Goal: Task Accomplishment & Management: Manage account settings

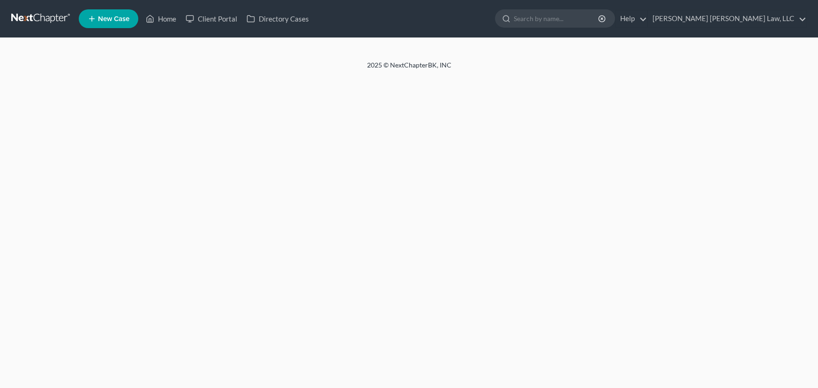
select select "1"
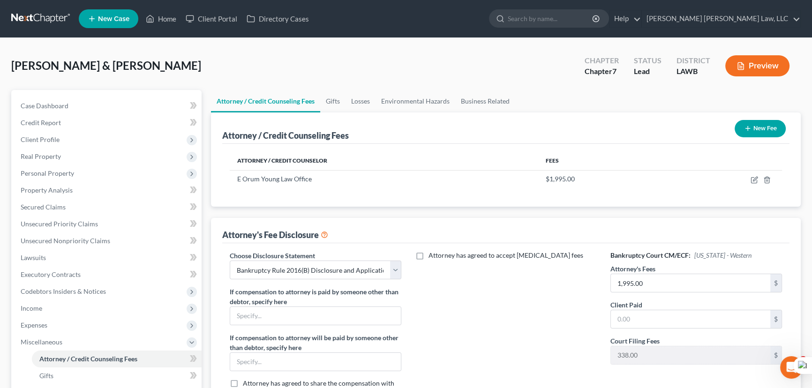
click at [29, 19] on link at bounding box center [41, 18] width 60 height 17
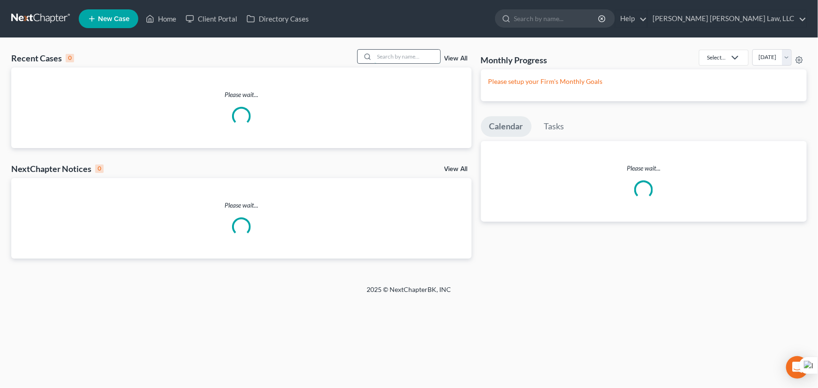
click at [389, 60] on input "search" at bounding box center [407, 57] width 66 height 14
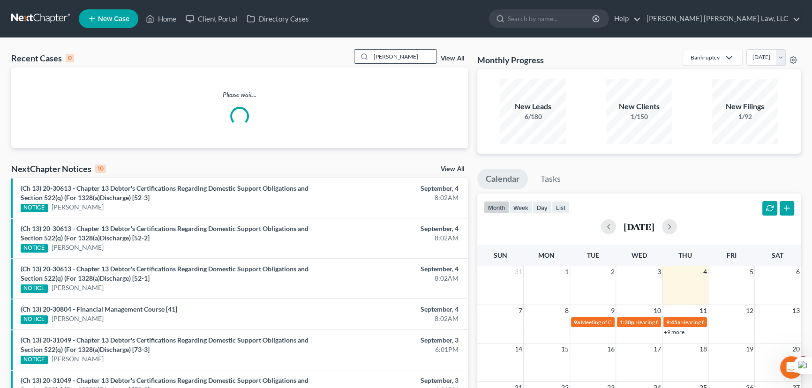
type input "legaux"
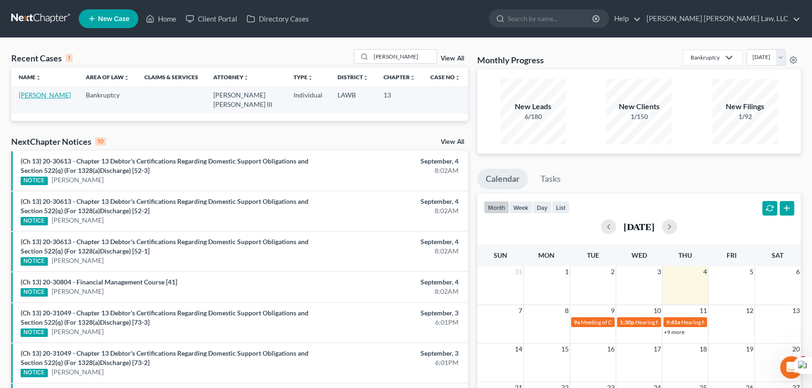
click at [39, 93] on link "Legaux, Casey" at bounding box center [45, 95] width 52 height 8
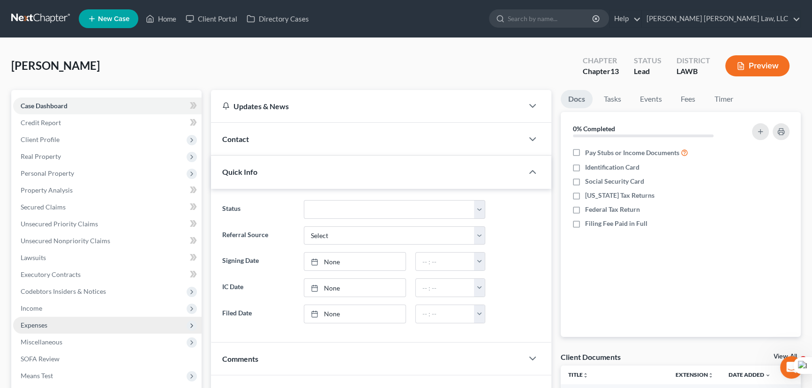
scroll to position [85, 0]
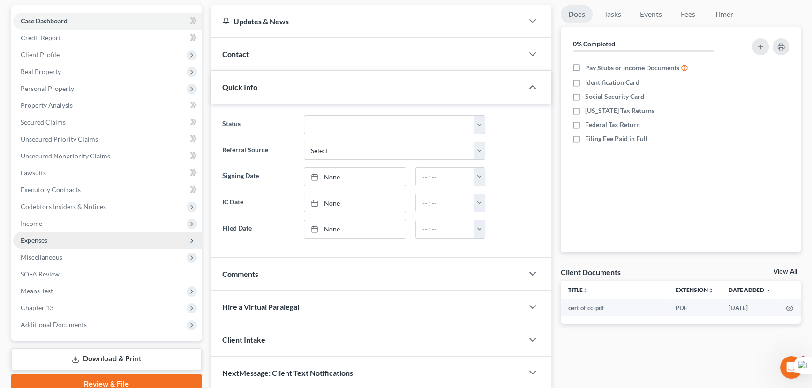
click at [61, 240] on span "Expenses" at bounding box center [107, 240] width 188 height 17
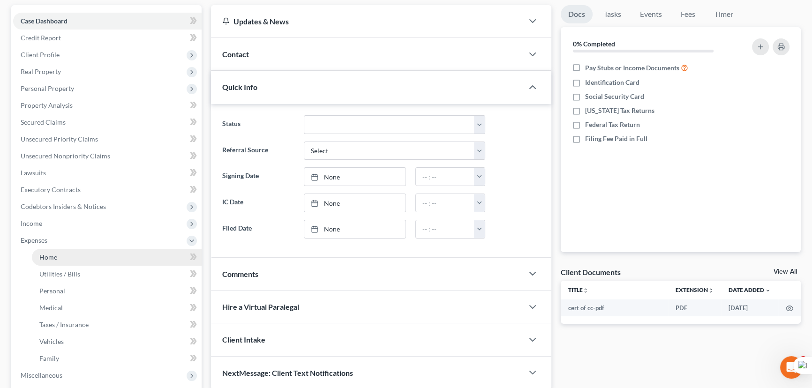
click at [66, 251] on link "Home" at bounding box center [117, 257] width 170 height 17
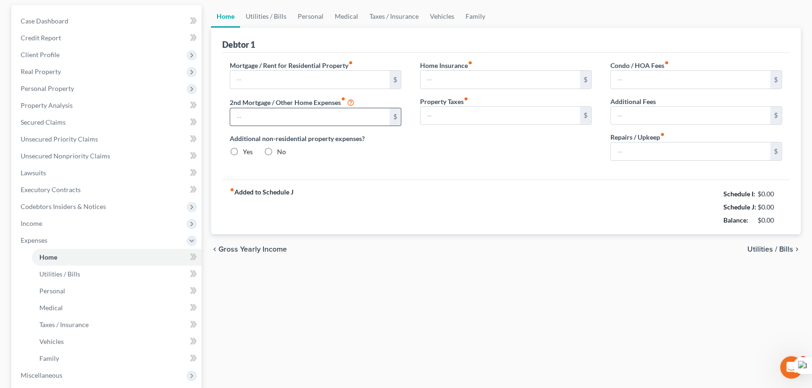
scroll to position [23, 0]
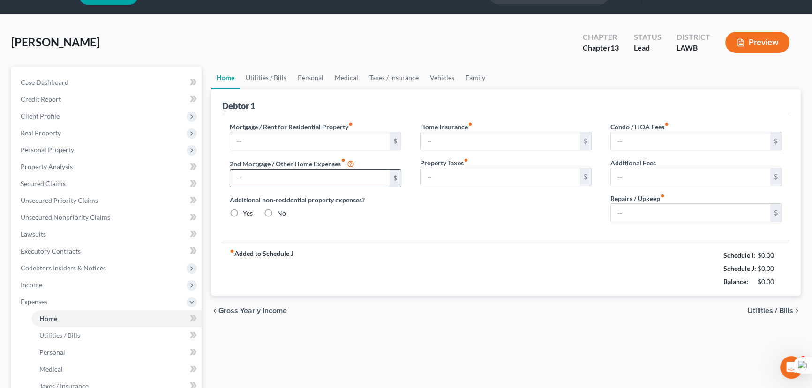
type input "918.00"
type input "0.00"
radio input "true"
type input "0.00"
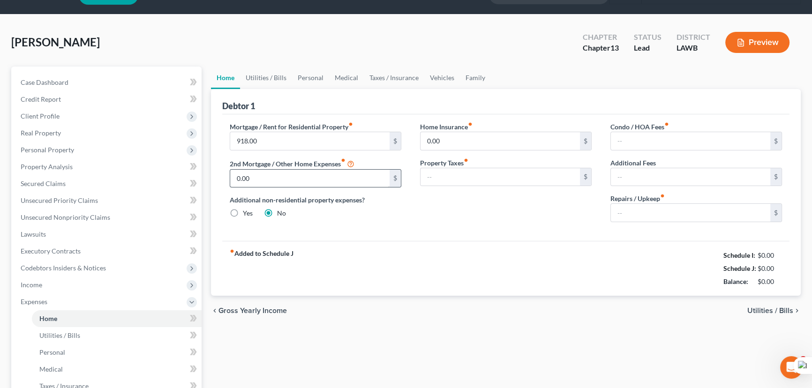
type input "0.00"
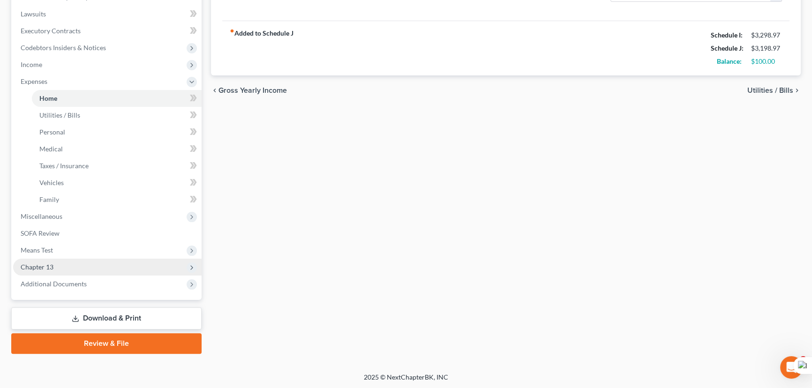
click at [73, 272] on span "Chapter 13" at bounding box center [107, 267] width 188 height 17
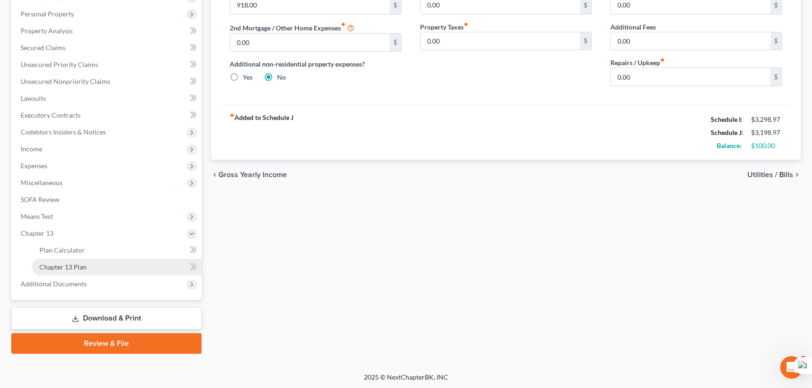
click at [86, 259] on link "Chapter 13 Plan" at bounding box center [117, 267] width 170 height 17
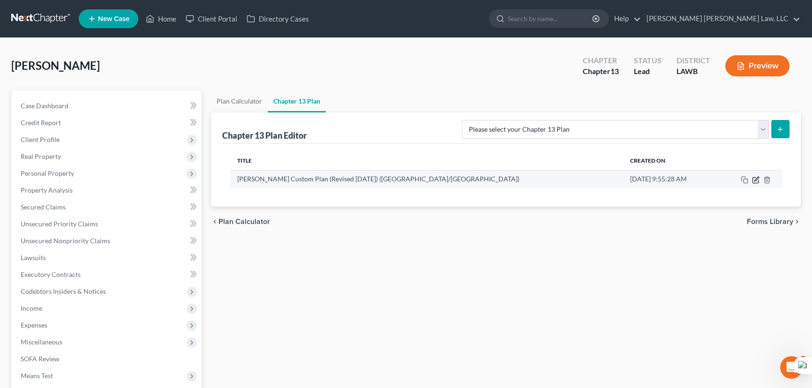
click at [757, 180] on icon "button" at bounding box center [755, 179] width 7 height 7
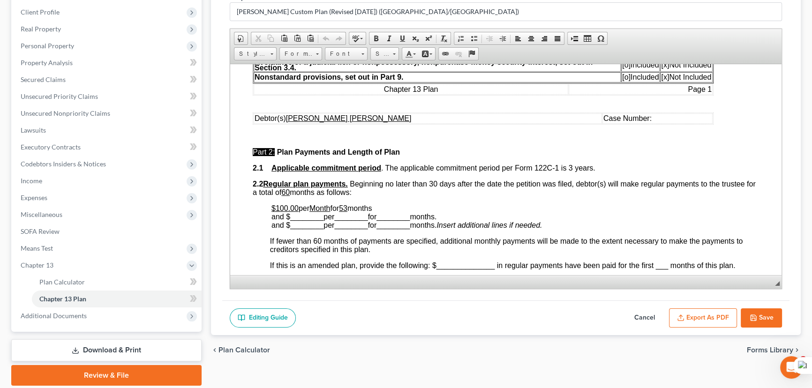
scroll to position [341, 0]
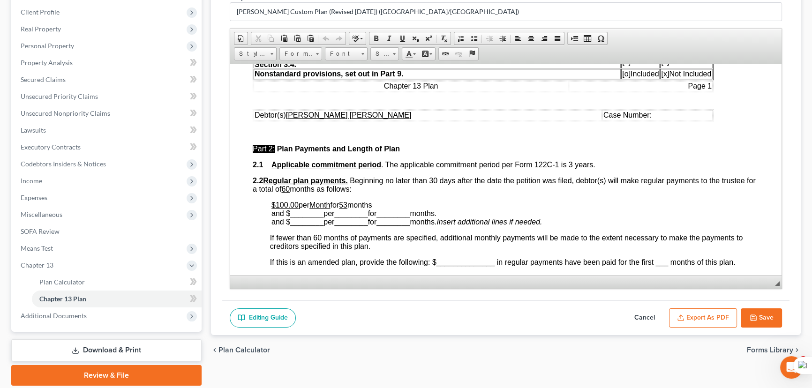
click at [762, 314] on button "Save" at bounding box center [760, 318] width 41 height 20
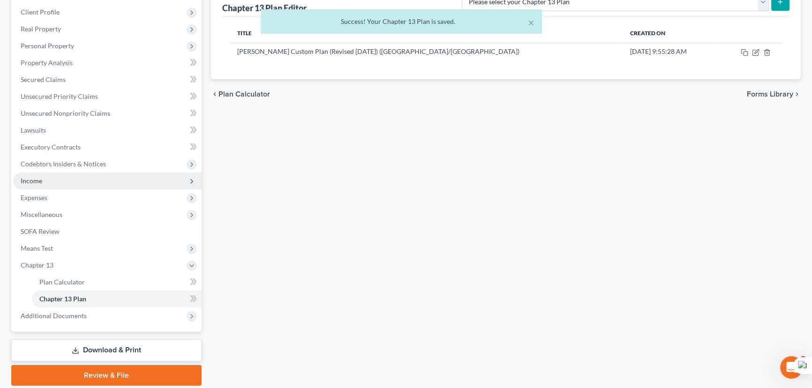
click at [42, 180] on span "Income" at bounding box center [107, 180] width 188 height 17
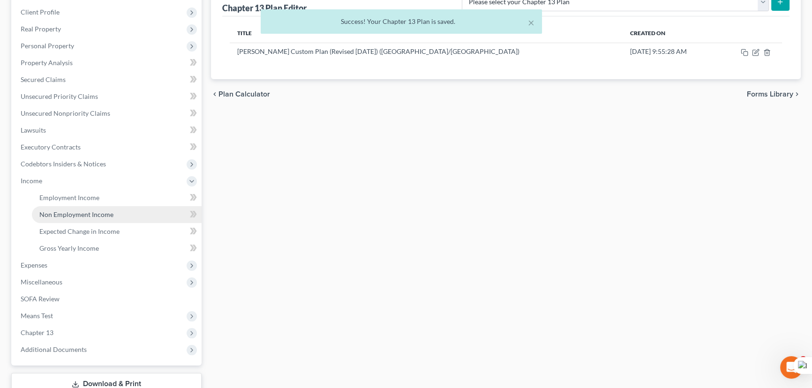
click at [55, 214] on span "Non Employment Income" at bounding box center [76, 214] width 74 height 8
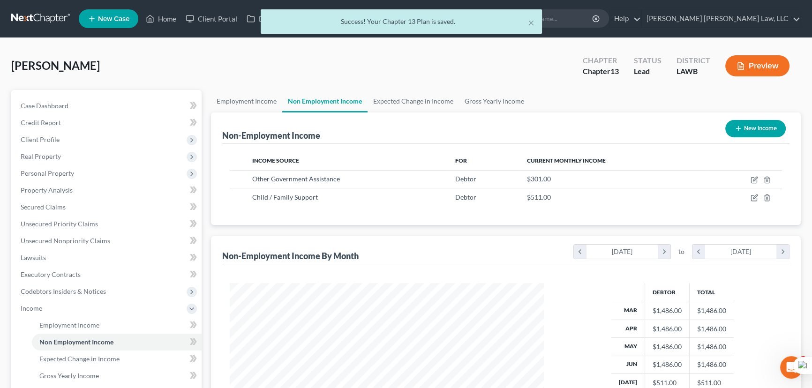
scroll to position [168, 333]
click at [249, 107] on link "Employment Income" at bounding box center [246, 101] width 71 height 22
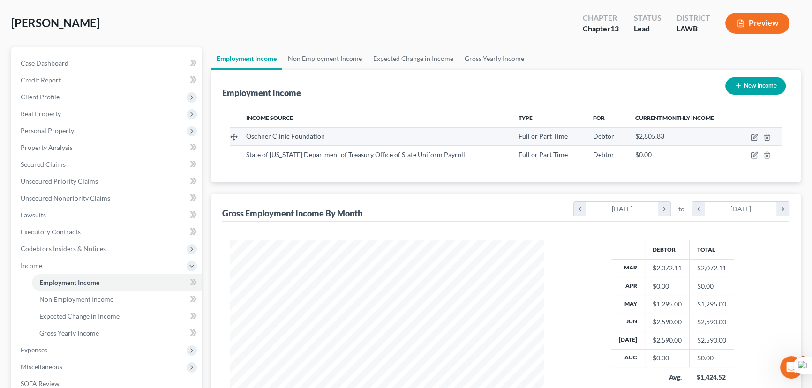
scroll to position [42, 0]
click at [302, 59] on link "Non Employment Income" at bounding box center [324, 59] width 85 height 22
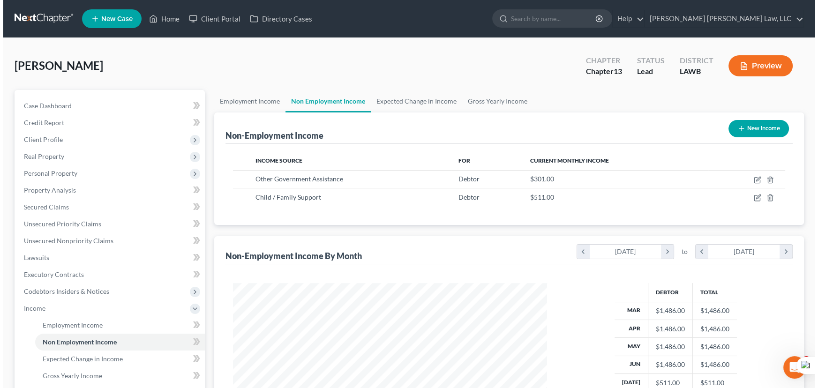
scroll to position [168, 333]
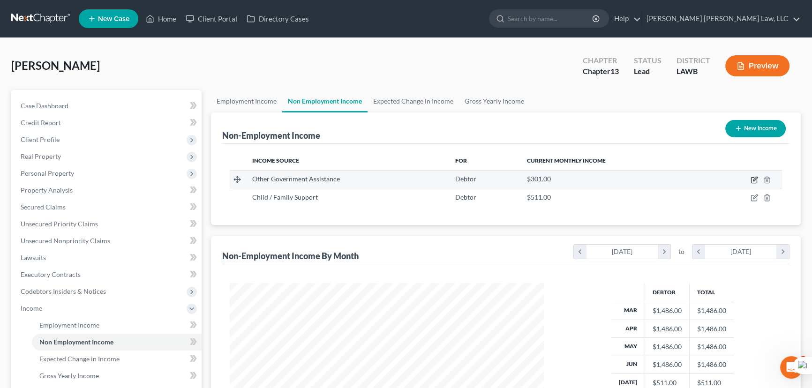
click at [751, 180] on icon "button" at bounding box center [754, 181] width 6 height 6
select select "5"
select select "0"
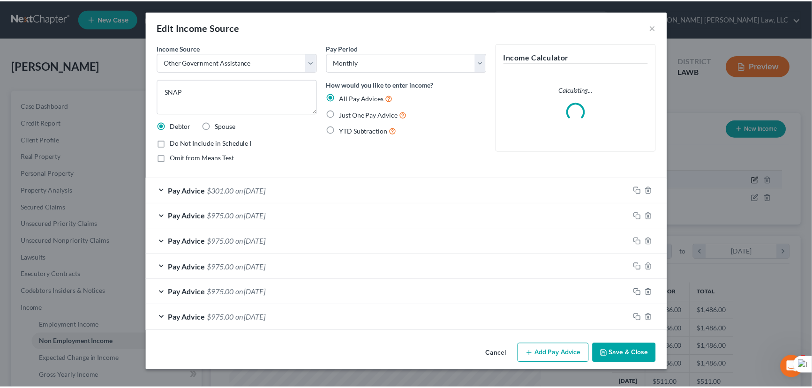
scroll to position [168, 336]
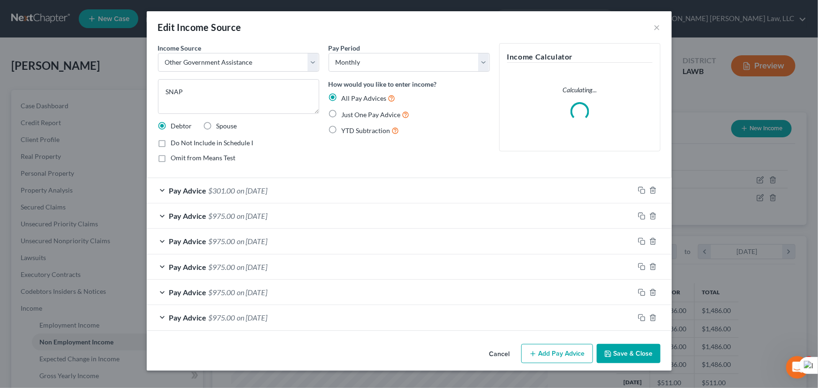
click at [638, 351] on button "Save & Close" at bounding box center [629, 354] width 64 height 20
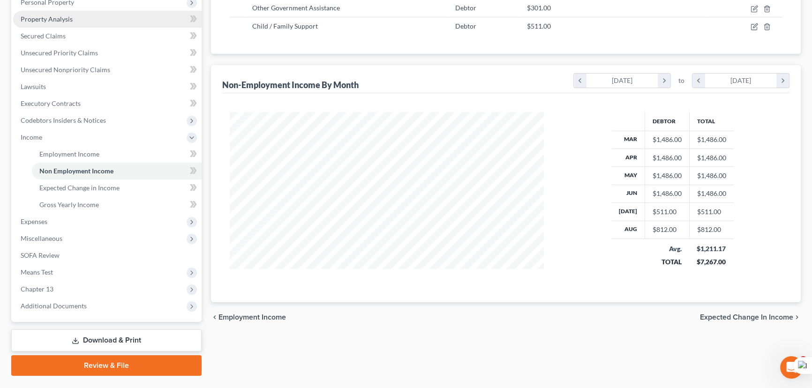
scroll to position [193, 0]
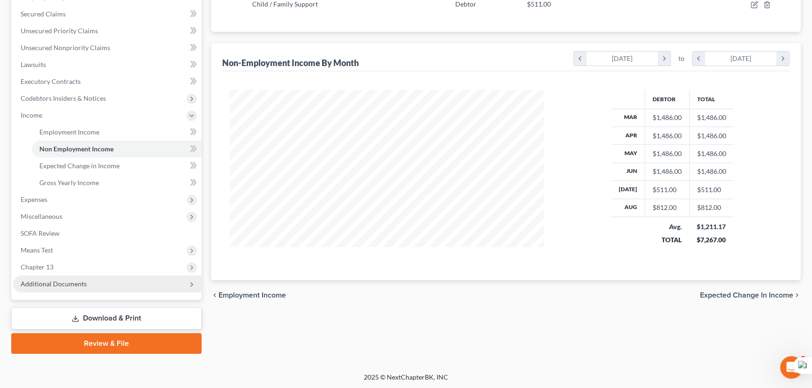
click at [75, 282] on span "Additional Documents" at bounding box center [54, 284] width 66 height 8
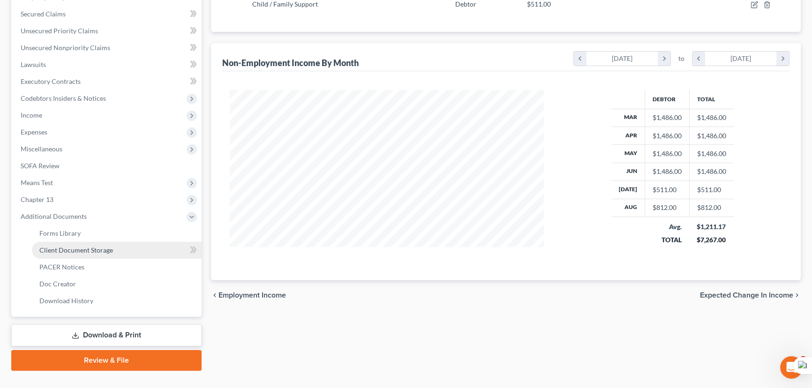
click at [88, 246] on span "Client Document Storage" at bounding box center [76, 250] width 74 height 8
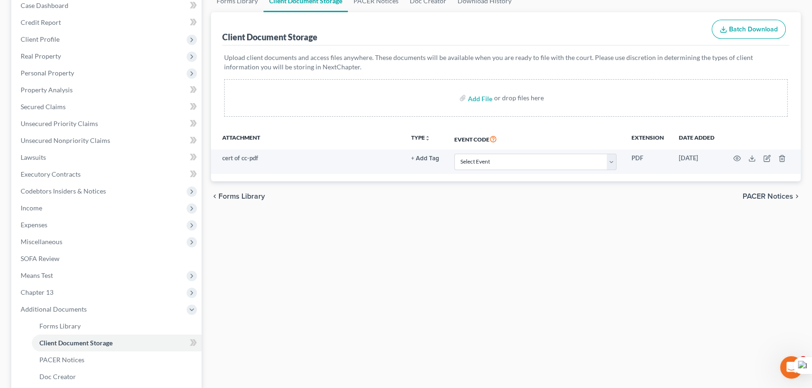
scroll to position [85, 0]
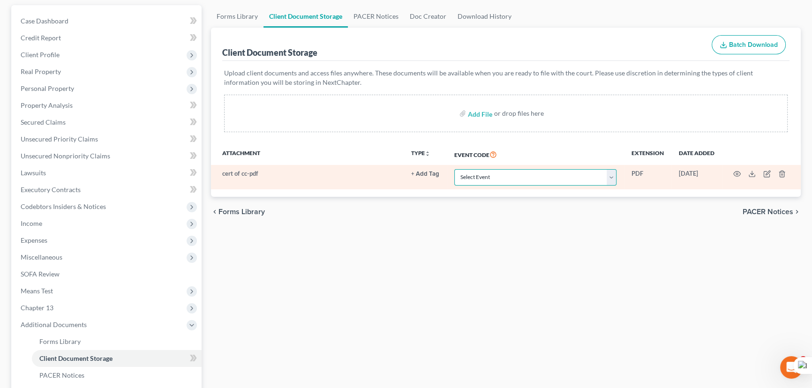
click at [500, 174] on select "Select Event 20 Largest Unsecured Creditors Amended Creditor Matrix (Fee) Amend…" at bounding box center [535, 177] width 162 height 16
select select "9"
click at [454, 169] on select "Select Event 20 Largest Unsecured Creditors Amended Creditor Matrix (Fee) Amend…" at bounding box center [535, 177] width 162 height 16
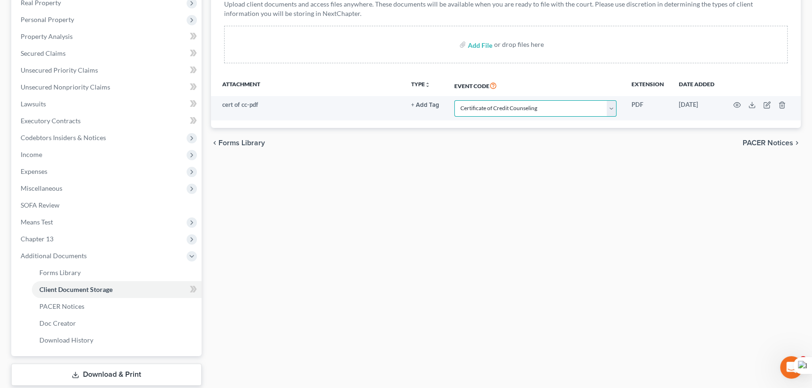
scroll to position [210, 0]
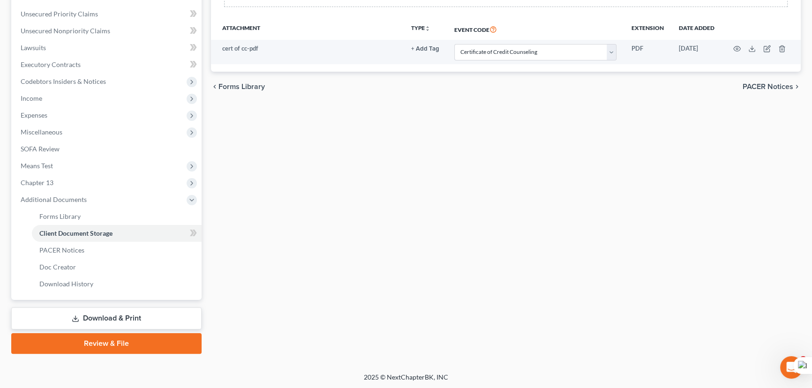
click at [132, 341] on link "Review & File" at bounding box center [106, 343] width 190 height 21
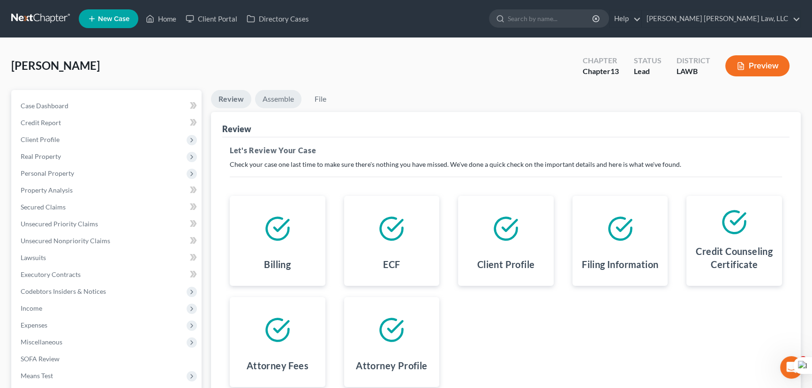
click at [277, 97] on link "Assemble" at bounding box center [278, 99] width 46 height 18
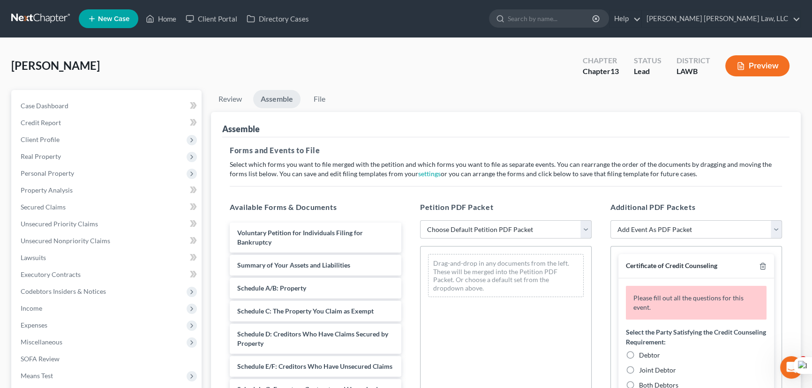
click at [488, 225] on select "Choose Default Petition PDF Packet Complete Bankruptcy Petition (all forms and …" at bounding box center [506, 229] width 172 height 19
select select "0"
click at [420, 220] on select "Choose Default Petition PDF Packet Complete Bankruptcy Petition (all forms and …" at bounding box center [506, 229] width 172 height 19
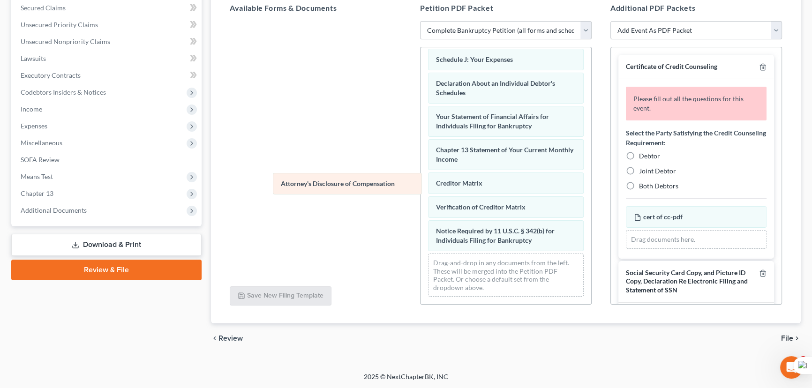
scroll to position [266, 0]
drag, startPoint x: 491, startPoint y: 233, endPoint x: 352, endPoint y: 124, distance: 176.8
click at [420, 136] on div "Attorney's Disclosure of Compensation Voluntary Petition for Individuals Filing…" at bounding box center [505, 46] width 171 height 515
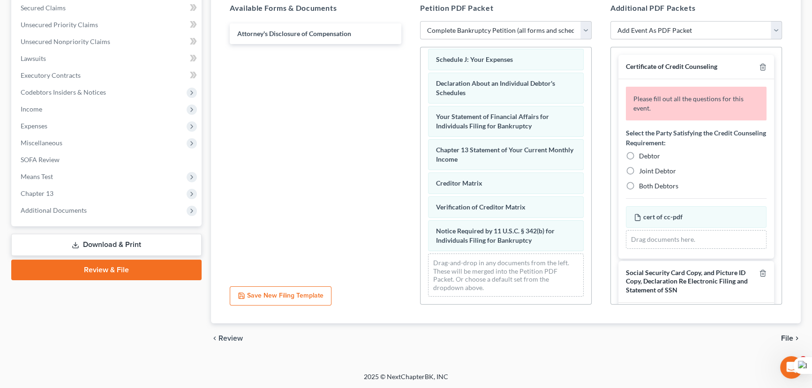
click at [639, 155] on label "Debtor" at bounding box center [649, 155] width 21 height 9
click at [642, 155] on input "Debtor" at bounding box center [645, 154] width 6 height 6
radio input "true"
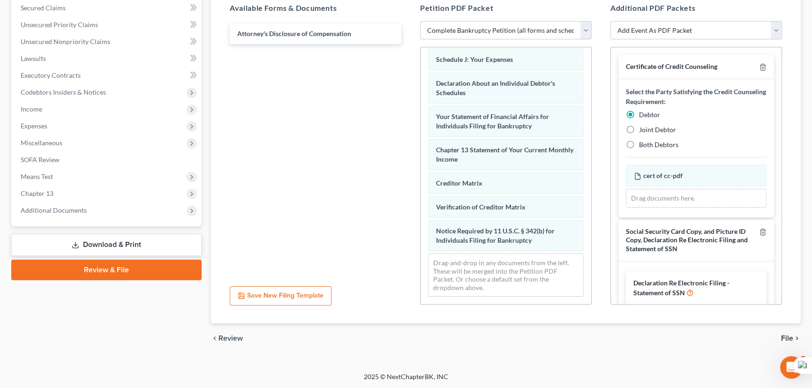
click at [757, 227] on div at bounding box center [760, 240] width 11 height 26
click at [759, 231] on icon "button" at bounding box center [762, 231] width 7 height 7
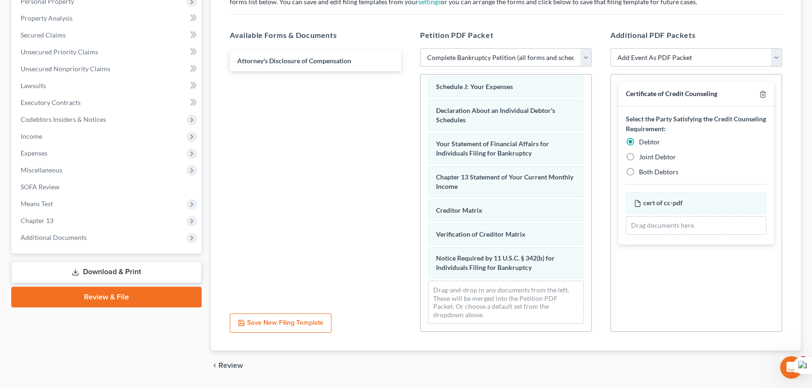
scroll to position [71, 0]
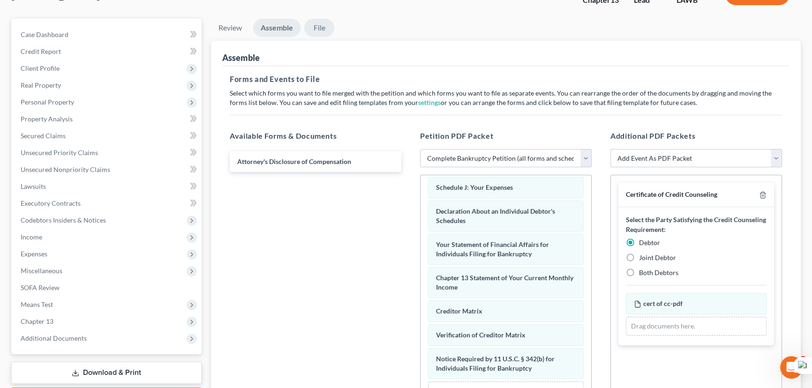
click at [318, 19] on link "File" at bounding box center [319, 28] width 30 height 18
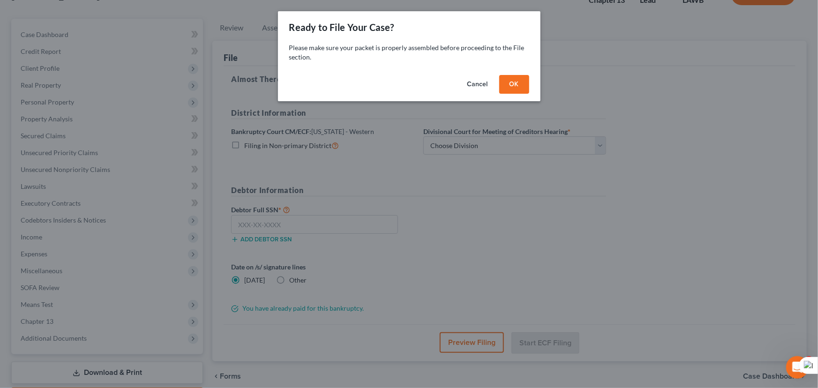
click at [511, 90] on button "OK" at bounding box center [514, 84] width 30 height 19
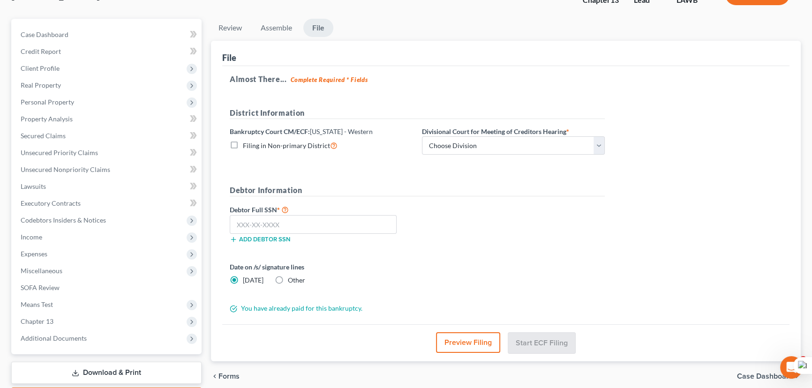
click at [243, 141] on label "Filing in Non-primary District" at bounding box center [290, 145] width 95 height 11
click at [246, 141] on input "Filing in Non-primary District" at bounding box center [249, 143] width 6 height 6
checkbox input "true"
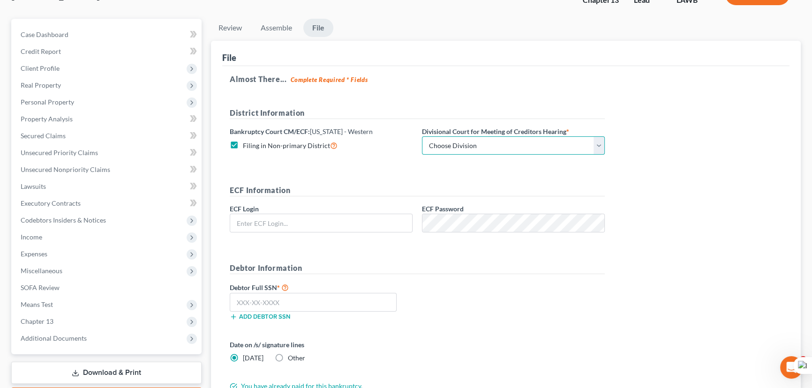
click at [512, 136] on select "Choose Division Alexandria Lafayette-Opelousas Lake Charles Monroe Shreveport" at bounding box center [513, 145] width 183 height 19
select select "2"
click at [422, 136] on select "Choose Division Alexandria Lafayette-Opelousas Lake Charles Monroe Shreveport" at bounding box center [513, 145] width 183 height 19
click at [235, 28] on link "Review" at bounding box center [230, 28] width 38 height 18
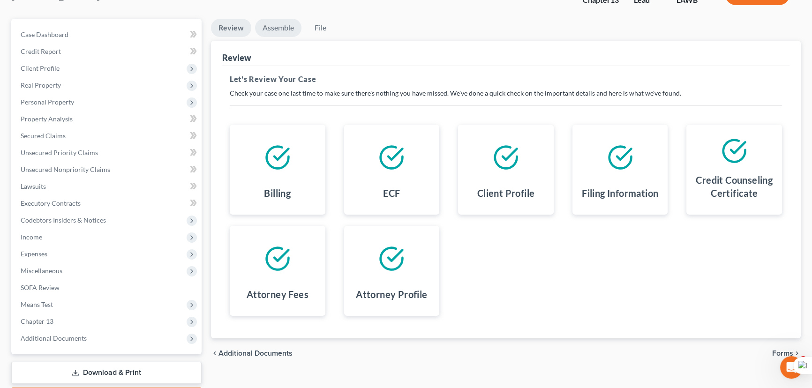
click at [281, 24] on link "Assemble" at bounding box center [278, 28] width 46 height 18
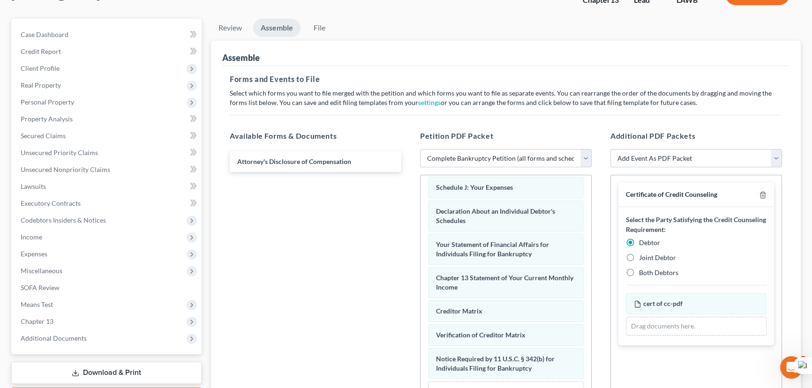
click at [337, 25] on ul "Review Assemble File" at bounding box center [506, 30] width 590 height 22
click at [323, 28] on link "File" at bounding box center [319, 28] width 30 height 18
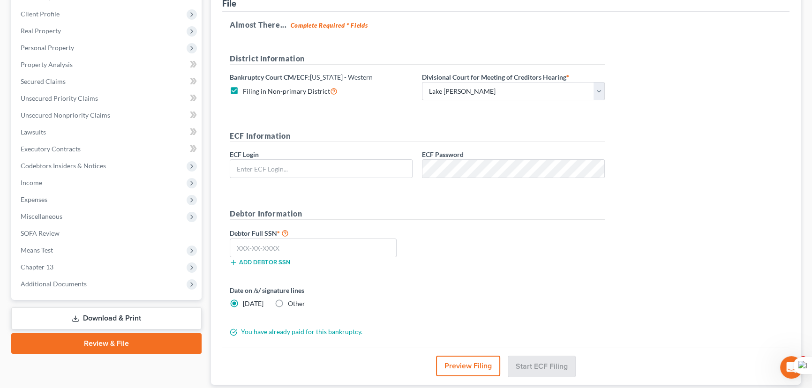
scroll to position [170, 0]
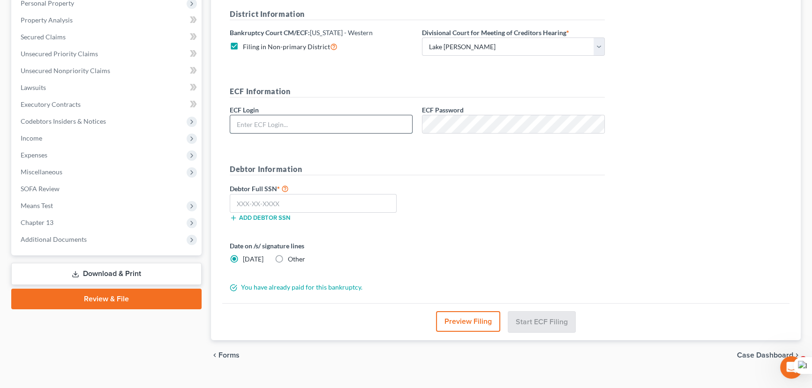
click at [339, 123] on input "text" at bounding box center [321, 124] width 182 height 18
type input "eoyoung3p"
click at [314, 209] on input "text" at bounding box center [313, 203] width 167 height 19
type input "439-85-8636"
click at [565, 317] on button "Start ECF Filing" at bounding box center [541, 321] width 67 height 21
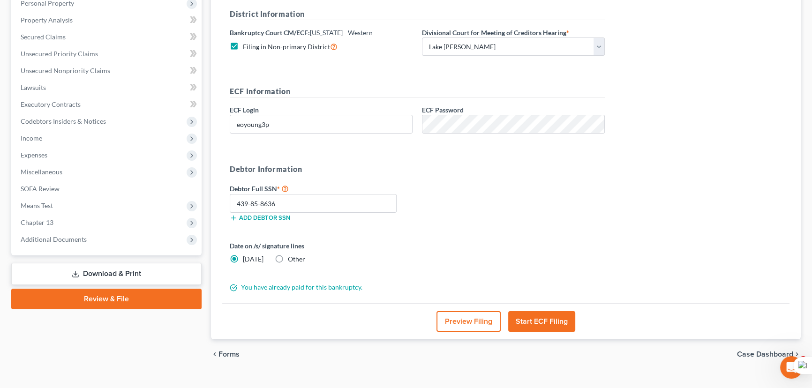
scroll to position [0, 0]
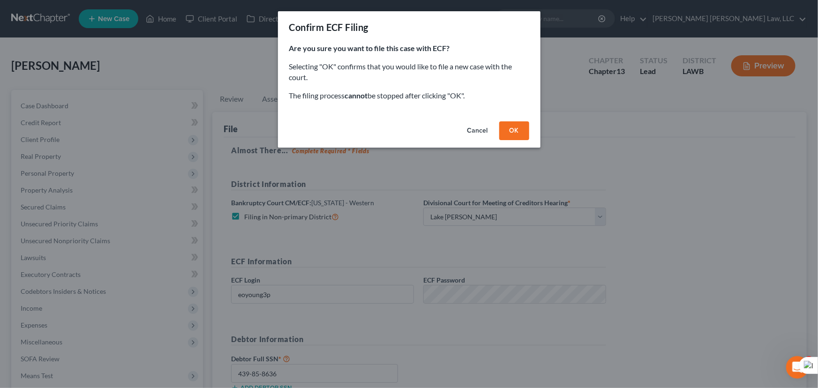
click at [517, 140] on button "OK" at bounding box center [514, 130] width 30 height 19
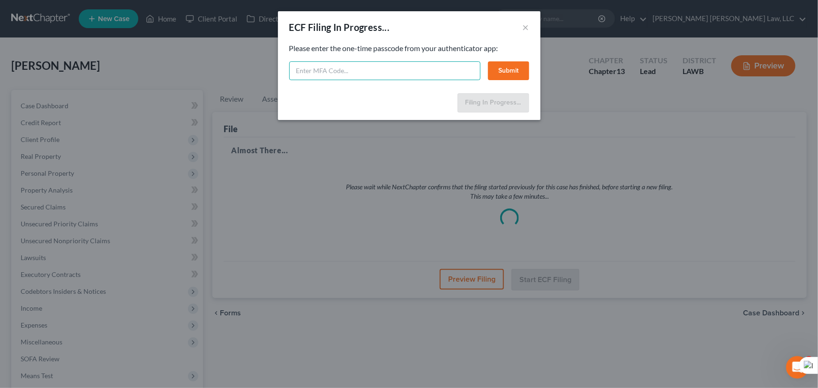
click at [412, 66] on input "text" at bounding box center [384, 70] width 191 height 19
type input "741761"
click at [500, 72] on button "Submit" at bounding box center [508, 70] width 41 height 19
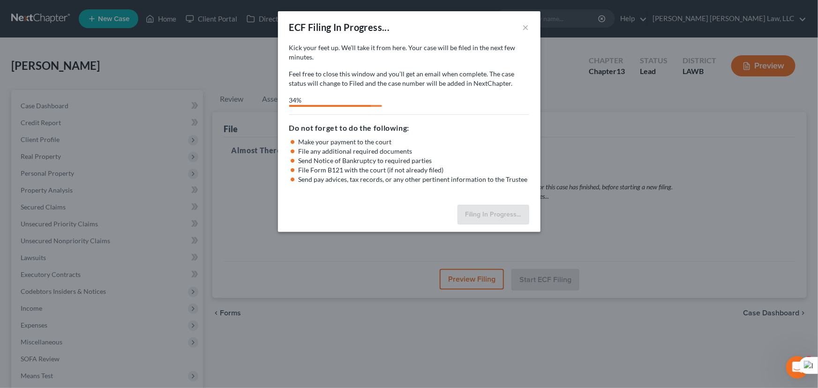
select select "2"
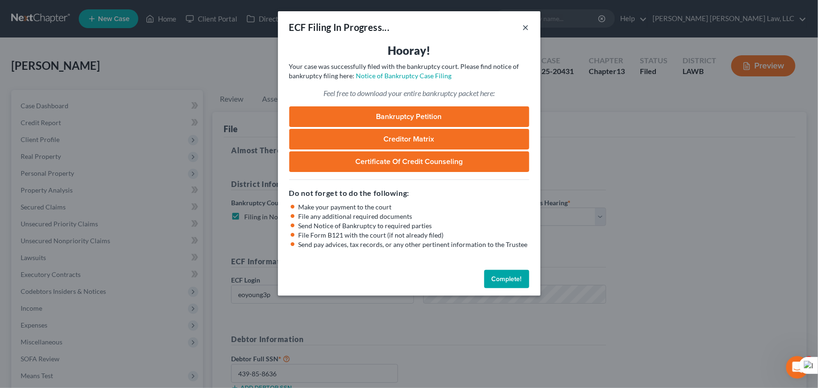
click at [524, 28] on button "×" at bounding box center [525, 27] width 7 height 11
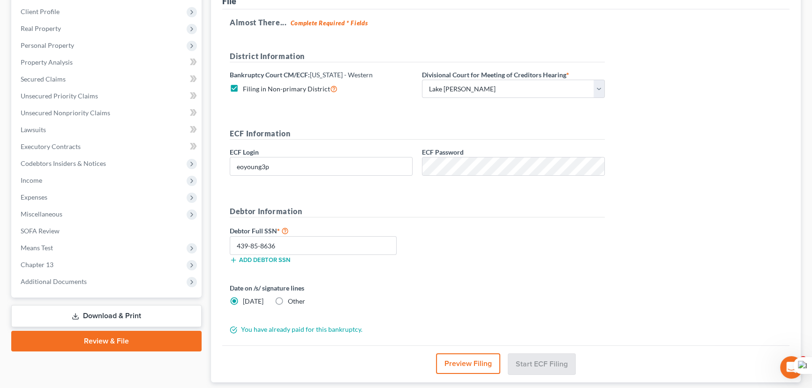
scroll to position [187, 0]
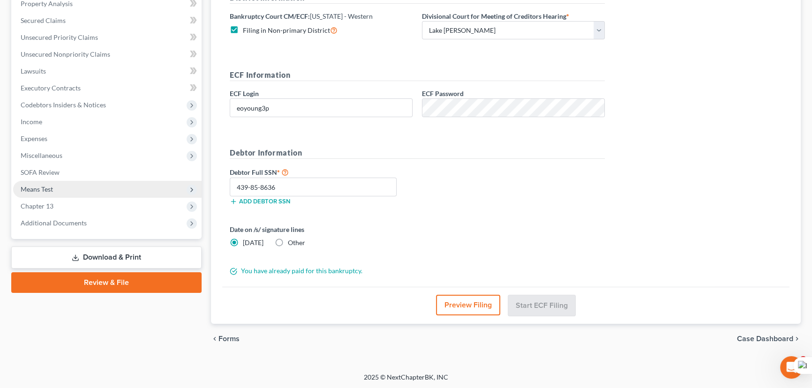
click at [64, 196] on span "Means Test" at bounding box center [107, 189] width 188 height 17
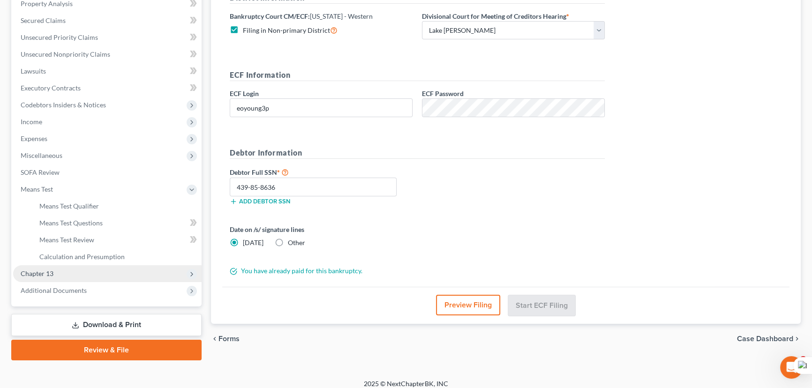
click at [68, 267] on span "Chapter 13" at bounding box center [107, 273] width 188 height 17
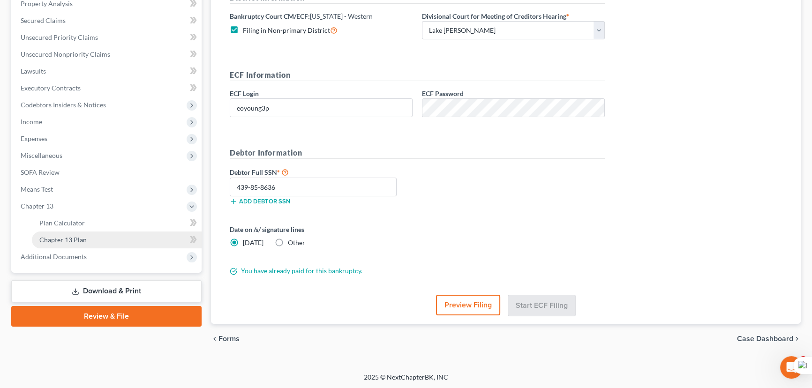
click at [77, 244] on link "Chapter 13 Plan" at bounding box center [117, 239] width 170 height 17
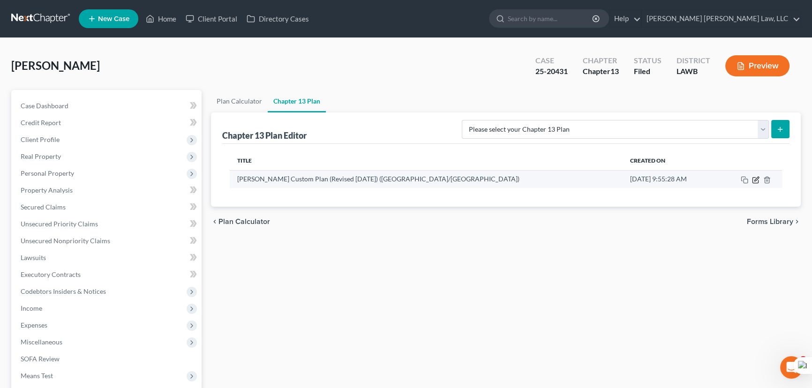
click at [754, 178] on icon "button" at bounding box center [756, 179] width 4 height 4
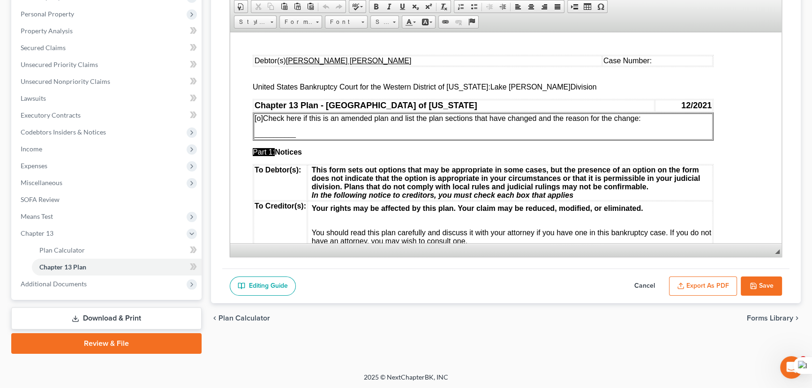
click at [621, 62] on td "Case Number:" at bounding box center [657, 60] width 110 height 10
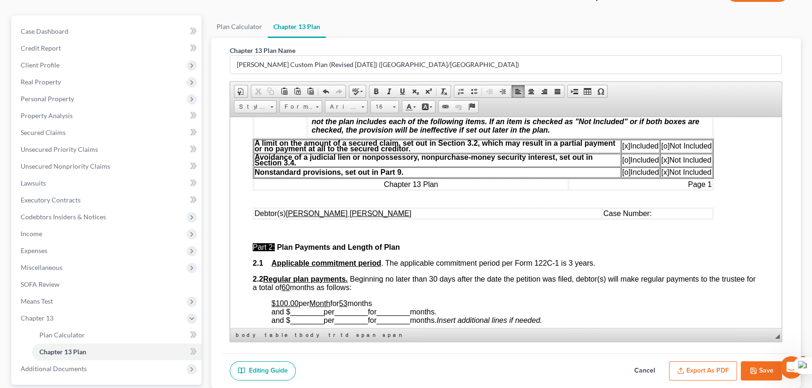
scroll to position [298, 0]
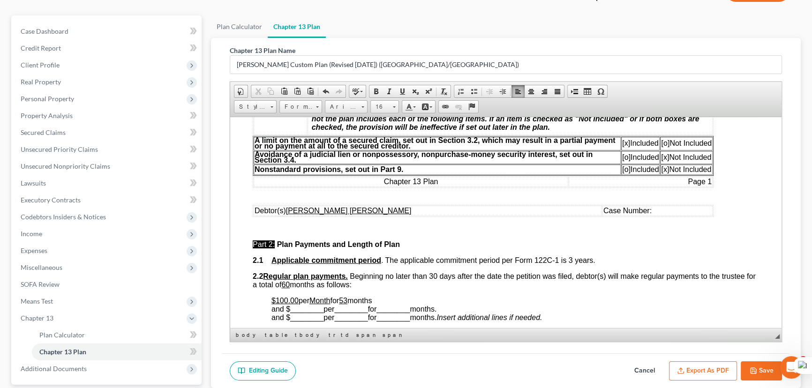
click at [620, 216] on td "Case Number:" at bounding box center [657, 210] width 110 height 10
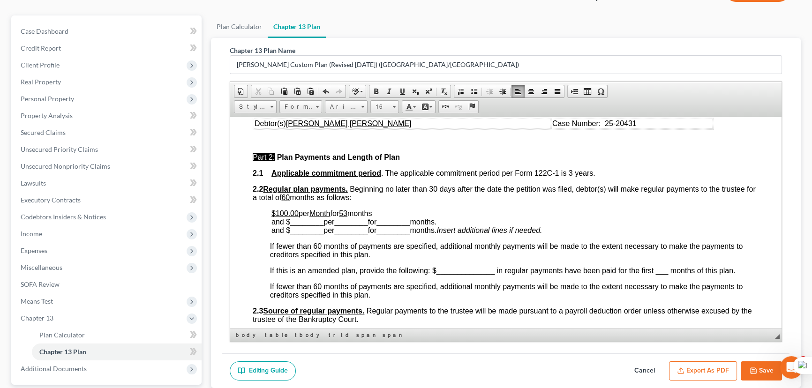
scroll to position [469, 0]
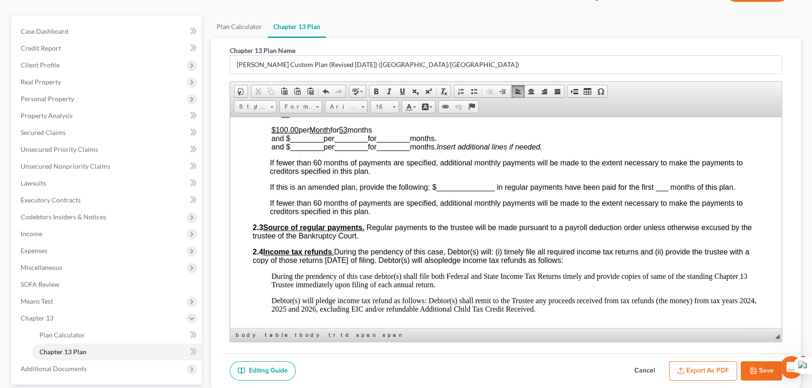
click at [703, 370] on button "Export as PDF" at bounding box center [703, 371] width 68 height 20
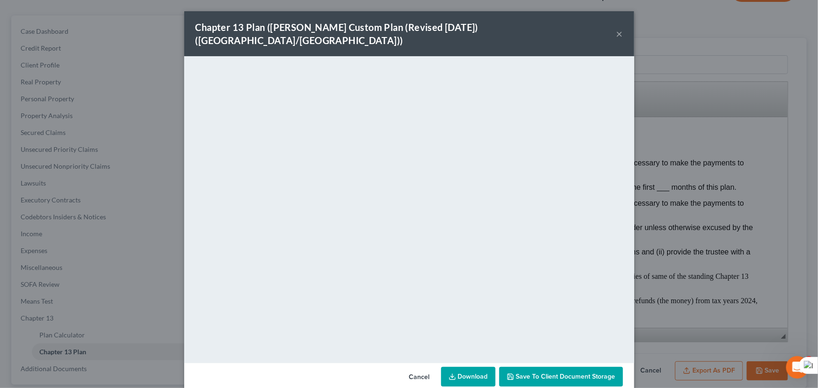
click at [460, 368] on link "Download" at bounding box center [468, 377] width 54 height 20
click at [616, 28] on button "×" at bounding box center [619, 33] width 7 height 11
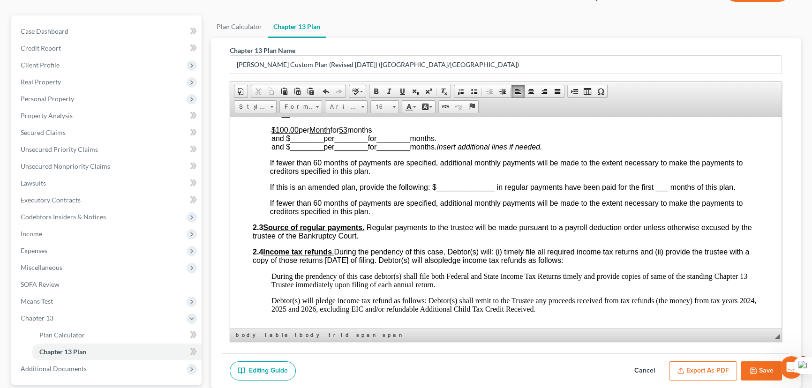
click at [755, 364] on button "Save" at bounding box center [760, 371] width 41 height 20
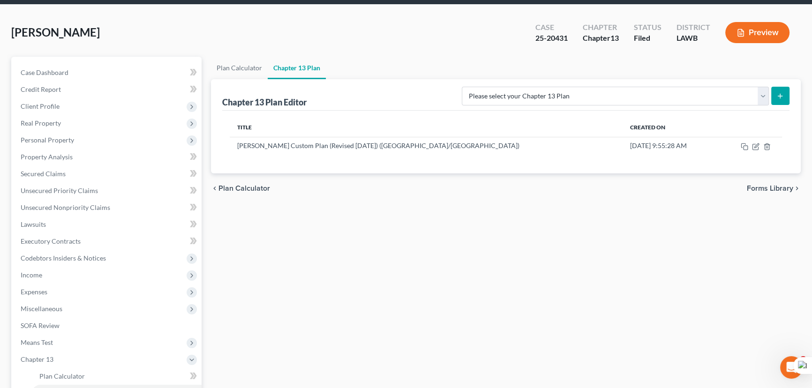
scroll to position [0, 0]
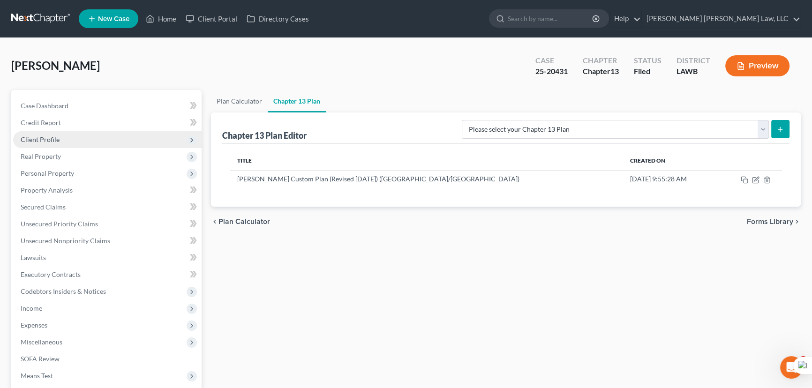
click at [67, 137] on span "Client Profile" at bounding box center [107, 139] width 188 height 17
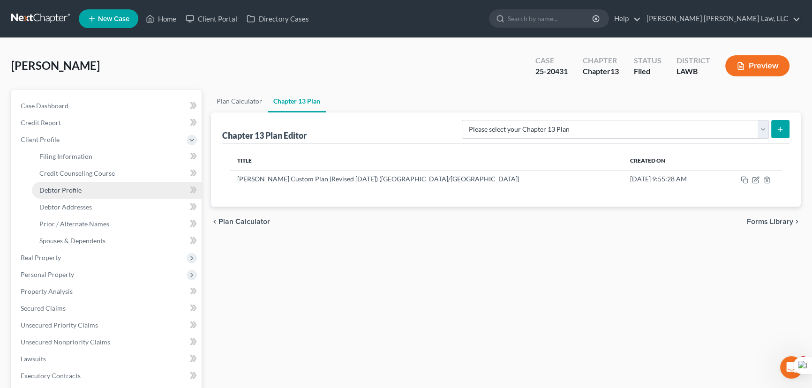
click at [78, 185] on link "Debtor Profile" at bounding box center [117, 190] width 170 height 17
select select "0"
select select "3"
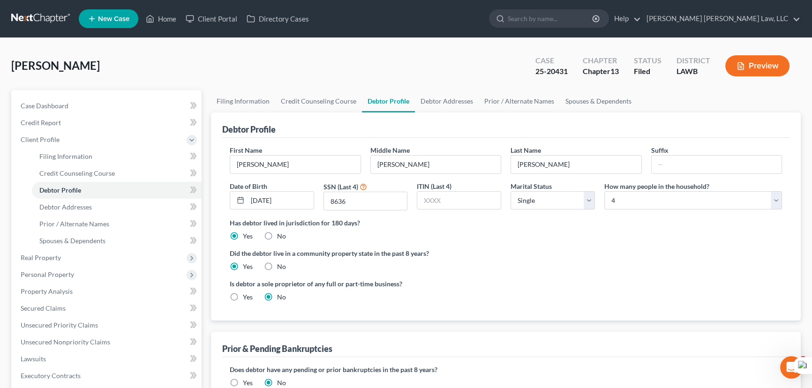
click at [53, 19] on link at bounding box center [41, 18] width 60 height 17
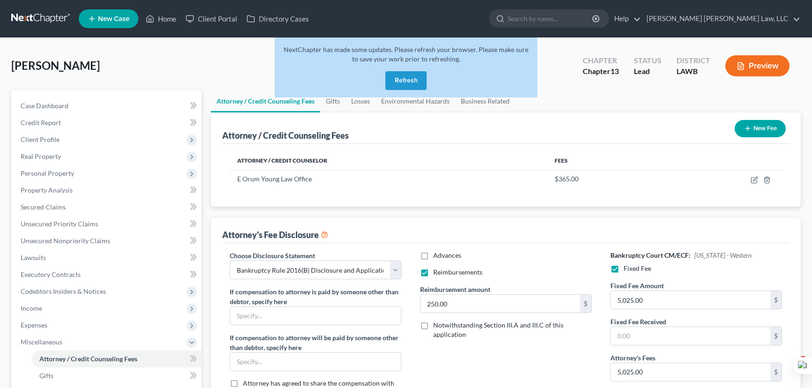
select select "1"
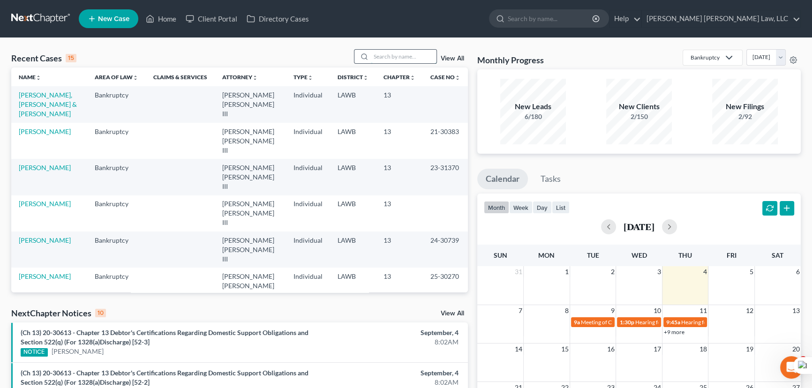
click at [387, 50] on input "search" at bounding box center [404, 57] width 66 height 14
type input "[PERSON_NAME]"
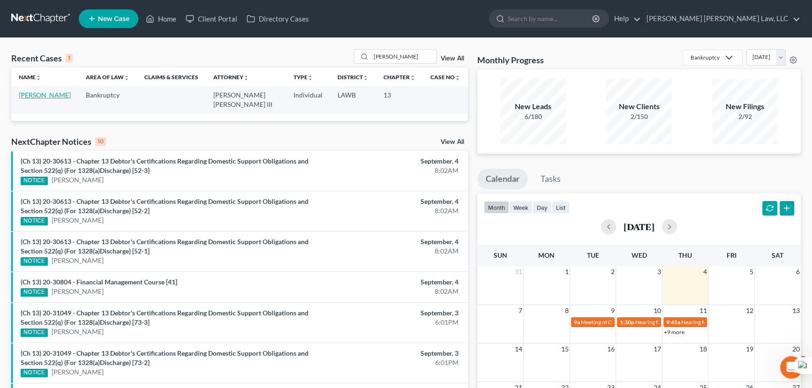
click at [28, 97] on link "[PERSON_NAME]" at bounding box center [45, 95] width 52 height 8
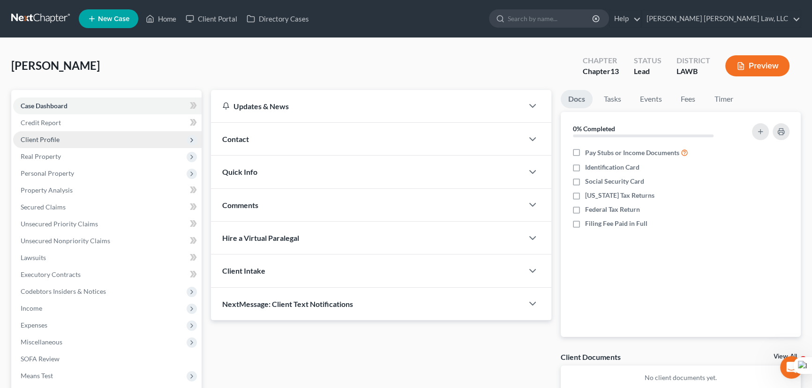
drag, startPoint x: 107, startPoint y: 132, endPoint x: 106, endPoint y: 143, distance: 10.8
click at [107, 132] on span "Client Profile" at bounding box center [107, 139] width 188 height 17
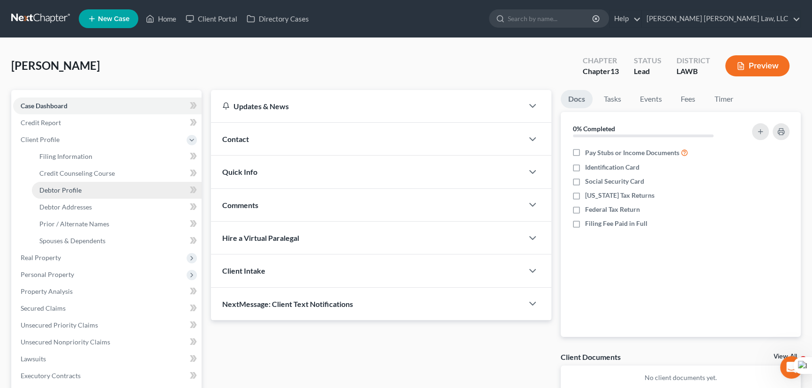
click at [106, 183] on link "Debtor Profile" at bounding box center [117, 190] width 170 height 17
select select "3"
select select "1"
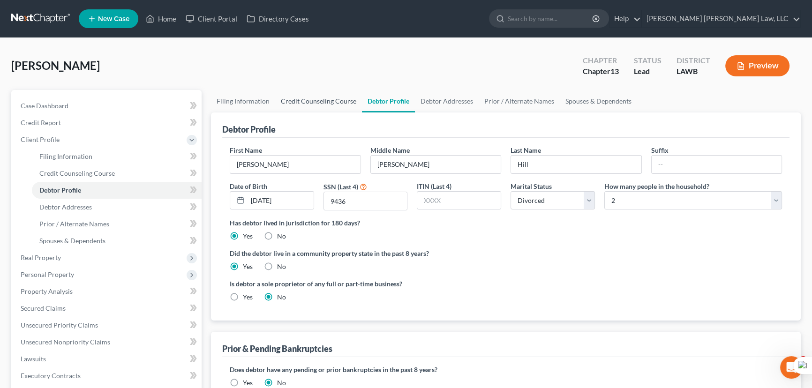
click at [296, 97] on link "Credit Counseling Course" at bounding box center [318, 101] width 87 height 22
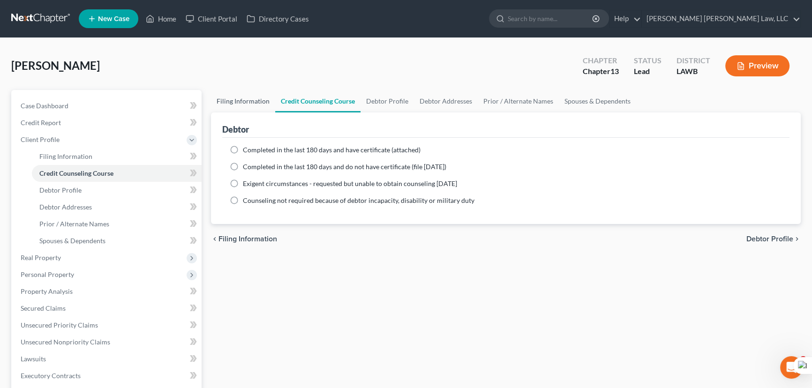
click at [245, 101] on link "Filing Information" at bounding box center [243, 101] width 64 height 22
select select "1"
select select "0"
select select "3"
select select "19"
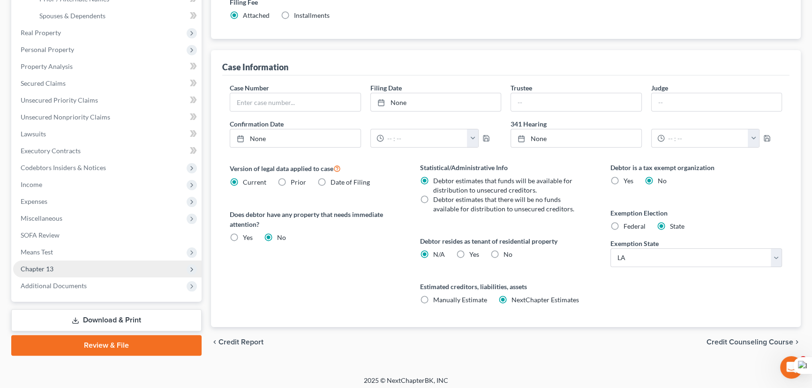
scroll to position [228, 0]
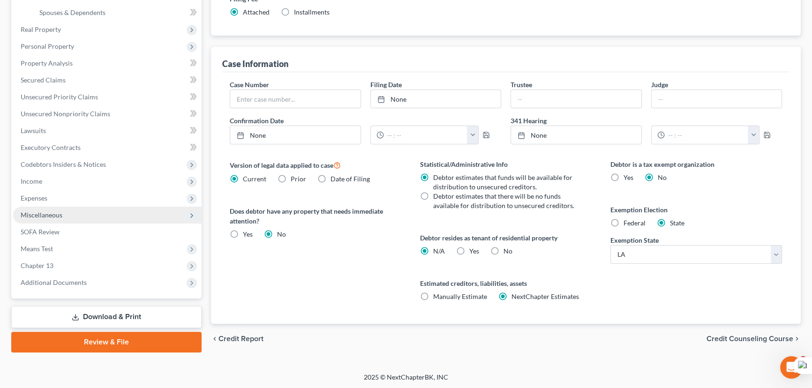
click at [76, 214] on span "Miscellaneous" at bounding box center [107, 215] width 188 height 17
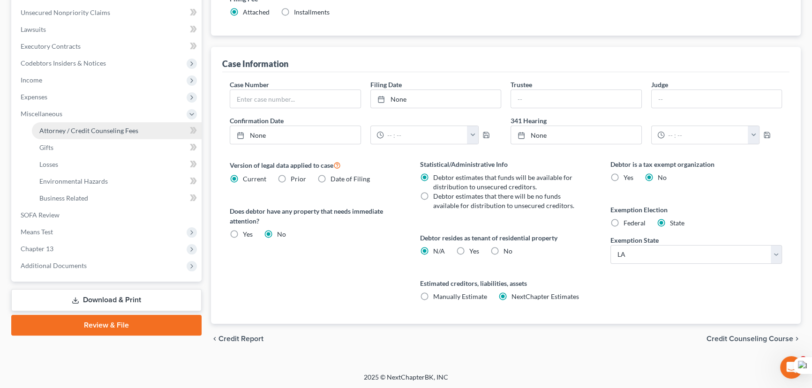
click at [107, 125] on link "Attorney / Credit Counseling Fees" at bounding box center [117, 130] width 170 height 17
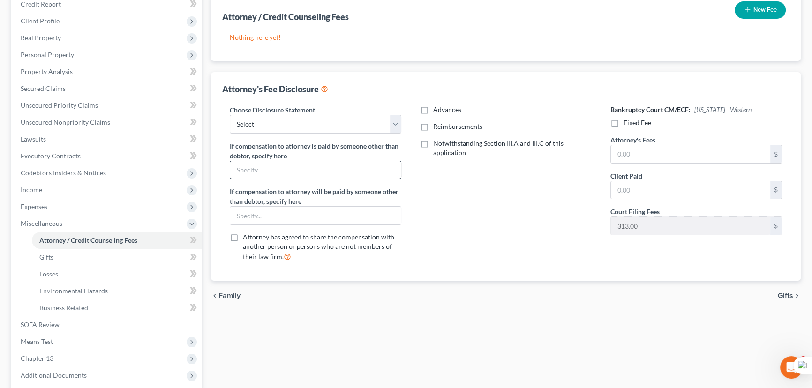
scroll to position [210, 0]
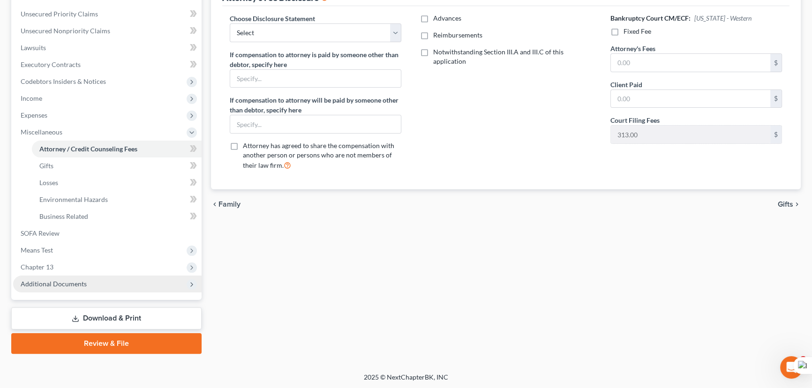
click at [81, 280] on span "Additional Documents" at bounding box center [54, 284] width 66 height 8
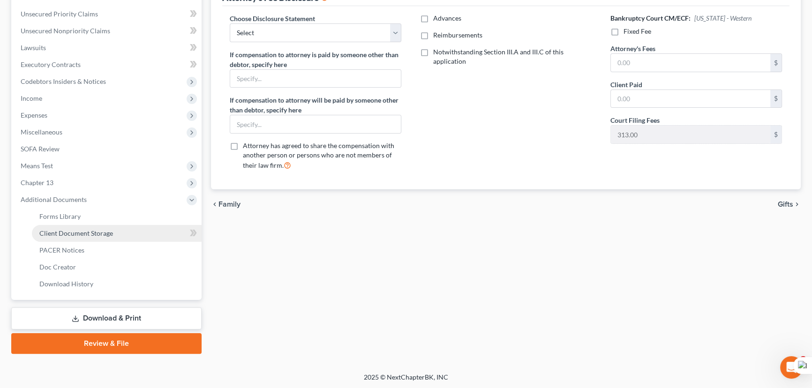
click at [105, 229] on span "Client Document Storage" at bounding box center [76, 233] width 74 height 8
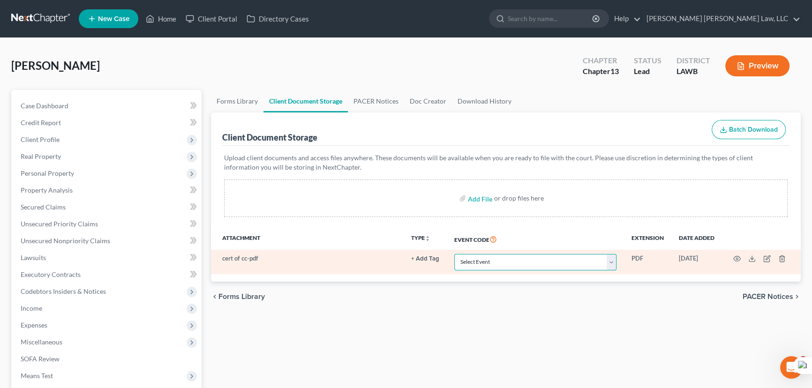
click at [490, 261] on select "Select Event 20 Largest Unsecured Creditors Amended Creditor Matrix (Fee) Amend…" at bounding box center [535, 262] width 162 height 16
select select "9"
click at [454, 254] on select "Select Event 20 Largest Unsecured Creditors Amended Creditor Matrix (Fee) Amend…" at bounding box center [535, 262] width 162 height 16
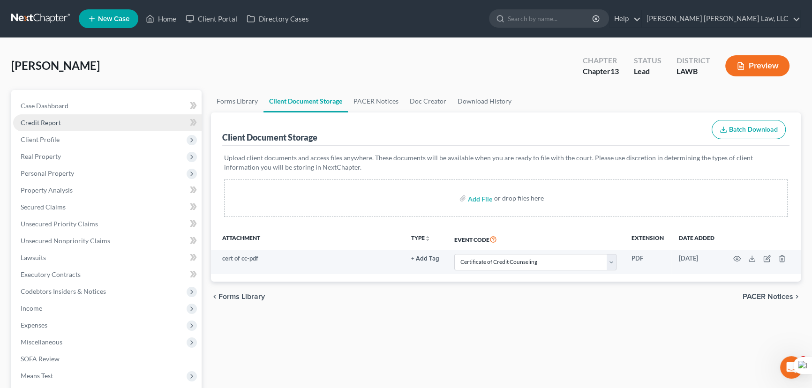
click at [103, 127] on link "Credit Report" at bounding box center [107, 122] width 188 height 17
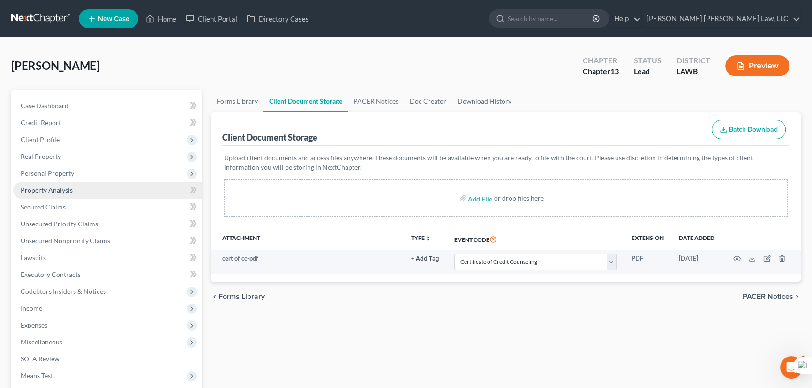
click at [104, 145] on span "Client Profile" at bounding box center [107, 139] width 188 height 17
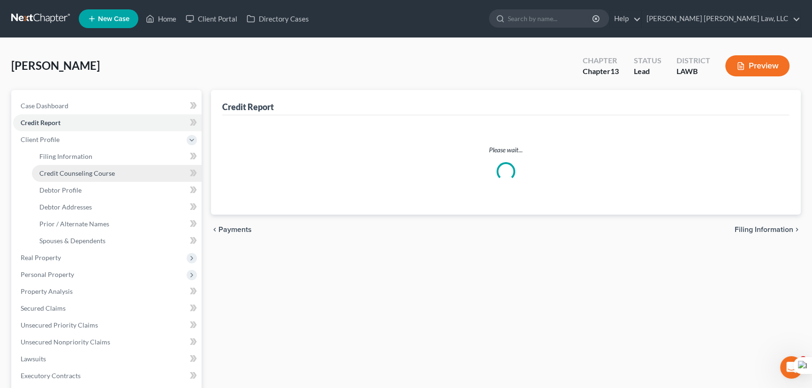
click at [103, 169] on span "Credit Counseling Course" at bounding box center [76, 173] width 75 height 8
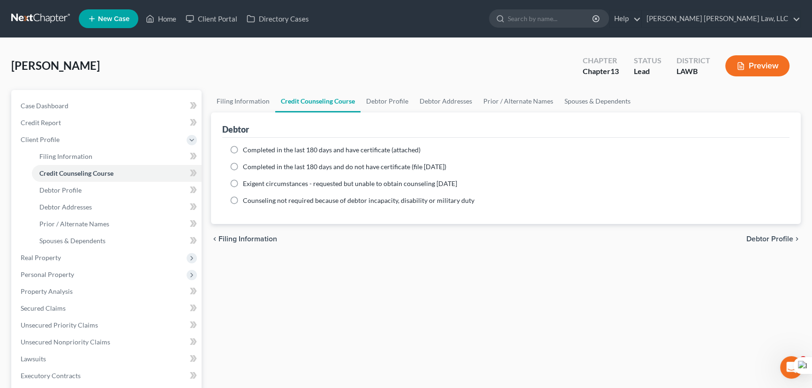
click at [243, 165] on label "Completed in the last 180 days and do not have certificate (file within 14 days)" at bounding box center [344, 166] width 203 height 9
click at [246, 165] on input "Completed in the last 180 days and do not have certificate (file within 14 days)" at bounding box center [249, 165] width 6 height 6
radio input "true"
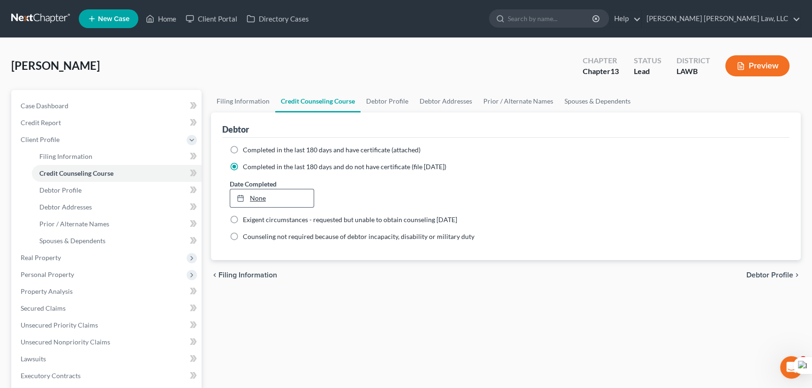
click at [254, 199] on link "None" at bounding box center [271, 198] width 83 height 18
click at [393, 96] on link "Debtor Profile" at bounding box center [386, 101] width 53 height 22
select select "3"
select select "1"
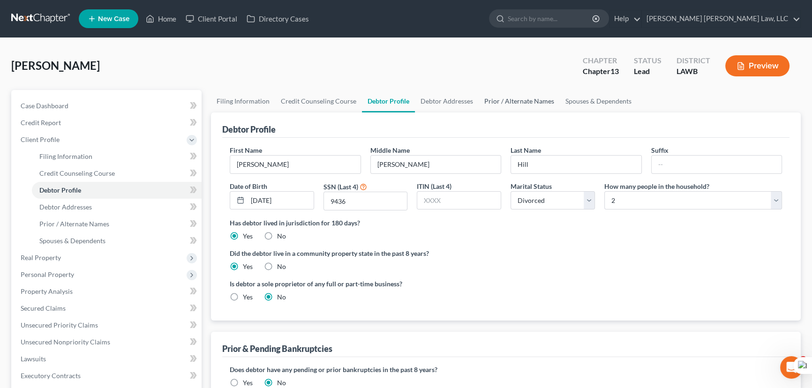
click at [485, 103] on link "Prior / Alternate Names" at bounding box center [518, 101] width 81 height 22
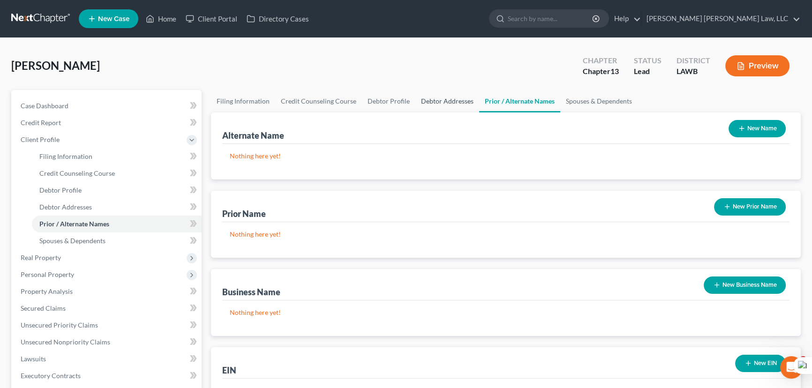
click at [445, 102] on link "Debtor Addresses" at bounding box center [447, 101] width 64 height 22
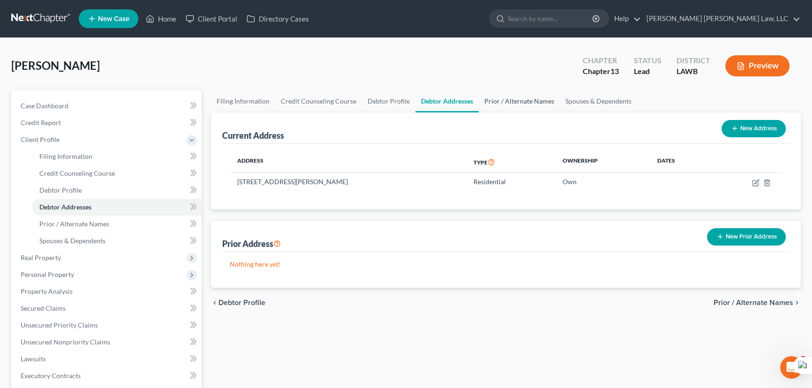
click at [502, 98] on link "Prior / Alternate Names" at bounding box center [518, 101] width 81 height 22
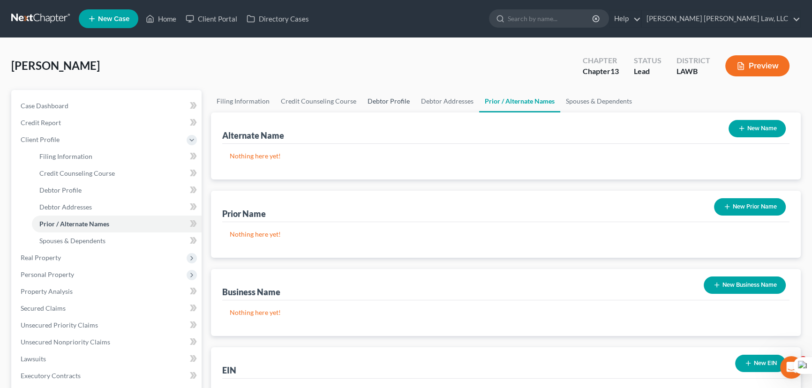
click at [375, 101] on link "Debtor Profile" at bounding box center [388, 101] width 53 height 22
select select "3"
select select "1"
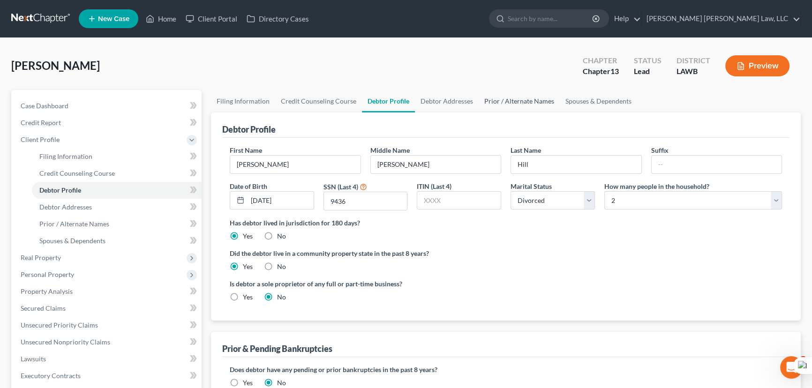
click at [517, 105] on link "Prior / Alternate Names" at bounding box center [518, 101] width 81 height 22
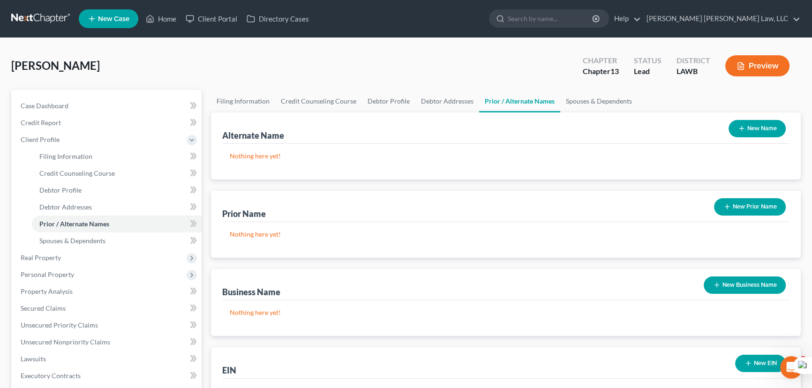
click at [769, 134] on button "New Name" at bounding box center [756, 128] width 57 height 17
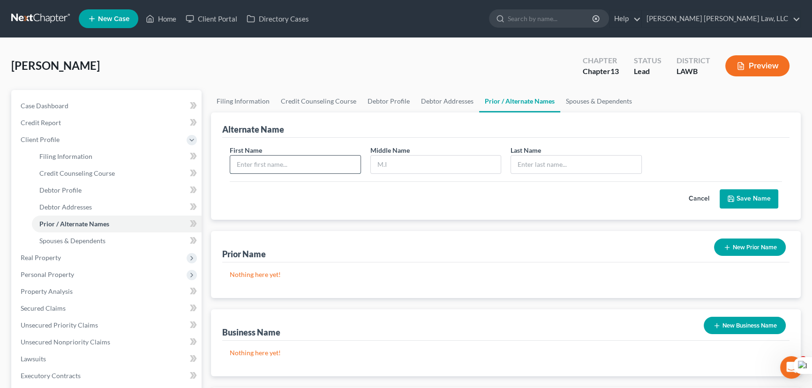
click at [314, 164] on input "text" at bounding box center [295, 165] width 130 height 18
type input "Margaret"
type input "N"
type input "Hill"
click at [759, 194] on button "Save Name" at bounding box center [748, 199] width 59 height 20
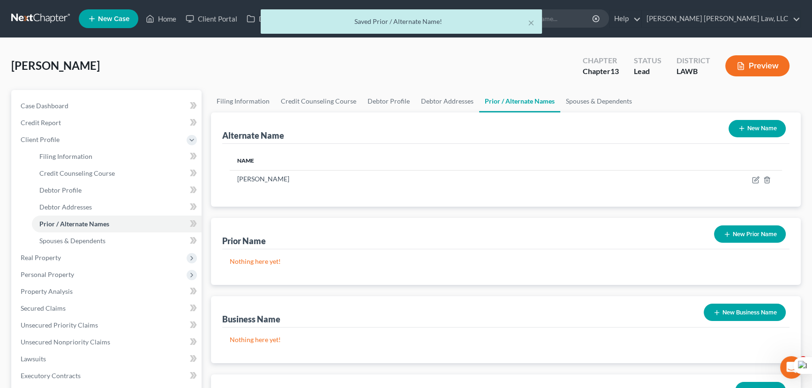
click at [754, 133] on button "New Name" at bounding box center [756, 128] width 57 height 17
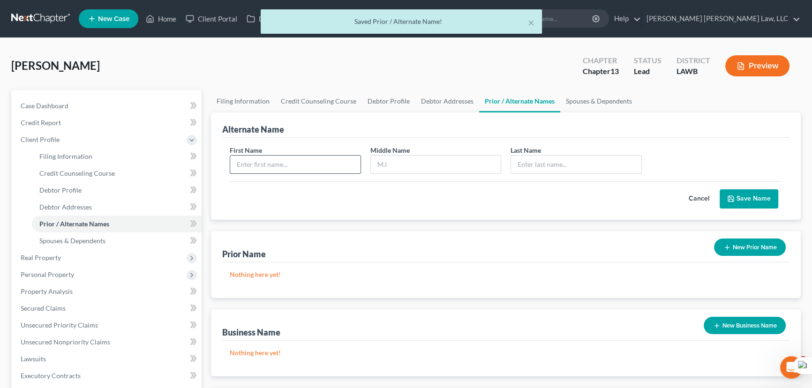
click at [335, 169] on input "text" at bounding box center [295, 165] width 130 height 18
type input "Margaret"
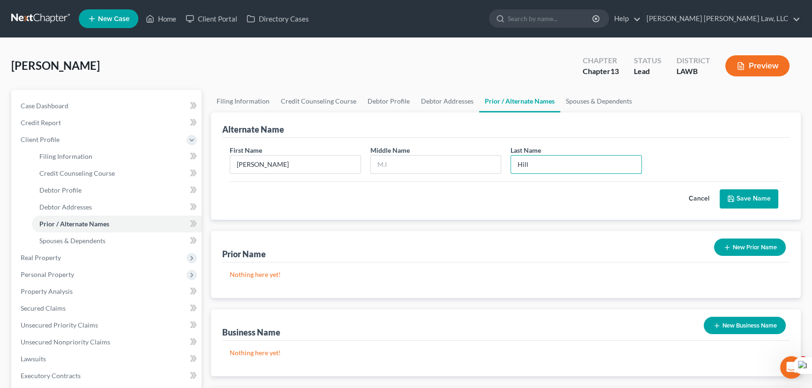
type input "Hill"
click at [752, 191] on button "Save Name" at bounding box center [748, 199] width 59 height 20
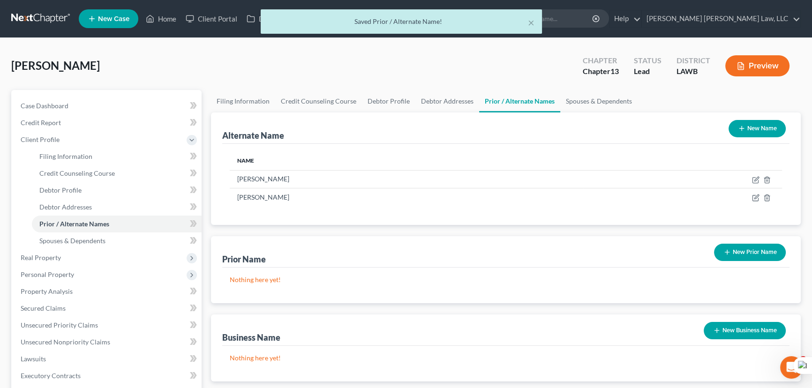
click at [742, 250] on button "New Prior Name" at bounding box center [750, 252] width 72 height 17
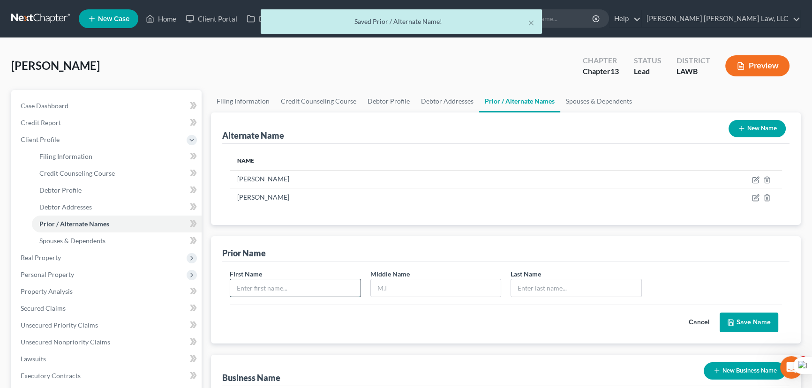
click at [280, 281] on input "text" at bounding box center [295, 288] width 130 height 18
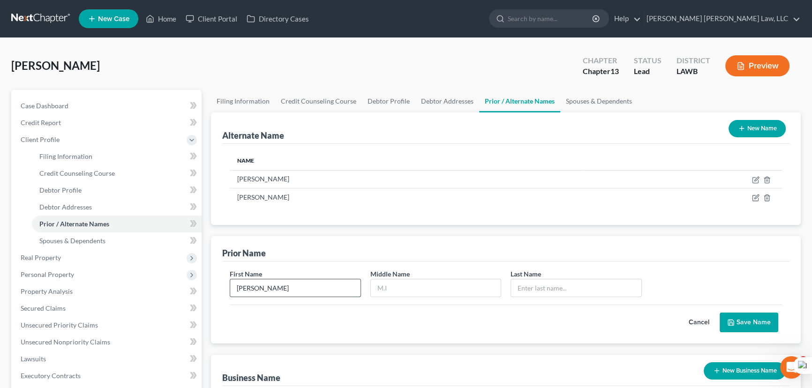
type input "Margaret"
type input "Braggs"
click at [783, 338] on div "First Name Margaret Middle Name Last Name * Braggs Cancel Save Name" at bounding box center [505, 302] width 567 height 82
click at [761, 331] on div "First Name Margaret Middle Name Last Name * Braggs Cancel Save Name" at bounding box center [505, 302] width 567 height 82
click at [726, 314] on button "Save Name" at bounding box center [748, 323] width 59 height 20
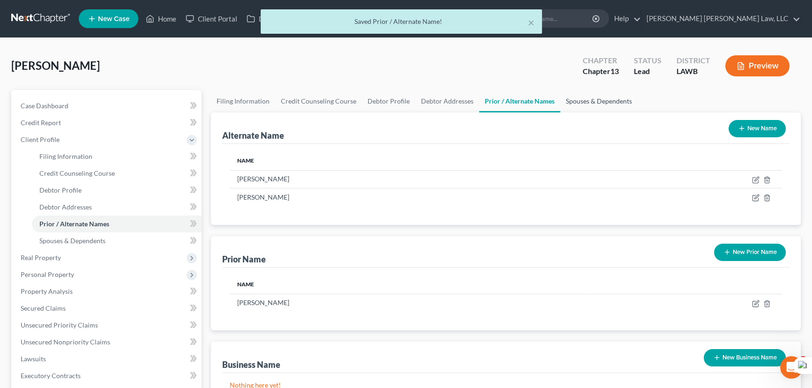
click at [591, 101] on link "Spouses & Dependents" at bounding box center [598, 101] width 77 height 22
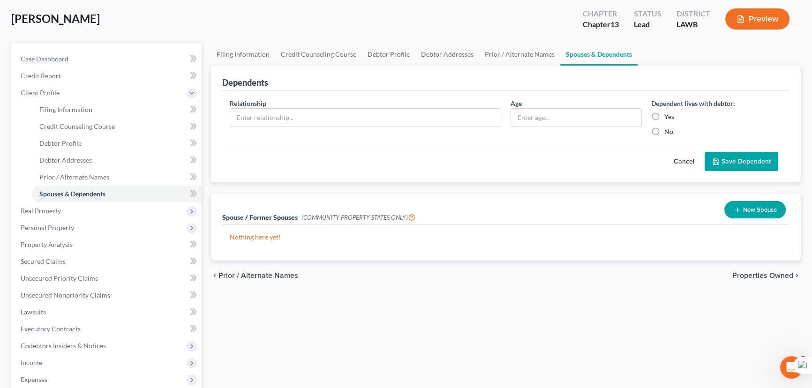
scroll to position [127, 0]
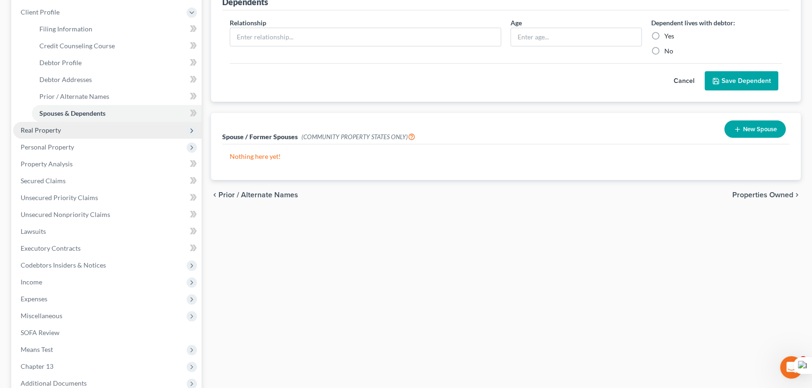
click at [99, 134] on span "Real Property" at bounding box center [107, 130] width 188 height 17
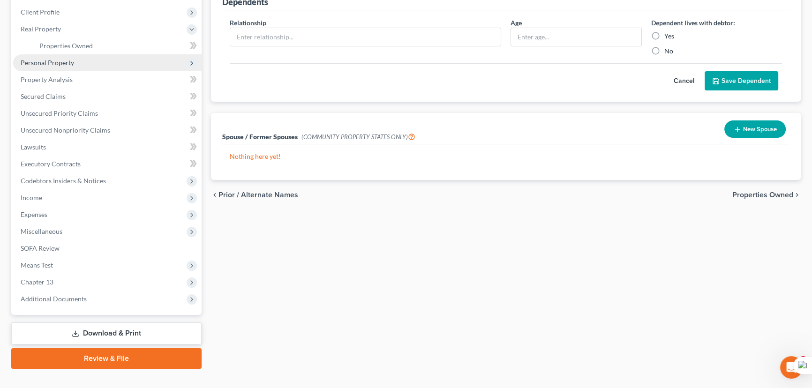
click at [99, 58] on span "Personal Property" at bounding box center [107, 62] width 188 height 17
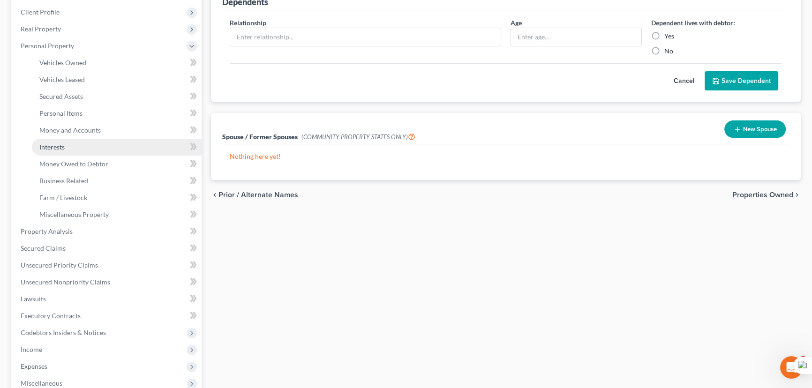
click at [103, 139] on link "Interests" at bounding box center [117, 147] width 170 height 17
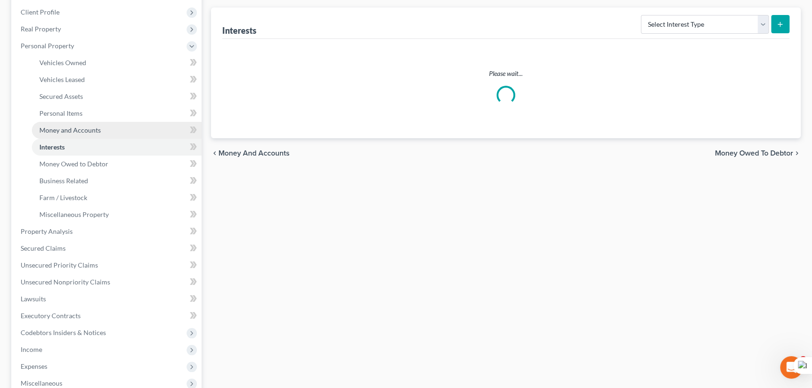
scroll to position [72, 0]
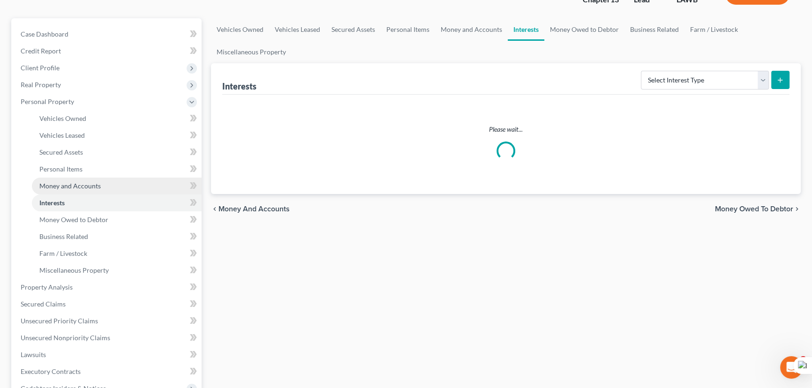
click at [105, 131] on li "Personal Property Vehicles Owned Vehicles Leased Machinery and Vehicles Office …" at bounding box center [107, 186] width 188 height 186
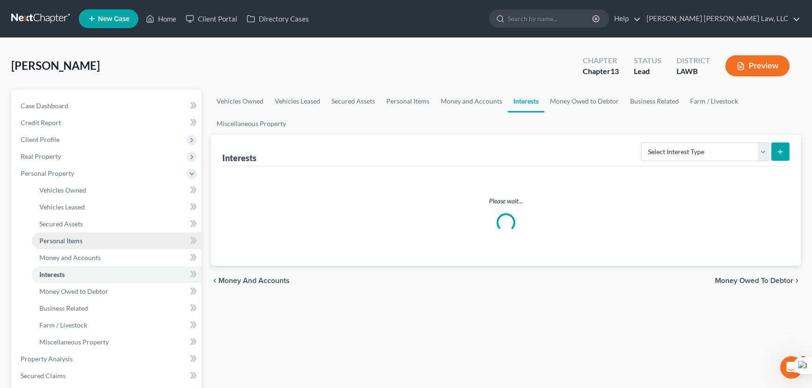
click at [143, 247] on link "Personal Items" at bounding box center [117, 240] width 170 height 17
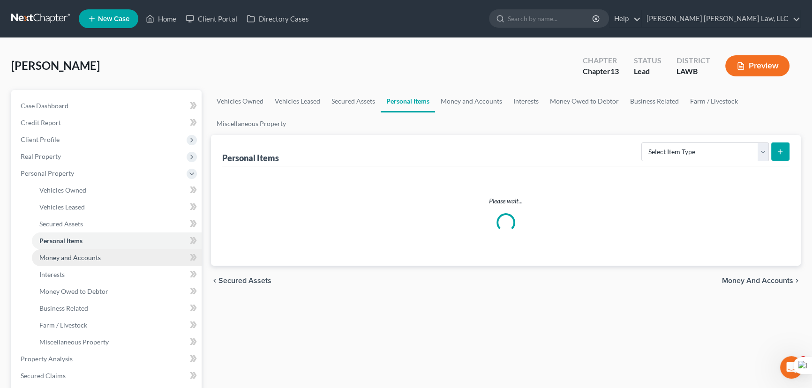
click at [133, 262] on link "Money and Accounts" at bounding box center [117, 257] width 170 height 17
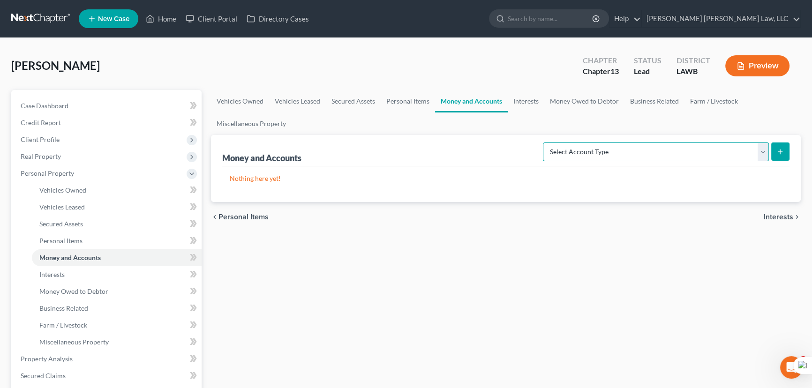
click at [665, 157] on select "Select Account Type Brokerage (A/B: 18, SOFA: 20) Cash on Hand (A/B: 16) Certif…" at bounding box center [656, 151] width 226 height 19
select select "checking"
click at [545, 142] on select "Select Account Type Brokerage (A/B: 18, SOFA: 20) Cash on Hand (A/B: 16) Certif…" at bounding box center [656, 151] width 226 height 19
click at [775, 147] on button "submit" at bounding box center [780, 151] width 18 height 18
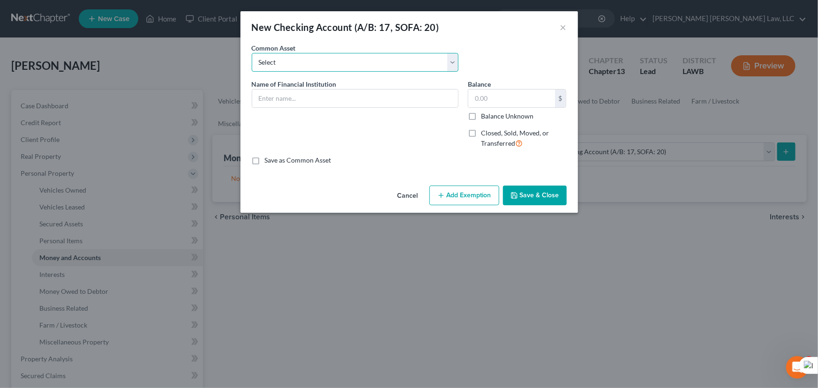
drag, startPoint x: 357, startPoint y: 57, endPoint x: 354, endPoint y: 68, distance: 11.1
click at [357, 57] on select "Select Current Bank Sevenfold Credit Union Apple Cash First Horizon Bank Centri…" at bounding box center [355, 62] width 207 height 19
select select "30"
click at [252, 53] on select "Select Current Bank Sevenfold Credit Union Apple Cash First Horizon Bank Centri…" at bounding box center [355, 62] width 207 height 19
type input "Marion State Bank"
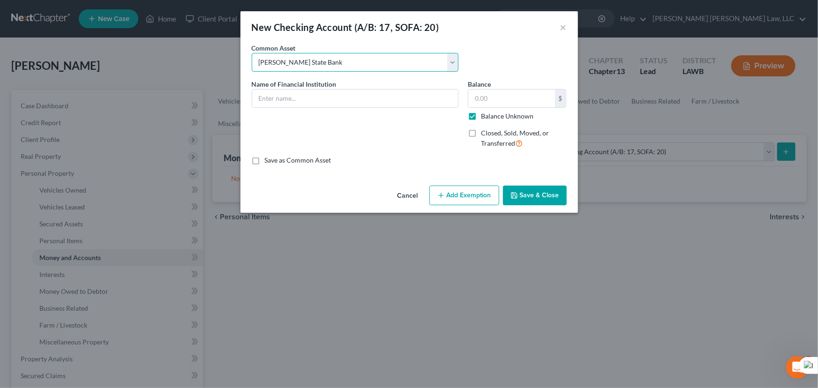
type input "0.00"
checkbox input "true"
click at [521, 191] on button "Save & Close" at bounding box center [535, 196] width 64 height 20
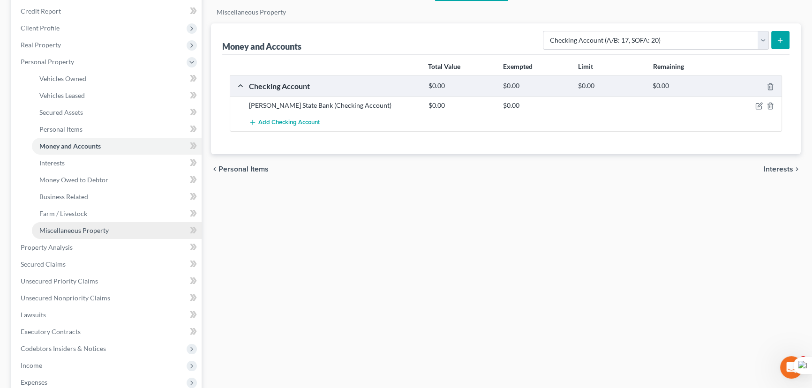
scroll to position [127, 0]
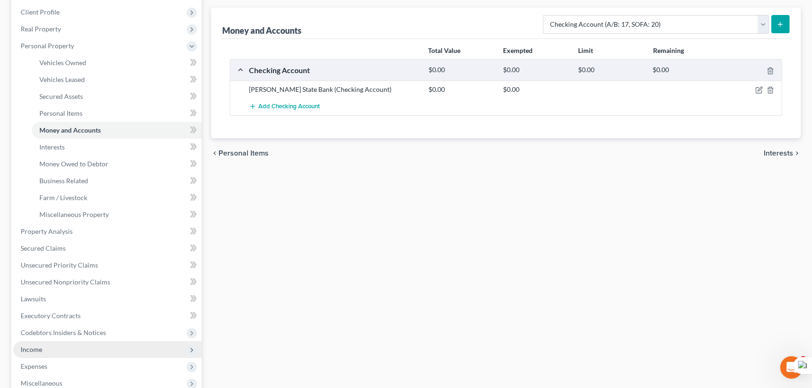
click at [68, 342] on span "Income" at bounding box center [107, 349] width 188 height 17
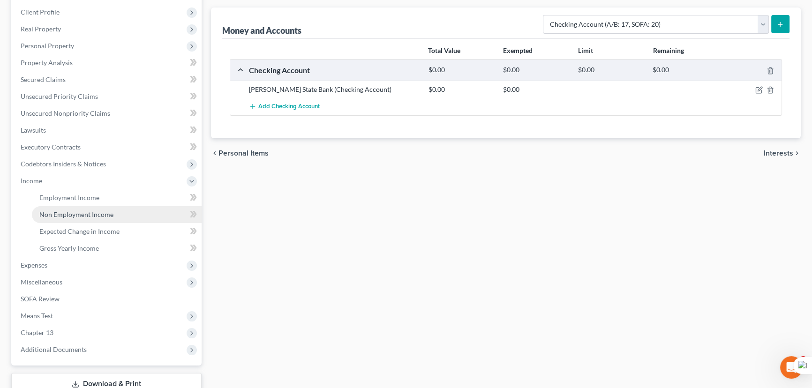
click at [89, 206] on link "Non Employment Income" at bounding box center [117, 214] width 170 height 17
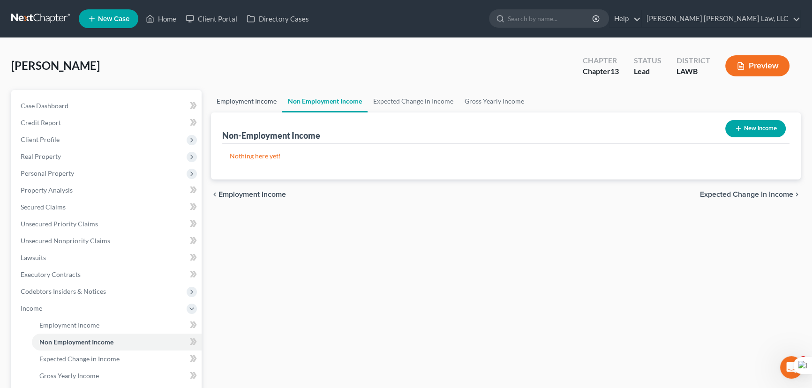
click at [250, 100] on link "Employment Income" at bounding box center [246, 101] width 71 height 22
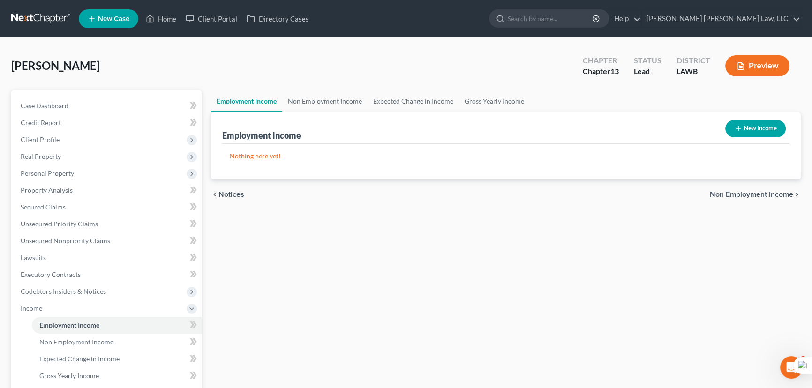
click at [332, 113] on div "Employment Income New Income" at bounding box center [505, 127] width 567 height 31
click at [332, 109] on link "Non Employment Income" at bounding box center [324, 101] width 85 height 22
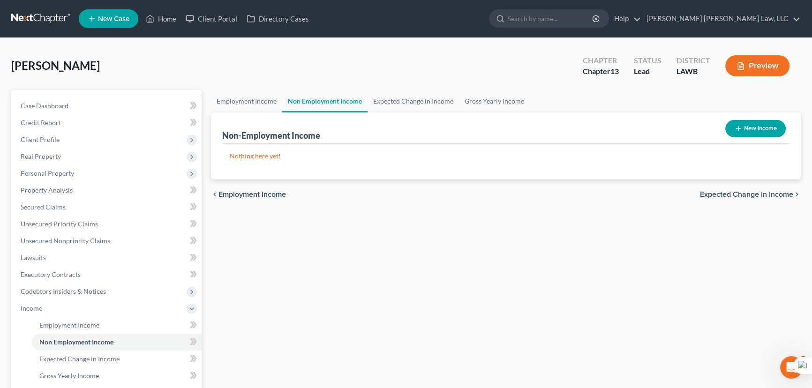
click at [761, 132] on button "New Income" at bounding box center [755, 128] width 60 height 17
select select "0"
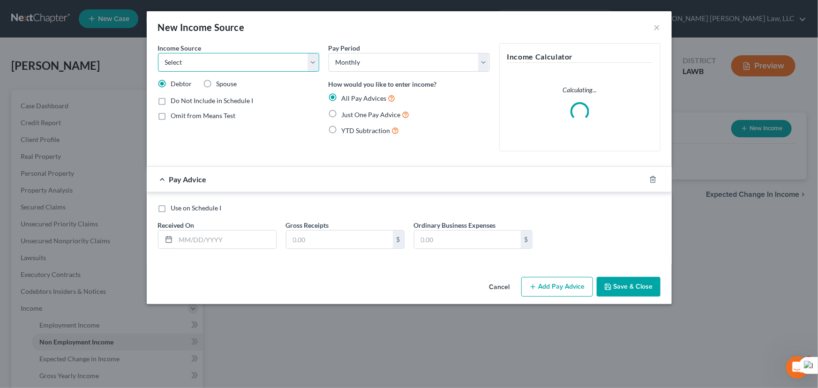
click at [246, 70] on select "Select Unemployment Disability (from employer) Pension Retirement Social Securi…" at bounding box center [238, 62] width 161 height 19
select select "4"
click at [158, 53] on select "Select Unemployment Disability (from employer) Pension Retirement Social Securi…" at bounding box center [238, 62] width 161 height 19
click at [342, 112] on label "Just One Pay Advice" at bounding box center [376, 114] width 68 height 11
click at [345, 112] on input "Just One Pay Advice" at bounding box center [348, 112] width 6 height 6
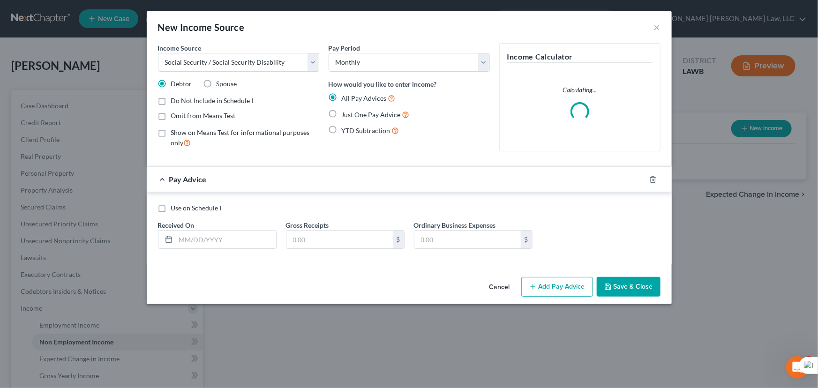
radio input "true"
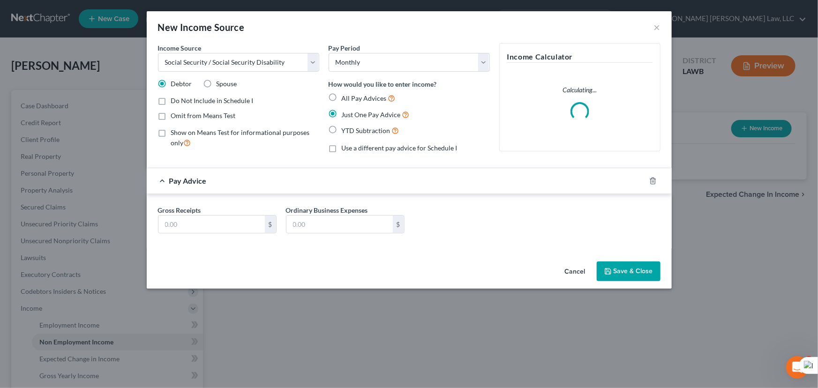
click at [219, 197] on div "Gross Receipts $ Ordinary Business Expenses $" at bounding box center [409, 221] width 525 height 55
click at [211, 220] on input "text" at bounding box center [211, 225] width 106 height 18
type input "1,000"
click at [607, 266] on button "Save & Close" at bounding box center [629, 271] width 64 height 20
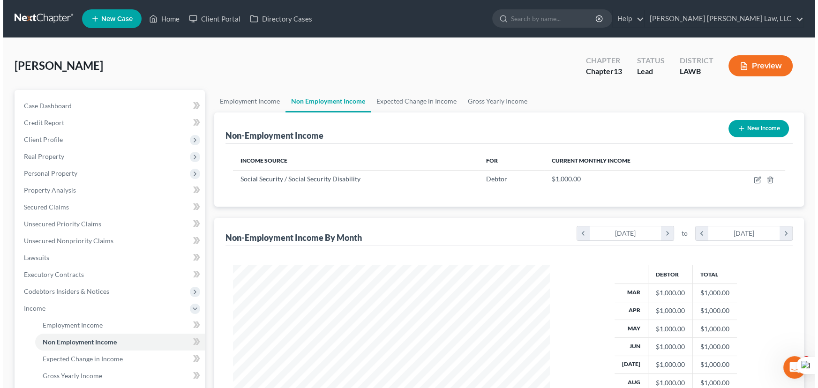
scroll to position [168, 333]
click at [245, 97] on link "Employment Income" at bounding box center [246, 101] width 71 height 22
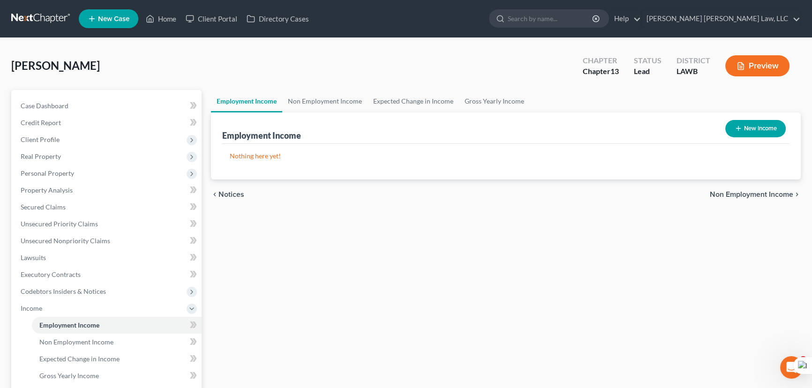
click at [734, 127] on icon "button" at bounding box center [737, 128] width 7 height 7
select select "0"
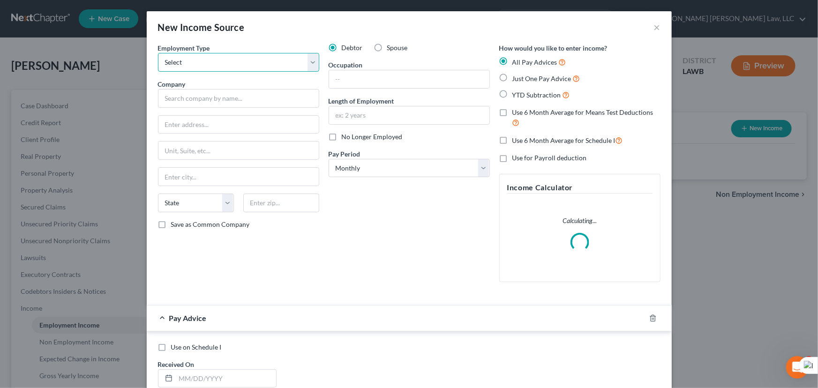
click at [255, 66] on select "Select Full or Part Time Employment Self Employment" at bounding box center [238, 62] width 161 height 19
select select "0"
click at [158, 53] on select "Select Full or Part Time Employment Self Employment" at bounding box center [238, 62] width 161 height 19
click at [386, 83] on input "text" at bounding box center [409, 79] width 160 height 18
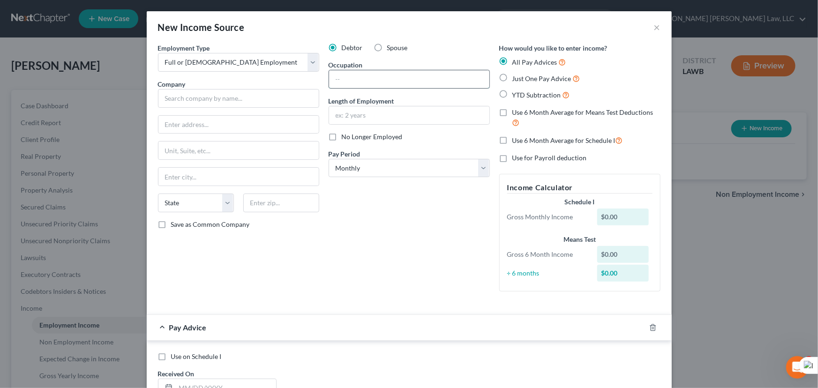
click at [407, 75] on input "text" at bounding box center [409, 79] width 160 height 18
type input "Cafeteria"
drag, startPoint x: 328, startPoint y: 101, endPoint x: 337, endPoint y: 112, distance: 14.6
click at [328, 101] on label "Length of Employment" at bounding box center [361, 101] width 66 height 10
click at [337, 112] on input "text" at bounding box center [409, 115] width 160 height 18
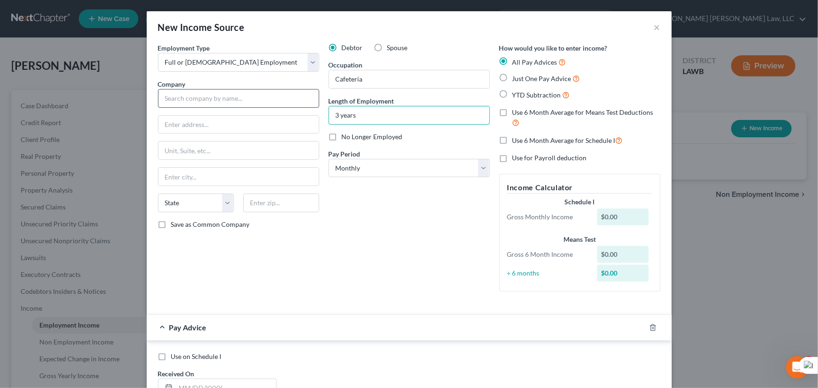
type input "3 years"
drag, startPoint x: 168, startPoint y: 95, endPoint x: 347, endPoint y: 97, distance: 179.0
click at [168, 95] on input "text" at bounding box center [238, 98] width 161 height 19
click at [239, 96] on input "text" at bounding box center [238, 98] width 161 height 19
type input "Union Parish School Board"
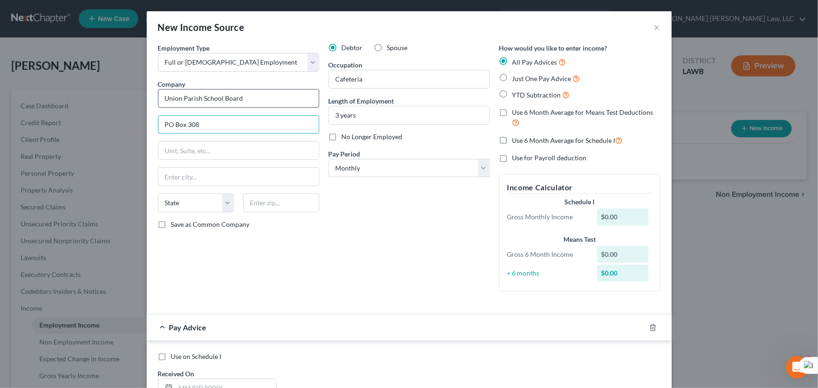
type input "PO Box 308"
click at [248, 179] on input "text" at bounding box center [238, 177] width 160 height 18
type input "Farmerville"
select select "19"
type input "71241"
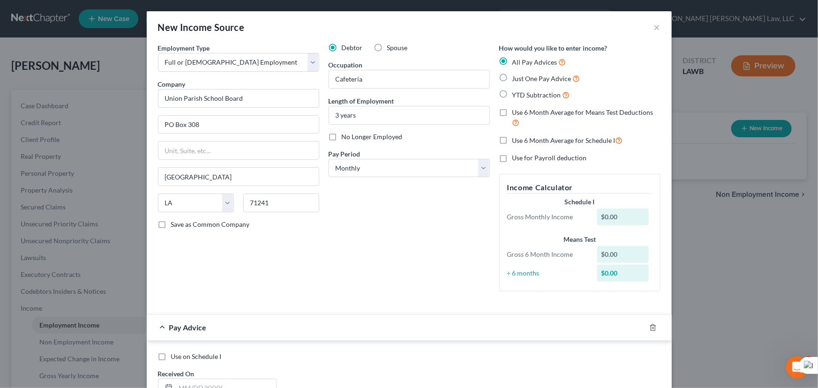
click at [512, 77] on label "Just One Pay Advice" at bounding box center [546, 78] width 68 height 11
click at [516, 77] on input "Just One Pay Advice" at bounding box center [519, 76] width 6 height 6
radio input "true"
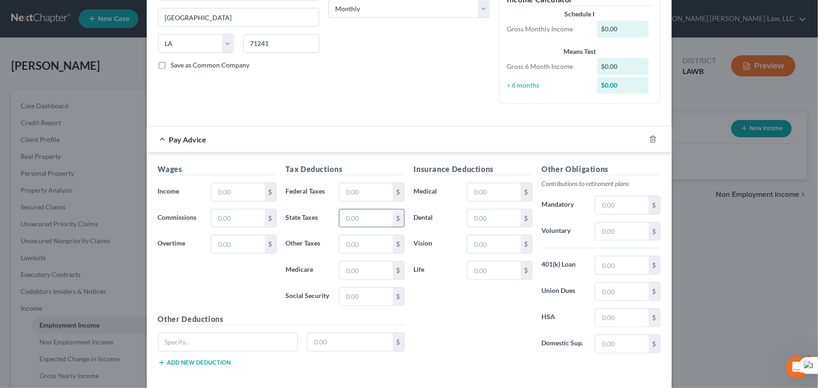
scroll to position [202, 0]
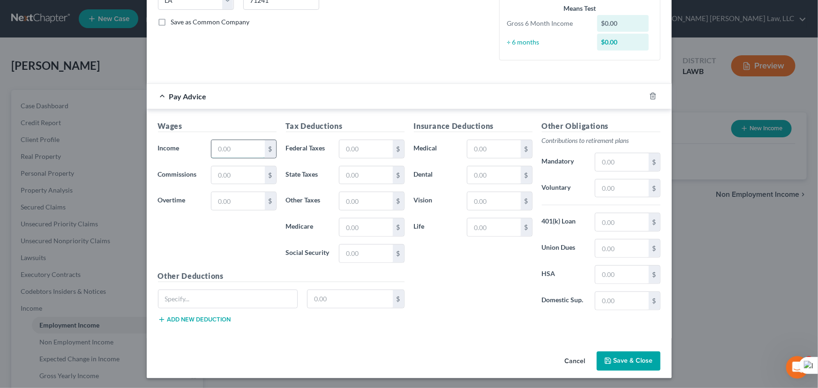
click at [227, 140] on input "text" at bounding box center [237, 149] width 53 height 18
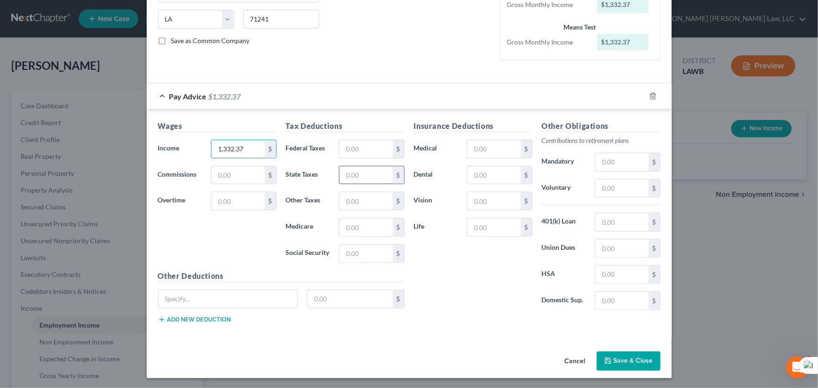
type input "1,332.37"
click at [361, 179] on input "text" at bounding box center [365, 175] width 53 height 18
type input "5.69"
click at [356, 224] on input "text" at bounding box center [365, 227] width 53 height 18
type input "19.32"
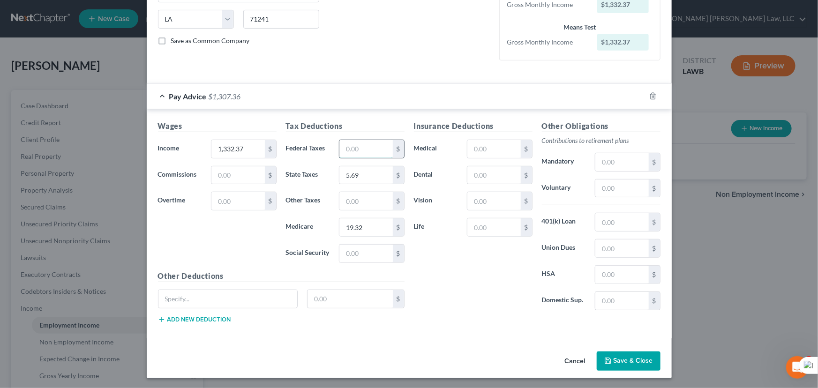
click at [350, 152] on input "text" at bounding box center [365, 149] width 53 height 18
type input "106.59"
click at [616, 363] on button "Save & Close" at bounding box center [629, 361] width 64 height 20
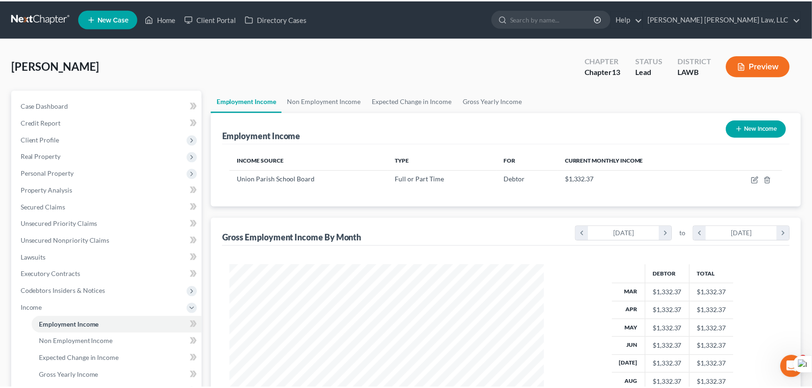
scroll to position [168, 333]
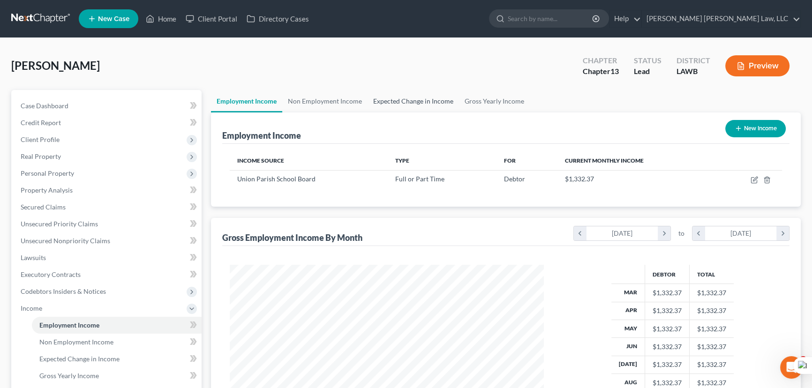
click at [438, 90] on link "Expected Change in Income" at bounding box center [412, 101] width 91 height 22
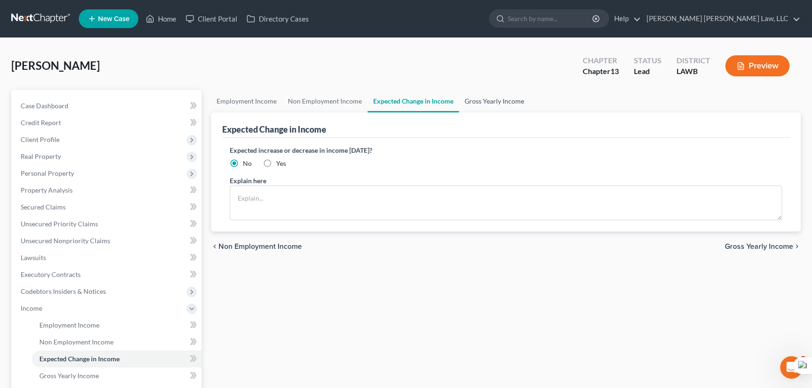
click at [463, 96] on link "Gross Yearly Income" at bounding box center [494, 101] width 71 height 22
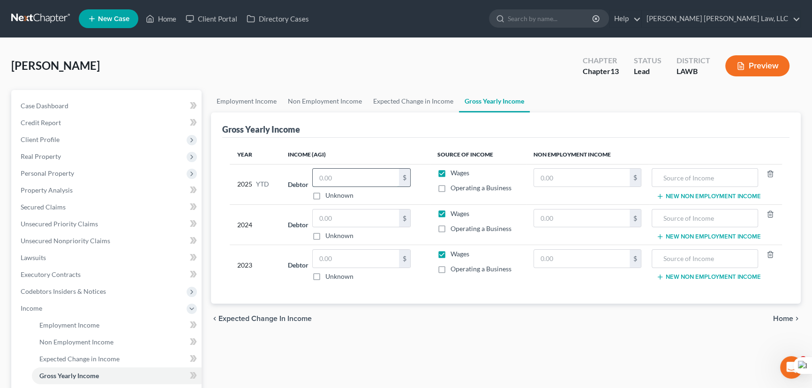
click at [356, 172] on input "text" at bounding box center [356, 178] width 86 height 18
type input "16,503.68"
click at [332, 215] on input "text" at bounding box center [356, 218] width 86 height 18
click at [333, 254] on input "text" at bounding box center [356, 259] width 86 height 18
type input "13,624"
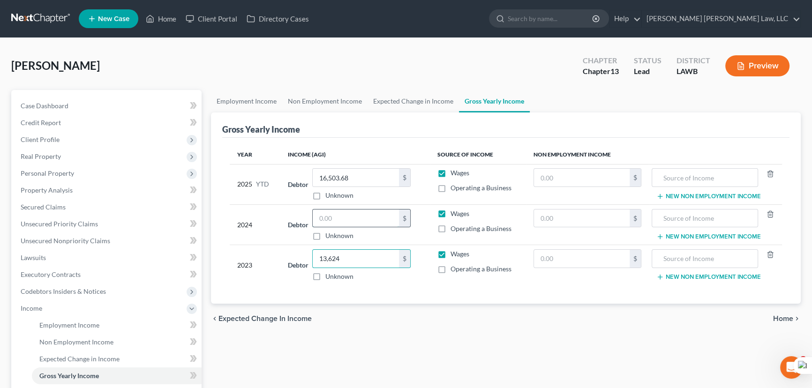
click at [358, 211] on input "text" at bounding box center [356, 218] width 86 height 18
click at [336, 216] on input "text" at bounding box center [356, 218] width 86 height 18
type input "13,624"
click at [344, 256] on input "13,624" at bounding box center [356, 259] width 86 height 18
type input "47,270"
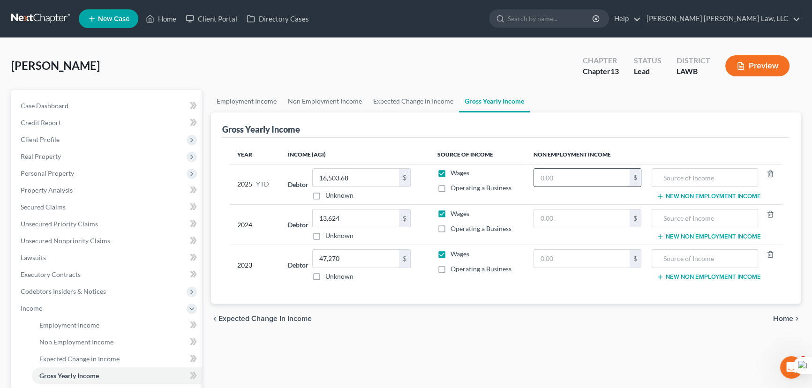
click at [583, 179] on input "text" at bounding box center [582, 178] width 96 height 18
type input "8,000"
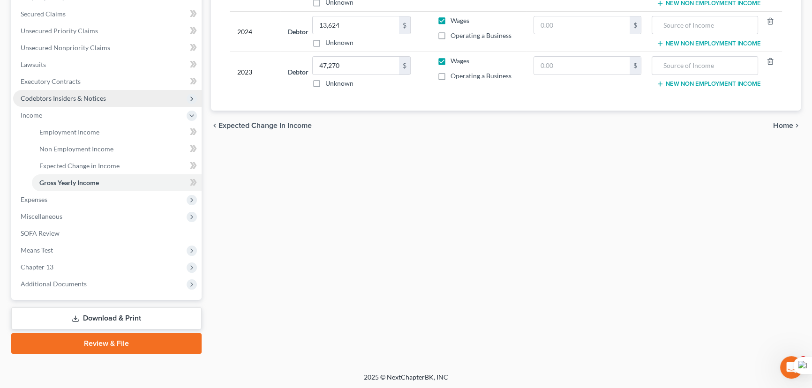
type input "Social Security/disability"
click at [73, 94] on span "Codebtors Insiders & Notices" at bounding box center [63, 98] width 85 height 8
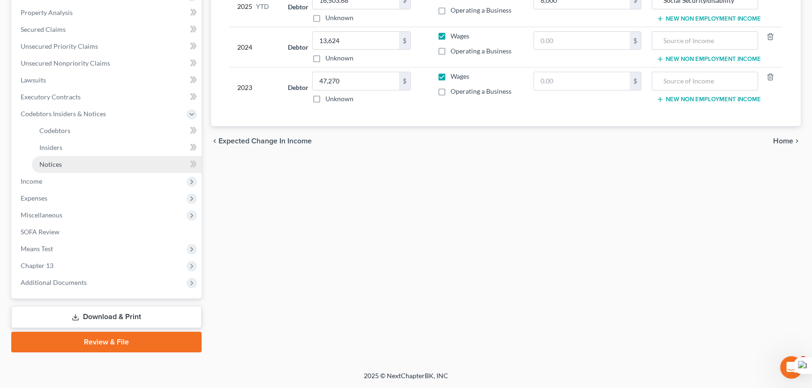
scroll to position [176, 0]
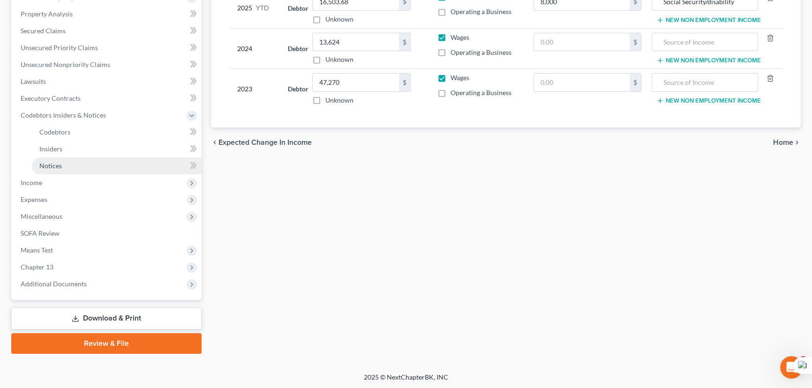
click at [79, 167] on link "Notices" at bounding box center [117, 165] width 170 height 17
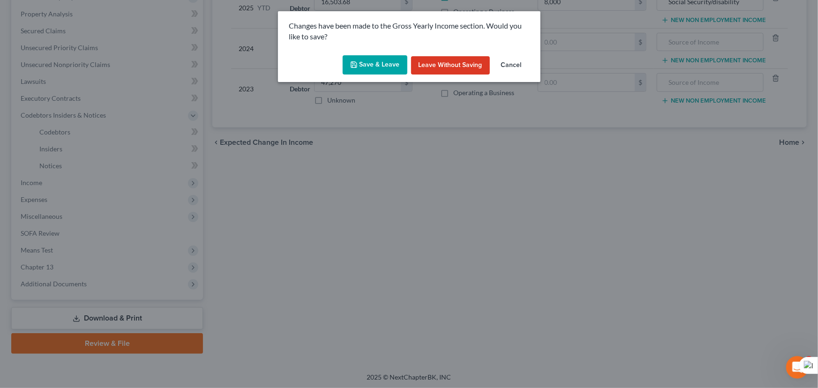
click at [366, 69] on button "Save & Leave" at bounding box center [375, 65] width 65 height 20
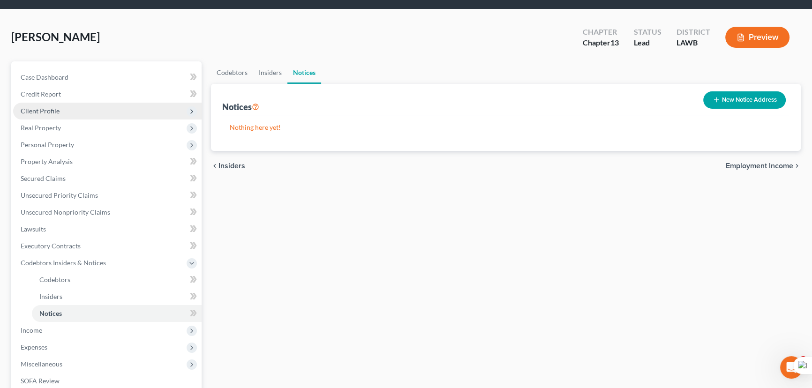
scroll to position [44, 0]
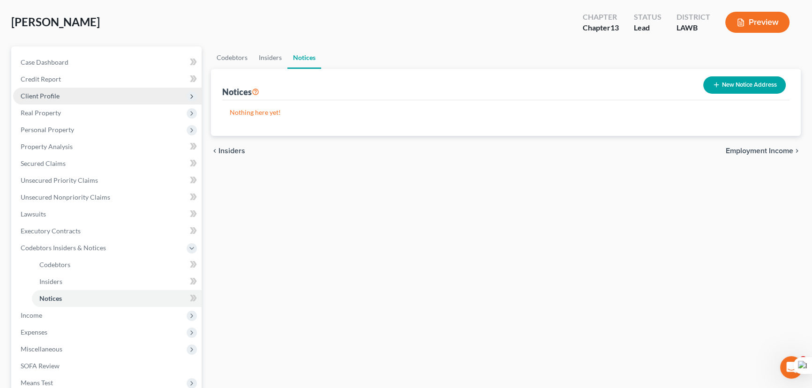
click at [64, 94] on span "Client Profile" at bounding box center [107, 96] width 188 height 17
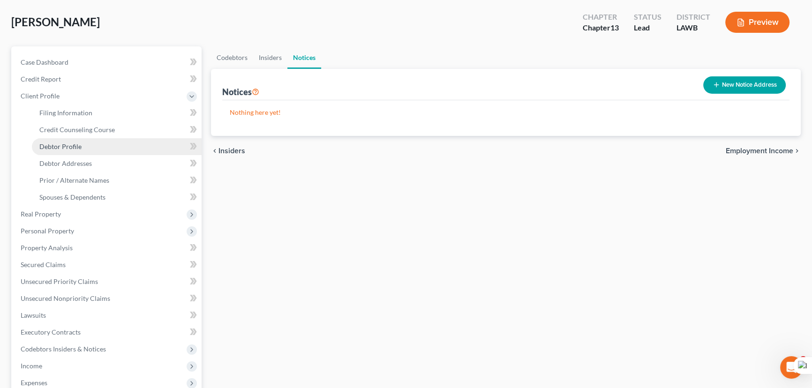
click at [72, 149] on span "Debtor Profile" at bounding box center [60, 146] width 42 height 8
select select "3"
select select "1"
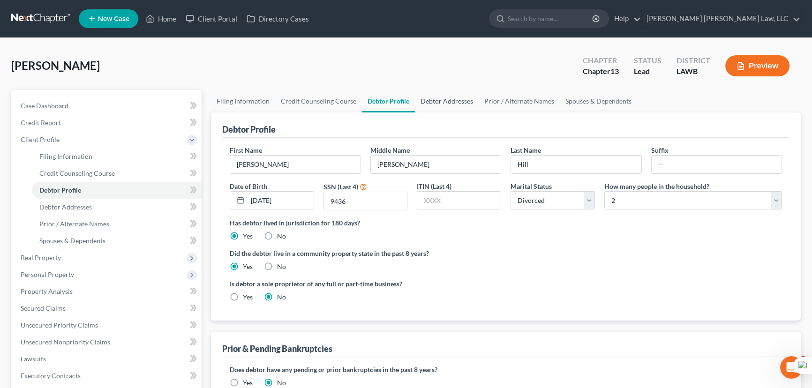
click at [423, 90] on link "Debtor Addresses" at bounding box center [447, 101] width 64 height 22
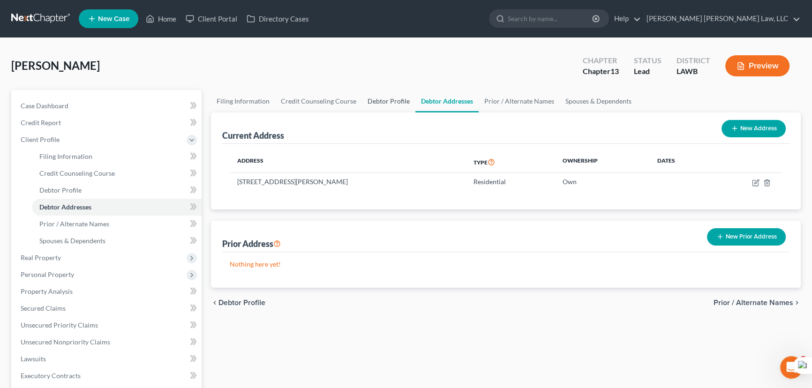
click at [370, 95] on link "Debtor Profile" at bounding box center [388, 101] width 53 height 22
select select "3"
select select "1"
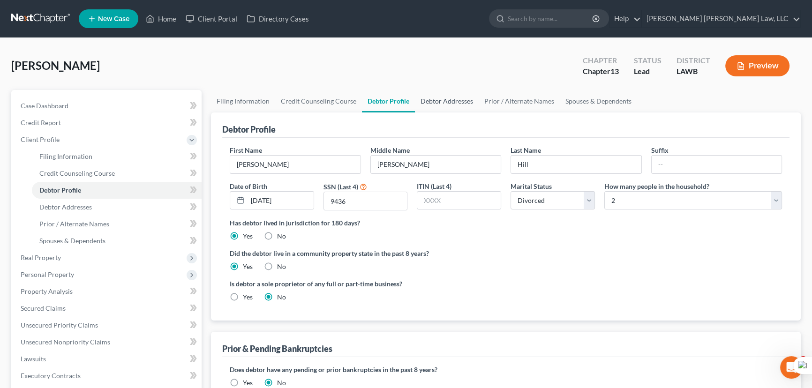
click at [437, 100] on link "Debtor Addresses" at bounding box center [447, 101] width 64 height 22
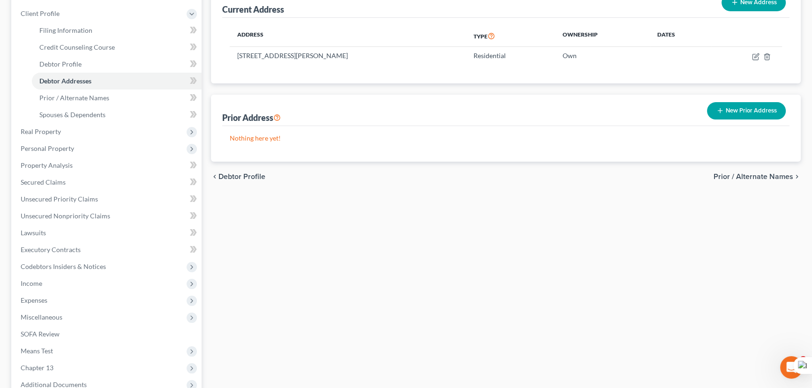
scroll to position [127, 0]
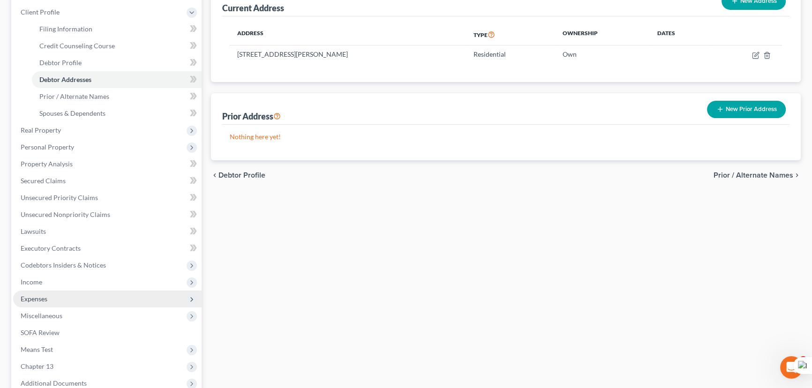
drag, startPoint x: 82, startPoint y: 265, endPoint x: 94, endPoint y: 297, distance: 34.7
click at [82, 265] on span "Codebtors Insiders & Notices" at bounding box center [63, 265] width 85 height 8
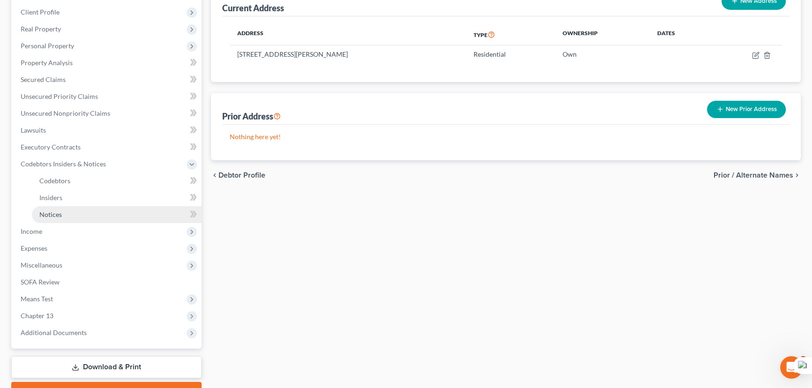
click at [92, 212] on link "Notices" at bounding box center [117, 214] width 170 height 17
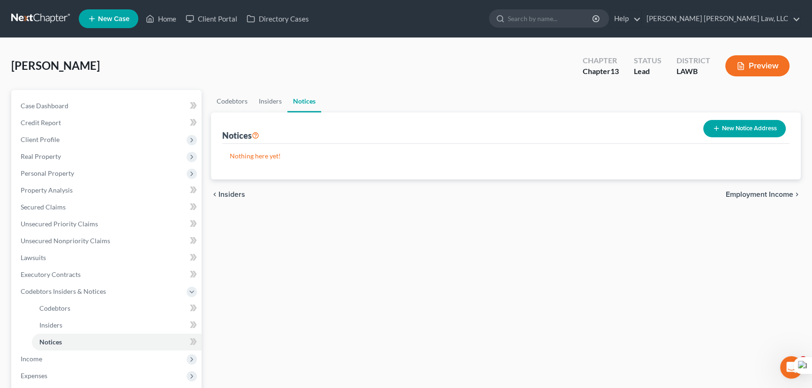
click at [740, 127] on button "New Notice Address" at bounding box center [744, 128] width 82 height 17
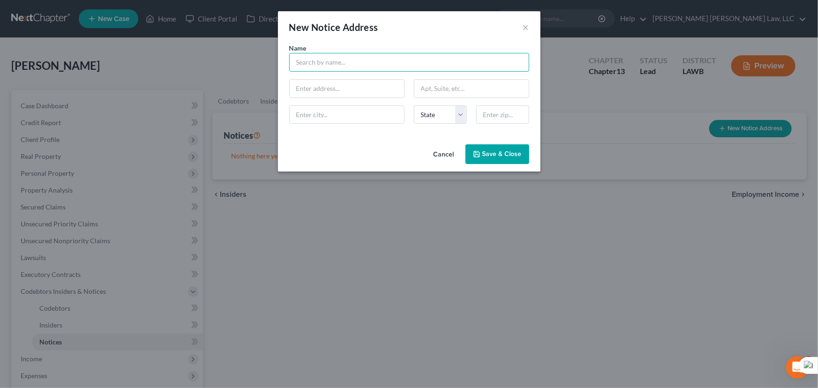
click at [295, 61] on input "text" at bounding box center [409, 62] width 240 height 19
type input "Union Parish Sheriff's Office"
type input "710 Holder Rd"
type input "Farmerville"
select select "19"
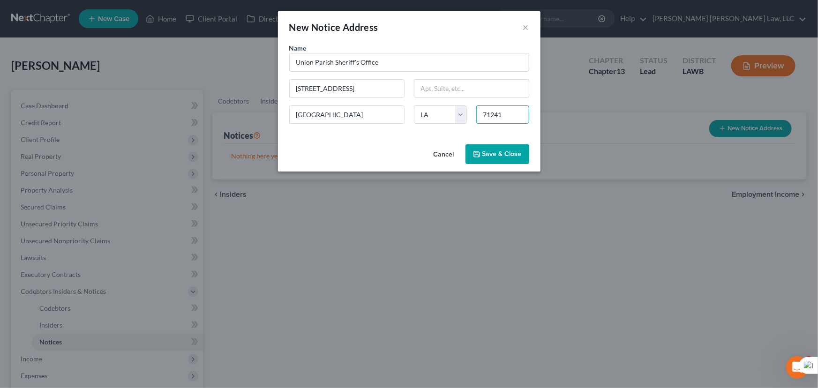
type input "71241"
click at [476, 153] on icon "button" at bounding box center [476, 153] width 7 height 7
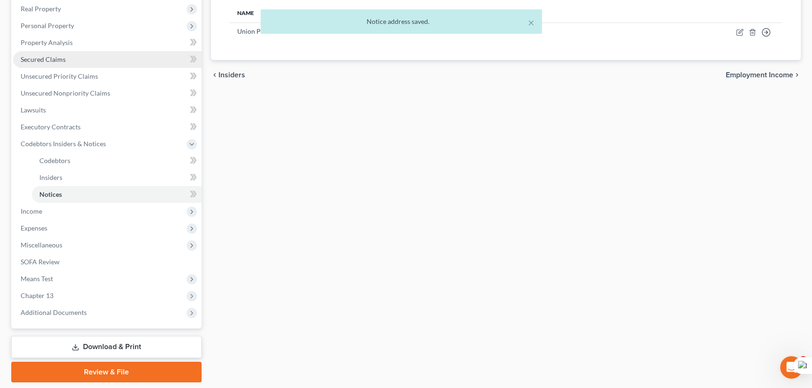
scroll to position [170, 0]
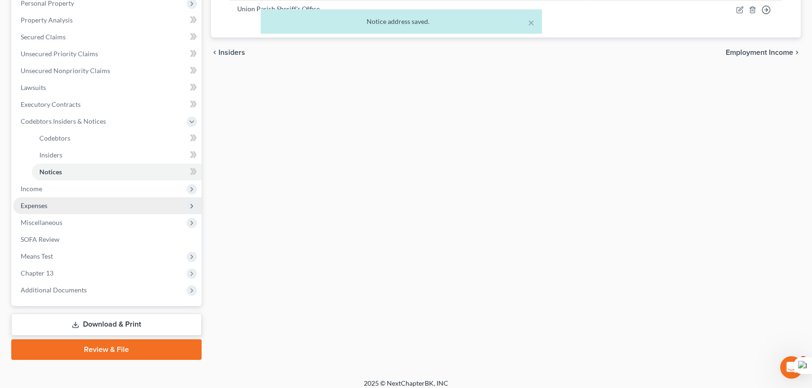
drag, startPoint x: 103, startPoint y: 187, endPoint x: 106, endPoint y: 198, distance: 11.4
click at [103, 187] on span "Income" at bounding box center [107, 188] width 188 height 17
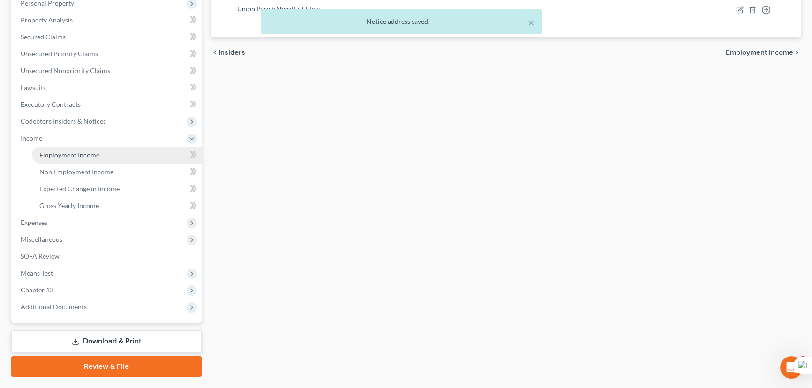
click at [102, 150] on link "Employment Income" at bounding box center [117, 155] width 170 height 17
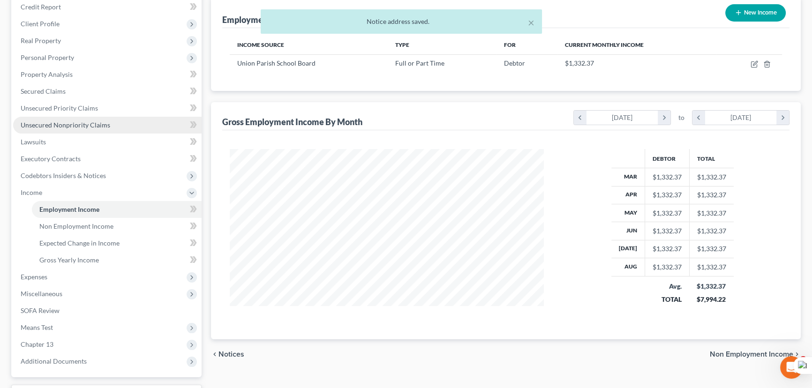
scroll to position [170, 0]
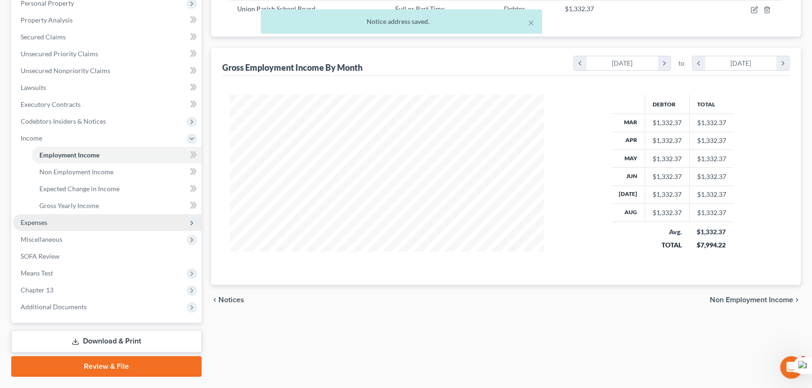
click at [100, 220] on span "Expenses" at bounding box center [107, 222] width 188 height 17
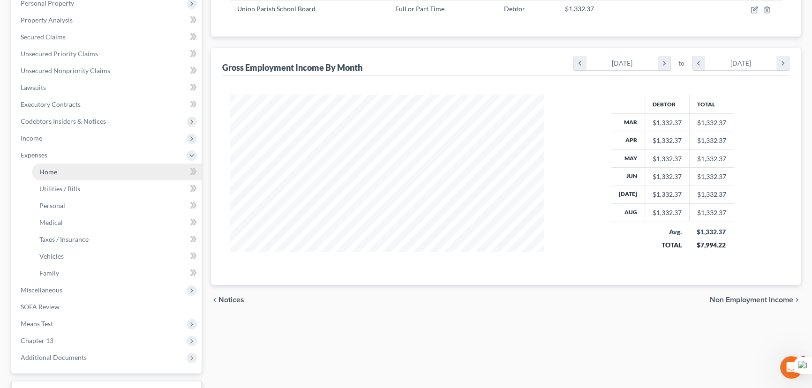
click at [100, 170] on link "Home" at bounding box center [117, 172] width 170 height 17
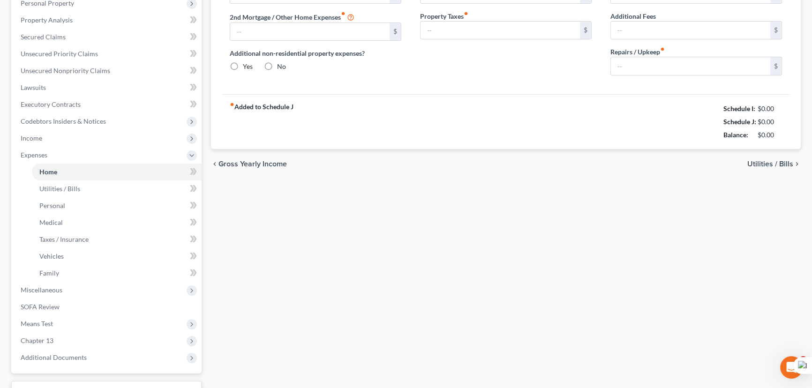
scroll to position [99, 0]
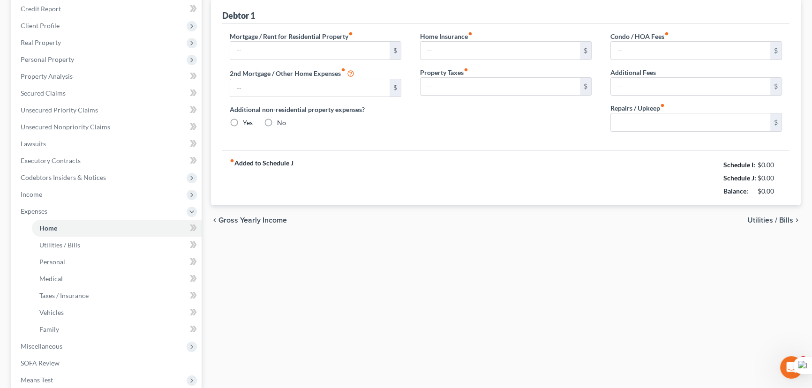
type input "286.39"
type input "0.00"
radio input "true"
type input "125.00"
type input "4.50"
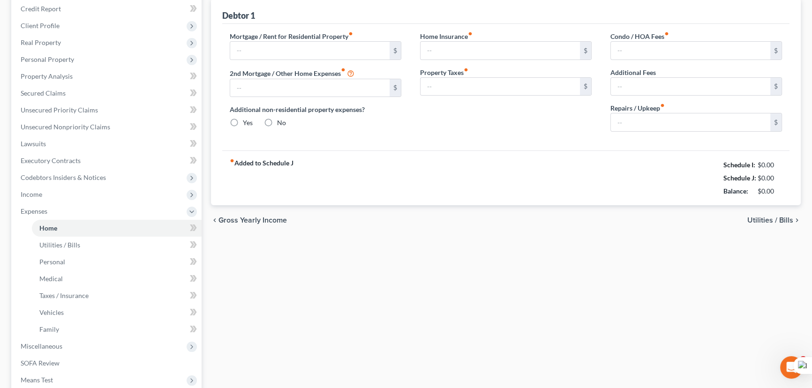
type input "0.00"
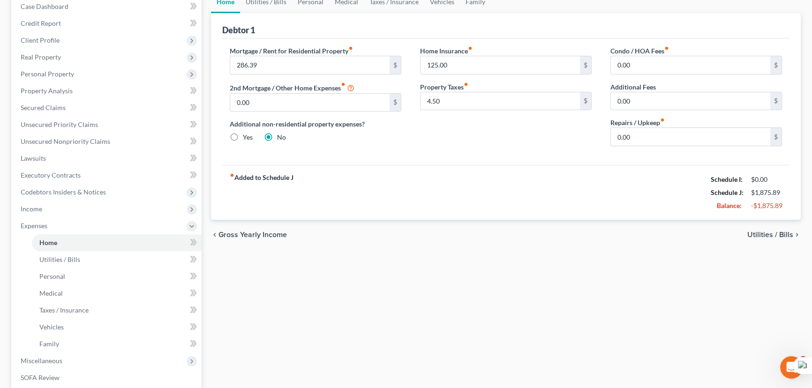
scroll to position [0, 0]
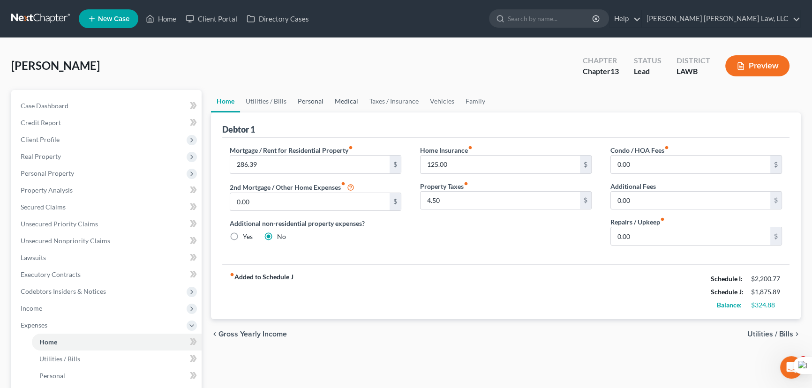
click at [318, 107] on link "Personal" at bounding box center [310, 101] width 37 height 22
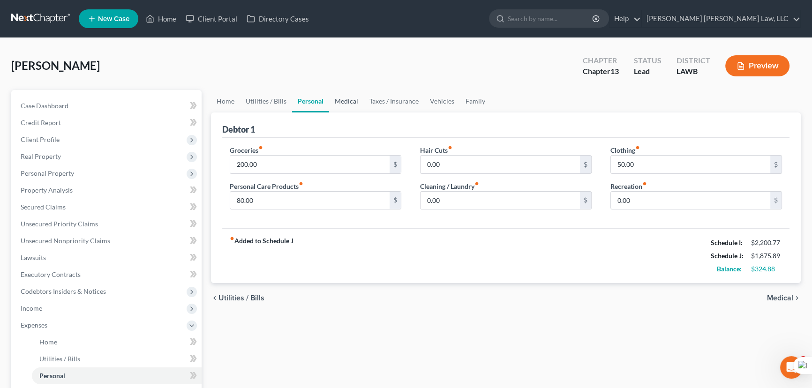
click at [353, 107] on link "Medical" at bounding box center [346, 101] width 35 height 22
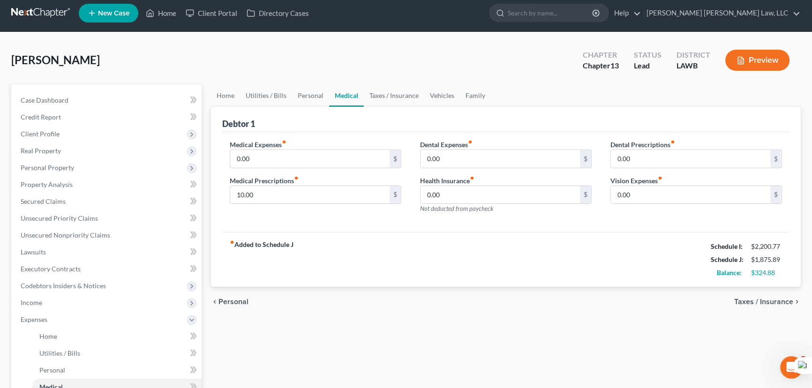
scroll to position [213, 0]
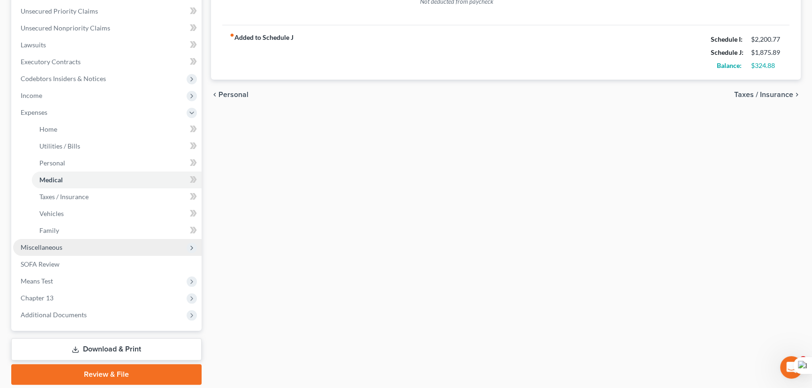
click at [84, 248] on span "Miscellaneous" at bounding box center [107, 247] width 188 height 17
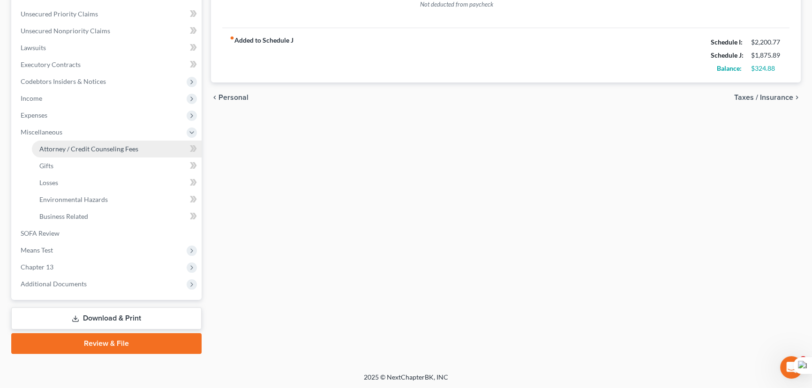
click at [101, 149] on span "Attorney / Credit Counseling Fees" at bounding box center [88, 149] width 99 height 8
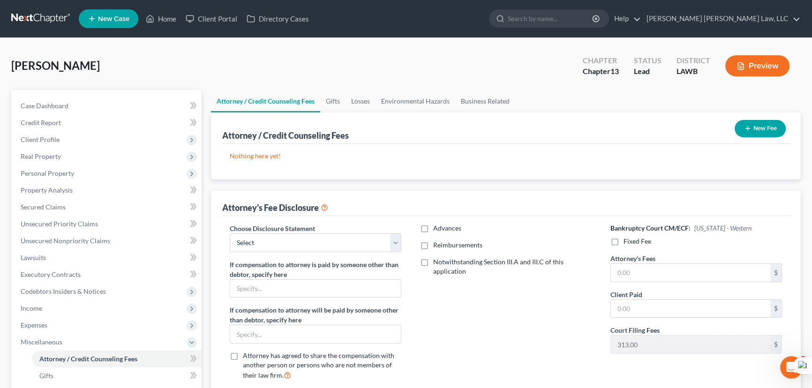
click at [743, 117] on div "New Fee" at bounding box center [760, 128] width 59 height 25
click at [745, 122] on button "New Fee" at bounding box center [759, 128] width 51 height 17
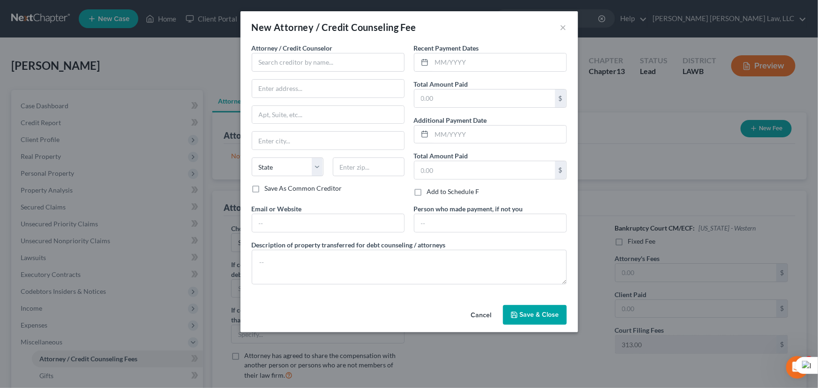
click at [296, 72] on div "Attorney / Credit Counselor * State AL AK AR AZ CA CO CT DE DC FL GA GU HI ID I…" at bounding box center [328, 113] width 153 height 141
click at [335, 69] on input "text" at bounding box center [328, 62] width 153 height 19
type input "E Orum Young Law Office"
type input "200 Washington Street"
type input "Monroe"
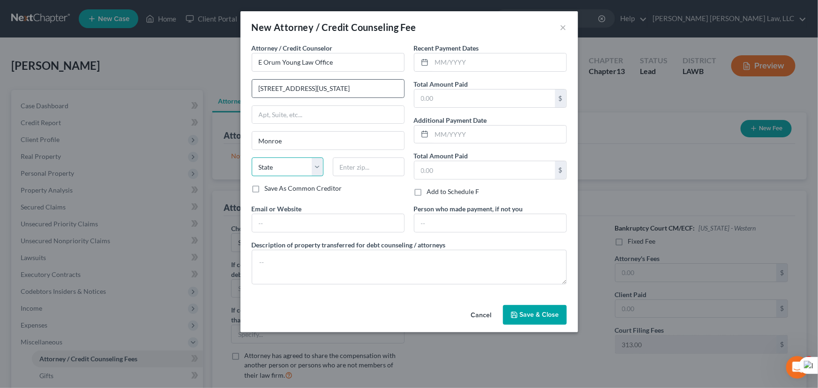
select select "19"
type input "71201"
click at [451, 58] on input "text" at bounding box center [499, 62] width 134 height 18
type input "08/2025"
type input "365"
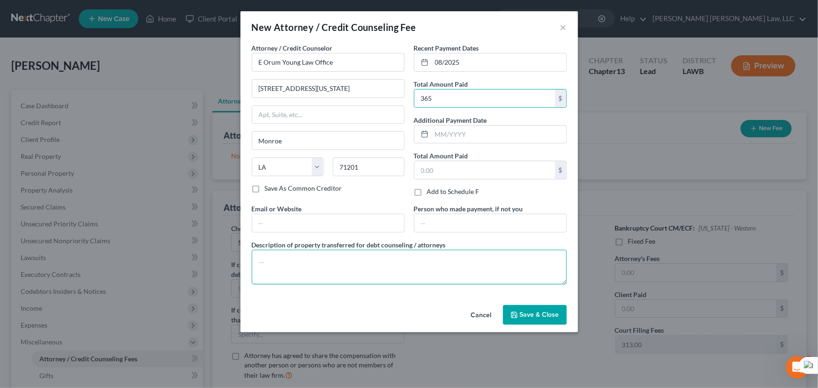
click at [401, 268] on textarea at bounding box center [409, 267] width 315 height 35
type textarea "credit report, credit counseling, filing fee"
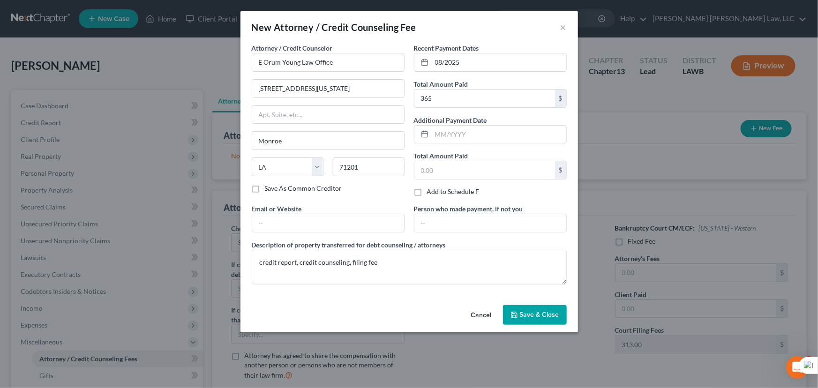
click at [519, 320] on button "Save & Close" at bounding box center [535, 315] width 64 height 20
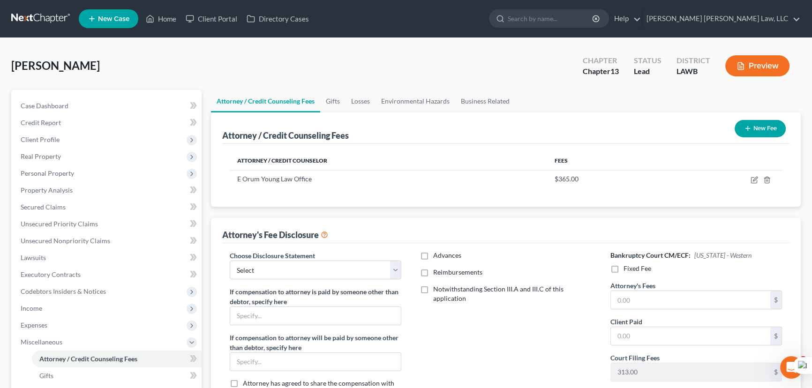
click at [274, 239] on div "Attorney's Fee Disclosure" at bounding box center [275, 234] width 106 height 11
click at [275, 271] on select "Select LAEB 2016 Bankruptcy Rule 2016(B) Disclosure and Application for Approva…" at bounding box center [316, 270] width 172 height 19
select select "1"
click at [230, 261] on select "Select LAEB 2016 Bankruptcy Rule 2016(B) Disclosure and Application for Approva…" at bounding box center [316, 270] width 172 height 19
click at [433, 275] on label "Reimbursements" at bounding box center [457, 272] width 49 height 9
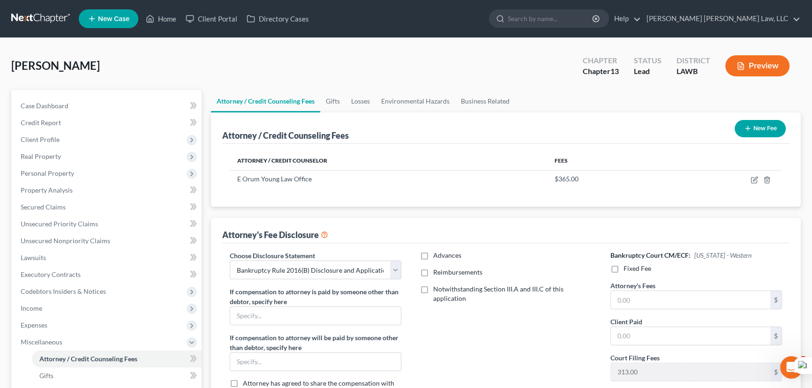
click at [437, 274] on input "Reimbursements" at bounding box center [440, 271] width 6 height 6
checkbox input "true"
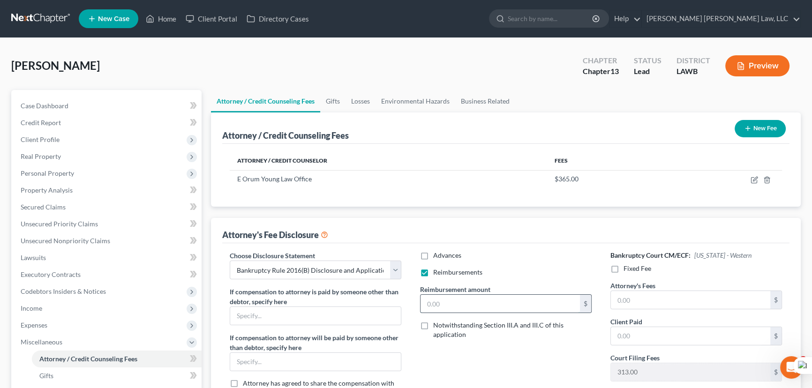
click at [444, 299] on input "text" at bounding box center [499, 304] width 159 height 18
type input "250"
click at [609, 273] on div "Bankruptcy Court CM/ECF: Louisiana - Western Fixed Fee Attorney's Fees $ Client…" at bounding box center [696, 333] width 190 height 164
click at [623, 269] on label "Fixed Fee" at bounding box center [637, 268] width 28 height 9
click at [627, 269] on input "Fixed Fee" at bounding box center [630, 267] width 6 height 6
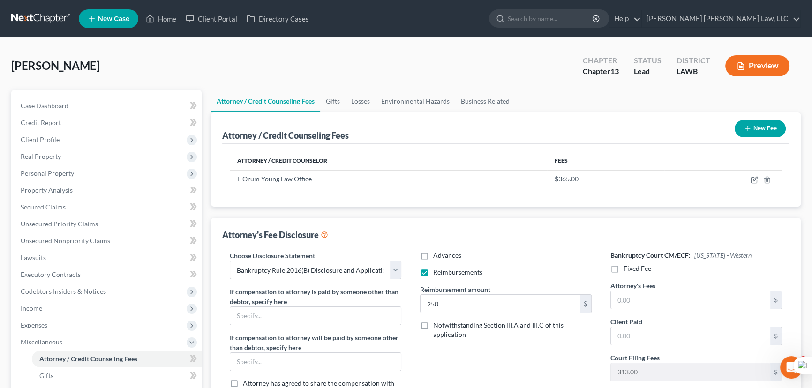
checkbox input "true"
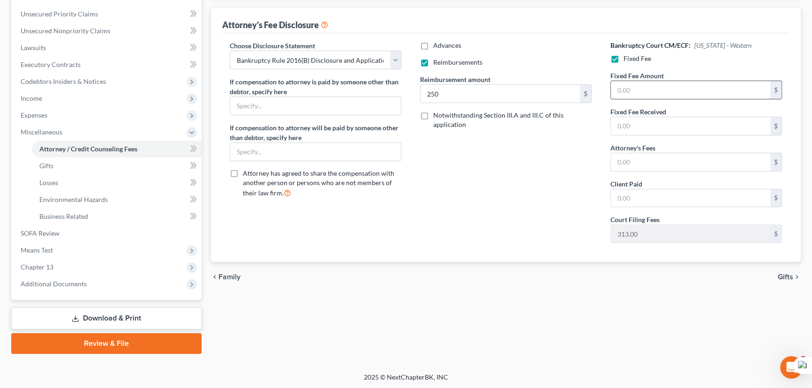
click at [646, 83] on input "text" at bounding box center [690, 90] width 159 height 18
type input "5,025"
click at [682, 159] on input "text" at bounding box center [690, 162] width 159 height 18
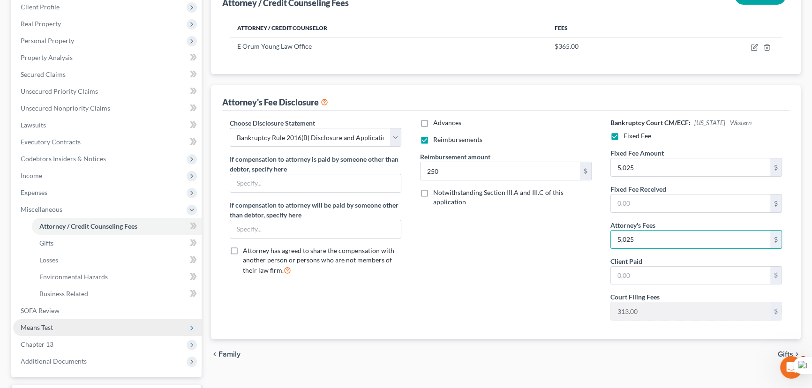
scroll to position [125, 0]
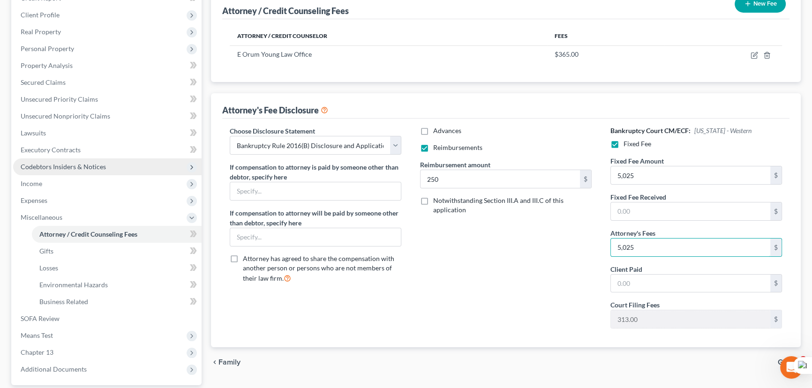
type input "5,025"
click at [75, 169] on span "Codebtors Insiders & Notices" at bounding box center [63, 167] width 85 height 8
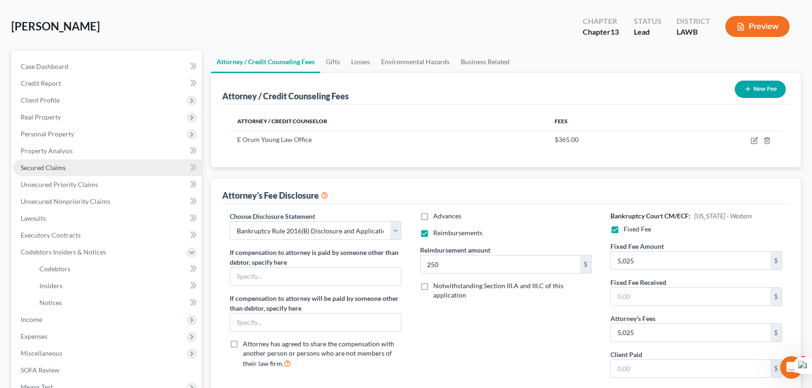
click at [66, 173] on link "Secured Claims" at bounding box center [107, 167] width 188 height 17
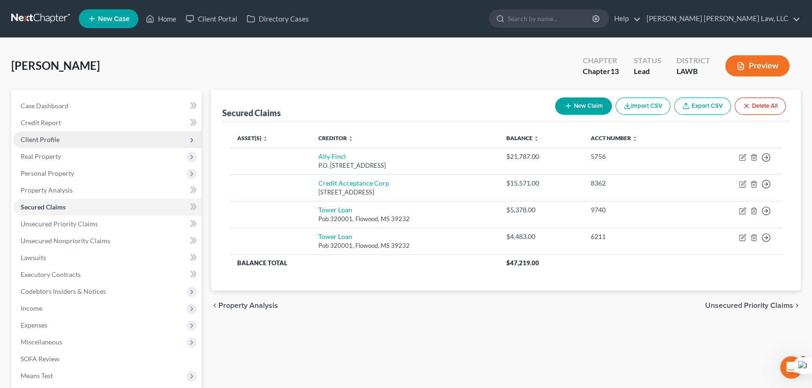
click at [80, 137] on span "Client Profile" at bounding box center [107, 139] width 188 height 17
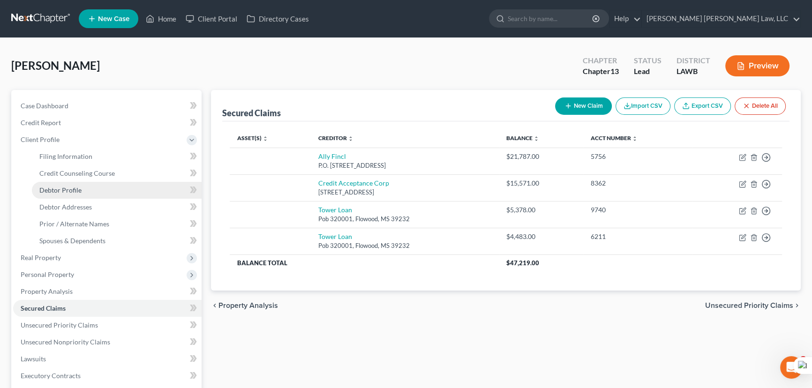
click at [89, 192] on link "Debtor Profile" at bounding box center [117, 190] width 170 height 17
select select "3"
select select "1"
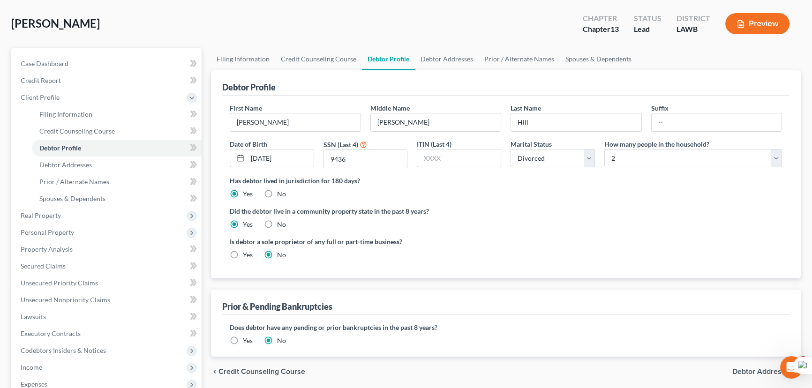
scroll to position [42, 0]
click at [76, 265] on link "Secured Claims" at bounding box center [107, 266] width 188 height 17
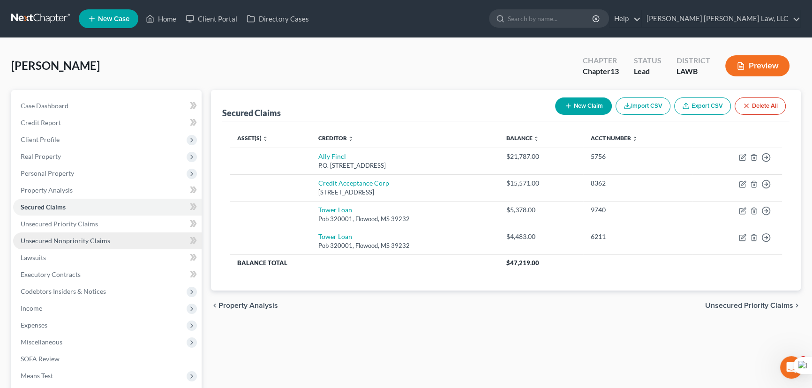
click at [133, 247] on link "Unsecured Nonpriority Claims" at bounding box center [107, 240] width 188 height 17
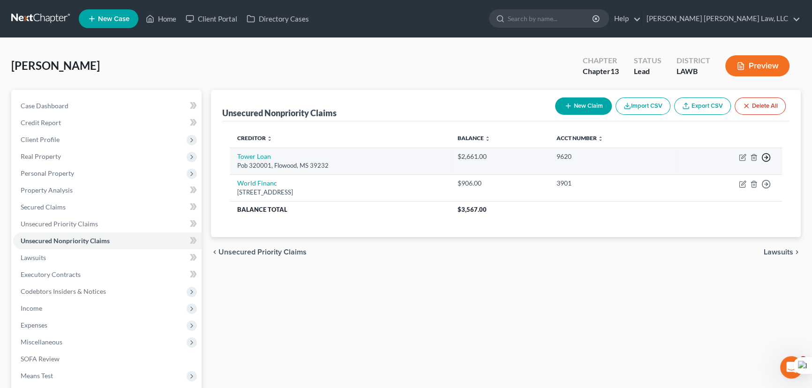
click at [766, 154] on icon "button" at bounding box center [765, 157] width 9 height 9
click at [720, 166] on link "Move to D" at bounding box center [723, 165] width 78 height 16
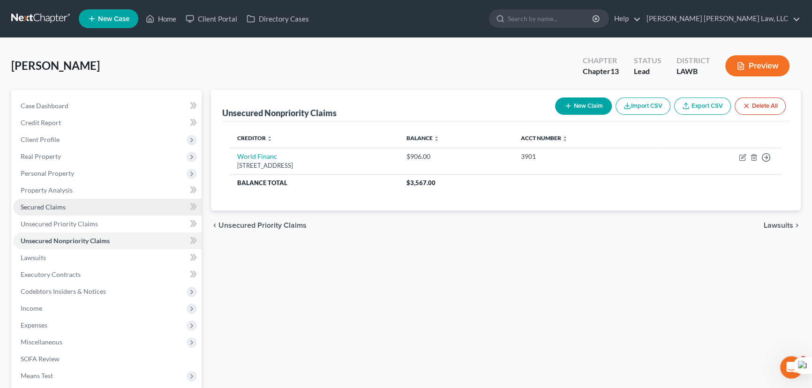
click at [122, 203] on link "Secured Claims" at bounding box center [107, 207] width 188 height 17
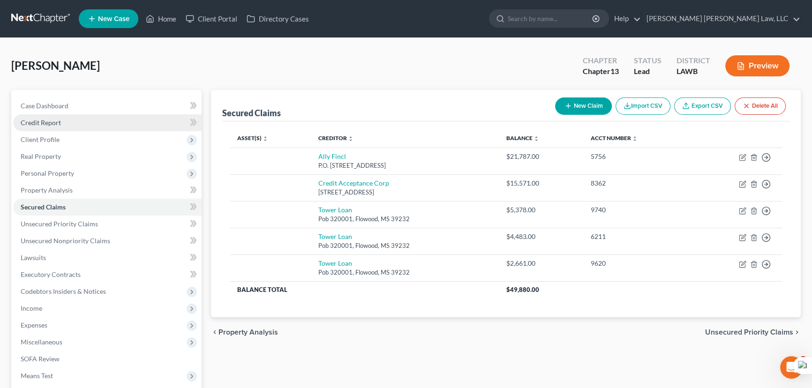
click at [110, 120] on link "Credit Report" at bounding box center [107, 122] width 188 height 17
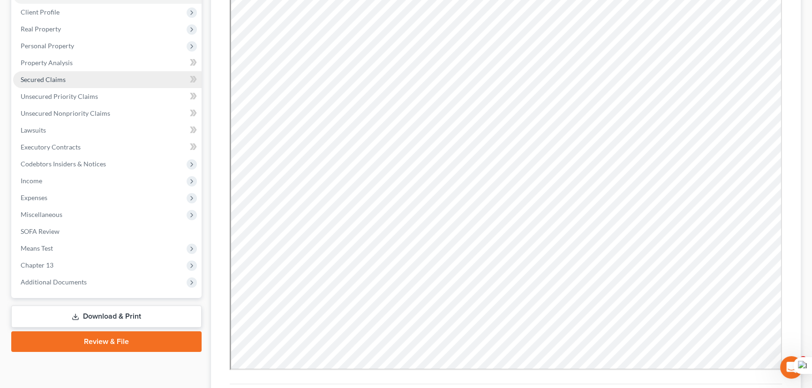
click at [94, 75] on link "Secured Claims" at bounding box center [107, 79] width 188 height 17
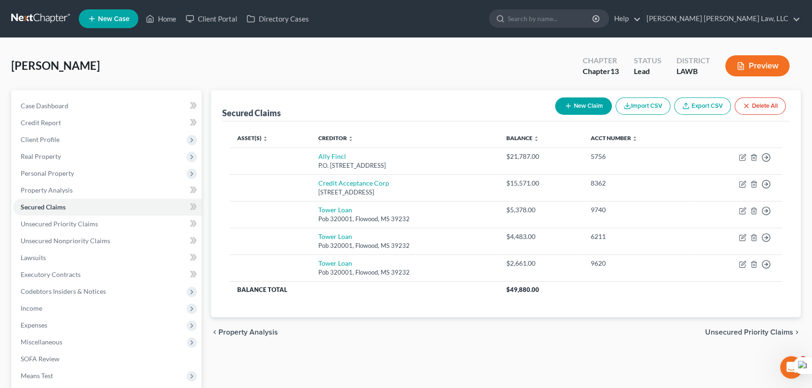
click at [572, 109] on button "New Claim" at bounding box center [583, 105] width 57 height 17
select select "0"
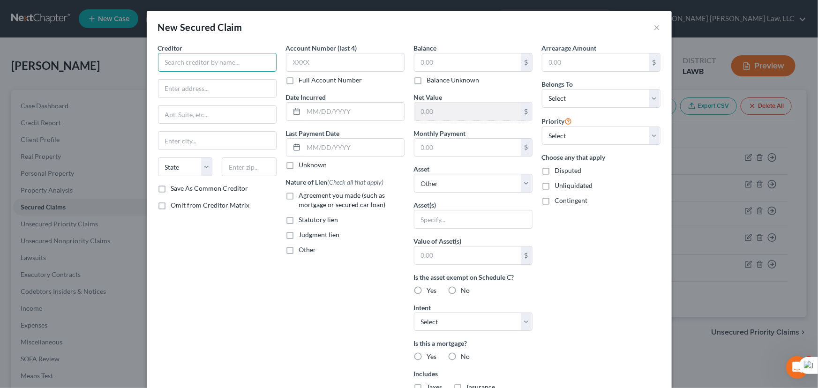
click at [211, 67] on input "text" at bounding box center [217, 62] width 119 height 19
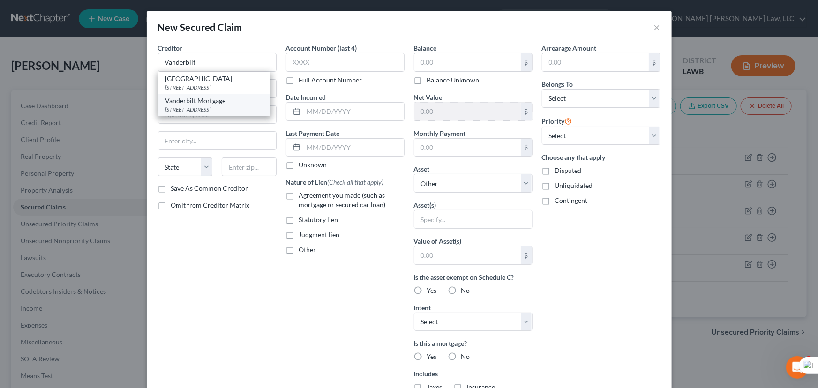
click at [211, 105] on div "Vanderbilt Mortgage" at bounding box center [213, 100] width 97 height 9
type input "Vanderbilt Mortgage"
type input "500 Alcoa Trl"
type input "Maryville"
select select "44"
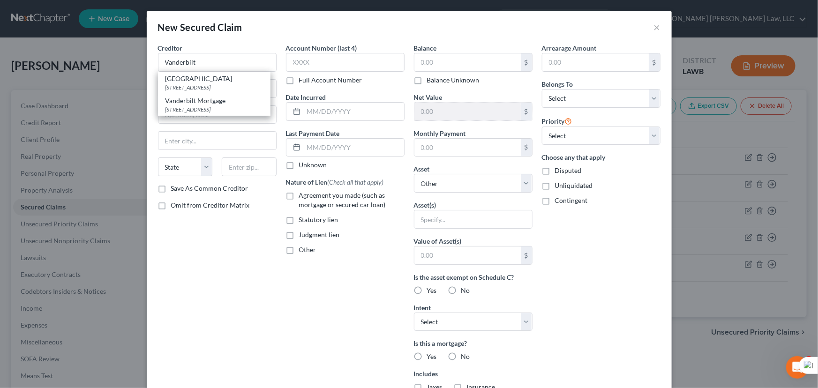
type input "37804"
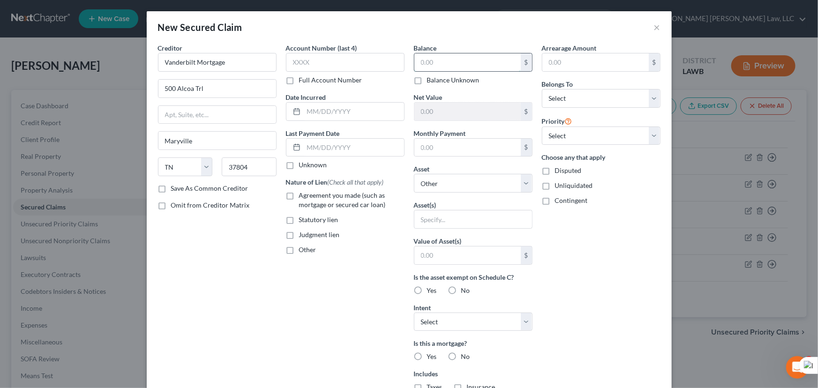
click at [449, 66] on input "text" at bounding box center [467, 62] width 106 height 18
type input "9,045.49"
click at [299, 195] on label "Agreement you made (such as mortgage or secured car loan)" at bounding box center [351, 200] width 105 height 19
click at [303, 195] on input "Agreement you made (such as mortgage or secured car loan)" at bounding box center [306, 194] width 6 height 6
checkbox input "true"
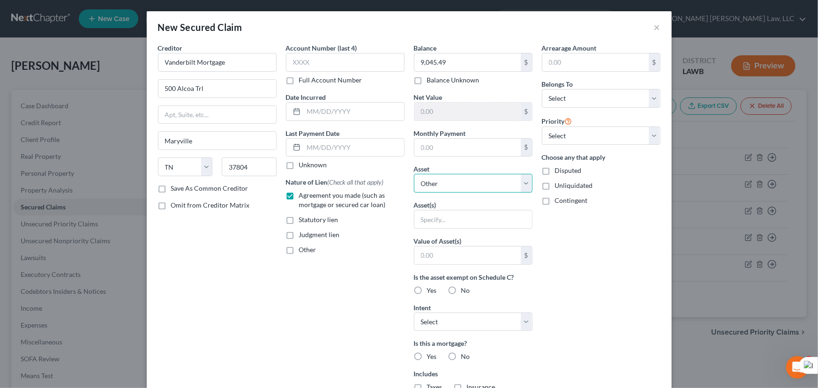
click at [497, 187] on select "Select Other Multiple Assets Marion State Bank (Checking Account) - $0.0 806 Tr…" at bounding box center [473, 183] width 119 height 19
select select "3"
click at [414, 174] on select "Select Other Multiple Assets Marion State Bank (Checking Account) - $0.0 806 Tr…" at bounding box center [473, 183] width 119 height 19
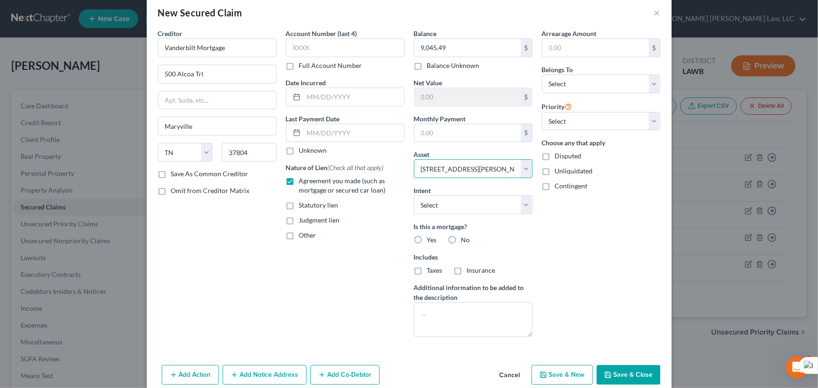
scroll to position [29, 0]
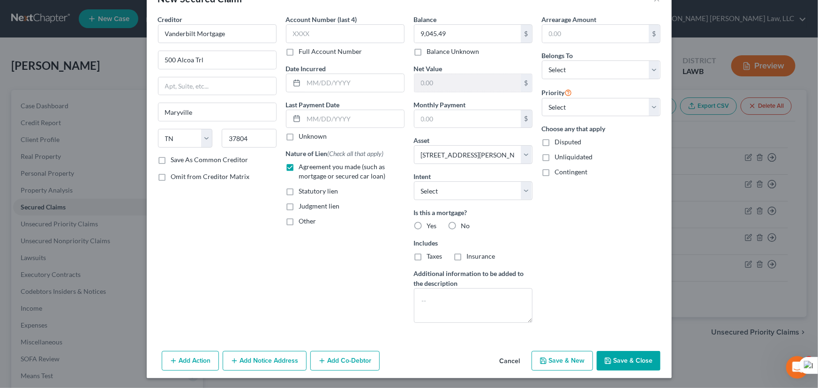
click at [427, 224] on label "Yes" at bounding box center [432, 225] width 10 height 9
click at [431, 224] on input "Yes" at bounding box center [434, 224] width 6 height 6
radio input "true"
click at [427, 257] on label "Taxes" at bounding box center [434, 256] width 15 height 9
click at [431, 257] on input "Taxes" at bounding box center [434, 255] width 6 height 6
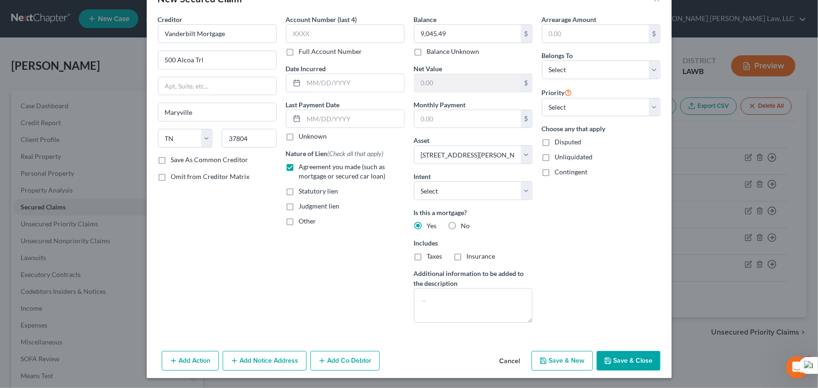
checkbox input "true"
click at [467, 255] on label "Insurance" at bounding box center [481, 256] width 29 height 9
click at [470, 255] on input "Insurance" at bounding box center [473, 255] width 6 height 6
checkbox input "true"
click at [590, 80] on div "Arrearage Amount $ Belongs To * Select Debtor 1 Only Debtor 2 Only Debtor 1 And…" at bounding box center [601, 173] width 128 height 316
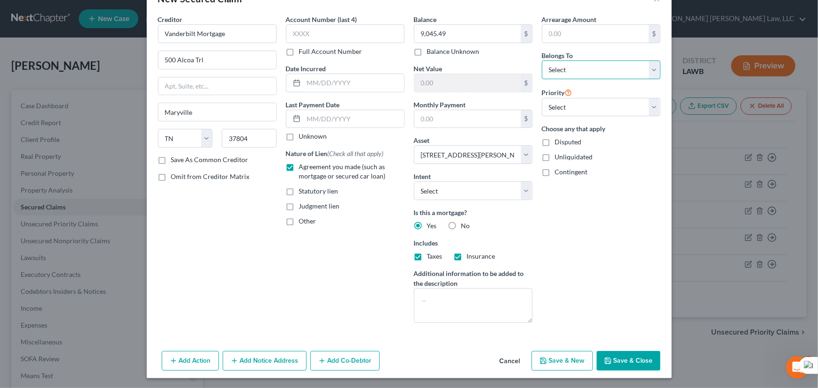
drag, startPoint x: 591, startPoint y: 70, endPoint x: 590, endPoint y: 78, distance: 8.1
click at [591, 70] on select "Select Debtor 1 Only Debtor 2 Only Debtor 1 And Debtor 2 Only At Least One Of T…" at bounding box center [601, 69] width 119 height 19
select select "0"
click at [542, 60] on select "Select Debtor 1 Only Debtor 2 Only Debtor 1 And Debtor 2 Only At Least One Of T…" at bounding box center [601, 69] width 119 height 19
click at [629, 351] on button "Save & Close" at bounding box center [629, 361] width 64 height 20
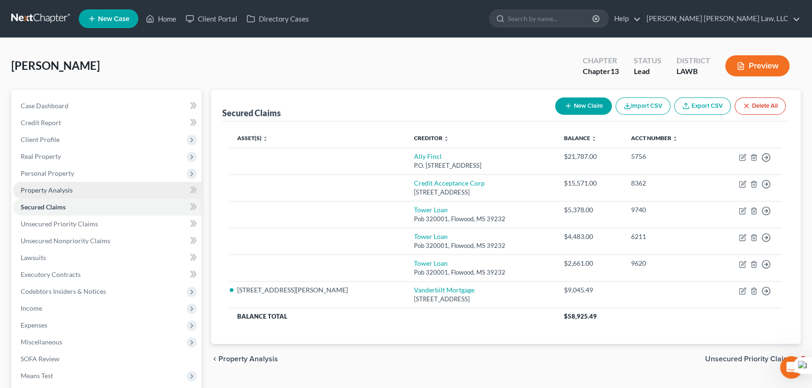
click at [33, 142] on span "Client Profile" at bounding box center [40, 139] width 39 height 8
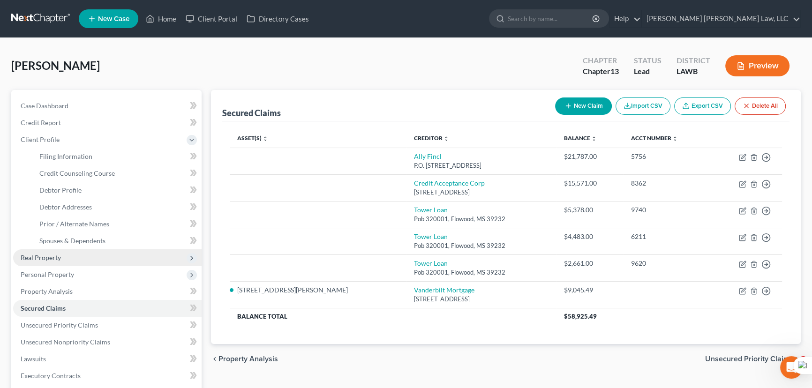
click at [82, 261] on span "Real Property" at bounding box center [107, 257] width 188 height 17
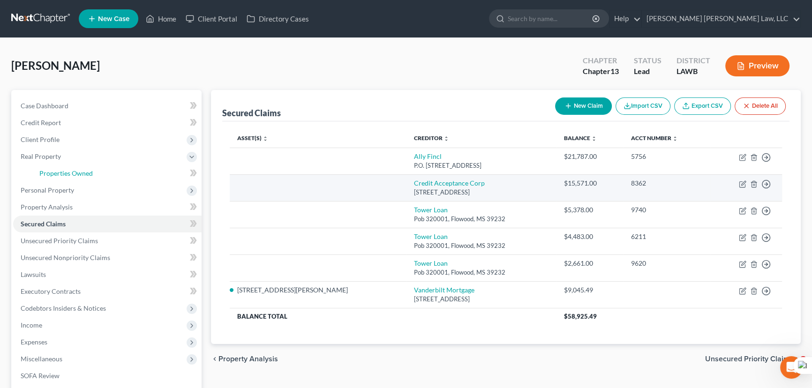
click at [94, 171] on link "Properties Owned" at bounding box center [117, 173] width 170 height 17
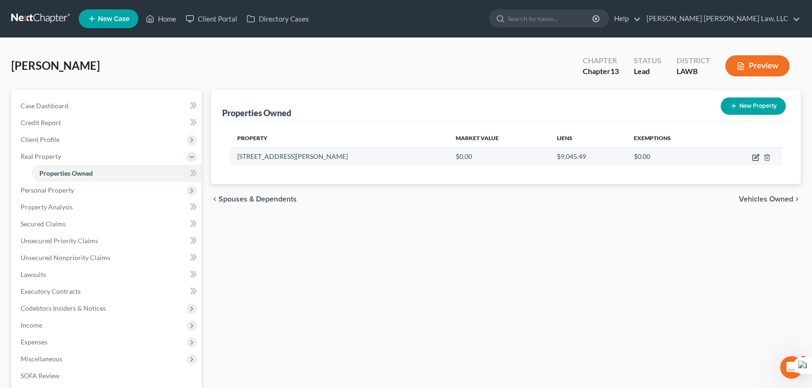
click at [754, 157] on icon "button" at bounding box center [756, 156] width 4 height 4
select select "19"
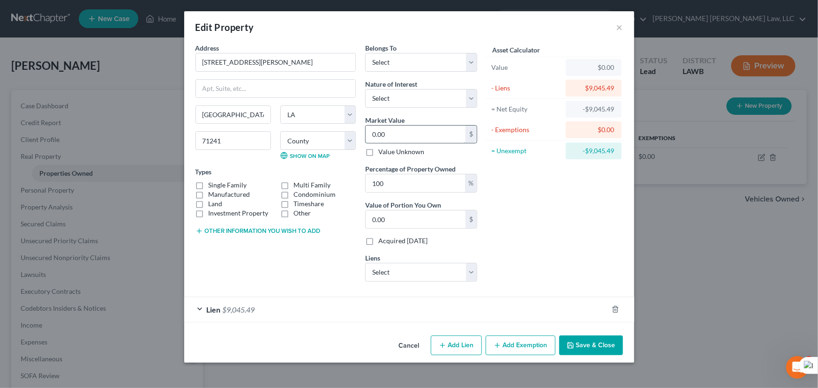
click at [396, 136] on input "0.00" at bounding box center [416, 135] width 100 height 18
type input "3"
type input "3.00"
type input "32"
type input "32.00"
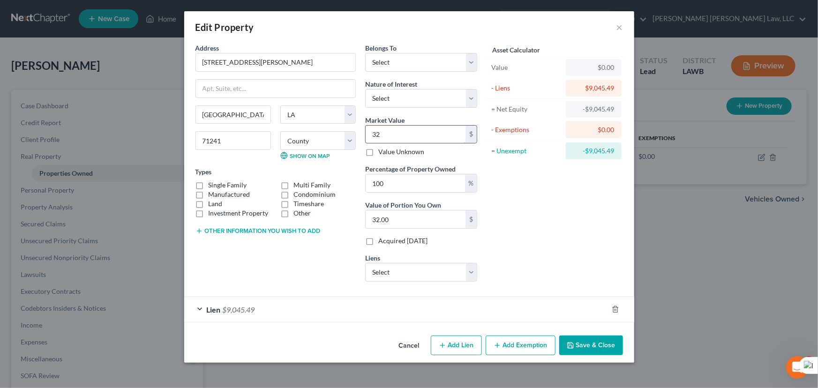
type input "320"
type input "320.00"
type input "3207"
type input "3,207.00"
type input "32,079"
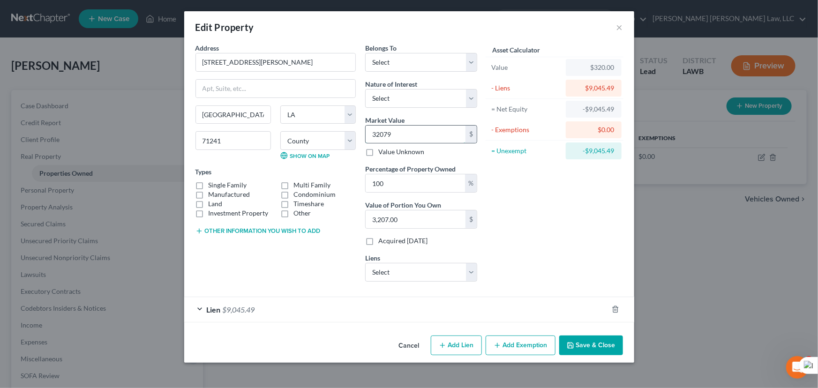
type input "32,079.00"
type input "32,079"
drag, startPoint x: 412, startPoint y: 269, endPoint x: 465, endPoint y: 257, distance: 54.8
click at [412, 269] on select "Select Ally Fincl - $21,787.00 Credit Acceptance Corp - $15,571.00 Tower Loan -…" at bounding box center [421, 272] width 112 height 19
drag, startPoint x: 500, startPoint y: 263, endPoint x: 502, endPoint y: 290, distance: 26.7
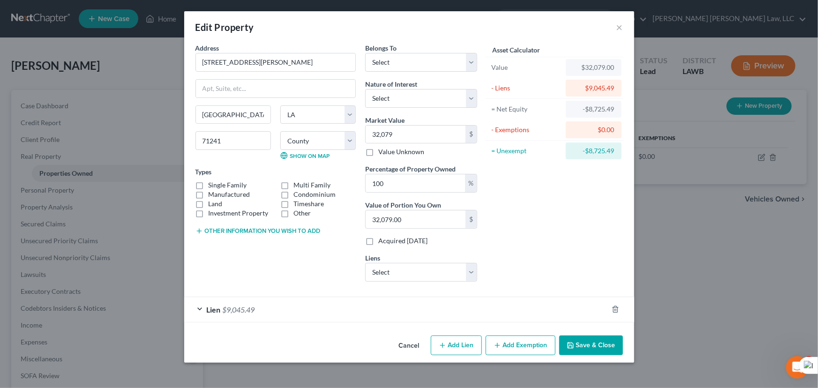
click at [500, 263] on div "Asset Calculator Value $32,079.00 - Liens $9,045.49 = Net Equity -$8,725.49 - E…" at bounding box center [555, 166] width 146 height 246
click at [509, 344] on button "Add Exemption" at bounding box center [520, 346] width 70 height 20
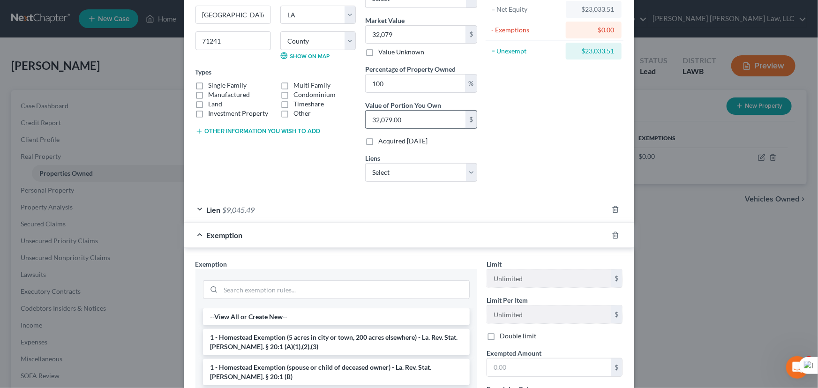
scroll to position [236, 0]
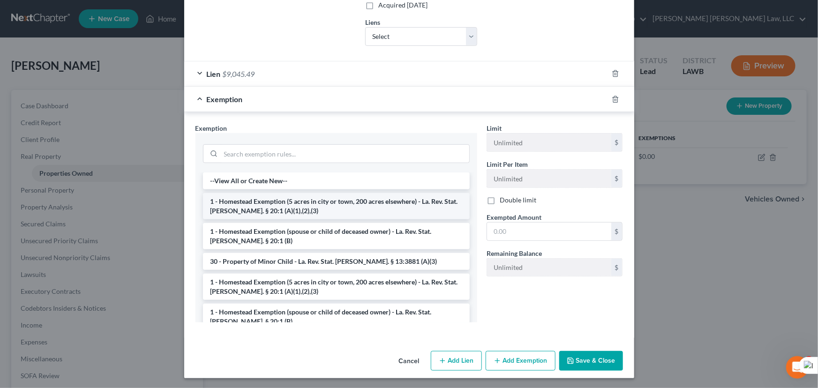
click at [319, 209] on li "1 - Homestead Exemption (5 acres in city or town, 200 acres elsewhere) - La. Re…" at bounding box center [336, 206] width 267 height 26
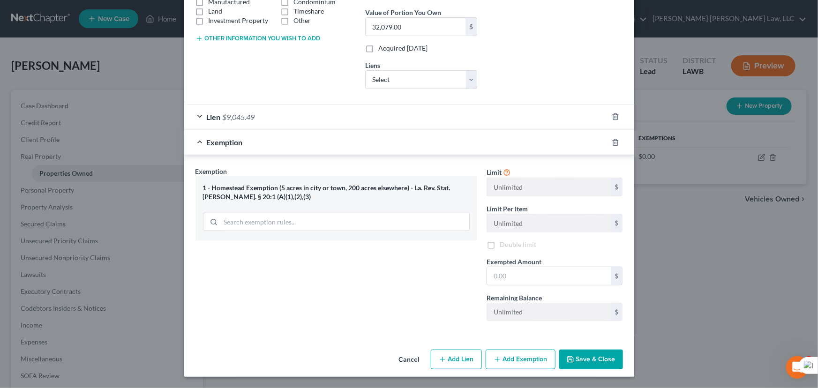
scroll to position [192, 0]
click at [561, 266] on div "Exempted Amount * $" at bounding box center [555, 272] width 146 height 29
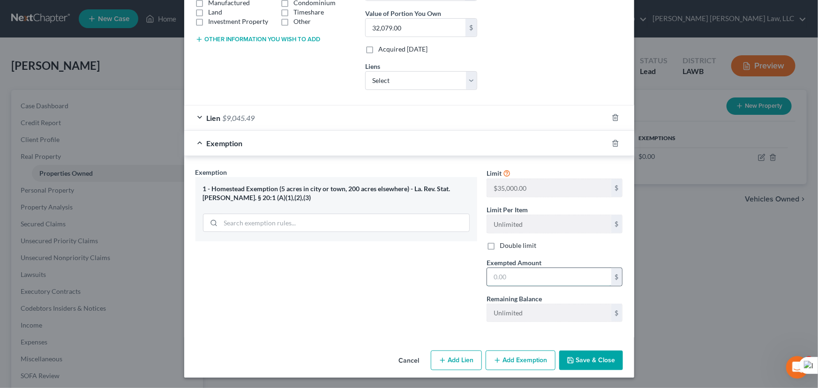
click at [559, 276] on input "text" at bounding box center [549, 277] width 124 height 18
type input "35,000"
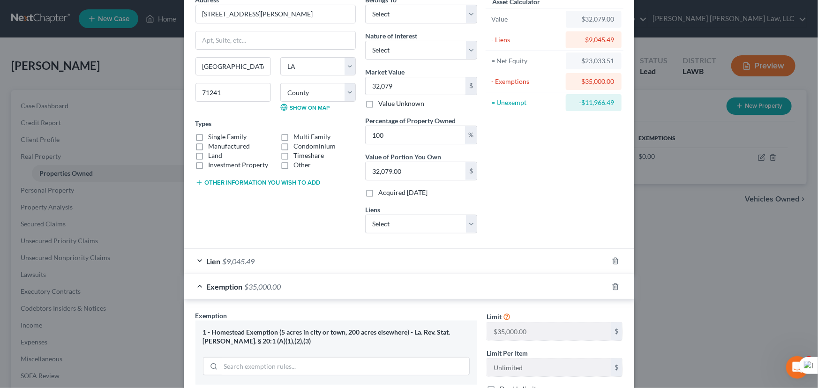
scroll to position [0, 0]
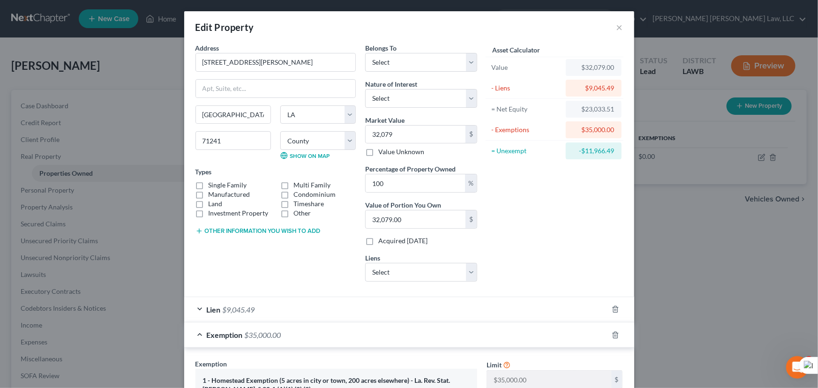
click at [394, 50] on div "Belongs To * Select Debtor 1 Only Debtor 2 Only Debtor 1 And Debtor 2 Only At L…" at bounding box center [421, 57] width 112 height 29
click at [394, 58] on select "Select Debtor 1 Only Debtor 2 Only Debtor 1 And Debtor 2 Only At Least One Of T…" at bounding box center [421, 62] width 112 height 19
select select "0"
click at [365, 53] on select "Select Debtor 1 Only Debtor 2 Only Debtor 1 And Debtor 2 Only At Least One Of T…" at bounding box center [421, 62] width 112 height 19
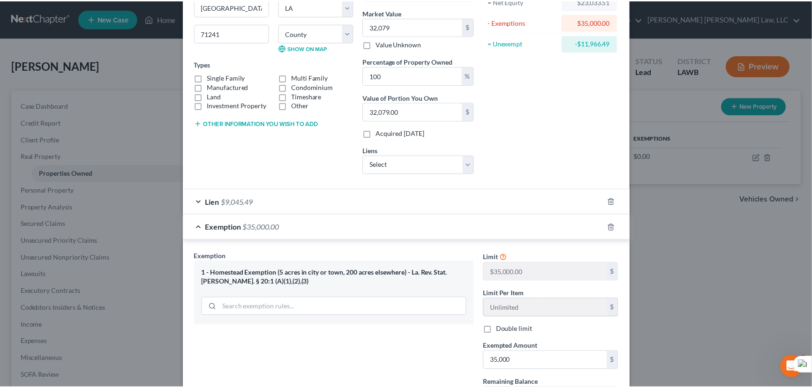
scroll to position [192, 0]
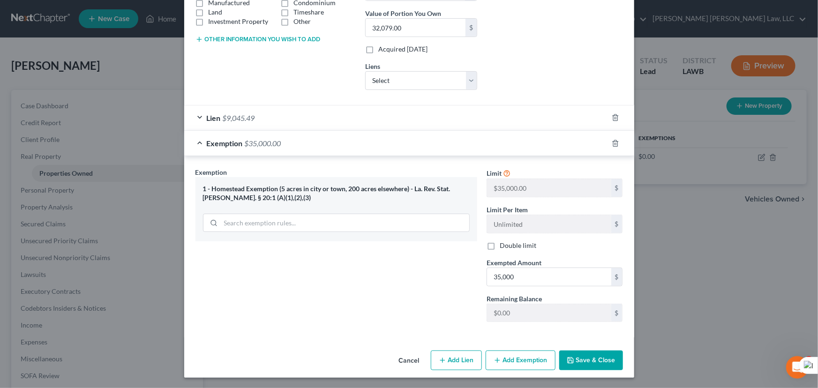
click at [585, 359] on button "Save & Close" at bounding box center [591, 361] width 64 height 20
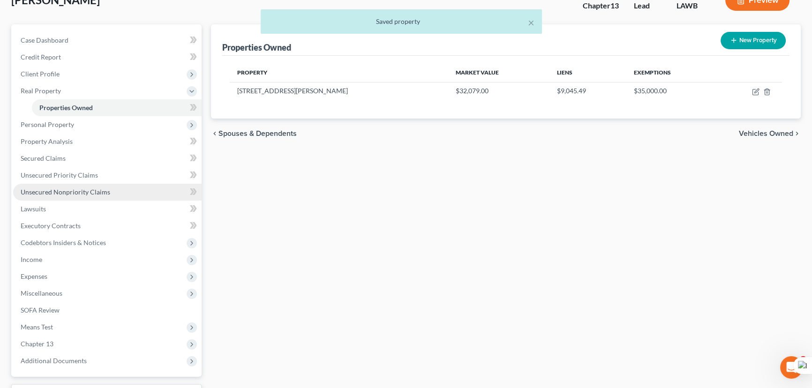
scroll to position [85, 0]
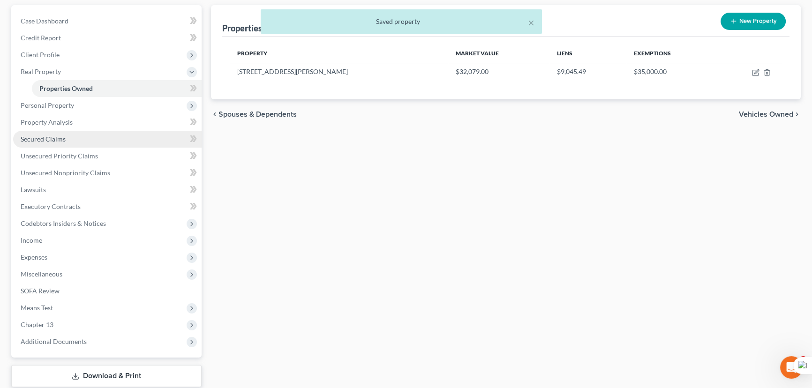
click at [99, 141] on link "Secured Claims" at bounding box center [107, 139] width 188 height 17
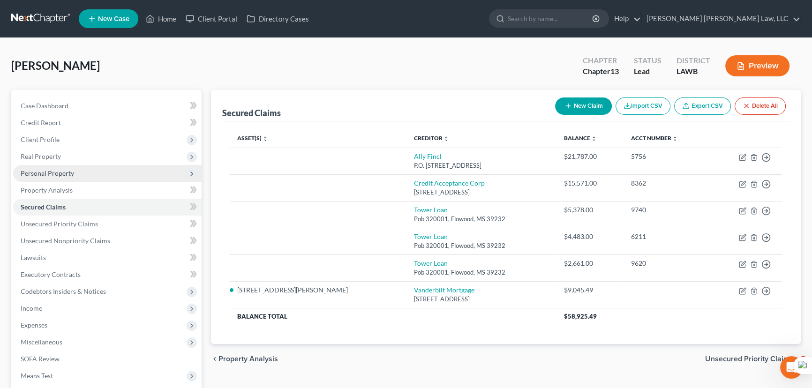
click at [112, 173] on span "Personal Property" at bounding box center [107, 173] width 188 height 17
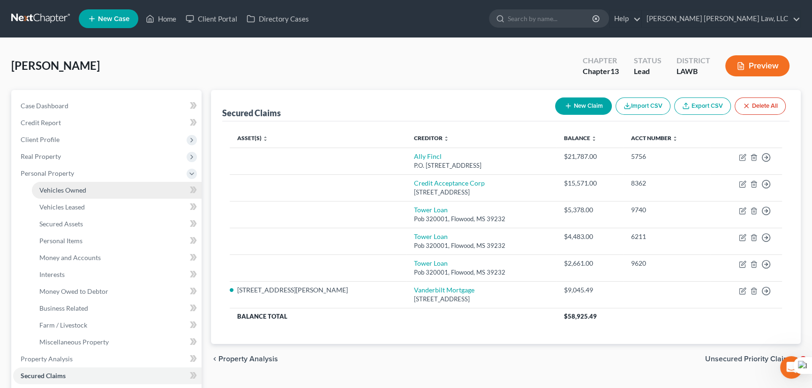
click at [107, 190] on link "Vehicles Owned" at bounding box center [117, 190] width 170 height 17
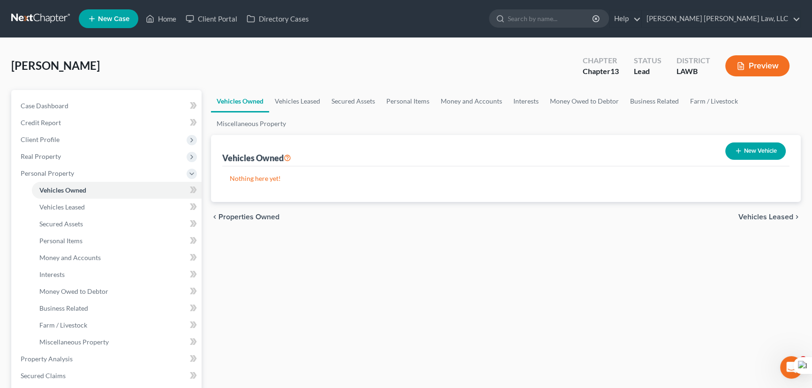
click at [759, 143] on button "New Vehicle" at bounding box center [755, 150] width 60 height 17
select select "0"
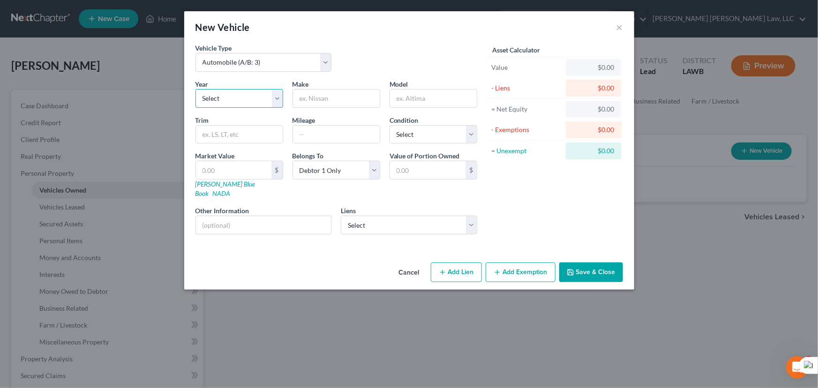
click at [242, 102] on select "Select 2026 2025 2024 2023 2022 2021 2020 2019 2018 2017 2016 2015 2014 2013 20…" at bounding box center [239, 98] width 88 height 19
select select "12"
click at [195, 89] on select "Select 2026 2025 2024 2023 2022 2021 2020 2019 2018 2017 2016 2015 2014 2013 20…" at bounding box center [239, 98] width 88 height 19
click at [333, 101] on input "text" at bounding box center [336, 99] width 87 height 18
type input "Volkswagen"
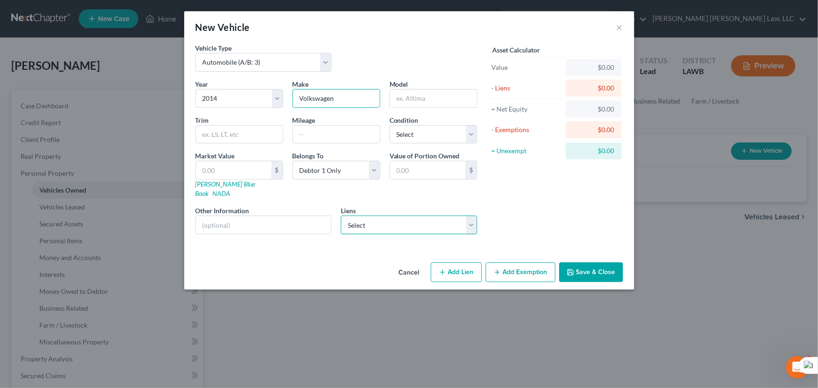
click at [425, 217] on select "Select Ally Fincl - $21,787.00 Credit Acceptance Corp - $15,571.00 Tower Loan -…" at bounding box center [409, 225] width 136 height 19
select select "1"
click at [341, 216] on select "Select Ally Fincl - $21,787.00 Credit Acceptance Corp - $15,571.00 Tower Loan -…" at bounding box center [409, 225] width 136 height 19
select select
select select "23"
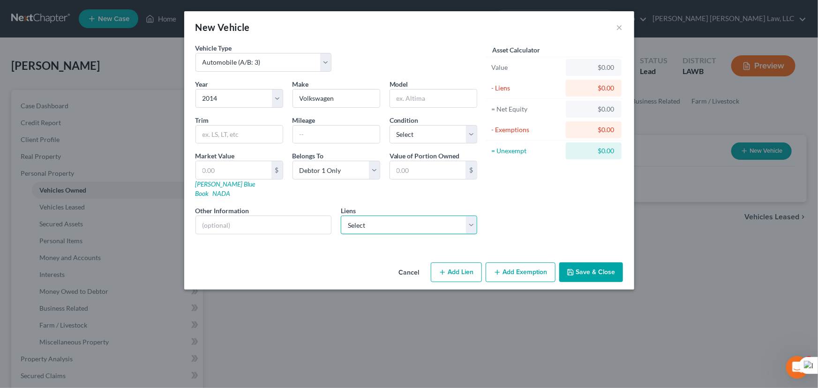
select select "0"
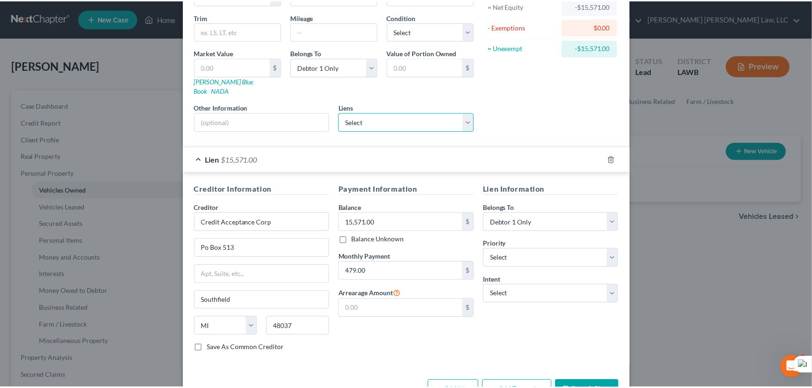
scroll to position [123, 0]
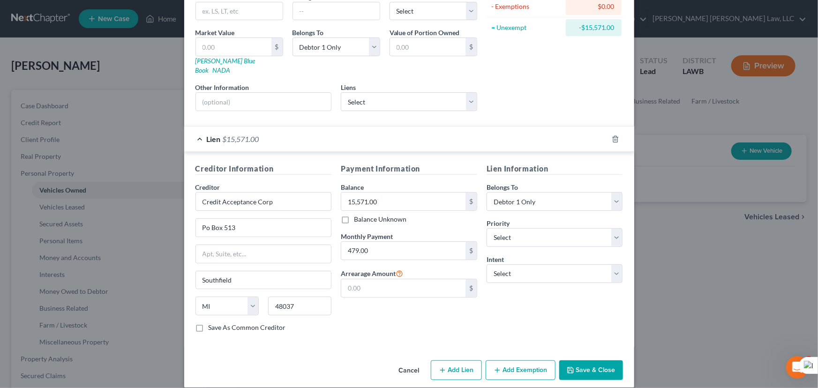
drag, startPoint x: 585, startPoint y: 371, endPoint x: 589, endPoint y: 360, distance: 11.9
click at [586, 368] on div "Cancel Add Lien Add Lease Add Exemption Save & Close" at bounding box center [409, 372] width 450 height 31
click at [589, 360] on button "Save & Close" at bounding box center [591, 370] width 64 height 20
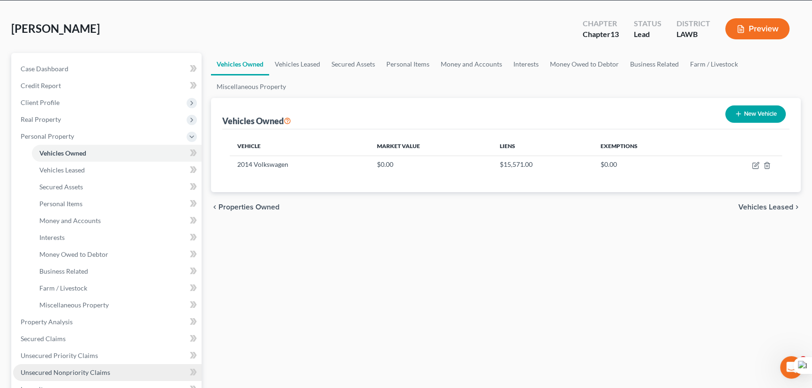
scroll to position [85, 0]
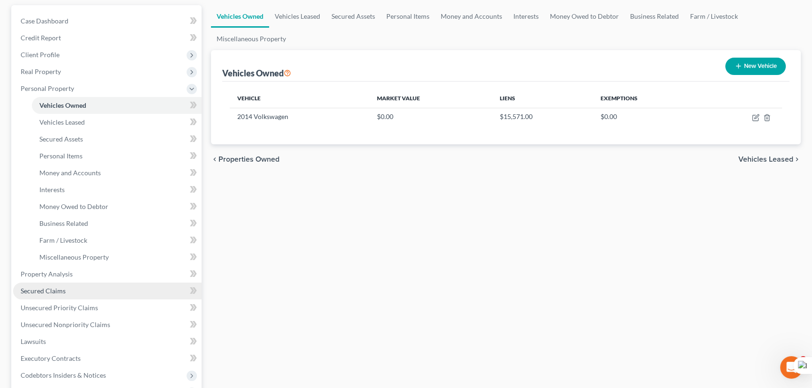
click at [100, 287] on link "Secured Claims" at bounding box center [107, 291] width 188 height 17
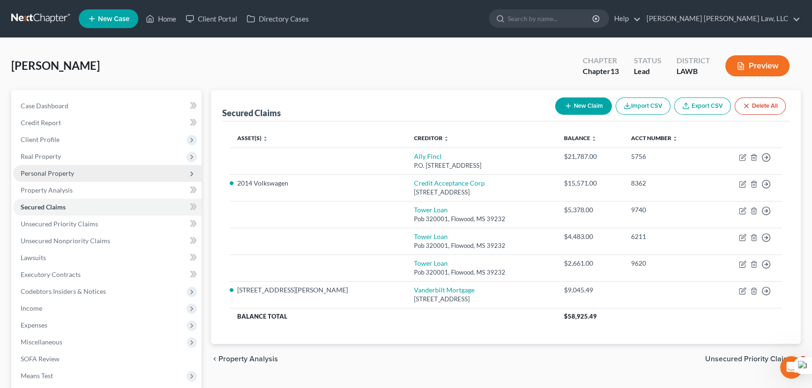
click at [82, 157] on span "Real Property" at bounding box center [107, 156] width 188 height 17
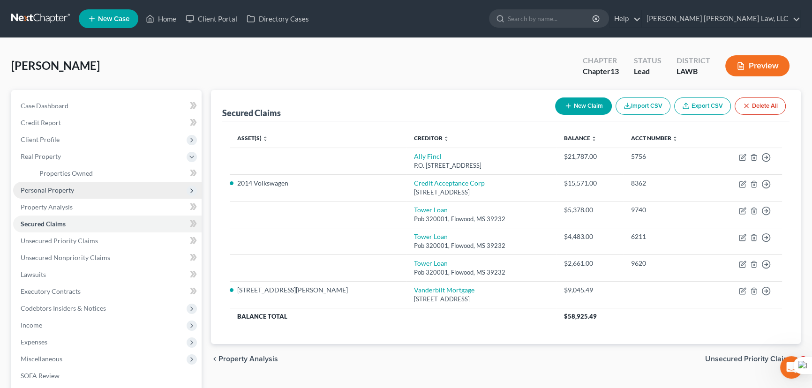
click at [80, 194] on span "Personal Property" at bounding box center [107, 190] width 188 height 17
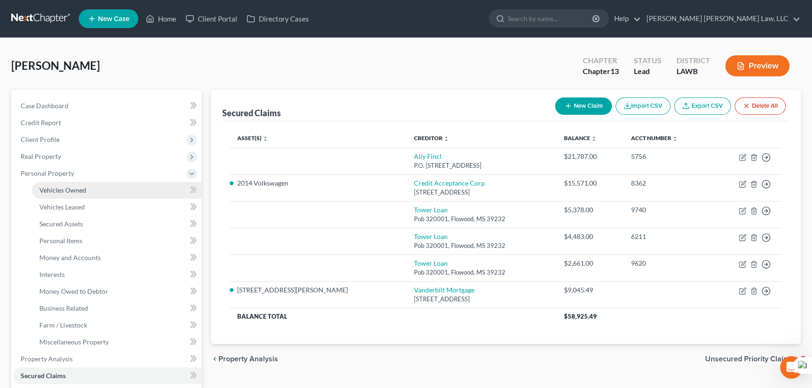
click at [87, 192] on link "Vehicles Owned" at bounding box center [117, 190] width 170 height 17
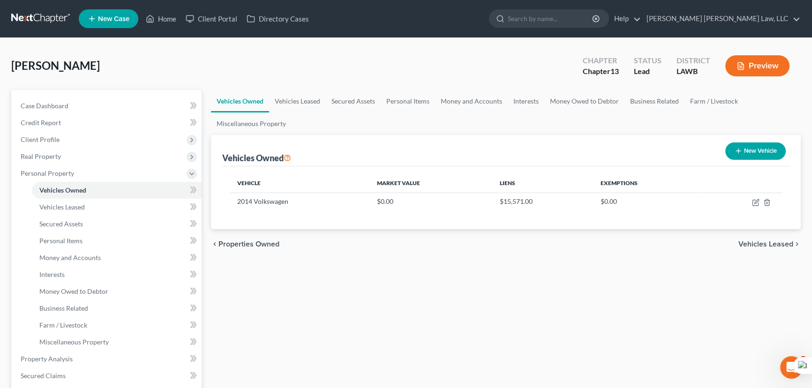
click at [734, 150] on icon "button" at bounding box center [737, 150] width 7 height 7
select select "0"
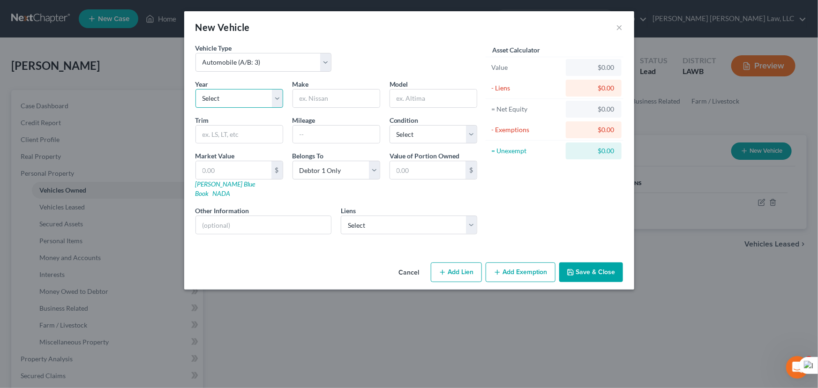
drag, startPoint x: 243, startPoint y: 93, endPoint x: 244, endPoint y: 106, distance: 13.6
click at [243, 93] on select "Select 2026 2025 2024 2023 2022 2021 2020 2019 2018 2017 2016 2015 2014 2013 20…" at bounding box center [239, 98] width 88 height 19
select select "7"
click at [195, 89] on select "Select 2026 2025 2024 2023 2022 2021 2020 2019 2018 2017 2016 2015 2014 2013 20…" at bounding box center [239, 98] width 88 height 19
click at [347, 98] on input "text" at bounding box center [336, 99] width 87 height 18
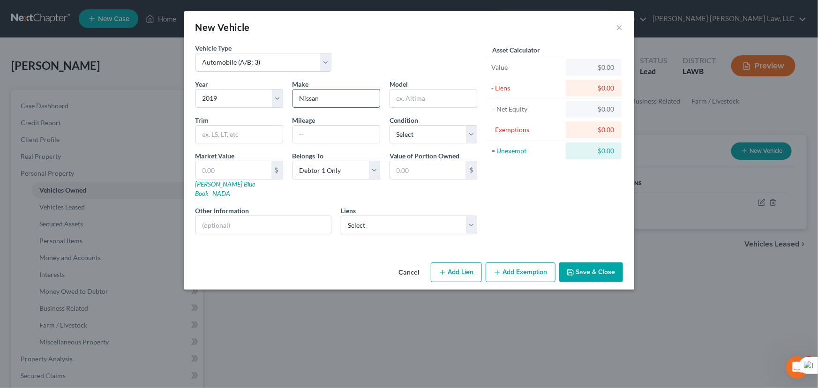
type input "Nissan"
type input "Altima"
drag, startPoint x: 409, startPoint y: 136, endPoint x: 410, endPoint y: 141, distance: 4.7
click at [409, 136] on select "Select Excellent Very Good Good Fair Poor" at bounding box center [433, 134] width 88 height 19
select select "2"
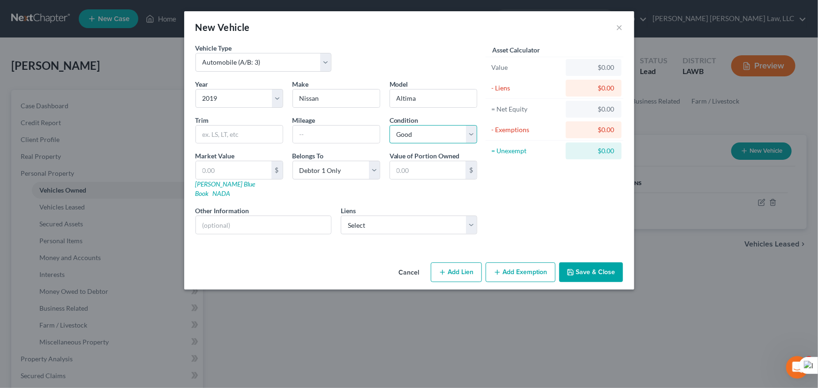
click at [389, 125] on select "Select Excellent Very Good Good Fair Poor" at bounding box center [433, 134] width 88 height 19
click at [399, 216] on select "Select Ally Fincl - $21,787.00 Tower Loan - $5,378.00 Tower Loan - $4,483.00 To…" at bounding box center [409, 225] width 136 height 19
select select "0"
click at [341, 216] on select "Select Ally Fincl - $21,787.00 Tower Loan - $5,378.00 Tower Loan - $4,483.00 To…" at bounding box center [409, 225] width 136 height 19
select select
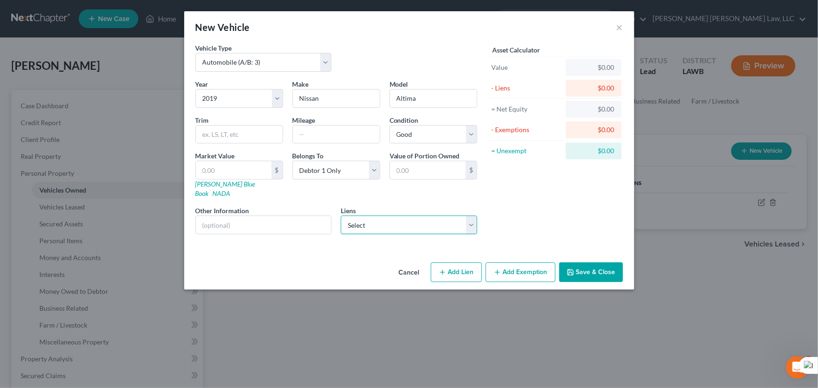
select select "24"
select select "0"
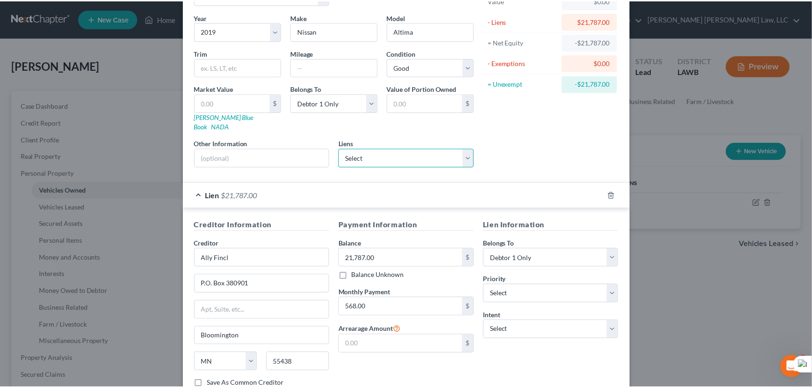
scroll to position [123, 0]
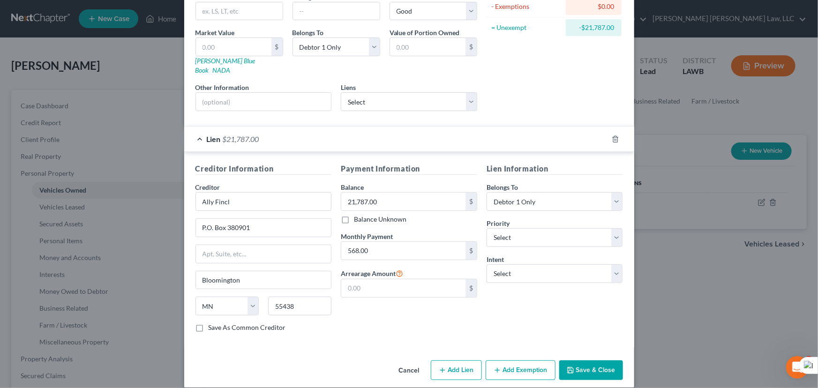
click at [596, 360] on button "Save & Close" at bounding box center [591, 370] width 64 height 20
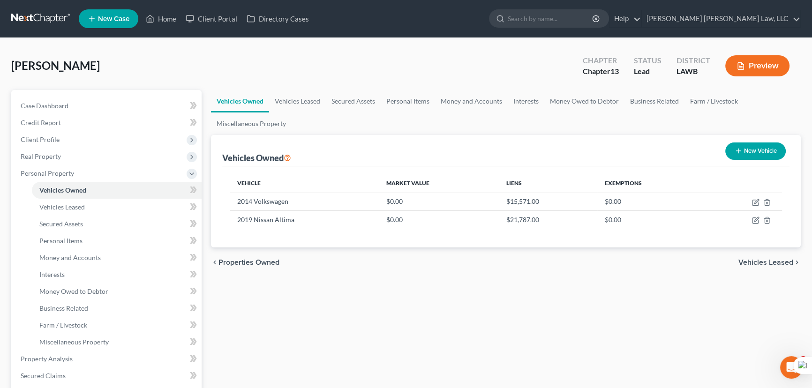
click at [770, 153] on button "New Vehicle" at bounding box center [755, 150] width 60 height 17
select select "0"
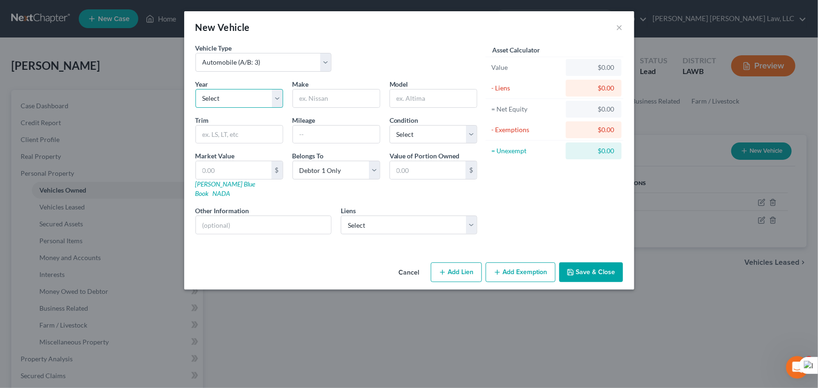
drag, startPoint x: 237, startPoint y: 97, endPoint x: 238, endPoint y: 106, distance: 9.4
click at [237, 97] on select "Select 2026 2025 2024 2023 2022 2021 2020 2019 2018 2017 2016 2015 2014 2013 20…" at bounding box center [239, 98] width 88 height 19
select select "17"
click at [195, 89] on select "Select 2026 2025 2024 2023 2022 2021 2020 2019 2018 2017 2016 2015 2014 2013 20…" at bounding box center [239, 98] width 88 height 19
click at [351, 98] on input "text" at bounding box center [336, 99] width 87 height 18
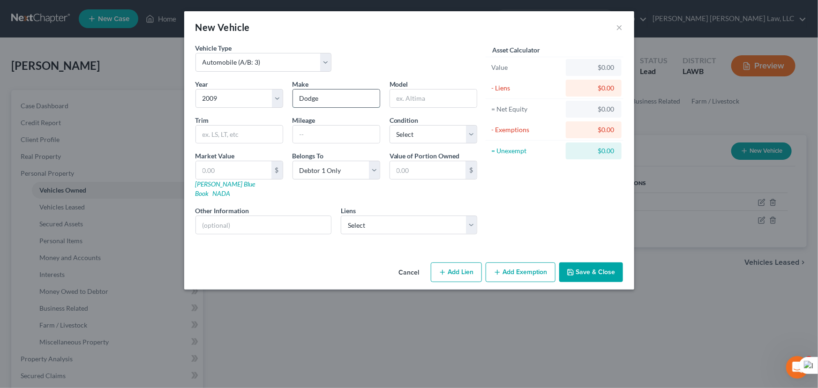
type input "Dodge"
type input "Journey"
drag, startPoint x: 413, startPoint y: 131, endPoint x: 414, endPoint y: 141, distance: 10.4
click at [414, 131] on select "Select Excellent Very Good Good Fair Poor" at bounding box center [433, 134] width 88 height 19
select select "2"
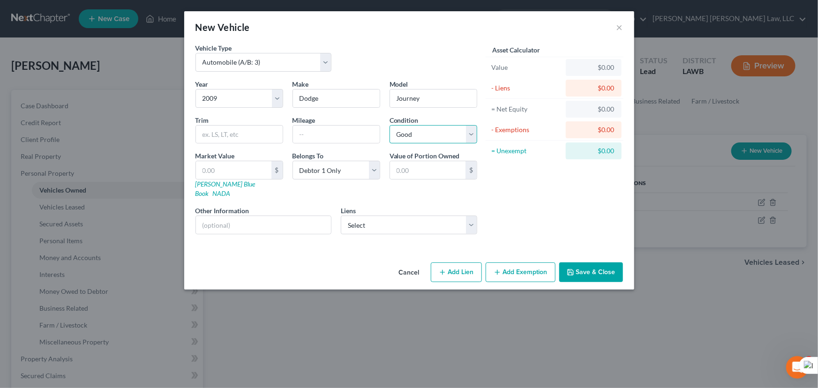
click at [389, 125] on select "Select Excellent Very Good Good Fair Poor" at bounding box center [433, 134] width 88 height 19
click at [582, 268] on button "Save & Close" at bounding box center [591, 272] width 64 height 20
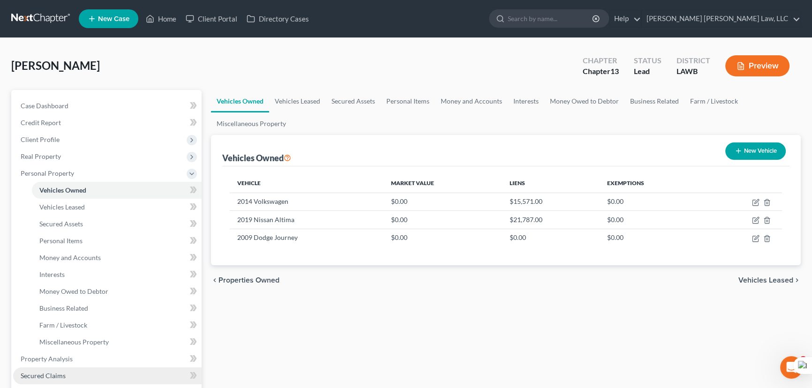
click at [35, 372] on span "Secured Claims" at bounding box center [43, 376] width 45 height 8
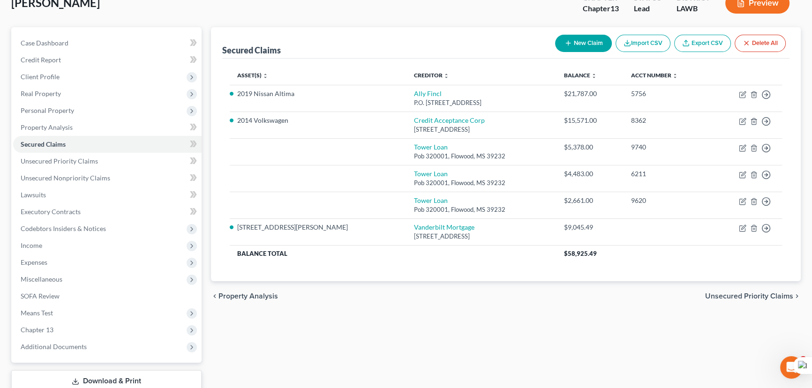
scroll to position [42, 0]
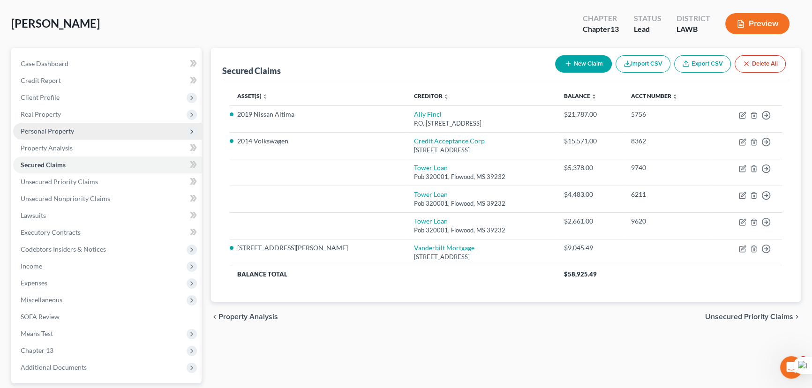
click at [84, 134] on span "Personal Property" at bounding box center [107, 131] width 188 height 17
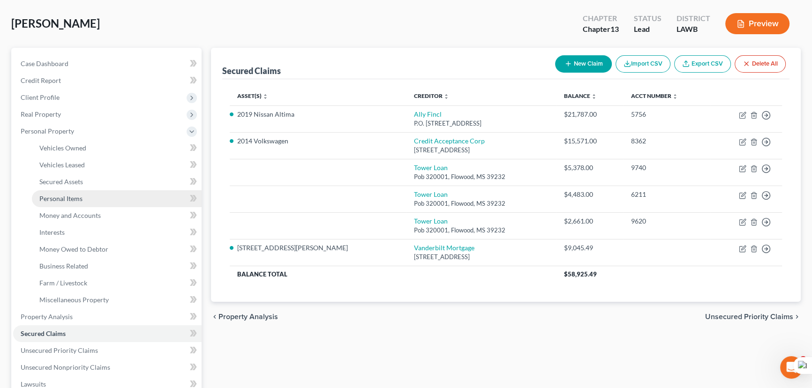
click at [98, 196] on link "Personal Items" at bounding box center [117, 198] width 170 height 17
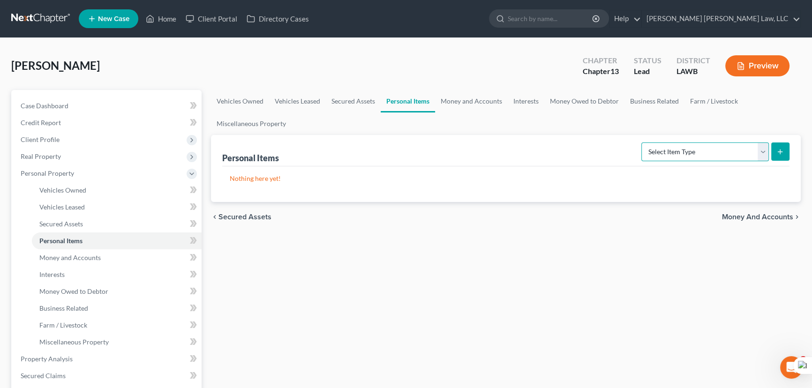
click at [722, 146] on select "Select Item Type Clothing (A/B: 11) Collectibles Of Value (A/B: 8) Electronics …" at bounding box center [704, 151] width 127 height 19
select select "household_goods"
click at [642, 142] on select "Select Item Type Clothing (A/B: 11) Collectibles Of Value (A/B: 8) Electronics …" at bounding box center [704, 151] width 127 height 19
click at [777, 153] on icon "submit" at bounding box center [779, 151] width 7 height 7
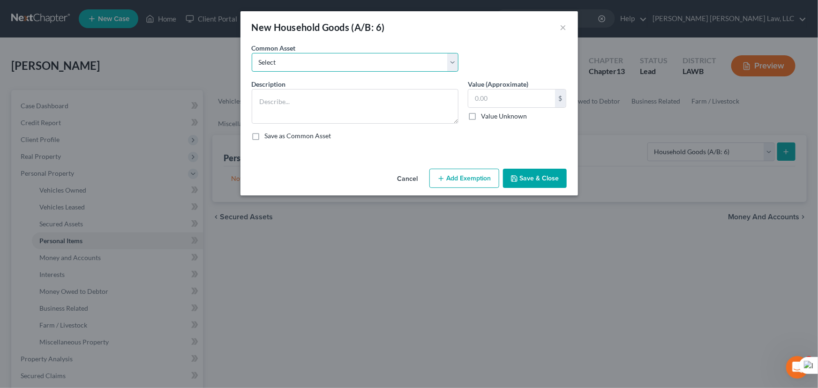
drag, startPoint x: 262, startPoint y: 64, endPoint x: 266, endPoint y: 69, distance: 5.7
click at [262, 64] on select "Select Furniture Movables 2002 Chevy Tahoe 231,000 miles Movables Movables Mova…" at bounding box center [355, 62] width 207 height 19
select select "1"
click at [252, 53] on select "Select Furniture Movables 2002 Chevy Tahoe 231,000 miles Movables Movables Mova…" at bounding box center [355, 62] width 207 height 19
type textarea "Movables"
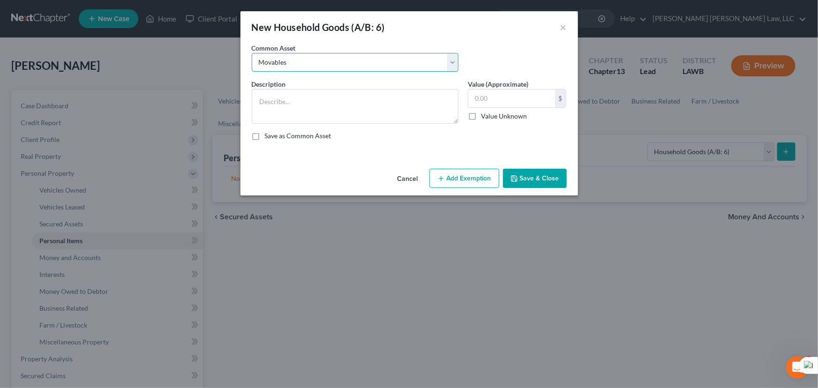
type input "3,600.00"
drag, startPoint x: 333, startPoint y: 105, endPoint x: 289, endPoint y: 101, distance: 44.7
click at [289, 101] on textarea "Movables5378" at bounding box center [355, 106] width 207 height 35
type textarea "Movables"
click at [508, 98] on input "text" at bounding box center [511, 99] width 87 height 18
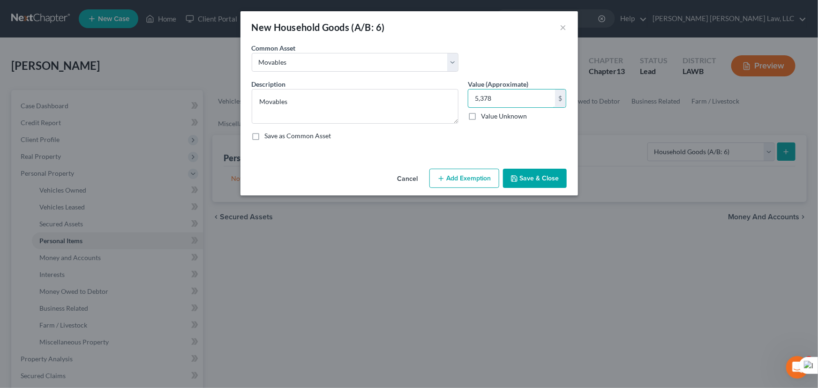
type input "5,378"
click at [536, 180] on button "Save & Close" at bounding box center [535, 179] width 64 height 20
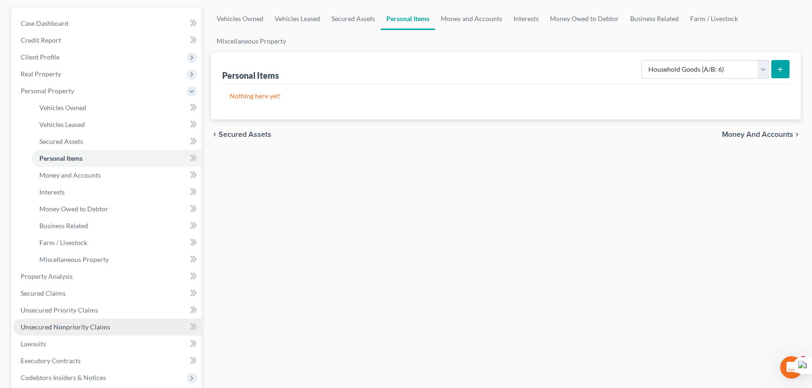
scroll to position [213, 0]
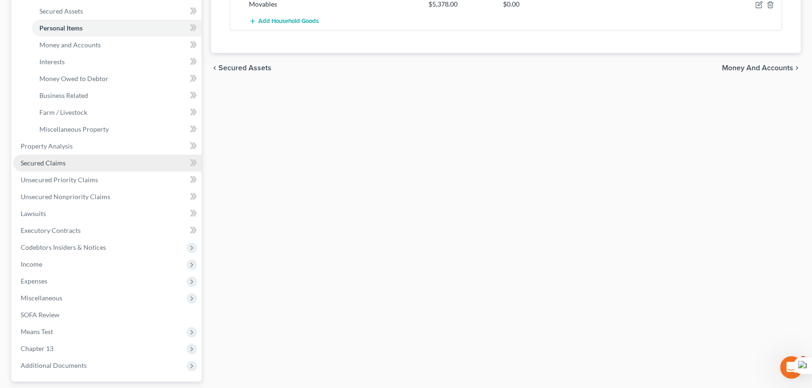
click at [60, 164] on span "Secured Claims" at bounding box center [43, 163] width 45 height 8
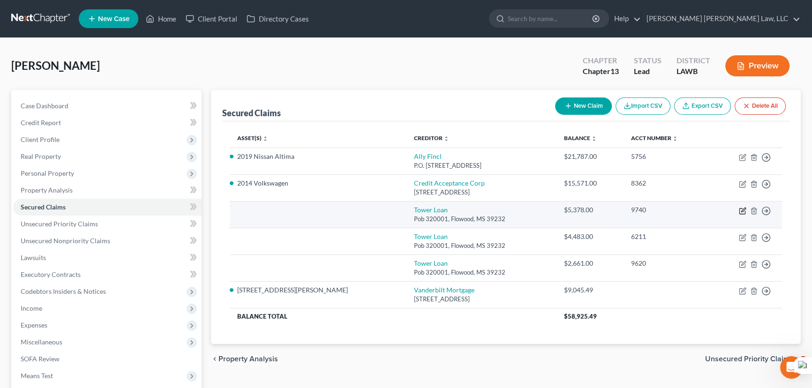
click at [739, 210] on icon "button" at bounding box center [742, 212] width 6 height 6
select select "25"
select select "0"
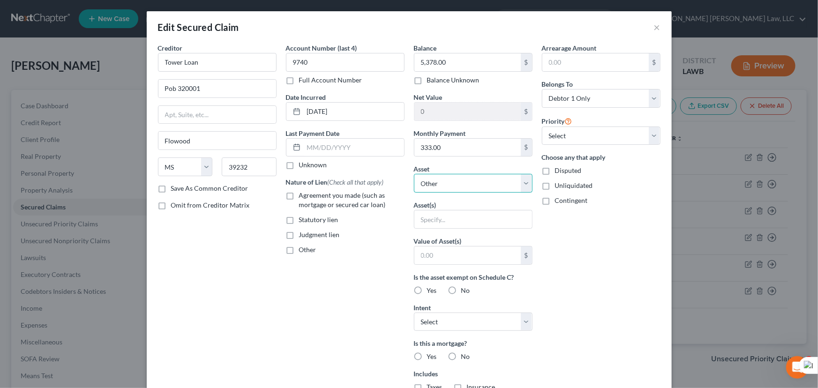
drag, startPoint x: 497, startPoint y: 187, endPoint x: 496, endPoint y: 191, distance: 4.7
click at [497, 187] on select "Select Other Multiple Assets 2019 Nissan Altima - $0.0 Marion State Bank (Check…" at bounding box center [473, 183] width 119 height 19
select select "4"
click at [414, 174] on select "Select Other Multiple Assets 2019 Nissan Altima - $0.0 Marion State Bank (Check…" at bounding box center [473, 183] width 119 height 19
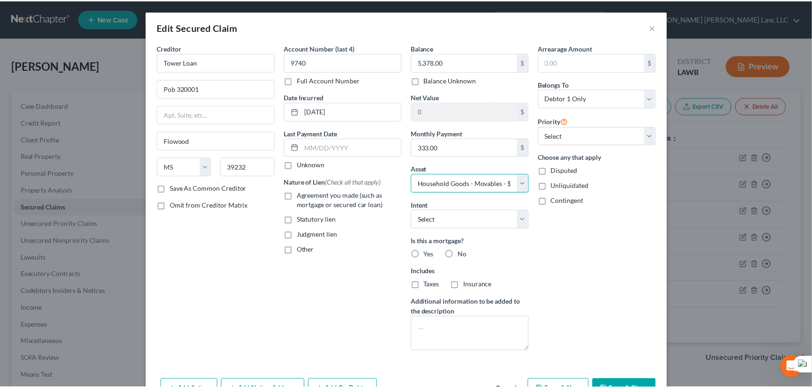
scroll to position [56, 0]
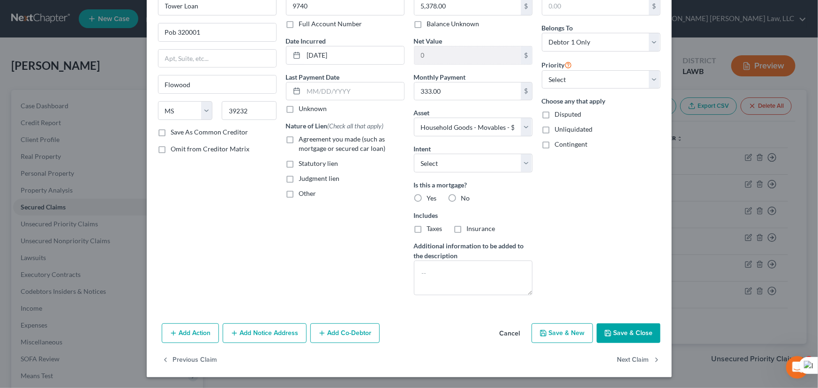
click at [637, 325] on button "Save & Close" at bounding box center [629, 333] width 64 height 20
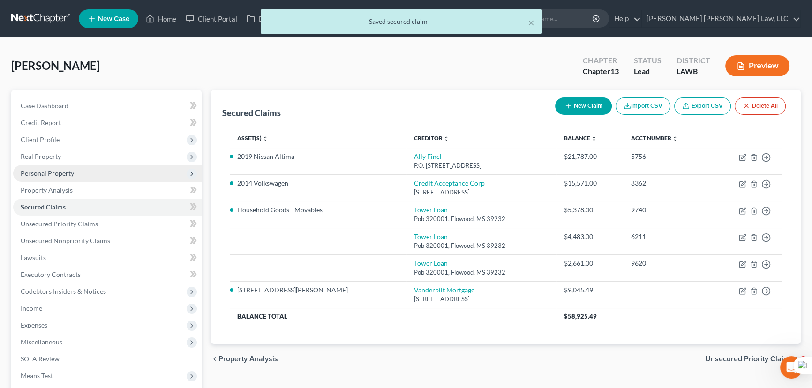
click at [74, 171] on span "Personal Property" at bounding box center [107, 173] width 188 height 17
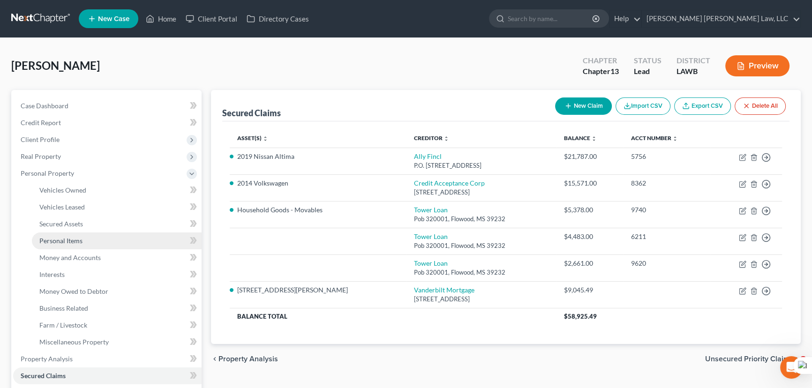
click at [109, 235] on link "Personal Items" at bounding box center [117, 240] width 170 height 17
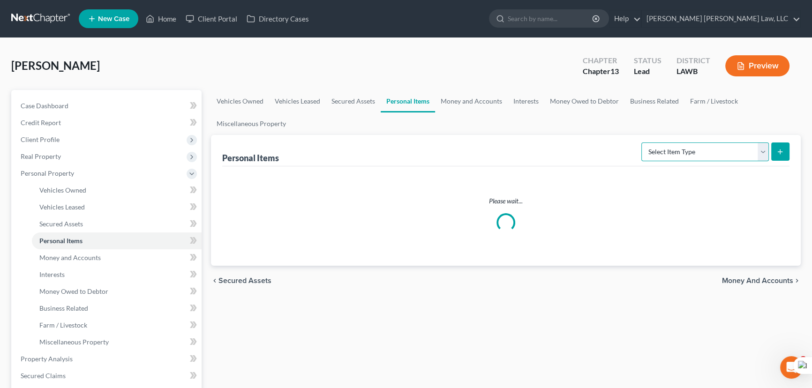
drag, startPoint x: 672, startPoint y: 153, endPoint x: 673, endPoint y: 158, distance: 5.7
click at [672, 153] on select "Select Item Type Clothing (A/B: 11) Collectibles Of Value (A/B: 8) Electronics …" at bounding box center [704, 151] width 127 height 19
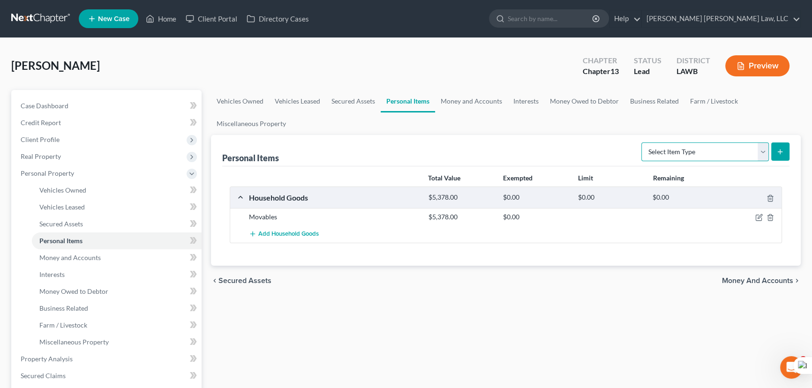
select select "household_goods"
click at [642, 142] on select "Select Item Type Clothing (A/B: 11) Collectibles Of Value (A/B: 8) Electronics …" at bounding box center [704, 151] width 127 height 19
click at [783, 152] on icon "submit" at bounding box center [779, 151] width 7 height 7
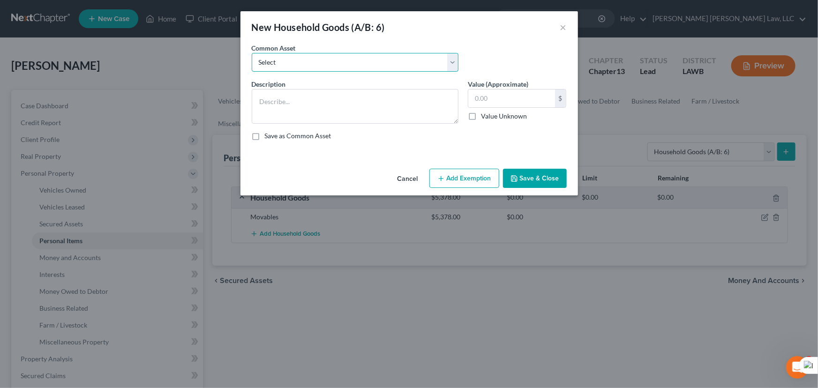
click at [286, 60] on select "Select Furniture Movables 2002 Chevy Tahoe 231,000 miles Movables Movables Mova…" at bounding box center [355, 62] width 207 height 19
select select "1"
click at [252, 53] on select "Select Furniture Movables 2002 Chevy Tahoe 231,000 miles Movables Movables Mova…" at bounding box center [355, 62] width 207 height 19
type textarea "Movables"
type input "4,483"
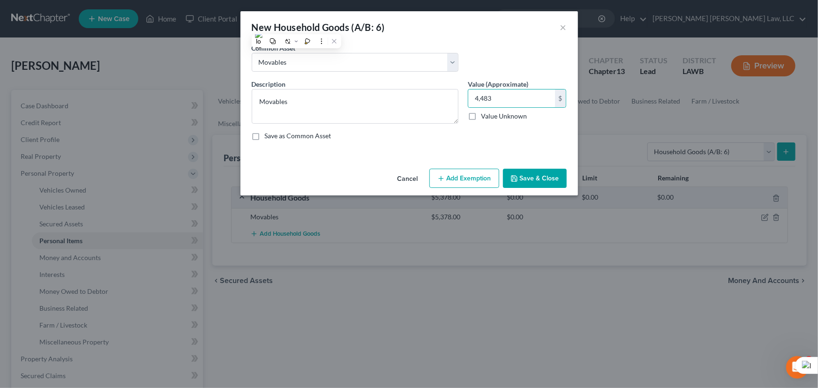
click at [546, 172] on button "Save & Close" at bounding box center [535, 179] width 64 height 20
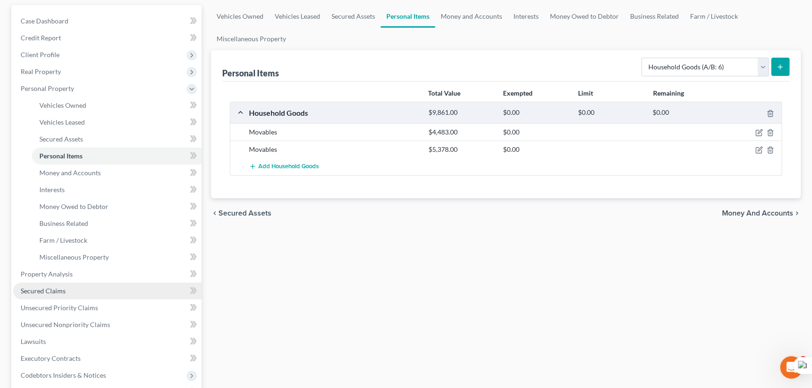
click at [114, 288] on link "Secured Claims" at bounding box center [107, 291] width 188 height 17
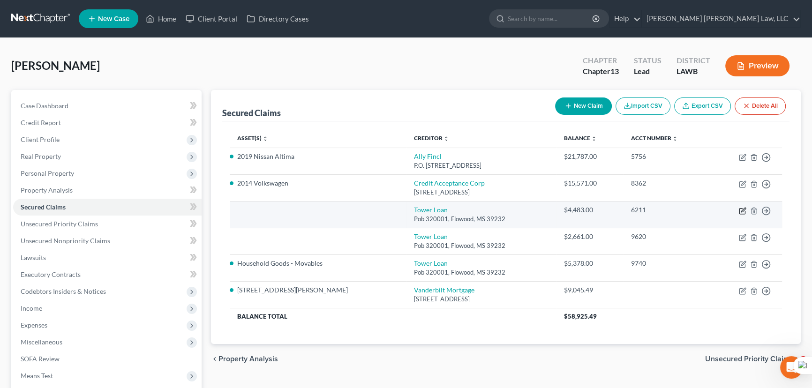
click at [740, 213] on icon "button" at bounding box center [742, 212] width 6 height 6
select select "25"
select select "0"
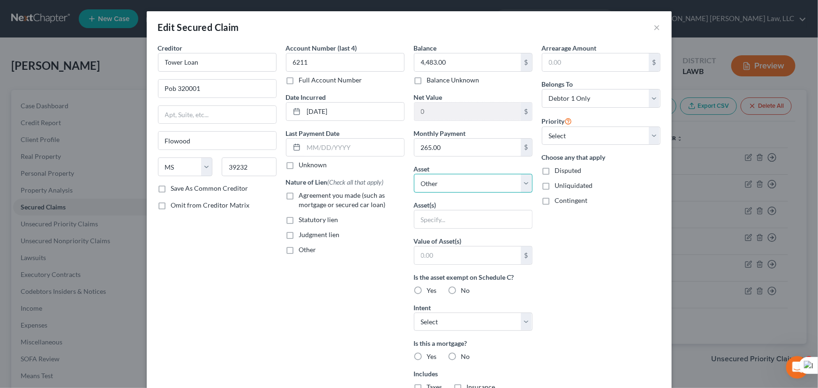
click at [479, 186] on select "Select Other Multiple Assets 2019 Nissan Altima - $0.0 Marion State Bank (Check…" at bounding box center [473, 183] width 119 height 19
select select "4"
click at [414, 174] on select "Select Other Multiple Assets 2019 Nissan Altima - $0.0 Marion State Bank (Check…" at bounding box center [473, 183] width 119 height 19
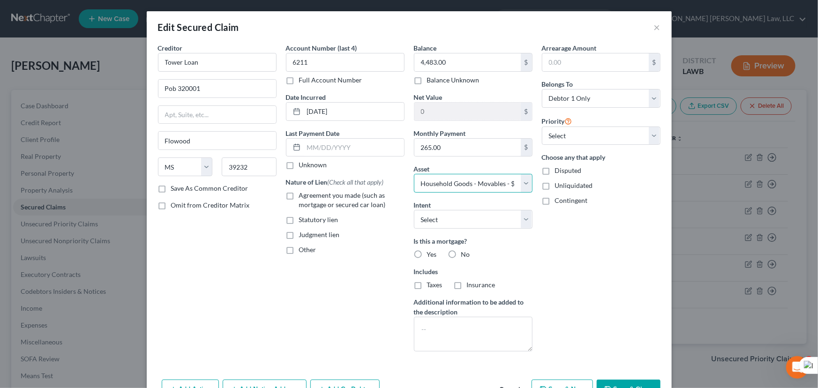
scroll to position [56, 0]
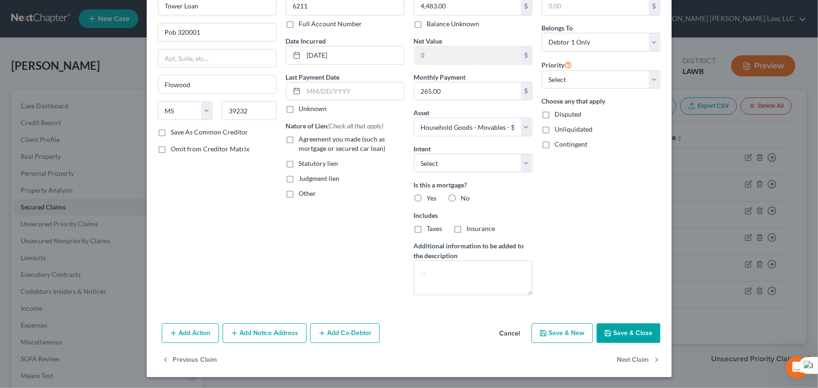
click at [637, 337] on button "Save & Close" at bounding box center [629, 333] width 64 height 20
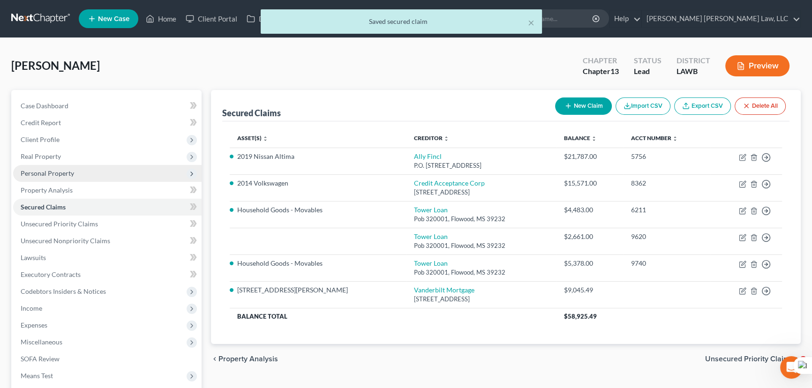
click at [75, 172] on span "Personal Property" at bounding box center [107, 173] width 188 height 17
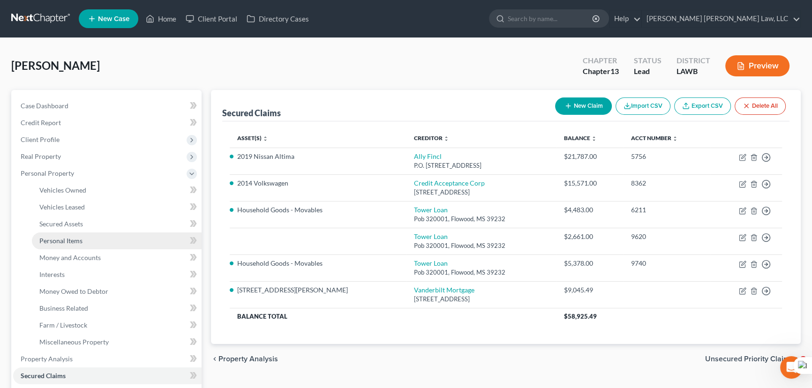
click at [104, 234] on link "Personal Items" at bounding box center [117, 240] width 170 height 17
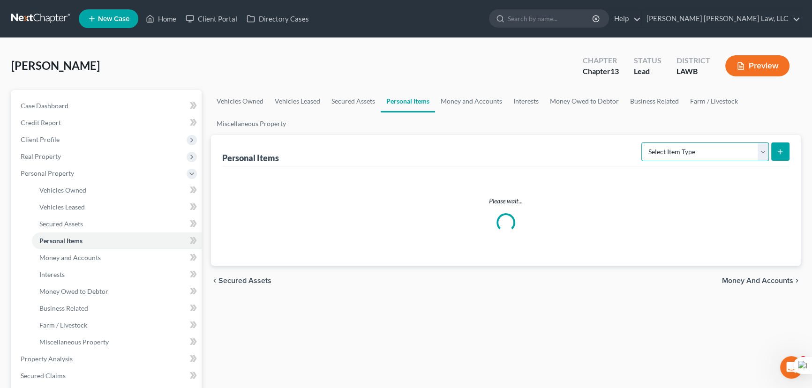
click at [669, 157] on select "Select Item Type Clothing (A/B: 11) Collectibles Of Value (A/B: 8) Electronics …" at bounding box center [704, 151] width 127 height 19
select select "household_goods"
click at [642, 142] on select "Select Item Type Clothing (A/B: 11) Collectibles Of Value (A/B: 8) Electronics …" at bounding box center [704, 151] width 127 height 19
click at [779, 145] on button "submit" at bounding box center [780, 151] width 18 height 18
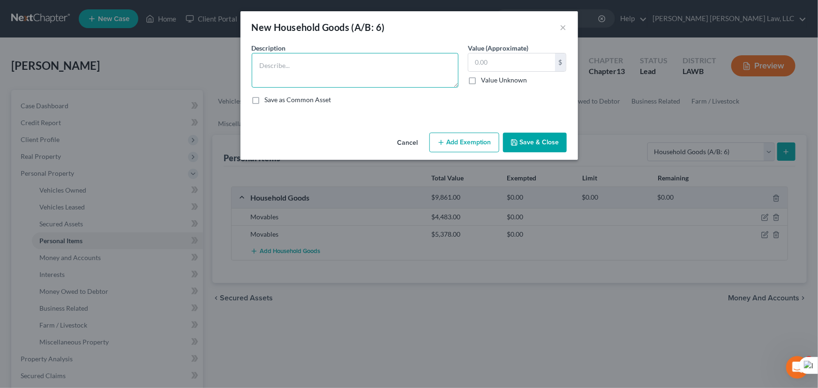
click at [281, 64] on textarea at bounding box center [355, 70] width 207 height 35
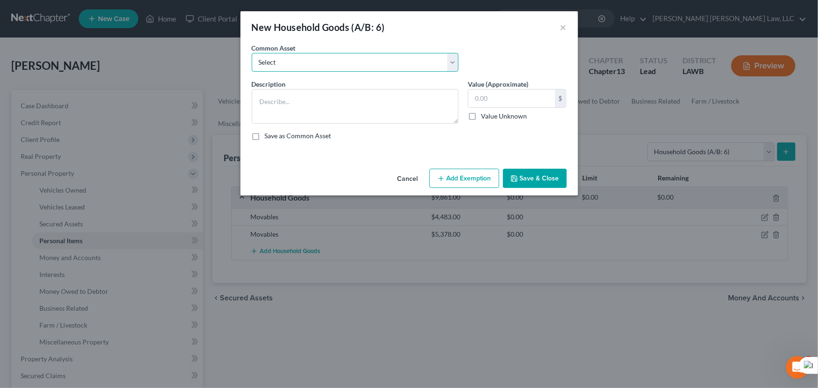
click at [330, 58] on select "Select Furniture Movables 2002 Chevy Tahoe 231,000 miles Movables Movables Mova…" at bounding box center [355, 62] width 207 height 19
select select "1"
click at [252, 53] on select "Select Furniture Movables 2002 Chevy Tahoe 231,000 miles Movables Movables Mova…" at bounding box center [355, 62] width 207 height 19
type textarea "Movables"
type input "3,600.00"
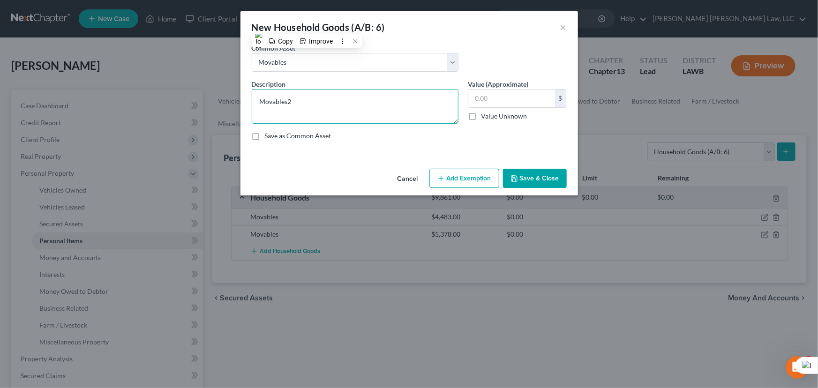
type textarea "Movables"
click at [497, 98] on input "text" at bounding box center [511, 99] width 87 height 18
type input "2,661"
click at [548, 176] on button "Save & Close" at bounding box center [535, 179] width 64 height 20
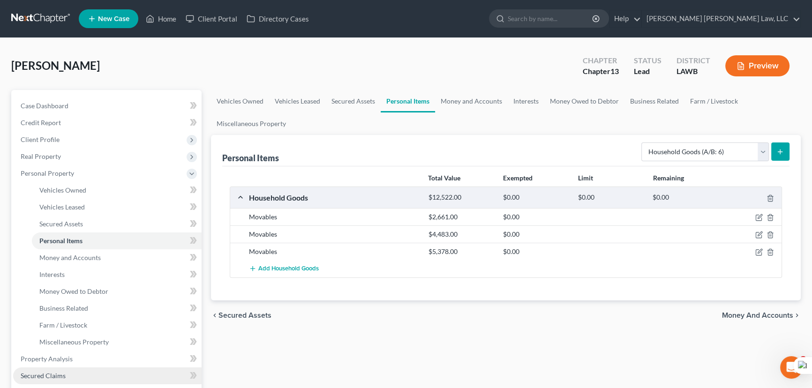
click at [79, 370] on link "Secured Claims" at bounding box center [107, 375] width 188 height 17
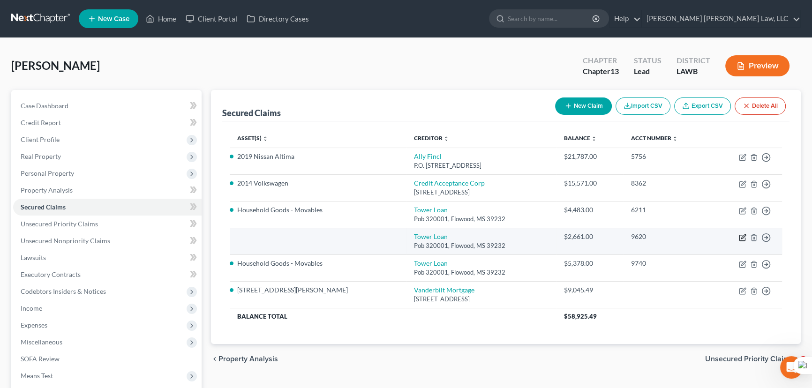
click at [743, 239] on icon "button" at bounding box center [742, 237] width 7 height 7
select select "25"
select select "0"
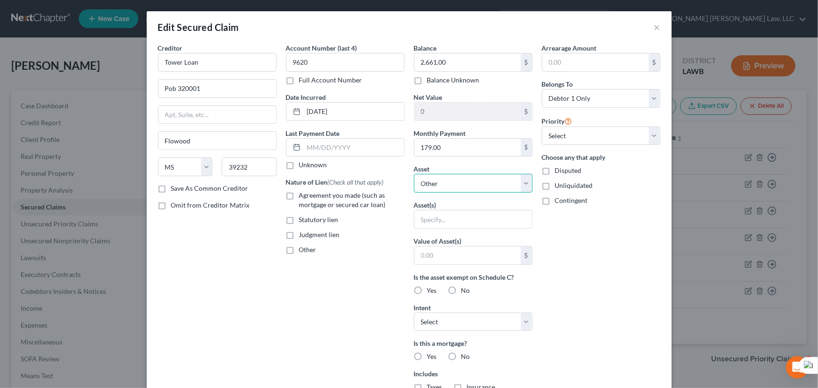
drag, startPoint x: 493, startPoint y: 182, endPoint x: 492, endPoint y: 190, distance: 7.6
click at [493, 182] on select "Select Other Multiple Assets Household Goods - Movables - $2661.0 2019 Nissan A…" at bounding box center [473, 183] width 119 height 19
click at [414, 174] on select "Select Other Multiple Assets Household Goods - Movables - $2661.0 2019 Nissan A…" at bounding box center [473, 183] width 119 height 19
click at [492, 338] on label "Is this a mortgage?" at bounding box center [473, 343] width 119 height 10
click at [492, 188] on select "Select Other Multiple Assets Household Goods - Movables - $2661.0 2019 Nissan A…" at bounding box center [473, 183] width 119 height 19
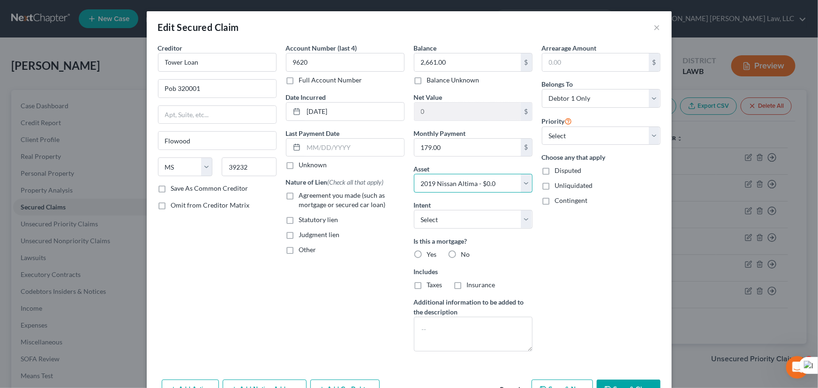
select select "2"
click at [414, 174] on select "Select Other Multiple Assets Household Goods - Movables - $2661.0 2019 Nissan A…" at bounding box center [473, 183] width 119 height 19
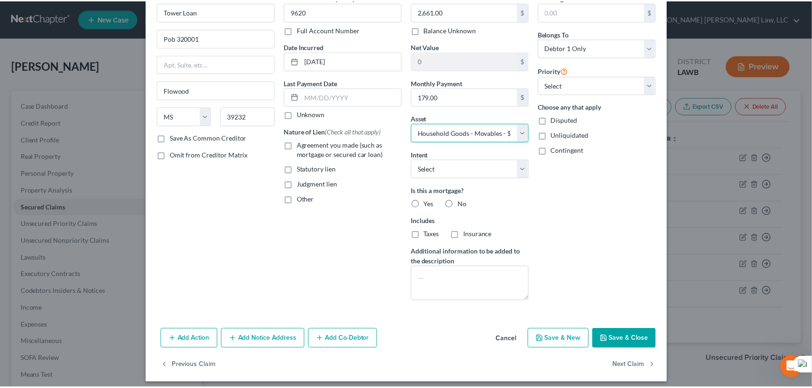
scroll to position [56, 0]
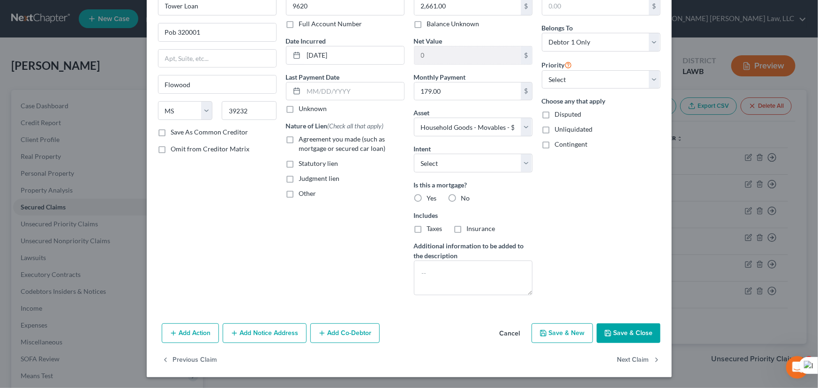
click at [641, 333] on button "Save & Close" at bounding box center [629, 333] width 64 height 20
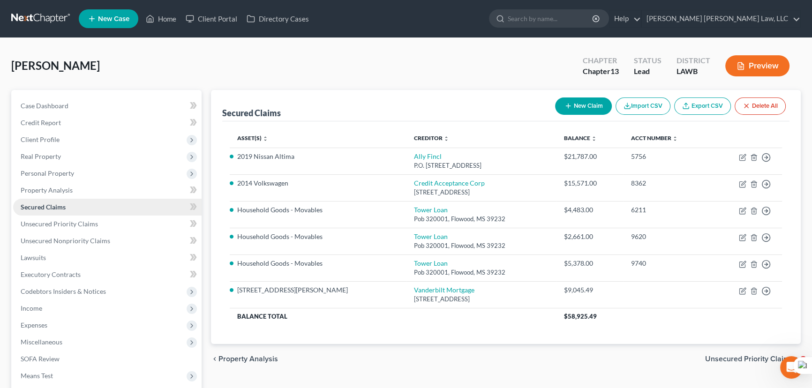
click at [66, 173] on span "Personal Property" at bounding box center [47, 173] width 53 height 8
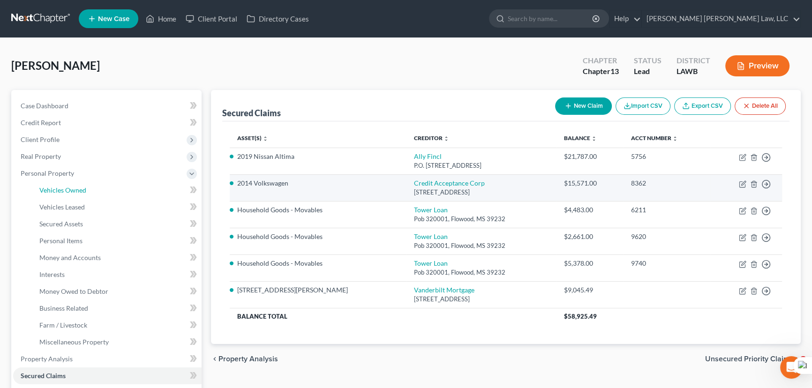
drag, startPoint x: 75, startPoint y: 191, endPoint x: 431, endPoint y: 174, distance: 356.6
click at [75, 191] on span "Vehicles Owned" at bounding box center [62, 190] width 47 height 8
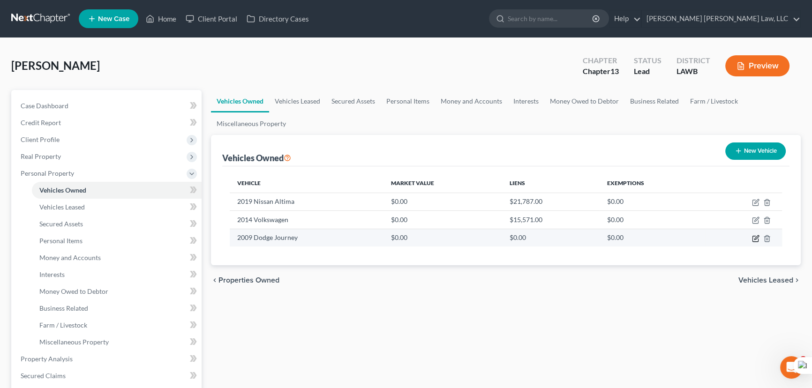
click at [752, 239] on icon "button" at bounding box center [755, 239] width 6 height 6
select select "0"
select select "17"
select select "2"
select select "0"
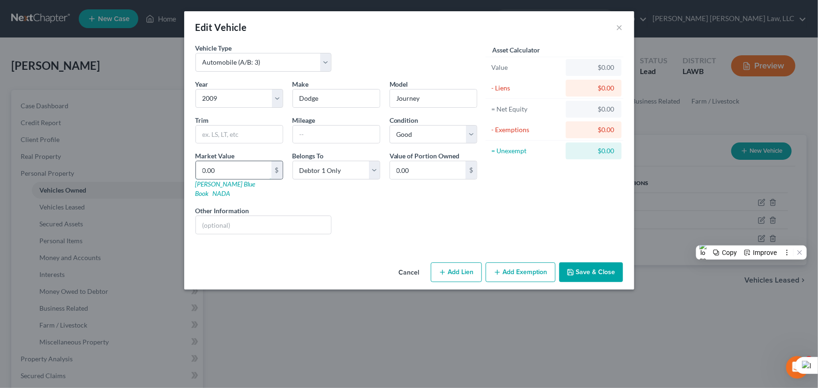
click at [267, 162] on input "0.00" at bounding box center [233, 170] width 75 height 18
type input "2"
type input "2.00"
type input "28"
type input "28.00"
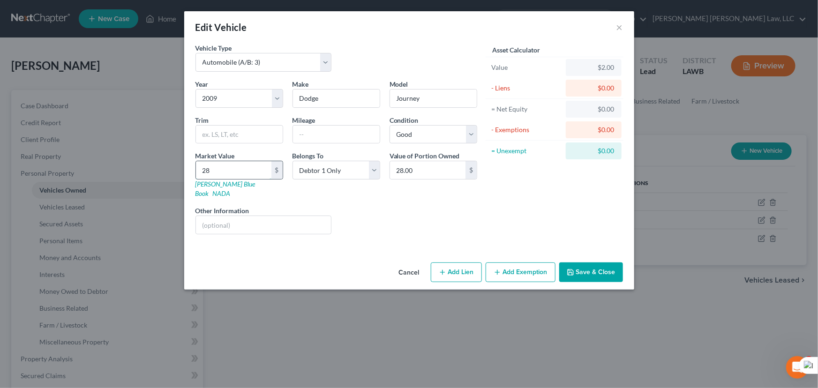
type input "288"
type input "288.00"
type input "2,887"
type input "2,887.00"
type input "2,887.5"
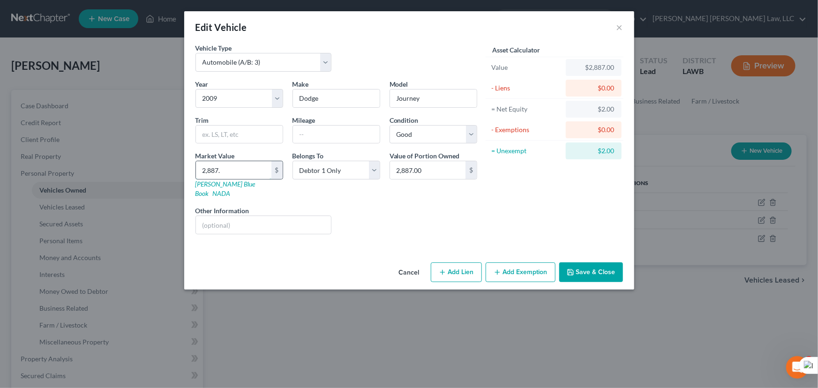
type input "2,887.50"
type input "2,887.5"
click at [591, 269] on button "Save & Close" at bounding box center [591, 272] width 64 height 20
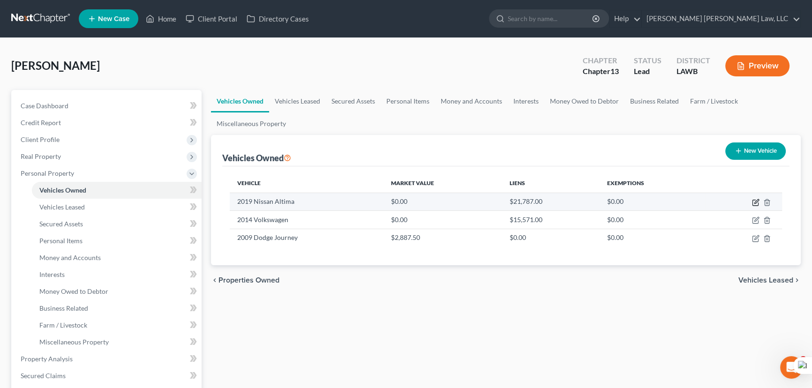
click at [754, 203] on icon "button" at bounding box center [756, 201] width 4 height 4
select select "0"
select select "7"
select select "2"
select select "0"
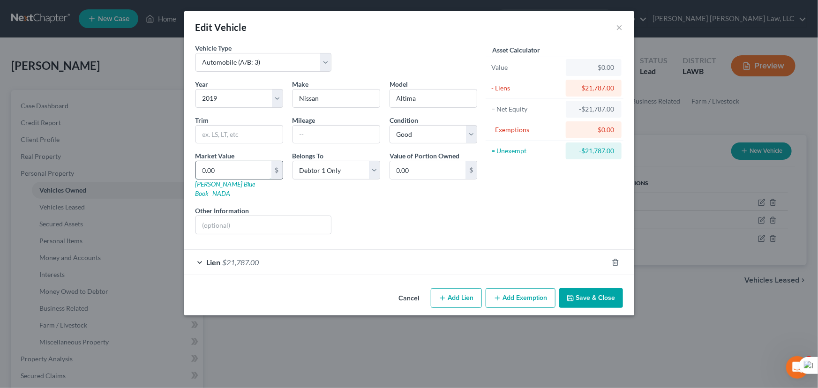
click at [257, 166] on input "0.00" at bounding box center [233, 170] width 75 height 18
type input "1"
type input "1.00"
type input "14"
type input "14.00"
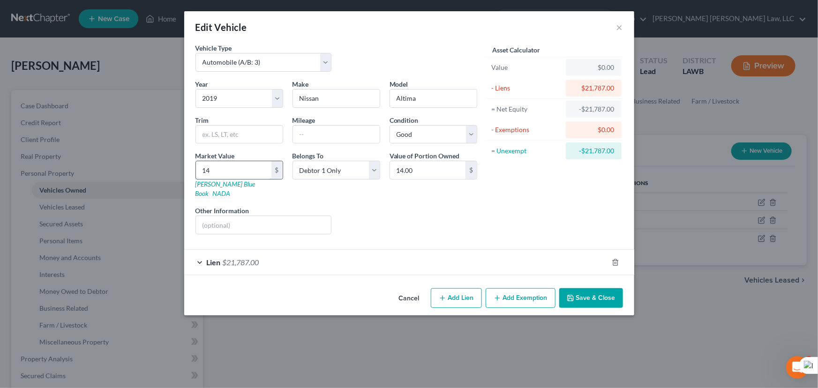
type input "141"
type input "141.00"
type input "1417"
type input "1,417.00"
type input "1,4175"
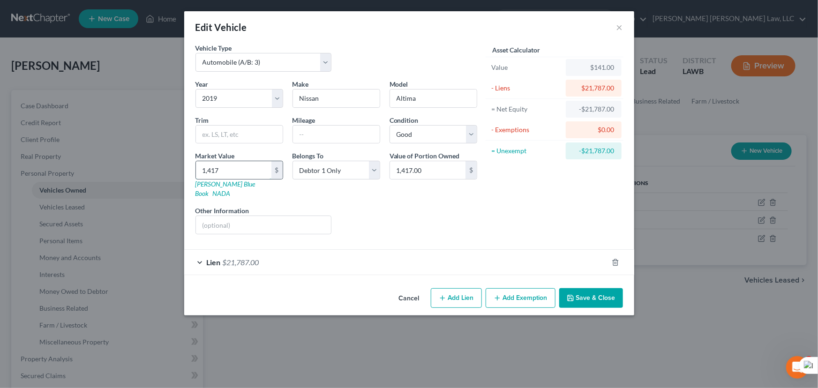
type input "14,175.00"
type input "14,175"
click at [604, 291] on button "Save & Close" at bounding box center [591, 298] width 64 height 20
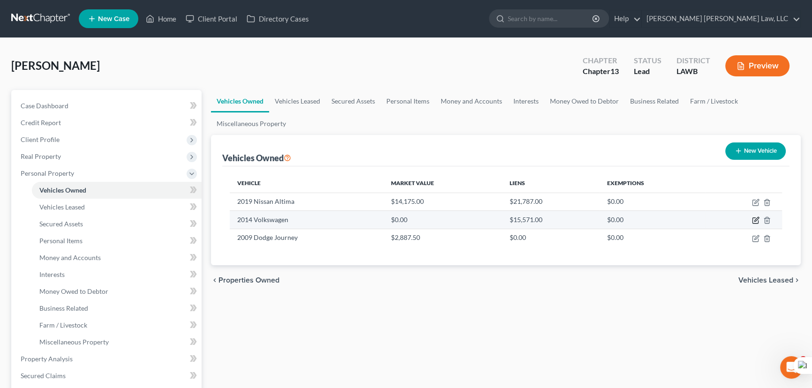
drag, startPoint x: 752, startPoint y: 221, endPoint x: 739, endPoint y: 219, distance: 13.7
click at [752, 221] on icon "button" at bounding box center [755, 221] width 6 height 6
select select "0"
select select "12"
select select "0"
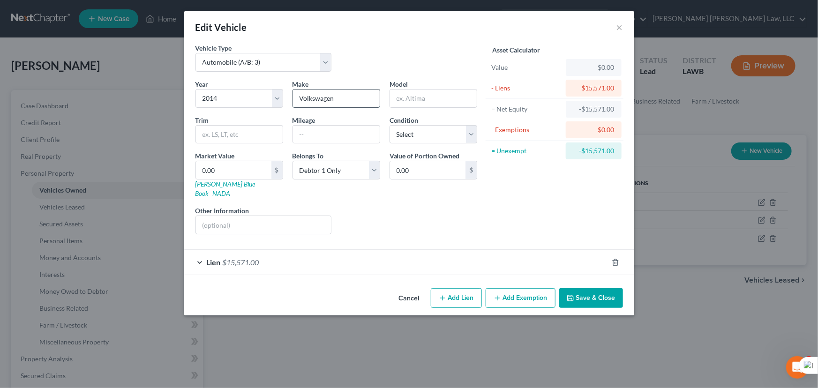
click at [351, 100] on input "Volkswagen" at bounding box center [336, 99] width 87 height 18
click at [411, 95] on input "text" at bounding box center [433, 99] width 87 height 18
type input "Jetta"
drag, startPoint x: 413, startPoint y: 134, endPoint x: 415, endPoint y: 142, distance: 7.6
click at [413, 134] on select "Select Excellent Very Good Good Fair Poor" at bounding box center [433, 134] width 88 height 19
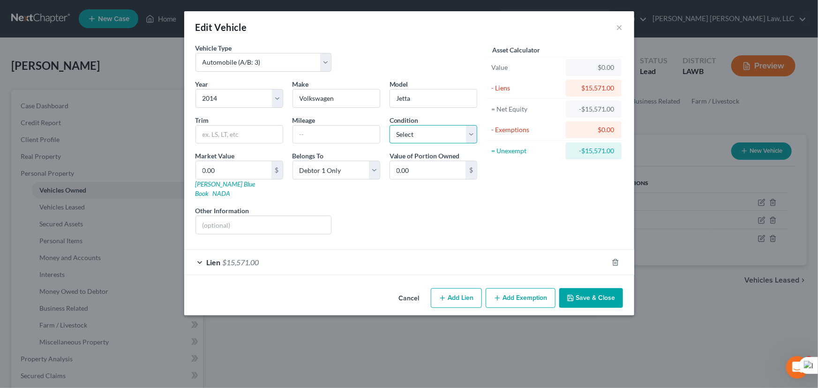
select select "2"
click at [389, 125] on select "Select Excellent Very Good Good Fair Poor" at bounding box center [433, 134] width 88 height 19
click at [239, 166] on input "0.00" at bounding box center [233, 170] width 75 height 18
type input "4"
type input "4.00"
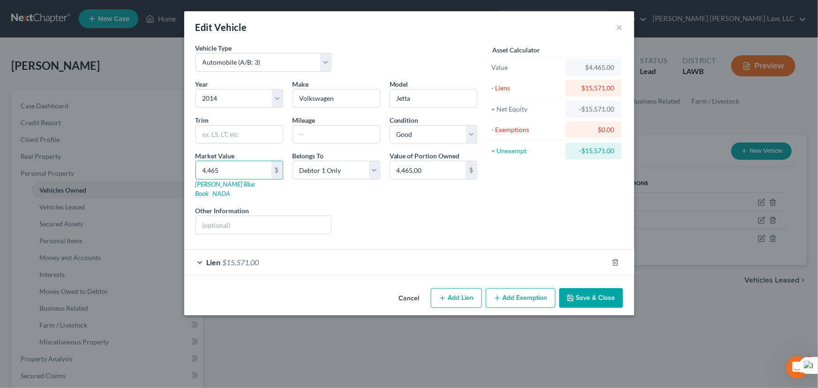
click at [583, 291] on button "Save & Close" at bounding box center [591, 298] width 64 height 20
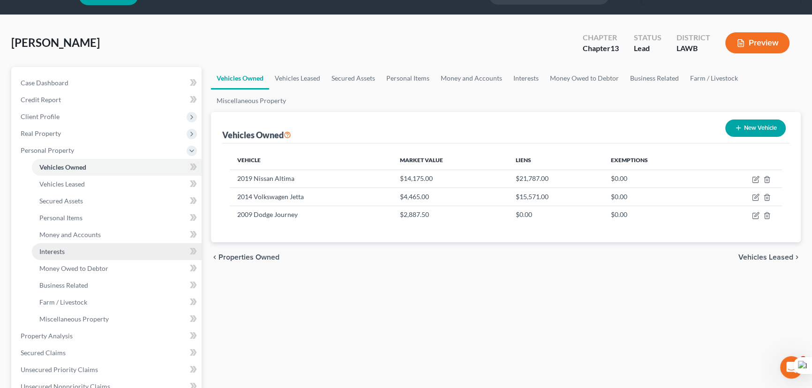
scroll to position [42, 0]
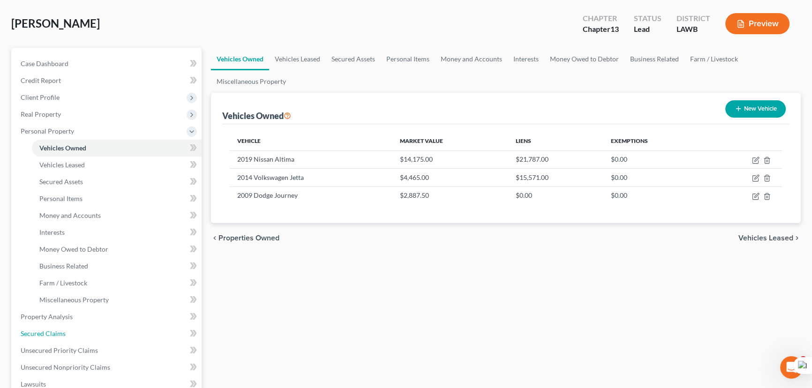
drag, startPoint x: 81, startPoint y: 333, endPoint x: 319, endPoint y: 272, distance: 245.2
click at [81, 333] on link "Secured Claims" at bounding box center [107, 333] width 188 height 17
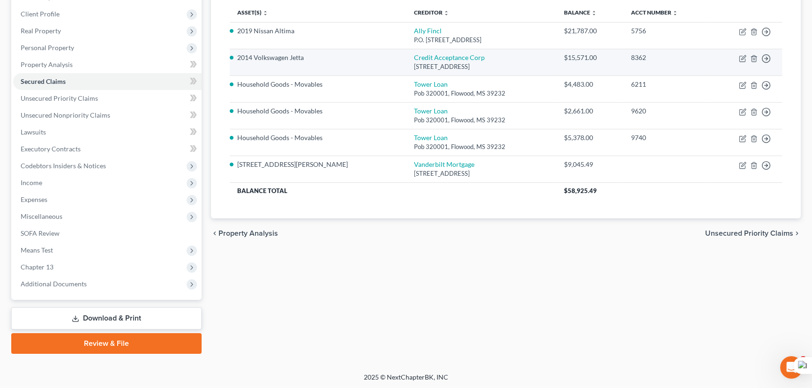
scroll to position [83, 0]
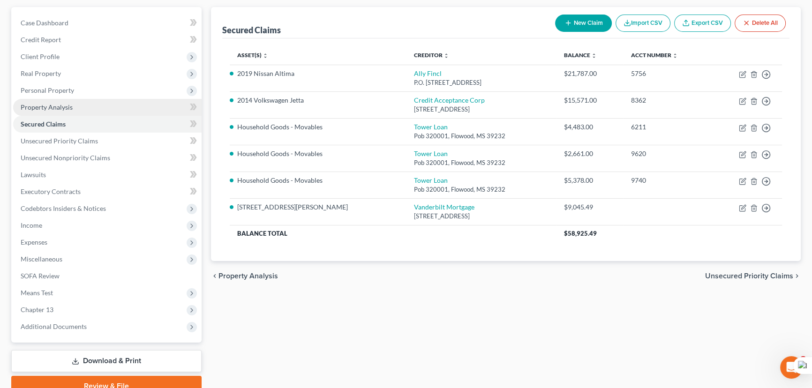
drag, startPoint x: 70, startPoint y: 69, endPoint x: 79, endPoint y: 107, distance: 38.5
click at [70, 70] on span "Real Property" at bounding box center [107, 73] width 188 height 17
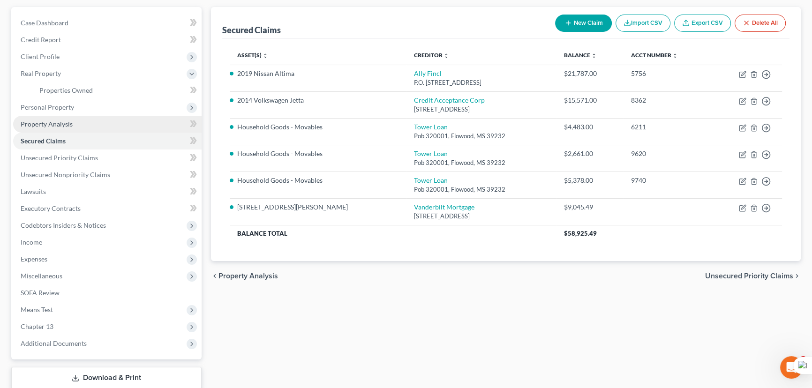
click at [73, 117] on link "Property Analysis" at bounding box center [107, 124] width 188 height 17
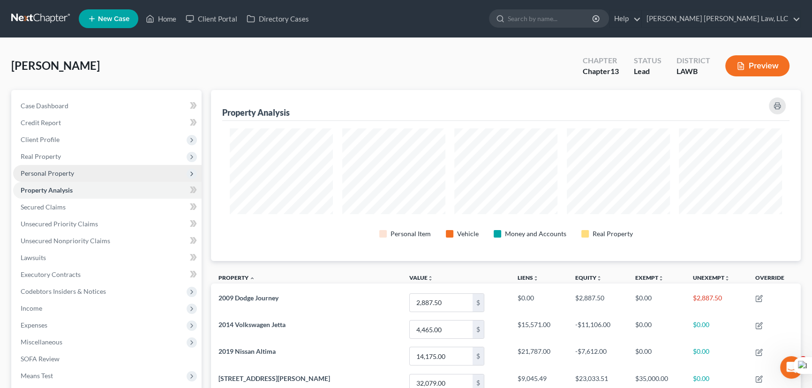
click at [75, 171] on span "Personal Property" at bounding box center [107, 173] width 188 height 17
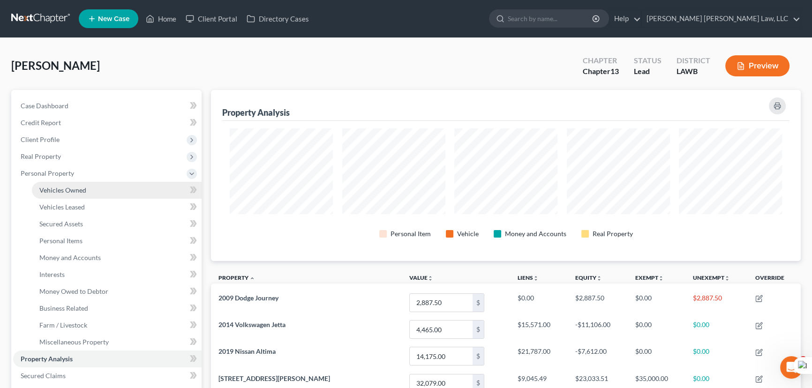
click at [83, 184] on link "Vehicles Owned" at bounding box center [117, 190] width 170 height 17
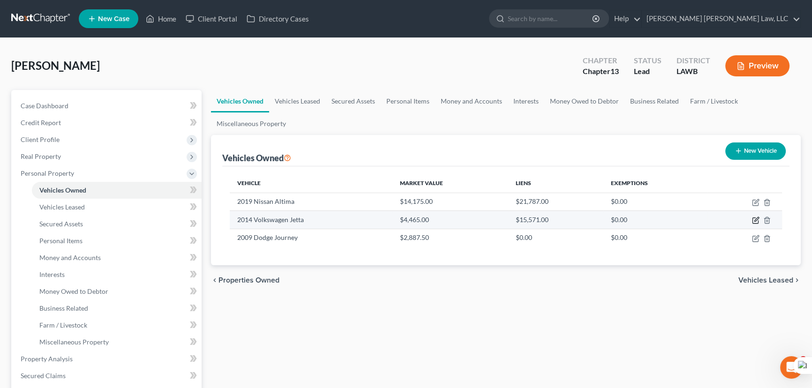
click at [754, 219] on icon "button" at bounding box center [756, 219] width 4 height 4
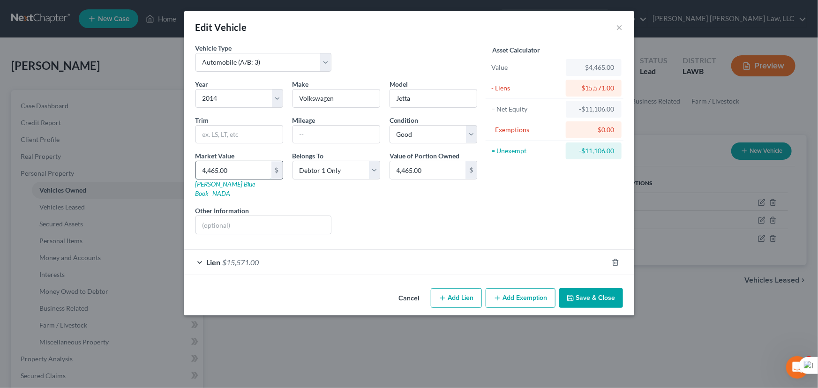
click at [235, 164] on input "4,465.00" at bounding box center [233, 170] width 75 height 18
click at [589, 290] on button "Save & Close" at bounding box center [591, 298] width 64 height 20
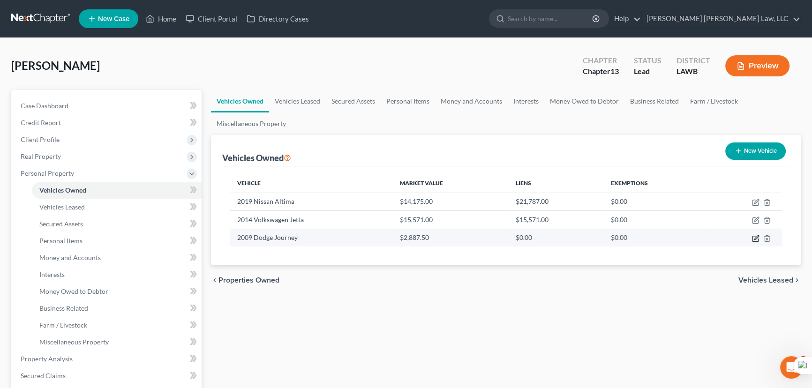
click at [756, 236] on icon "button" at bounding box center [755, 238] width 7 height 7
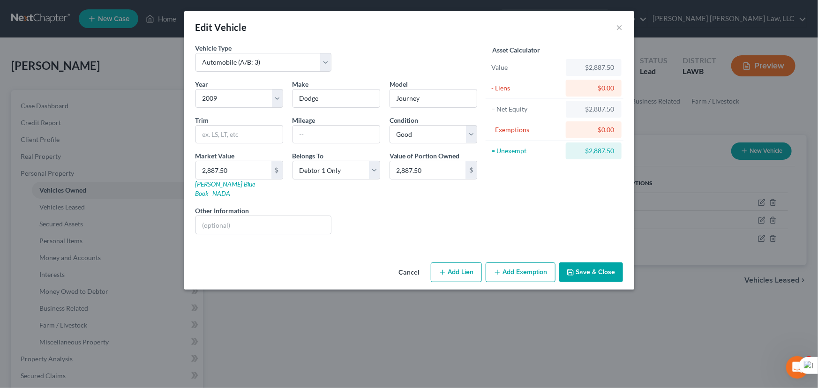
click at [521, 271] on button "Add Exemption" at bounding box center [520, 272] width 70 height 20
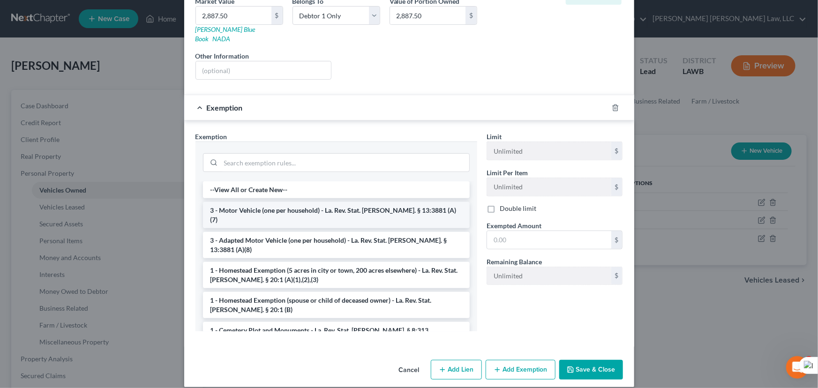
click at [276, 205] on li "3 - Motor Vehicle (one per household) - La. Rev. Stat. Ann. § 13:3881 (A)(7)" at bounding box center [336, 215] width 267 height 26
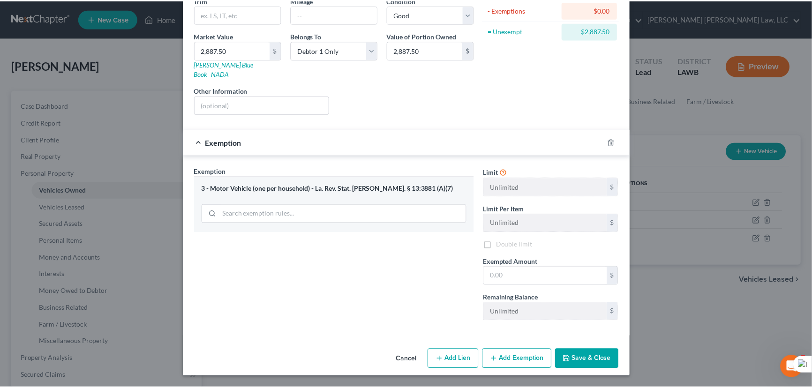
scroll to position [109, 0]
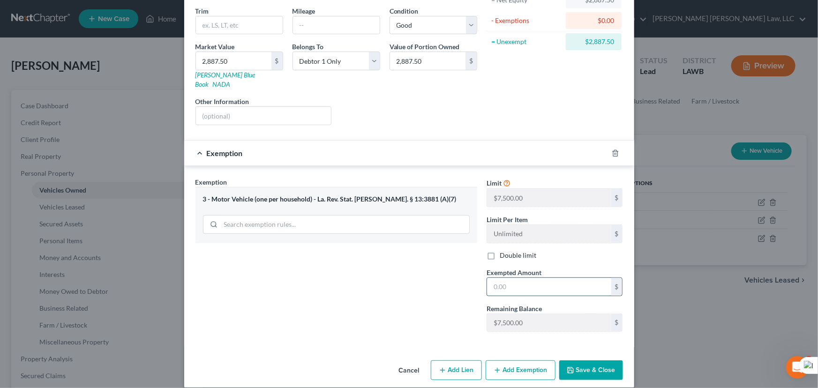
drag, startPoint x: 552, startPoint y: 270, endPoint x: 567, endPoint y: 285, distance: 20.9
click at [552, 278] on input "text" at bounding box center [549, 287] width 124 height 18
click at [580, 366] on button "Save & Close" at bounding box center [591, 370] width 64 height 20
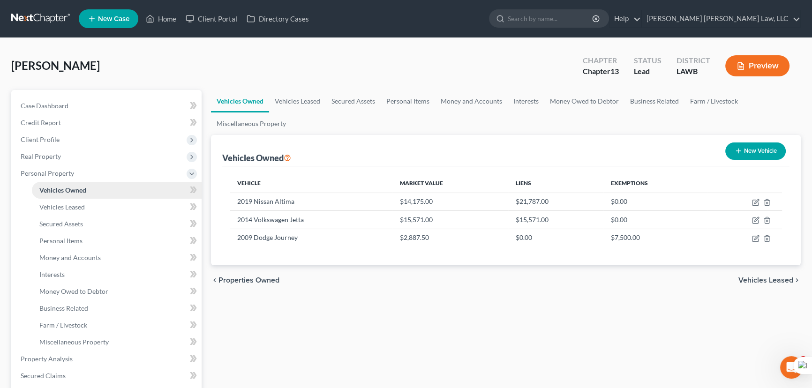
click at [68, 138] on span "Client Profile" at bounding box center [107, 139] width 188 height 17
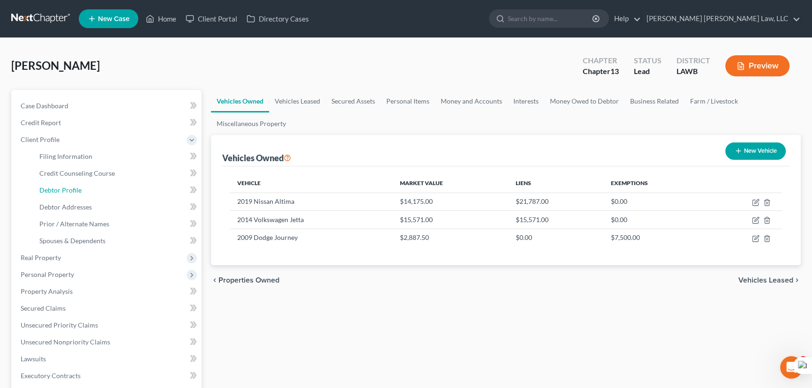
click at [82, 195] on link "Debtor Profile" at bounding box center [117, 190] width 170 height 17
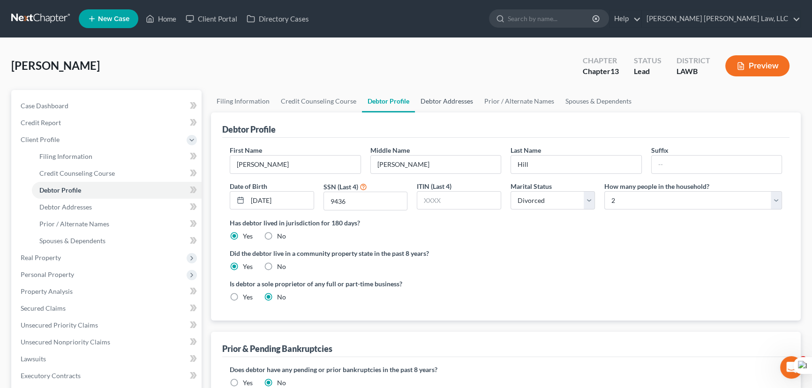
click at [455, 101] on link "Debtor Addresses" at bounding box center [447, 101] width 64 height 22
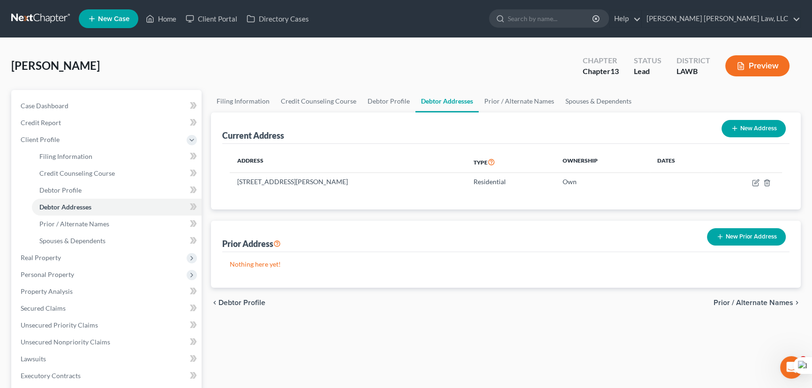
click at [49, 19] on link at bounding box center [41, 18] width 60 height 17
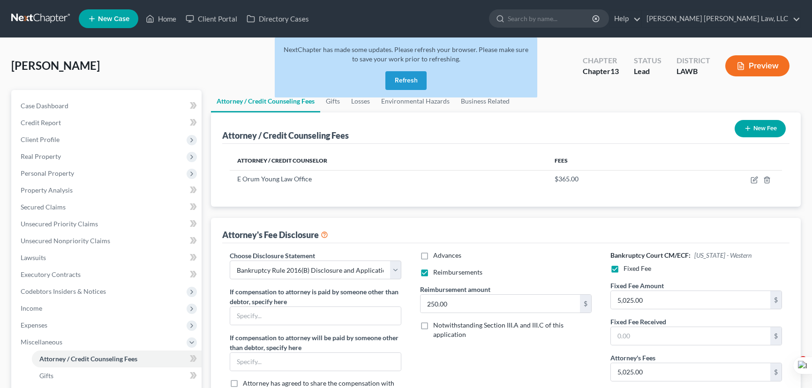
select select "1"
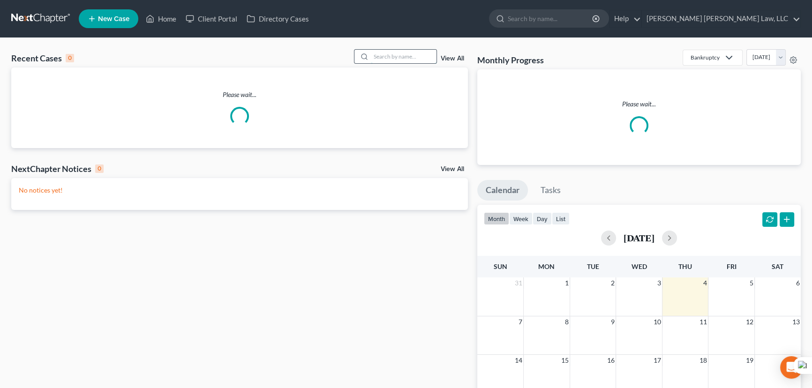
click at [406, 58] on input "search" at bounding box center [404, 57] width 66 height 14
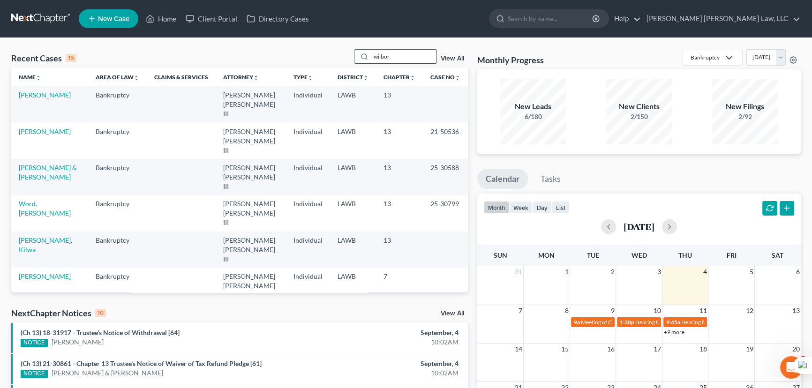
type input "[PERSON_NAME]"
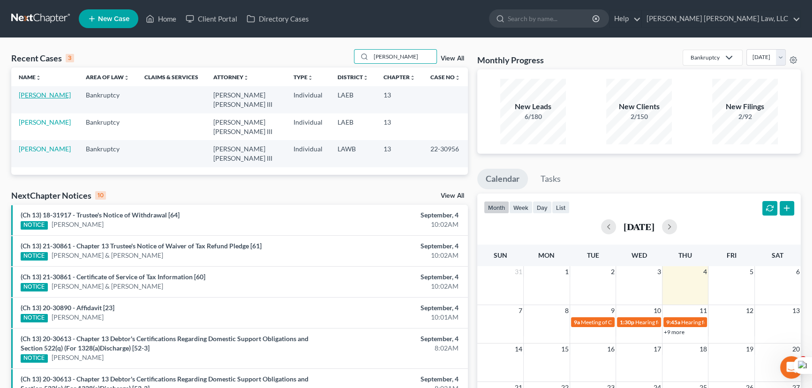
click at [42, 95] on link "[PERSON_NAME]" at bounding box center [45, 95] width 52 height 8
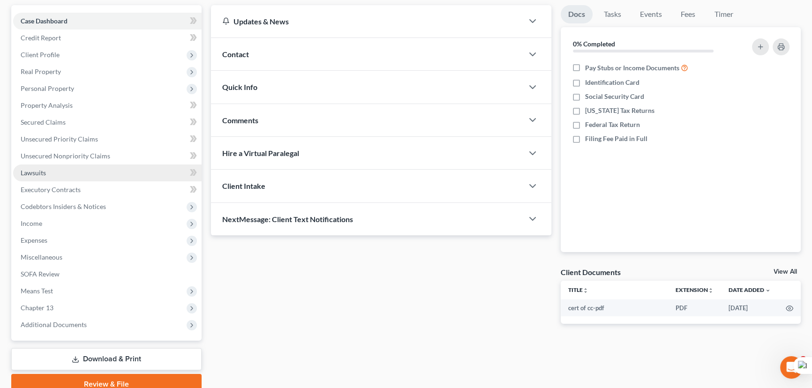
click at [63, 174] on link "Lawsuits" at bounding box center [107, 172] width 188 height 17
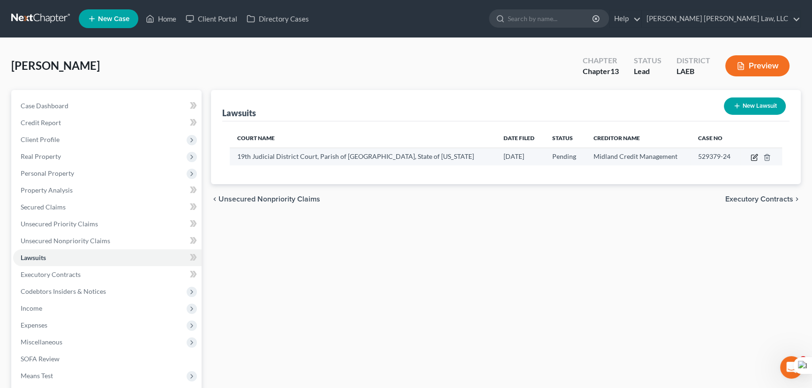
click at [754, 155] on icon "button" at bounding box center [753, 157] width 7 height 7
select select "19"
select select "0"
select select "1"
select select "23"
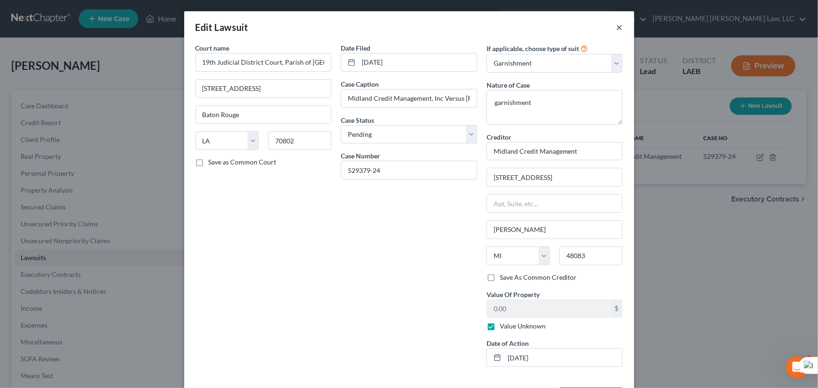
click at [616, 23] on button "×" at bounding box center [619, 27] width 7 height 11
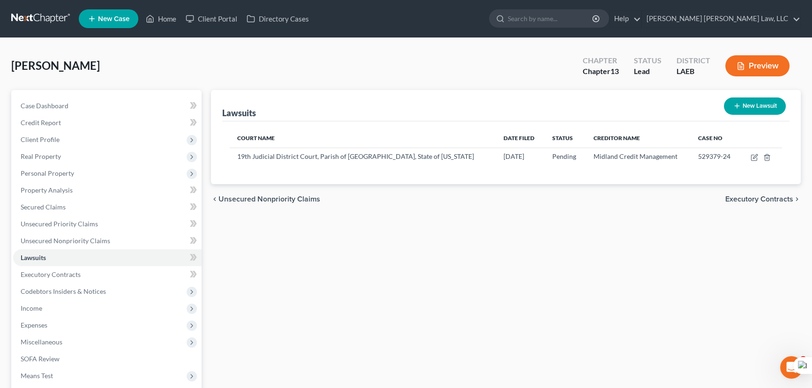
click at [45, 14] on link at bounding box center [41, 18] width 60 height 17
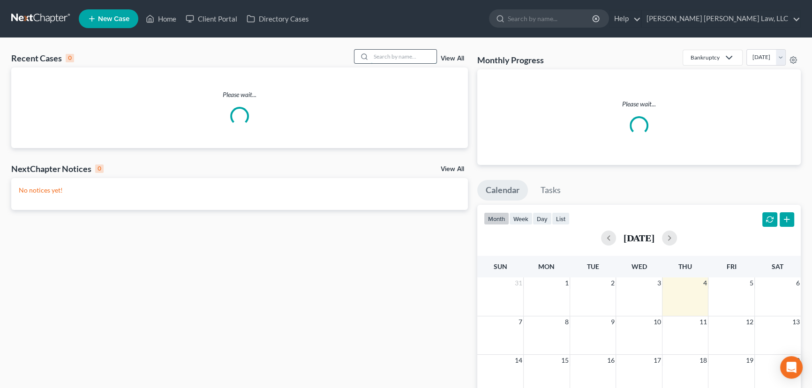
click at [388, 61] on input "search" at bounding box center [404, 57] width 66 height 14
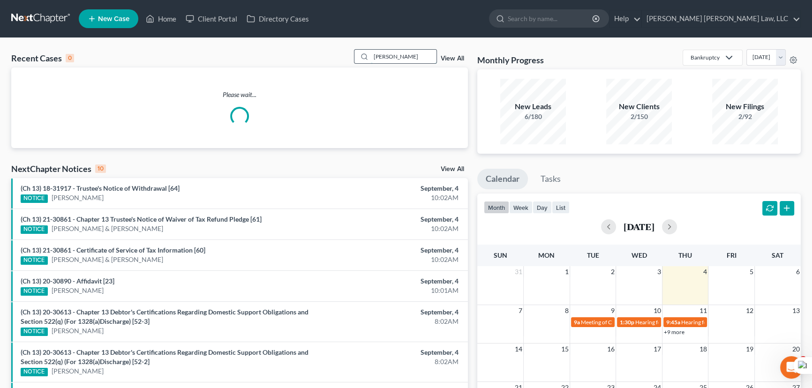
type input "[PERSON_NAME]"
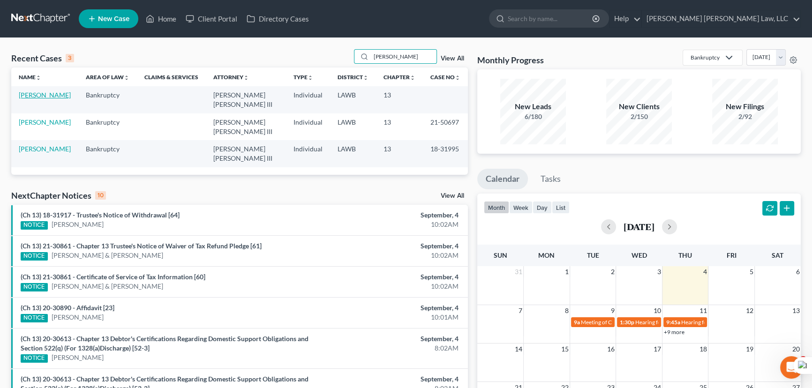
click at [42, 96] on link "[PERSON_NAME]" at bounding box center [45, 95] width 52 height 8
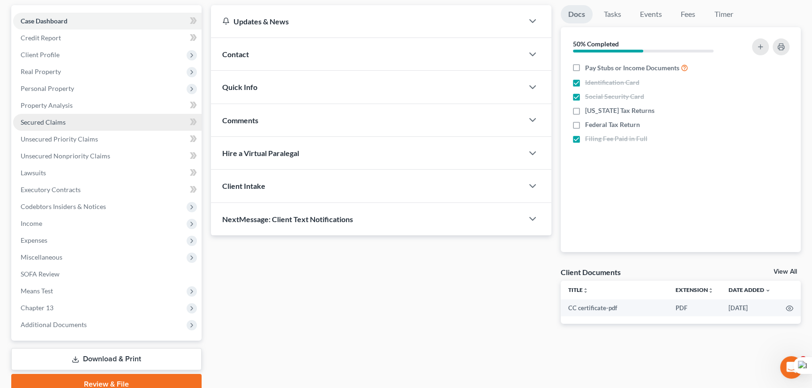
click at [74, 114] on link "Secured Claims" at bounding box center [107, 122] width 188 height 17
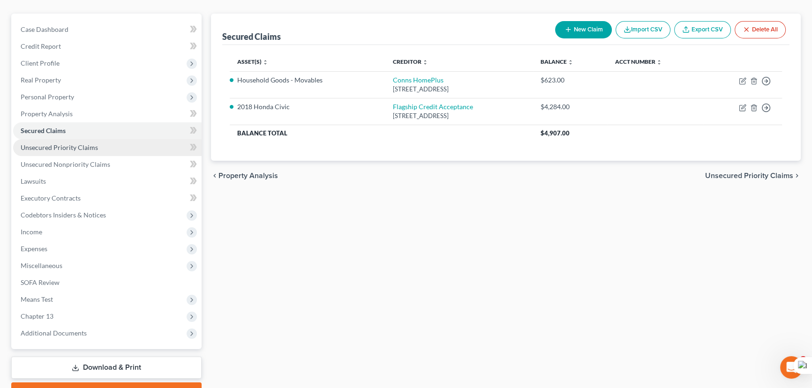
scroll to position [85, 0]
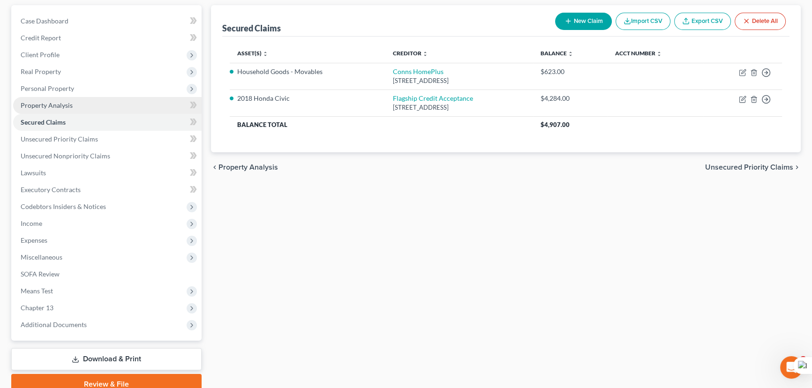
click at [77, 104] on link "Property Analysis" at bounding box center [107, 105] width 188 height 17
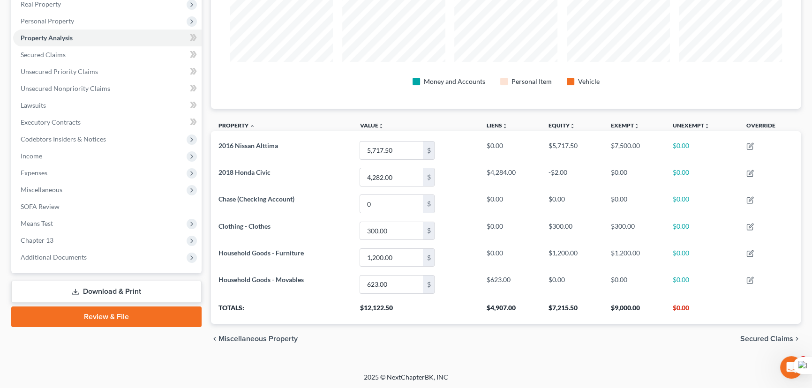
scroll to position [67, 0]
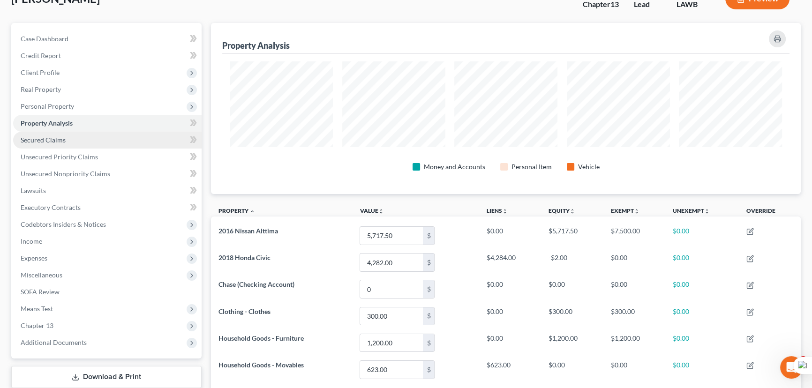
click at [75, 140] on link "Secured Claims" at bounding box center [107, 140] width 188 height 17
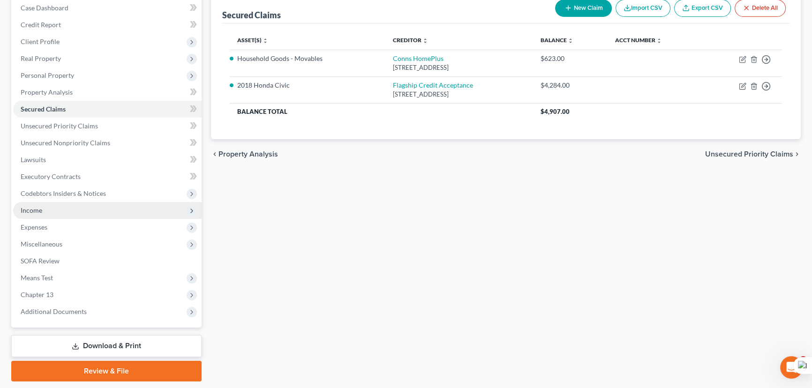
scroll to position [83, 0]
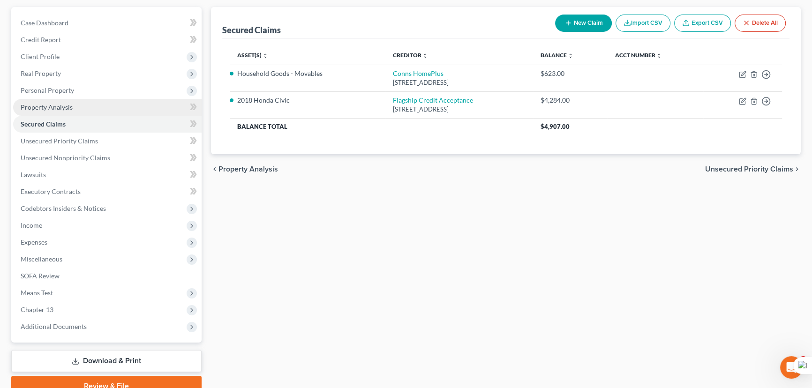
click at [75, 113] on link "Property Analysis" at bounding box center [107, 107] width 188 height 17
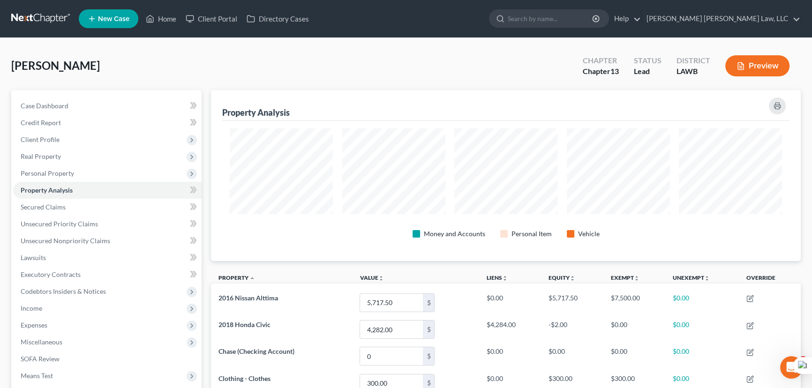
click at [44, 17] on link at bounding box center [41, 18] width 60 height 17
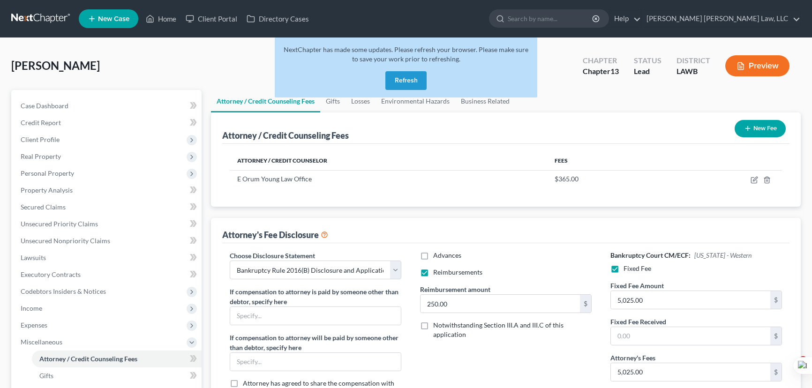
select select "1"
click at [403, 74] on button "Refresh" at bounding box center [405, 80] width 41 height 19
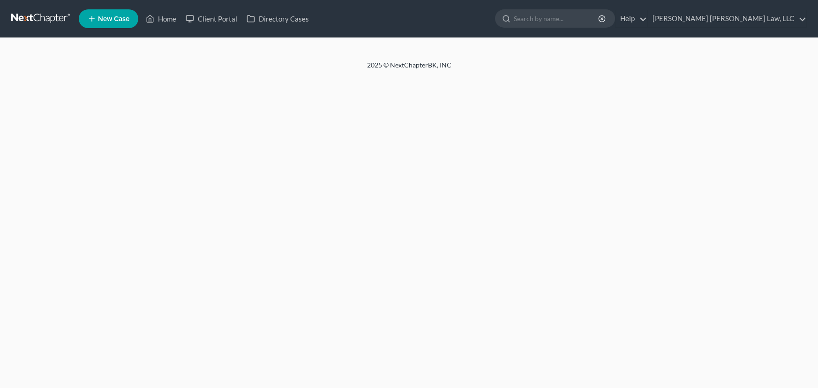
select select "1"
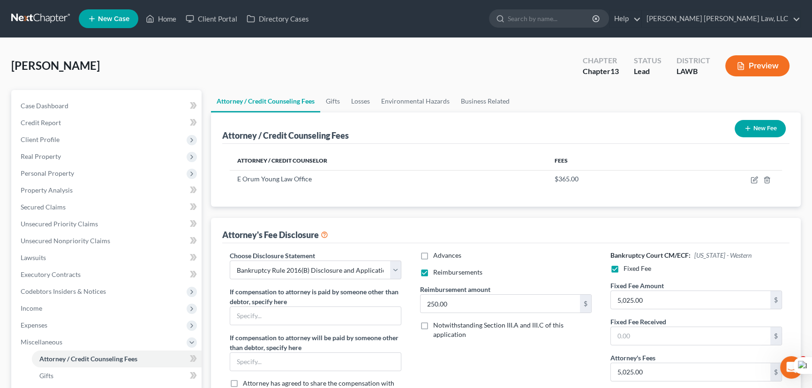
click at [51, 14] on link at bounding box center [41, 18] width 60 height 17
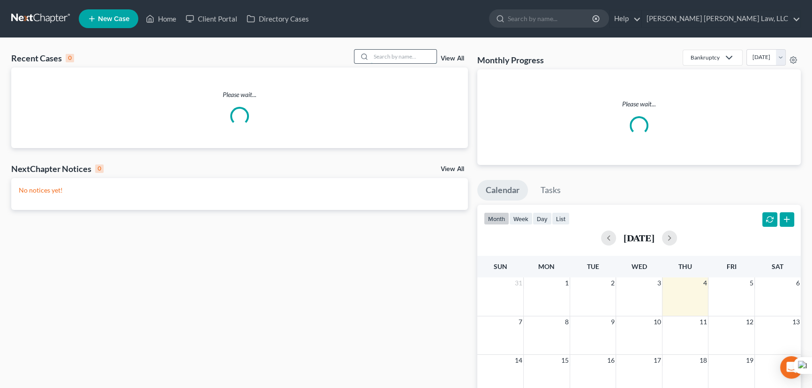
click at [374, 55] on input "search" at bounding box center [404, 57] width 66 height 14
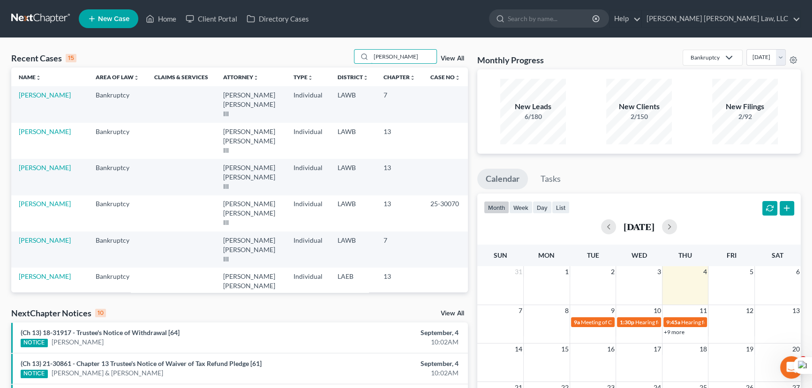
drag, startPoint x: 415, startPoint y: 53, endPoint x: 187, endPoint y: 36, distance: 228.0
click at [189, 37] on div "Home New Case Client Portal Directory Cases [PERSON_NAME] [PERSON_NAME] Law, LL…" at bounding box center [406, 360] width 812 height 721
click at [412, 57] on input "freman, glenda" at bounding box center [404, 57] width 66 height 14
drag, startPoint x: 416, startPoint y: 58, endPoint x: 157, endPoint y: 46, distance: 258.9
click at [157, 46] on div "Recent Cases 15 freman, glenda View All Name unfold_more expand_more expand_les…" at bounding box center [406, 371] width 812 height 666
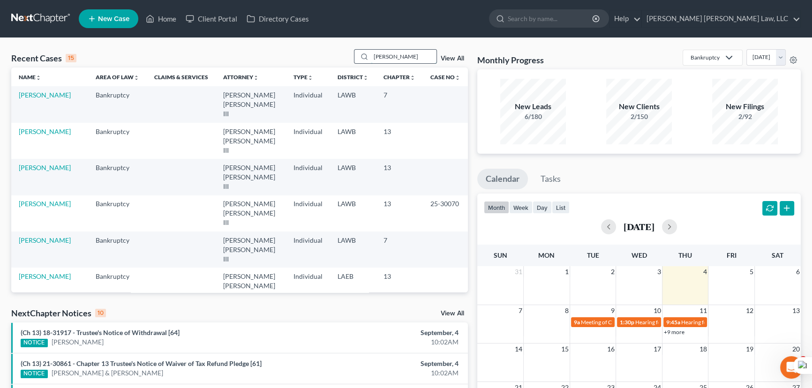
type input "JONES, LATONYA"
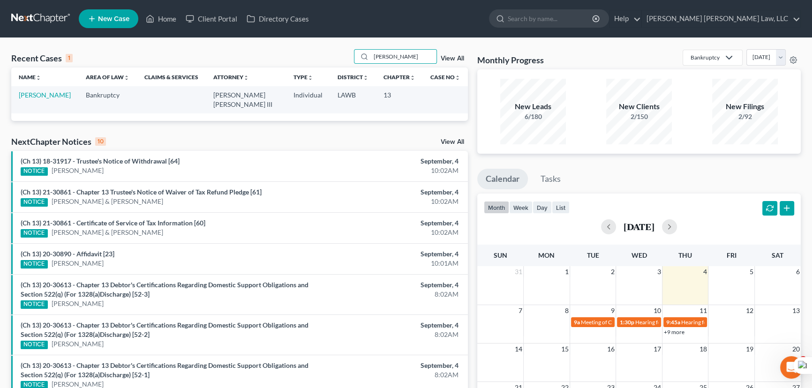
click at [45, 100] on td "Jones, LaTonya" at bounding box center [44, 99] width 67 height 27
click at [44, 98] on link "Jones, LaTonya" at bounding box center [45, 95] width 52 height 8
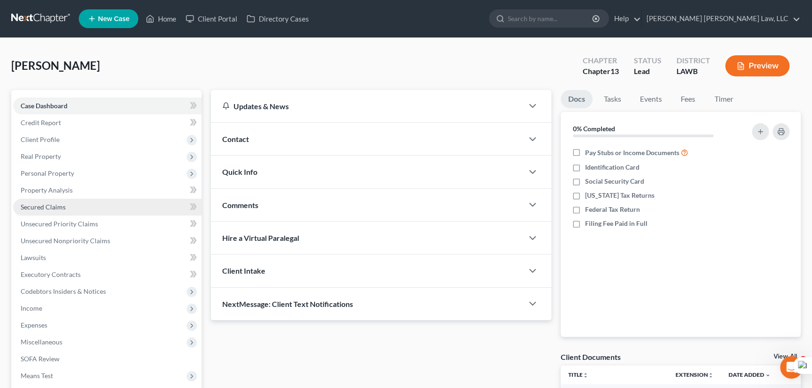
click at [57, 204] on span "Secured Claims" at bounding box center [43, 207] width 45 height 8
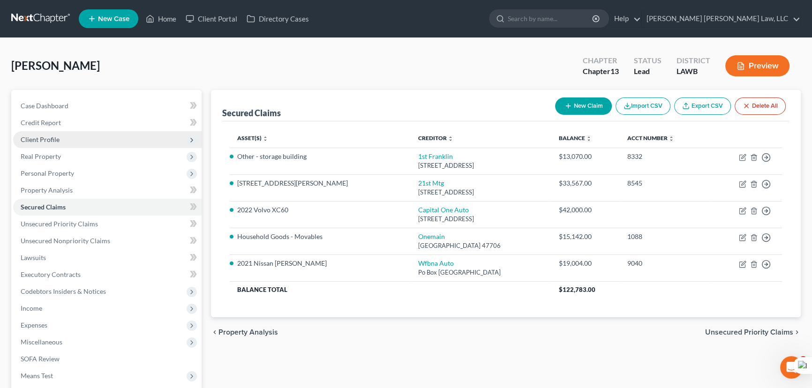
click at [85, 139] on span "Client Profile" at bounding box center [107, 139] width 188 height 17
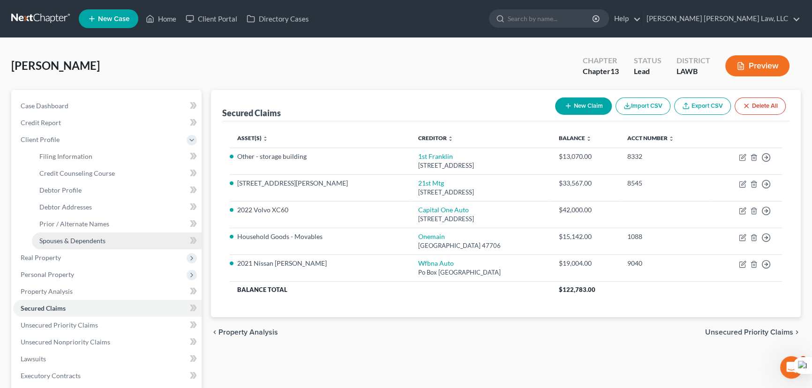
click at [107, 241] on link "Spouses & Dependents" at bounding box center [117, 240] width 170 height 17
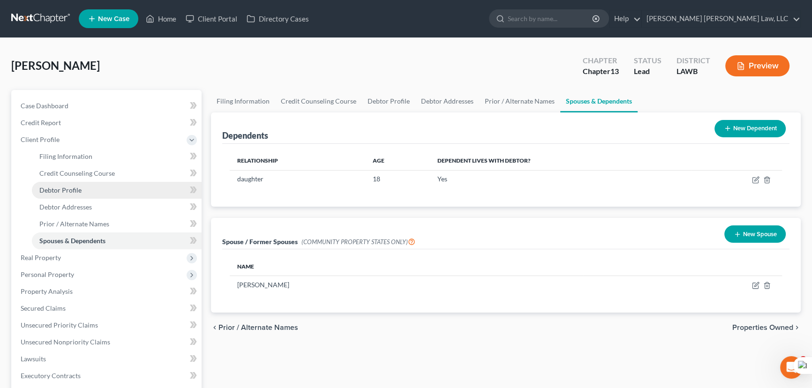
click at [112, 197] on link "Debtor Profile" at bounding box center [117, 190] width 170 height 17
select select "2"
select select "1"
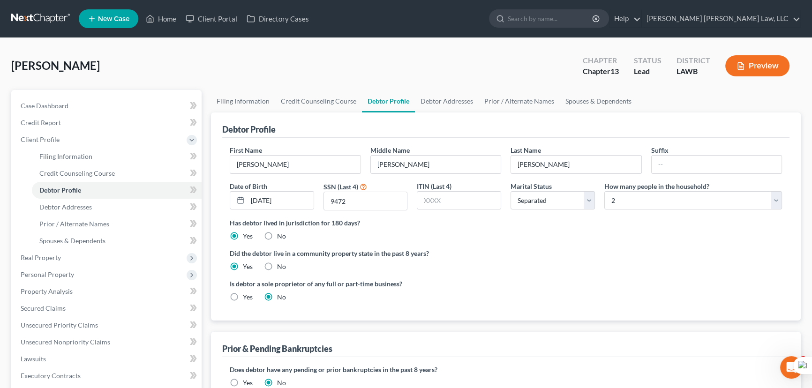
click at [48, 21] on link at bounding box center [41, 18] width 60 height 17
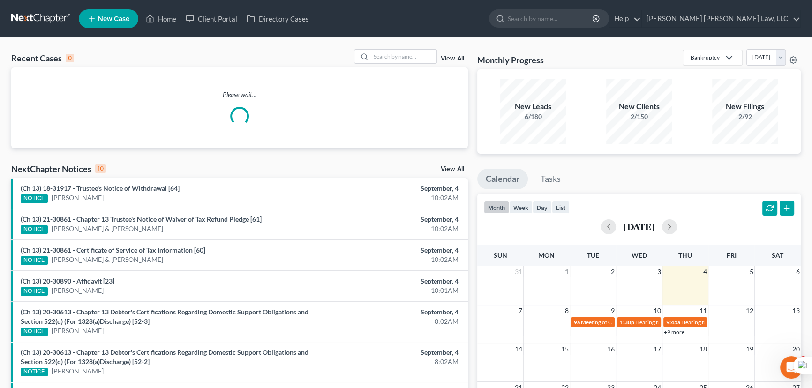
click at [33, 16] on link at bounding box center [41, 18] width 60 height 17
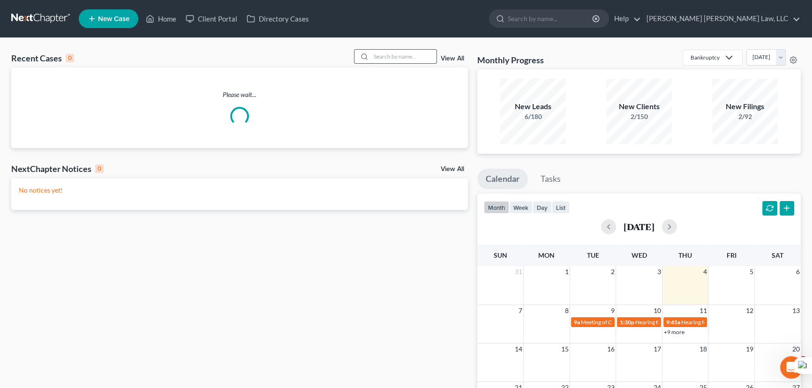
click at [406, 59] on input "search" at bounding box center [404, 57] width 66 height 14
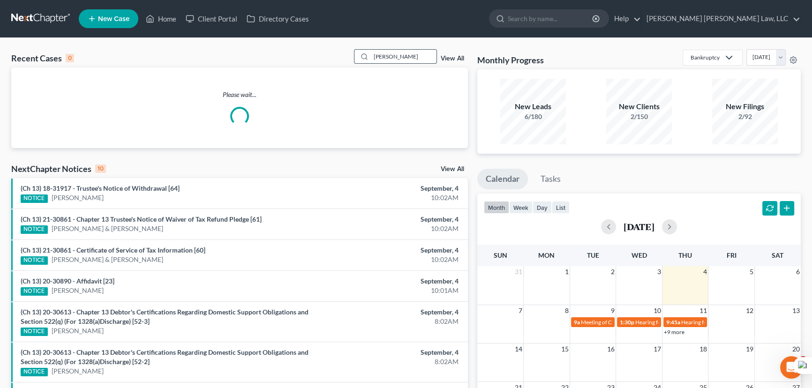
type input "[PERSON_NAME]"
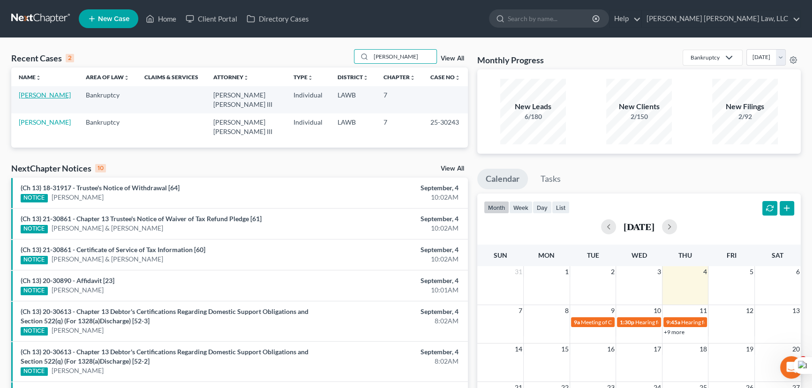
click at [29, 92] on link "[PERSON_NAME]" at bounding box center [45, 95] width 52 height 8
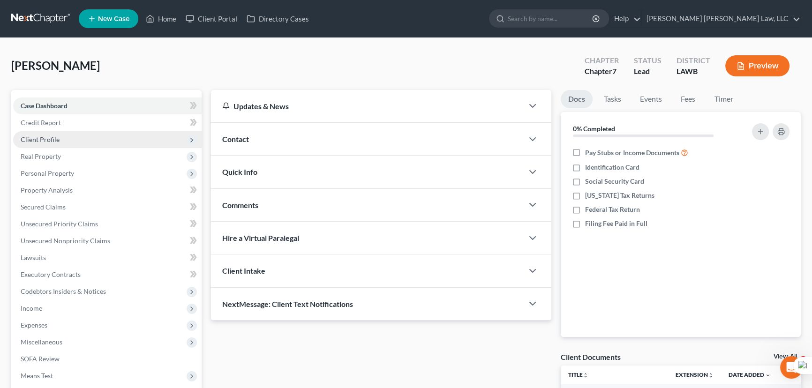
click at [101, 139] on span "Client Profile" at bounding box center [107, 139] width 188 height 17
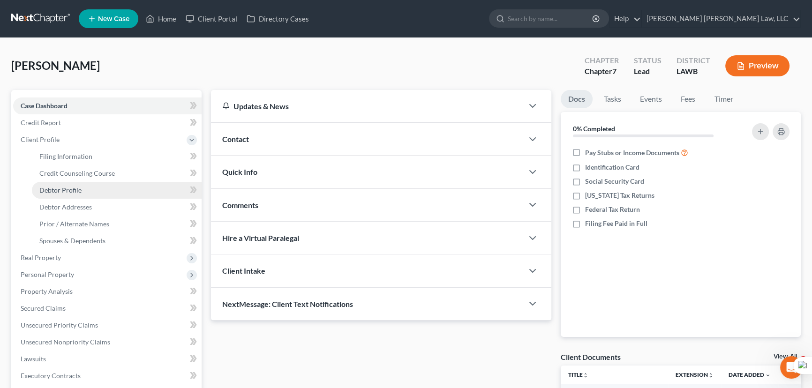
click at [99, 189] on link "Debtor Profile" at bounding box center [117, 190] width 170 height 17
select select "0"
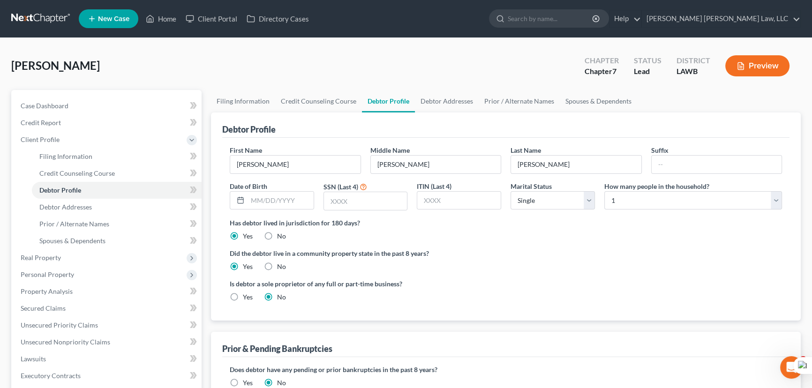
radio input "true"
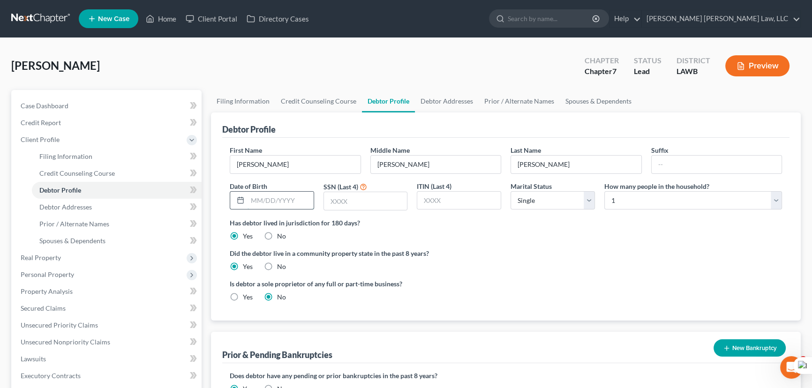
click at [298, 201] on input "text" at bounding box center [280, 201] width 66 height 18
type input "01/28/1974"
click at [384, 202] on input "text" at bounding box center [365, 201] width 83 height 18
type input "5768"
click at [513, 101] on link "Prior / Alternate Names" at bounding box center [518, 101] width 81 height 22
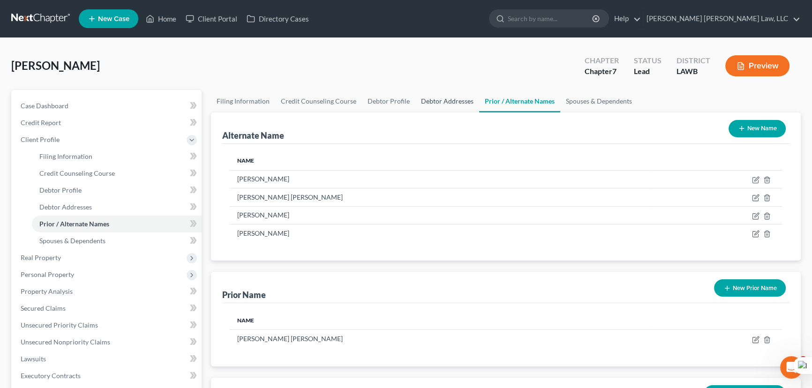
click at [460, 96] on link "Debtor Addresses" at bounding box center [447, 101] width 64 height 22
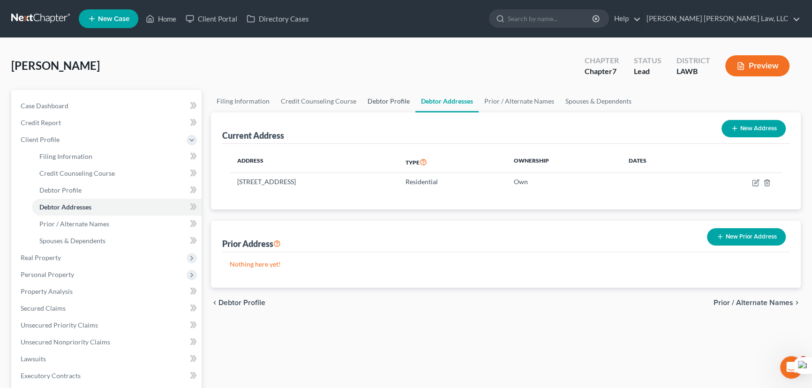
click at [381, 97] on link "Debtor Profile" at bounding box center [388, 101] width 53 height 22
select select "0"
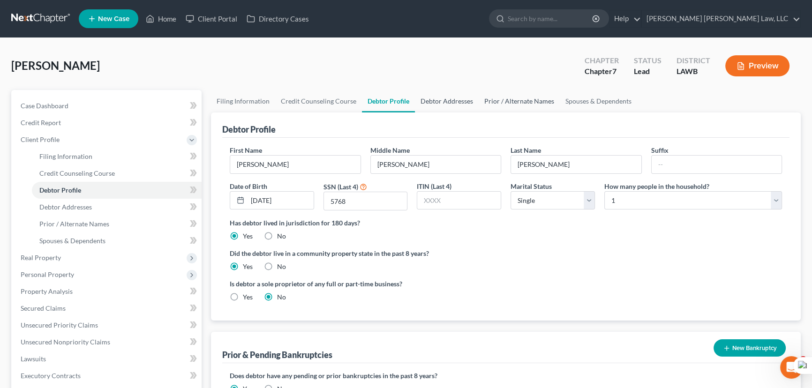
drag, startPoint x: 483, startPoint y: 104, endPoint x: 457, endPoint y: 103, distance: 25.8
click at [483, 104] on link "Prior / Alternate Names" at bounding box center [518, 101] width 81 height 22
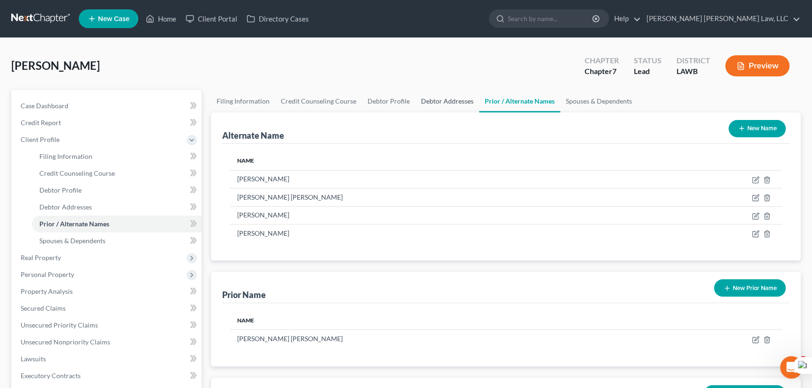
click at [457, 103] on link "Debtor Addresses" at bounding box center [447, 101] width 64 height 22
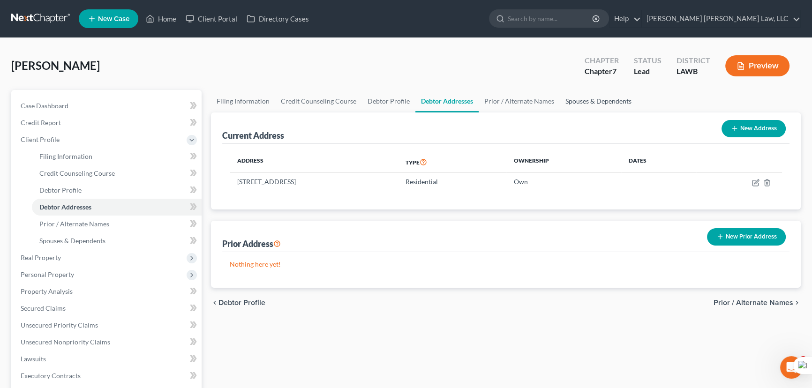
click at [607, 106] on link "Spouses & Dependents" at bounding box center [598, 101] width 77 height 22
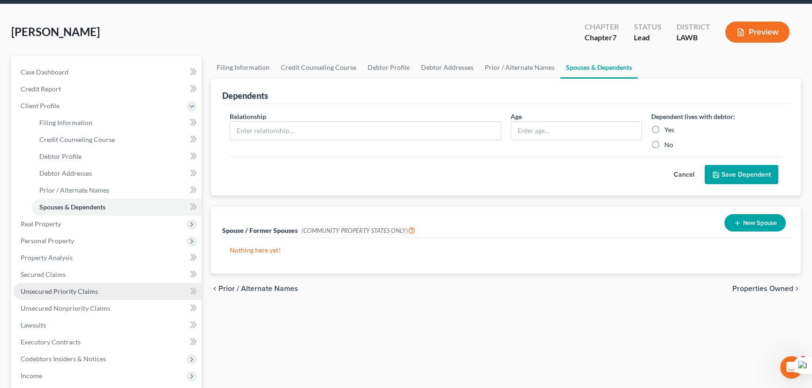
scroll to position [85, 0]
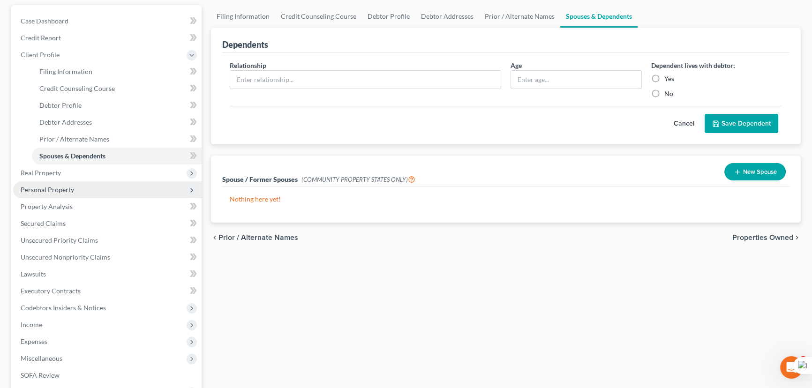
click at [98, 192] on span "Personal Property" at bounding box center [107, 189] width 188 height 17
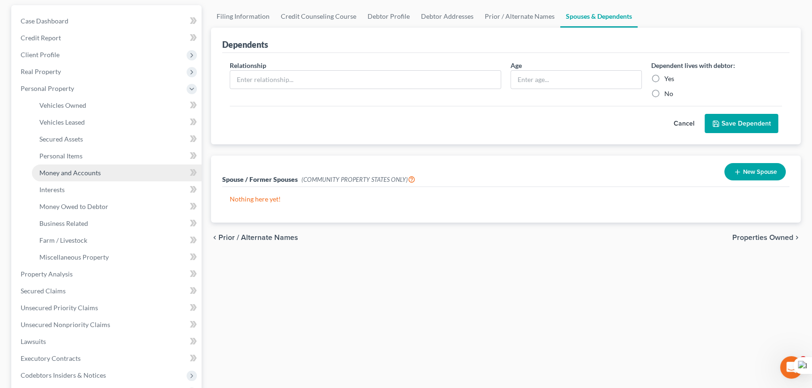
click at [97, 173] on span "Money and Accounts" at bounding box center [69, 173] width 61 height 8
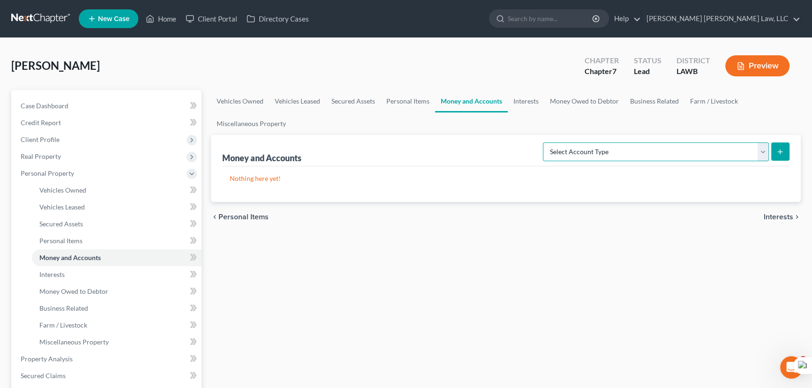
click at [692, 151] on select "Select Account Type Brokerage (A/B: 18, SOFA: 20) Cash on Hand (A/B: 16) Certif…" at bounding box center [656, 151] width 226 height 19
select select "checking"
click at [545, 142] on select "Select Account Type Brokerage (A/B: 18, SOFA: 20) Cash on Hand (A/B: 16) Certif…" at bounding box center [656, 151] width 226 height 19
click at [783, 148] on icon "submit" at bounding box center [779, 151] width 7 height 7
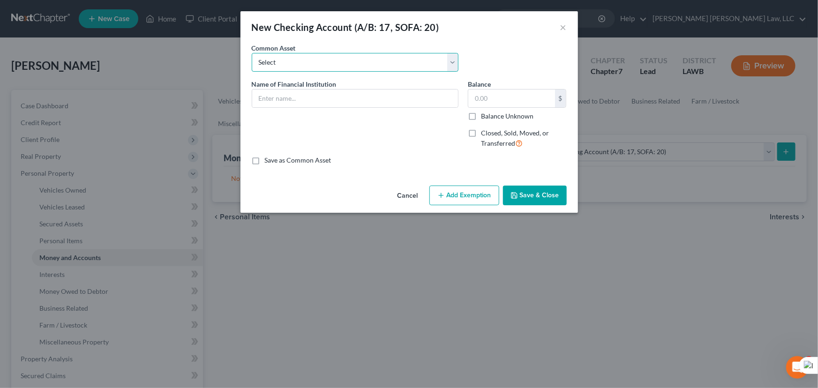
drag, startPoint x: 331, startPoint y: 58, endPoint x: 330, endPoint y: 64, distance: 5.7
click at [331, 58] on select "Select Current Bank Sevenfold Credit Union Apple Cash First Horizon Bank Centri…" at bounding box center [355, 62] width 207 height 19
select select "4"
click at [252, 53] on select "Select Current Bank Sevenfold Credit Union Apple Cash First Horizon Bank Centri…" at bounding box center [355, 62] width 207 height 19
type input "Centric FCU"
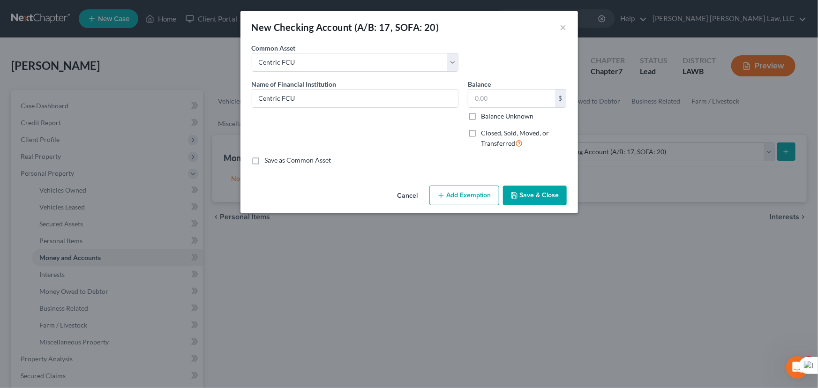
click at [540, 196] on button "Save & Close" at bounding box center [535, 196] width 64 height 20
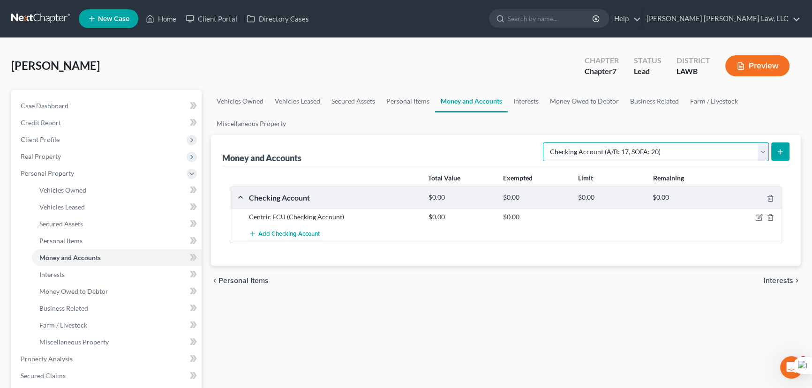
click at [664, 149] on select "Select Account Type Brokerage (A/B: 18, SOFA: 20) Cash on Hand (A/B: 16) Certif…" at bounding box center [656, 151] width 226 height 19
click at [545, 142] on select "Select Account Type Brokerage (A/B: 18, SOFA: 20) Cash on Hand (A/B: 16) Certif…" at bounding box center [656, 151] width 226 height 19
click at [783, 152] on icon "submit" at bounding box center [779, 151] width 7 height 7
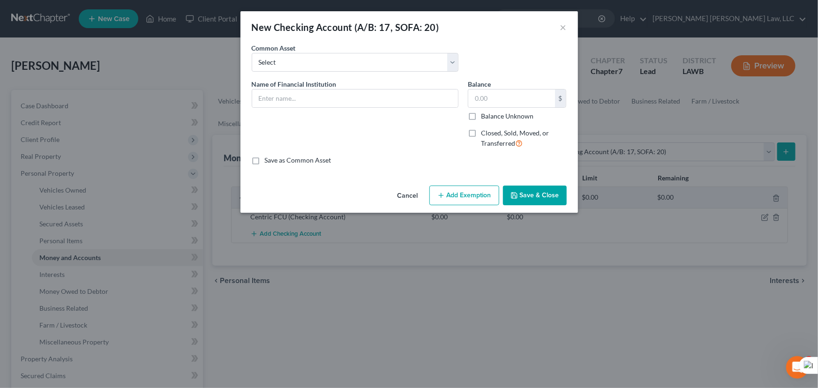
click at [340, 75] on div "Common Asset Select Current Bank Sevenfold Credit Union Apple Cash First Horizo…" at bounding box center [409, 61] width 324 height 36
drag, startPoint x: 340, startPoint y: 66, endPoint x: 345, endPoint y: 66, distance: 5.2
click at [340, 66] on select "Select Current Bank Sevenfold Credit Union Apple Cash First Horizon Bank Centri…" at bounding box center [355, 62] width 207 height 19
click at [495, 56] on div "Common Asset Select Current Bank Sevenfold Credit Union Apple Cash First Horizo…" at bounding box center [409, 61] width 324 height 36
click at [351, 95] on input "text" at bounding box center [355, 99] width 206 height 18
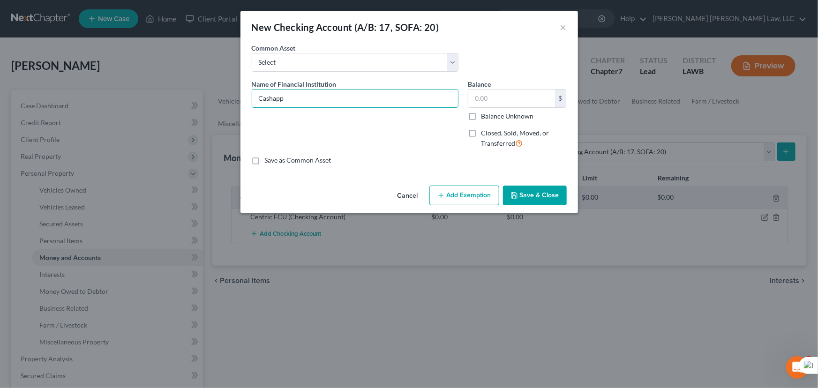
type input "Cashapp"
click at [543, 194] on button "Save & Close" at bounding box center [535, 196] width 64 height 20
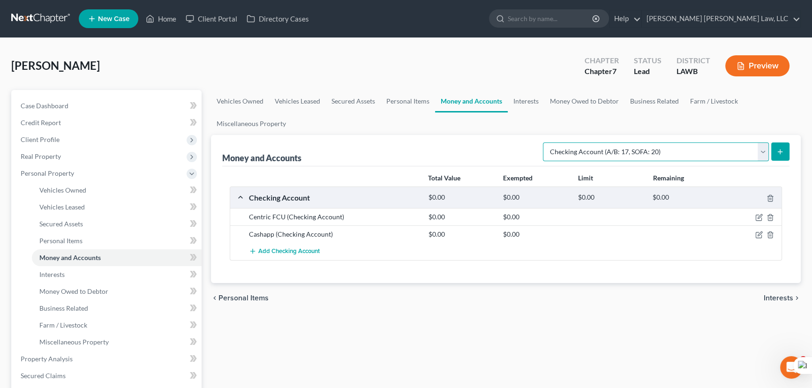
click at [668, 149] on select "Select Account Type Brokerage (A/B: 18, SOFA: 20) Cash on Hand (A/B: 16) Certif…" at bounding box center [656, 151] width 226 height 19
click at [769, 150] on form "Select Account Type Brokerage (A/B: 18, SOFA: 20) Cash on Hand (A/B: 16) Certif…" at bounding box center [666, 151] width 246 height 19
click at [780, 153] on icon "submit" at bounding box center [779, 151] width 7 height 7
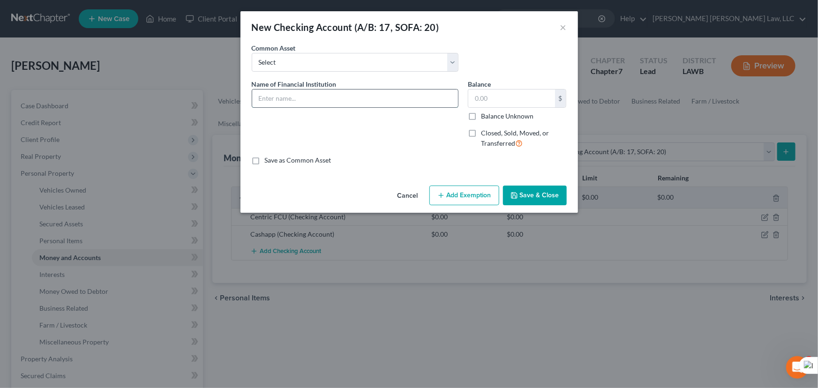
click at [300, 93] on input "text" at bounding box center [355, 99] width 206 height 18
type input "Venmo"
click at [539, 191] on button "Save & Close" at bounding box center [535, 196] width 64 height 20
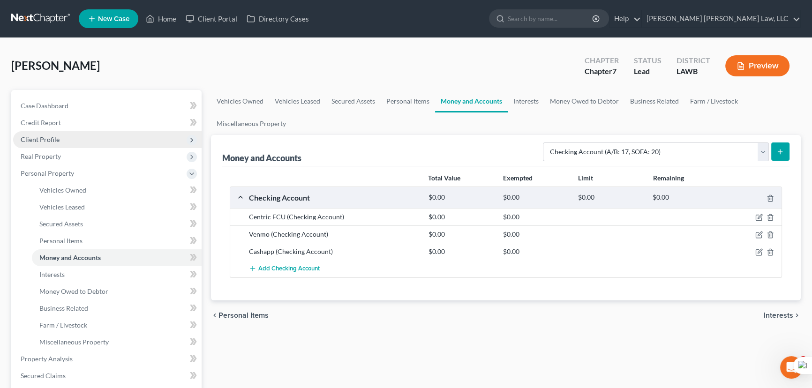
click at [111, 136] on span "Client Profile" at bounding box center [107, 139] width 188 height 17
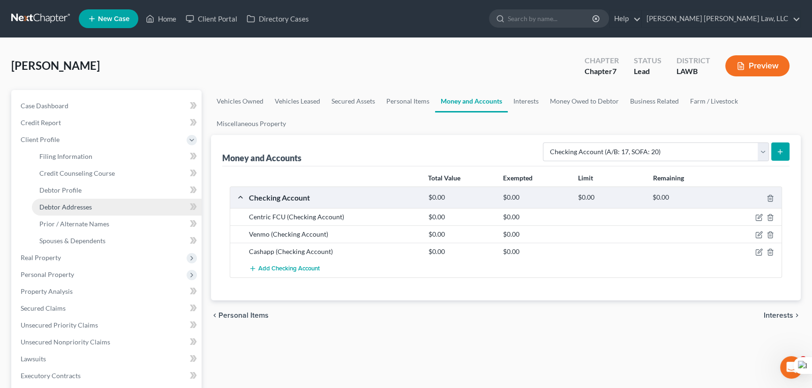
click at [102, 202] on link "Debtor Addresses" at bounding box center [117, 207] width 170 height 17
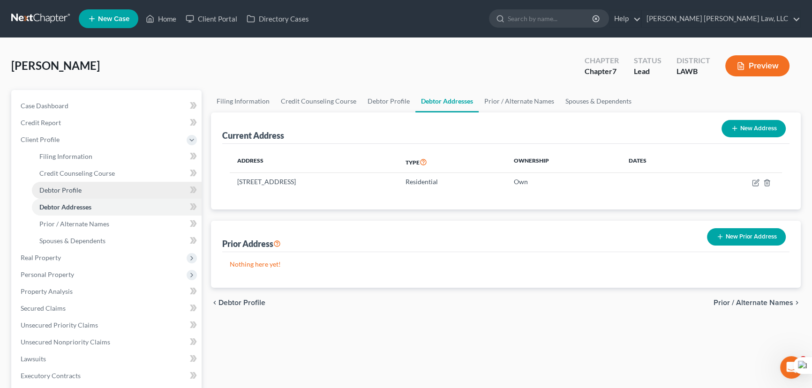
click at [101, 191] on link "Debtor Profile" at bounding box center [117, 190] width 170 height 17
select select "0"
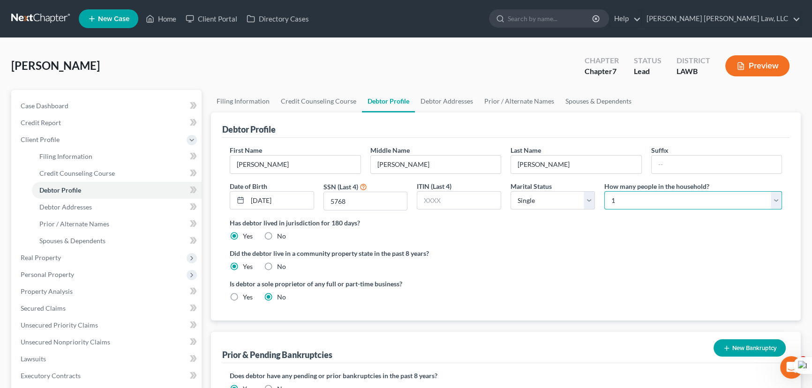
click at [631, 197] on select "Select 1 2 3 4 5 6 7 8 9 10 11 12 13 14 15 16 17 18 19 20" at bounding box center [693, 200] width 178 height 19
select select "1"
click at [604, 191] on select "Select 1 2 3 4 5 6 7 8 9 10 11 12 13 14 15 16 17 18 19 20" at bounding box center [693, 200] width 178 height 19
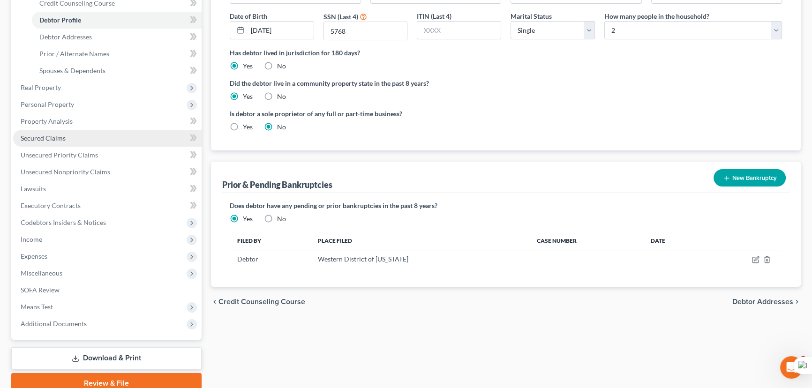
click at [69, 138] on link "Secured Claims" at bounding box center [107, 138] width 188 height 17
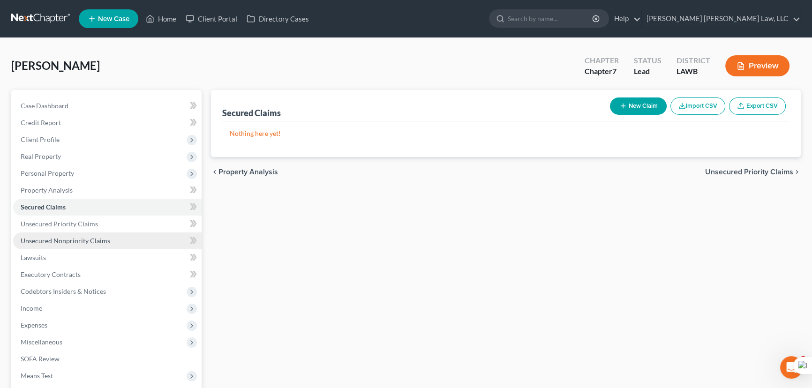
click at [92, 237] on span "Unsecured Nonpriority Claims" at bounding box center [66, 241] width 90 height 8
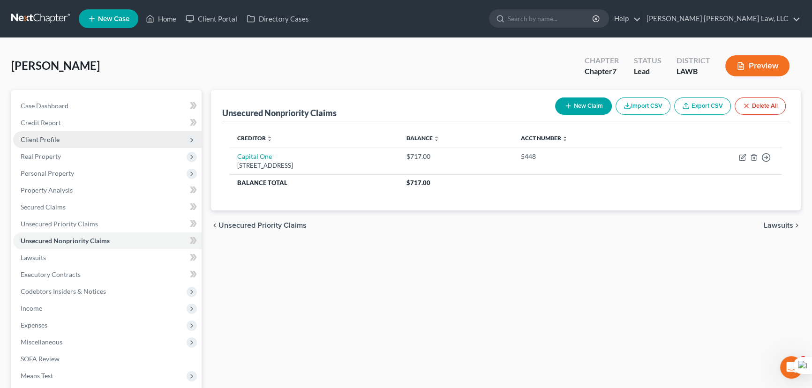
click at [61, 131] on span "Client Profile" at bounding box center [107, 139] width 188 height 17
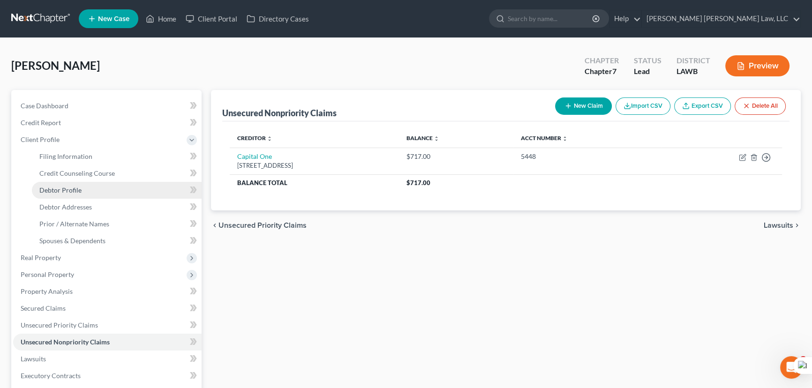
click at [107, 194] on link "Debtor Profile" at bounding box center [117, 190] width 170 height 17
select select "0"
select select "1"
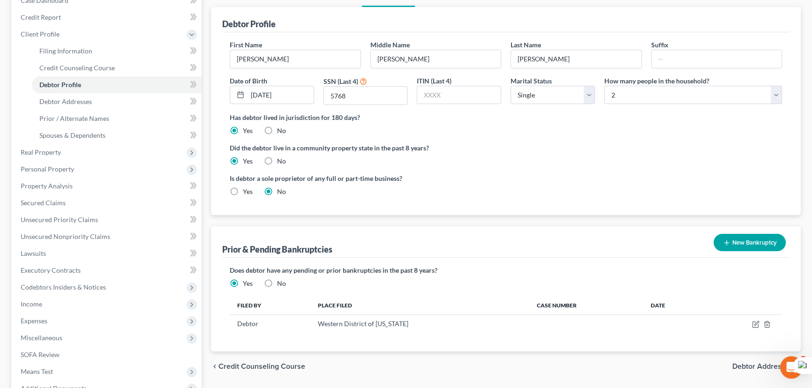
scroll to position [127, 0]
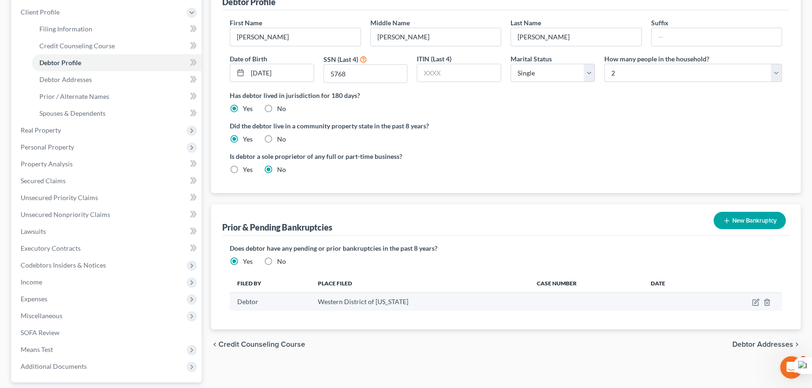
click at [761, 300] on td at bounding box center [743, 302] width 78 height 18
click at [757, 300] on icon "button" at bounding box center [755, 302] width 7 height 7
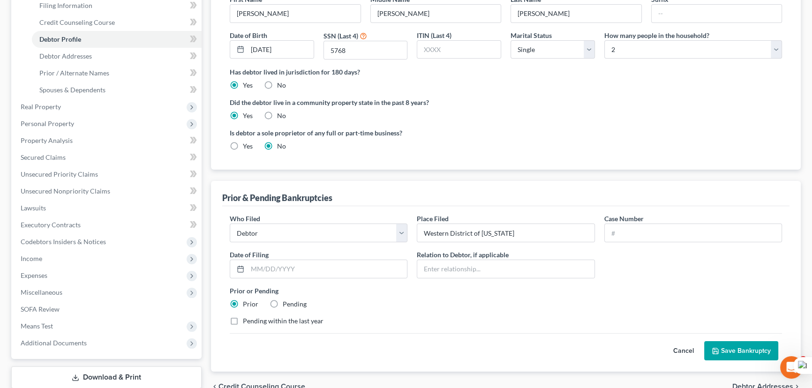
scroll to position [210, 0]
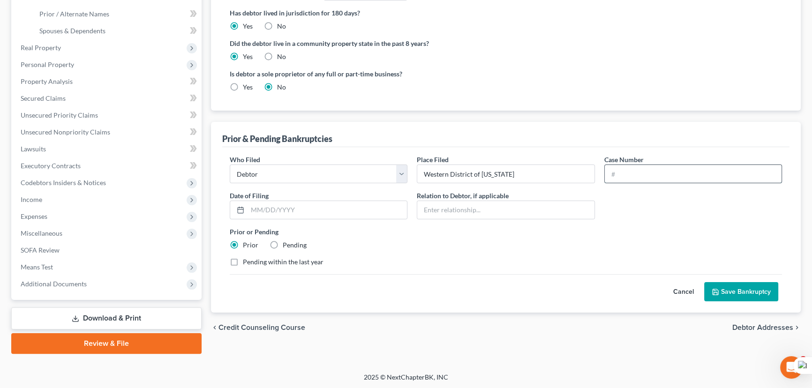
click at [681, 176] on input "text" at bounding box center [692, 174] width 177 height 18
type input "25-30243"
click at [336, 215] on input "text" at bounding box center [326, 210] width 159 height 18
type input "02/28/2025"
click at [729, 279] on div "Cancel Save Bankruptcy" at bounding box center [506, 288] width 552 height 28
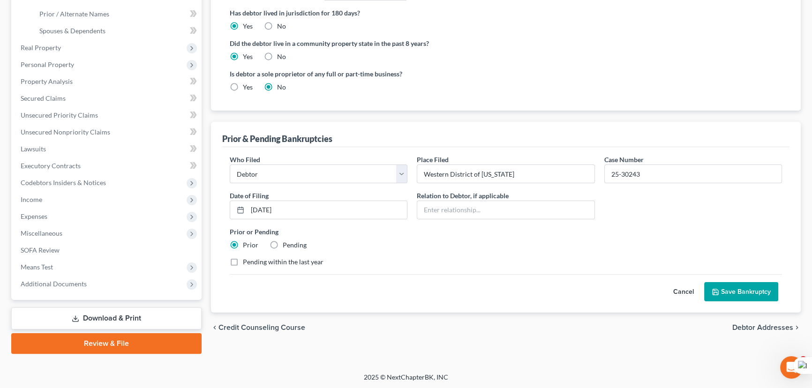
click at [736, 288] on button "Save Bankruptcy" at bounding box center [741, 292] width 74 height 20
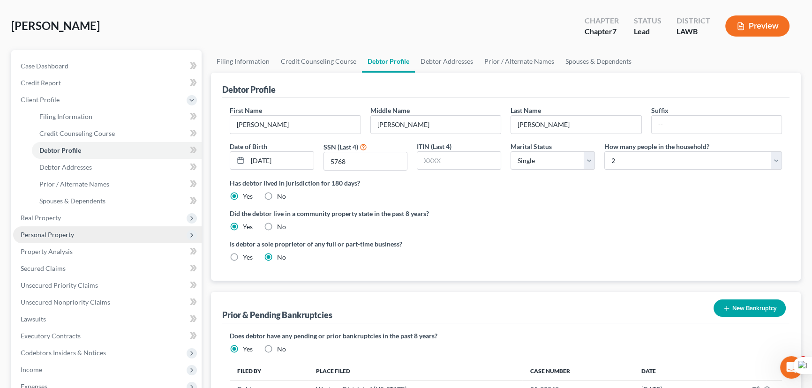
scroll to position [0, 0]
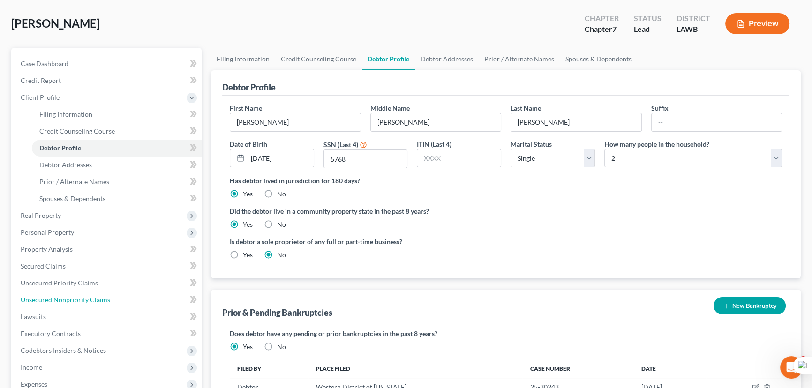
drag, startPoint x: 68, startPoint y: 291, endPoint x: 319, endPoint y: 281, distance: 251.3
click at [68, 291] on link "Unsecured Nonpriority Claims" at bounding box center [107, 299] width 188 height 17
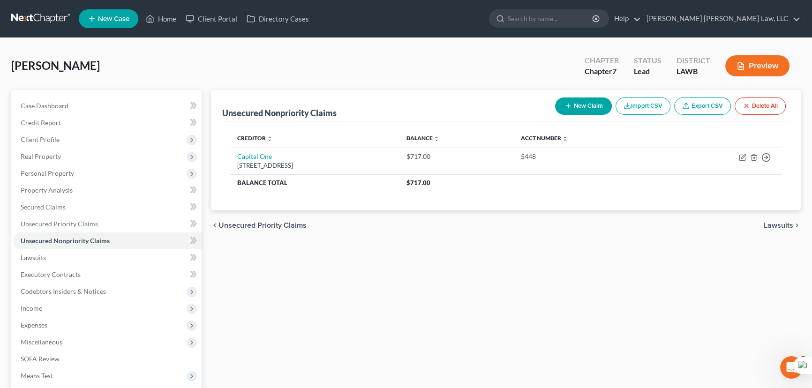
click at [564, 103] on icon "button" at bounding box center [567, 105] width 7 height 7
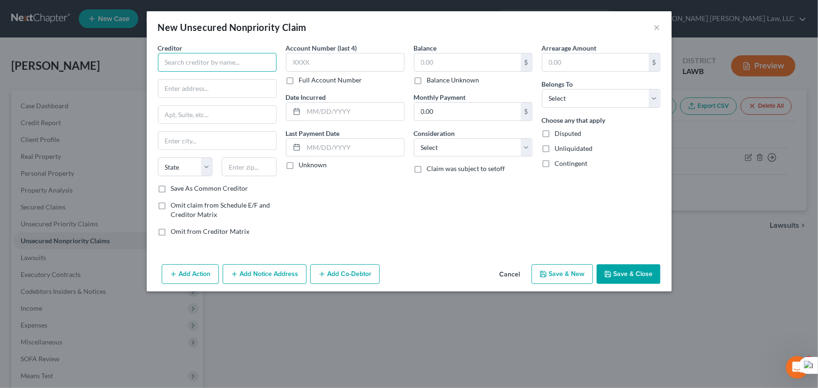
click at [218, 60] on input "text" at bounding box center [217, 62] width 119 height 19
type input "1st Franklin"
type input "1860 Forsythe Ave"
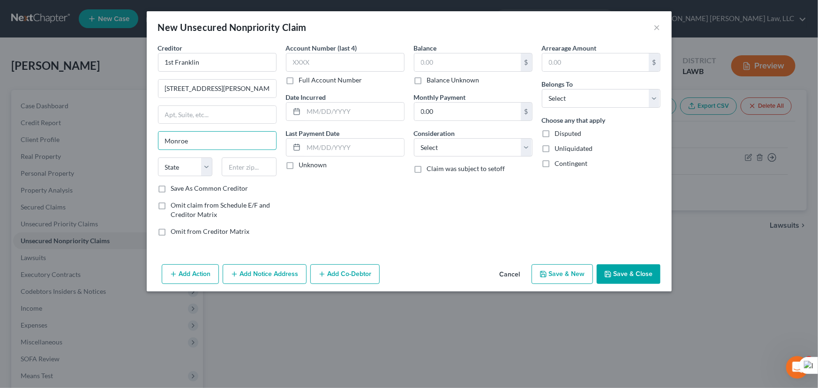
type input "Monroe"
select select "19"
type input "71201"
click at [427, 82] on label "Balance Unknown" at bounding box center [453, 79] width 52 height 9
click at [431, 82] on input "Balance Unknown" at bounding box center [434, 78] width 6 height 6
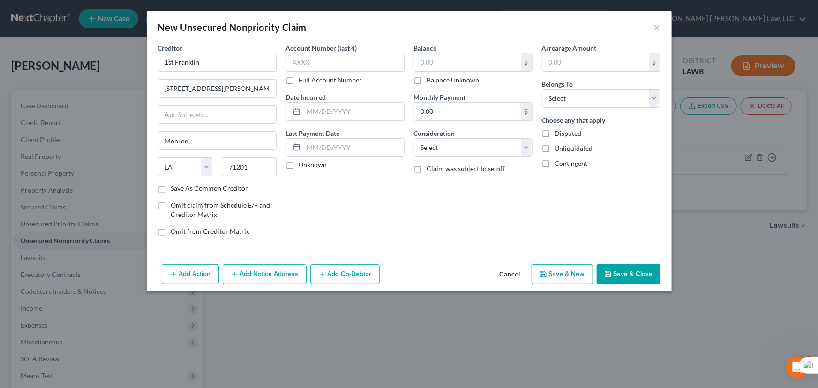
checkbox input "true"
type input "0.00"
click at [562, 98] on select "Select Debtor 1 Only Debtor 2 Only Debtor 1 And Debtor 2 Only At Least One Of T…" at bounding box center [601, 98] width 119 height 19
select select "0"
click at [542, 89] on select "Select Debtor 1 Only Debtor 2 Only Debtor 1 And Debtor 2 Only At Least One Of T…" at bounding box center [601, 98] width 119 height 19
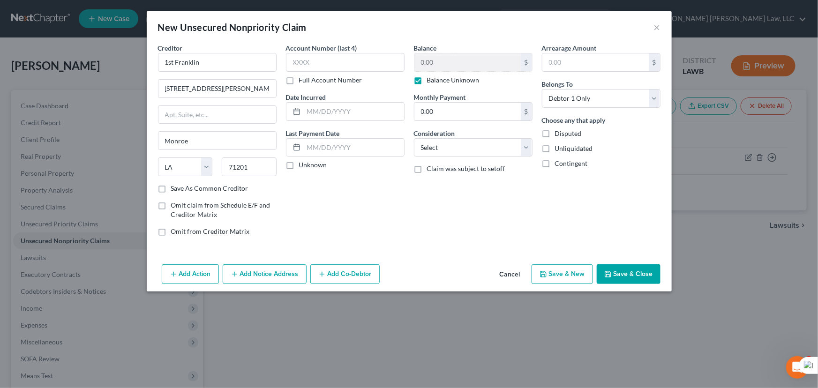
click at [625, 272] on button "Save & Close" at bounding box center [629, 274] width 64 height 20
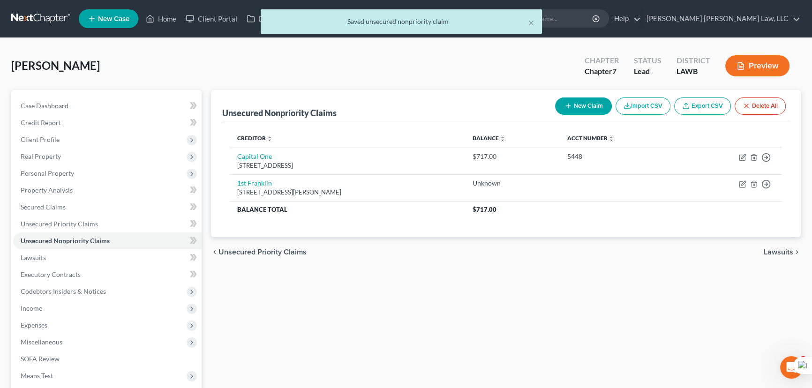
click at [590, 111] on button "New Claim" at bounding box center [583, 105] width 57 height 17
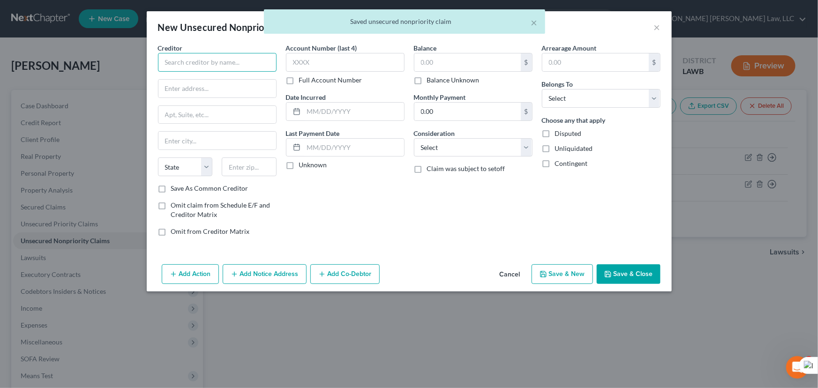
click at [227, 67] on input "text" at bounding box center [217, 62] width 119 height 19
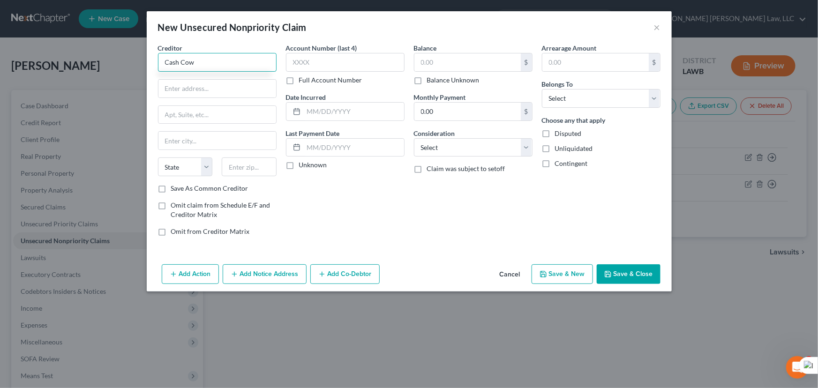
type input "Cash Cow"
type input "8601 Dunwoody Pl"
click at [220, 122] on input "text" at bounding box center [217, 115] width 118 height 18
type input "Ste 406"
click at [224, 144] on input "text" at bounding box center [217, 141] width 118 height 18
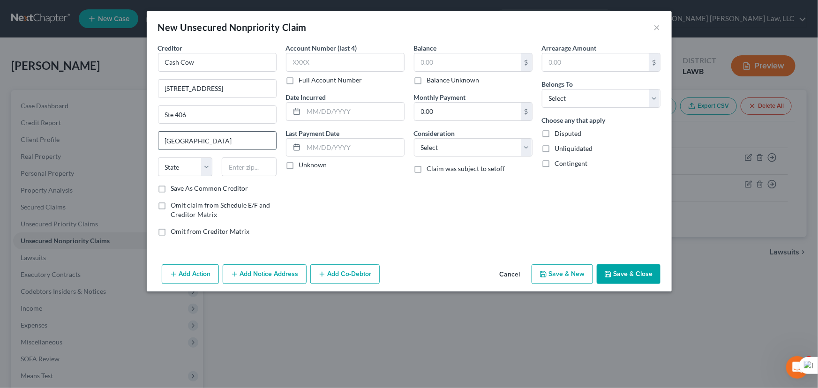
type input "Atlanta"
select select "10"
type input "30350"
click at [433, 60] on input "text" at bounding box center [467, 62] width 106 height 18
type input "1,502.53"
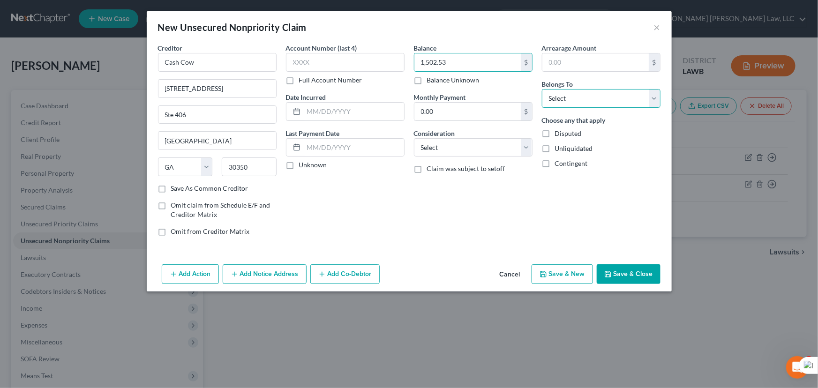
drag, startPoint x: 584, startPoint y: 91, endPoint x: 586, endPoint y: 98, distance: 7.9
click at [584, 91] on select "Select Debtor 1 Only Debtor 2 Only Debtor 1 And Debtor 2 Only At Least One Of T…" at bounding box center [601, 98] width 119 height 19
select select "0"
click at [542, 89] on select "Select Debtor 1 Only Debtor 2 Only Debtor 1 And Debtor 2 Only At Least One Of T…" at bounding box center [601, 98] width 119 height 19
click at [620, 286] on div "Add Action Add Notice Address Add Co-Debtor Cancel Save & New Save & Close" at bounding box center [409, 276] width 525 height 31
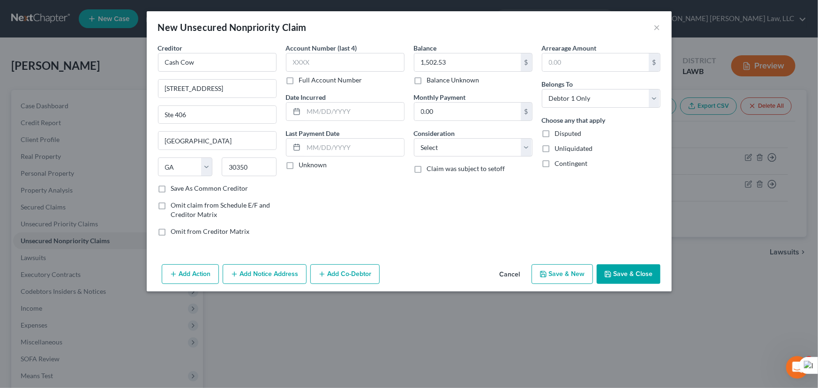
click at [621, 278] on button "Save & Close" at bounding box center [629, 274] width 64 height 20
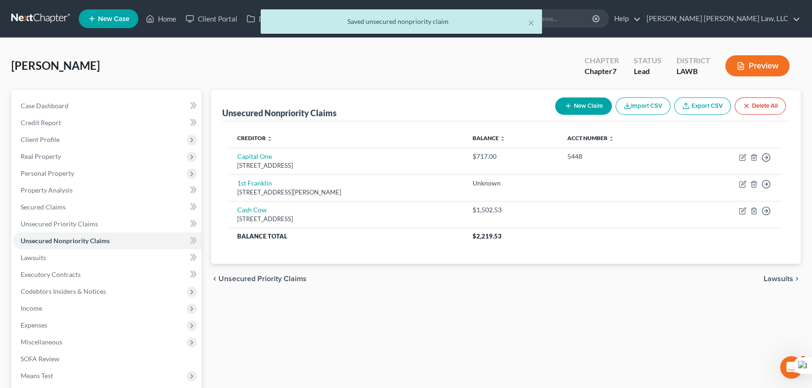
click at [596, 102] on button "New Claim" at bounding box center [583, 105] width 57 height 17
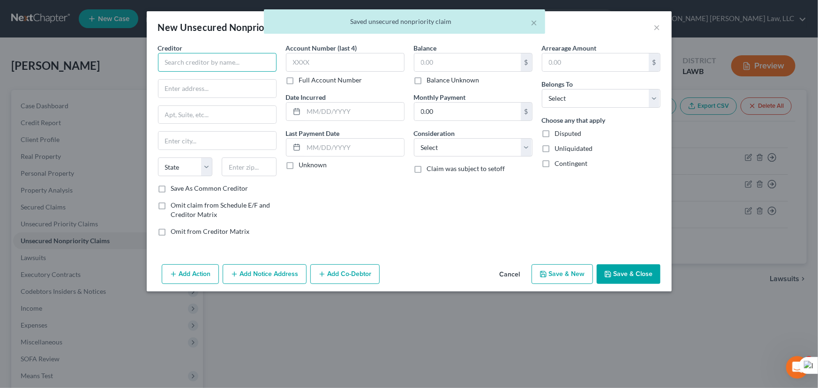
click at [183, 60] on input "text" at bounding box center [217, 62] width 119 height 19
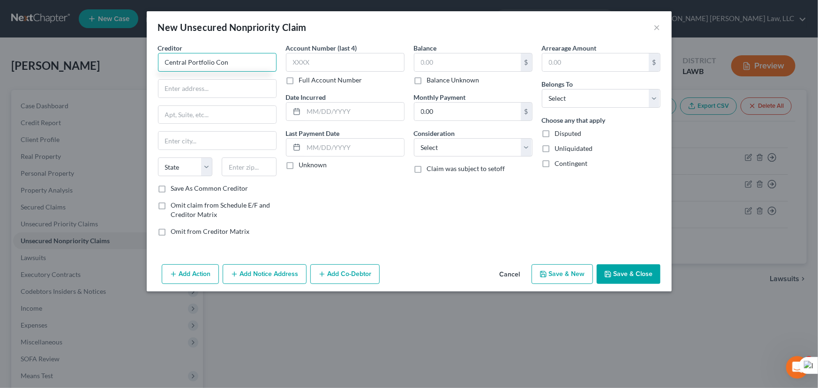
type input "Central Portfolio Con"
type input "10249 Yellow Cir Dr"
type input "Hopkins"
select select "24"
type input "55343"
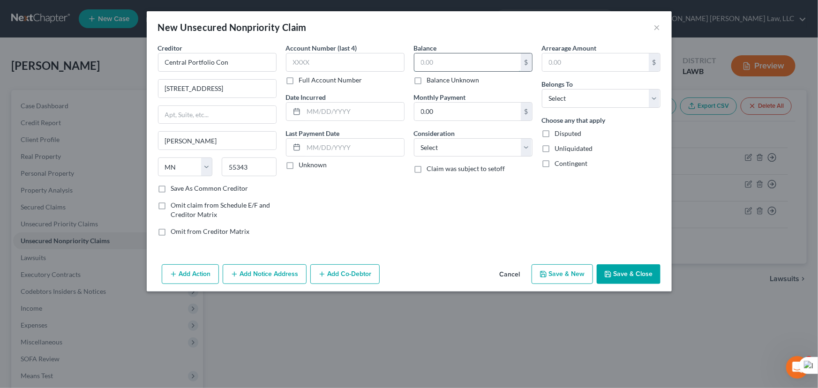
click at [450, 64] on input "text" at bounding box center [467, 62] width 106 height 18
type input "539"
click at [589, 87] on div "Belongs To * Select Debtor 1 Only Debtor 2 Only Debtor 1 And Debtor 2 Only At L…" at bounding box center [601, 93] width 119 height 29
drag, startPoint x: 590, startPoint y: 98, endPoint x: 590, endPoint y: 105, distance: 7.0
click at [590, 99] on select "Select Debtor 1 Only Debtor 2 Only Debtor 1 And Debtor 2 Only At Least One Of T…" at bounding box center [601, 98] width 119 height 19
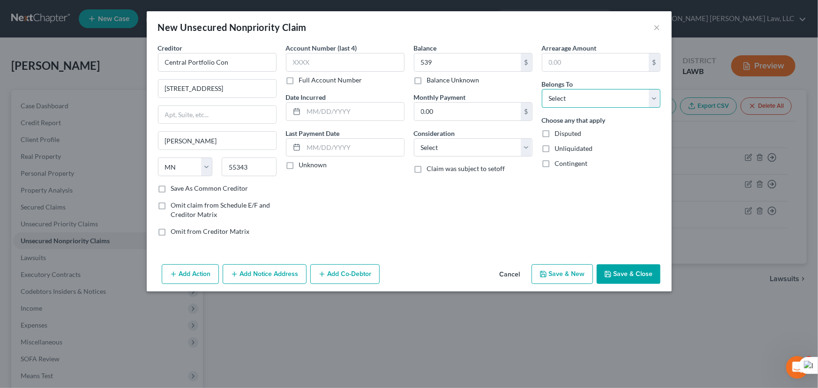
select select "0"
click at [542, 89] on select "Select Debtor 1 Only Debtor 2 Only Debtor 1 And Debtor 2 Only At Least One Of T…" at bounding box center [601, 98] width 119 height 19
click at [648, 272] on button "Save & Close" at bounding box center [629, 274] width 64 height 20
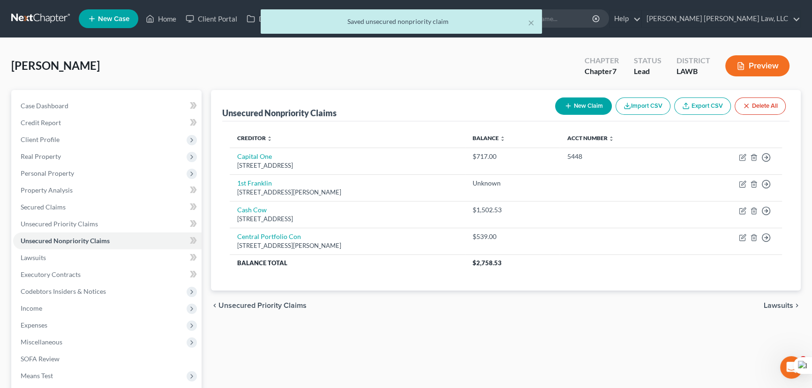
click at [586, 103] on button "New Claim" at bounding box center [583, 105] width 57 height 17
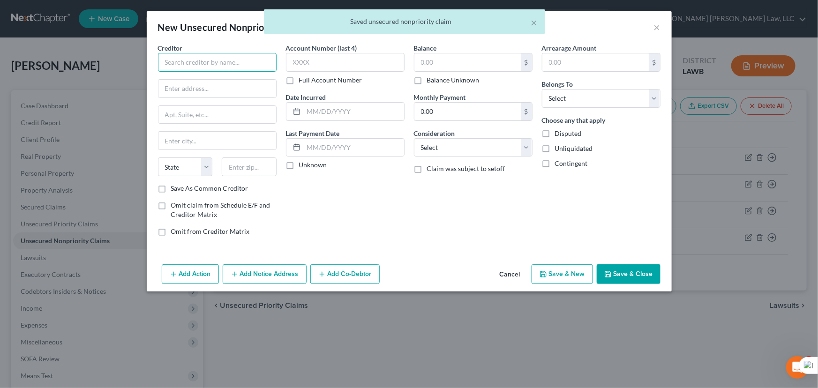
click at [210, 71] on input "text" at bounding box center [217, 62] width 119 height 19
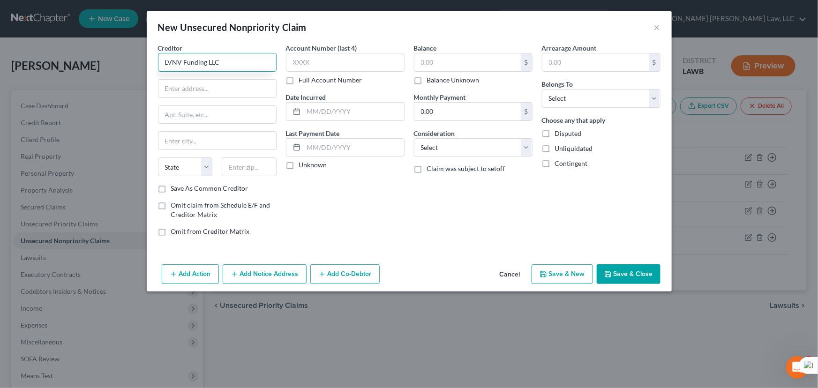
type input "LVNV Funding LLC"
type input "Po Box 10497"
type input "Greenville"
select select "42"
type input "29603"
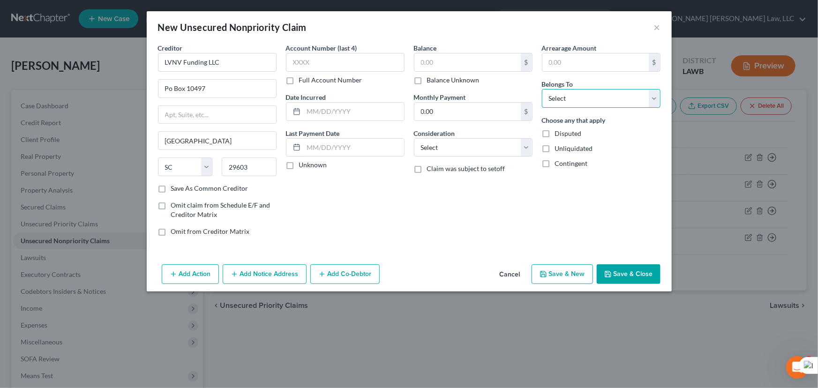
drag, startPoint x: 575, startPoint y: 93, endPoint x: 579, endPoint y: 106, distance: 14.2
click at [575, 93] on select "Select Debtor 1 Only Debtor 2 Only Debtor 1 And Debtor 2 Only At Least One Of T…" at bounding box center [601, 98] width 119 height 19
select select "0"
click at [542, 89] on select "Select Debtor 1 Only Debtor 2 Only Debtor 1 And Debtor 2 Only At Least One Of T…" at bounding box center [601, 98] width 119 height 19
click at [619, 280] on button "Save & Close" at bounding box center [629, 274] width 64 height 20
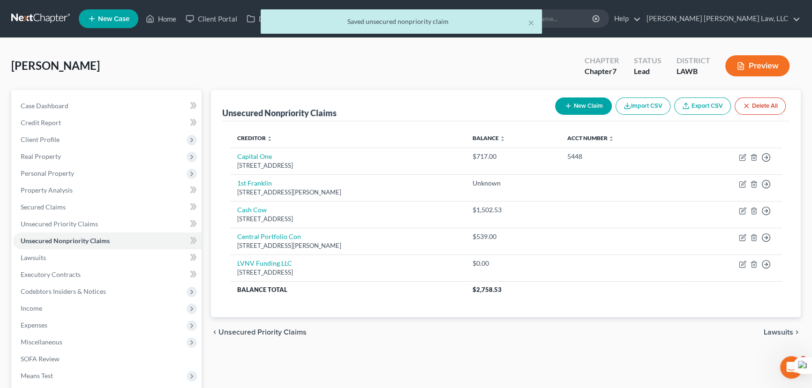
click at [591, 103] on button "New Claim" at bounding box center [583, 105] width 57 height 17
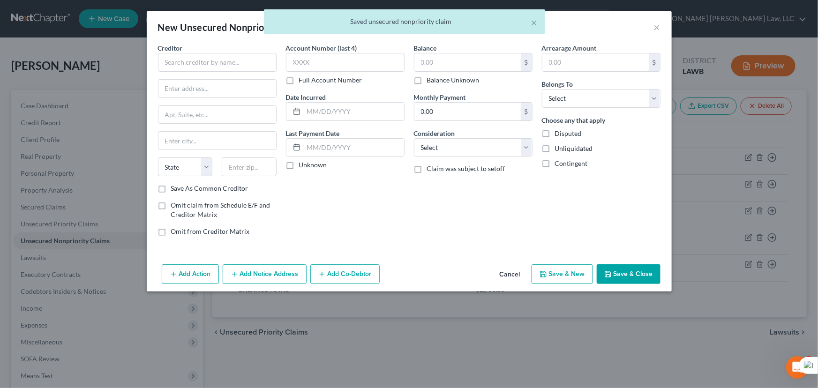
click at [242, 73] on div "Creditor * State AL AK AR AZ CA CO CT DE DC FL GA GU HI ID IL IN IA KS KY LA ME…" at bounding box center [217, 113] width 119 height 141
click at [239, 67] on input "text" at bounding box center [217, 62] width 119 height 19
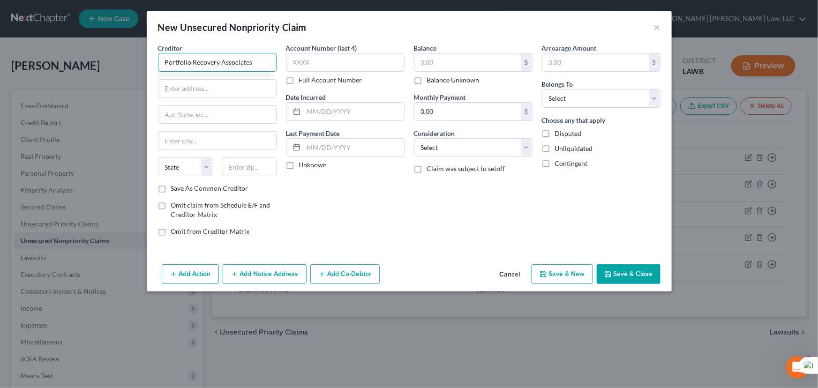
type input "Portfolio Recovery Associates"
type input "120 Corporate Blvd"
type input "Ste 1"
type input "Norfold"
select select "48"
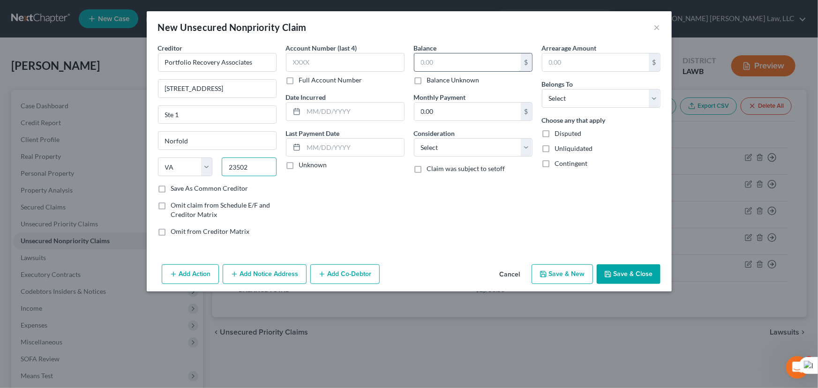
type input "23502"
click at [429, 64] on input "text" at bounding box center [467, 62] width 106 height 18
type input "Norfolk"
type input "730"
click at [583, 100] on select "Select Debtor 1 Only Debtor 2 Only Debtor 1 And Debtor 2 Only At Least One Of T…" at bounding box center [601, 98] width 119 height 19
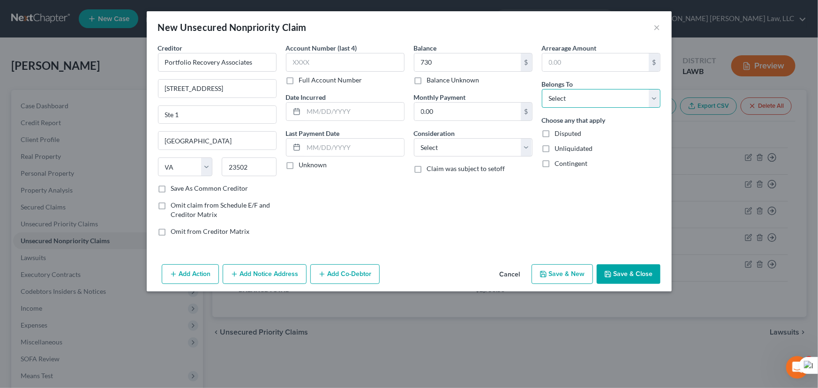
select select "0"
click at [542, 89] on select "Select Debtor 1 Only Debtor 2 Only Debtor 1 And Debtor 2 Only At Least One Of T…" at bounding box center [601, 98] width 119 height 19
click at [623, 268] on button "Save & Close" at bounding box center [629, 274] width 64 height 20
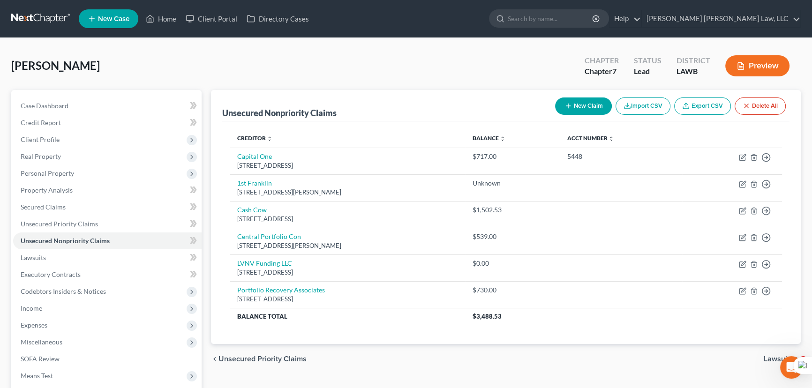
click at [584, 112] on button "New Claim" at bounding box center [583, 105] width 57 height 17
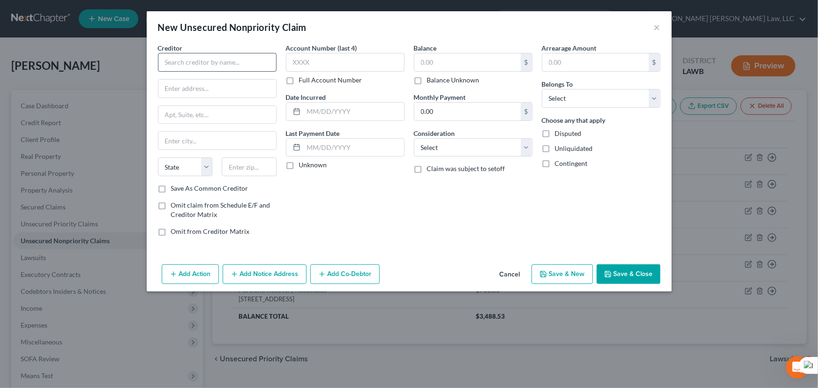
click at [225, 48] on div "Creditor *" at bounding box center [217, 57] width 119 height 29
click at [222, 68] on input "text" at bounding box center [217, 62] width 119 height 19
type input "Credit Collection Serv"
type input "725 Canton St"
type input "Norwood"
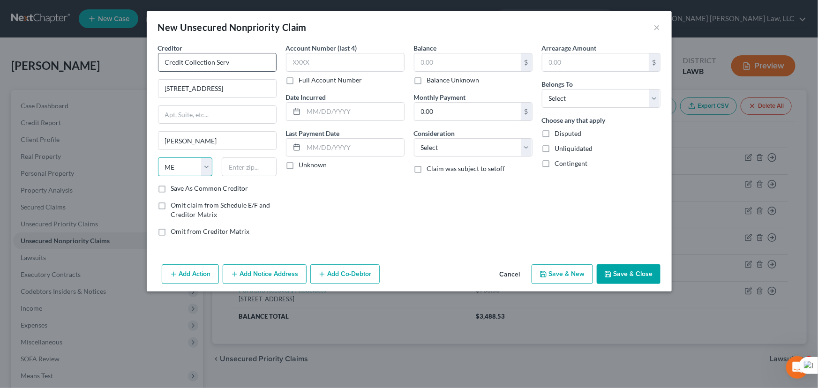
select select "22"
type input "02062"
click at [430, 56] on input "text" at bounding box center [467, 62] width 106 height 18
type input "201"
click at [604, 87] on div "Belongs To * Select Debtor 1 Only Debtor 2 Only Debtor 1 And Debtor 2 Only At L…" at bounding box center [601, 93] width 119 height 29
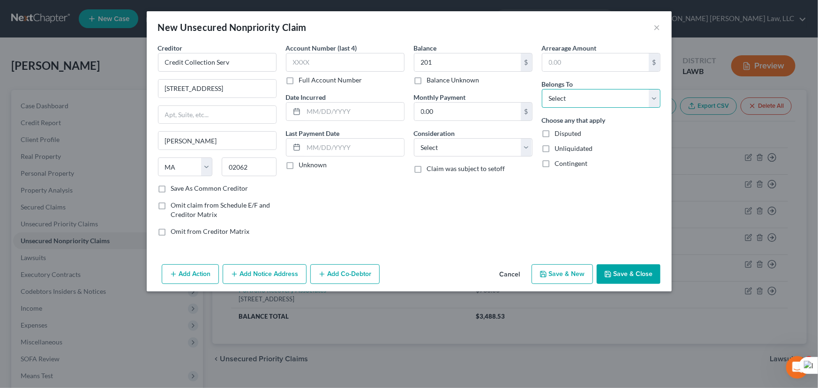
drag, startPoint x: 603, startPoint y: 99, endPoint x: 602, endPoint y: 106, distance: 7.1
click at [603, 99] on select "Select Debtor 1 Only Debtor 2 Only Debtor 1 And Debtor 2 Only At Least One Of T…" at bounding box center [601, 98] width 119 height 19
select select "0"
click at [542, 89] on select "Select Debtor 1 Only Debtor 2 Only Debtor 1 And Debtor 2 Only At Least One Of T…" at bounding box center [601, 98] width 119 height 19
click at [642, 273] on button "Save & Close" at bounding box center [629, 274] width 64 height 20
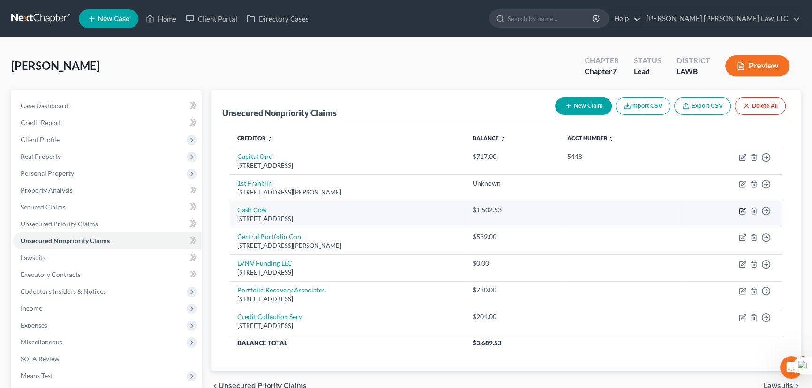
click at [740, 212] on icon "button" at bounding box center [742, 210] width 7 height 7
select select "10"
select select "0"
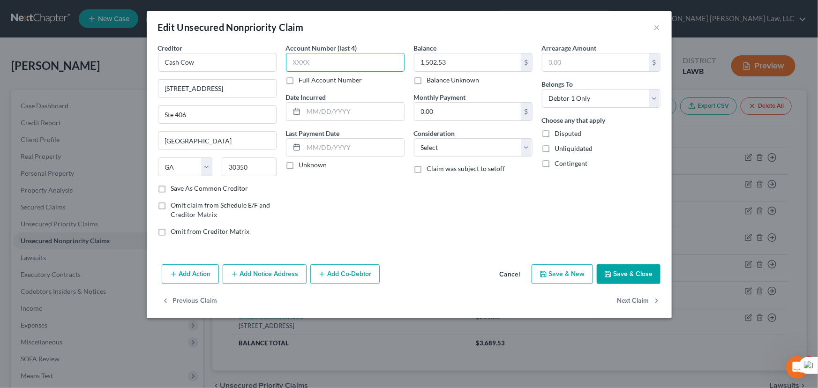
click at [375, 61] on input "text" at bounding box center [345, 62] width 119 height 19
type input "4199"
click at [634, 278] on button "Save & Close" at bounding box center [629, 274] width 64 height 20
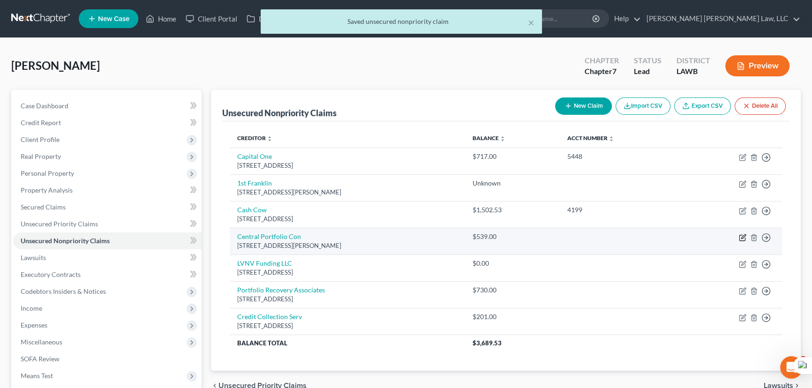
click at [740, 239] on icon "button" at bounding box center [742, 237] width 7 height 7
select select "24"
select select "0"
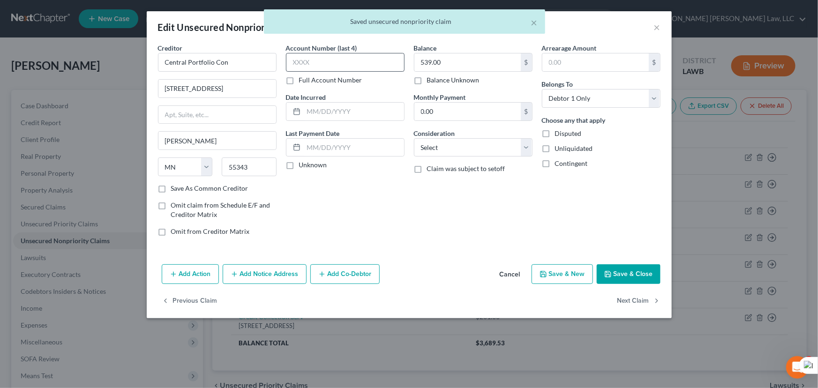
drag, startPoint x: 293, startPoint y: 51, endPoint x: 305, endPoint y: 56, distance: 12.6
click at [293, 51] on label "Account Number (last 4)" at bounding box center [321, 48] width 71 height 10
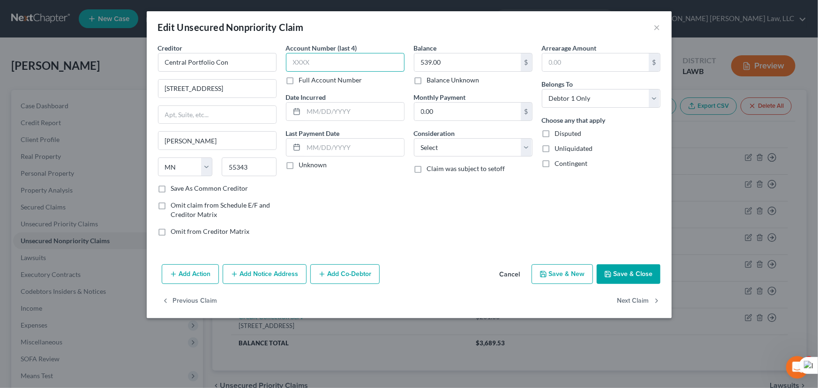
click at [305, 56] on input "text" at bounding box center [345, 62] width 119 height 19
type input "6220"
click at [623, 262] on div "Add Action Add Notice Address Add Co-Debtor Cancel Save & New Save & Close" at bounding box center [409, 276] width 525 height 31
click at [615, 254] on div "Creditor * Central Portfolio Con 10249 Yellow Cir Dr Hopkins State AL AK AR AZ …" at bounding box center [409, 151] width 525 height 217
click at [614, 270] on button "Save & Close" at bounding box center [629, 274] width 64 height 20
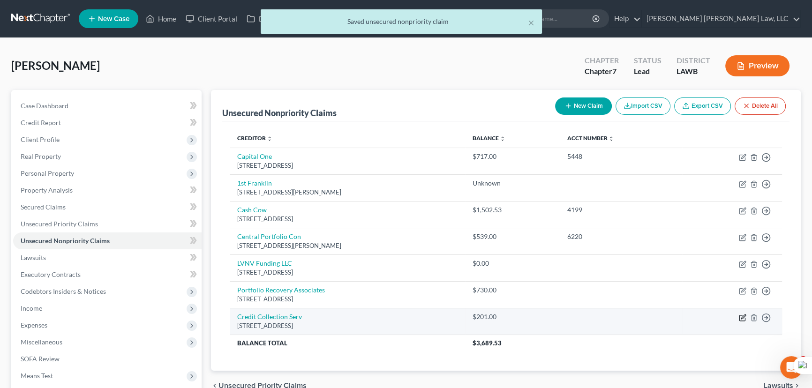
click at [739, 315] on icon "button" at bounding box center [742, 318] width 6 height 6
select select "22"
select select "0"
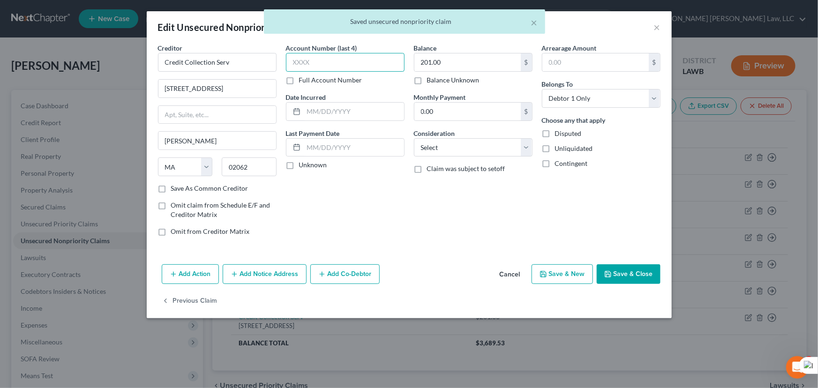
click at [386, 66] on input "text" at bounding box center [345, 62] width 119 height 19
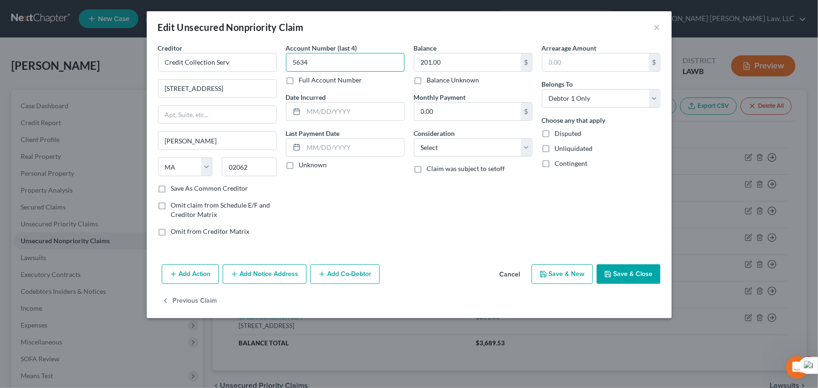
type input "5634"
click at [624, 269] on button "Save & Close" at bounding box center [629, 274] width 64 height 20
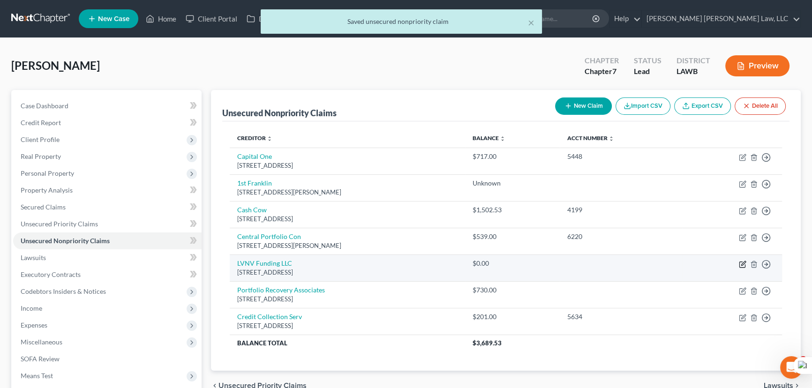
click at [742, 261] on icon "button" at bounding box center [742, 264] width 7 height 7
select select "42"
select select "0"
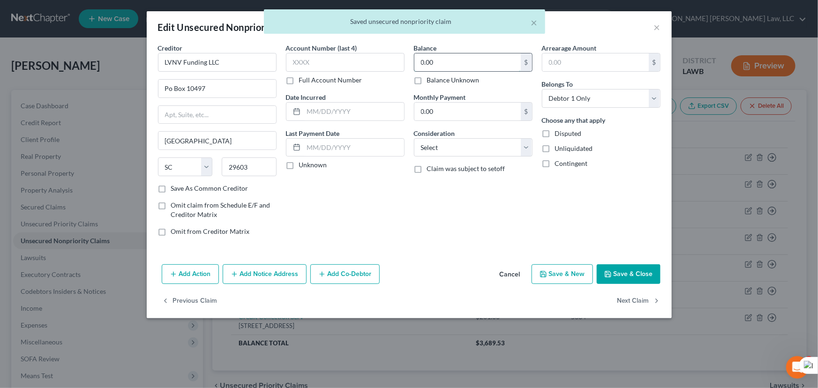
click at [455, 67] on input "0.00" at bounding box center [467, 62] width 106 height 18
click at [357, 66] on input "text" at bounding box center [345, 62] width 119 height 19
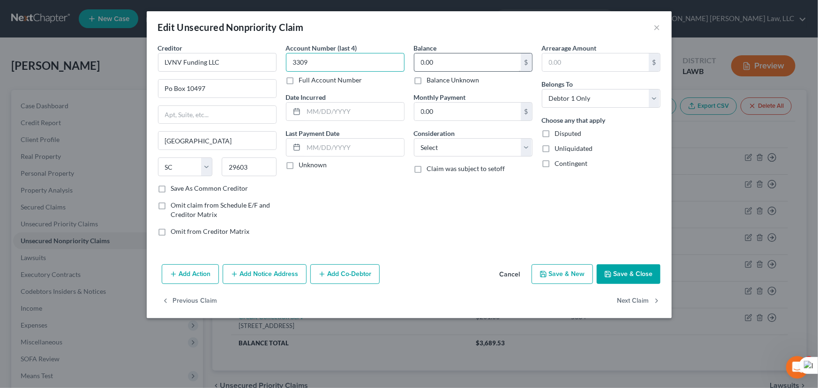
type input "3309"
click at [435, 67] on input "0.00" at bounding box center [467, 62] width 106 height 18
type input "1,114"
click at [609, 278] on button "Save & Close" at bounding box center [629, 274] width 64 height 20
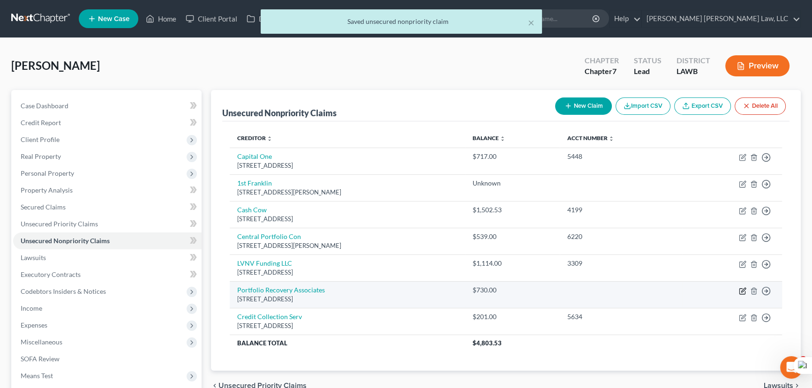
click at [743, 291] on icon "button" at bounding box center [742, 290] width 7 height 7
select select "48"
select select "0"
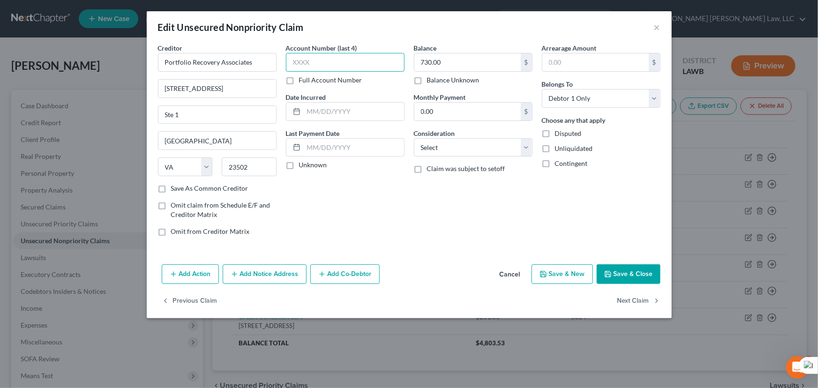
click at [303, 55] on input "text" at bounding box center [345, 62] width 119 height 19
type input "2036"
click at [617, 271] on button "Save & Close" at bounding box center [629, 274] width 64 height 20
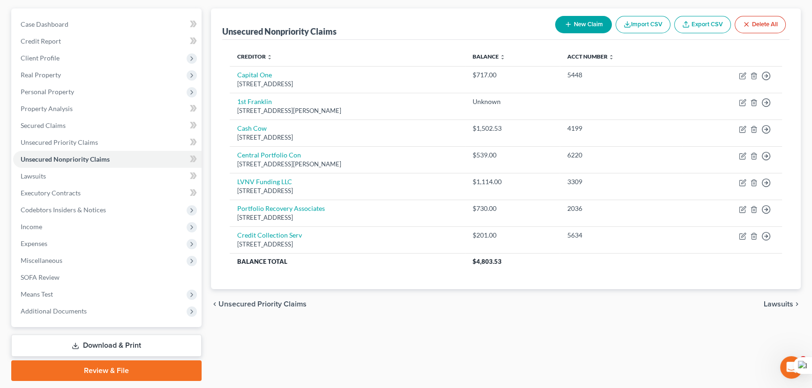
scroll to position [85, 0]
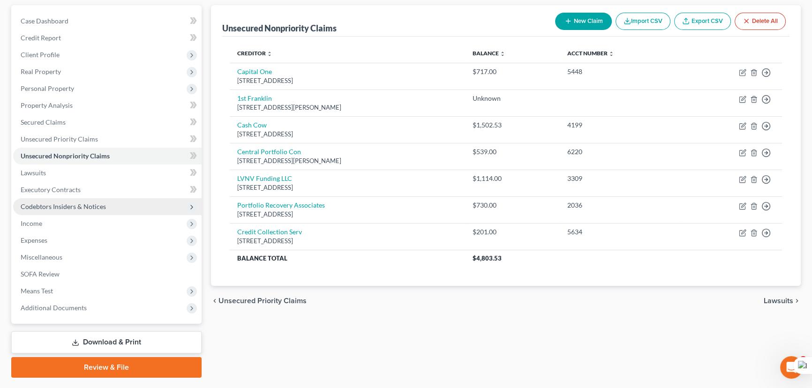
drag, startPoint x: 60, startPoint y: 205, endPoint x: 63, endPoint y: 213, distance: 8.4
click at [60, 205] on span "Codebtors Insiders & Notices" at bounding box center [63, 206] width 85 height 8
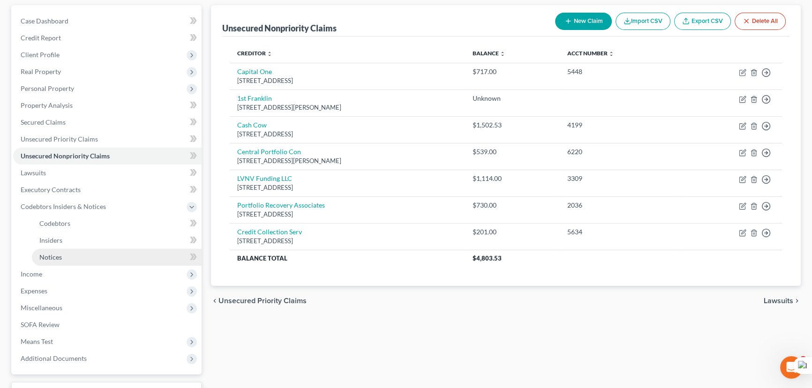
click at [81, 258] on link "Notices" at bounding box center [117, 257] width 170 height 17
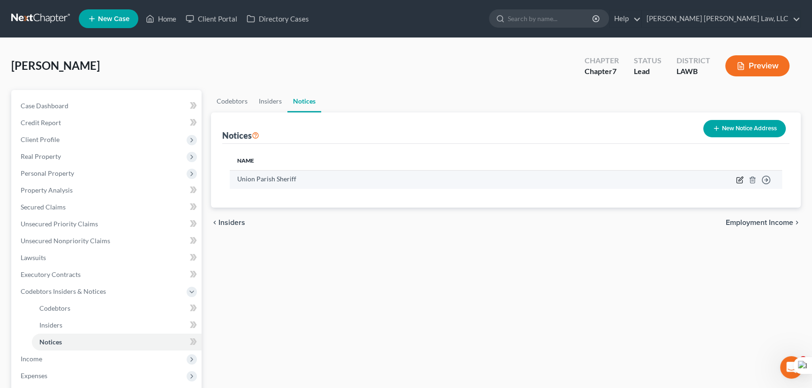
click at [739, 182] on icon "button" at bounding box center [739, 181] width 6 height 6
select select "19"
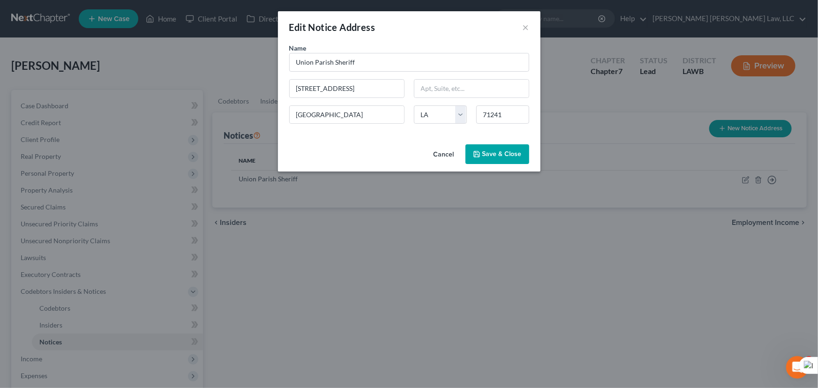
click at [508, 153] on span "Save & Close" at bounding box center [501, 154] width 39 height 8
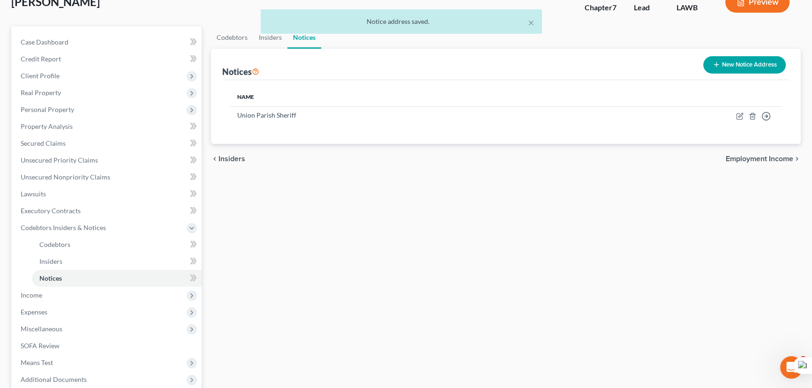
scroll to position [159, 0]
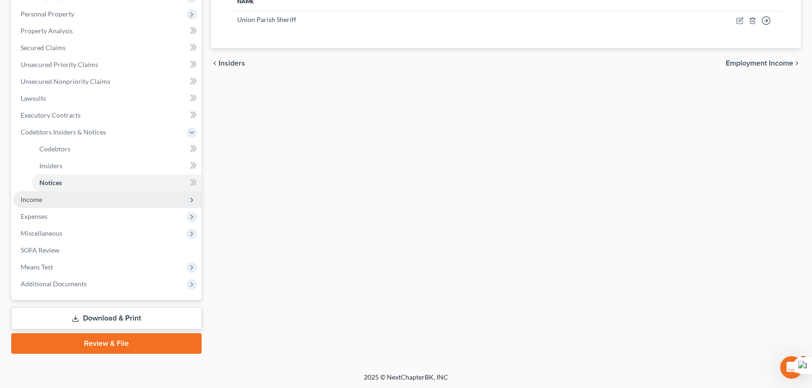
click at [57, 201] on span "Income" at bounding box center [107, 199] width 188 height 17
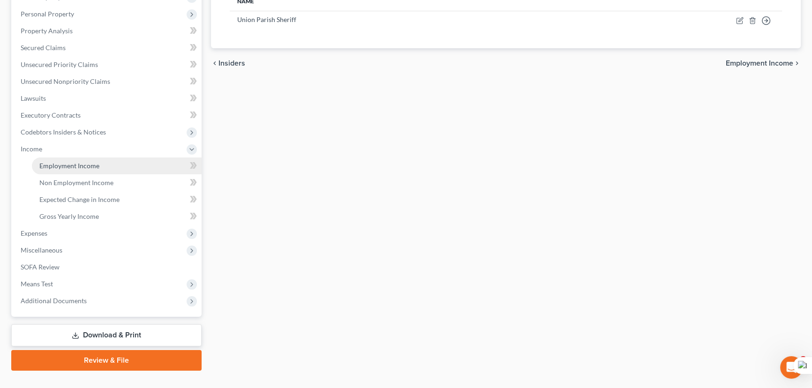
drag, startPoint x: 69, startPoint y: 162, endPoint x: 171, endPoint y: 167, distance: 101.8
click at [69, 162] on span "Employment Income" at bounding box center [69, 166] width 60 height 8
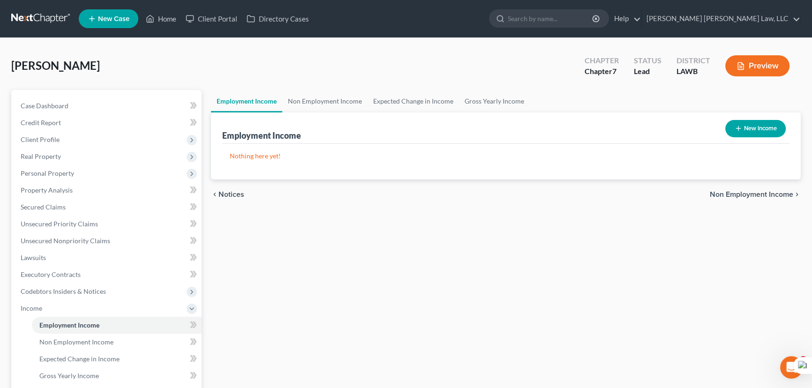
click at [741, 120] on button "New Income" at bounding box center [755, 128] width 60 height 17
select select "0"
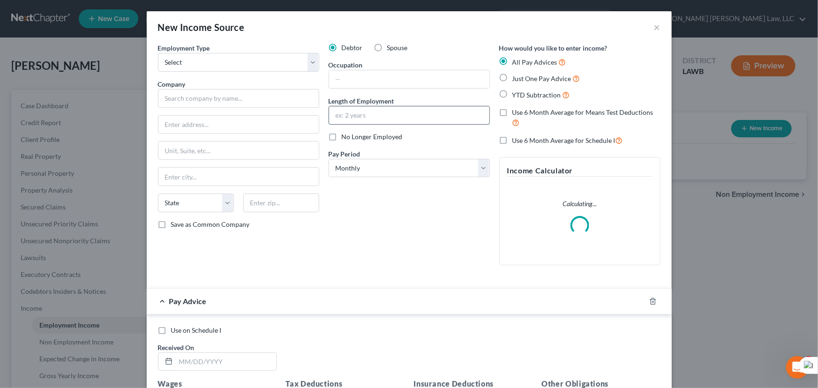
click at [373, 116] on input "text" at bounding box center [409, 115] width 160 height 18
type input "1 year"
drag, startPoint x: 356, startPoint y: 165, endPoint x: 355, endPoint y: 170, distance: 5.2
click at [356, 165] on select "Select Monthly Twice Monthly Every Other Week Weekly" at bounding box center [408, 168] width 161 height 19
select select "3"
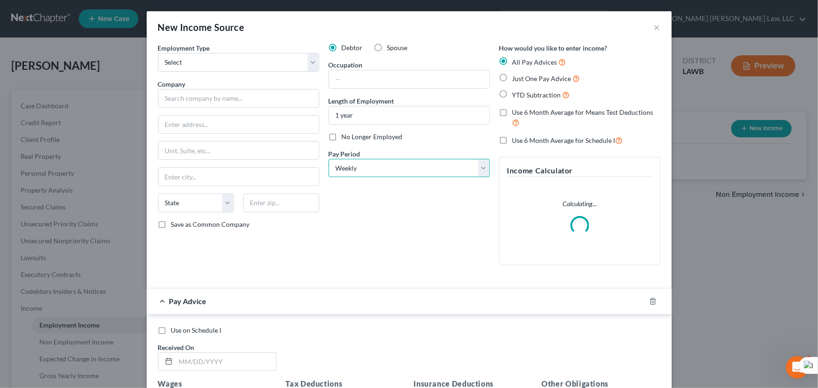
click at [328, 159] on select "Select Monthly Twice Monthly Every Other Week Weekly" at bounding box center [408, 168] width 161 height 19
click at [370, 81] on input "text" at bounding box center [409, 79] width 160 height 18
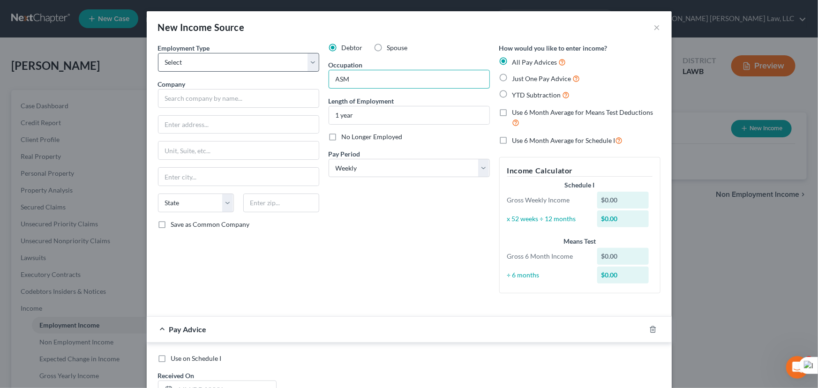
type input "ASM"
click at [260, 64] on select "Select Full or Part Time Employment Self Employment" at bounding box center [238, 62] width 161 height 19
select select "0"
click at [158, 53] on select "Select Full or Part Time Employment Self Employment" at bounding box center [238, 62] width 161 height 19
click at [218, 60] on select "Select Full or Part Time Employment Self Employment" at bounding box center [238, 62] width 161 height 19
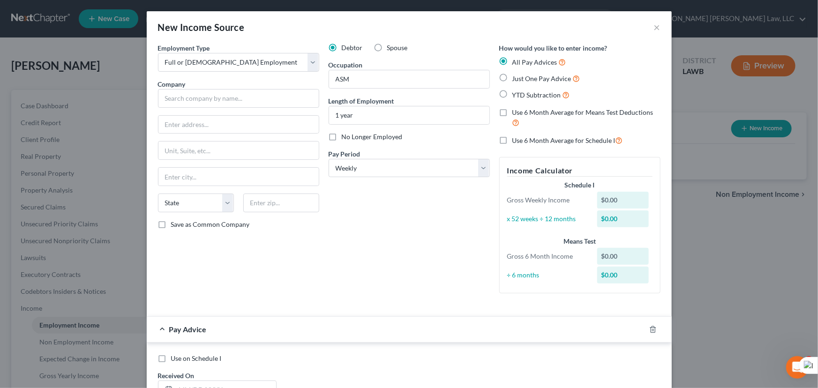
click at [370, 20] on div "New Income Source ×" at bounding box center [409, 27] width 525 height 32
click at [242, 97] on input "text" at bounding box center [238, 98] width 161 height 19
type input "Mavis Tire Supply LLC"
type input "100 Hillside Ave"
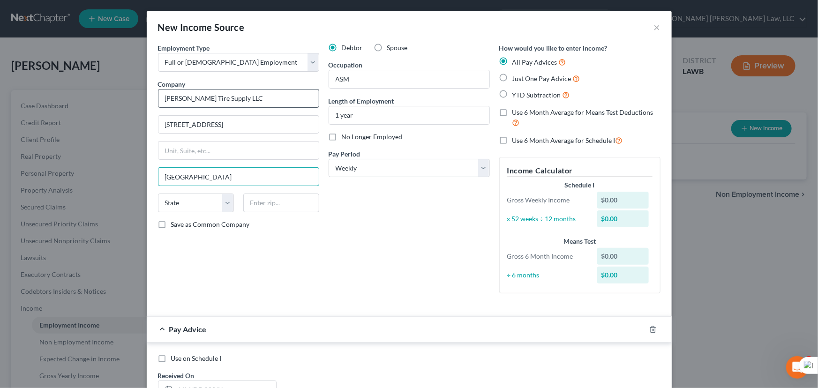
type input "White Plains"
select select "35"
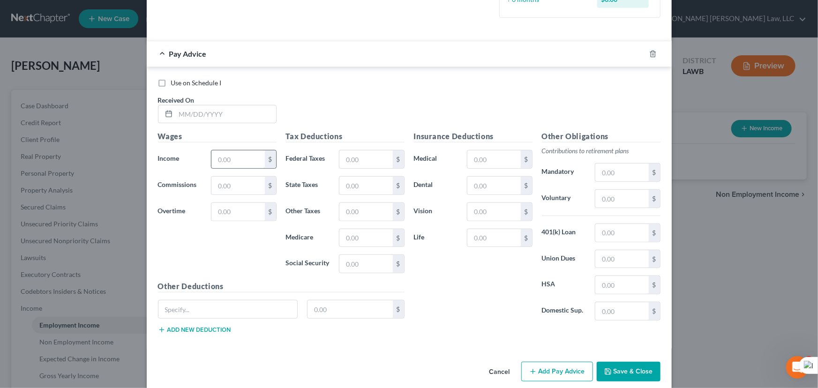
scroll to position [286, 0]
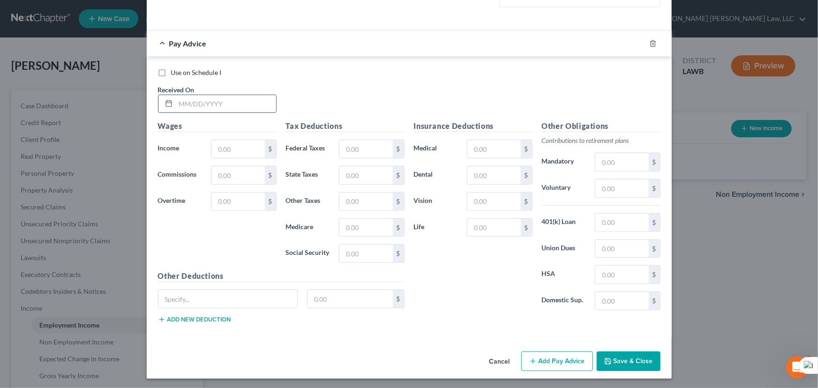
type input "10603"
click at [240, 104] on input "text" at bounding box center [226, 104] width 100 height 18
type input "03/06/2025"
click at [229, 140] on div "$" at bounding box center [243, 149] width 65 height 19
click at [233, 147] on input "text" at bounding box center [237, 149] width 53 height 18
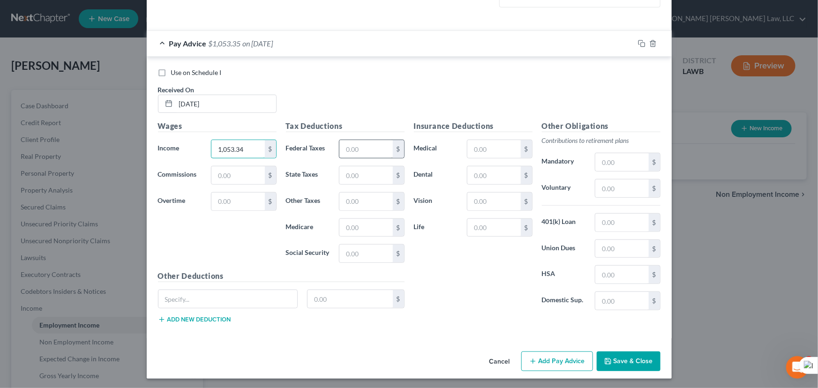
type input "1,053.34"
click at [366, 145] on input "text" at bounding box center [365, 149] width 53 height 18
type input "11.70"
click at [352, 245] on input "text" at bounding box center [365, 254] width 53 height 18
type input "61.09"
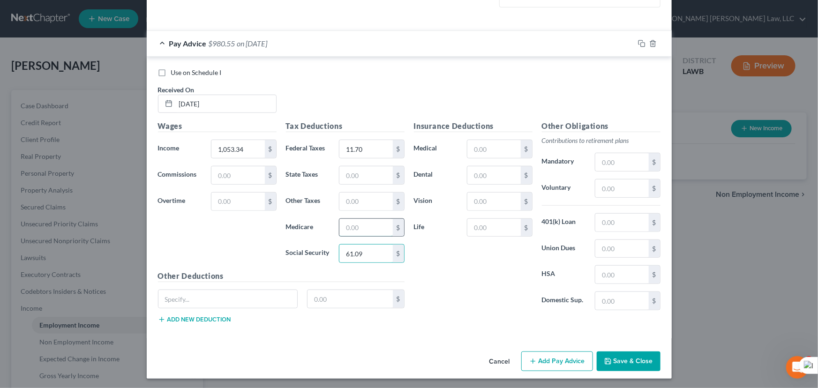
click at [352, 219] on input "text" at bounding box center [365, 228] width 53 height 18
type input "14.28"
click at [371, 173] on input "text" at bounding box center [365, 175] width 53 height 18
type input "30.45"
click at [496, 150] on input "text" at bounding box center [493, 149] width 53 height 18
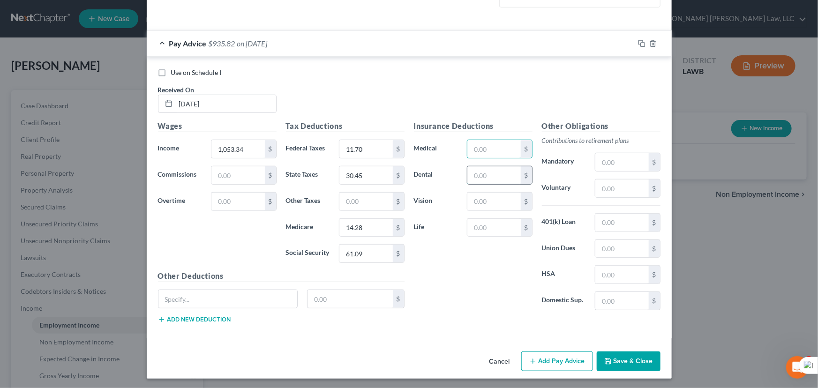
click at [468, 168] on input "text" at bounding box center [493, 175] width 53 height 18
type input "4.06"
click at [488, 151] on input "text" at bounding box center [493, 149] width 53 height 18
type input "62.65"
click at [492, 201] on input "text" at bounding box center [493, 202] width 53 height 18
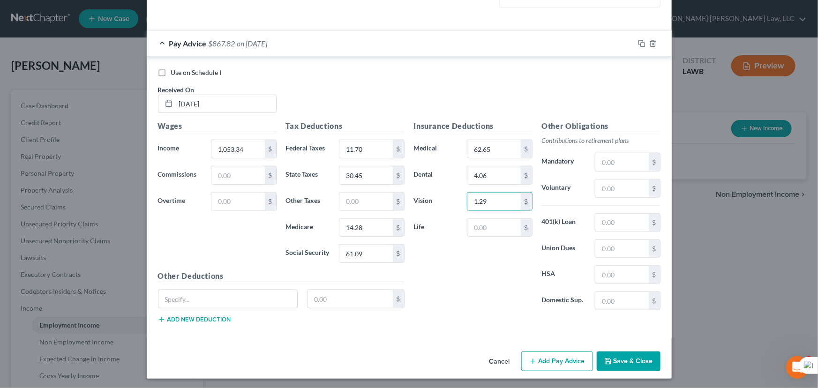
type input "1.29"
click at [561, 361] on button "Add Pay Advice" at bounding box center [557, 361] width 72 height 20
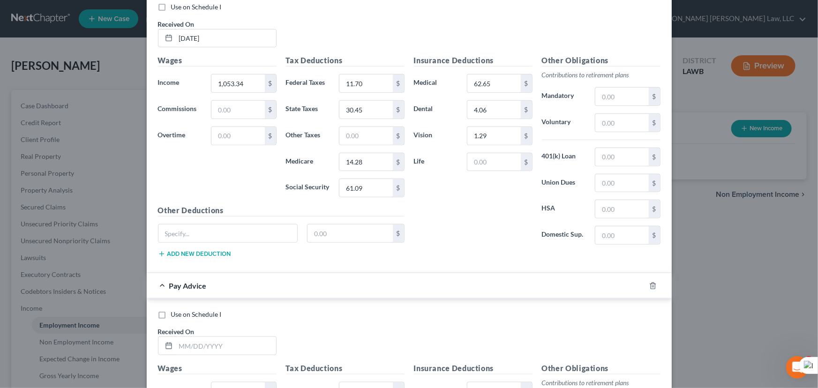
scroll to position [593, 0]
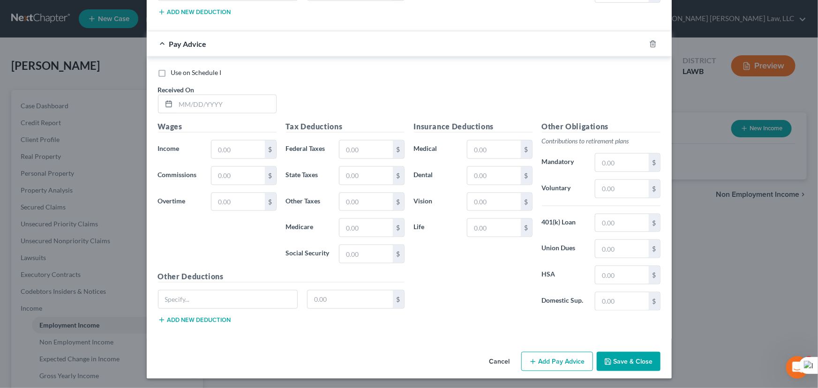
click at [207, 112] on div "Use on Schedule I Received On *" at bounding box center [409, 94] width 512 height 53
click at [219, 102] on input "text" at bounding box center [226, 104] width 100 height 18
type input "03/13/2025"
click at [241, 151] on input "text" at bounding box center [237, 150] width 53 height 18
type input "973.87"
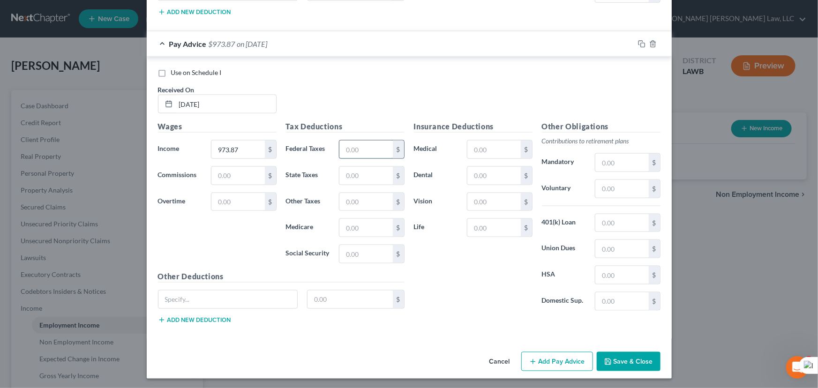
click at [365, 151] on input "text" at bounding box center [365, 150] width 53 height 18
type input "2.16"
click at [357, 252] on input "text" at bounding box center [365, 254] width 53 height 18
type input "56.16"
drag, startPoint x: 347, startPoint y: 239, endPoint x: 358, endPoint y: 229, distance: 14.3
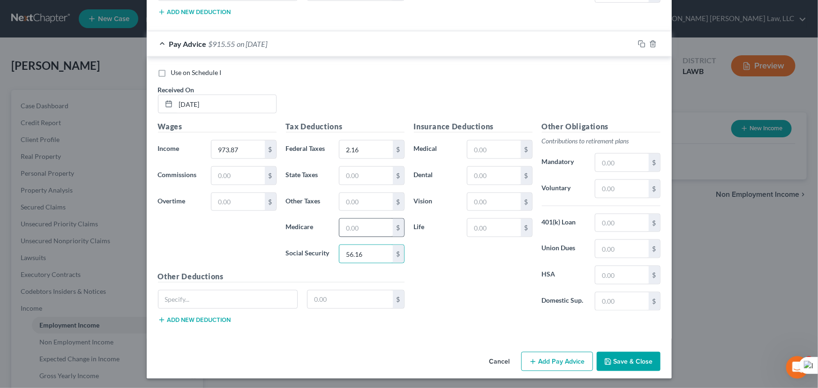
click at [348, 239] on div "Tax Deductions Federal Taxes 2.16 $ State Taxes $ Other Taxes $ Medicare $ Soci…" at bounding box center [345, 196] width 128 height 150
click at [358, 229] on input "text" at bounding box center [365, 228] width 53 height 18
type input "13.14"
click at [359, 177] on input "text" at bounding box center [365, 176] width 53 height 18
type input "27.99"
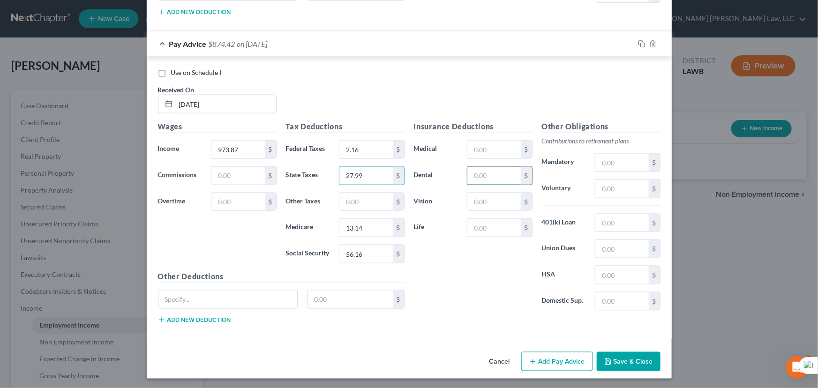
click at [484, 176] on input "text" at bounding box center [493, 176] width 53 height 18
type input "4.06"
click at [499, 146] on input "text" at bounding box center [493, 150] width 53 height 18
type input "62.65"
click at [493, 195] on input "text" at bounding box center [493, 202] width 53 height 18
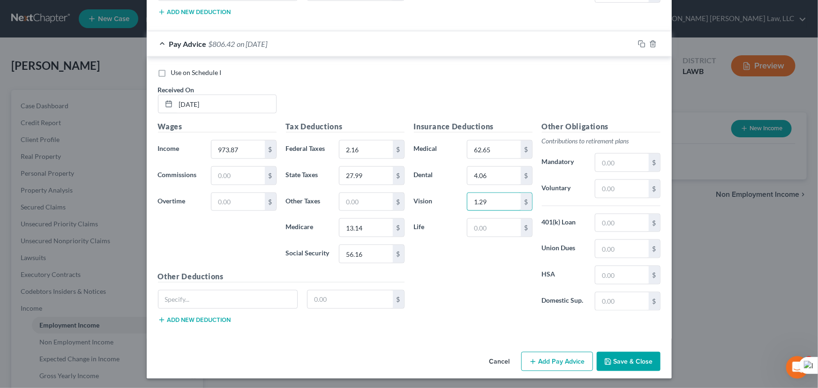
type input "1.29"
click at [532, 355] on button "Add Pay Advice" at bounding box center [557, 362] width 72 height 20
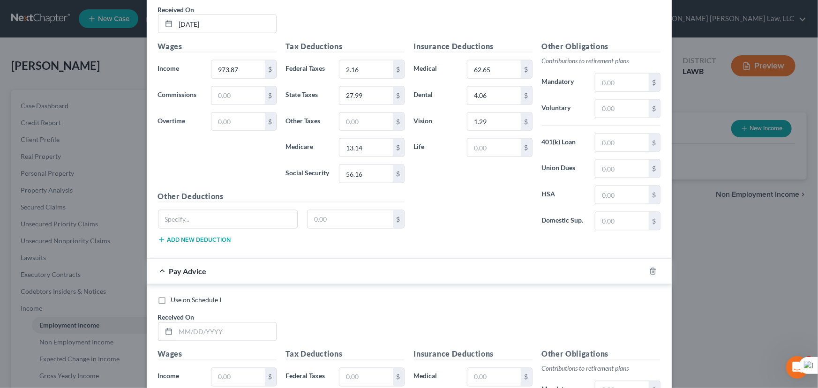
scroll to position [900, 0]
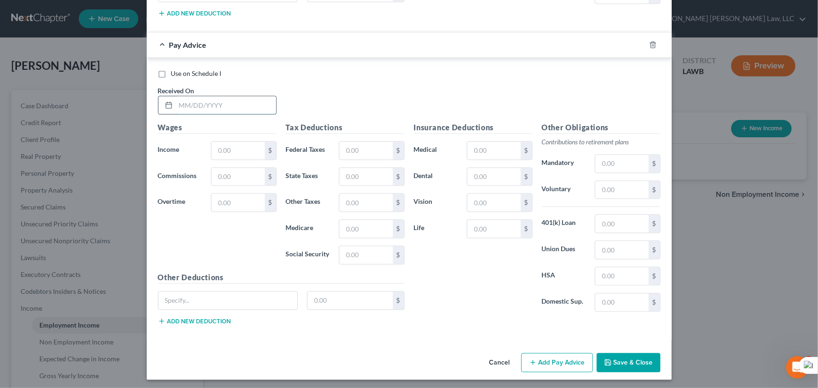
click at [228, 97] on input "text" at bounding box center [226, 106] width 100 height 18
type input "03/20/2025"
click at [239, 150] on input "text" at bounding box center [237, 151] width 53 height 18
type input "1,101.52"
click at [347, 142] on input "text" at bounding box center [365, 151] width 53 height 18
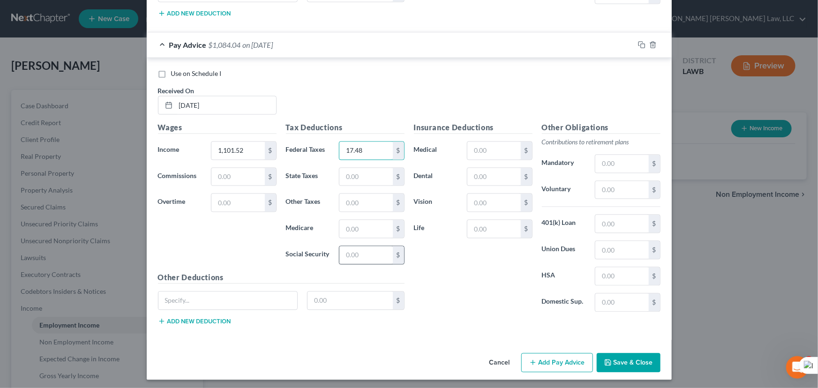
type input "17.48"
click at [366, 250] on input "text" at bounding box center [365, 255] width 53 height 18
type input "64.08"
click at [366, 229] on input "text" at bounding box center [365, 229] width 53 height 18
type input "14.98"
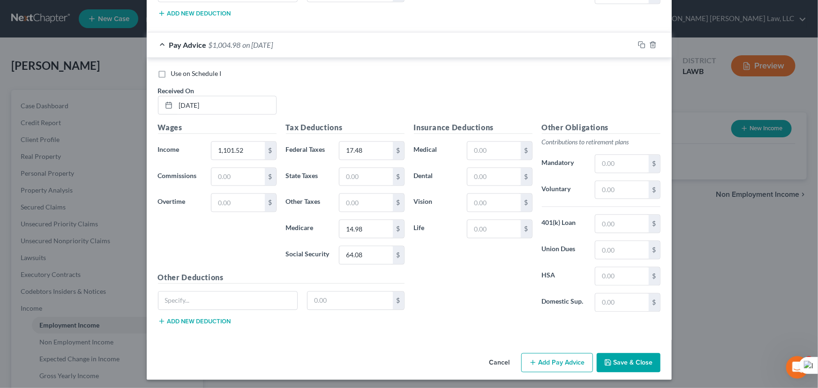
click at [364, 188] on div "Tax Deductions Federal Taxes 17.48 $ State Taxes $ Other Taxes $ Medicare 14.98…" at bounding box center [345, 197] width 128 height 150
click at [364, 175] on input "text" at bounding box center [365, 177] width 53 height 18
type input "31.94"
click at [484, 176] on input "text" at bounding box center [493, 177] width 53 height 18
type input "4.06"
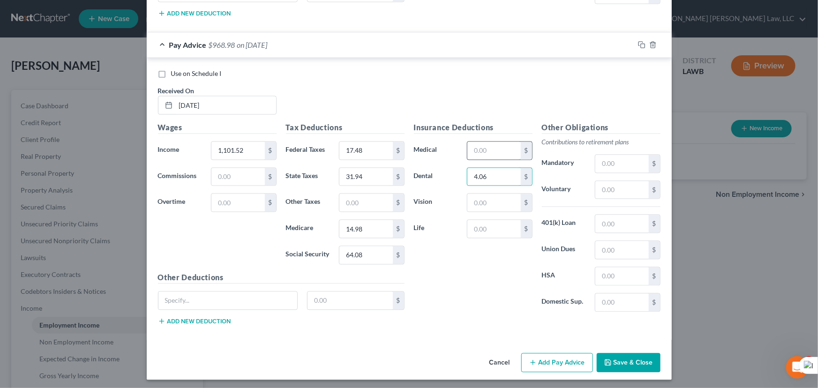
click at [496, 146] on input "text" at bounding box center [493, 151] width 53 height 18
type input "62.65"
click at [492, 197] on input "text" at bounding box center [493, 203] width 53 height 18
type input "4"
type input "1.29"
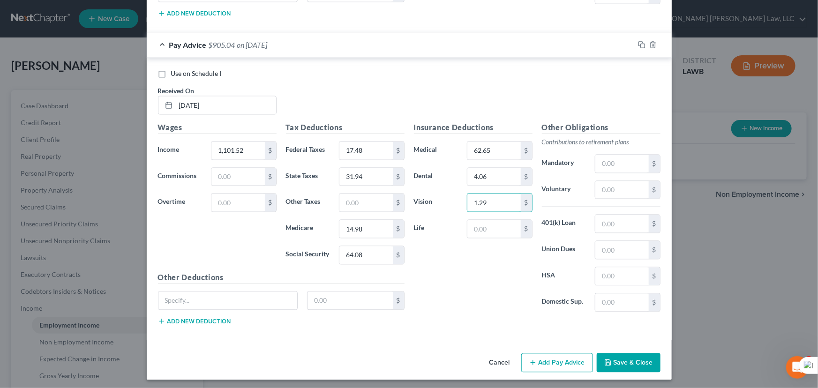
click at [540, 360] on button "Add Pay Advice" at bounding box center [557, 363] width 72 height 20
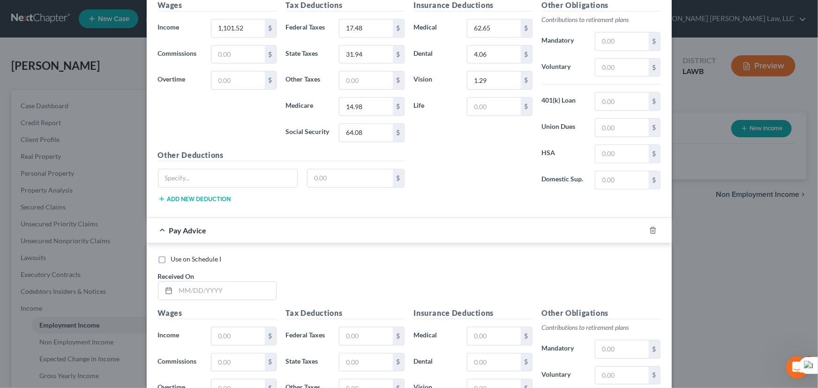
scroll to position [1207, 0]
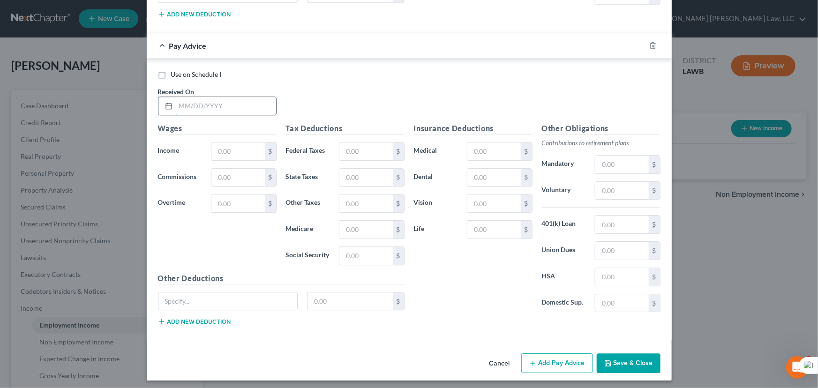
click at [216, 100] on input "text" at bounding box center [226, 106] width 100 height 18
type input "03/27/2025"
click at [242, 160] on div "Wages Income * $ Commissions $ Overtime $" at bounding box center [217, 198] width 128 height 150
click at [246, 150] on input "text" at bounding box center [237, 151] width 53 height 18
type input "630"
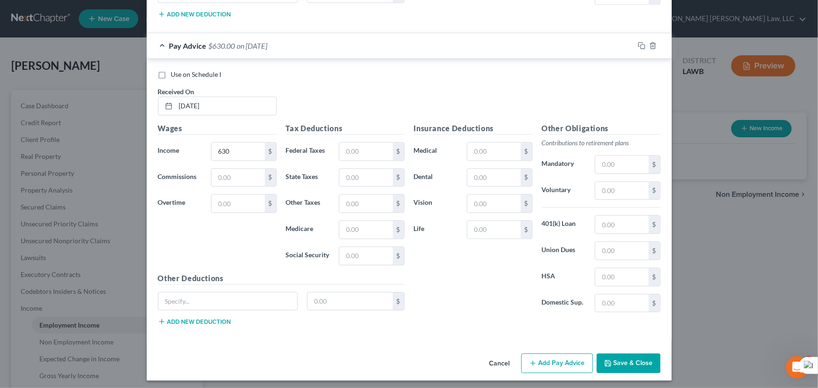
click at [354, 241] on div "Tax Deductions Federal Taxes $ State Taxes $ Other Taxes $ Medicare $ Social Se…" at bounding box center [345, 198] width 128 height 150
click at [356, 247] on input "text" at bounding box center [365, 256] width 53 height 18
type input "34.85"
click at [372, 224] on input "text" at bounding box center [365, 230] width 53 height 18
type input "8.15"
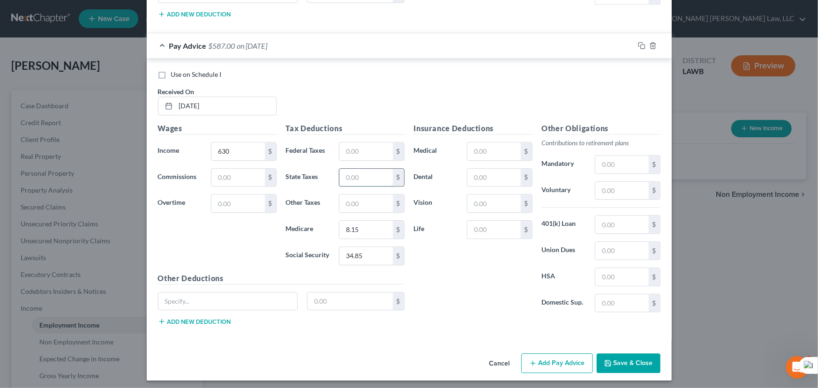
click at [365, 169] on input "text" at bounding box center [365, 178] width 53 height 18
type input "17.37"
click at [482, 172] on input "text" at bounding box center [493, 178] width 53 height 18
type input "4.06"
click at [487, 157] on input "text" at bounding box center [493, 151] width 53 height 18
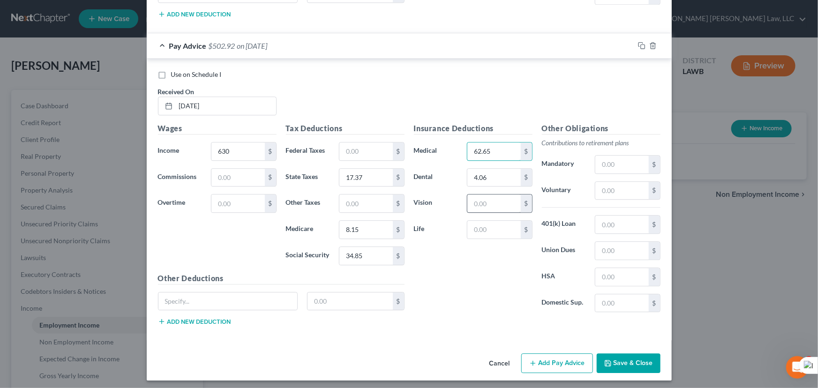
type input "62.65"
click at [481, 202] on input "text" at bounding box center [493, 203] width 53 height 18
type input "1.29"
click at [561, 356] on button "Add Pay Advice" at bounding box center [557, 363] width 72 height 20
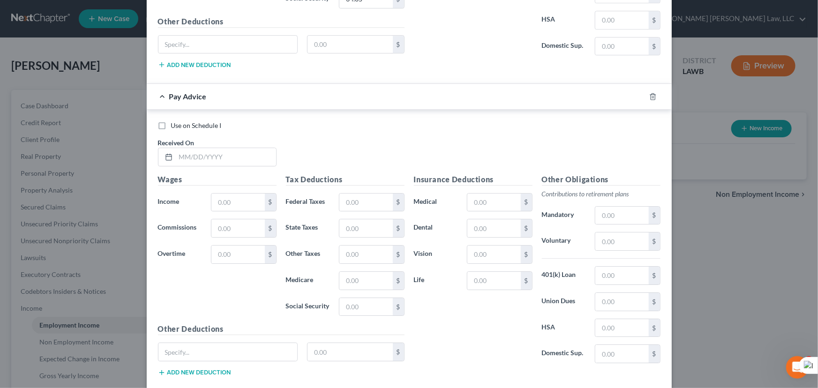
scroll to position [1514, 0]
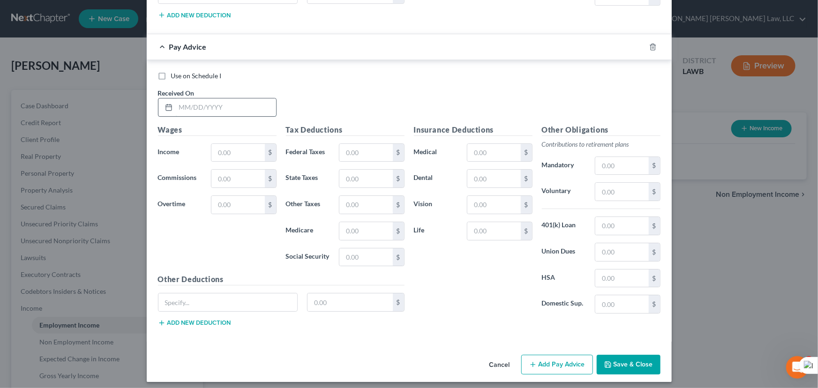
click at [246, 105] on input "text" at bounding box center [226, 107] width 100 height 18
type input "04/03/2025"
click at [249, 144] on input "text" at bounding box center [237, 153] width 53 height 18
type input "760.38"
click at [361, 239] on div "Tax Deductions Federal Taxes $ State Taxes $ Other Taxes $ Medicare $ Social Se…" at bounding box center [345, 199] width 128 height 150
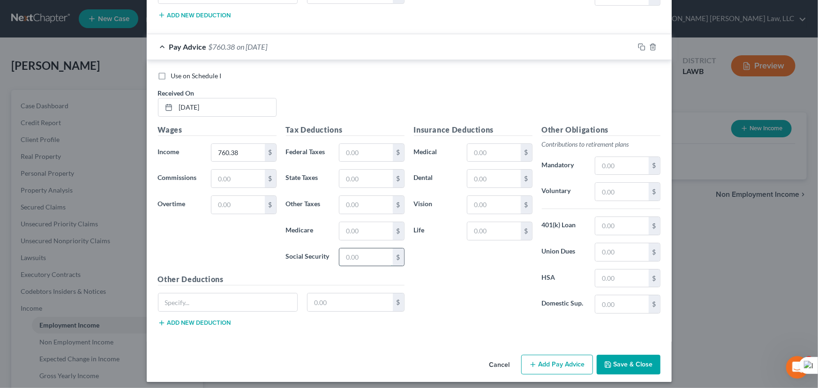
click at [357, 253] on input "text" at bounding box center [365, 257] width 53 height 18
type input "42.92"
click at [347, 227] on input "text" at bounding box center [365, 231] width 53 height 18
type input "10.04"
click at [372, 148] on input "text" at bounding box center [365, 153] width 53 height 18
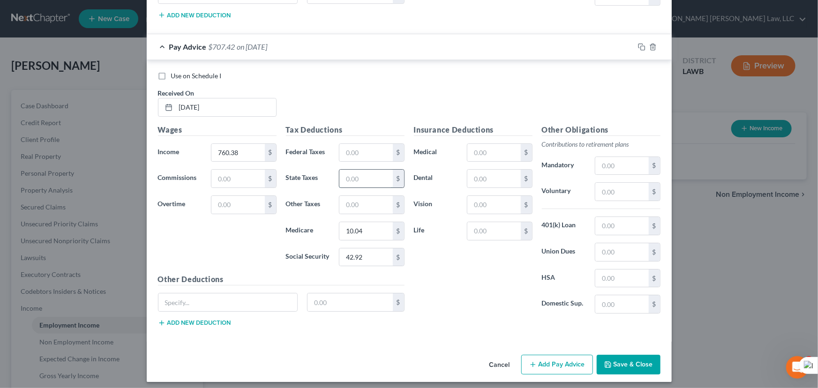
click at [349, 170] on input "text" at bounding box center [365, 179] width 53 height 18
type input "21.39"
click at [484, 170] on input "text" at bounding box center [493, 179] width 53 height 18
type input "4.06"
click at [493, 144] on input "text" at bounding box center [493, 153] width 53 height 18
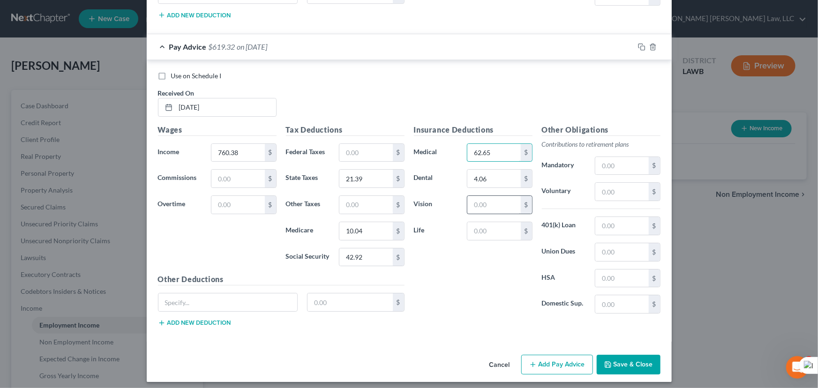
type input "62.65"
click at [475, 202] on input "text" at bounding box center [493, 205] width 53 height 18
type input "1.29"
drag, startPoint x: 558, startPoint y: 358, endPoint x: 414, endPoint y: 235, distance: 189.2
click at [558, 358] on button "Add Pay Advice" at bounding box center [557, 365] width 72 height 20
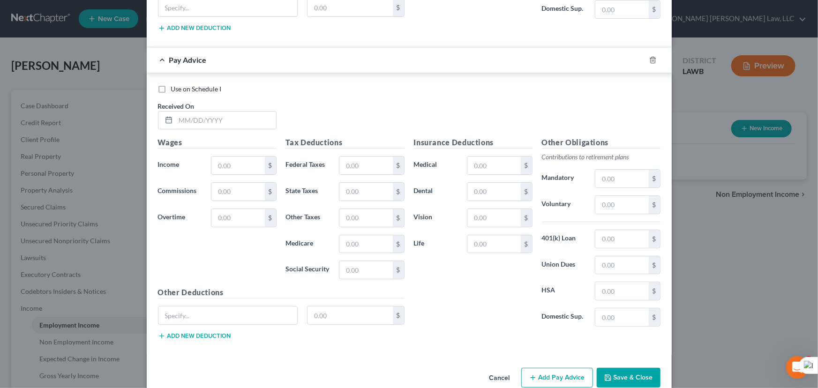
scroll to position [1821, 0]
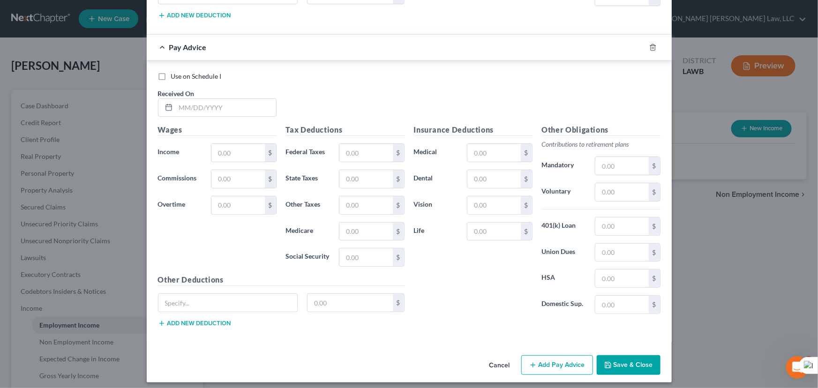
click at [191, 90] on span "Received On" at bounding box center [176, 94] width 37 height 8
click at [189, 105] on input "text" at bounding box center [226, 108] width 100 height 18
type input "04/10/2025"
click at [232, 144] on input "text" at bounding box center [237, 153] width 53 height 18
type input "1,190.94"
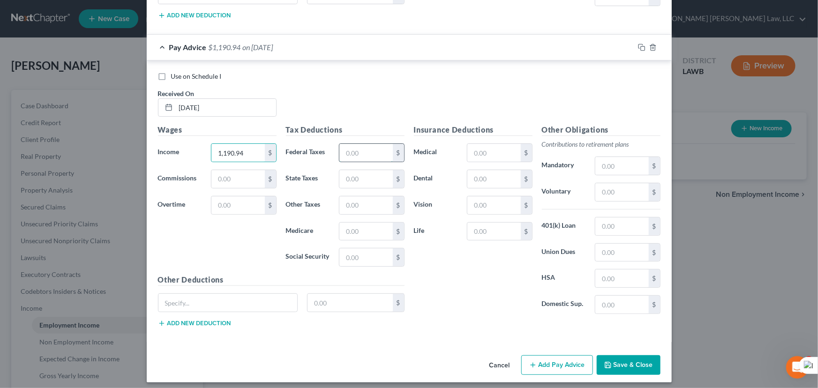
click at [358, 145] on input "text" at bounding box center [365, 153] width 53 height 18
type input "28.21"
click at [358, 242] on div "Tax Deductions Federal Taxes 28.21 $ State Taxes $ Other Taxes $ Medicare $ Soc…" at bounding box center [345, 199] width 128 height 150
click at [362, 258] on input "text" at bounding box center [365, 257] width 53 height 18
type input "69.63"
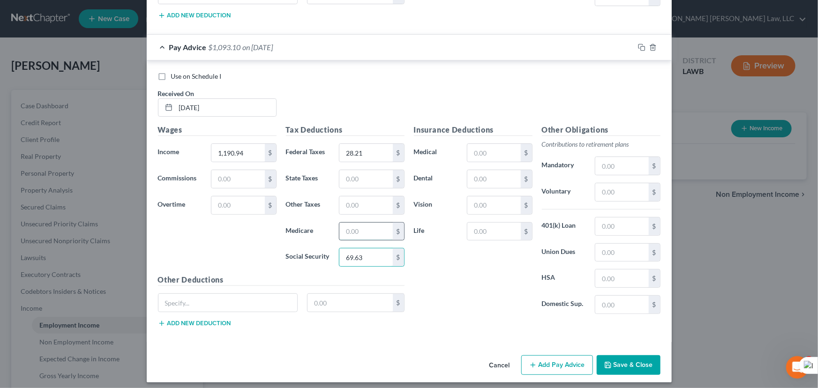
click at [361, 229] on input "text" at bounding box center [365, 232] width 53 height 18
type input "16.29"
click at [370, 170] on div "$" at bounding box center [371, 179] width 65 height 19
click at [373, 170] on input "text" at bounding box center [365, 179] width 53 height 18
type input "34.70"
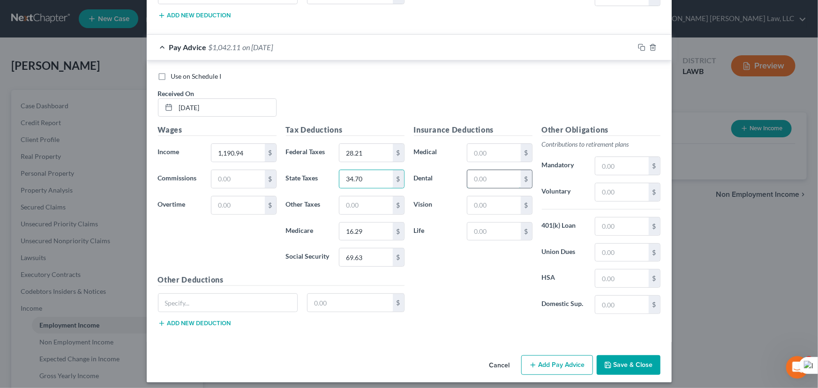
click at [493, 176] on input "text" at bounding box center [493, 179] width 53 height 18
type input "4.06"
click at [497, 145] on input "text" at bounding box center [493, 153] width 53 height 18
type input "62.65"
click at [493, 196] on input "text" at bounding box center [493, 205] width 53 height 18
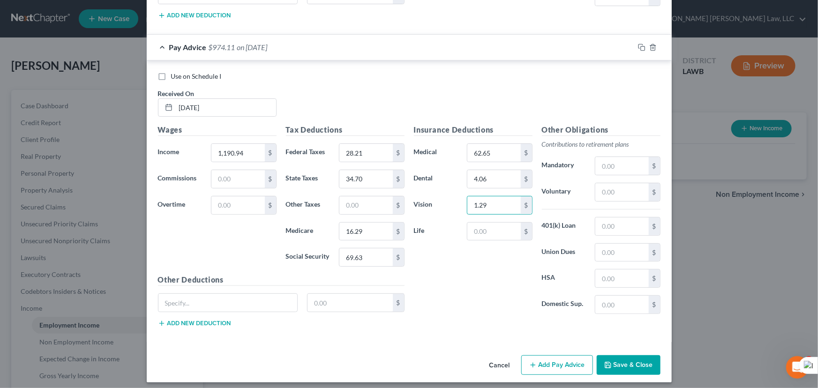
type input "1.29"
click at [534, 360] on button "Add Pay Advice" at bounding box center [557, 365] width 72 height 20
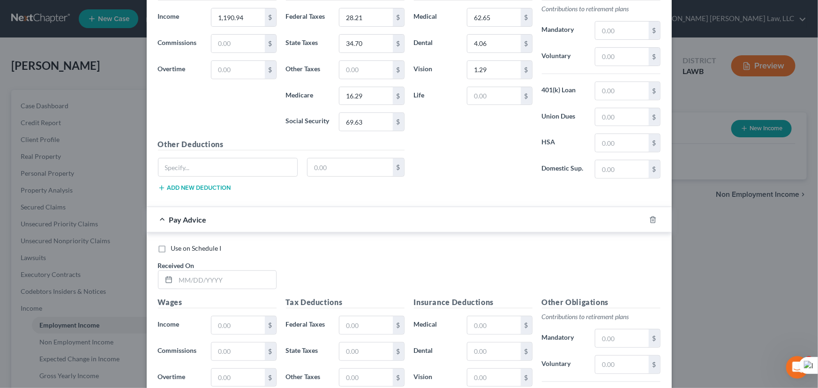
scroll to position [2127, 0]
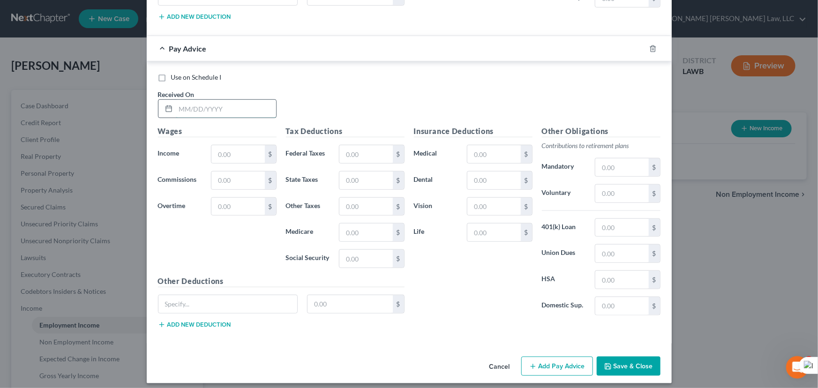
click at [222, 100] on input "text" at bounding box center [226, 109] width 100 height 18
type input "04/17/2025"
click at [247, 145] on input "text" at bounding box center [237, 154] width 53 height 18
type input "904.41"
click at [370, 253] on input "text" at bounding box center [365, 259] width 53 height 18
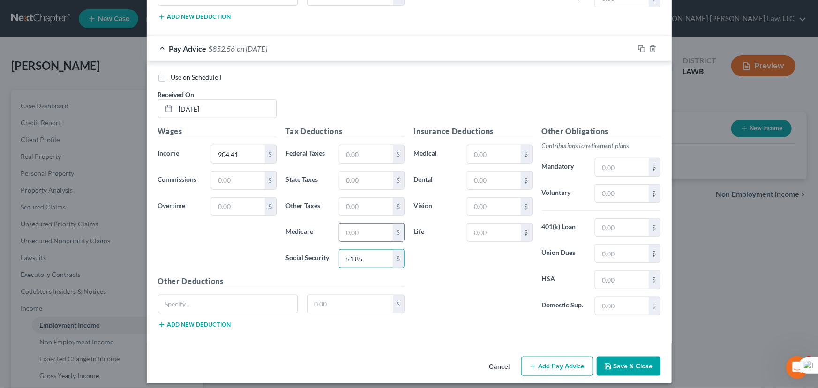
type input "51.85"
click at [373, 228] on input "text" at bounding box center [365, 233] width 53 height 18
type input "12.12"
click at [365, 172] on input "text" at bounding box center [365, 181] width 53 height 18
type input "25.85"
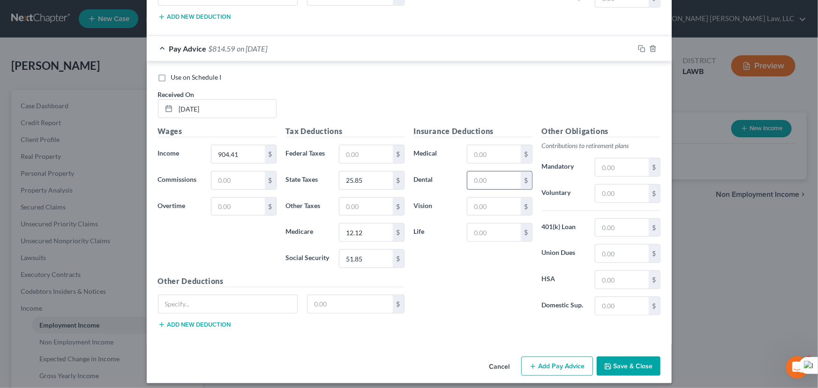
click at [482, 172] on input "text" at bounding box center [493, 181] width 53 height 18
type input "4.06"
click at [492, 145] on input "text" at bounding box center [493, 154] width 53 height 18
type input "62.65"
click at [496, 198] on input "text" at bounding box center [493, 207] width 53 height 18
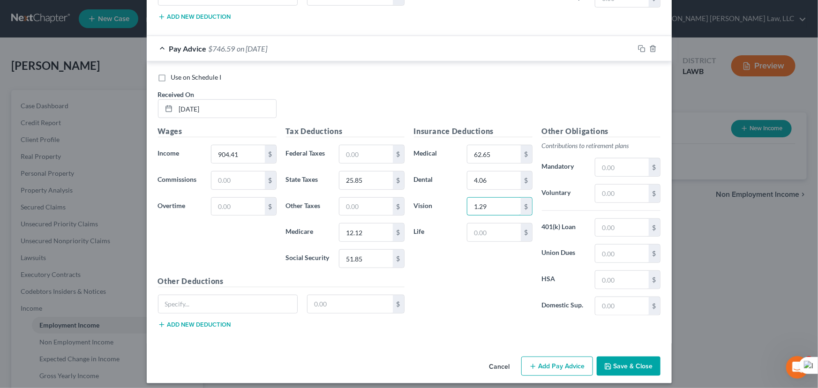
type input "1.29"
click at [544, 367] on button "Add Pay Advice" at bounding box center [557, 367] width 72 height 20
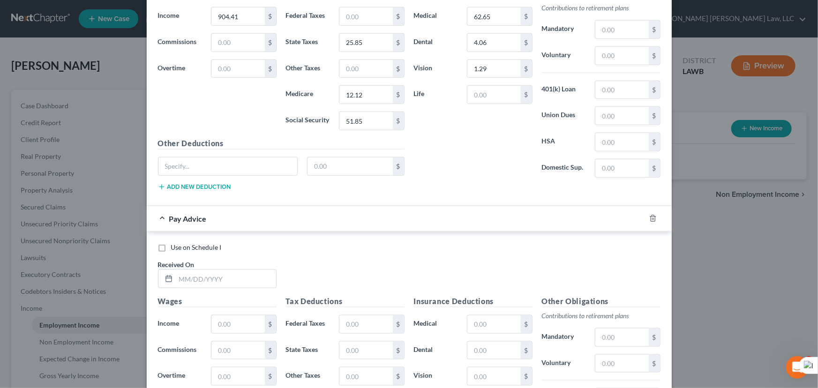
scroll to position [2435, 0]
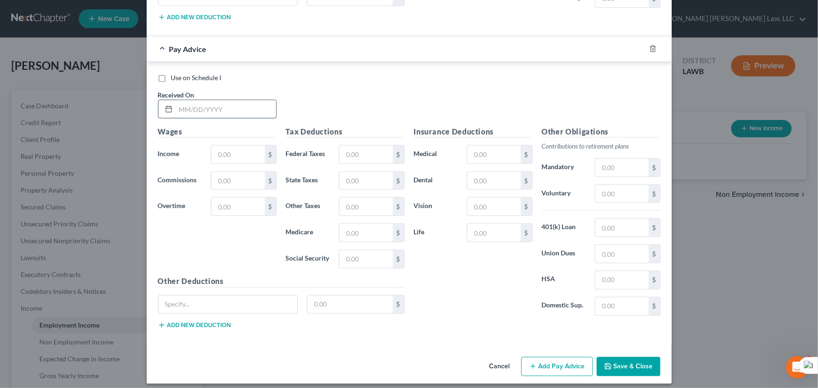
click at [190, 109] on input "text" at bounding box center [226, 109] width 100 height 18
type input "04/24/2025"
click at [239, 153] on input "text" at bounding box center [237, 155] width 53 height 18
type input "1,032.12"
click at [351, 146] on input "text" at bounding box center [365, 155] width 53 height 18
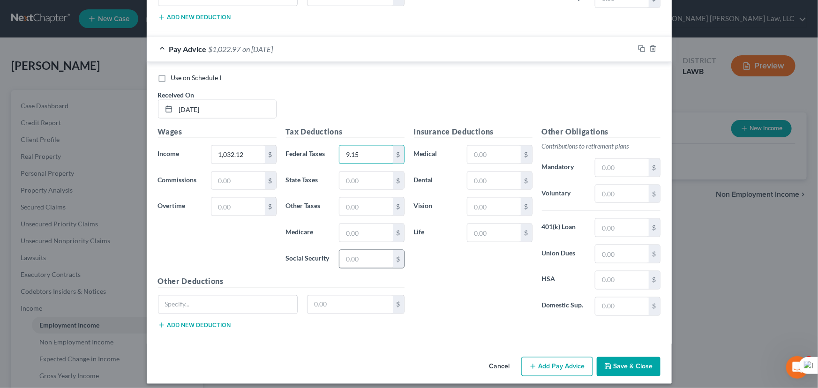
type input "9.15"
click at [358, 253] on input "text" at bounding box center [365, 259] width 53 height 18
type input "59.78"
click at [359, 224] on input "text" at bounding box center [365, 233] width 53 height 18
type input "13.98"
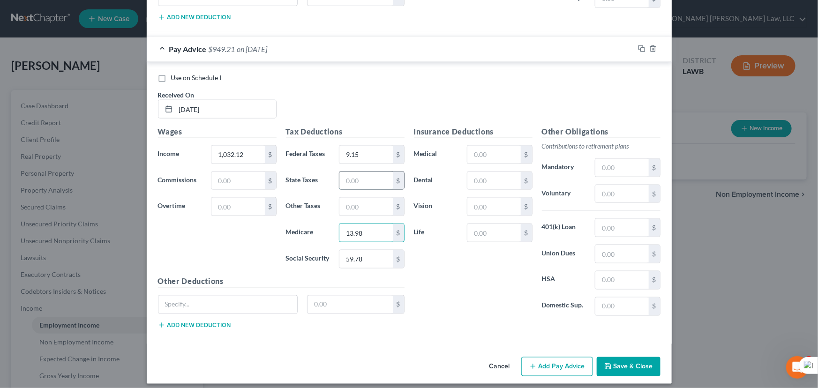
click at [373, 181] on input "text" at bounding box center [365, 181] width 53 height 18
type input "29.79"
click at [492, 172] on input "text" at bounding box center [493, 181] width 53 height 18
type input "4.06"
click at [474, 146] on input "text" at bounding box center [493, 155] width 53 height 18
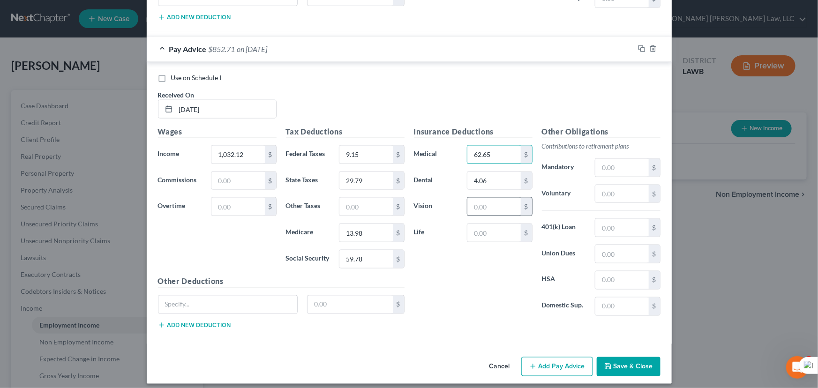
type input "62.65"
click at [483, 205] on input "text" at bounding box center [493, 207] width 53 height 18
type input "1.29"
click at [534, 370] on div "Cancel Add Pay Advice Save & Close" at bounding box center [409, 368] width 525 height 31
click at [534, 363] on icon "button" at bounding box center [532, 366] width 7 height 7
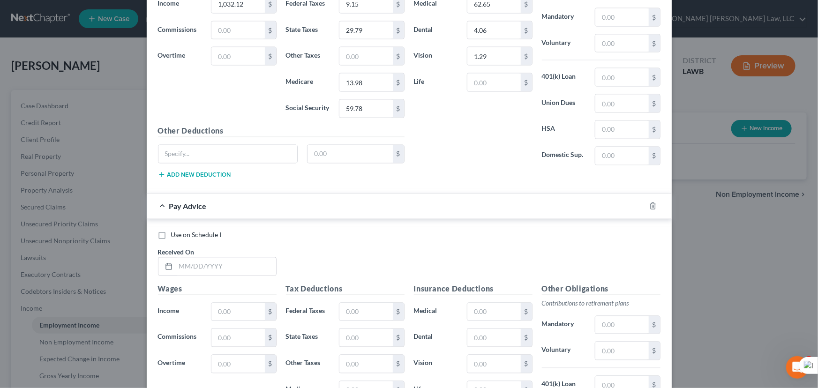
scroll to position [2741, 0]
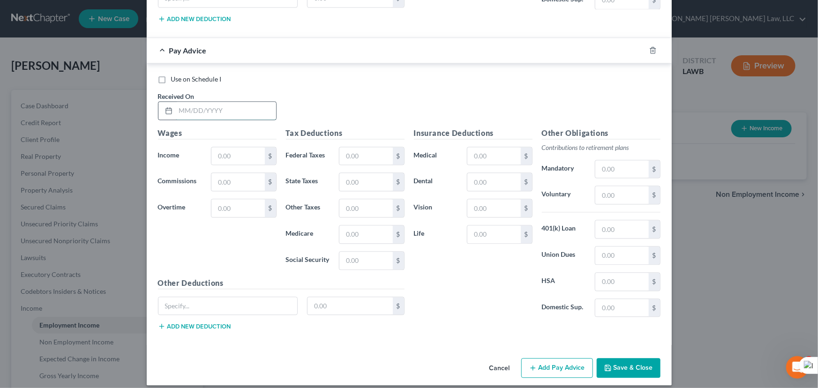
click at [198, 102] on input "text" at bounding box center [226, 111] width 100 height 18
type input "05/01/2025"
click at [224, 154] on input "text" at bounding box center [237, 156] width 53 height 18
type input "1,059.76"
click at [365, 147] on input "text" at bounding box center [365, 156] width 53 height 18
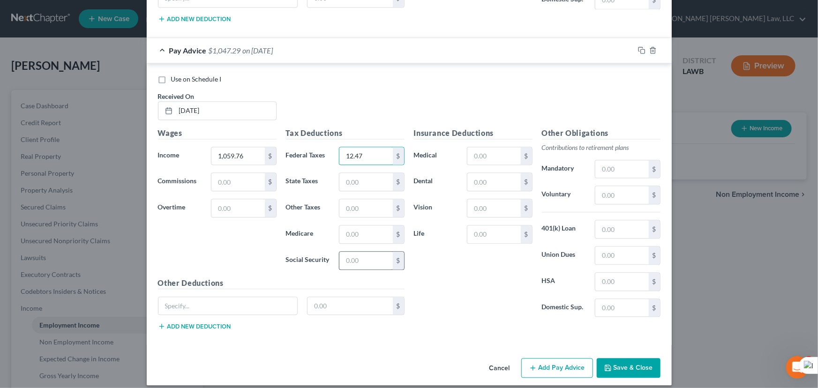
type input "12.47"
click at [362, 258] on input "text" at bounding box center [365, 261] width 53 height 18
type input "61.49"
click at [361, 229] on input "text" at bounding box center [365, 234] width 53 height 18
type input "14.38"
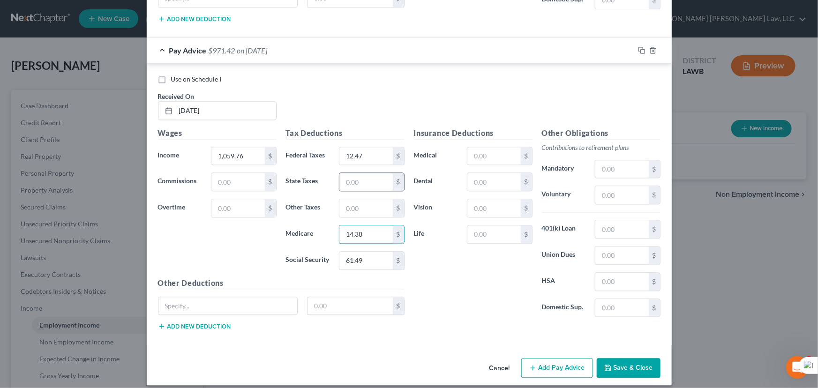
click at [350, 173] on input "text" at bounding box center [365, 182] width 53 height 18
type input "60.65"
click at [472, 173] on input "text" at bounding box center [493, 182] width 53 height 18
type input "4.06"
click at [497, 157] on input "text" at bounding box center [493, 156] width 53 height 18
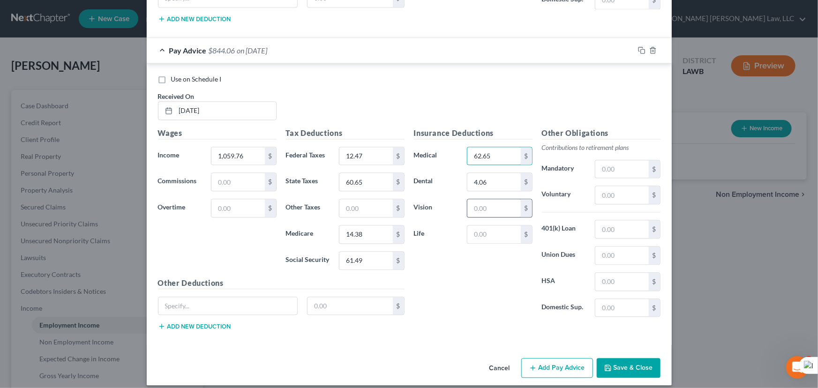
type input "62.65"
click at [490, 204] on input "text" at bounding box center [493, 208] width 53 height 18
type input "1.29"
type input "30.65"
drag, startPoint x: 540, startPoint y: 354, endPoint x: 464, endPoint y: 291, distance: 97.9
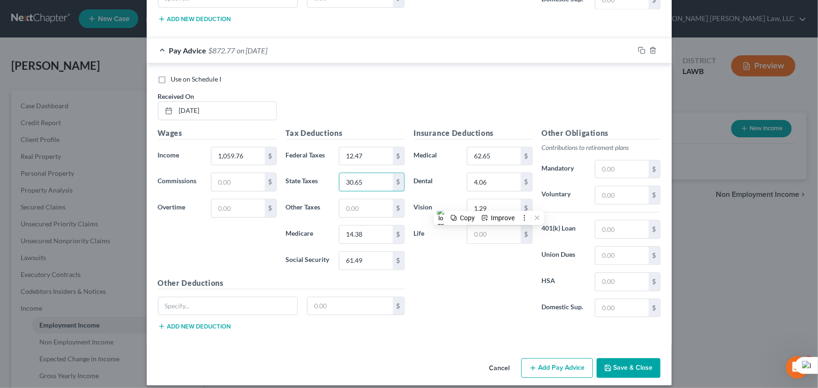
click at [540, 358] on button "Add Pay Advice" at bounding box center [557, 368] width 72 height 20
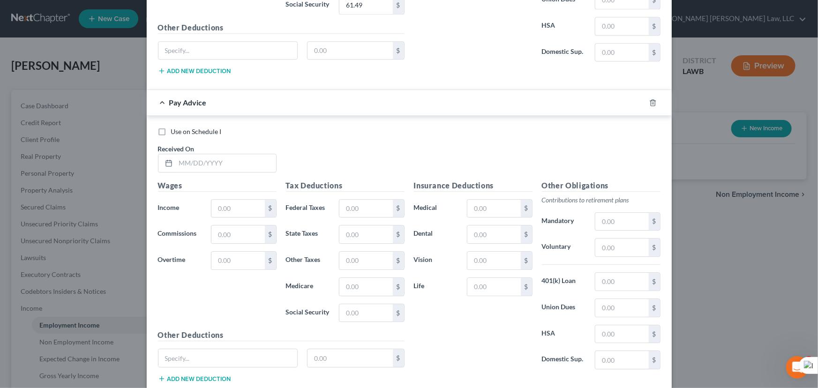
scroll to position [3048, 0]
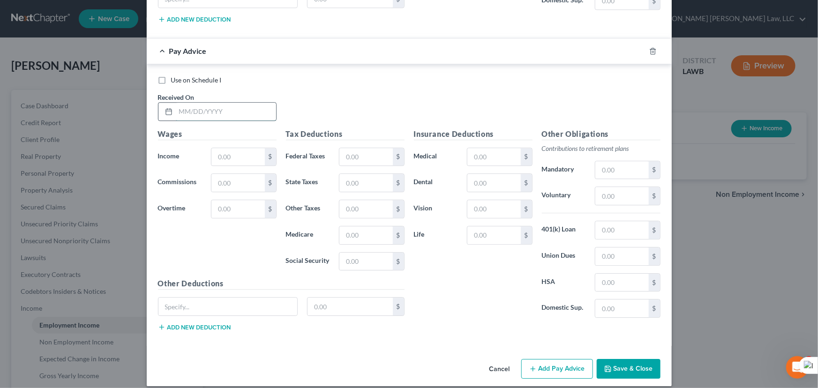
click at [245, 104] on input "text" at bounding box center [226, 112] width 100 height 18
type input "05/08/2025"
click at [215, 148] on input "text" at bounding box center [237, 157] width 53 height 18
type input "961.85"
click at [374, 148] on input "text" at bounding box center [365, 157] width 53 height 18
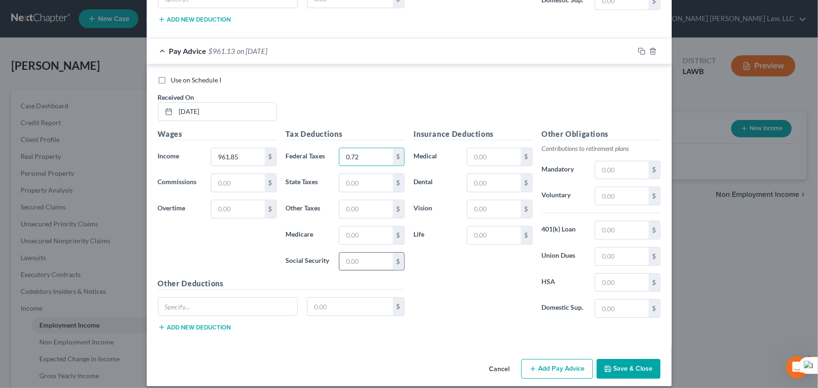
type input "0.72"
click at [360, 253] on input "text" at bounding box center [365, 262] width 53 height 18
type input "55.42"
click at [378, 226] on input "text" at bounding box center [365, 235] width 53 height 18
type input "12.97"
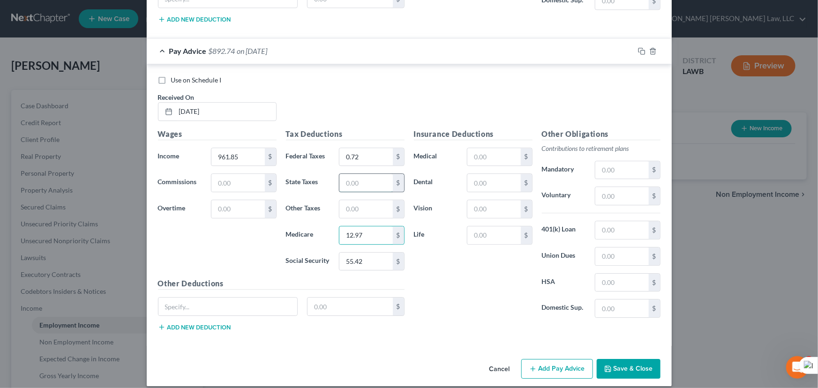
click at [359, 174] on input "text" at bounding box center [365, 183] width 53 height 18
type input "27.62"
click at [487, 174] on input "text" at bounding box center [493, 183] width 53 height 18
type input "4.06"
click at [495, 149] on input "text" at bounding box center [493, 157] width 53 height 18
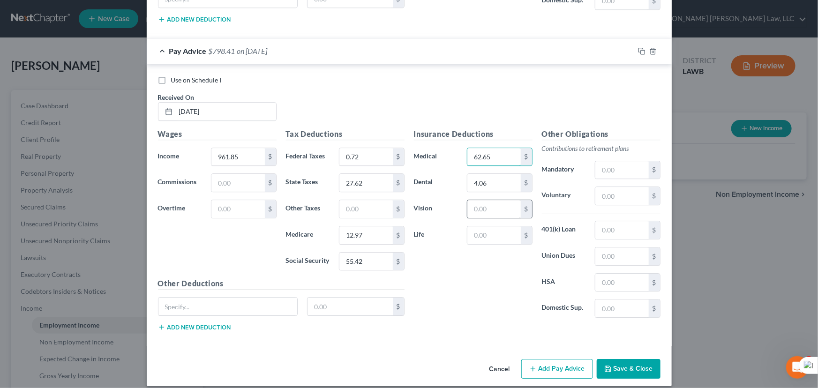
type input "62.65"
click at [499, 207] on input "text" at bounding box center [493, 209] width 53 height 18
type input "1.29"
click at [342, 299] on input "text" at bounding box center [349, 307] width 85 height 18
type input "417.45"
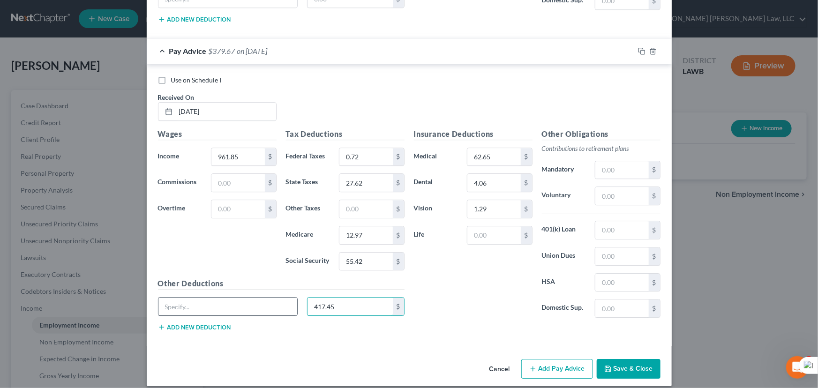
drag, startPoint x: 353, startPoint y: 294, endPoint x: 257, endPoint y: 296, distance: 95.6
click at [258, 297] on div "417.45 $" at bounding box center [281, 310] width 256 height 26
click at [442, 328] on div "Insurance Deductions Medical 62.65 $ Dental 4.06 $ Vision 1.29 $ Life $ Other O…" at bounding box center [537, 233] width 256 height 210
type input "1,379.3"
click at [577, 359] on button "Add Pay Advice" at bounding box center [557, 369] width 72 height 20
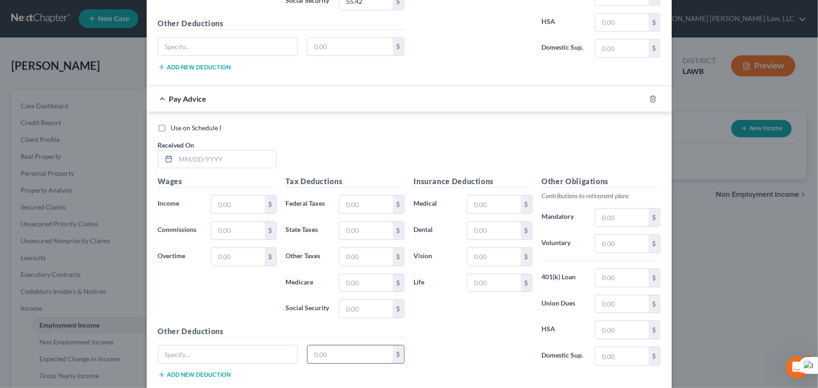
scroll to position [3355, 0]
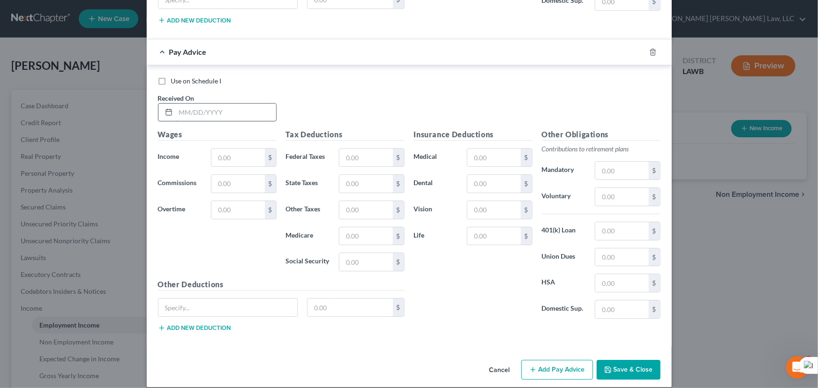
click at [236, 104] on input "text" at bounding box center [226, 113] width 100 height 18
type input "[DATE]"
drag, startPoint x: 245, startPoint y: 140, endPoint x: 246, endPoint y: 156, distance: 15.6
click at [245, 149] on input "text" at bounding box center [237, 158] width 53 height 18
type input "1,220.05"
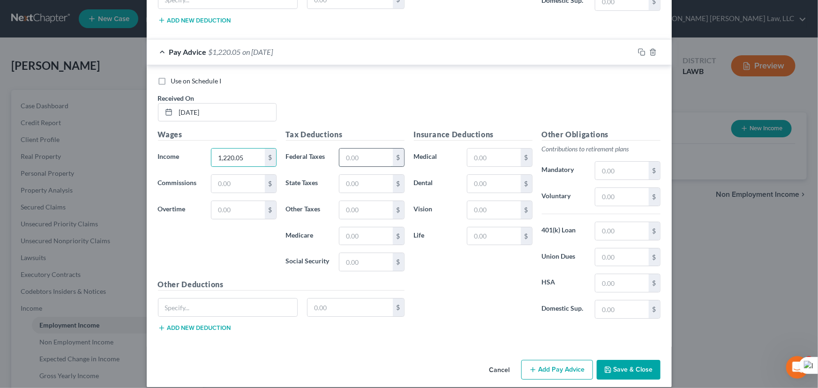
click at [365, 150] on input "text" at bounding box center [365, 158] width 53 height 18
type input "31.71"
click at [361, 255] on input "text" at bounding box center [365, 262] width 53 height 18
type input "71.42"
click at [380, 227] on input "text" at bounding box center [365, 236] width 53 height 18
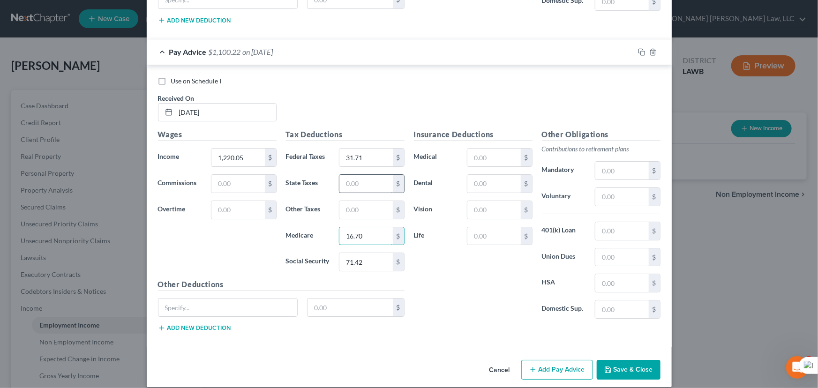
type input "16.70"
click at [370, 175] on input "text" at bounding box center [365, 184] width 53 height 18
type input "35.60"
click at [478, 175] on input "text" at bounding box center [493, 184] width 53 height 18
type input "4.06"
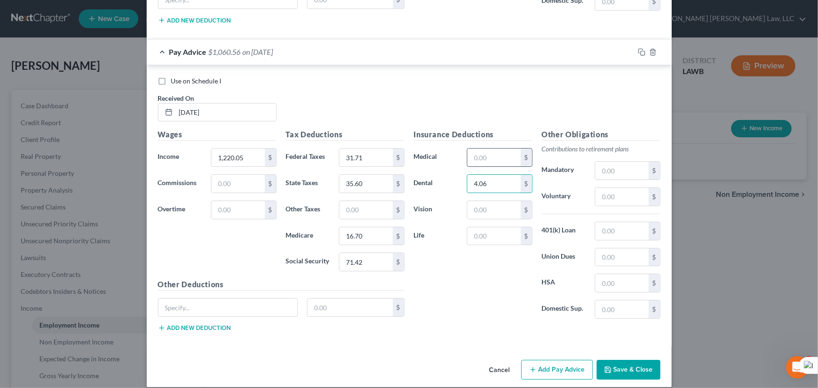
click at [496, 149] on input "text" at bounding box center [493, 158] width 53 height 18
type input "62.65"
click at [493, 203] on input "text" at bounding box center [493, 210] width 53 height 18
type input "1.29"
click at [562, 361] on button "Add Pay Advice" at bounding box center [557, 370] width 72 height 20
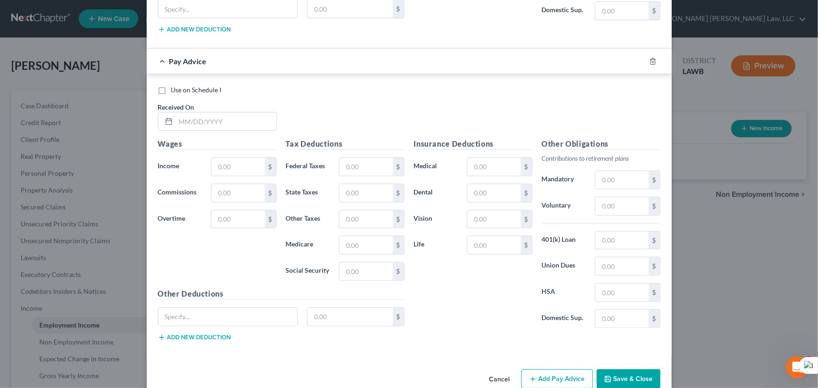
scroll to position [3662, 0]
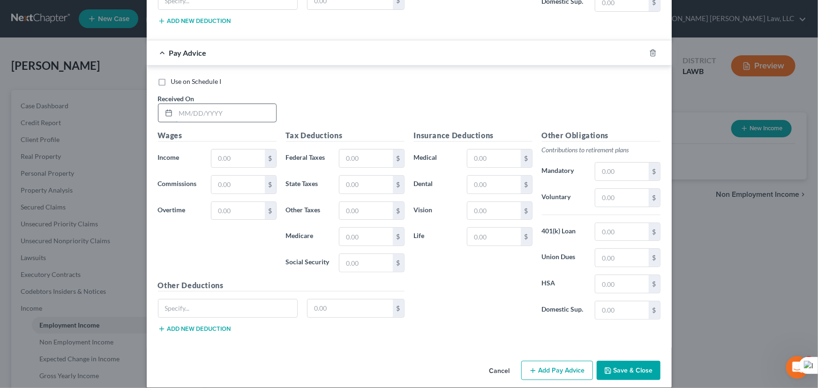
click at [229, 104] on input "text" at bounding box center [226, 113] width 100 height 18
type input "05/22/2025"
click at [245, 159] on div "Wages Income * $ Commissions $ Overtime $" at bounding box center [217, 205] width 128 height 150
click at [253, 149] on input "text" at bounding box center [237, 158] width 53 height 18
type input "651.37"
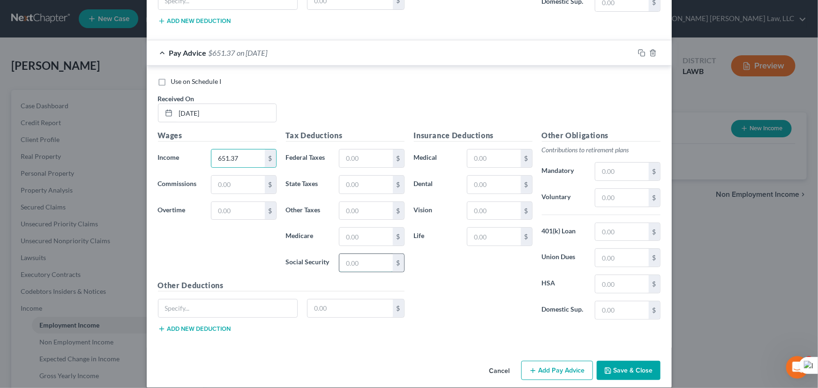
click at [360, 258] on input "text" at bounding box center [365, 263] width 53 height 18
type input "36.17"
drag, startPoint x: 358, startPoint y: 210, endPoint x: 356, endPoint y: 225, distance: 15.1
click at [356, 219] on div "Tax Deductions Federal Taxes $ State Taxes $ Other Taxes $ Medicare $ Social Se…" at bounding box center [345, 205] width 128 height 150
click at [356, 228] on input "text" at bounding box center [365, 237] width 53 height 18
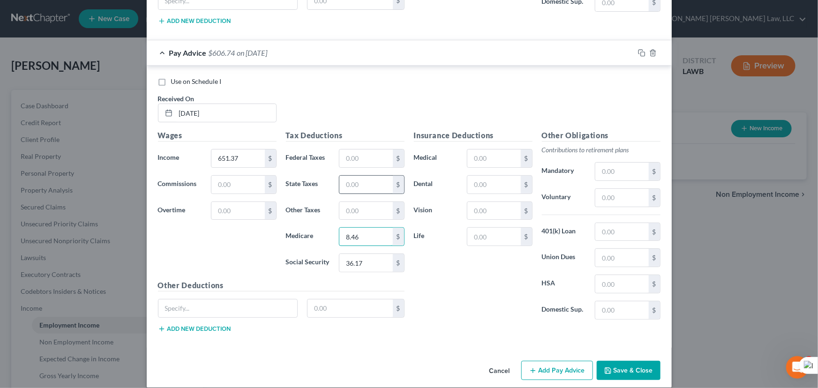
type input "8.46"
click at [351, 176] on input "text" at bounding box center [365, 185] width 53 height 18
type input "18.03"
click at [490, 176] on input "text" at bounding box center [493, 185] width 53 height 18
type input "4.06"
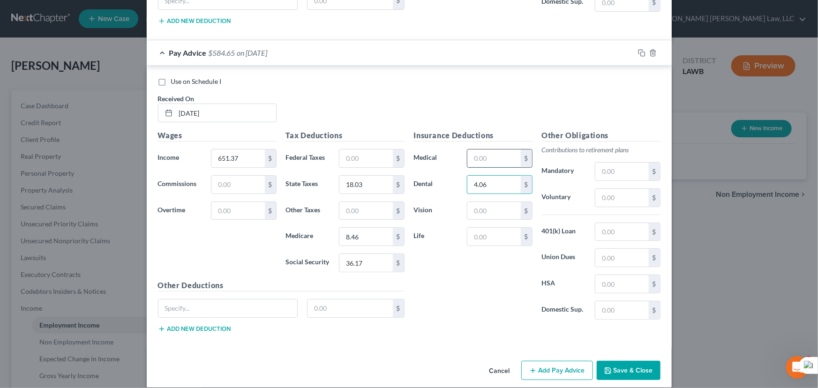
click at [483, 149] on input "text" at bounding box center [493, 158] width 53 height 18
type input "62.65"
click at [506, 208] on input "text" at bounding box center [493, 211] width 53 height 18
type input "1.29"
click at [542, 361] on button "Add Pay Advice" at bounding box center [557, 371] width 72 height 20
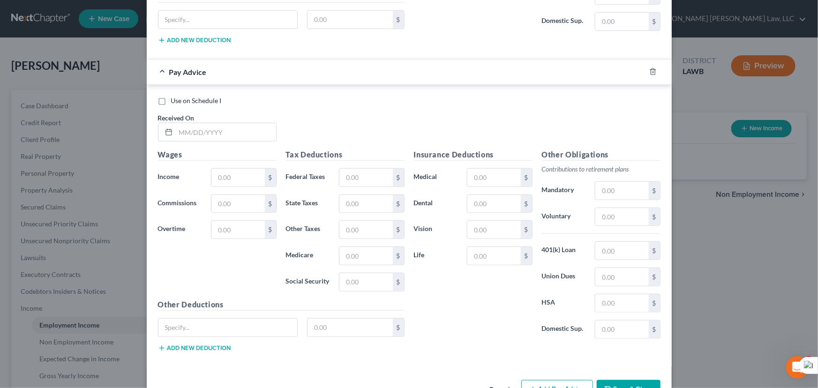
scroll to position [3969, 0]
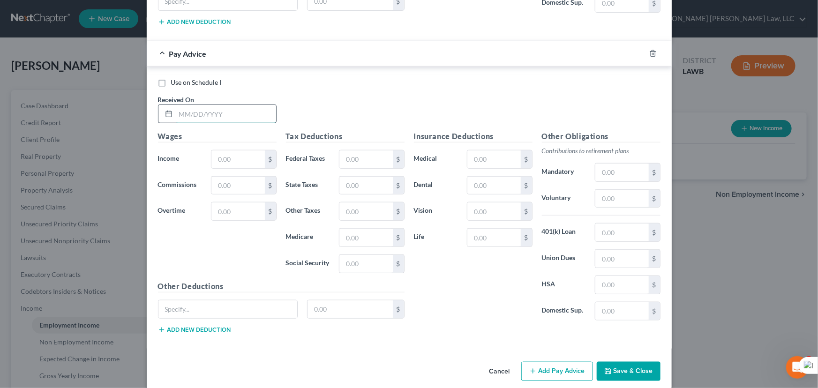
click at [209, 105] on input "text" at bounding box center [226, 114] width 100 height 18
click at [233, 150] on input "text" at bounding box center [237, 159] width 53 height 18
click at [353, 136] on div "Tax Deductions Federal Taxes $ State Taxes $ Other Taxes $ Medicare $ Social Se…" at bounding box center [345, 206] width 128 height 150
click at [356, 150] on input "text" at bounding box center [365, 159] width 53 height 18
click at [361, 255] on input "text" at bounding box center [365, 264] width 53 height 18
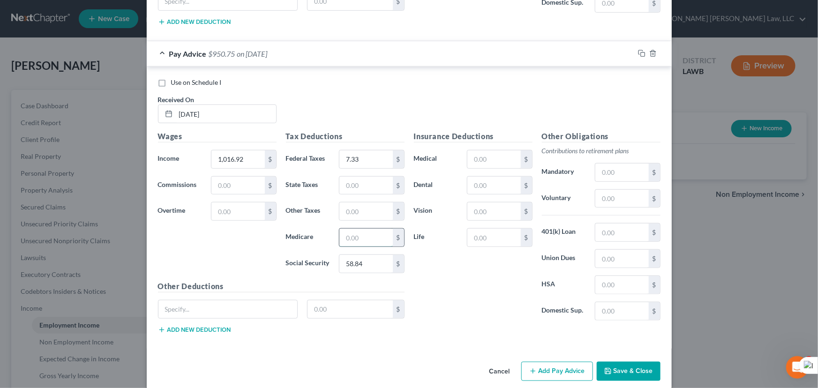
click at [370, 229] on input "text" at bounding box center [365, 238] width 53 height 18
click at [357, 177] on input "text" at bounding box center [365, 186] width 53 height 18
click at [485, 150] on input "text" at bounding box center [493, 159] width 53 height 18
click at [477, 177] on input "text" at bounding box center [493, 186] width 53 height 18
click at [503, 150] on input "text" at bounding box center [493, 159] width 53 height 18
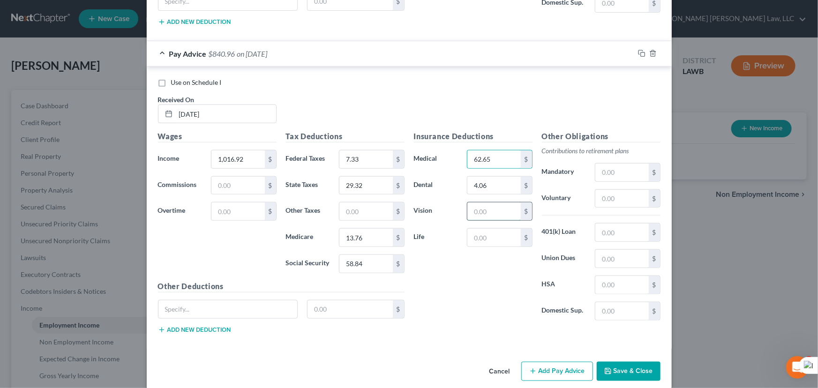
click at [484, 202] on input "text" at bounding box center [493, 211] width 53 height 18
click at [546, 362] on button "Add Pay Advice" at bounding box center [557, 372] width 72 height 20
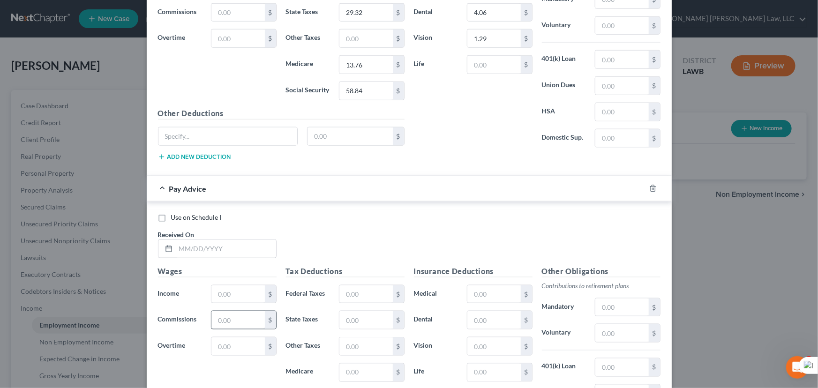
scroll to position [4276, 0]
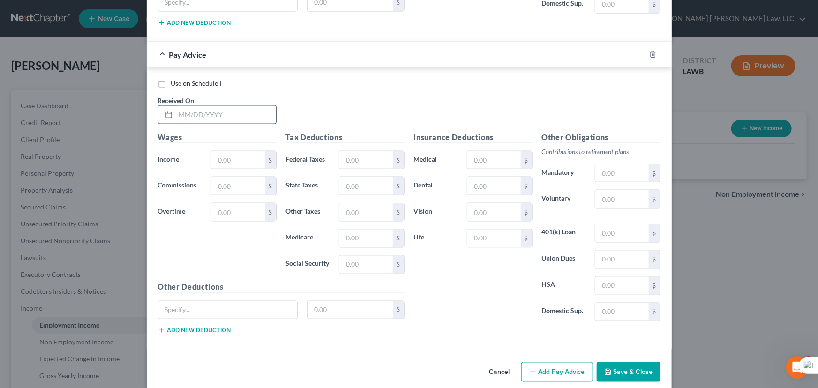
click at [197, 106] on input "text" at bounding box center [226, 115] width 100 height 18
click at [230, 151] on input "text" at bounding box center [237, 160] width 53 height 18
click at [367, 151] on input "text" at bounding box center [365, 160] width 53 height 18
click at [359, 258] on input "text" at bounding box center [365, 265] width 53 height 18
click at [361, 230] on input "text" at bounding box center [365, 239] width 53 height 18
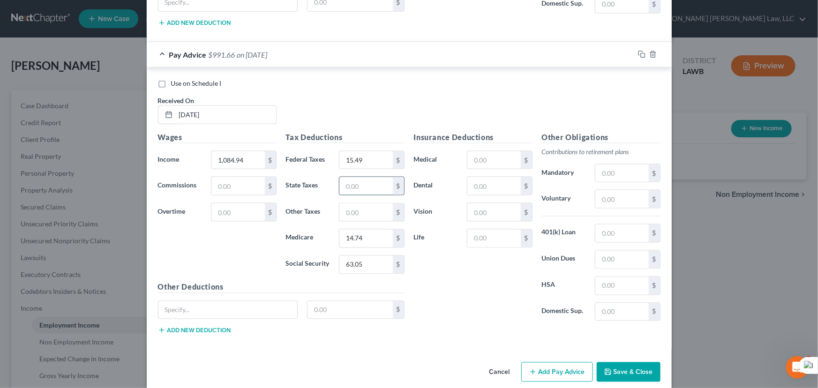
click at [368, 177] on input "text" at bounding box center [365, 186] width 53 height 18
click at [497, 178] on input "text" at bounding box center [493, 186] width 53 height 18
click at [488, 151] on input "text" at bounding box center [493, 160] width 53 height 18
click at [482, 203] on input "text" at bounding box center [493, 212] width 53 height 18
click at [540, 362] on button "Add Pay Advice" at bounding box center [557, 372] width 72 height 20
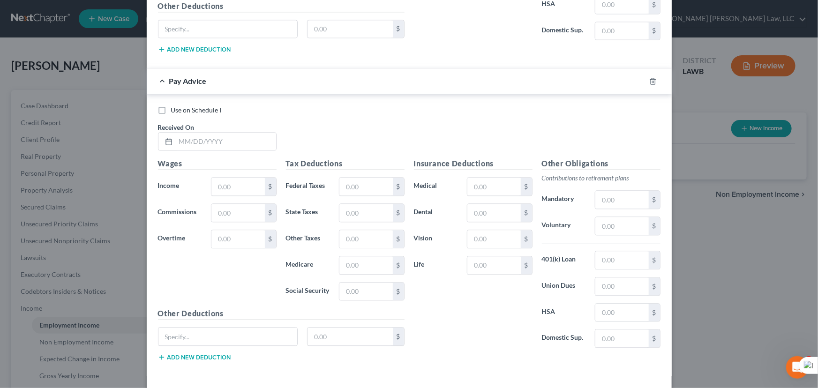
scroll to position [4583, 0]
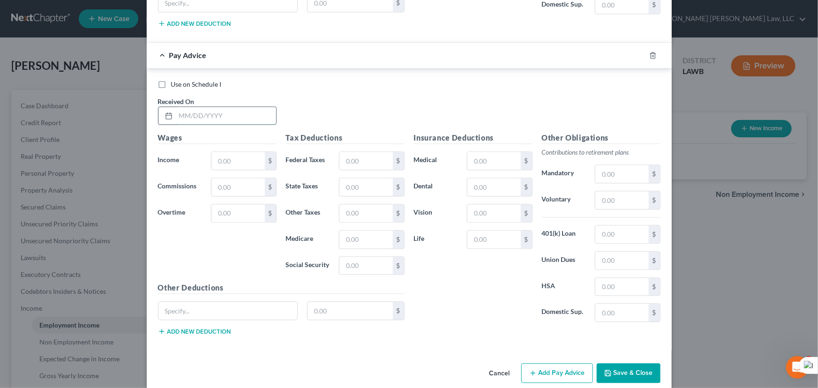
click at [241, 107] on input "text" at bounding box center [226, 116] width 100 height 18
click at [257, 152] on input "text" at bounding box center [237, 161] width 53 height 18
click at [367, 257] on input "text" at bounding box center [365, 266] width 53 height 18
click at [355, 231] on input "text" at bounding box center [365, 240] width 53 height 18
click at [360, 178] on input "text" at bounding box center [365, 187] width 53 height 18
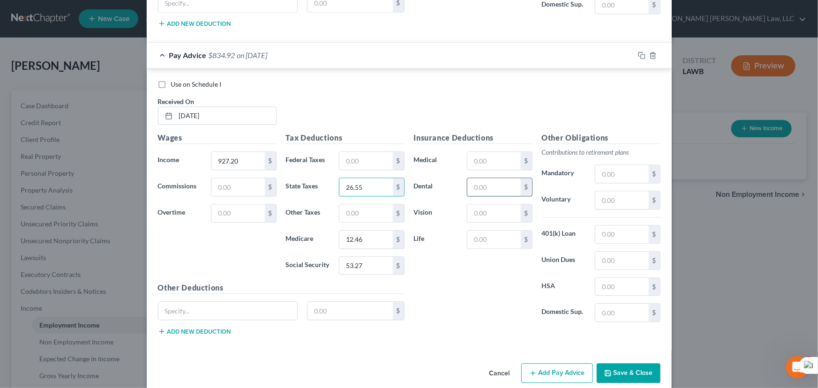
click at [497, 178] on input "text" at bounding box center [493, 187] width 53 height 18
click at [487, 152] on input "text" at bounding box center [493, 161] width 53 height 18
click at [501, 210] on div "Insurance Deductions Medical 62.65 $ Dental 4.06 $ Vision $ Life $" at bounding box center [473, 230] width 128 height 197
click at [497, 204] on input "text" at bounding box center [493, 213] width 53 height 18
click at [551, 363] on button "Add Pay Advice" at bounding box center [557, 373] width 72 height 20
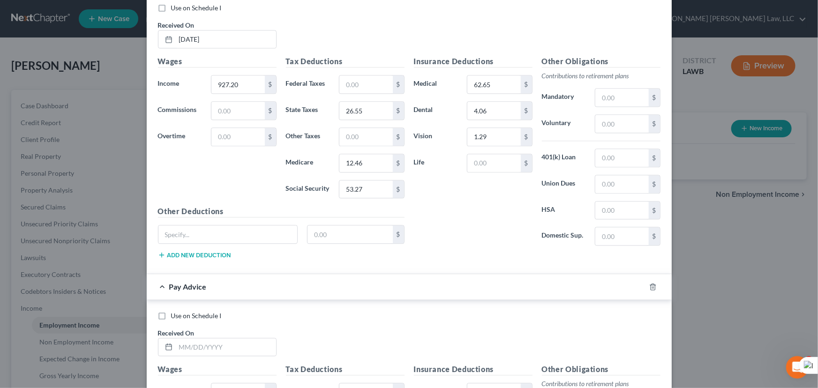
scroll to position [4890, 0]
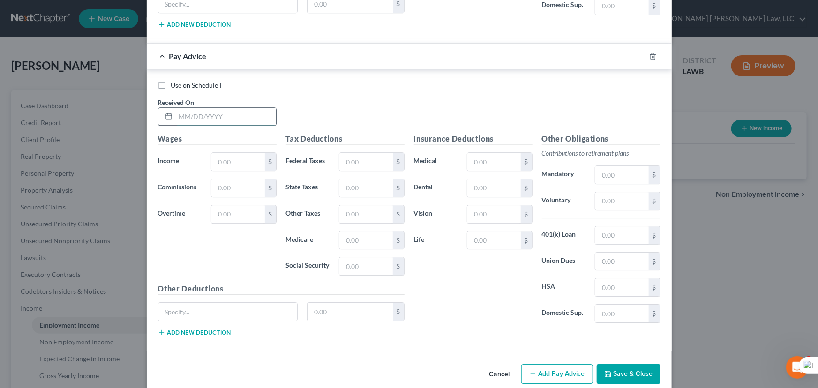
click at [187, 108] on input "text" at bounding box center [226, 117] width 100 height 18
click at [222, 157] on div "$" at bounding box center [243, 161] width 65 height 19
click at [223, 153] on input "text" at bounding box center [237, 162] width 53 height 18
click at [381, 164] on div "Tax Deductions Federal Taxes $ State Taxes $ Other Taxes $ Medicare $ Social Se…" at bounding box center [345, 208] width 128 height 150
click at [369, 153] on input "text" at bounding box center [365, 162] width 53 height 18
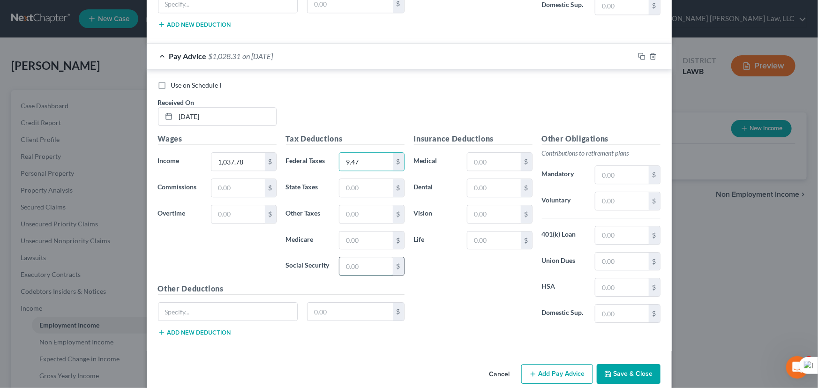
click at [359, 257] on input "text" at bounding box center [365, 266] width 53 height 18
click at [364, 231] on input "text" at bounding box center [365, 240] width 53 height 18
click at [366, 179] on input "text" at bounding box center [365, 188] width 53 height 18
click at [492, 179] on input "text" at bounding box center [493, 188] width 53 height 18
click at [486, 153] on input "text" at bounding box center [493, 162] width 53 height 18
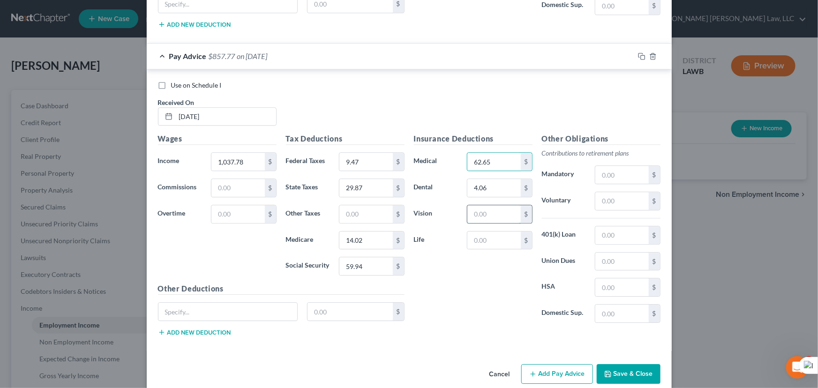
click at [499, 205] on input "text" at bounding box center [493, 214] width 53 height 18
click at [573, 367] on button "Add Pay Advice" at bounding box center [557, 374] width 72 height 20
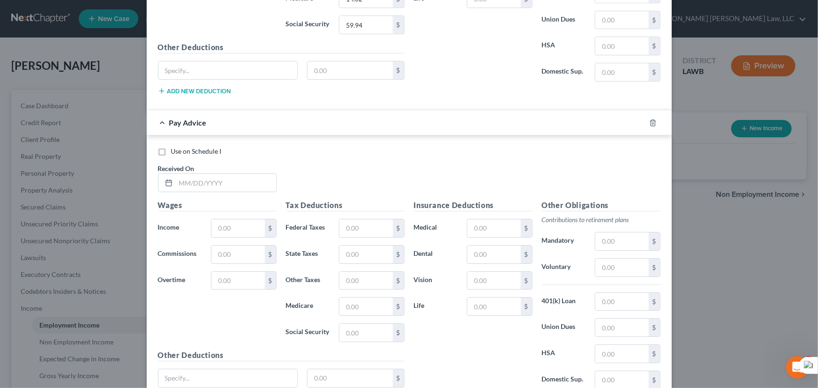
scroll to position [5197, 0]
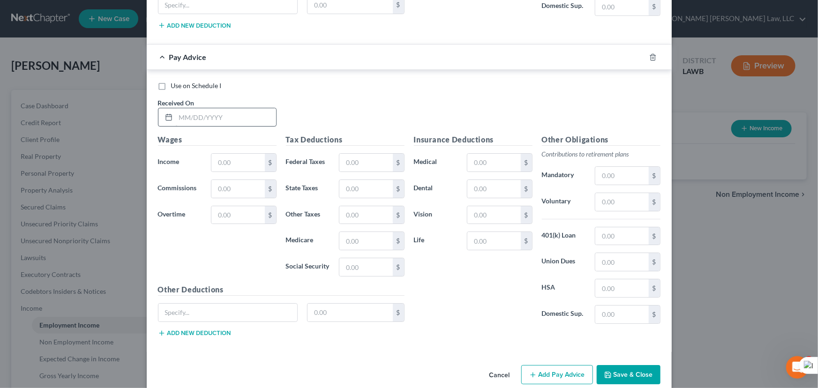
click at [198, 81] on div "Use on Schedule I Received On *" at bounding box center [409, 107] width 512 height 53
click at [200, 108] on input "text" at bounding box center [226, 117] width 100 height 18
drag, startPoint x: 238, startPoint y: 157, endPoint x: 237, endPoint y: 148, distance: 9.4
click at [238, 157] on div "Wages Income * $ Commissions $ Overtime $" at bounding box center [217, 209] width 128 height 150
click at [237, 154] on input "text" at bounding box center [237, 163] width 53 height 18
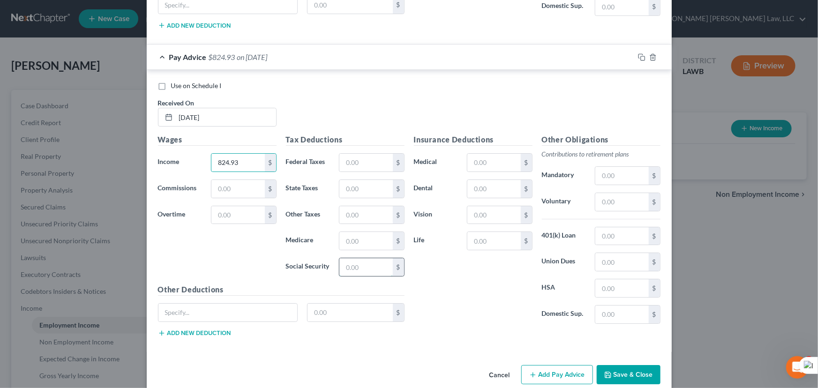
click at [362, 258] on input "text" at bounding box center [365, 267] width 53 height 18
click at [351, 236] on div "Tax Deductions Federal Taxes $ State Taxes $ Other Taxes $ Medicare $ Social Se…" at bounding box center [345, 209] width 128 height 150
click at [359, 232] on input "text" at bounding box center [365, 241] width 53 height 18
click at [367, 180] on input "text" at bounding box center [365, 189] width 53 height 18
click at [490, 180] on input "text" at bounding box center [493, 189] width 53 height 18
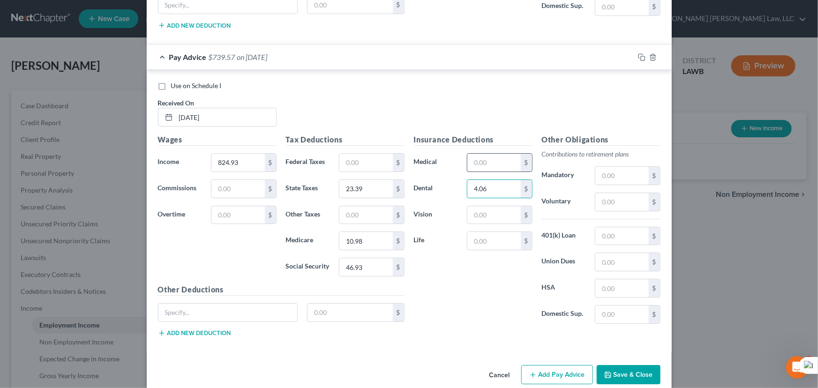
click at [494, 154] on input "text" at bounding box center [493, 163] width 53 height 18
click at [490, 206] on input "text" at bounding box center [493, 215] width 53 height 18
click at [538, 365] on button "Add Pay Advice" at bounding box center [557, 375] width 72 height 20
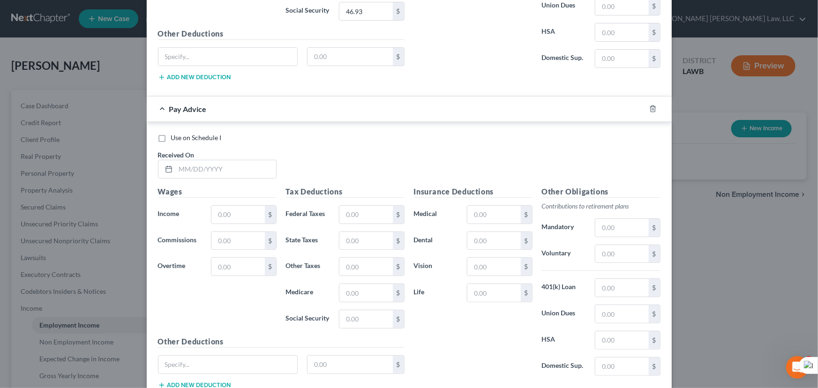
scroll to position [5504, 0]
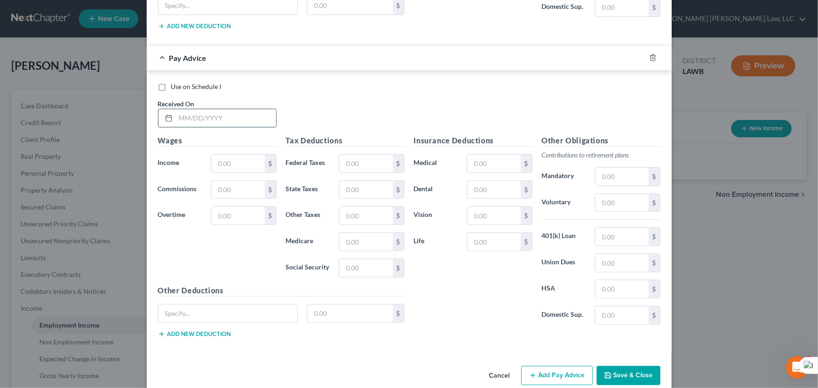
click at [192, 109] on input "text" at bounding box center [226, 118] width 100 height 18
click at [231, 155] on input "text" at bounding box center [237, 164] width 53 height 18
click at [367, 259] on input "text" at bounding box center [365, 268] width 53 height 18
click at [353, 233] on input "text" at bounding box center [365, 242] width 53 height 18
click at [351, 181] on input "text" at bounding box center [365, 190] width 53 height 18
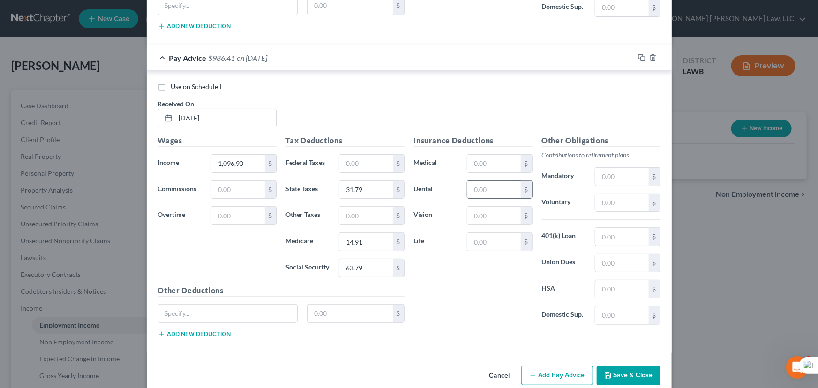
click at [492, 181] on input "text" at bounding box center [493, 190] width 53 height 18
click at [493, 155] on input "text" at bounding box center [493, 164] width 53 height 18
click at [493, 207] on input "text" at bounding box center [493, 216] width 53 height 18
click at [548, 366] on button "Add Pay Advice" at bounding box center [557, 376] width 72 height 20
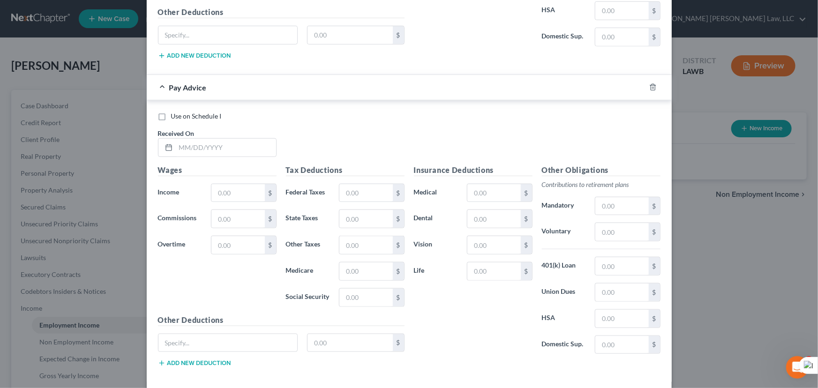
scroll to position [5811, 0]
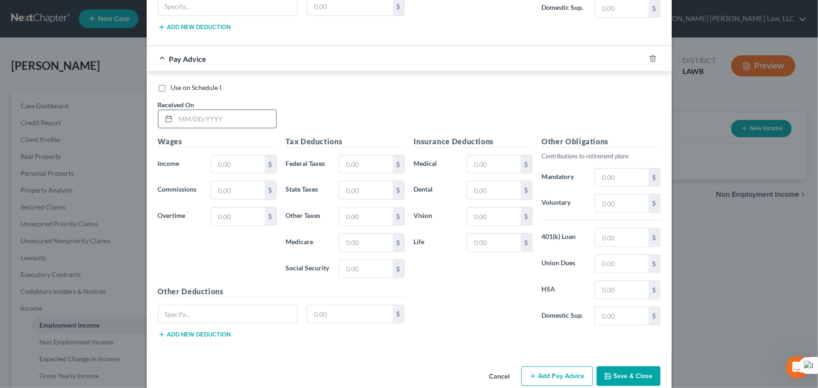
click at [230, 110] on input "text" at bounding box center [226, 119] width 100 height 18
click at [234, 156] on input "text" at bounding box center [237, 165] width 53 height 18
click at [369, 260] on input "text" at bounding box center [365, 269] width 53 height 18
click at [373, 234] on input "text" at bounding box center [365, 243] width 53 height 18
drag, startPoint x: 366, startPoint y: 163, endPoint x: 366, endPoint y: 169, distance: 5.7
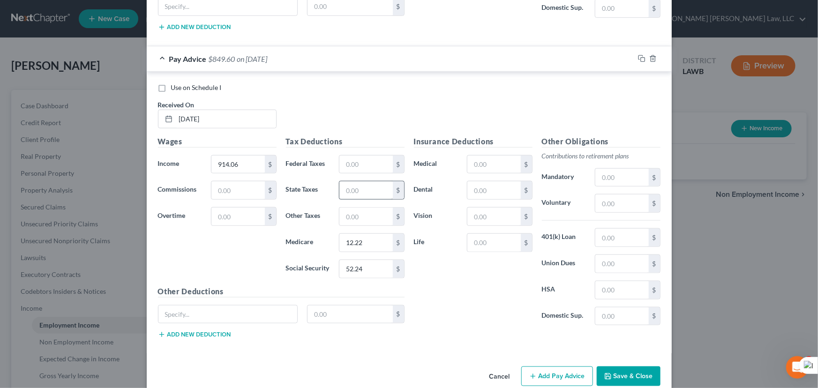
click at [366, 169] on div "Tax Deductions Federal Taxes $ State Taxes $ Other Taxes $ Medicare 12.22 $ Soc…" at bounding box center [345, 211] width 128 height 150
drag, startPoint x: 366, startPoint y: 169, endPoint x: 366, endPoint y: 178, distance: 8.9
click at [366, 181] on input "text" at bounding box center [365, 190] width 53 height 18
click at [489, 181] on input "text" at bounding box center [493, 190] width 53 height 18
click at [485, 156] on input "text" at bounding box center [493, 165] width 53 height 18
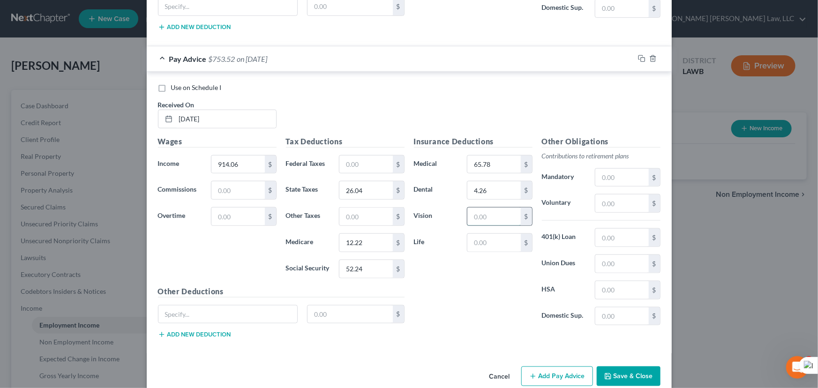
click at [492, 208] on input "text" at bounding box center [493, 217] width 53 height 18
click at [486, 234] on input "text" at bounding box center [493, 243] width 53 height 18
click at [562, 366] on button "Add Pay Advice" at bounding box center [557, 376] width 72 height 20
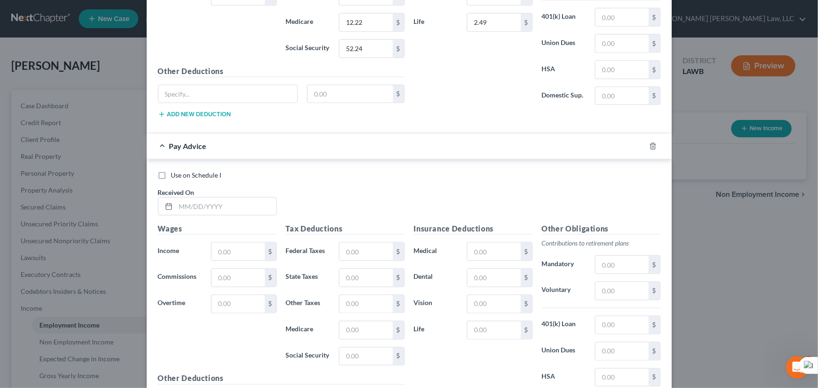
scroll to position [6118, 0]
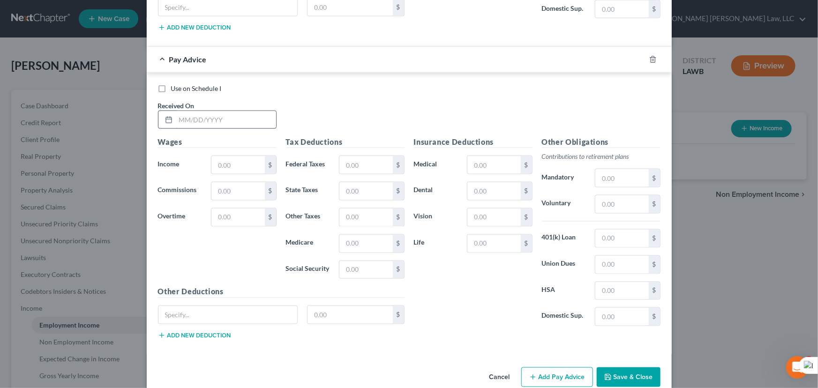
drag, startPoint x: 185, startPoint y: 91, endPoint x: 189, endPoint y: 97, distance: 7.4
click at [185, 101] on div "Received On *" at bounding box center [217, 115] width 128 height 29
click at [189, 111] on input "text" at bounding box center [226, 120] width 100 height 18
click at [240, 156] on input "text" at bounding box center [237, 165] width 53 height 18
click at [366, 261] on input "text" at bounding box center [365, 270] width 53 height 18
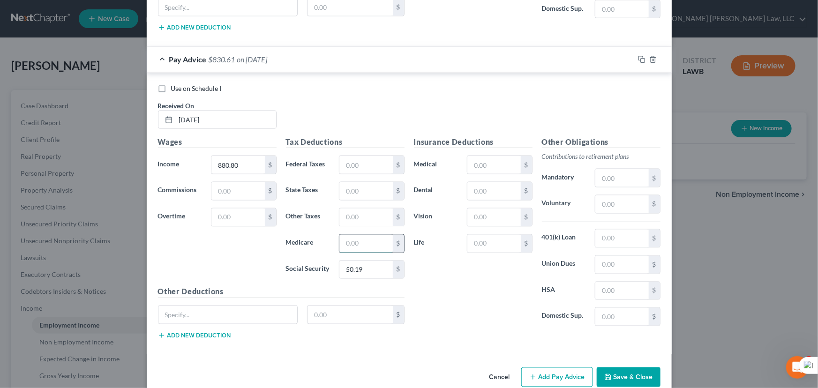
click at [365, 235] on input "text" at bounding box center [365, 244] width 53 height 18
click at [361, 182] on input "text" at bounding box center [365, 191] width 53 height 18
click at [502, 164] on div "Insurance Deductions Medical $ Dental $ Vision $ Life $" at bounding box center [473, 234] width 128 height 197
click at [501, 182] on input "text" at bounding box center [493, 191] width 53 height 18
click at [493, 156] on input "text" at bounding box center [493, 165] width 53 height 18
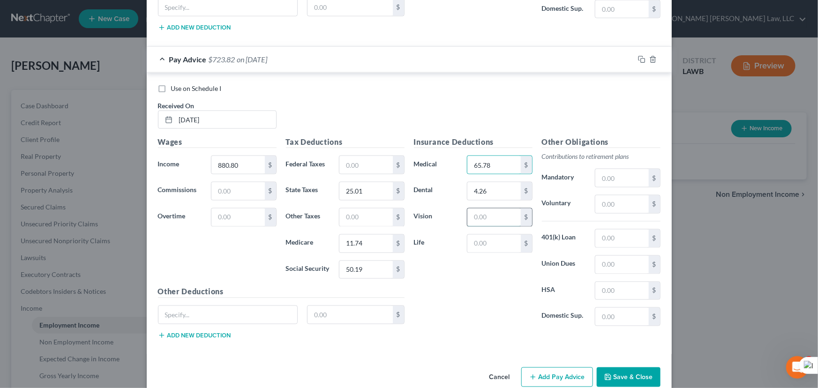
click at [503, 209] on input "text" at bounding box center [493, 218] width 53 height 18
click at [505, 235] on input "text" at bounding box center [493, 244] width 53 height 18
click at [538, 367] on button "Add Pay Advice" at bounding box center [557, 377] width 72 height 20
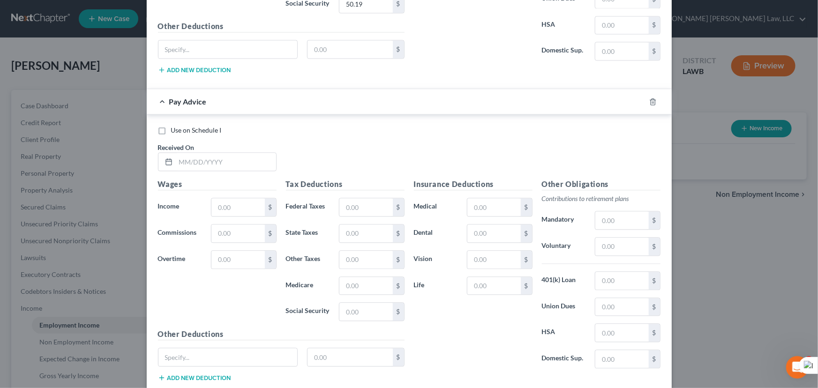
scroll to position [6425, 0]
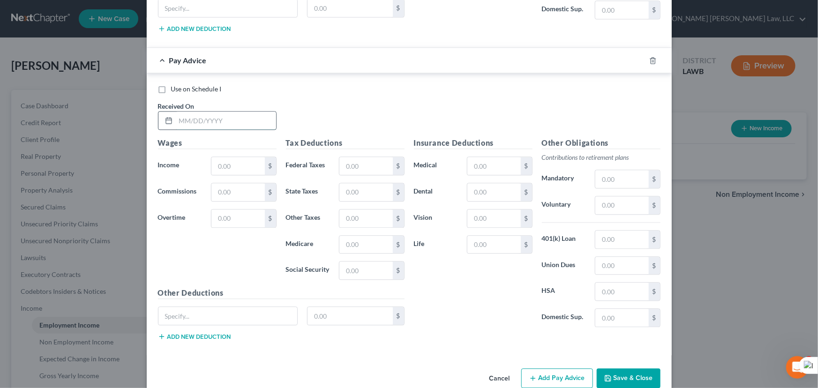
click at [235, 112] on input "text" at bounding box center [226, 121] width 100 height 18
click at [233, 157] on input "text" at bounding box center [237, 166] width 53 height 18
click at [342, 261] on input "text" at bounding box center [365, 270] width 53 height 18
click at [354, 236] on input "text" at bounding box center [365, 245] width 53 height 18
click at [363, 183] on div "$" at bounding box center [371, 192] width 65 height 19
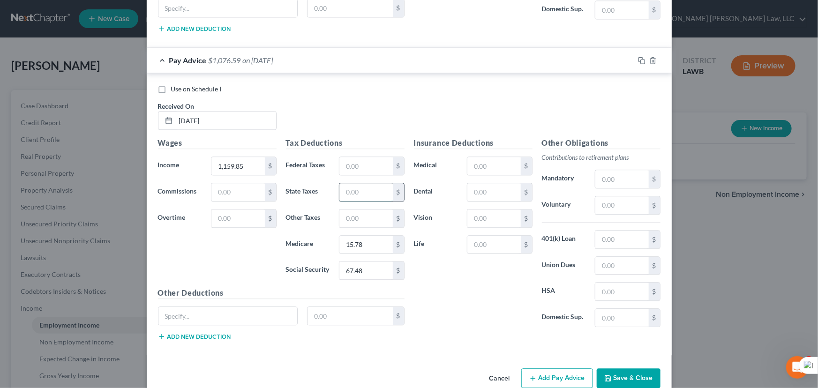
click at [363, 183] on input "text" at bounding box center [365, 192] width 53 height 18
click at [483, 183] on input "text" at bounding box center [493, 192] width 53 height 18
click at [486, 157] on input "text" at bounding box center [493, 166] width 53 height 18
click at [478, 209] on input "text" at bounding box center [493, 218] width 53 height 18
click at [480, 236] on input "text" at bounding box center [493, 245] width 53 height 18
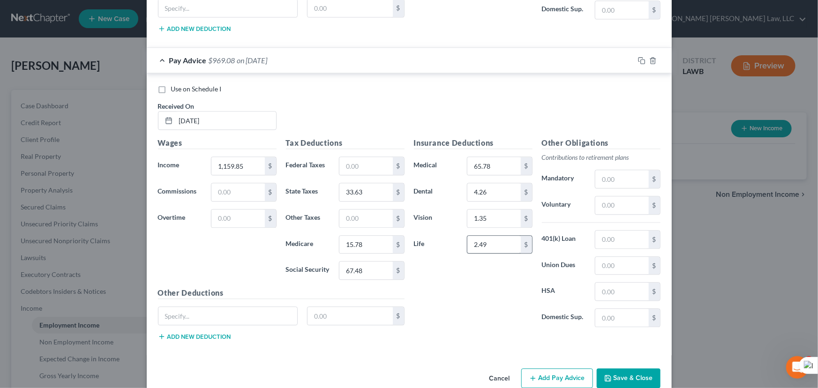
click at [553, 368] on button "Add Pay Advice" at bounding box center [557, 378] width 72 height 20
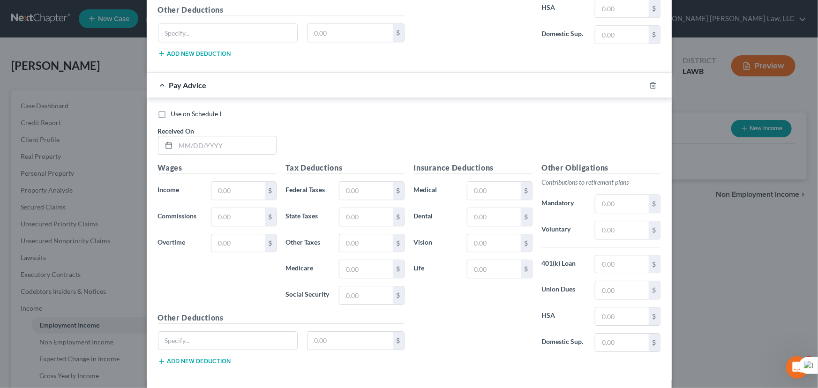
scroll to position [6731, 0]
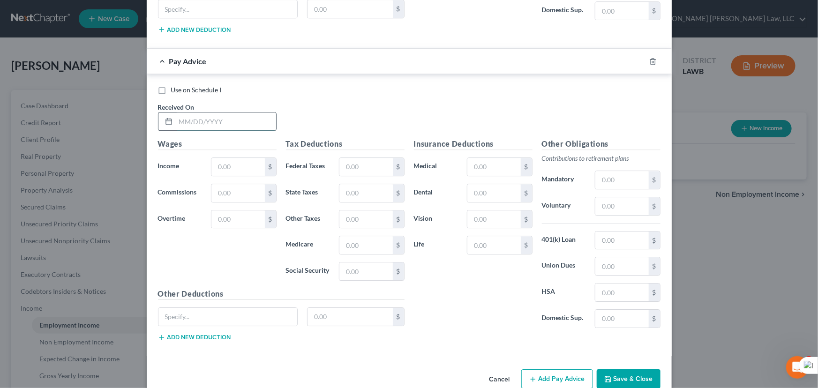
click at [217, 112] on input "text" at bounding box center [226, 121] width 100 height 18
click at [246, 158] on input "text" at bounding box center [237, 167] width 53 height 18
click at [363, 262] on input "text" at bounding box center [365, 271] width 53 height 18
click at [372, 236] on input "text" at bounding box center [365, 245] width 53 height 18
click at [377, 184] on input "text" at bounding box center [365, 193] width 53 height 18
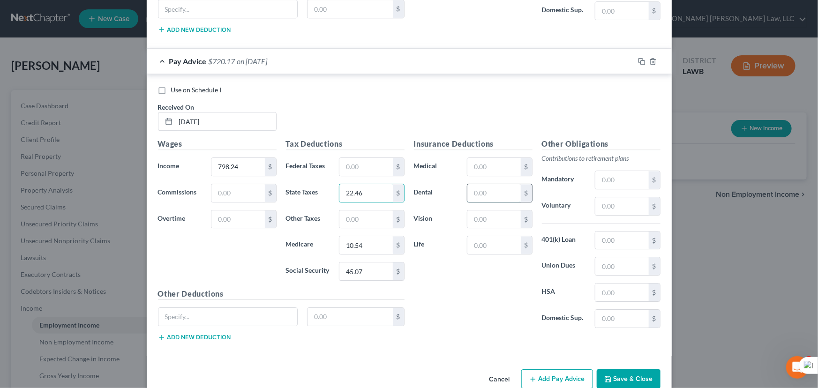
click at [508, 184] on input "text" at bounding box center [493, 193] width 53 height 18
click at [505, 158] on input "text" at bounding box center [493, 167] width 53 height 18
click at [502, 210] on input "text" at bounding box center [493, 219] width 53 height 18
click at [503, 236] on input "text" at bounding box center [493, 245] width 53 height 18
click at [542, 369] on button "Add Pay Advice" at bounding box center [557, 379] width 72 height 20
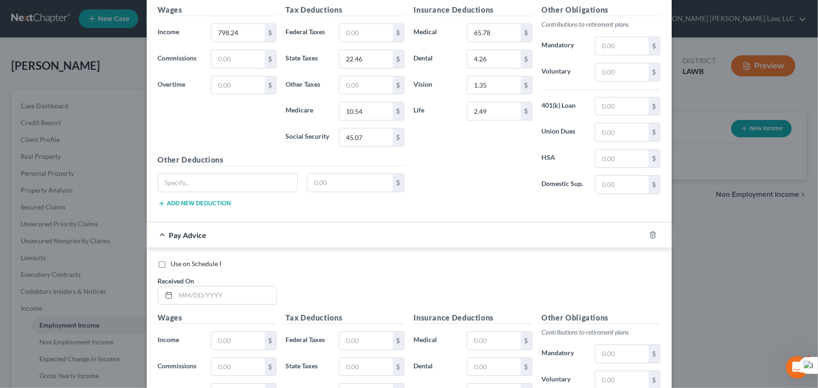
scroll to position [7038, 0]
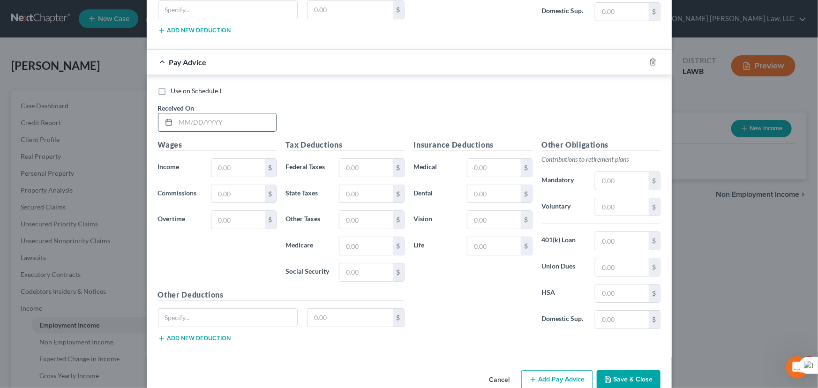
click at [231, 113] on input "text" at bounding box center [226, 122] width 100 height 18
click at [221, 159] on input "text" at bounding box center [237, 168] width 53 height 18
click at [375, 263] on input "text" at bounding box center [365, 272] width 53 height 18
click at [377, 237] on input "text" at bounding box center [365, 246] width 53 height 18
click at [374, 185] on input "text" at bounding box center [365, 194] width 53 height 18
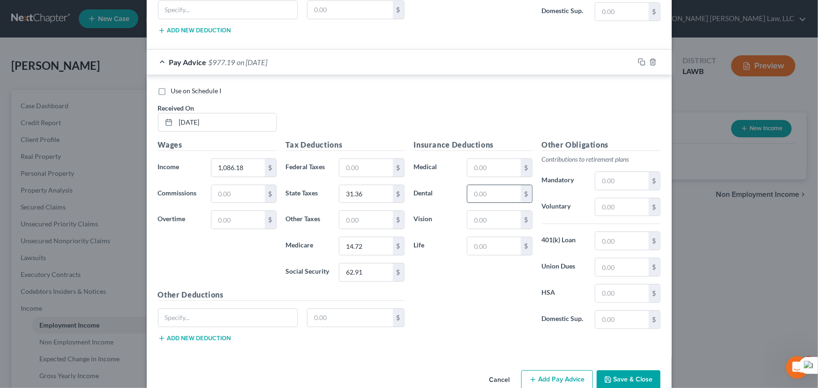
click at [476, 185] on input "text" at bounding box center [493, 194] width 53 height 18
click at [495, 159] on input "text" at bounding box center [493, 168] width 53 height 18
drag, startPoint x: 499, startPoint y: 211, endPoint x: 496, endPoint y: 198, distance: 13.0
click at [499, 211] on div "Insurance Deductions Medical 65.78 $ Dental 4.26 $ Vision $ Life $" at bounding box center [473, 237] width 128 height 197
click at [496, 211] on input "text" at bounding box center [493, 220] width 53 height 18
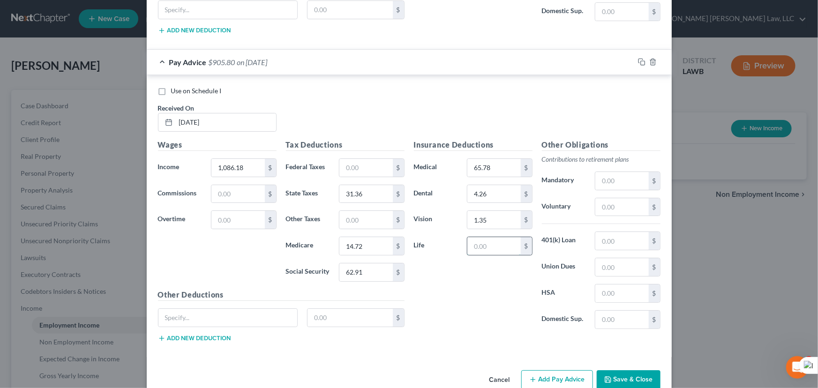
click at [485, 237] on input "text" at bounding box center [493, 246] width 53 height 18
click at [248, 159] on input "1,086.18" at bounding box center [237, 168] width 53 height 18
click at [553, 370] on button "Add Pay Advice" at bounding box center [557, 380] width 72 height 20
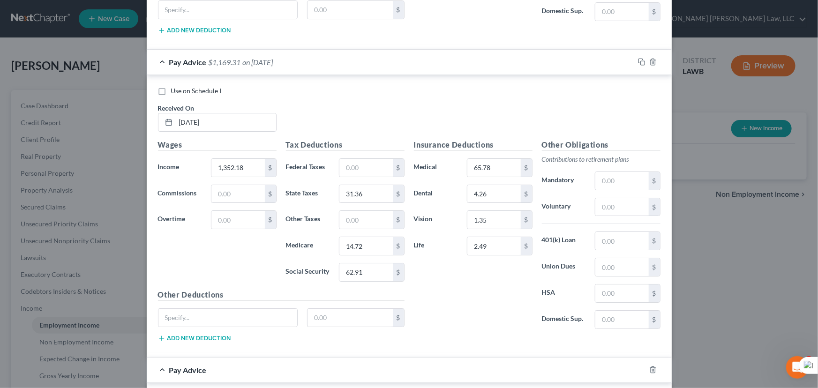
scroll to position [7345, 0]
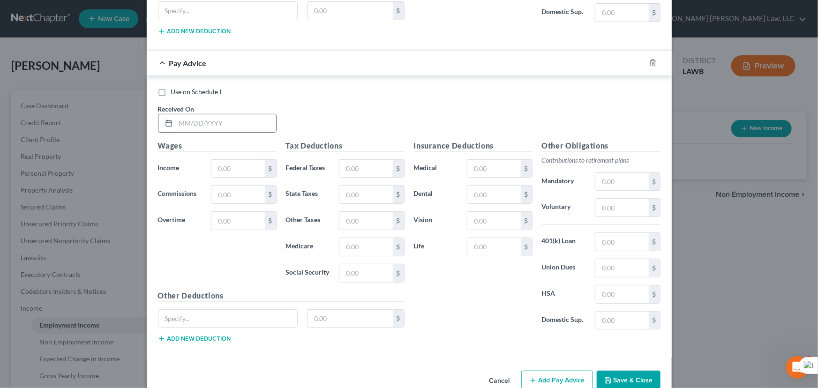
click at [224, 114] on input "text" at bounding box center [226, 123] width 100 height 18
click at [241, 160] on input "text" at bounding box center [237, 169] width 53 height 18
click at [355, 264] on input "text" at bounding box center [365, 273] width 53 height 18
click at [379, 238] on input "text" at bounding box center [365, 247] width 53 height 18
click at [339, 185] on div "$" at bounding box center [371, 194] width 65 height 19
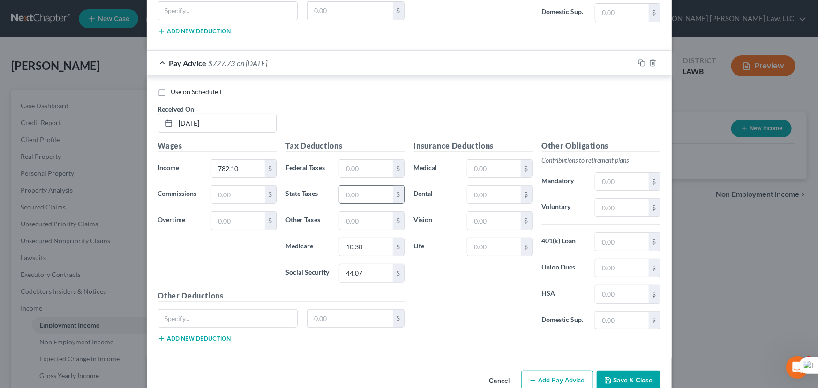
click at [352, 186] on input "text" at bounding box center [365, 195] width 53 height 18
click at [488, 186] on input "text" at bounding box center [493, 195] width 53 height 18
click at [497, 160] on input "text" at bounding box center [493, 169] width 53 height 18
click at [493, 212] on input "text" at bounding box center [493, 221] width 53 height 18
click at [500, 238] on input "text" at bounding box center [493, 247] width 53 height 18
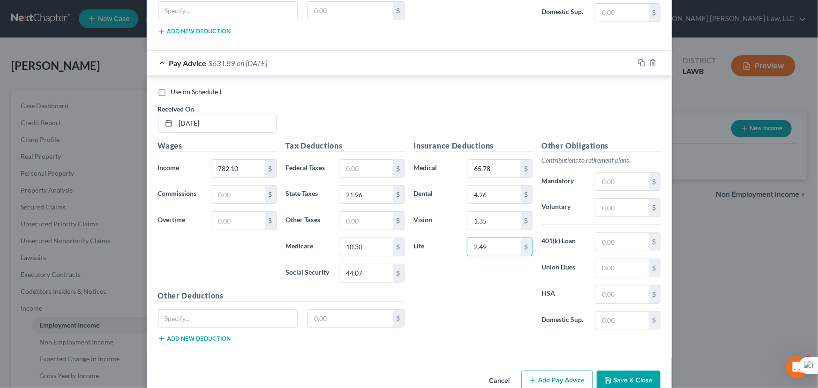
click at [561, 371] on button "Add Pay Advice" at bounding box center [557, 381] width 72 height 20
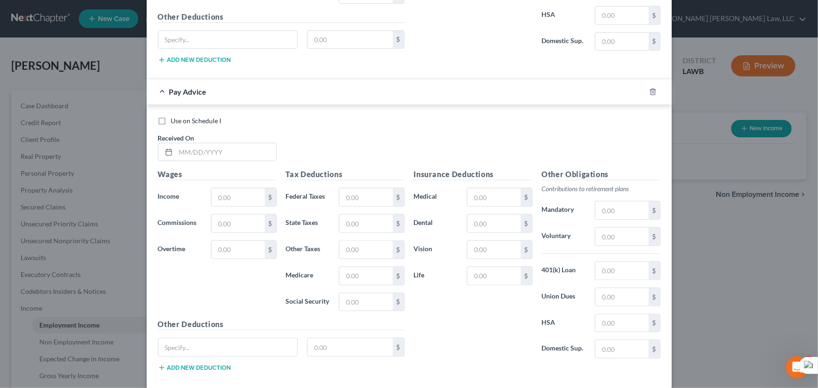
scroll to position [7652, 0]
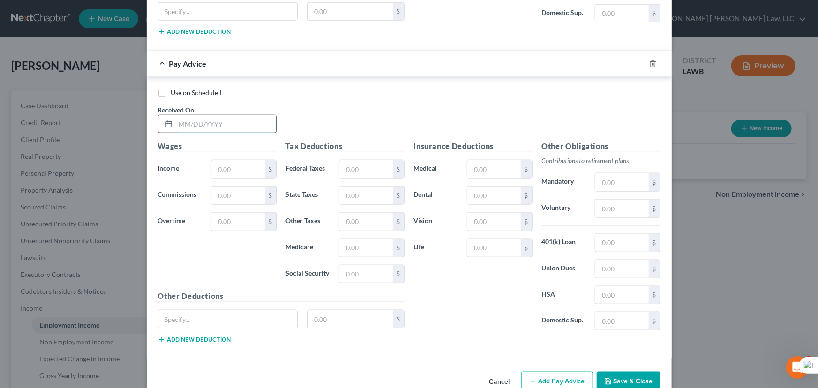
click at [206, 115] on input "text" at bounding box center [226, 124] width 100 height 18
click at [242, 160] on input "text" at bounding box center [237, 169] width 53 height 18
click at [363, 265] on input "text" at bounding box center [365, 274] width 53 height 18
click at [373, 239] on input "text" at bounding box center [365, 248] width 53 height 18
click at [350, 187] on input "text" at bounding box center [365, 196] width 53 height 18
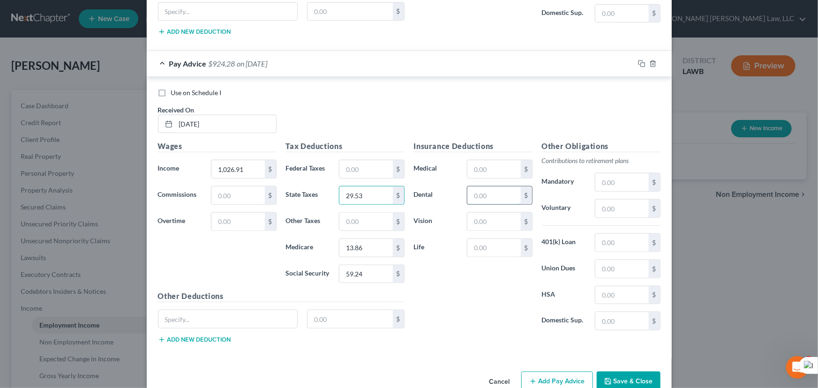
click at [500, 187] on input "text" at bounding box center [493, 196] width 53 height 18
click at [481, 160] on input "text" at bounding box center [493, 169] width 53 height 18
click at [486, 213] on input "text" at bounding box center [493, 222] width 53 height 18
click at [496, 239] on input "text" at bounding box center [493, 248] width 53 height 18
click at [547, 372] on button "Add Pay Advice" at bounding box center [557, 382] width 72 height 20
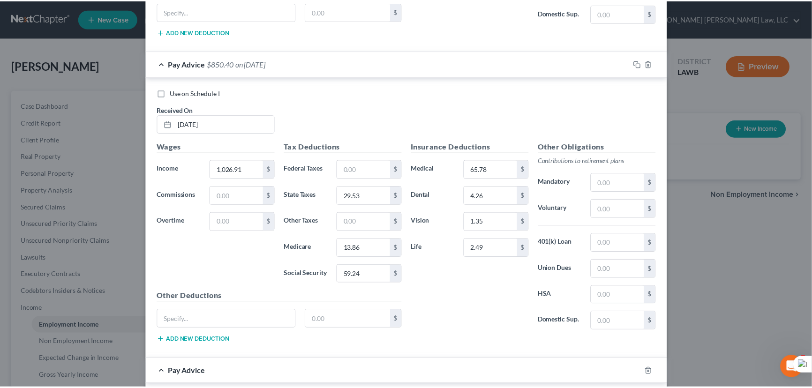
scroll to position [7959, 0]
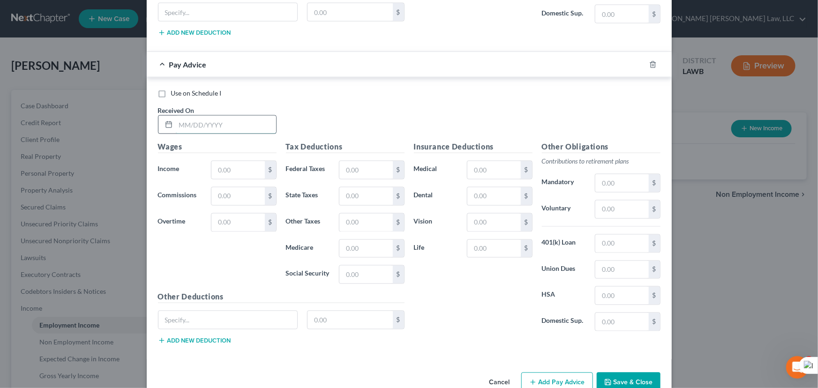
click at [196, 116] on input "text" at bounding box center [226, 125] width 100 height 18
click at [224, 161] on input "text" at bounding box center [237, 170] width 53 height 18
click at [359, 266] on input "text" at bounding box center [365, 275] width 53 height 18
click at [352, 240] on input "text" at bounding box center [365, 249] width 53 height 18
click at [360, 187] on input "text" at bounding box center [365, 196] width 53 height 18
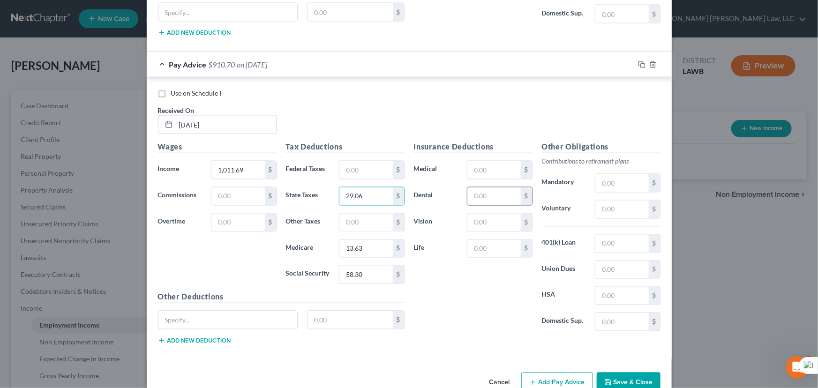
click at [483, 187] on input "text" at bounding box center [493, 196] width 53 height 18
click at [486, 161] on input "text" at bounding box center [493, 170] width 53 height 18
click at [511, 214] on input "text" at bounding box center [493, 223] width 53 height 18
click at [499, 240] on input "text" at bounding box center [493, 249] width 53 height 18
click at [627, 373] on button "Save & Close" at bounding box center [629, 383] width 64 height 20
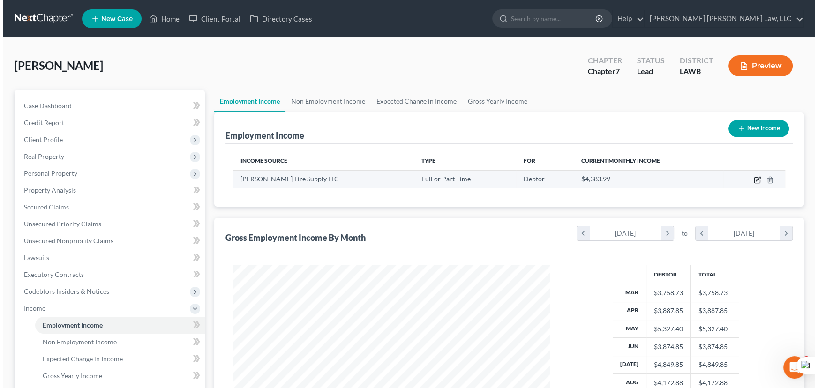
scroll to position [168, 333]
click at [757, 178] on icon "button" at bounding box center [753, 179] width 7 height 7
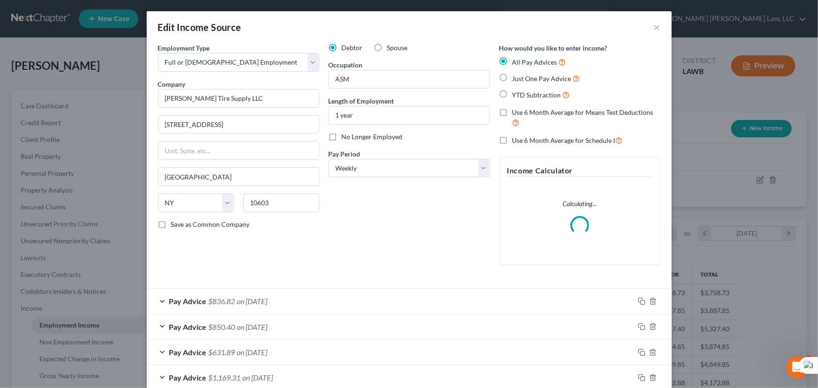
scroll to position [168, 336]
click at [512, 114] on label "Use 6 Month Average for Means Test Deductions" at bounding box center [586, 118] width 148 height 20
click at [516, 114] on input "Use 6 Month Average for Means Test Deductions" at bounding box center [519, 111] width 6 height 6
click at [512, 139] on label "Use 6 Month Average for Schedule I" at bounding box center [567, 140] width 111 height 11
click at [516, 139] on input "Use 6 Month Average for Schedule I" at bounding box center [519, 138] width 6 height 6
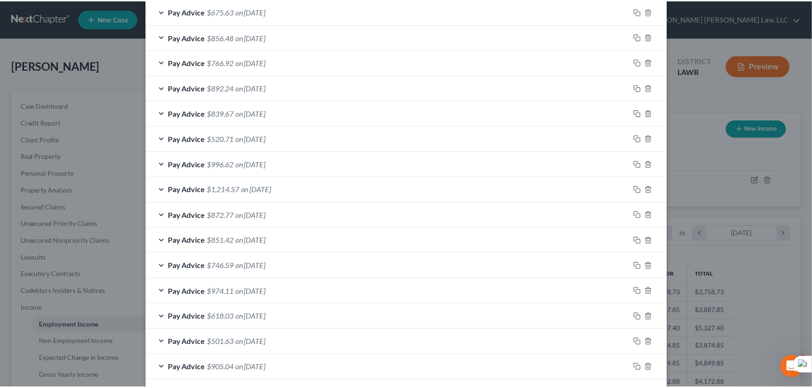
scroll to position [612, 0]
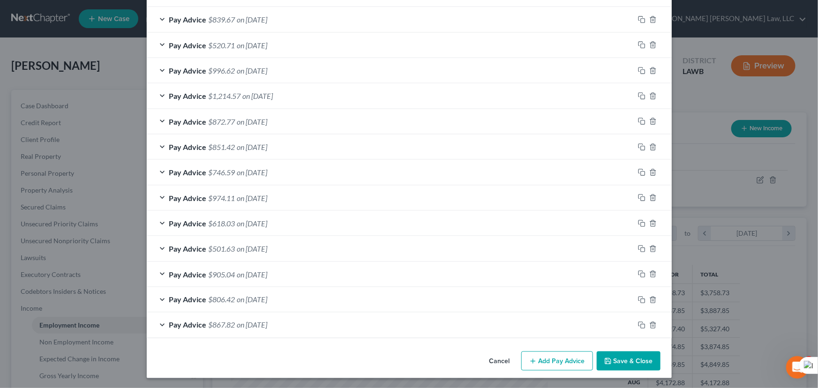
click at [634, 358] on button "Save & Close" at bounding box center [629, 361] width 64 height 20
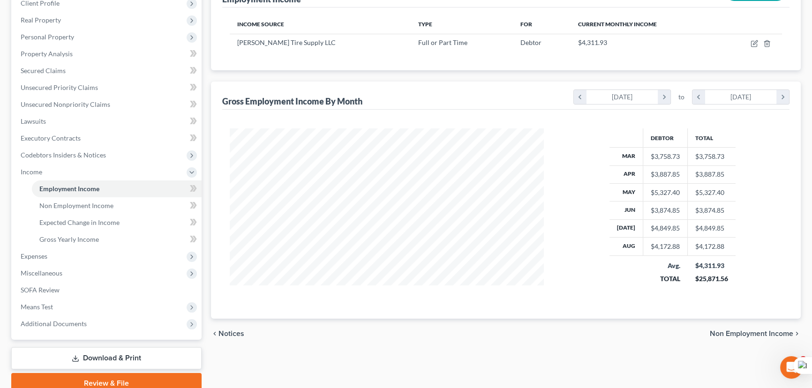
scroll to position [170, 0]
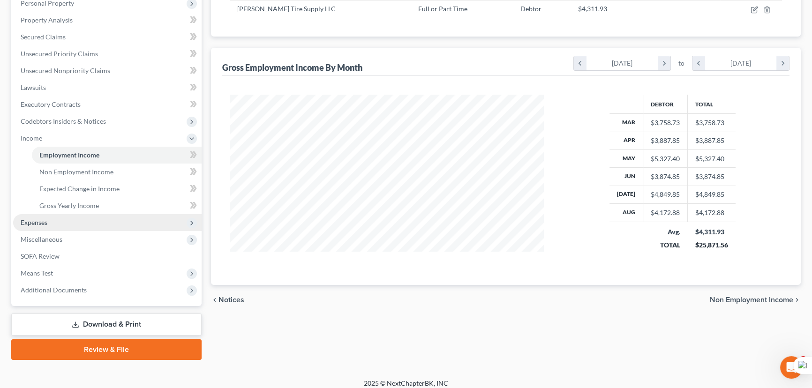
click at [52, 220] on span "Expenses" at bounding box center [107, 222] width 188 height 17
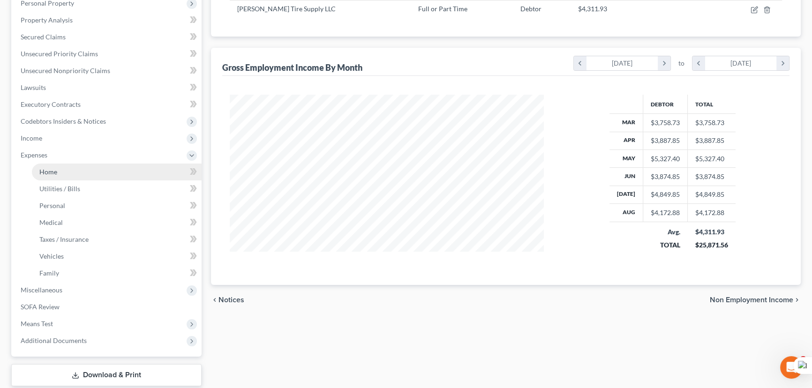
click at [63, 176] on link "Home" at bounding box center [117, 172] width 170 height 17
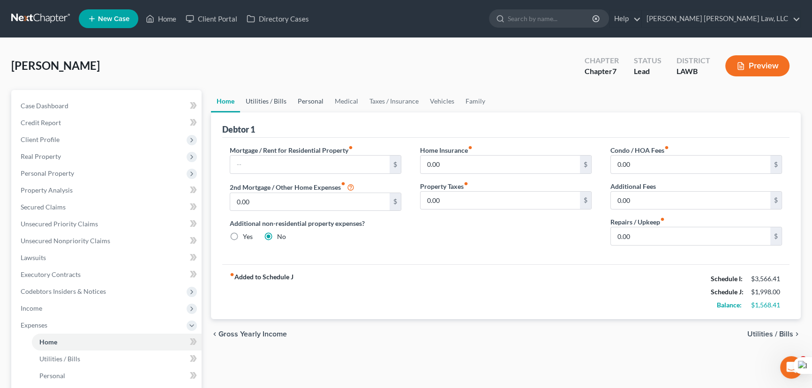
drag, startPoint x: 275, startPoint y: 104, endPoint x: 300, endPoint y: 107, distance: 25.6
click at [274, 104] on link "Utilities / Bills" at bounding box center [266, 101] width 52 height 22
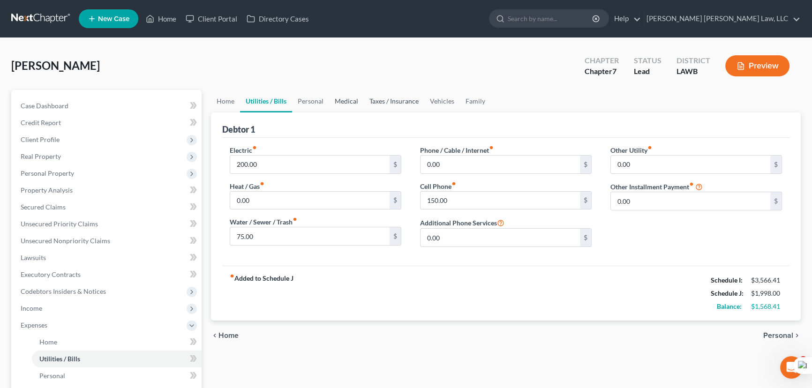
click at [329, 106] on link "Medical" at bounding box center [346, 101] width 35 height 22
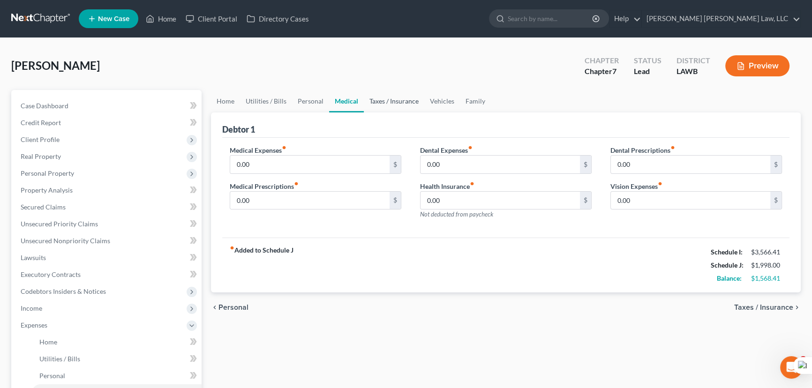
click at [369, 106] on link "Taxes / Insurance" at bounding box center [394, 101] width 60 height 22
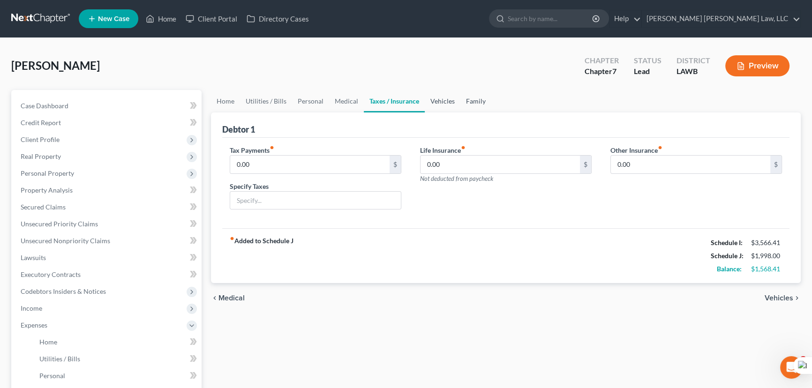
drag, startPoint x: 445, startPoint y: 102, endPoint x: 485, endPoint y: 100, distance: 40.3
click at [446, 102] on link "Vehicles" at bounding box center [443, 101] width 36 height 22
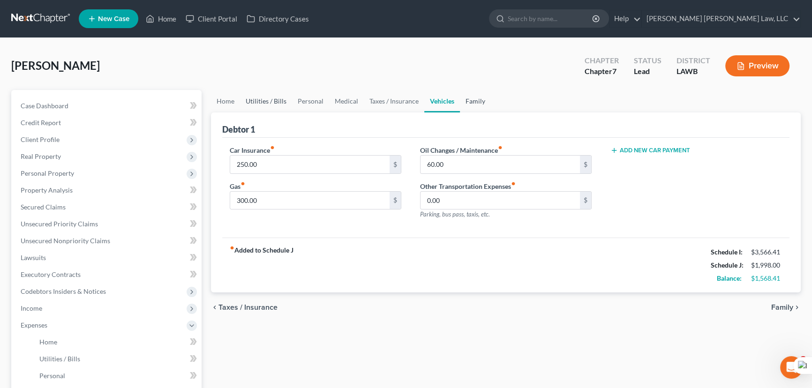
drag, startPoint x: 486, startPoint y: 100, endPoint x: 288, endPoint y: 96, distance: 198.3
click at [487, 101] on link "Family" at bounding box center [475, 101] width 31 height 22
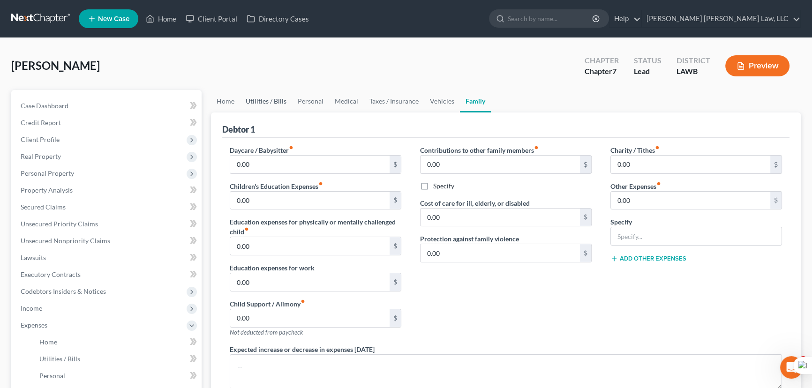
click at [288, 96] on link "Utilities / Bills" at bounding box center [266, 101] width 52 height 22
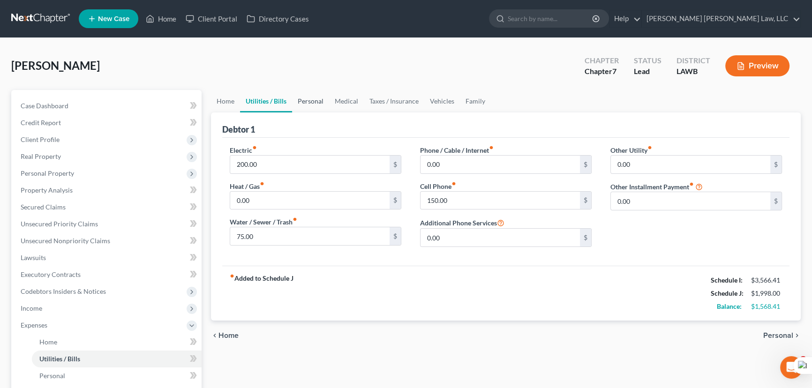
click at [316, 97] on link "Personal" at bounding box center [310, 101] width 37 height 22
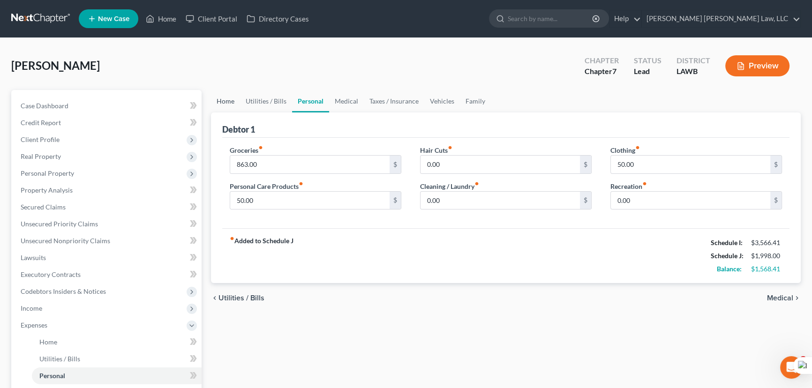
click at [212, 90] on link "Home" at bounding box center [225, 101] width 29 height 22
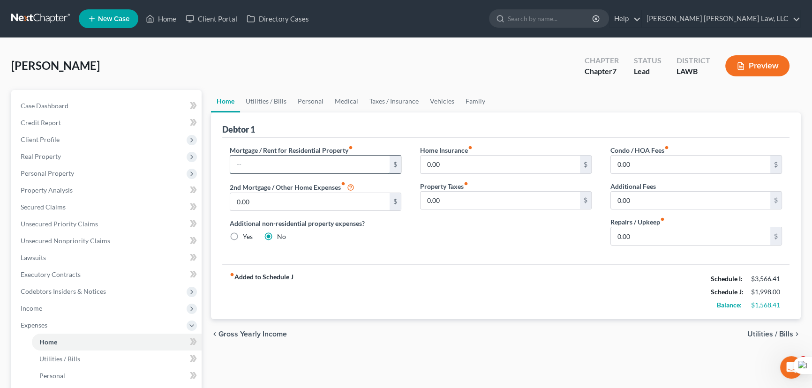
click at [277, 157] on input "text" at bounding box center [309, 165] width 159 height 18
click at [276, 95] on link "Utilities / Bills" at bounding box center [266, 101] width 52 height 22
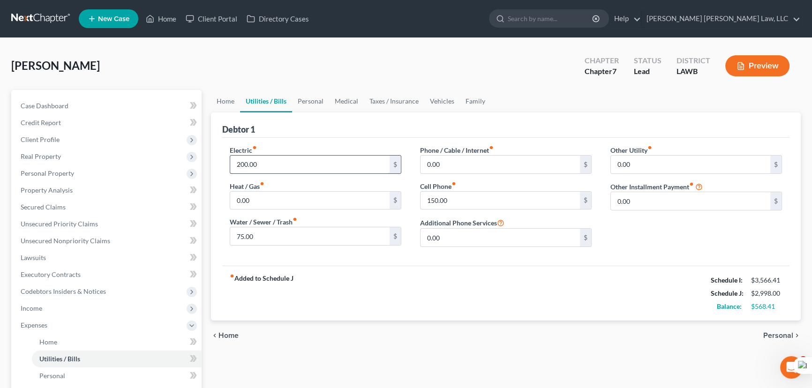
click at [299, 157] on input "200.00" at bounding box center [309, 165] width 159 height 18
click at [268, 193] on input "0.00" at bounding box center [309, 201] width 159 height 18
click at [451, 164] on input "0.00" at bounding box center [499, 165] width 159 height 18
click at [305, 100] on link "Personal" at bounding box center [310, 101] width 37 height 22
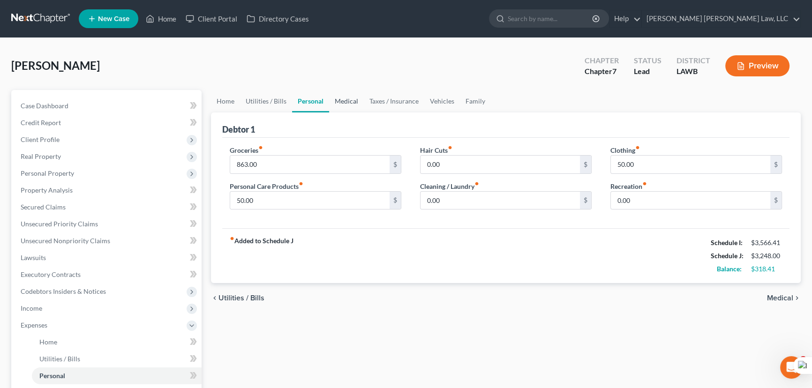
click at [351, 97] on link "Medical" at bounding box center [346, 101] width 35 height 22
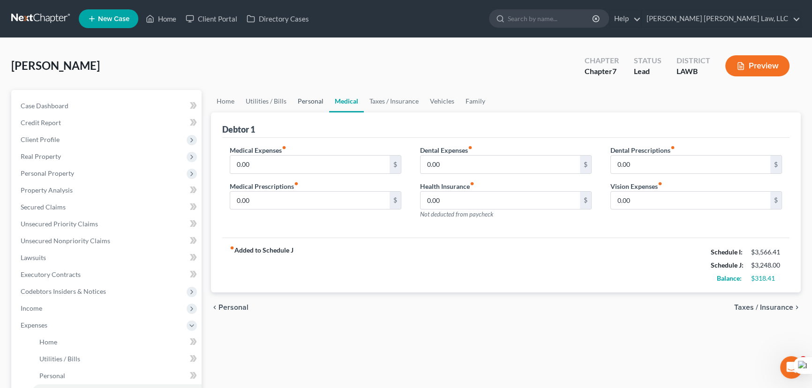
click at [306, 101] on link "Personal" at bounding box center [310, 101] width 37 height 22
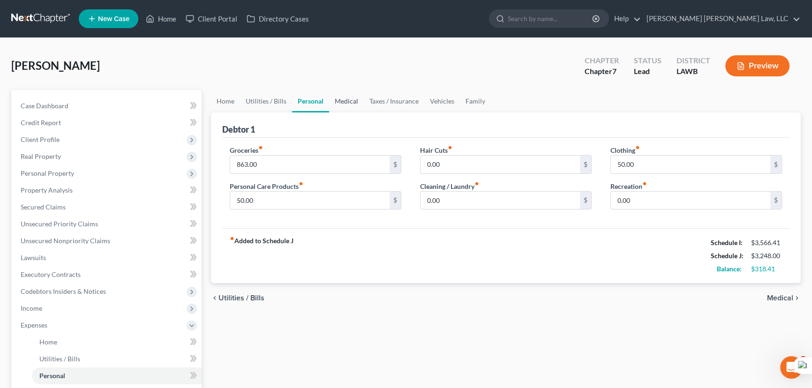
click at [351, 103] on link "Medical" at bounding box center [346, 101] width 35 height 22
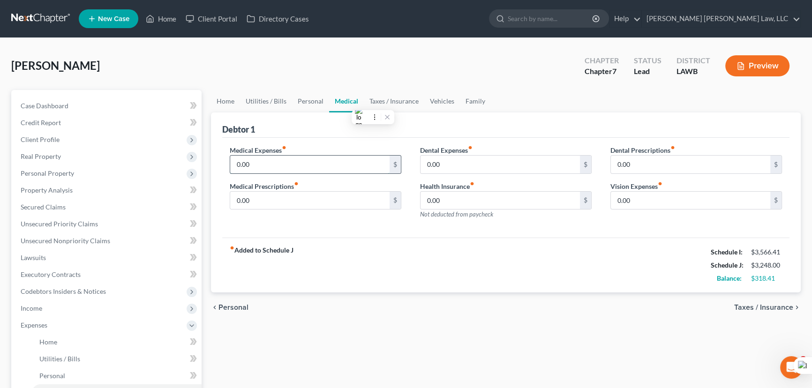
click at [331, 156] on input "0.00" at bounding box center [309, 165] width 159 height 18
click at [434, 98] on link "Vehicles" at bounding box center [442, 101] width 36 height 22
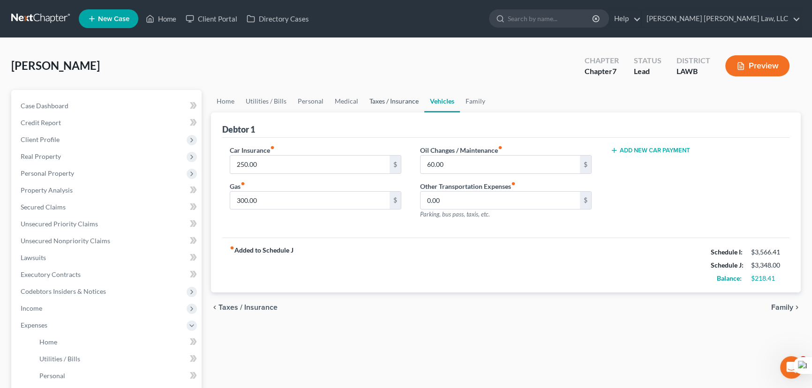
click at [393, 101] on link "Taxes / Insurance" at bounding box center [394, 101] width 60 height 22
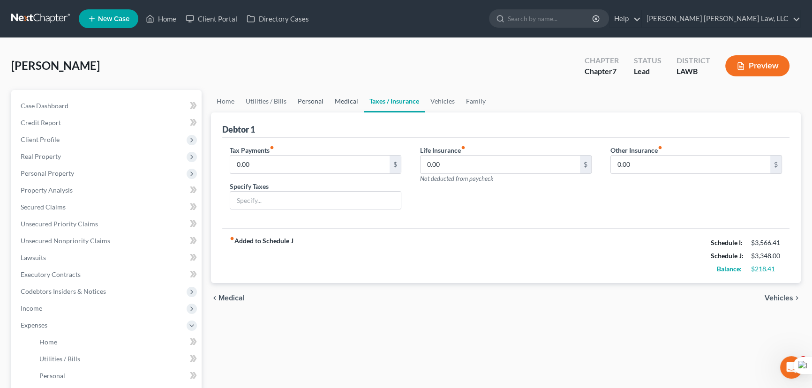
click at [351, 98] on link "Medical" at bounding box center [346, 101] width 35 height 22
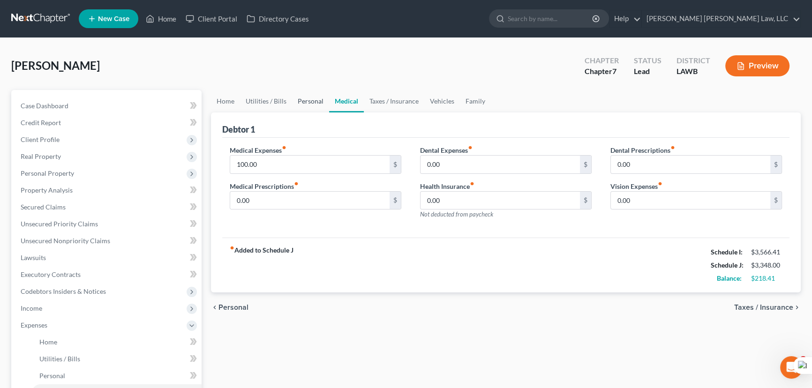
click at [313, 100] on link "Personal" at bounding box center [310, 101] width 37 height 22
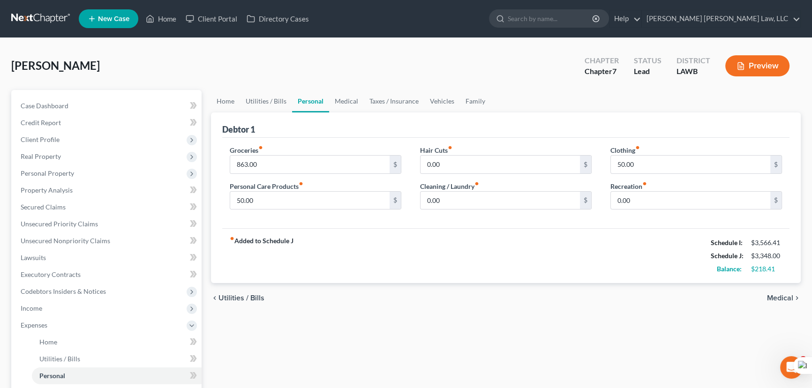
click at [467, 179] on div "Hair Cuts fiber_manual_record 0.00 $ Cleaning / Laundry fiber_manual_record 0.0…" at bounding box center [505, 181] width 190 height 72
click at [468, 193] on input "0.00" at bounding box center [499, 201] width 159 height 18
click at [670, 159] on input "50.00" at bounding box center [690, 165] width 159 height 18
click at [362, 197] on input "50.00" at bounding box center [309, 201] width 159 height 18
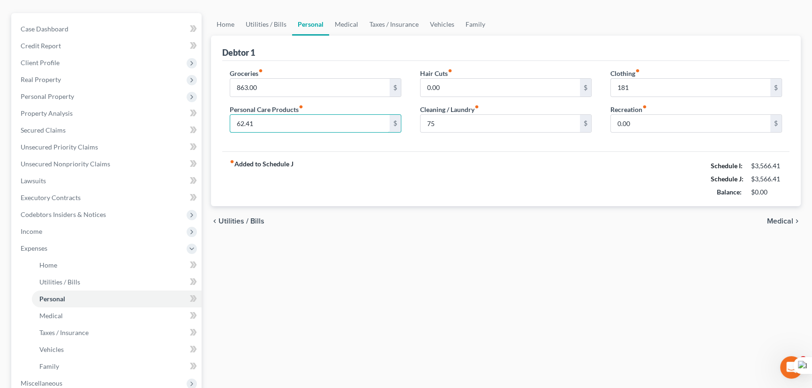
scroll to position [170, 0]
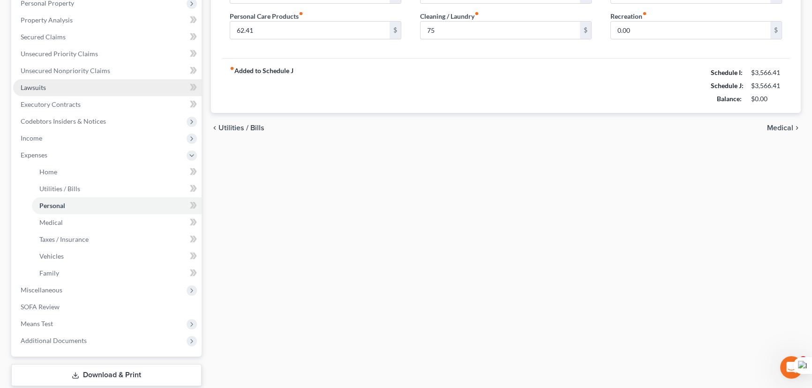
click at [68, 89] on link "Lawsuits" at bounding box center [107, 87] width 188 height 17
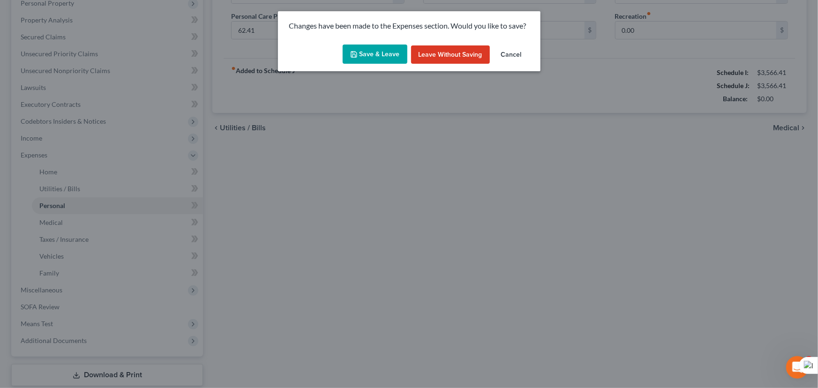
click at [351, 50] on button "Save & Leave" at bounding box center [375, 55] width 65 height 20
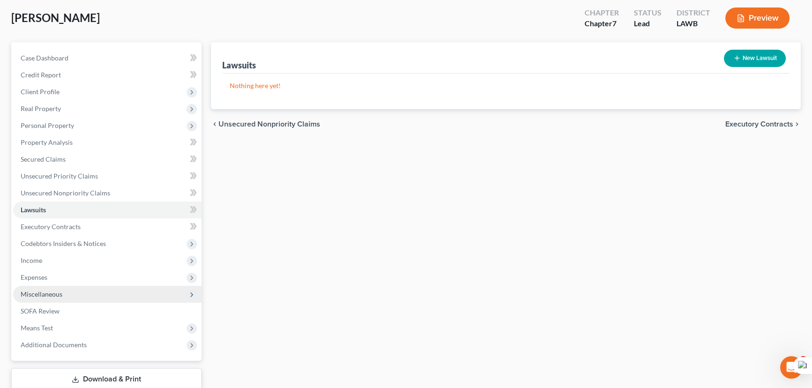
scroll to position [109, 0]
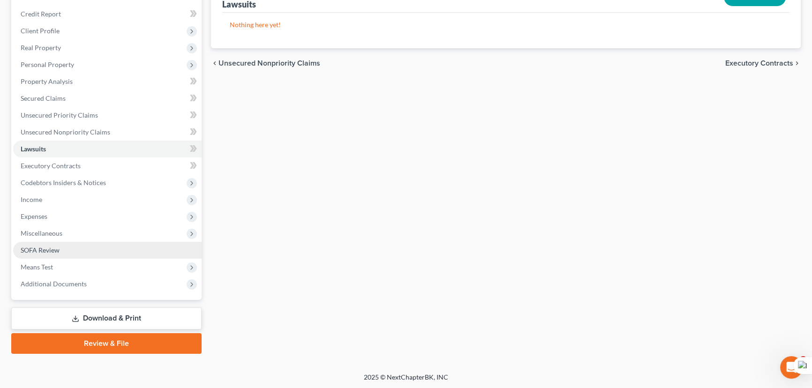
click at [53, 231] on span "Miscellaneous" at bounding box center [42, 233] width 42 height 8
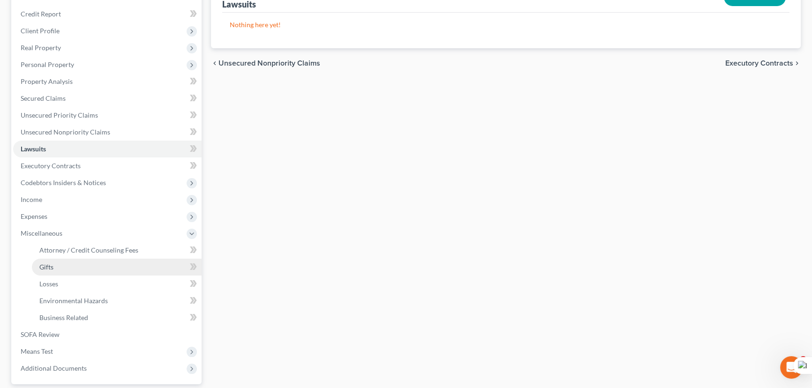
click at [69, 260] on link "Gifts" at bounding box center [117, 267] width 170 height 17
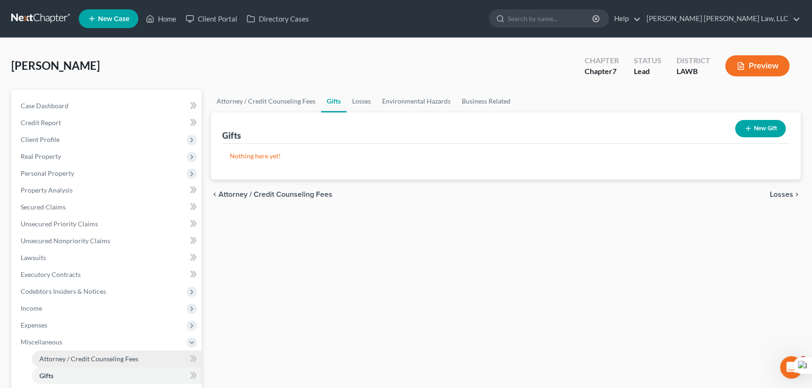
click at [98, 359] on span "Attorney / Credit Counseling Fees" at bounding box center [88, 359] width 99 height 8
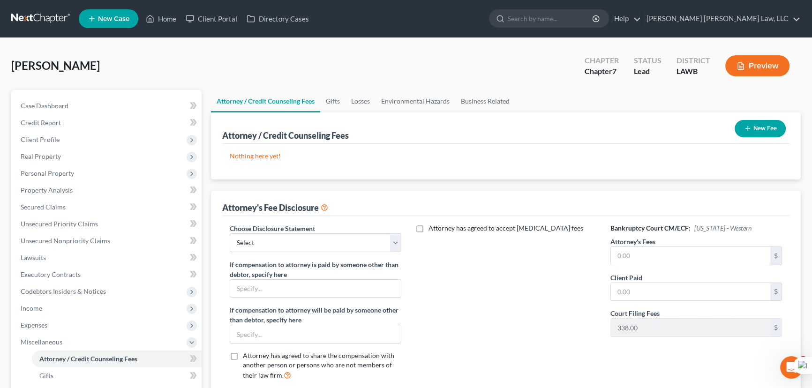
click at [753, 127] on button "New Fee" at bounding box center [759, 128] width 51 height 17
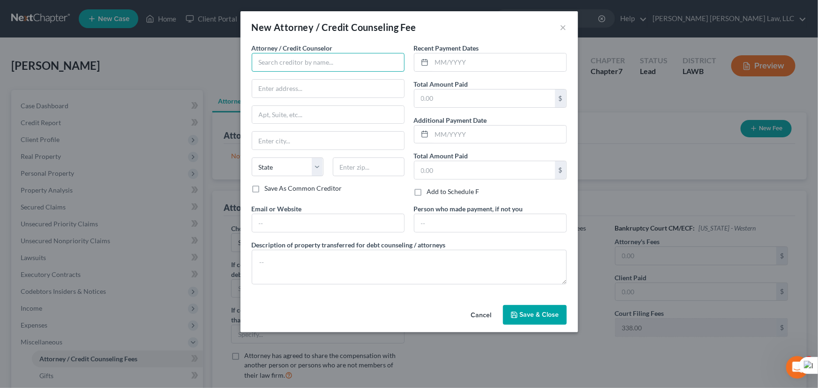
click at [308, 58] on input "text" at bounding box center [328, 62] width 153 height 19
drag, startPoint x: 466, startPoint y: 75, endPoint x: 469, endPoint y: 69, distance: 7.1
click at [466, 75] on div "Recent Payment Dates Total Amount Paid $ Additional Payment Date Total Amount P…" at bounding box center [490, 123] width 162 height 161
click at [469, 69] on input "text" at bounding box center [499, 62] width 134 height 18
click at [469, 67] on input "text" at bounding box center [499, 62] width 134 height 18
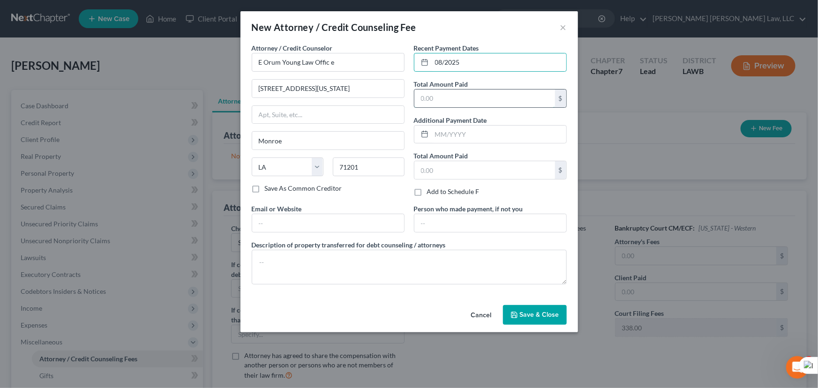
click at [465, 90] on input "text" at bounding box center [484, 99] width 141 height 18
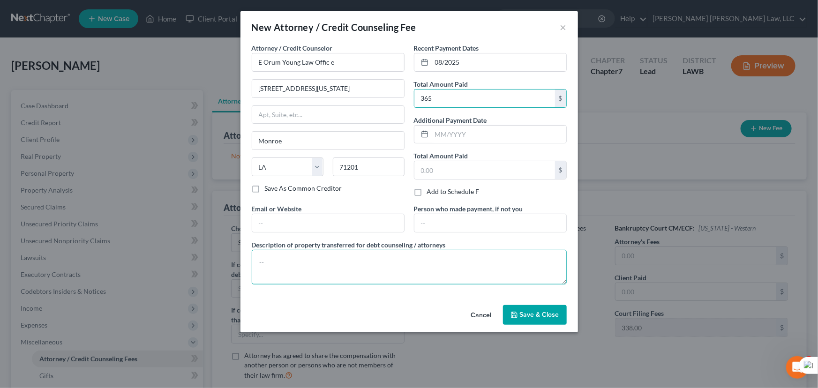
click at [389, 273] on textarea at bounding box center [409, 267] width 315 height 35
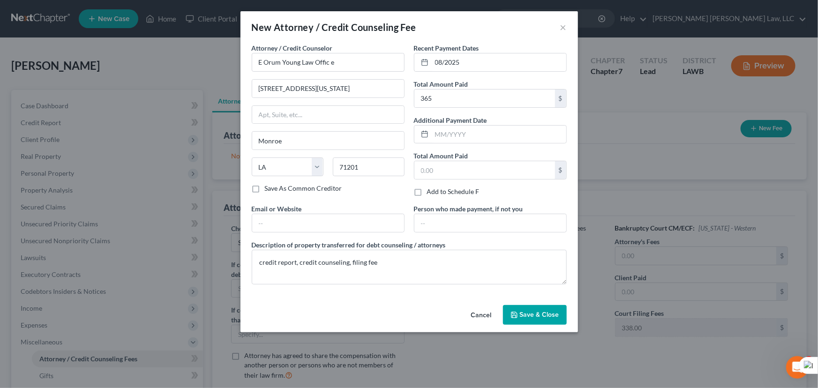
click at [543, 312] on span "Save & Close" at bounding box center [539, 315] width 39 height 8
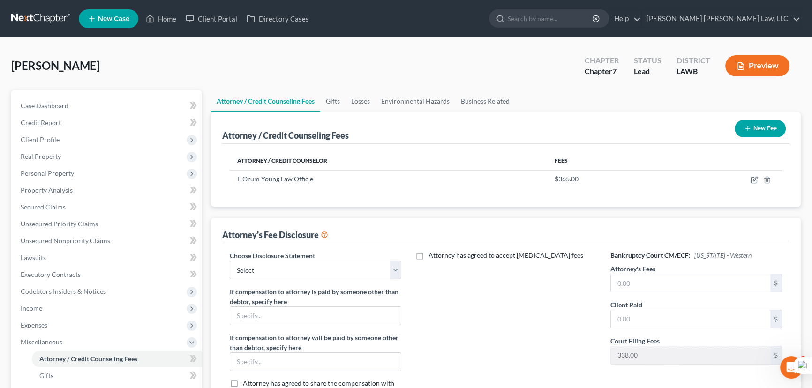
click at [665, 254] on h6 "Bankruptcy Court CM/ECF: Louisiana - Western" at bounding box center [696, 255] width 172 height 9
click at [299, 282] on div "Choose Disclosure Statement Select LAEB 2016 Bankruptcy Rule 2016(B) Disclosure…" at bounding box center [315, 333] width 190 height 164
click at [303, 270] on select "Select LAEB 2016 Bankruptcy Rule 2016(B) Disclosure and Application for Approva…" at bounding box center [316, 270] width 172 height 19
click at [230, 261] on select "Select LAEB 2016 Bankruptcy Rule 2016(B) Disclosure and Application for Approva…" at bounding box center [316, 270] width 172 height 19
click at [633, 276] on input "text" at bounding box center [690, 283] width 159 height 18
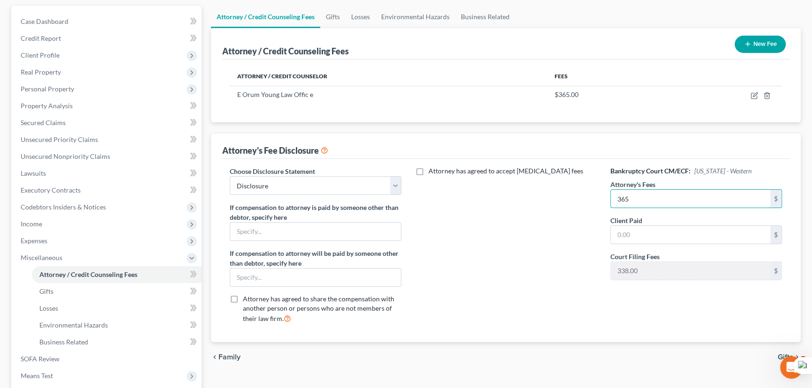
scroll to position [85, 0]
click at [676, 226] on input "text" at bounding box center [690, 234] width 159 height 18
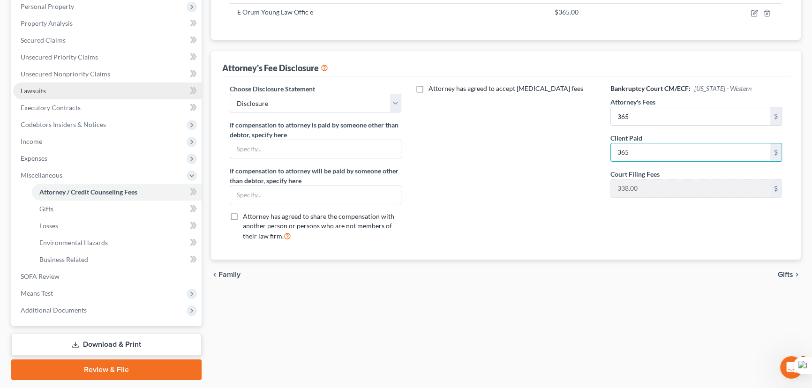
scroll to position [170, 0]
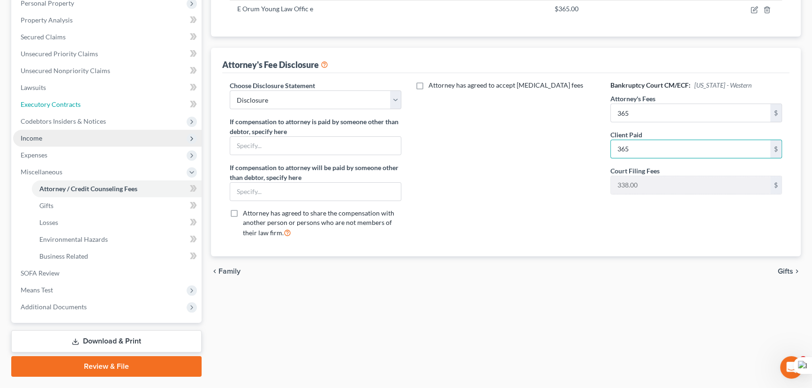
click at [52, 110] on link "Executory Contracts" at bounding box center [107, 104] width 188 height 17
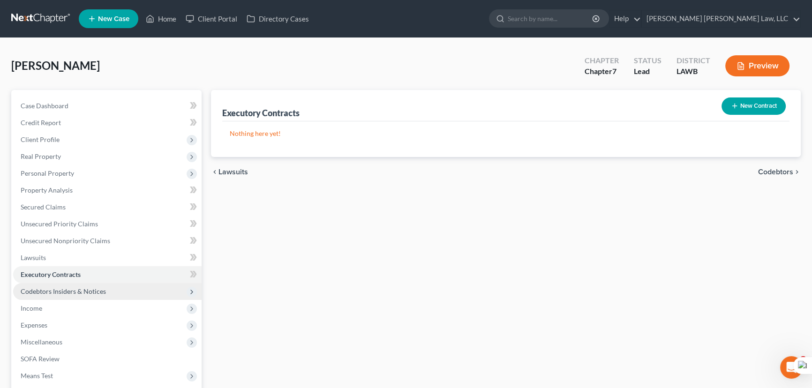
click at [87, 290] on span "Codebtors Insiders & Notices" at bounding box center [63, 291] width 85 height 8
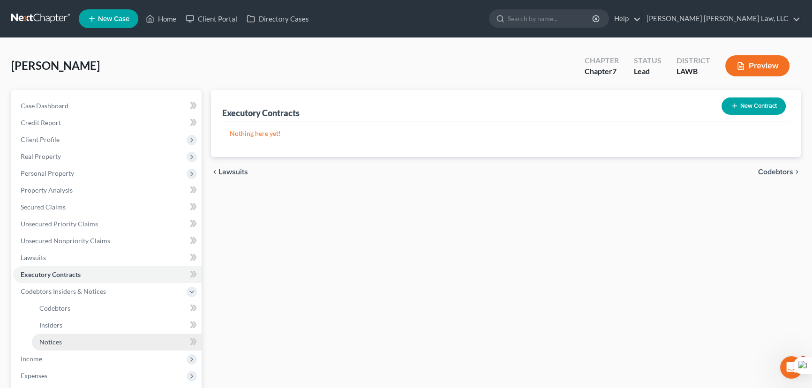
click at [114, 336] on link "Notices" at bounding box center [117, 342] width 170 height 17
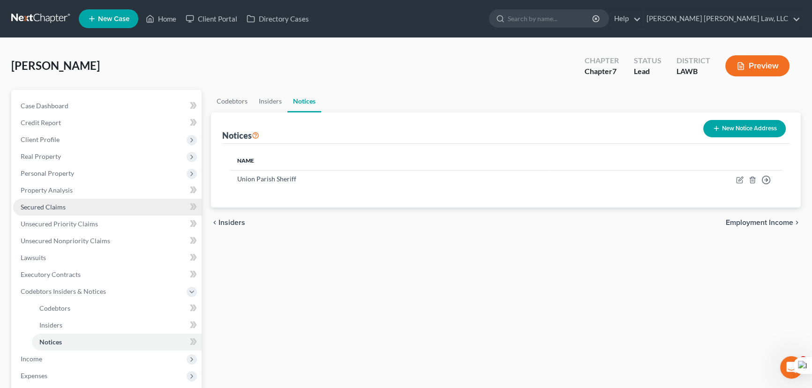
click at [101, 203] on link "Secured Claims" at bounding box center [107, 207] width 188 height 17
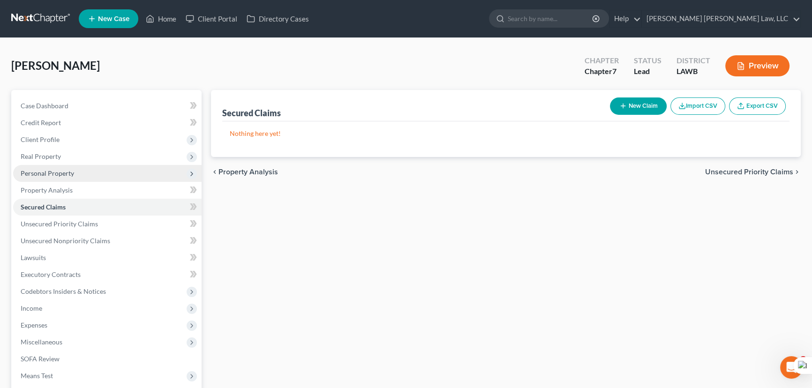
click at [87, 171] on span "Personal Property" at bounding box center [107, 173] width 188 height 17
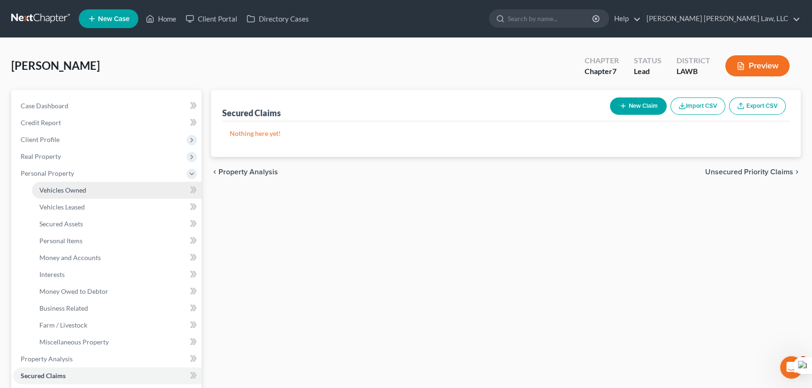
click at [89, 184] on link "Vehicles Owned" at bounding box center [117, 190] width 170 height 17
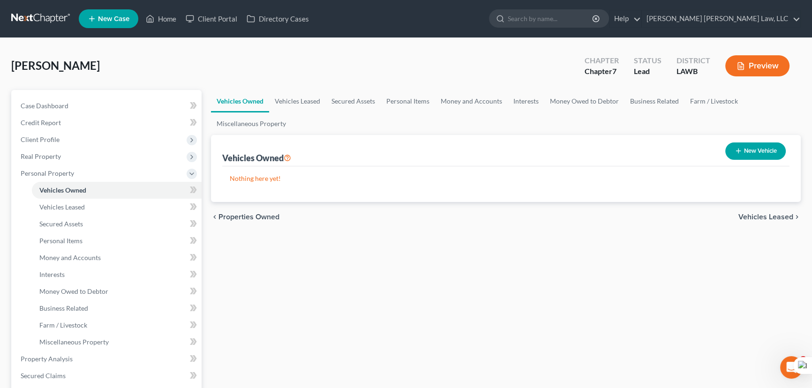
click at [766, 152] on button "New Vehicle" at bounding box center [755, 150] width 60 height 17
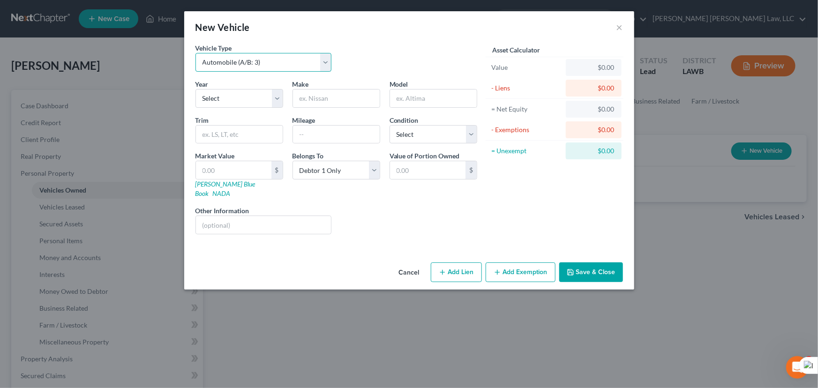
drag, startPoint x: 276, startPoint y: 62, endPoint x: 276, endPoint y: 70, distance: 8.4
click at [276, 62] on select "Select Automobile (A/B: 3) Truck (A/B: 3) Trailer (A/B: 4) Watercraft (A/B: 4) …" at bounding box center [263, 62] width 136 height 19
click at [429, 59] on div "Vehicle Type Select Automobile (A/B: 3) Truck (A/B: 3) Trailer (A/B: 4) Watercr…" at bounding box center [336, 61] width 291 height 36
drag, startPoint x: 271, startPoint y: 100, endPoint x: 270, endPoint y: 106, distance: 6.1
click at [271, 100] on select "Select 2026 2025 2024 2023 2022 2021 2020 2019 2018 2017 2016 2015 2014 2013 20…" at bounding box center [239, 98] width 88 height 19
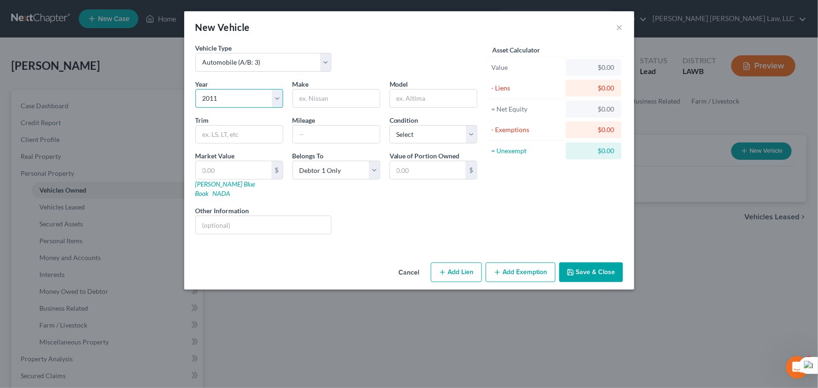
click at [195, 89] on select "Select 2026 2025 2024 2023 2022 2021 2020 2019 2018 2017 2016 2015 2014 2013 20…" at bounding box center [239, 98] width 88 height 19
drag, startPoint x: 330, startPoint y: 80, endPoint x: 335, endPoint y: 99, distance: 20.2
click at [330, 82] on div "Make *" at bounding box center [336, 93] width 97 height 29
click at [332, 94] on input "text" at bounding box center [336, 99] width 87 height 18
click at [335, 99] on input "text" at bounding box center [336, 99] width 87 height 18
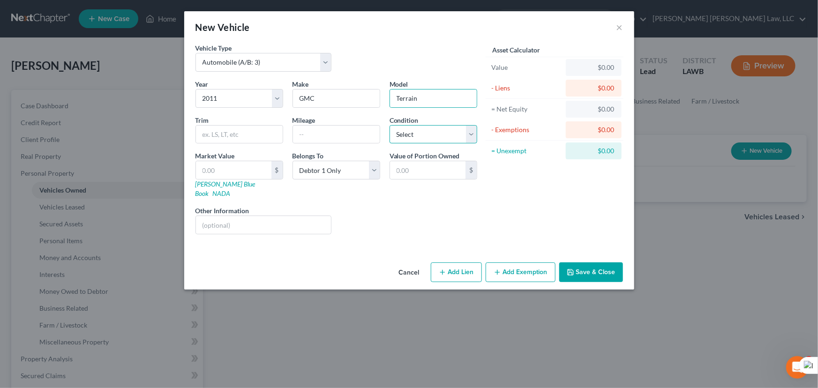
click at [396, 137] on select "Select Excellent Very Good Good Fair Poor" at bounding box center [433, 134] width 88 height 19
click at [389, 125] on select "Select Excellent Very Good Good Fair Poor" at bounding box center [433, 134] width 88 height 19
click at [584, 265] on button "Save & Close" at bounding box center [591, 272] width 64 height 20
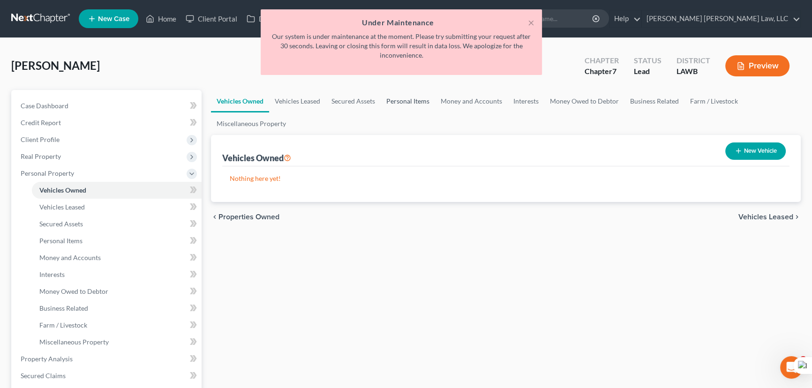
click at [417, 105] on link "Personal Items" at bounding box center [408, 101] width 54 height 22
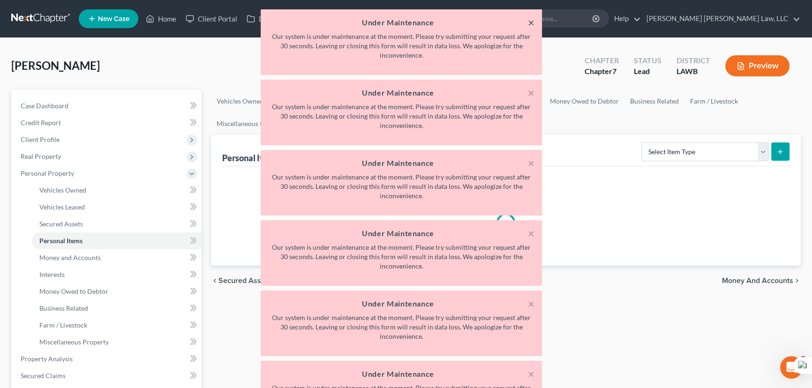
click at [531, 22] on button "×" at bounding box center [531, 22] width 7 height 11
click at [531, 87] on button "×" at bounding box center [531, 92] width 7 height 11
click at [531, 157] on button "×" at bounding box center [531, 162] width 7 height 11
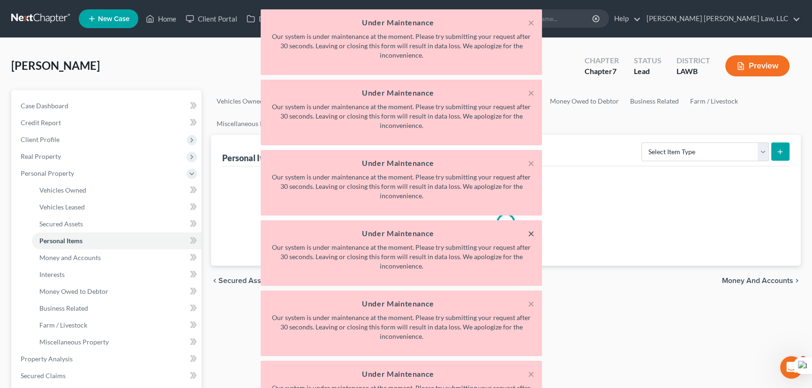
click at [531, 228] on button "×" at bounding box center [531, 233] width 7 height 11
click at [531, 298] on button "×" at bounding box center [531, 303] width 7 height 11
click at [531, 368] on button "×" at bounding box center [531, 373] width 7 height 11
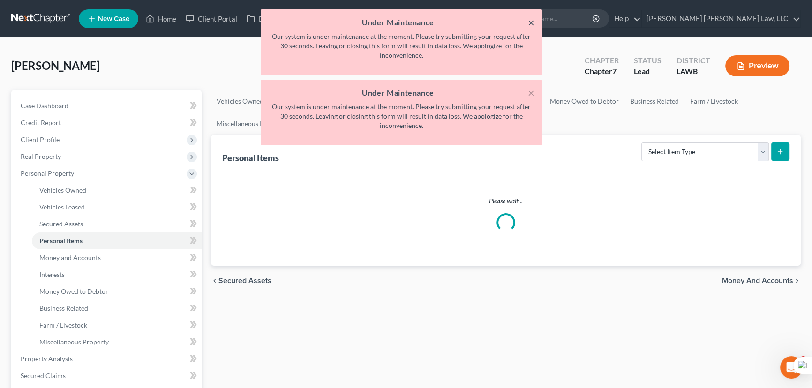
click at [529, 24] on button "×" at bounding box center [531, 22] width 7 height 11
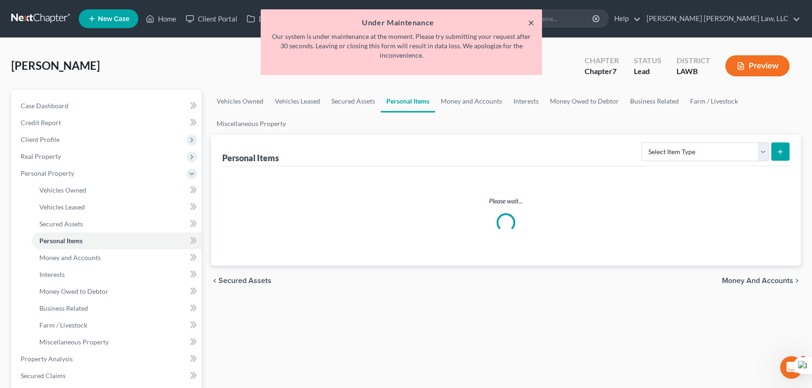
click at [529, 24] on button "×" at bounding box center [531, 22] width 7 height 11
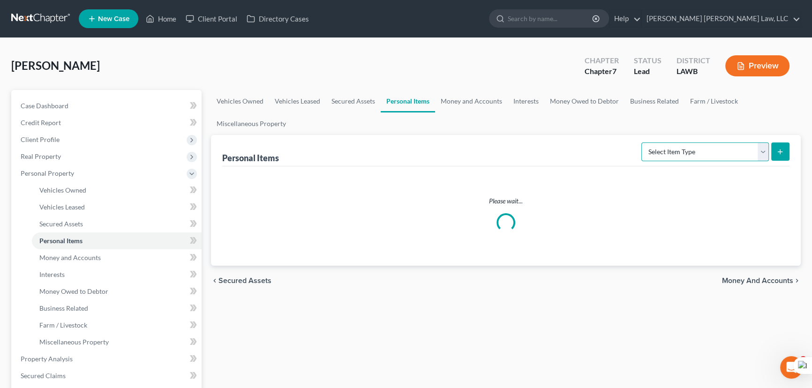
drag, startPoint x: 670, startPoint y: 153, endPoint x: 672, endPoint y: 158, distance: 5.8
click at [670, 153] on select "Select Item Type Clothing (A/B: 11) Collectibles Of Value (A/B: 8) Electronics …" at bounding box center [704, 151] width 127 height 19
click at [642, 142] on select "Select Item Type Clothing (A/B: 11) Collectibles Of Value (A/B: 8) Electronics …" at bounding box center [704, 151] width 127 height 19
click at [782, 150] on icon "submit" at bounding box center [779, 151] width 7 height 7
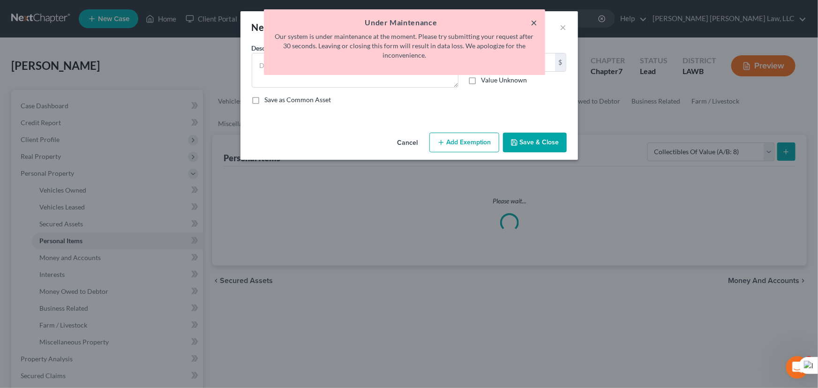
click at [534, 21] on button "×" at bounding box center [534, 22] width 7 height 11
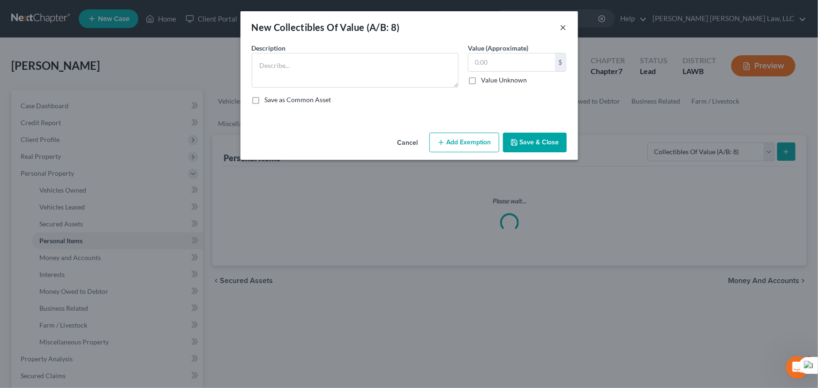
click at [566, 26] on button "×" at bounding box center [563, 27] width 7 height 11
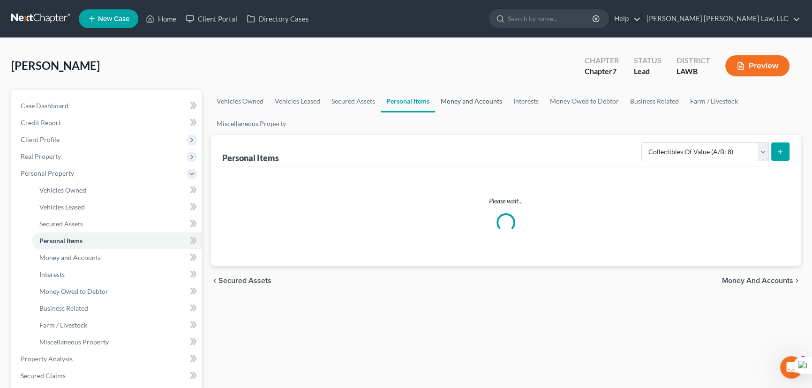
click at [493, 101] on link "Money and Accounts" at bounding box center [471, 101] width 73 height 22
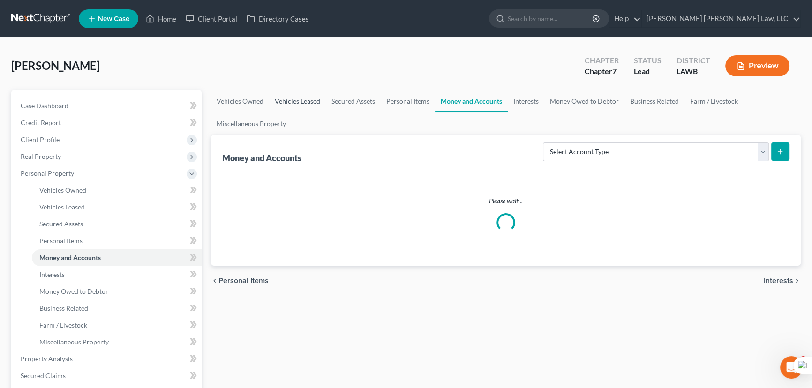
click at [295, 98] on link "Vehicles Leased" at bounding box center [297, 101] width 57 height 22
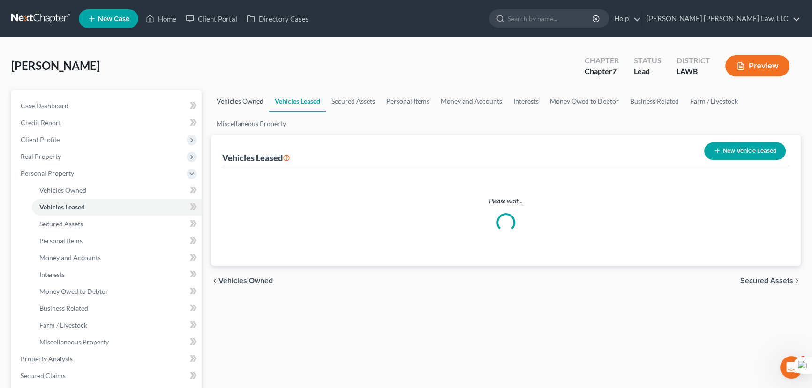
click at [239, 97] on link "Vehicles Owned" at bounding box center [240, 101] width 58 height 22
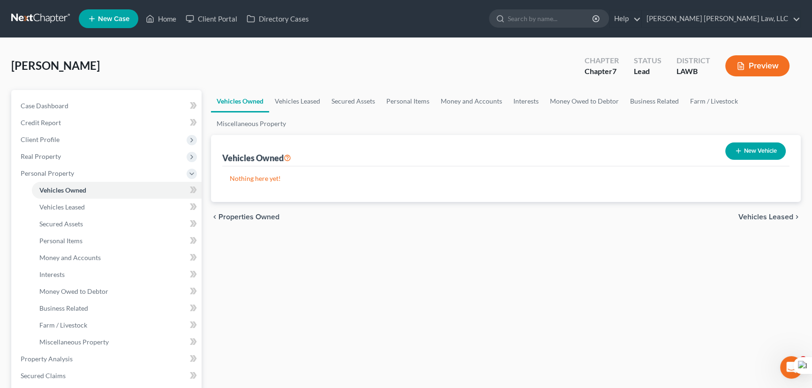
click at [752, 149] on button "New Vehicle" at bounding box center [755, 150] width 60 height 17
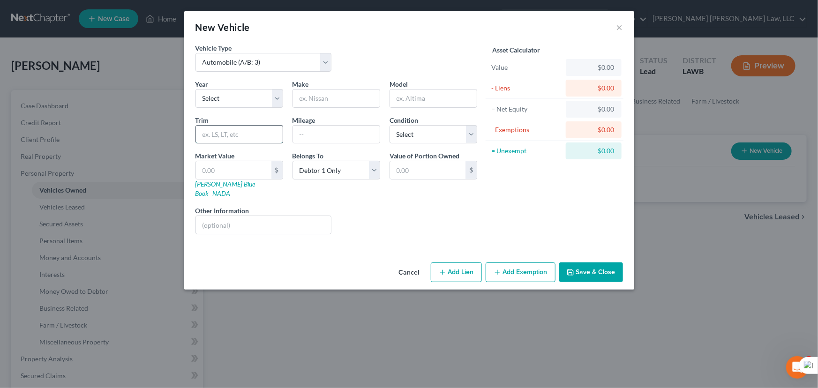
click at [252, 126] on input "text" at bounding box center [239, 135] width 87 height 18
click at [254, 105] on select "Select 2026 2025 2024 2023 2022 2021 2020 2019 2018 2017 2016 2015 2014 2013 20…" at bounding box center [239, 98] width 88 height 19
click at [257, 104] on select "Select 2026 2025 2024 2023 2022 2021 2020 2019 2018 2017 2016 2015 2014 2013 20…" at bounding box center [239, 98] width 88 height 19
drag, startPoint x: 258, startPoint y: 99, endPoint x: 260, endPoint y: 106, distance: 7.7
click at [258, 99] on select "Select 2026 2025 2024 2023 2022 2021 2020 2019 2018 2017 2016 2015 2014 2013 20…" at bounding box center [239, 98] width 88 height 19
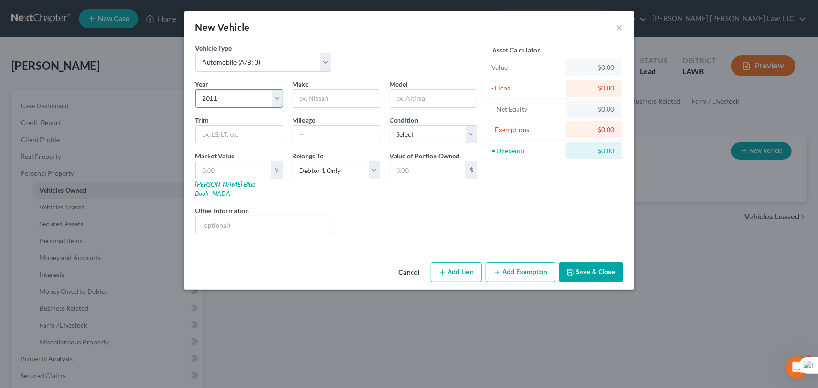
click at [195, 89] on select "Select 2026 2025 2024 2023 2022 2021 2020 2019 2018 2017 2016 2015 2014 2013 20…" at bounding box center [239, 98] width 88 height 19
click at [343, 95] on input "text" at bounding box center [336, 99] width 87 height 18
drag, startPoint x: 422, startPoint y: 132, endPoint x: 417, endPoint y: 142, distance: 11.3
click at [422, 132] on select "Select Excellent Very Good Good Fair Poor" at bounding box center [433, 134] width 88 height 19
click at [389, 125] on select "Select Excellent Very Good Good Fair Poor" at bounding box center [433, 134] width 88 height 19
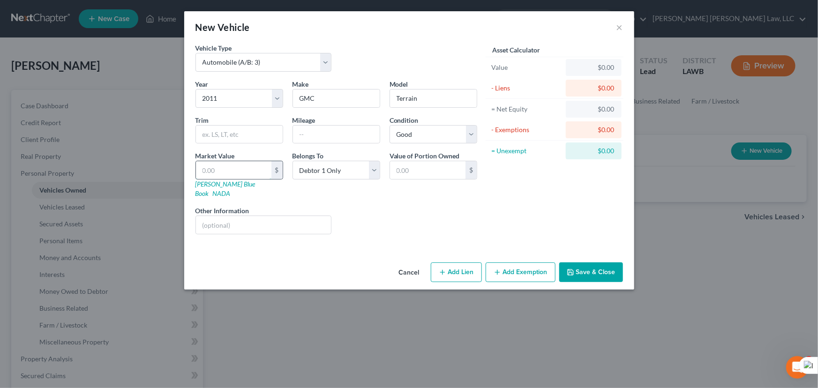
click at [261, 164] on input "text" at bounding box center [233, 170] width 75 height 18
click at [510, 266] on button "Add Exemption" at bounding box center [520, 272] width 70 height 20
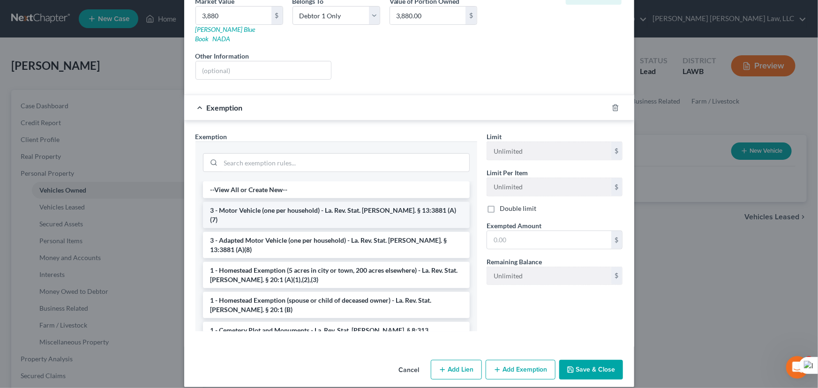
click at [315, 202] on li "3 - Motor Vehicle (one per household) - La. Rev. Stat. Ann. § 13:3881 (A)(7)" at bounding box center [336, 215] width 267 height 26
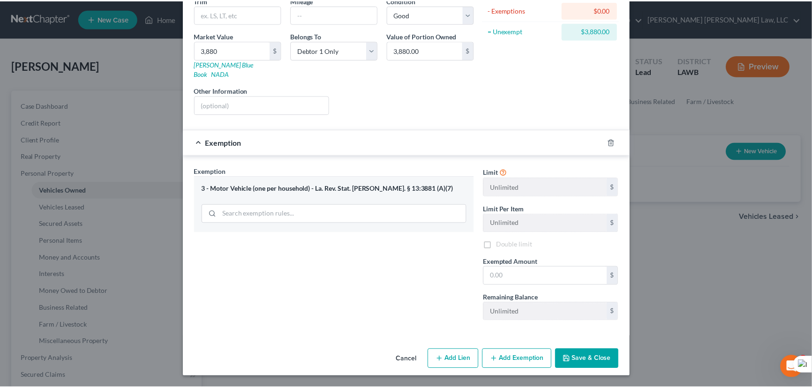
scroll to position [109, 0]
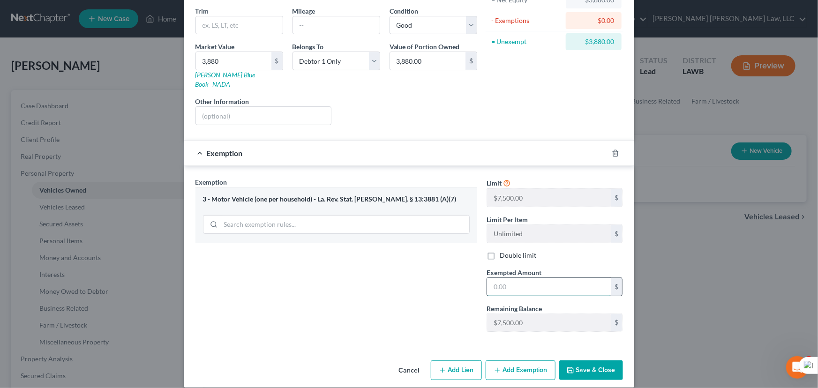
click at [566, 281] on input "text" at bounding box center [549, 287] width 124 height 18
click at [587, 361] on button "Save & Close" at bounding box center [591, 370] width 64 height 20
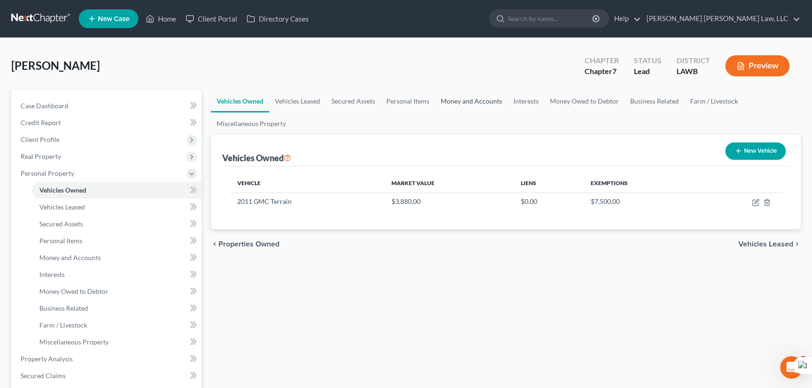
click at [474, 104] on link "Money and Accounts" at bounding box center [471, 101] width 73 height 22
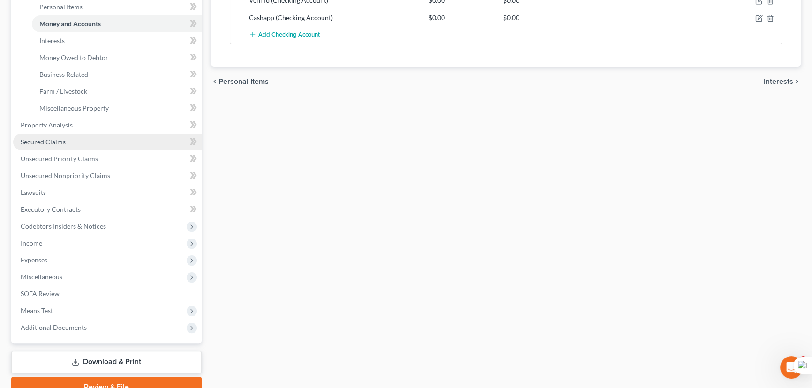
scroll to position [213, 0]
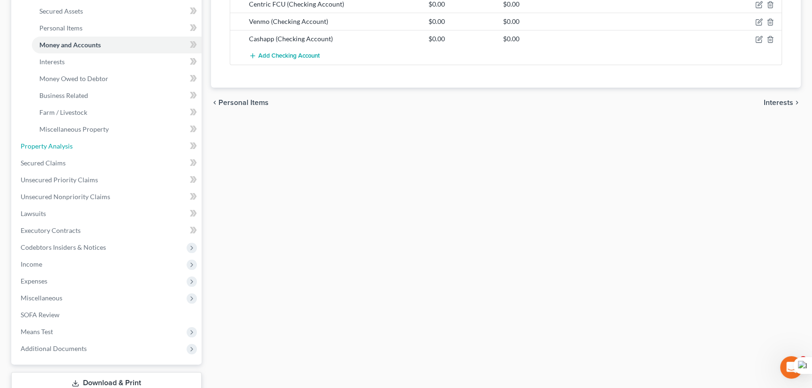
drag, startPoint x: 75, startPoint y: 149, endPoint x: 472, endPoint y: 194, distance: 399.1
click at [75, 148] on link "Property Analysis" at bounding box center [107, 146] width 188 height 17
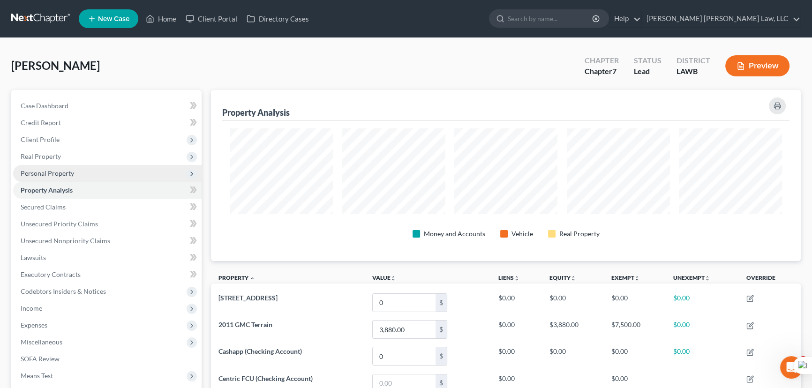
click at [77, 165] on span "Personal Property" at bounding box center [107, 173] width 188 height 17
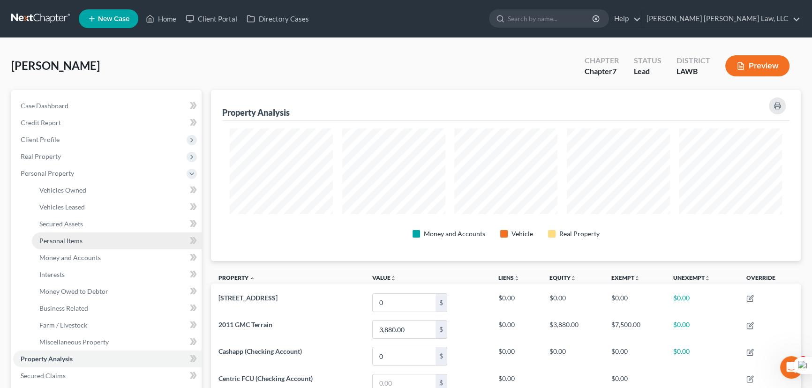
click at [92, 243] on link "Personal Items" at bounding box center [117, 240] width 170 height 17
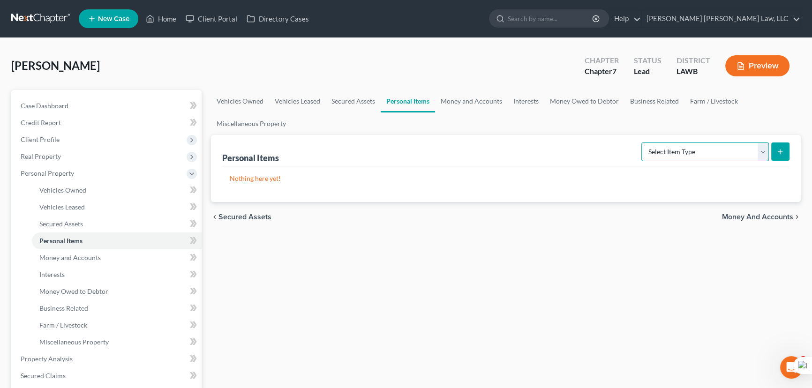
drag, startPoint x: 754, startPoint y: 151, endPoint x: 748, endPoint y: 158, distance: 9.6
click at [754, 151] on select "Select Item Type Clothing (A/B: 11) Collectibles Of Value (A/B: 8) Electronics …" at bounding box center [704, 151] width 127 height 19
click at [642, 142] on select "Select Item Type Clothing (A/B: 11) Collectibles Of Value (A/B: 8) Electronics …" at bounding box center [704, 151] width 127 height 19
click at [780, 149] on line "submit" at bounding box center [780, 151] width 0 height 4
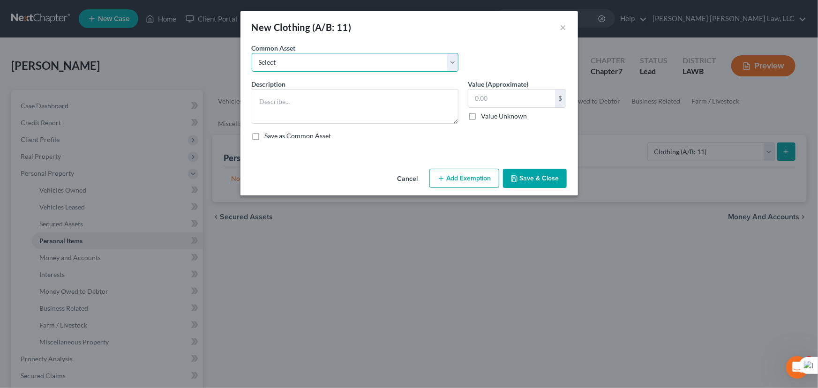
click at [287, 67] on select "Select Clothes Clothes" at bounding box center [355, 62] width 207 height 19
click at [252, 53] on select "Select Clothes Clothes" at bounding box center [355, 62] width 207 height 19
click at [470, 185] on button "Add Exemption" at bounding box center [464, 179] width 70 height 20
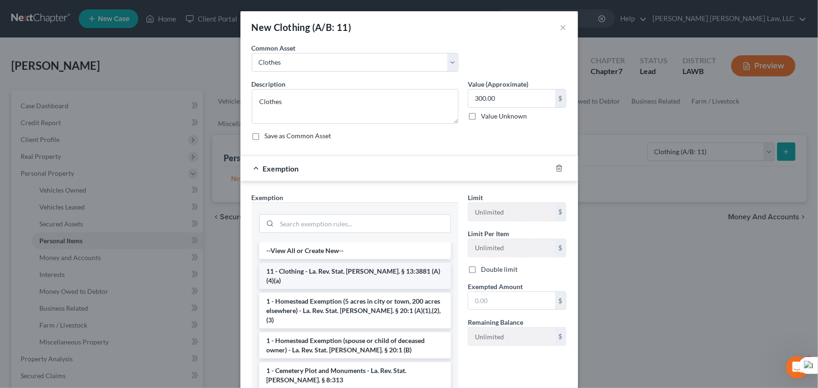
click at [355, 271] on li "11 - Clothing - La. Rev. Stat. Ann. § 13:3881 (A)(4)(a)" at bounding box center [355, 276] width 192 height 26
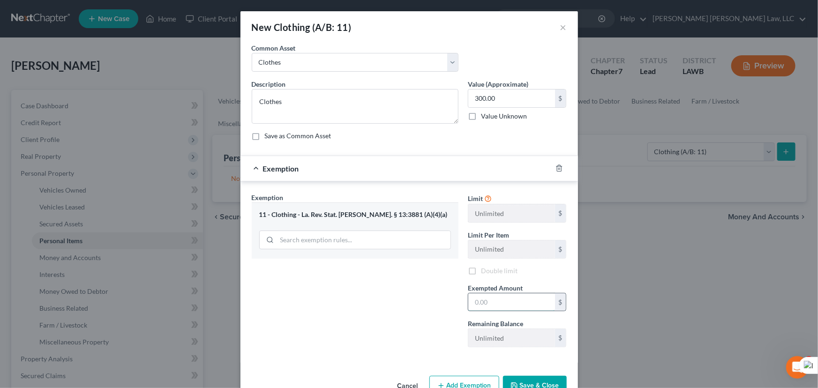
drag, startPoint x: 505, startPoint y: 301, endPoint x: 510, endPoint y: 311, distance: 11.5
click at [505, 301] on input "text" at bounding box center [511, 302] width 87 height 18
drag, startPoint x: 545, startPoint y: 382, endPoint x: 667, endPoint y: 241, distance: 187.0
click at [545, 382] on button "Save & Close" at bounding box center [535, 386] width 64 height 20
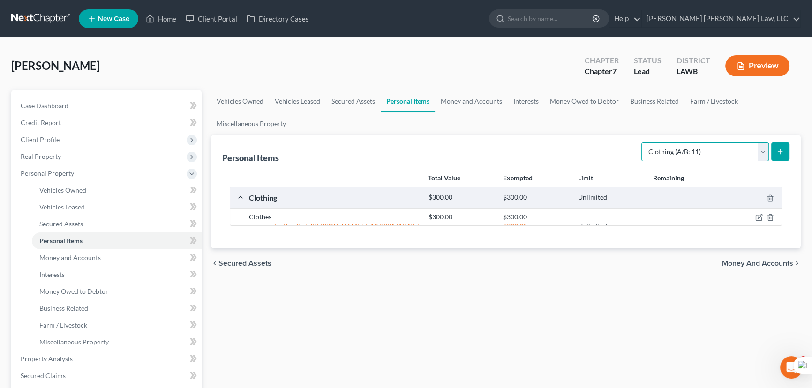
drag, startPoint x: 708, startPoint y: 152, endPoint x: 708, endPoint y: 158, distance: 6.1
click at [708, 152] on select "Select Item Type Clothing (A/B: 11) Collectibles Of Value (A/B: 8) Electronics …" at bounding box center [704, 151] width 127 height 19
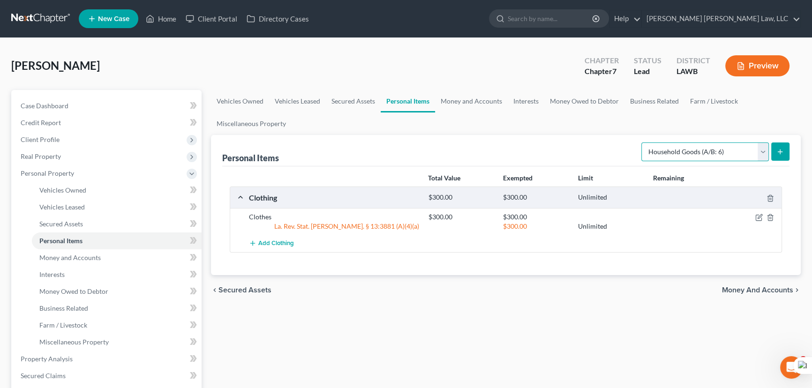
click at [642, 142] on select "Select Item Type Clothing (A/B: 11) Collectibles Of Value (A/B: 8) Electronics …" at bounding box center [704, 151] width 127 height 19
click at [783, 151] on icon "submit" at bounding box center [779, 151] width 7 height 7
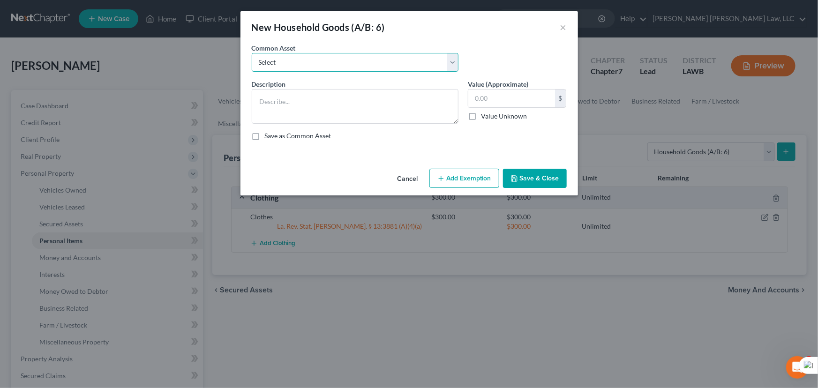
drag, startPoint x: 277, startPoint y: 59, endPoint x: 278, endPoint y: 70, distance: 11.3
click at [277, 59] on select "Select Furniture Movables 2002 Chevy Tahoe 231,000 miles Movables Movables Mova…" at bounding box center [355, 62] width 207 height 19
click at [252, 53] on select "Select Furniture Movables 2002 Chevy Tahoe 231,000 miles Movables Movables Mova…" at bounding box center [355, 62] width 207 height 19
click at [470, 177] on button "Add Exemption" at bounding box center [464, 179] width 70 height 20
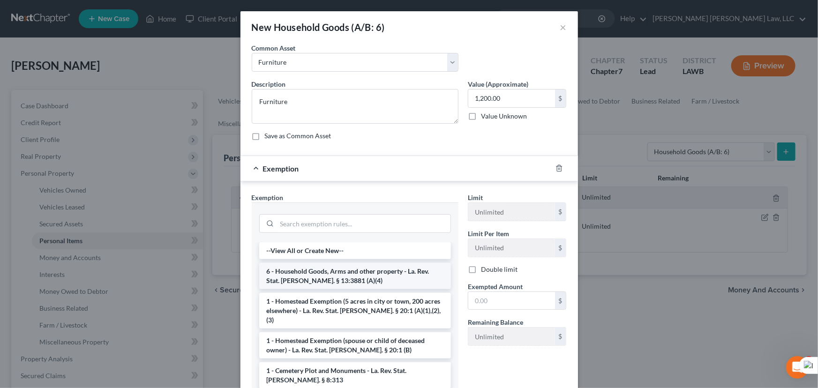
click at [336, 276] on li "6 - Household Goods, Arms and other property - La. Rev. Stat. Ann. § 13:3881 (A…" at bounding box center [355, 276] width 192 height 26
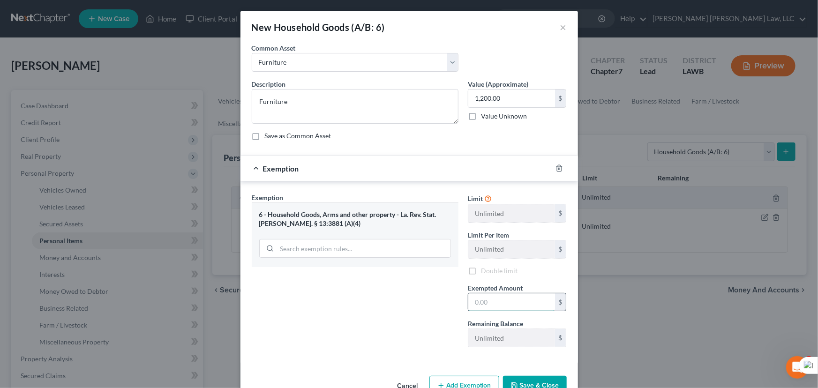
click at [505, 296] on input "text" at bounding box center [511, 302] width 87 height 18
click at [538, 374] on div "Cancel Add Exemption Save & Close" at bounding box center [408, 387] width 337 height 31
click at [536, 379] on button "Save & Close" at bounding box center [535, 386] width 64 height 20
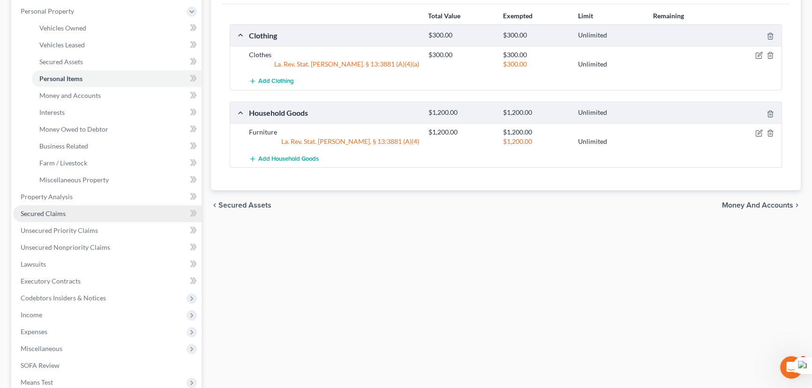
scroll to position [213, 0]
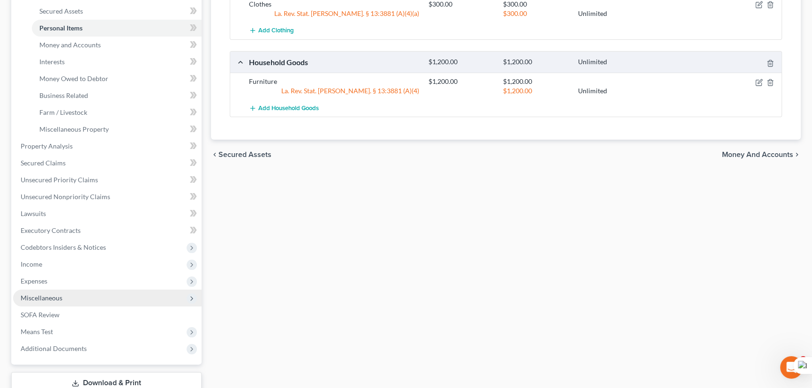
click at [73, 294] on span "Miscellaneous" at bounding box center [107, 298] width 188 height 17
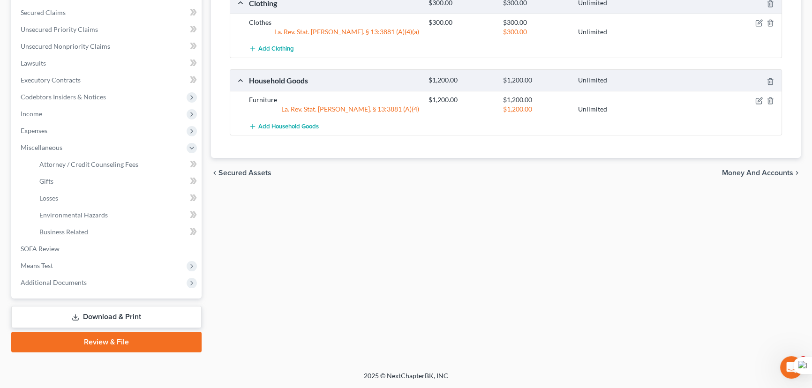
scroll to position [193, 0]
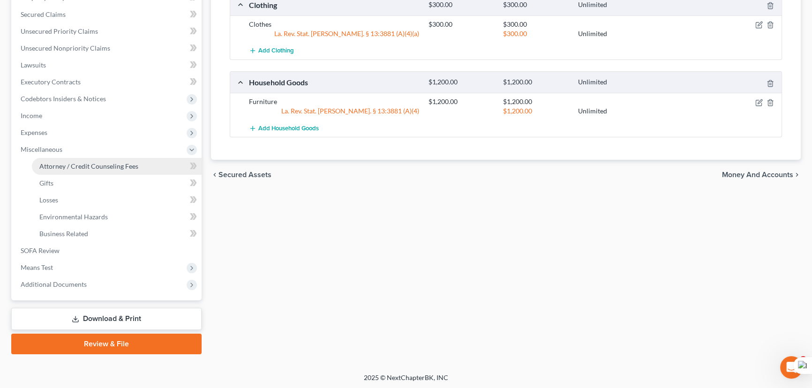
click at [86, 161] on link "Attorney / Credit Counseling Fees" at bounding box center [117, 166] width 170 height 17
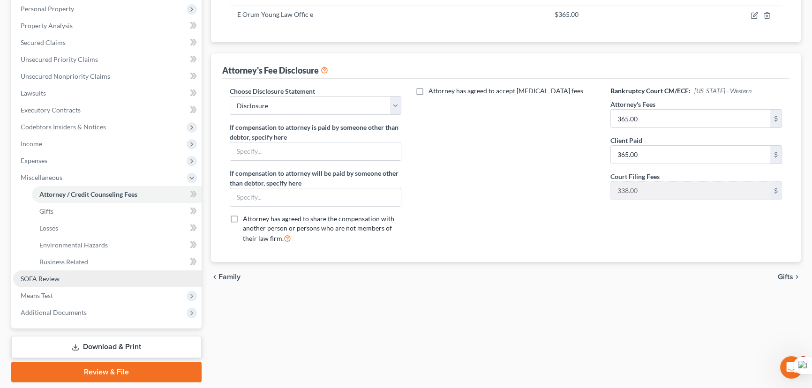
scroll to position [170, 0]
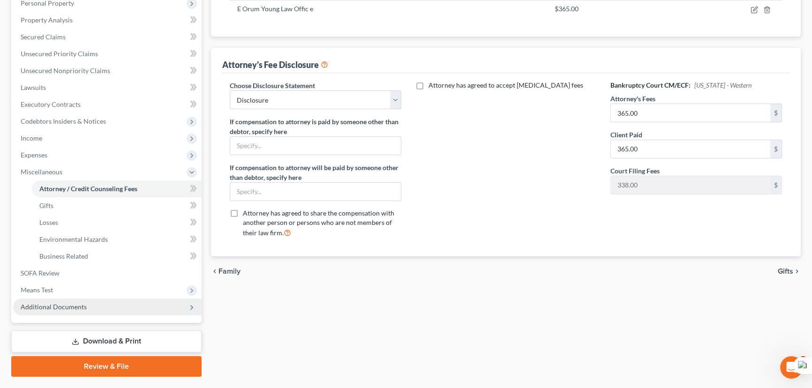
click at [105, 306] on span "Additional Documents" at bounding box center [107, 307] width 188 height 17
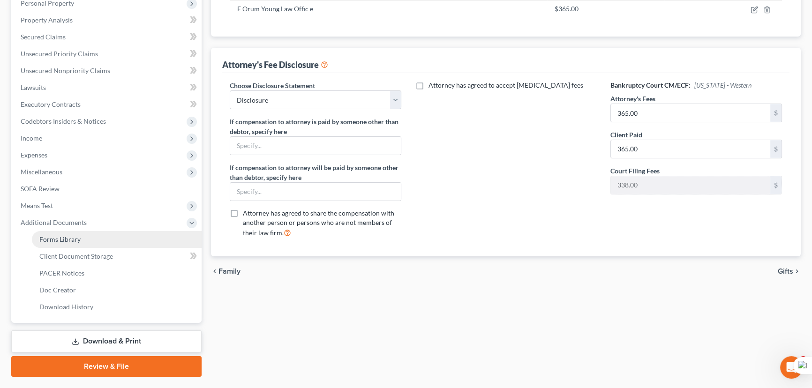
click at [95, 244] on link "Forms Library" at bounding box center [117, 239] width 170 height 17
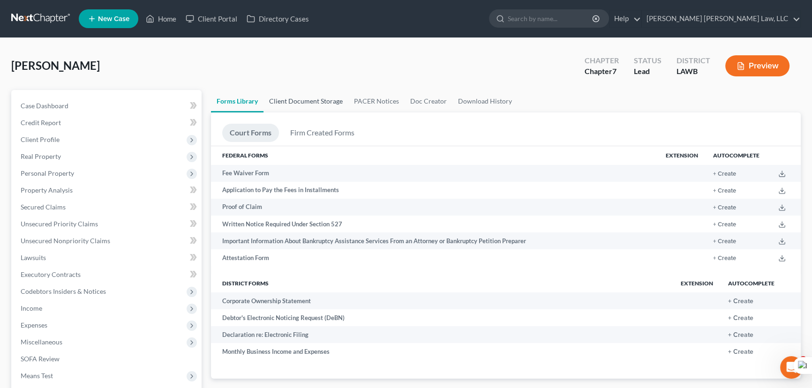
click at [295, 98] on link "Client Document Storage" at bounding box center [305, 101] width 85 height 22
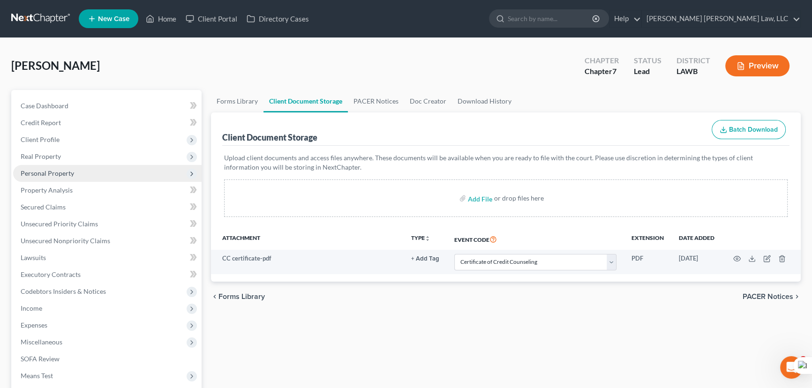
drag, startPoint x: 61, startPoint y: 141, endPoint x: 78, endPoint y: 176, distance: 39.0
click at [61, 141] on span "Client Profile" at bounding box center [107, 139] width 188 height 17
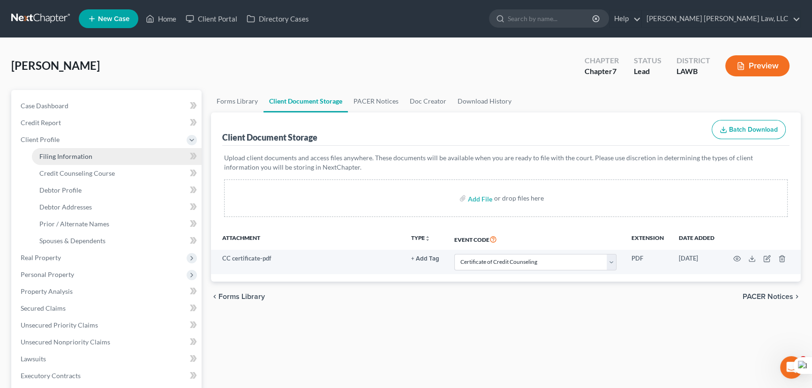
click at [79, 153] on span "Filing Information" at bounding box center [65, 156] width 53 height 8
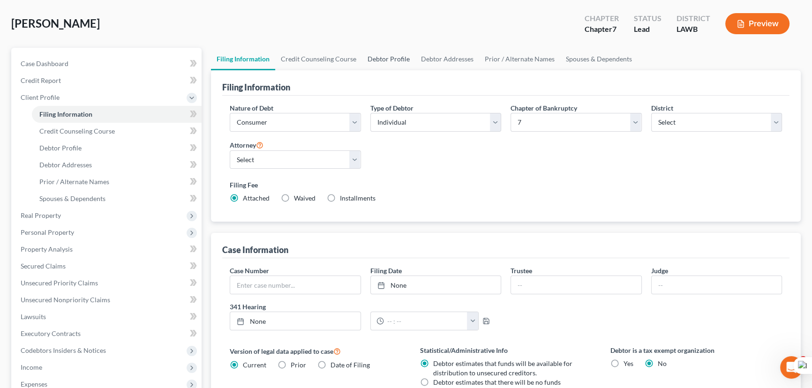
click at [382, 55] on link "Debtor Profile" at bounding box center [388, 59] width 53 height 22
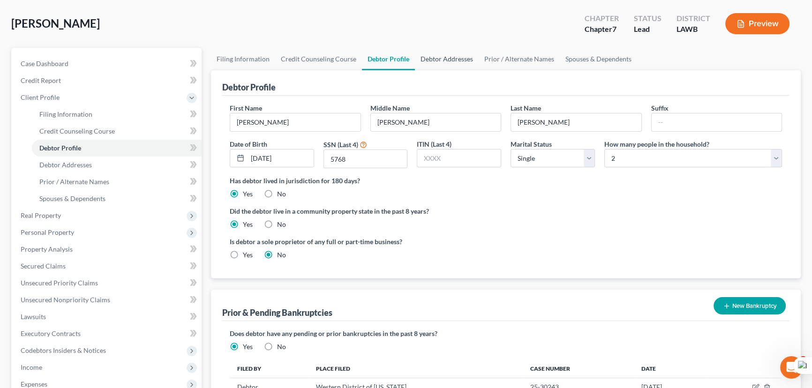
click at [455, 64] on link "Debtor Addresses" at bounding box center [447, 59] width 64 height 22
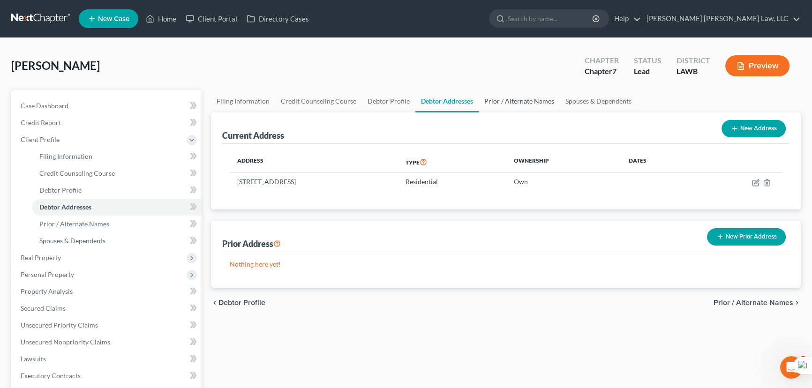
drag, startPoint x: 501, startPoint y: 96, endPoint x: 589, endPoint y: 122, distance: 91.0
click at [501, 95] on link "Prior / Alternate Names" at bounding box center [518, 101] width 81 height 22
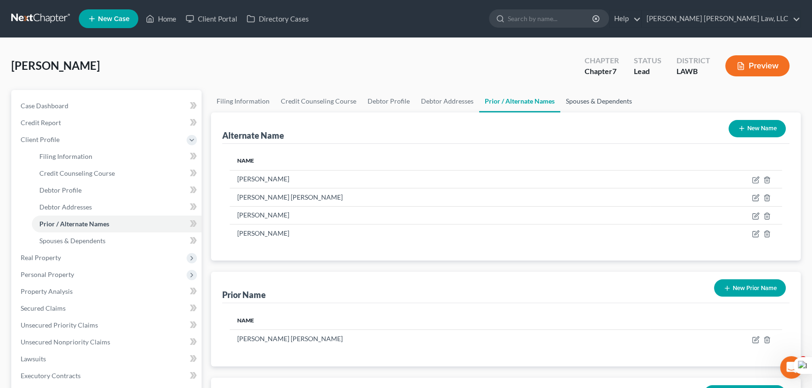
click at [586, 103] on link "Spouses & Dependents" at bounding box center [598, 101] width 77 height 22
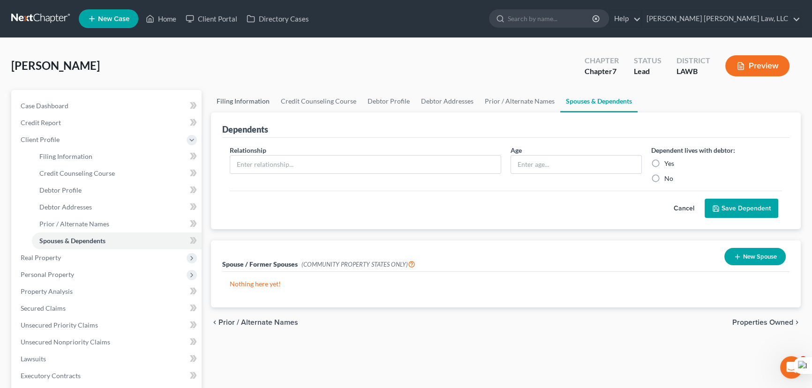
drag, startPoint x: 197, startPoint y: 58, endPoint x: 210, endPoint y: 97, distance: 41.5
click at [197, 58] on div "Manzi, Misty Upgraded Chapter Chapter 7 Status Lead District LAWB Preview" at bounding box center [405, 69] width 789 height 41
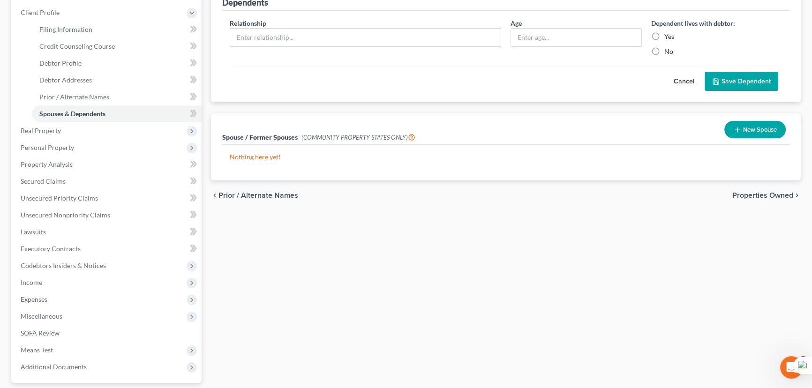
scroll to position [127, 0]
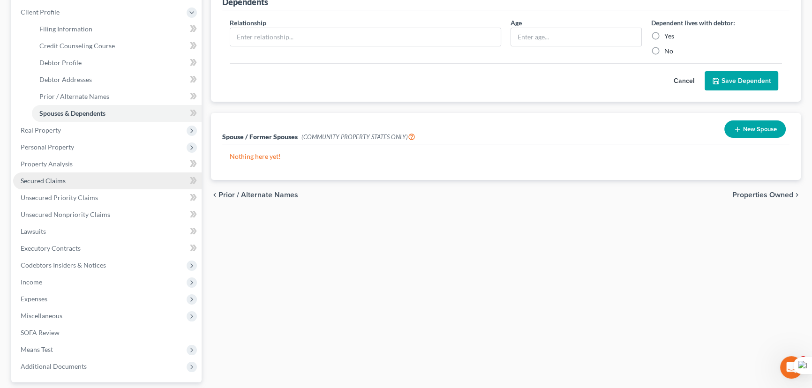
click at [66, 180] on link "Secured Claims" at bounding box center [107, 180] width 188 height 17
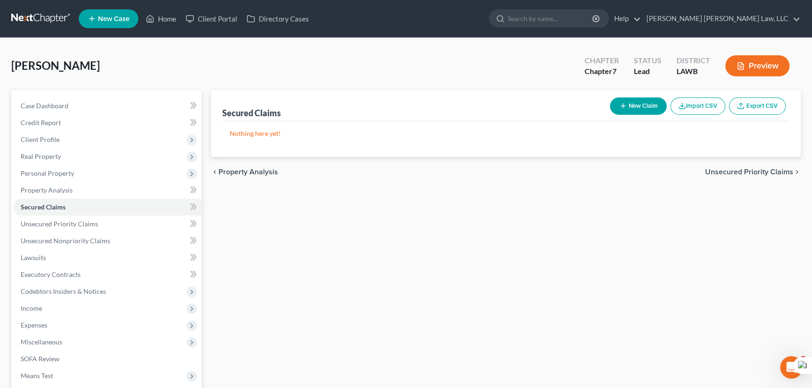
drag, startPoint x: 239, startPoint y: 206, endPoint x: 239, endPoint y: 223, distance: 16.9
click at [239, 206] on div "Secured Claims New Claim Import CSV Export CSV Nothing here yet! Previous 1 Nex…" at bounding box center [505, 276] width 599 height 373
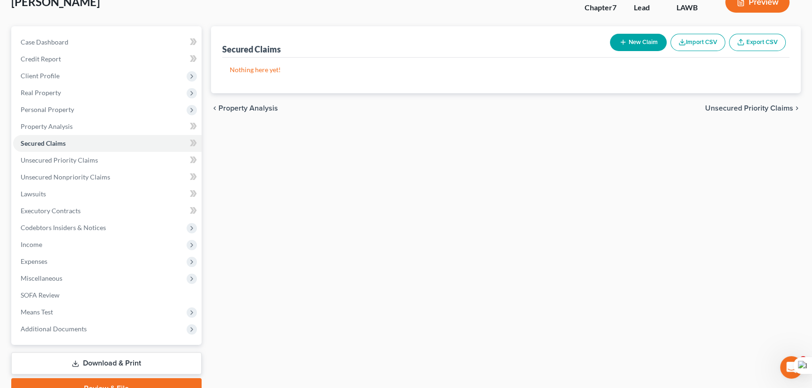
scroll to position [109, 0]
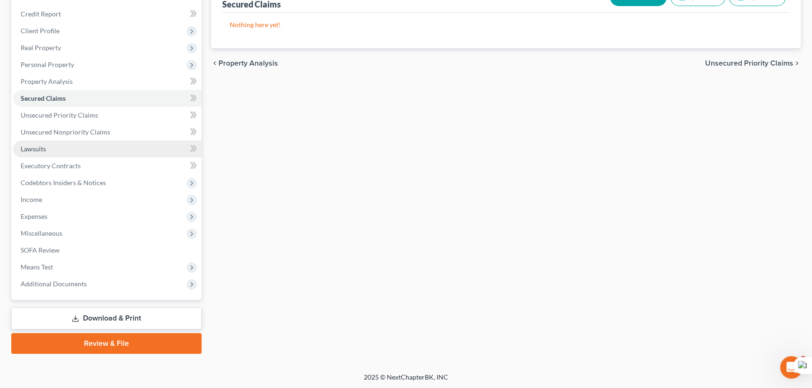
click at [95, 147] on link "Lawsuits" at bounding box center [107, 149] width 188 height 17
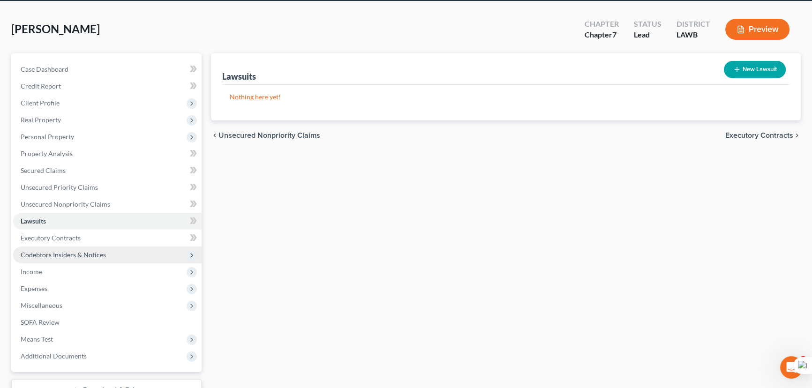
scroll to position [85, 0]
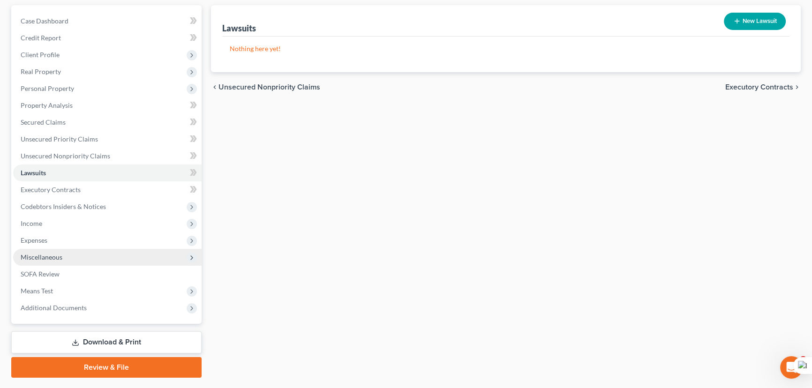
drag, startPoint x: 78, startPoint y: 242, endPoint x: 81, endPoint y: 254, distance: 12.2
click at [78, 241] on span "Expenses" at bounding box center [107, 240] width 188 height 17
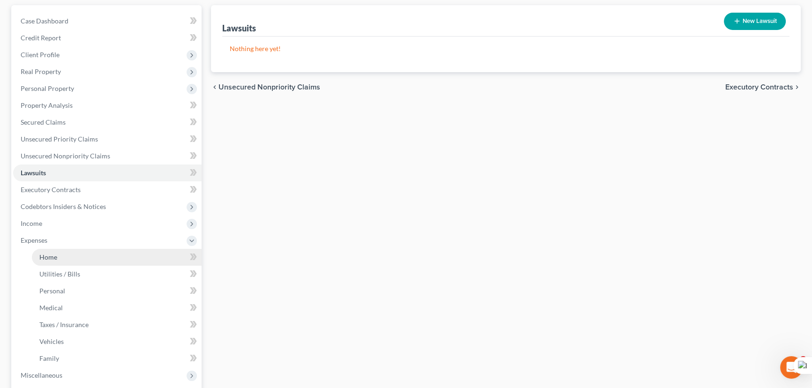
click at [78, 251] on link "Home" at bounding box center [117, 257] width 170 height 17
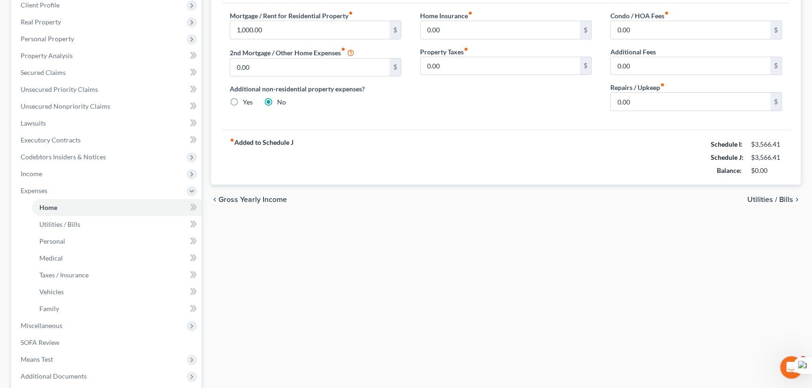
scroll to position [14, 0]
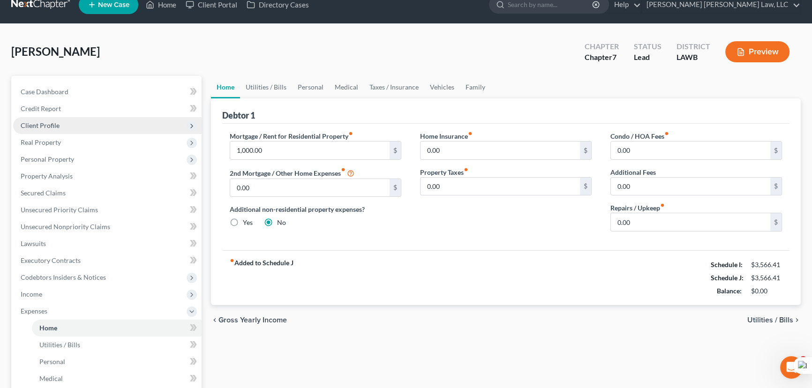
click at [91, 119] on span "Client Profile" at bounding box center [107, 125] width 188 height 17
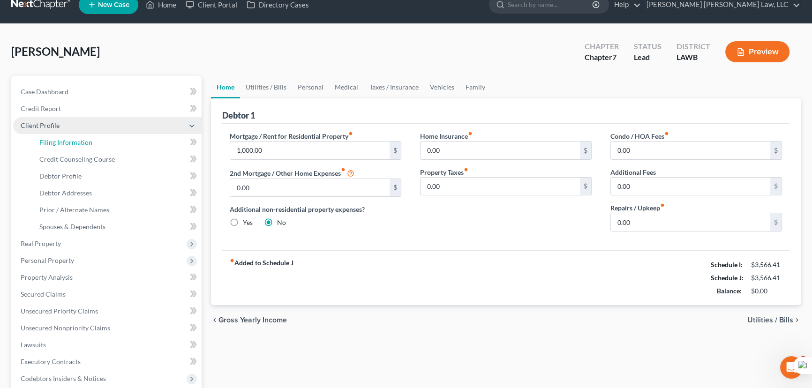
click at [103, 145] on link "Filing Information" at bounding box center [117, 142] width 170 height 17
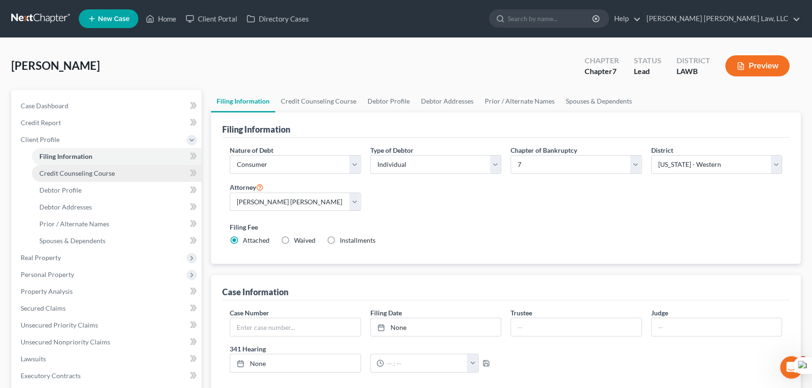
click at [114, 173] on link "Credit Counseling Course" at bounding box center [117, 173] width 170 height 17
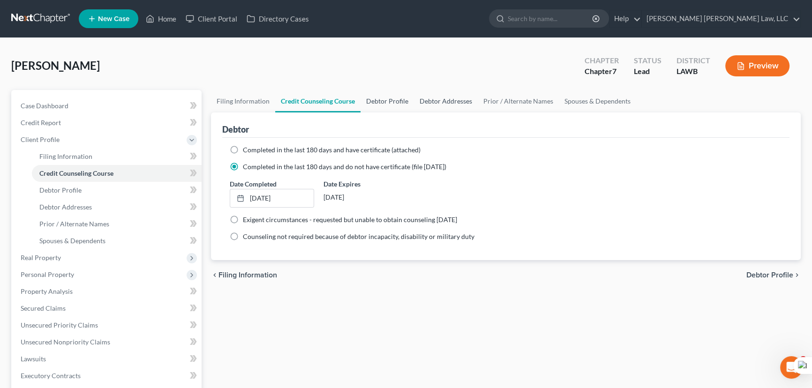
click at [388, 107] on link "Debtor Profile" at bounding box center [386, 101] width 53 height 22
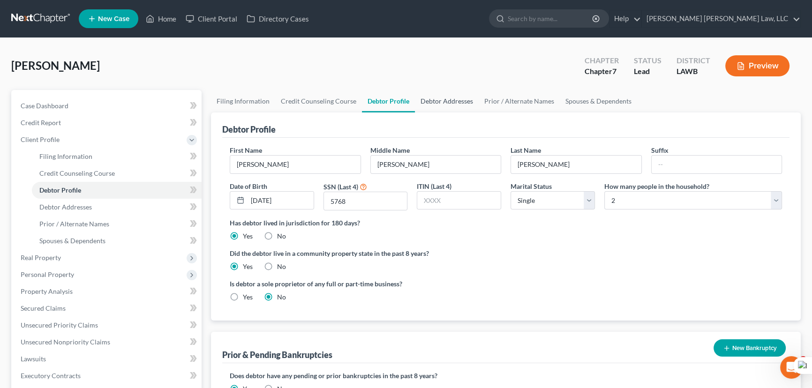
click at [444, 101] on link "Debtor Addresses" at bounding box center [447, 101] width 64 height 22
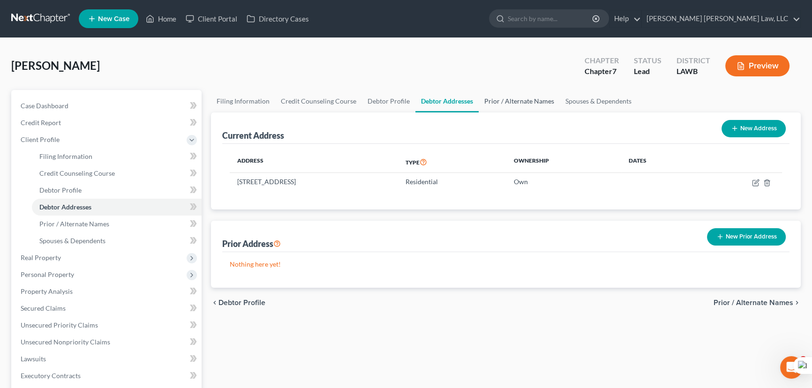
click at [514, 101] on link "Prior / Alternate Names" at bounding box center [518, 101] width 81 height 22
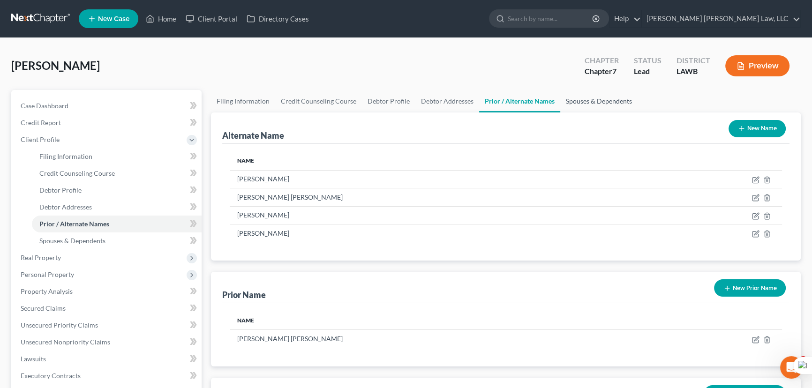
click at [596, 103] on link "Spouses & Dependents" at bounding box center [598, 101] width 77 height 22
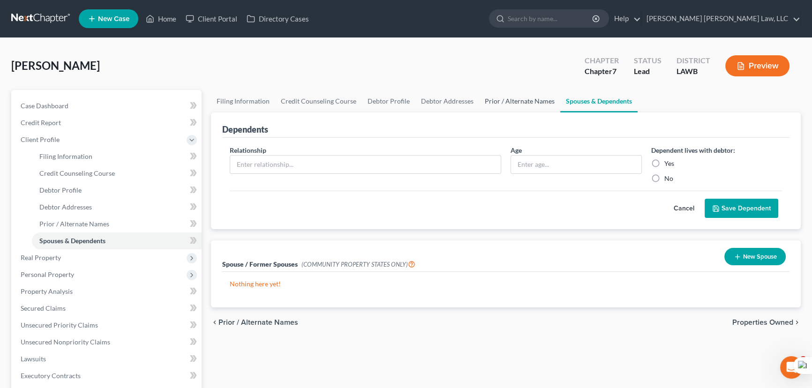
drag, startPoint x: 251, startPoint y: 70, endPoint x: 520, endPoint y: 95, distance: 270.1
click at [251, 70] on div "Manzi, Misty Upgraded Chapter Chapter 7 Status Lead District LAWB Preview" at bounding box center [405, 69] width 789 height 41
click at [310, 62] on div "Manzi, Misty Upgraded Chapter Chapter 7 Status Lead District LAWB Preview" at bounding box center [405, 69] width 789 height 41
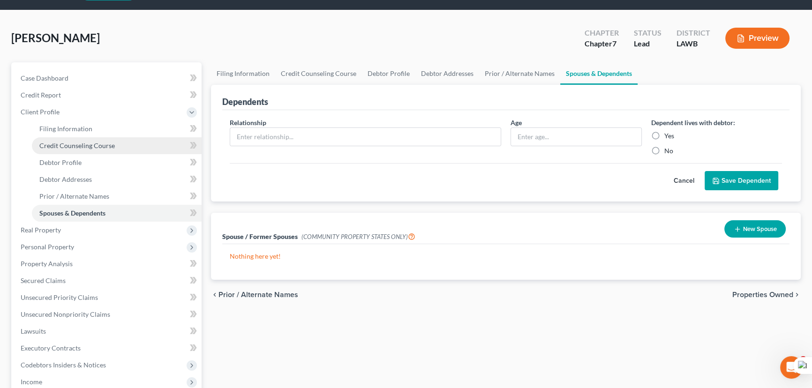
scroll to position [42, 0]
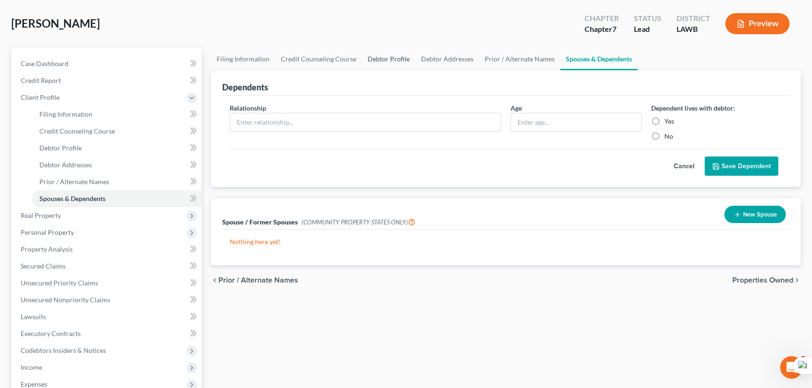
drag, startPoint x: 395, startPoint y: 59, endPoint x: 455, endPoint y: 75, distance: 62.2
click at [395, 59] on link "Debtor Profile" at bounding box center [388, 59] width 53 height 22
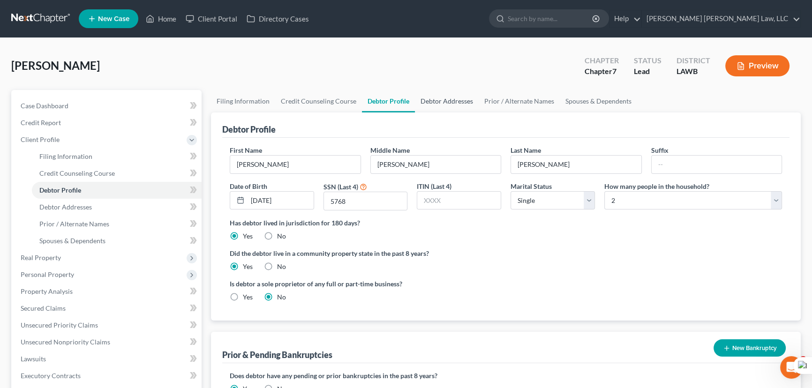
drag, startPoint x: 453, startPoint y: 109, endPoint x: 451, endPoint y: 99, distance: 9.6
click at [453, 108] on link "Debtor Addresses" at bounding box center [447, 101] width 64 height 22
click at [451, 99] on link "Debtor Addresses" at bounding box center [447, 101] width 64 height 22
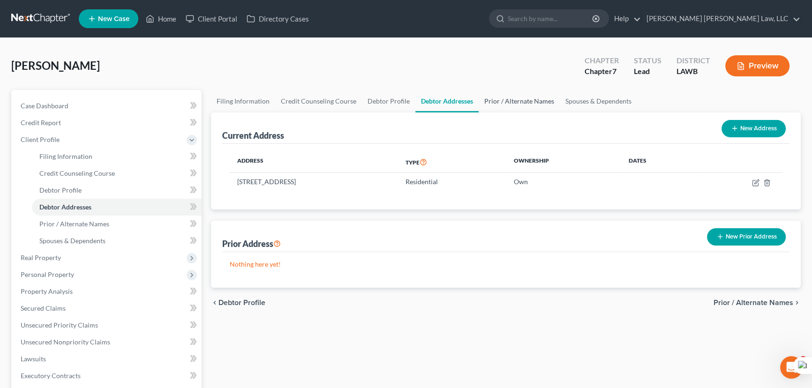
click at [514, 96] on link "Prior / Alternate Names" at bounding box center [518, 101] width 81 height 22
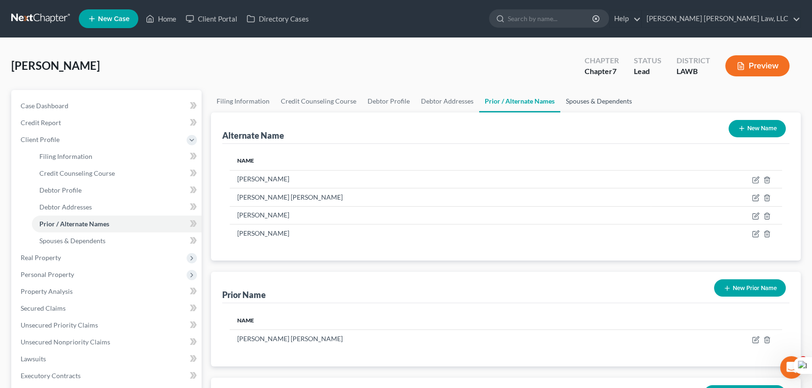
click at [606, 99] on link "Spouses & Dependents" at bounding box center [598, 101] width 77 height 22
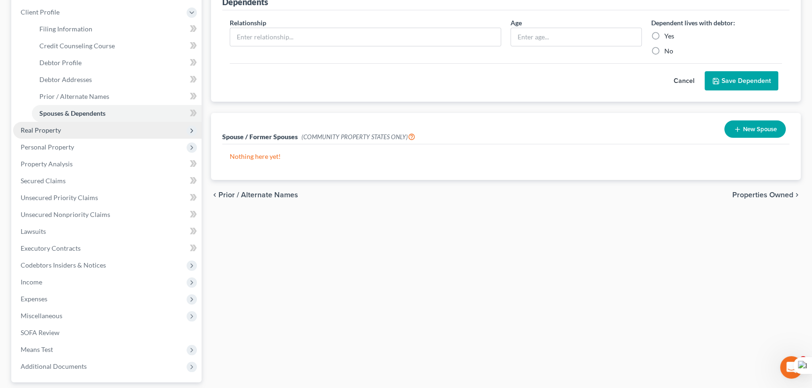
click at [96, 127] on span "Real Property" at bounding box center [107, 130] width 188 height 17
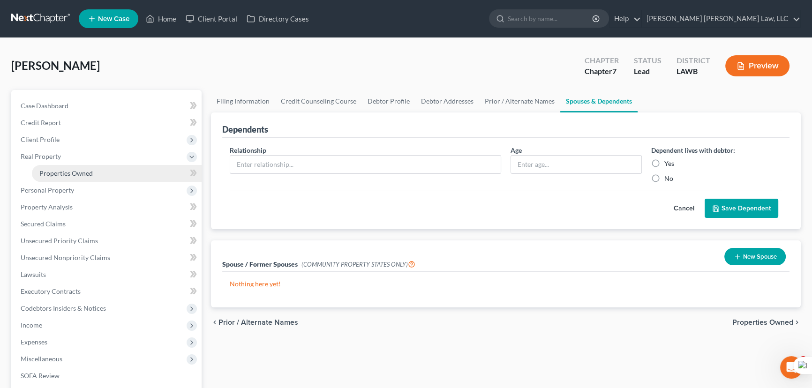
click at [102, 148] on span "Real Property" at bounding box center [107, 156] width 188 height 17
click at [97, 142] on span "Client Profile" at bounding box center [107, 139] width 188 height 17
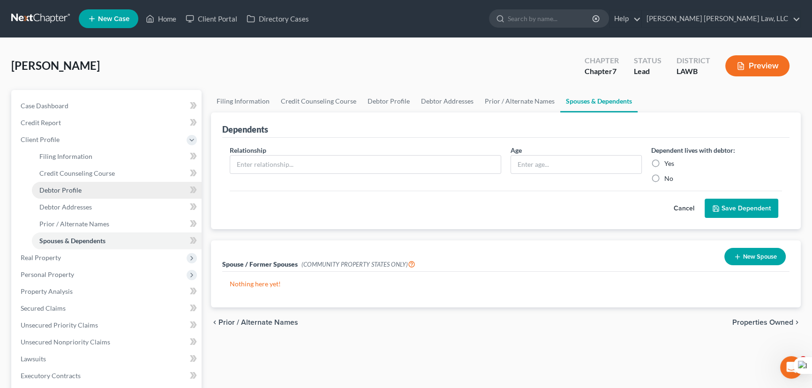
click at [101, 191] on link "Debtor Profile" at bounding box center [117, 190] width 170 height 17
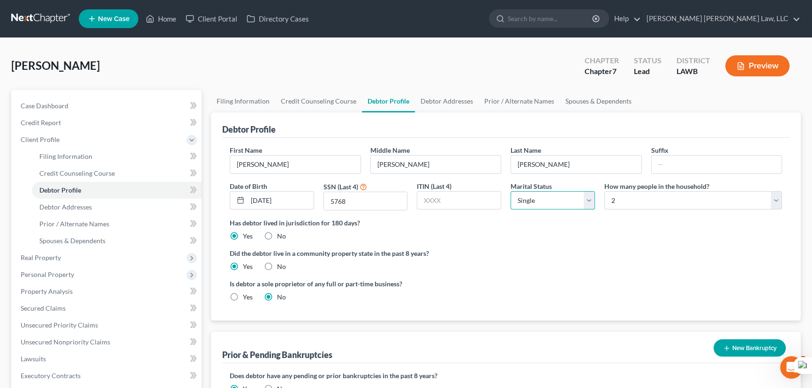
click at [533, 195] on select "Select Single Married Separated Divorced Widowed" at bounding box center [552, 200] width 84 height 19
click at [510, 191] on select "Select Single Married Separated Divorced Widowed" at bounding box center [552, 200] width 84 height 19
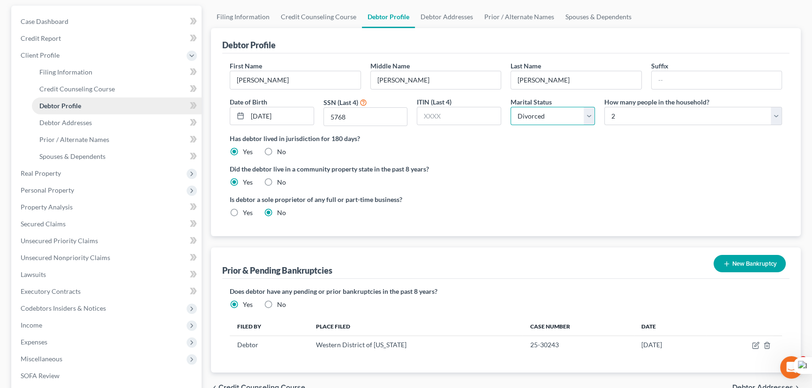
scroll to position [210, 0]
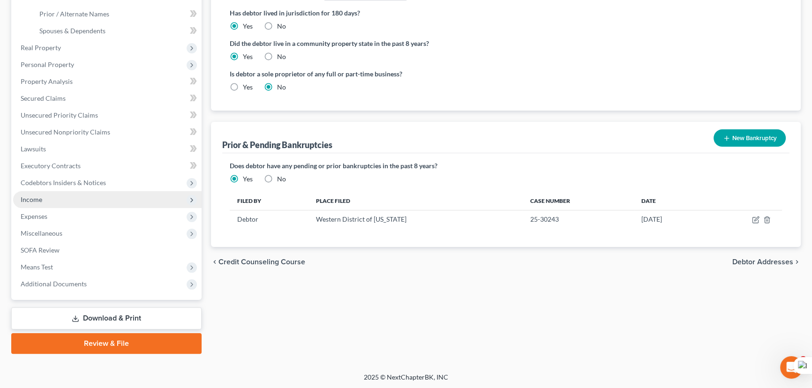
click at [125, 200] on span "Income" at bounding box center [107, 199] width 188 height 17
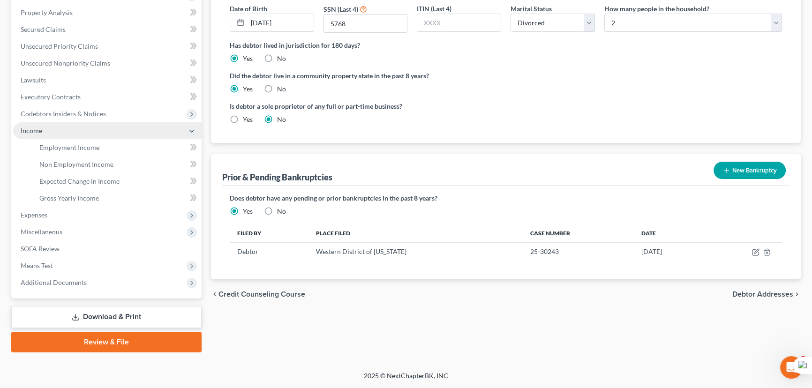
scroll to position [176, 0]
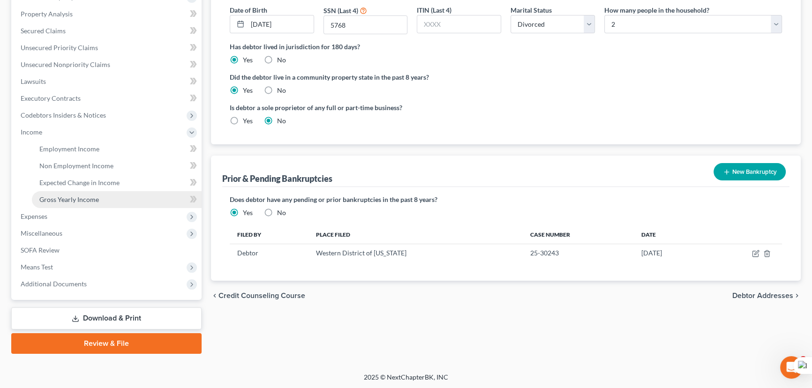
click at [84, 200] on span "Gross Yearly Income" at bounding box center [69, 199] width 60 height 8
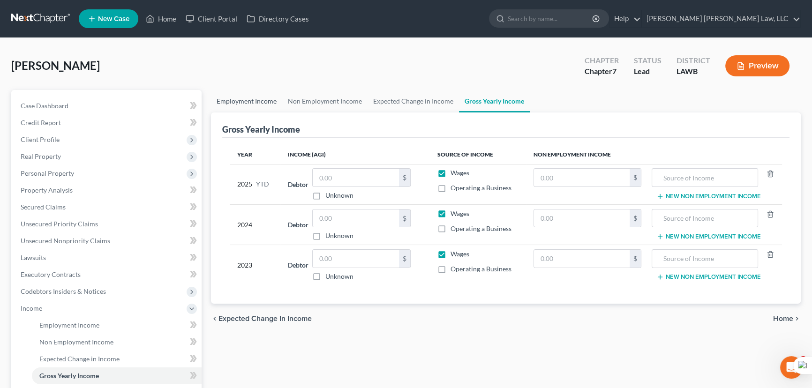
click at [271, 95] on link "Employment Income" at bounding box center [246, 101] width 71 height 22
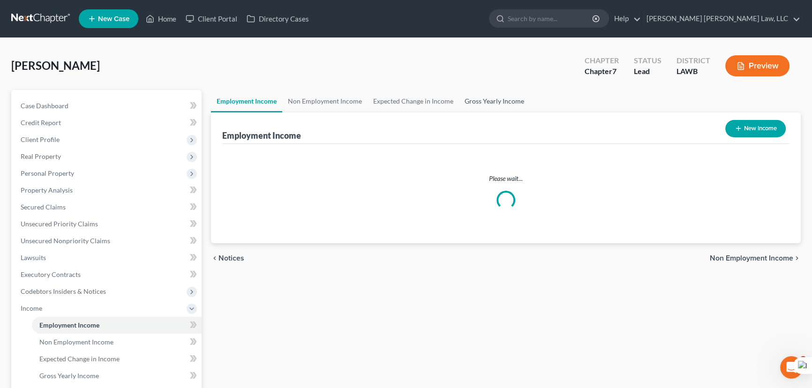
click at [499, 103] on link "Gross Yearly Income" at bounding box center [494, 101] width 71 height 22
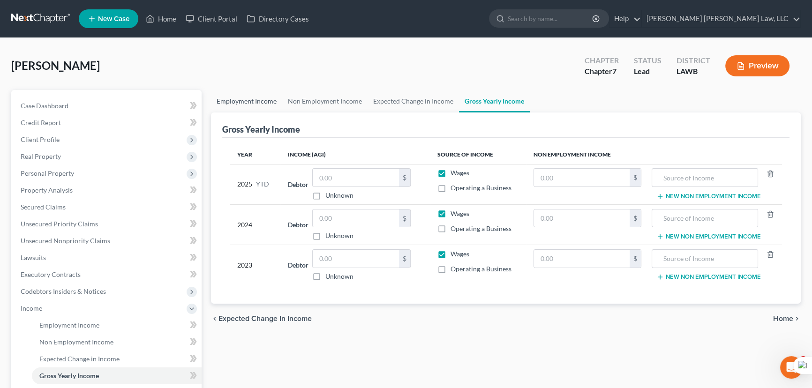
click at [254, 103] on link "Employment Income" at bounding box center [246, 101] width 71 height 22
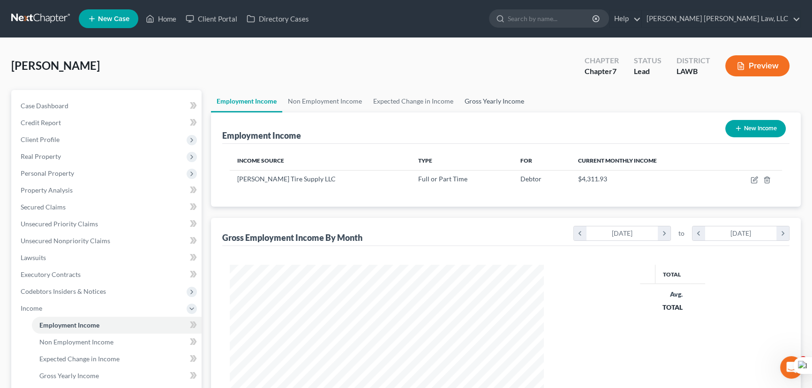
scroll to position [168, 333]
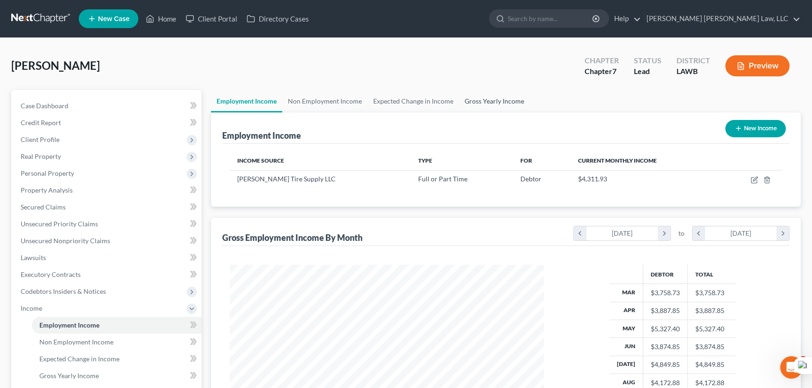
click at [494, 99] on link "Gross Yearly Income" at bounding box center [494, 101] width 71 height 22
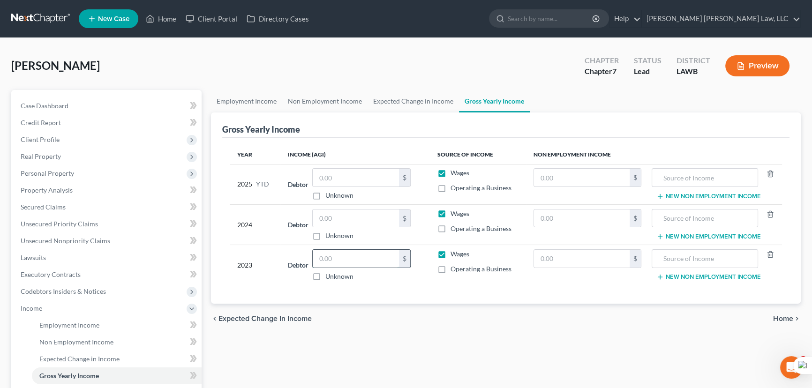
click at [367, 257] on input "text" at bounding box center [356, 259] width 86 height 18
click at [339, 218] on input "text" at bounding box center [356, 218] width 86 height 18
click at [327, 173] on input "text" at bounding box center [356, 178] width 86 height 18
click at [296, 99] on link "Non Employment Income" at bounding box center [324, 101] width 85 height 22
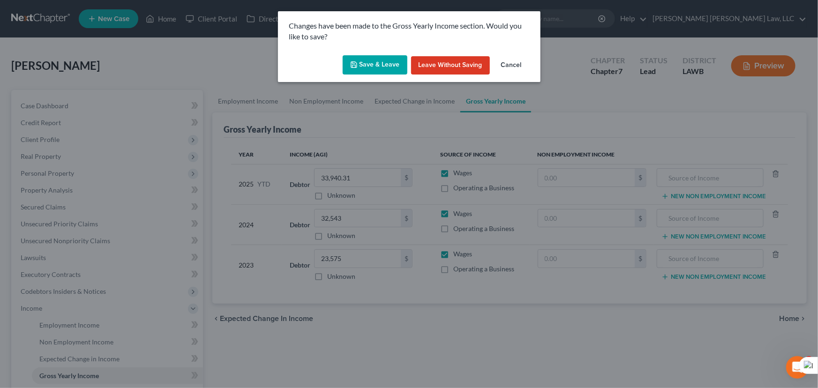
click at [386, 64] on button "Save & Leave" at bounding box center [375, 65] width 65 height 20
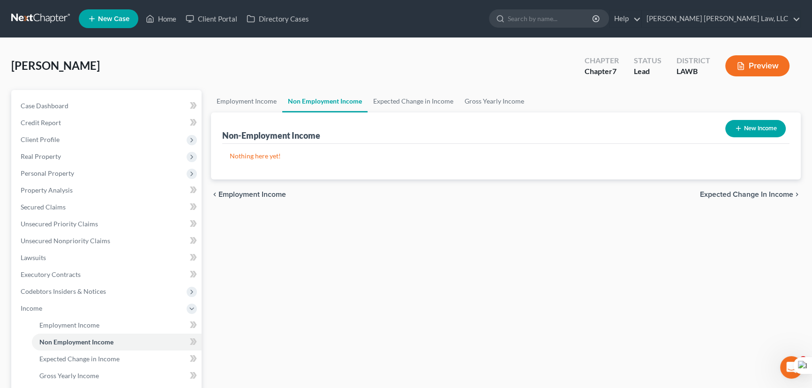
click at [38, 26] on link at bounding box center [41, 18] width 60 height 17
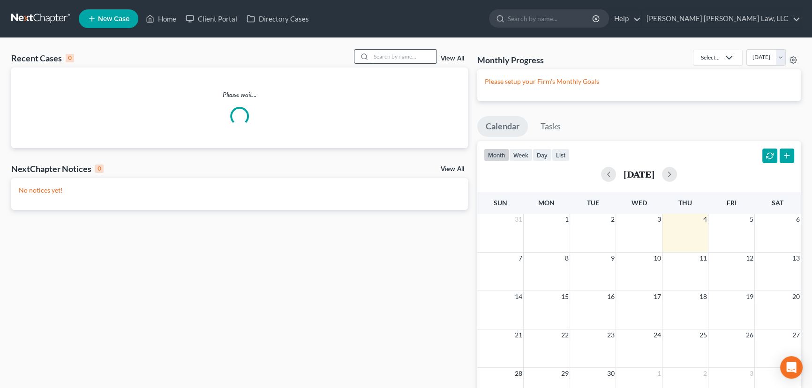
click at [408, 51] on input "search" at bounding box center [404, 57] width 66 height 14
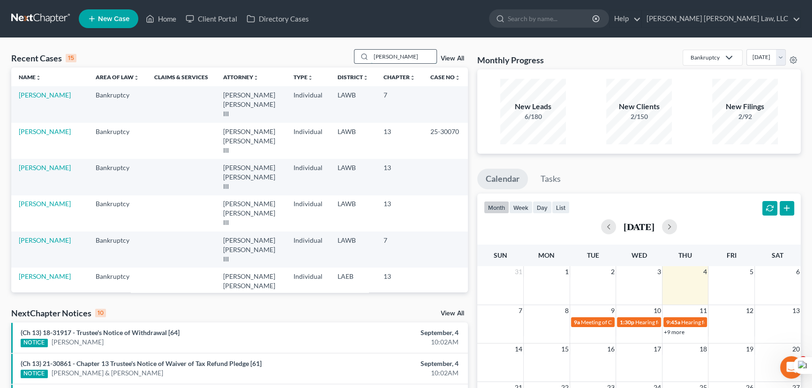
type input "manzi"
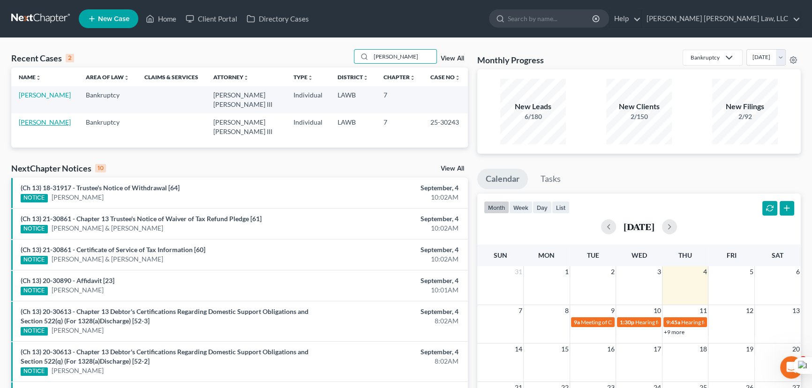
click at [42, 118] on link "[PERSON_NAME]" at bounding box center [45, 122] width 52 height 8
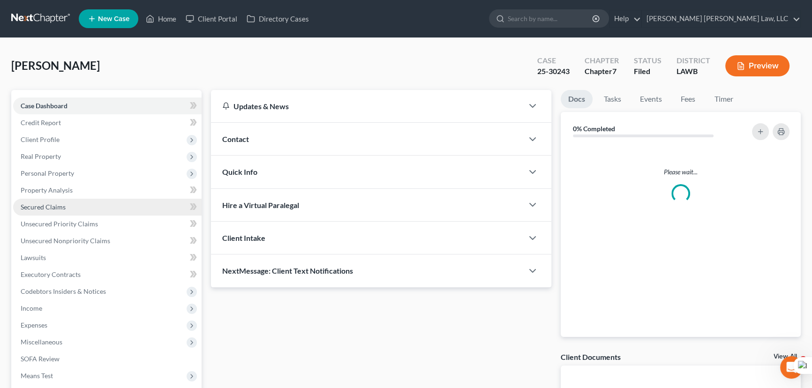
scroll to position [42, 0]
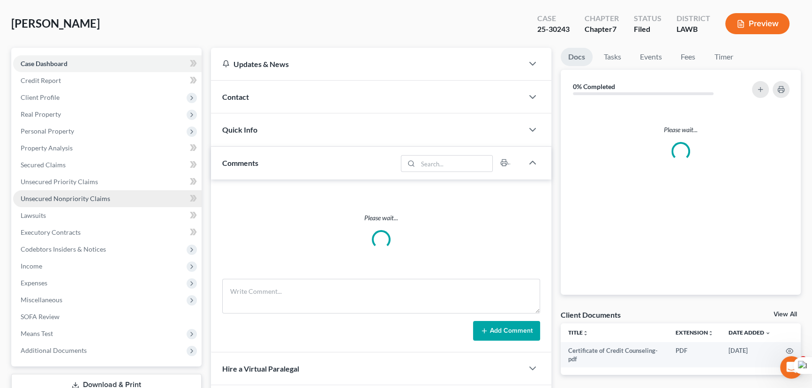
click at [89, 197] on span "Unsecured Nonpriority Claims" at bounding box center [66, 198] width 90 height 8
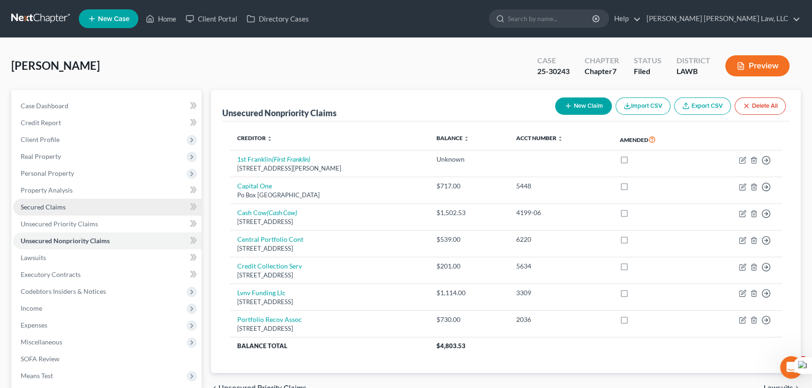
click at [36, 209] on span "Secured Claims" at bounding box center [43, 207] width 45 height 8
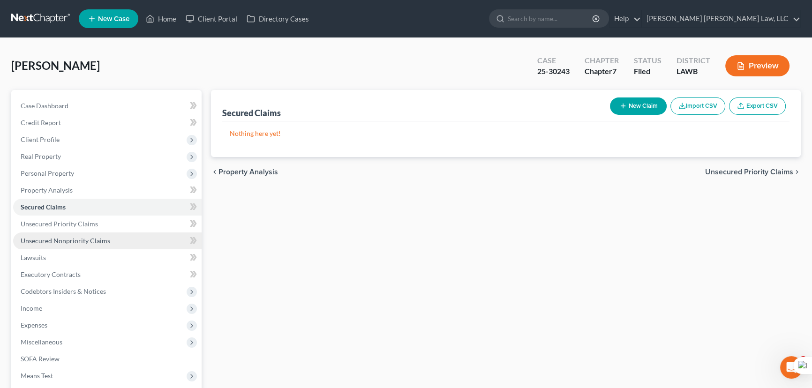
click at [81, 234] on link "Unsecured Nonpriority Claims" at bounding box center [107, 240] width 188 height 17
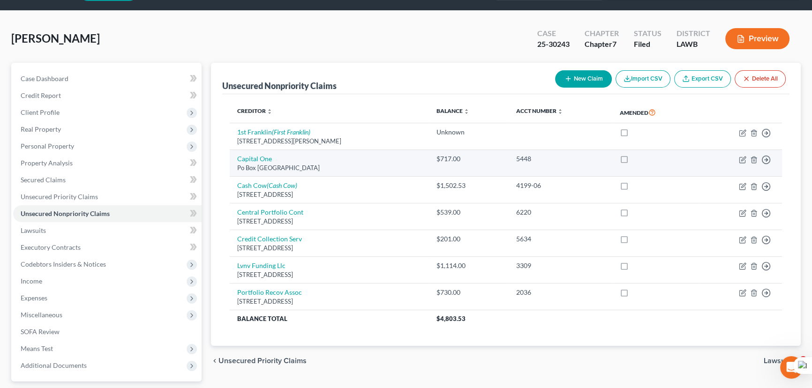
scroll to position [42, 0]
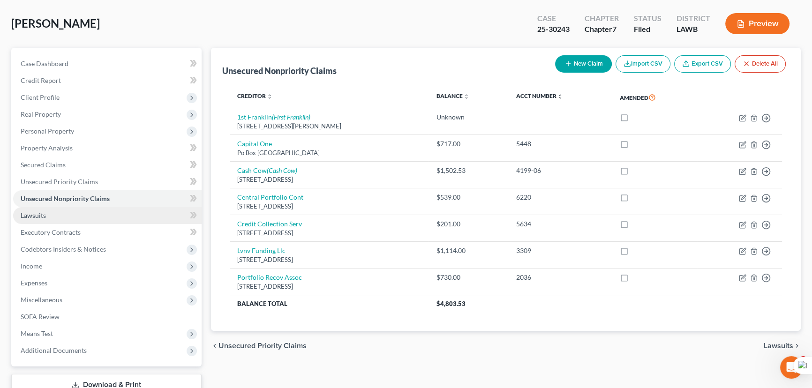
click at [106, 212] on link "Lawsuits" at bounding box center [107, 215] width 188 height 17
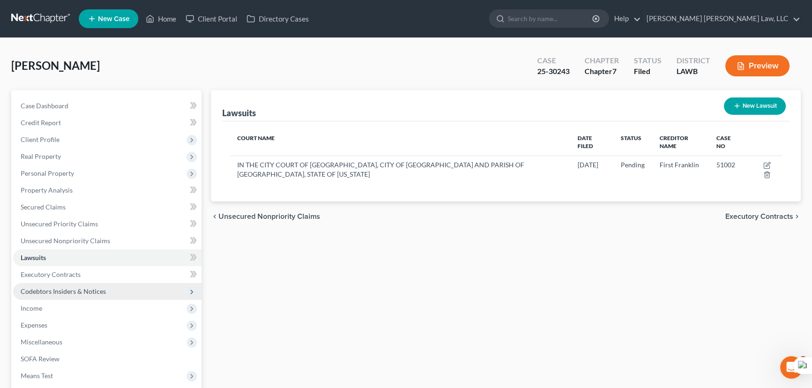
click at [106, 283] on span "Codebtors Insiders & Notices" at bounding box center [107, 291] width 188 height 17
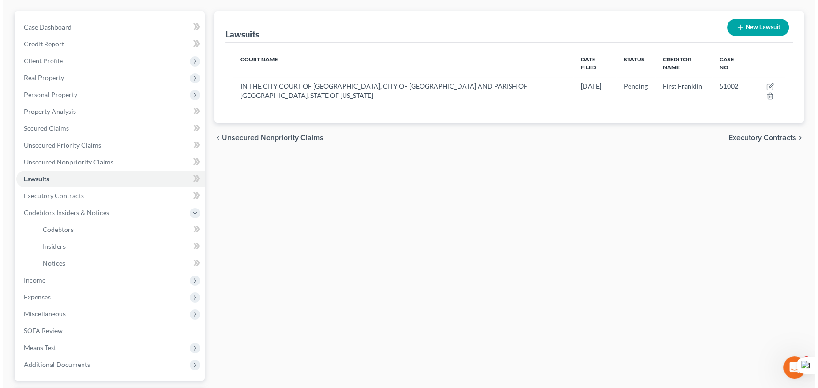
scroll to position [85, 0]
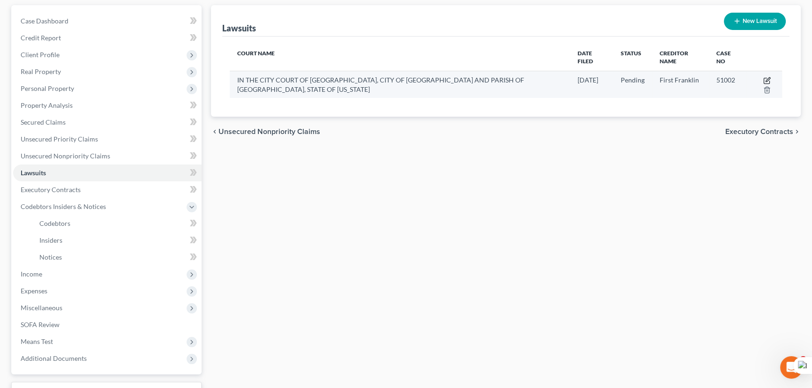
click at [763, 77] on icon "button" at bounding box center [766, 80] width 7 height 7
select select "19"
select select "0"
select select "1"
select select "19"
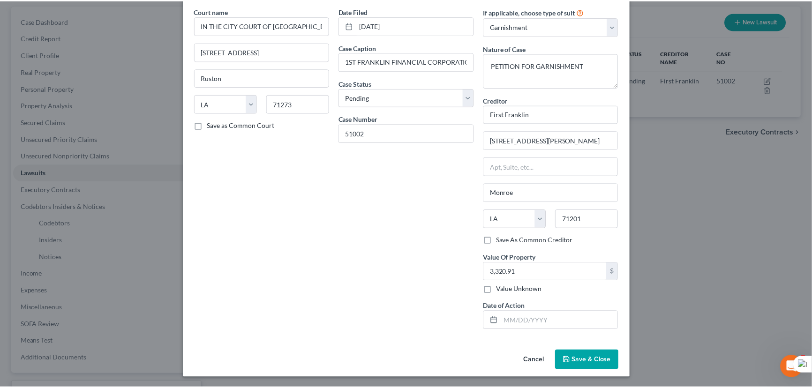
scroll to position [0, 0]
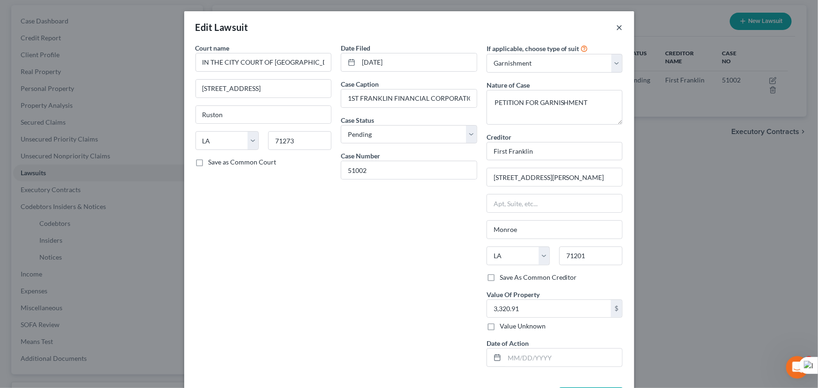
click at [619, 27] on button "×" at bounding box center [619, 27] width 7 height 11
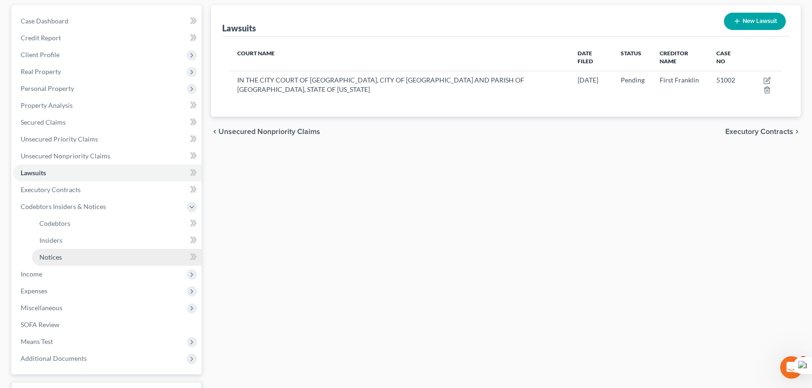
click at [84, 250] on link "Notices" at bounding box center [117, 257] width 170 height 17
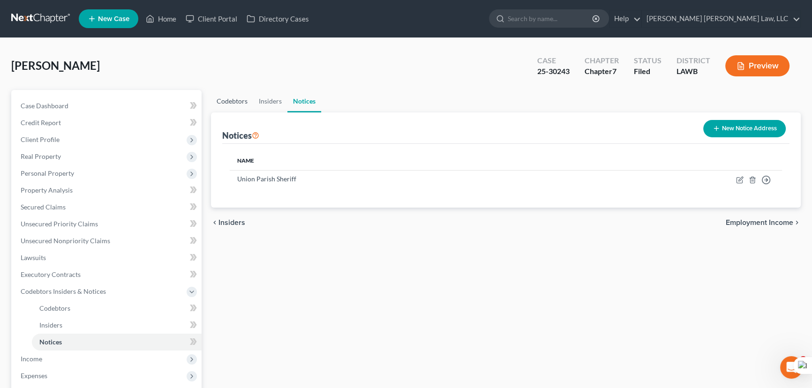
click at [224, 104] on link "Codebtors" at bounding box center [232, 101] width 42 height 22
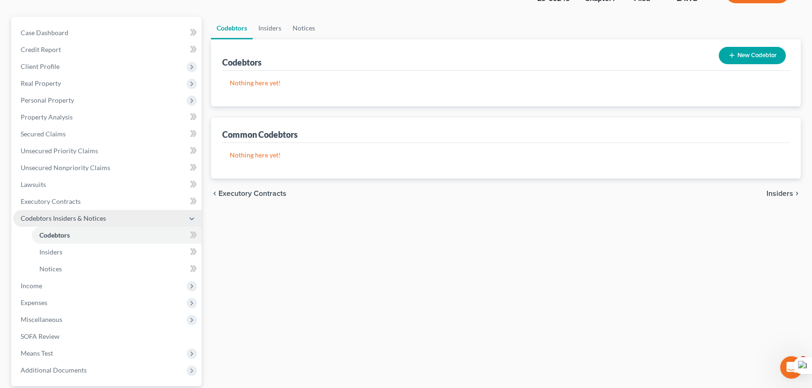
scroll to position [85, 0]
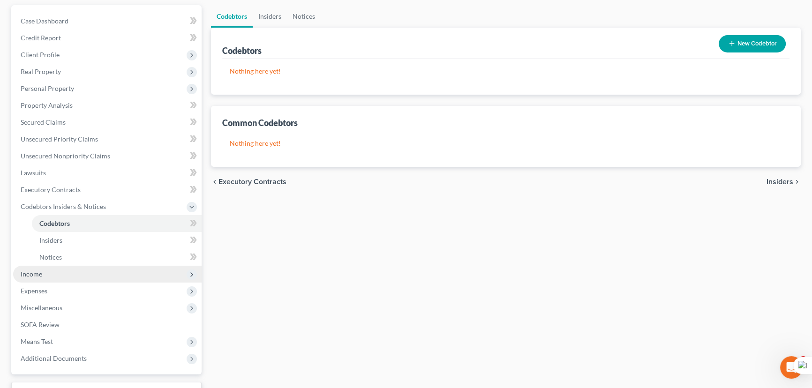
click at [47, 278] on span "Income" at bounding box center [107, 274] width 188 height 17
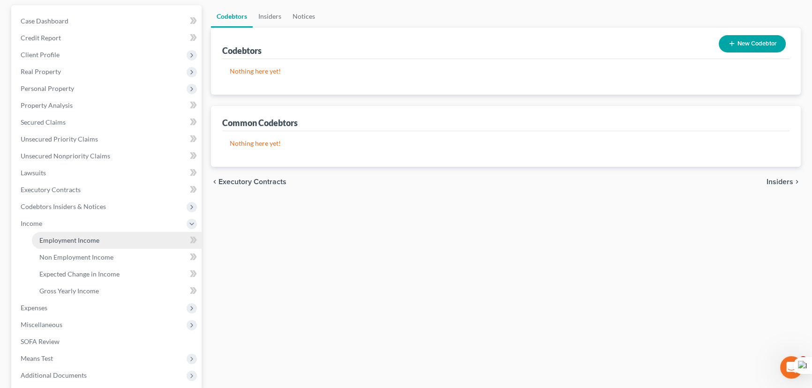
click at [61, 236] on span "Employment Income" at bounding box center [69, 240] width 60 height 8
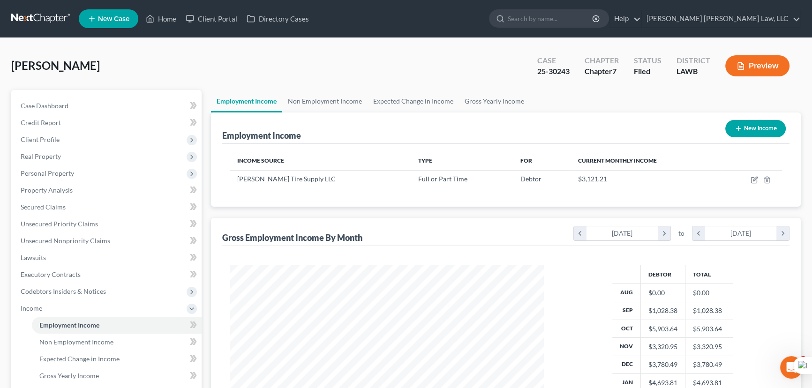
scroll to position [168, 333]
click at [459, 53] on div "Manzi, Misty Upgraded Case 25-30243 Chapter Chapter 7 Status Filed District LAW…" at bounding box center [405, 69] width 789 height 41
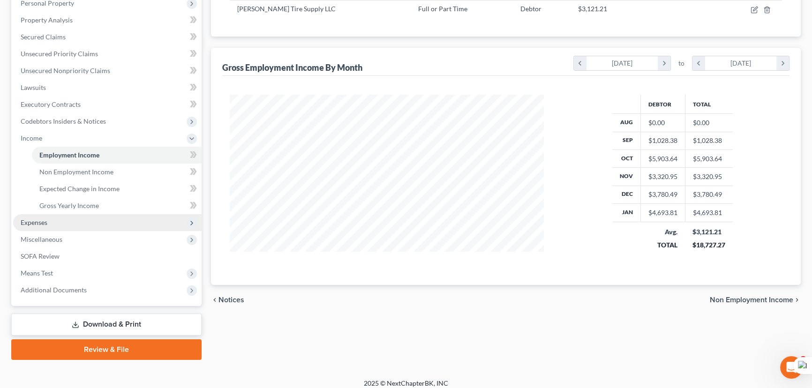
scroll to position [0, 0]
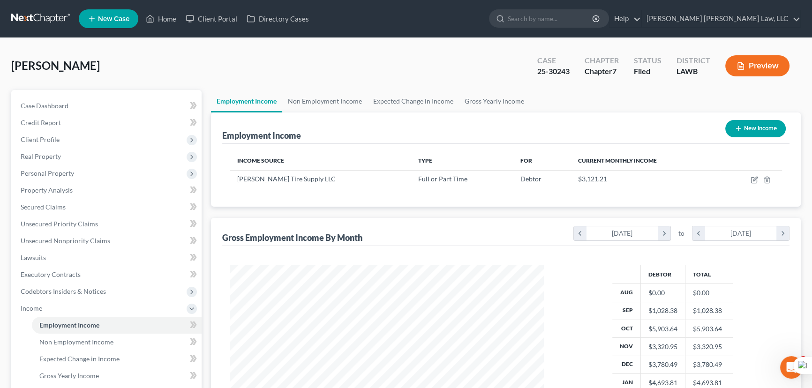
click at [42, 14] on link at bounding box center [41, 18] width 60 height 17
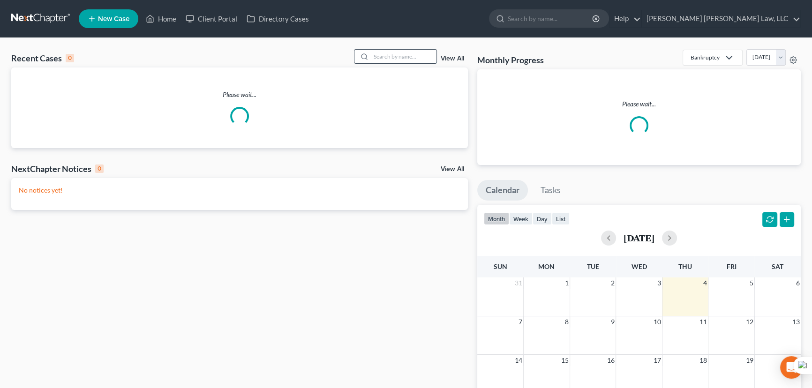
click at [383, 50] on input "search" at bounding box center [404, 57] width 66 height 14
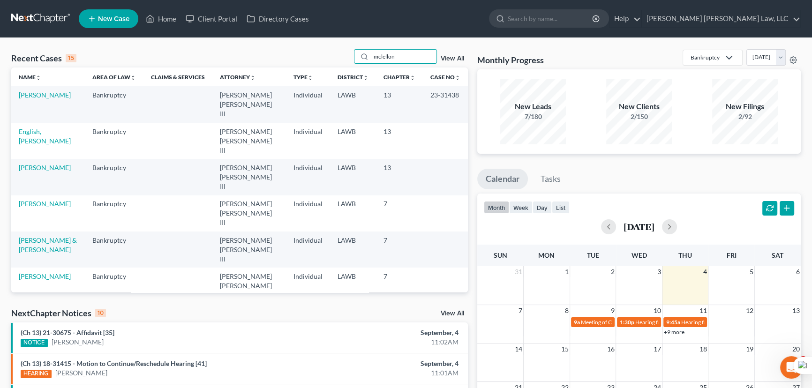
drag, startPoint x: 411, startPoint y: 59, endPoint x: 300, endPoint y: 57, distance: 111.5
click at [300, 57] on div "Recent Cases 15 mclellon View All" at bounding box center [239, 58] width 456 height 18
type input "[PERSON_NAME]"
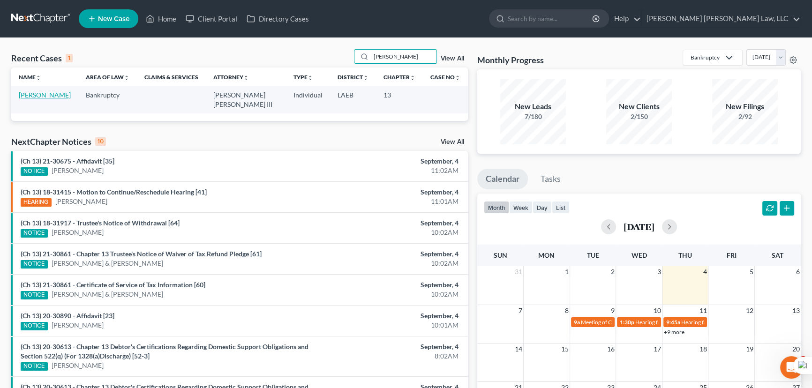
click at [47, 93] on link "[PERSON_NAME]" at bounding box center [45, 95] width 52 height 8
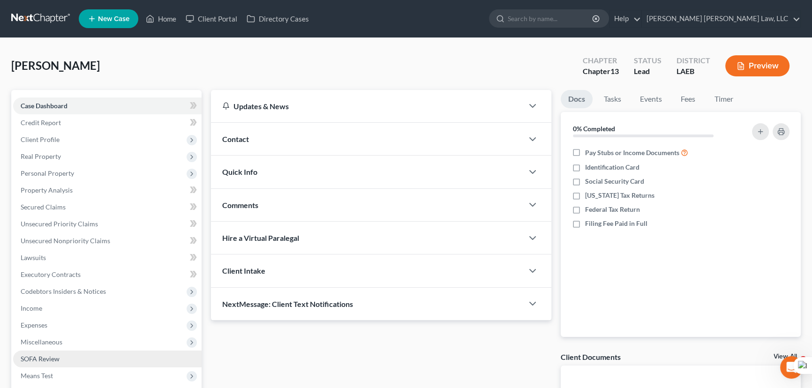
scroll to position [126, 0]
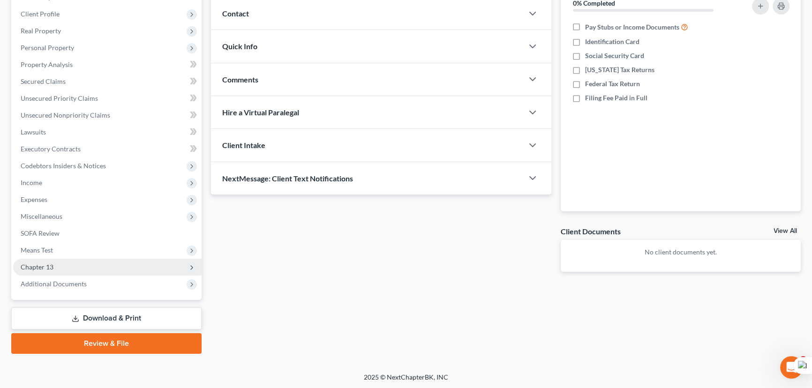
click at [75, 268] on span "Chapter 13" at bounding box center [107, 267] width 188 height 17
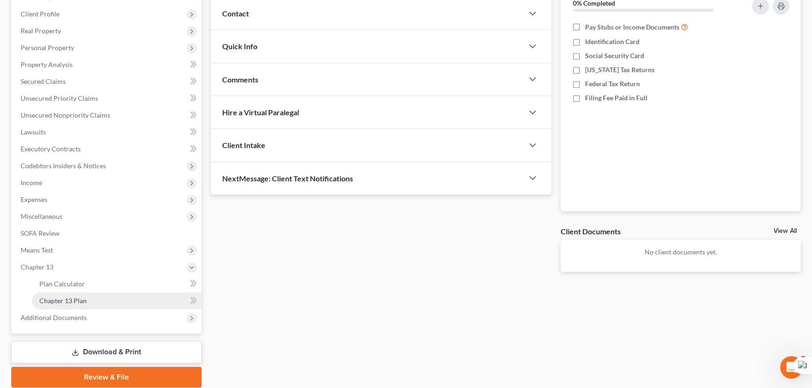
click at [80, 292] on link "Chapter 13 Plan" at bounding box center [117, 300] width 170 height 17
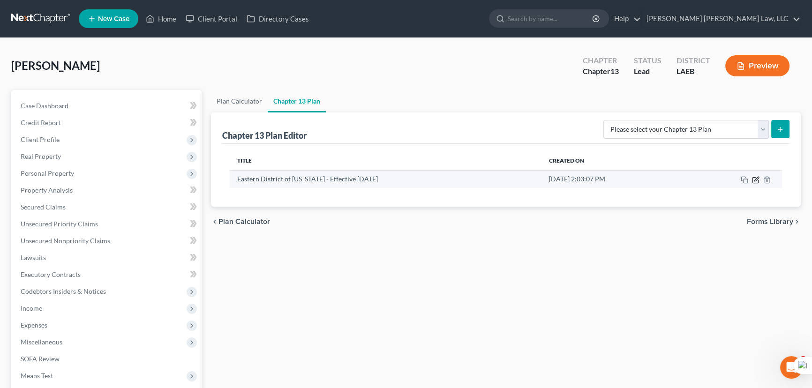
click at [756, 180] on icon "button" at bounding box center [755, 179] width 7 height 7
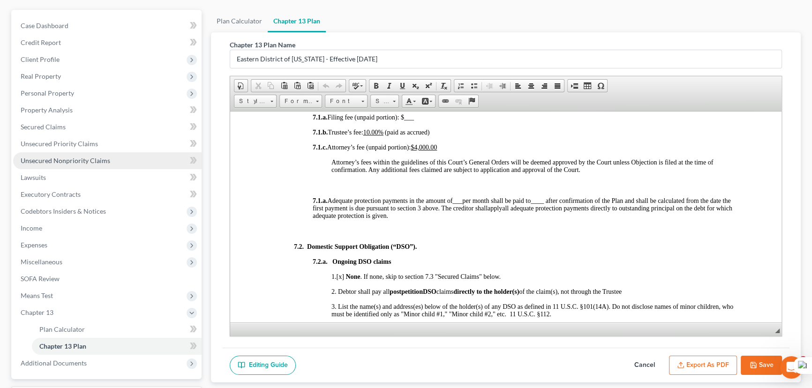
scroll to position [75, 0]
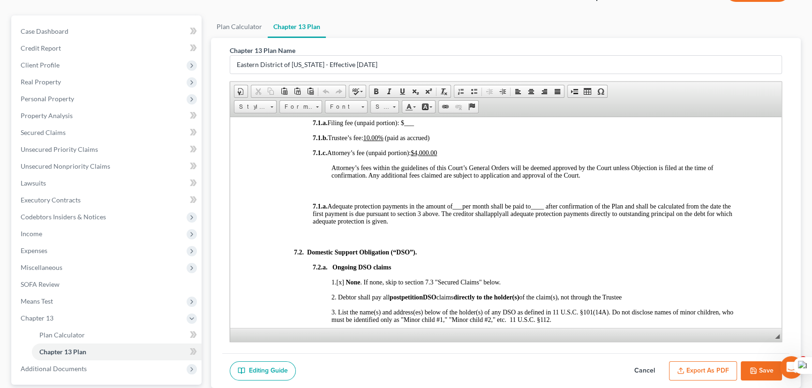
click at [755, 367] on icon "button" at bounding box center [752, 370] width 7 height 7
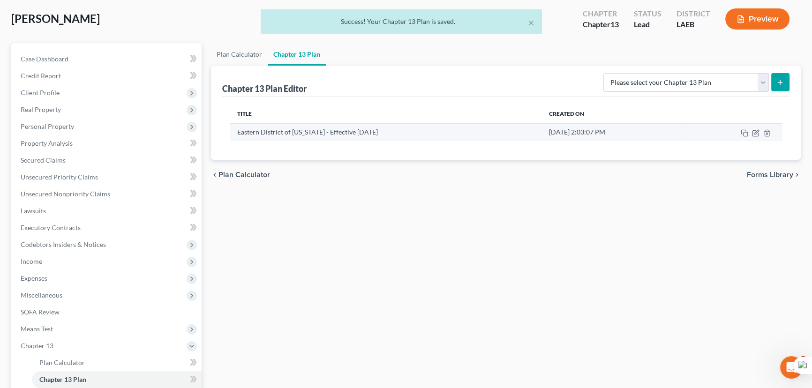
scroll to position [32, 0]
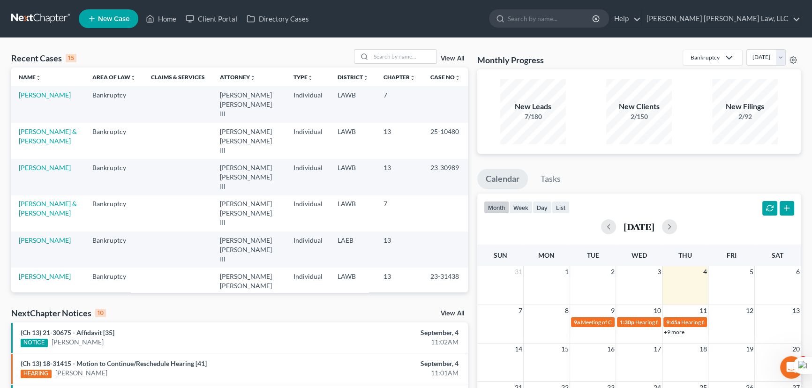
click at [584, 47] on div "Recent Cases 15 View All Name unfold_more expand_more expand_less Area of Law u…" at bounding box center [406, 362] width 812 height 648
click at [381, 58] on input "search" at bounding box center [404, 57] width 66 height 14
type input "[PERSON_NAME]"
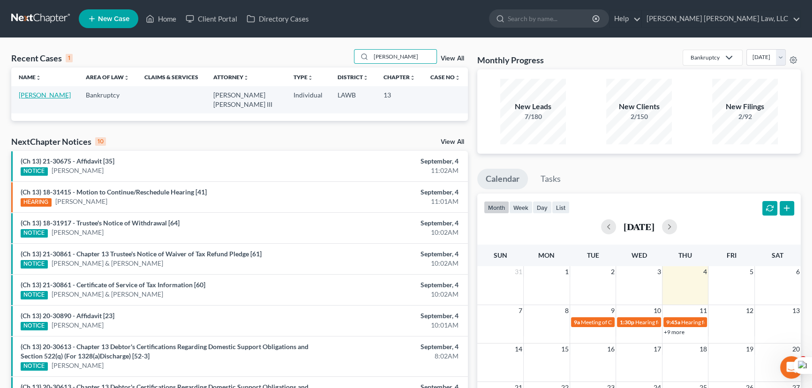
click at [48, 95] on link "[PERSON_NAME]" at bounding box center [45, 95] width 52 height 8
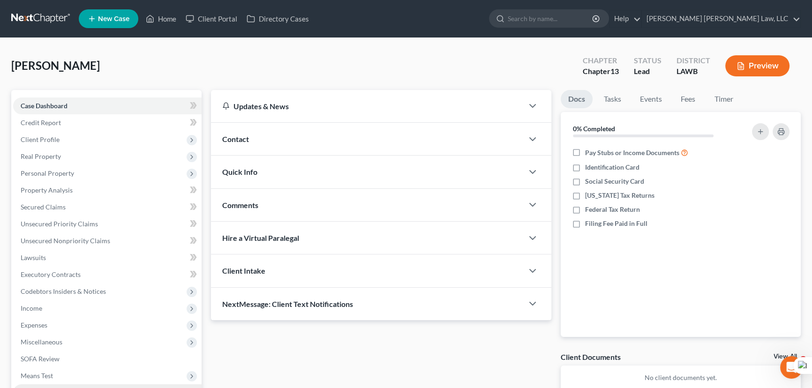
click at [60, 384] on span "Chapter 13" at bounding box center [107, 392] width 188 height 17
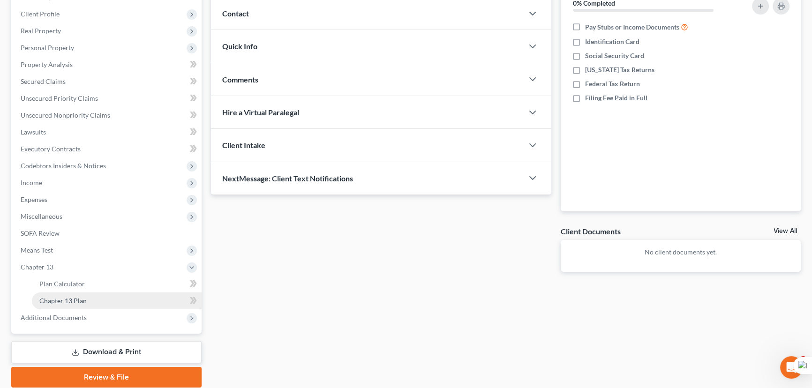
click at [81, 299] on span "Chapter 13 Plan" at bounding box center [62, 301] width 47 height 8
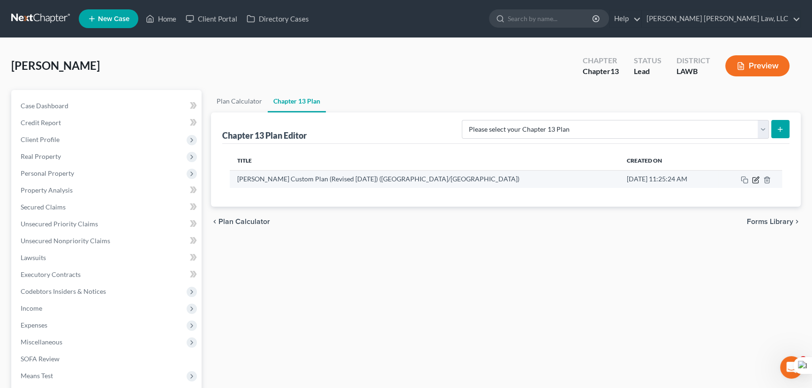
click at [759, 177] on icon "button" at bounding box center [755, 179] width 7 height 7
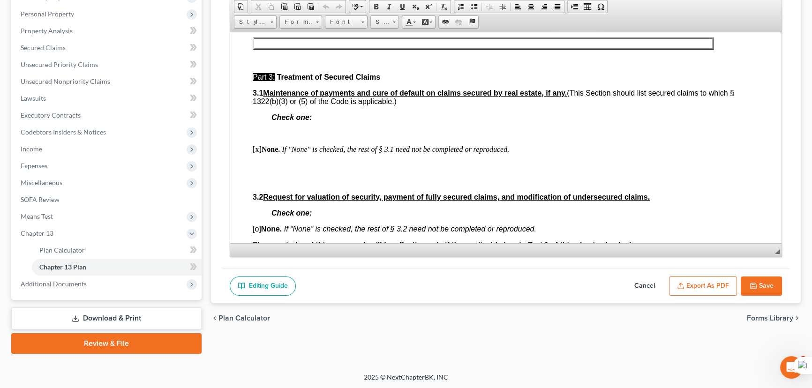
scroll to position [809, 0]
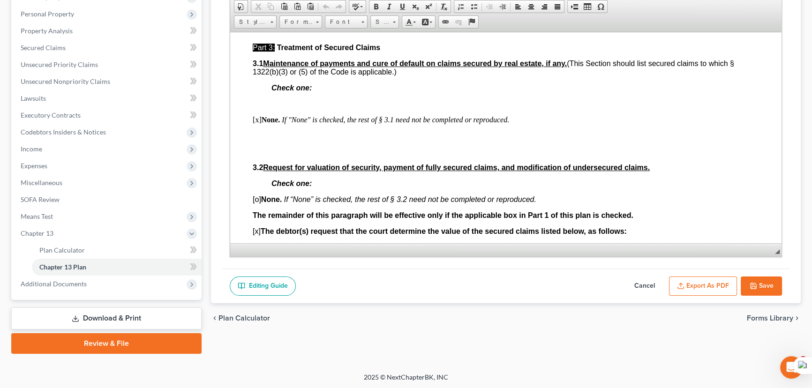
click at [640, 276] on button "Cancel" at bounding box center [644, 286] width 41 height 20
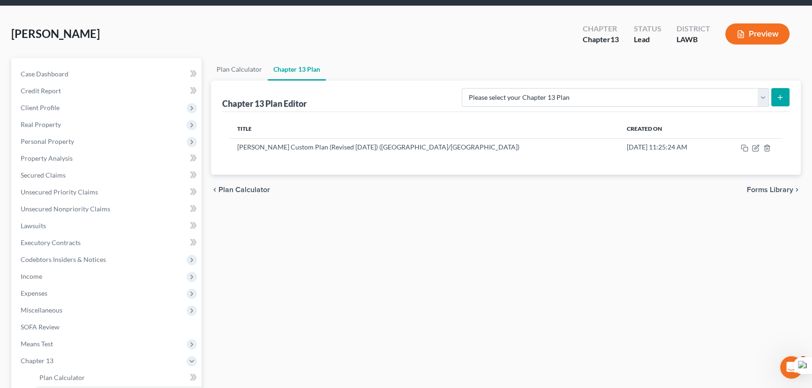
scroll to position [75, 0]
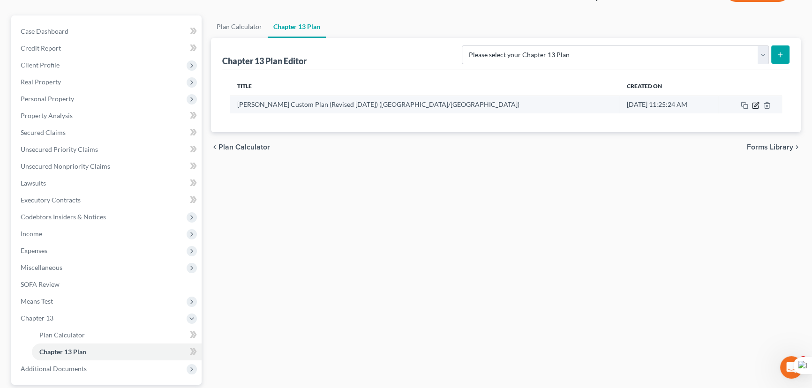
click at [755, 104] on icon "button" at bounding box center [755, 105] width 7 height 7
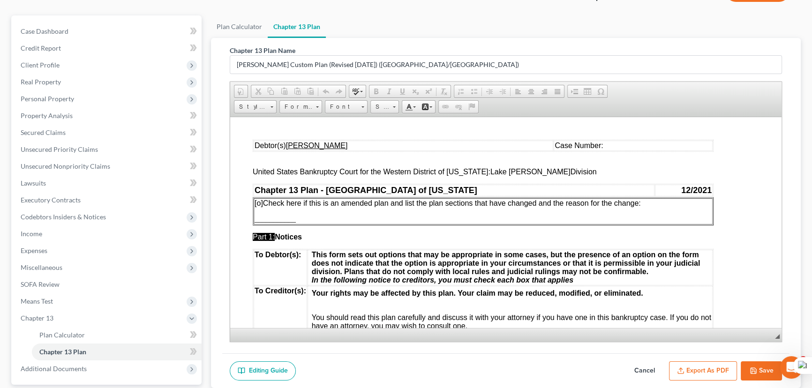
scroll to position [0, 0]
click at [748, 362] on button "Save" at bounding box center [760, 371] width 41 height 20
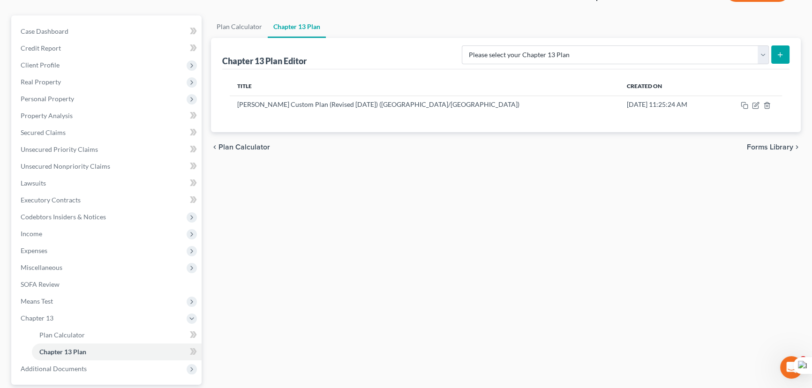
click at [531, 26] on ul "Plan Calculator Chapter 13 Plan" at bounding box center [506, 26] width 590 height 22
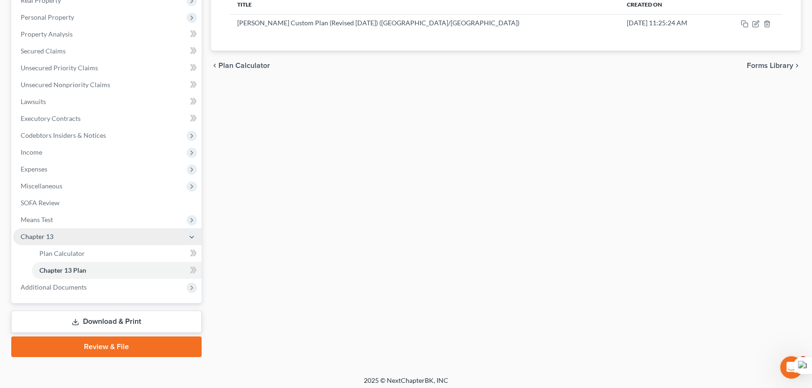
scroll to position [159, 0]
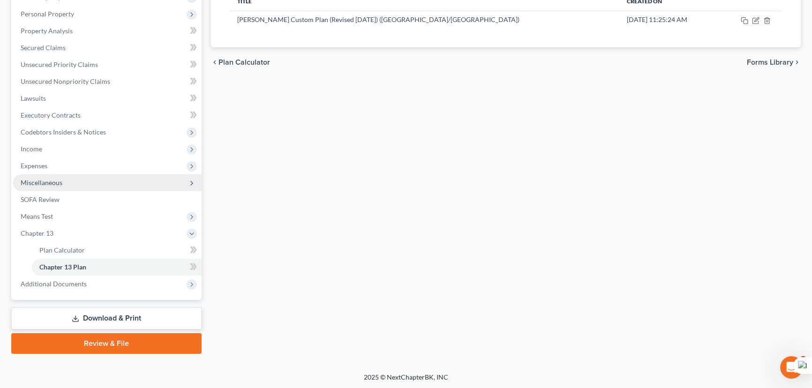
click at [83, 185] on span "Miscellaneous" at bounding box center [107, 182] width 188 height 17
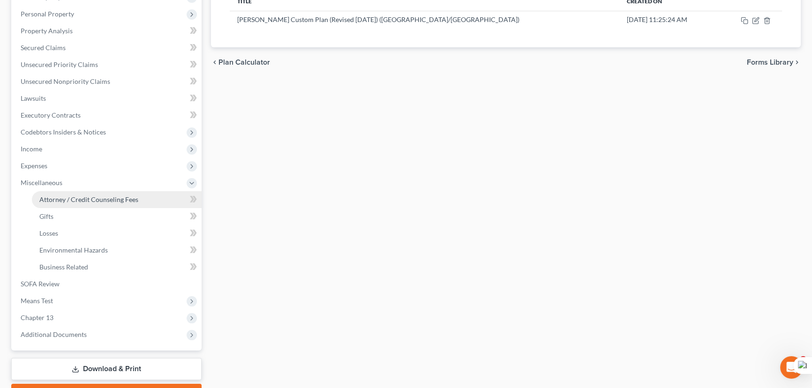
click at [90, 195] on span "Attorney / Credit Counseling Fees" at bounding box center [88, 199] width 99 height 8
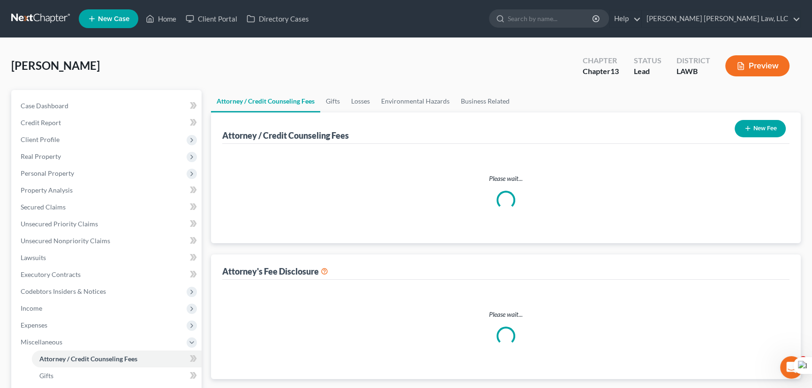
select select "1"
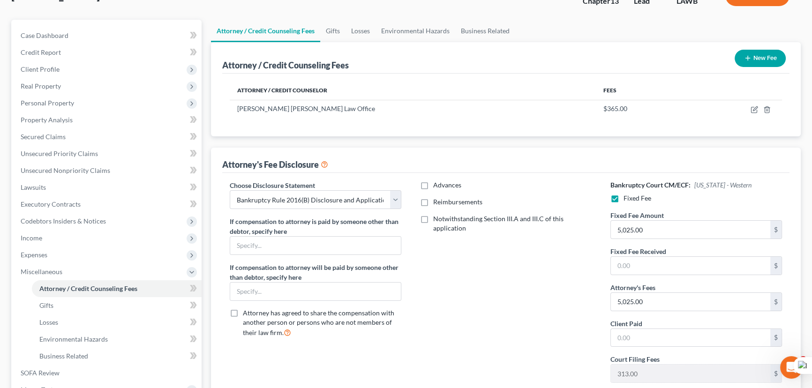
scroll to position [85, 0]
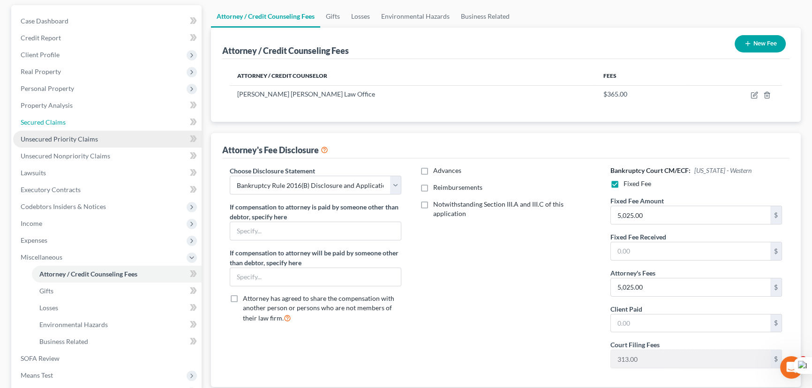
drag, startPoint x: 37, startPoint y: 124, endPoint x: 75, endPoint y: 133, distance: 39.0
click at [37, 124] on span "Secured Claims" at bounding box center [43, 122] width 45 height 8
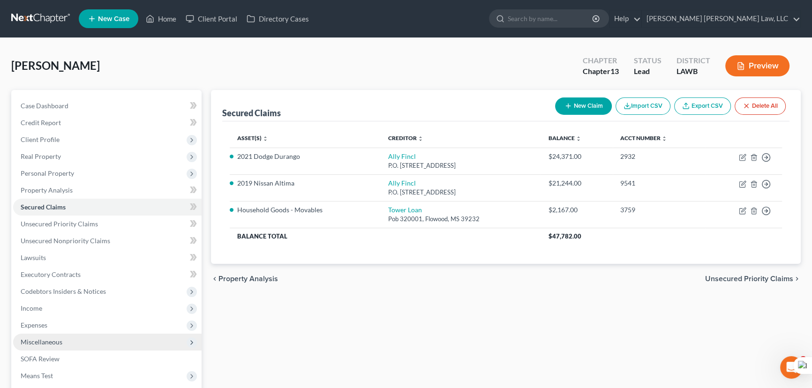
scroll to position [85, 0]
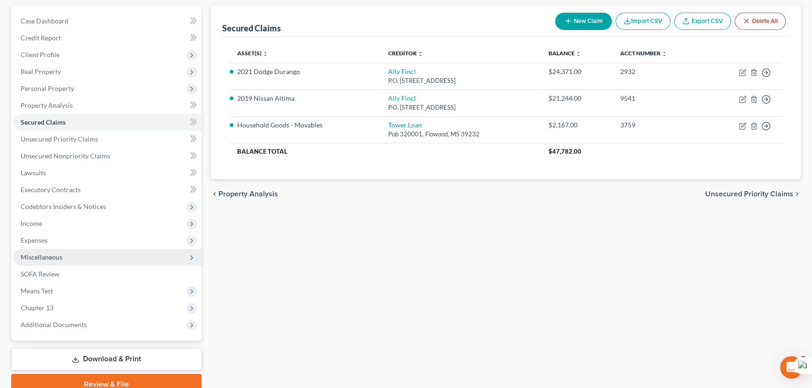
click at [53, 251] on span "Miscellaneous" at bounding box center [107, 257] width 188 height 17
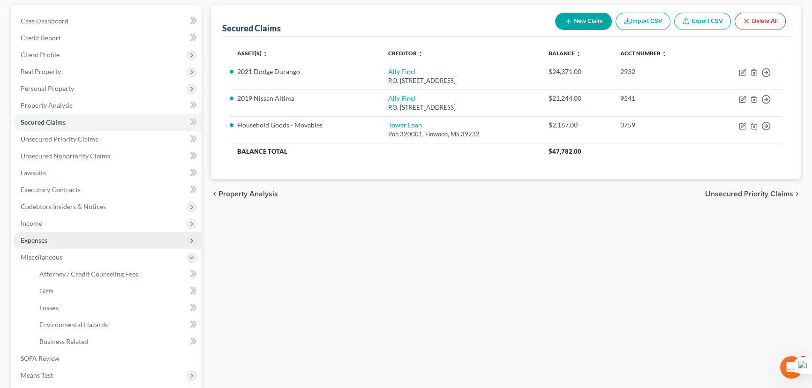
click at [53, 239] on span "Expenses" at bounding box center [107, 240] width 188 height 17
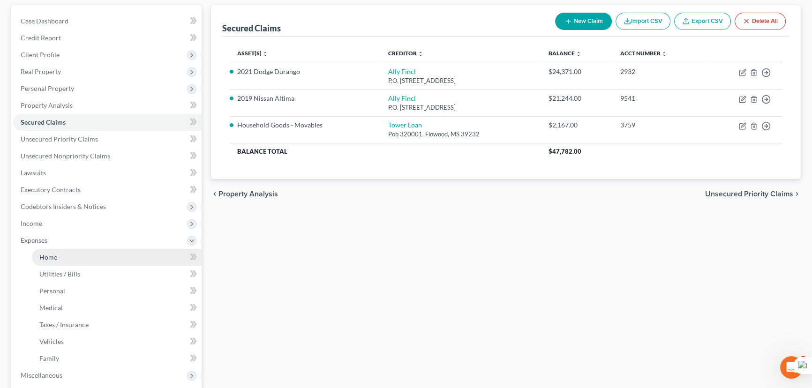
click at [62, 249] on link "Home" at bounding box center [117, 257] width 170 height 17
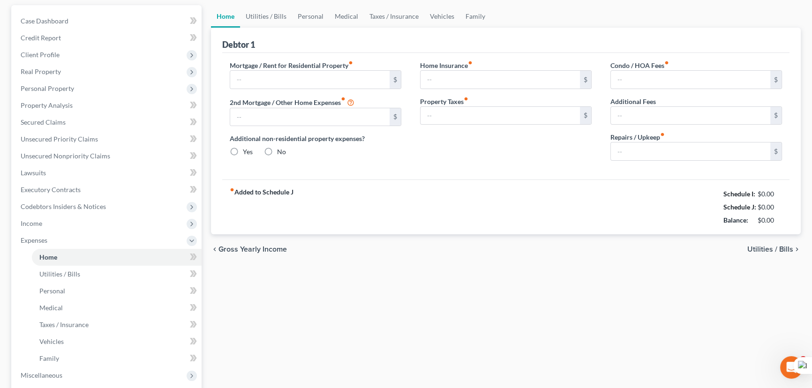
scroll to position [33, 0]
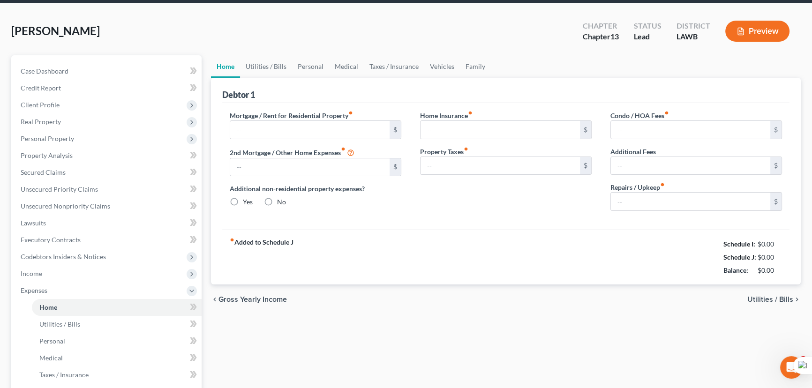
type input "1,100.00"
type input "0.00"
radio input "true"
type input "0.00"
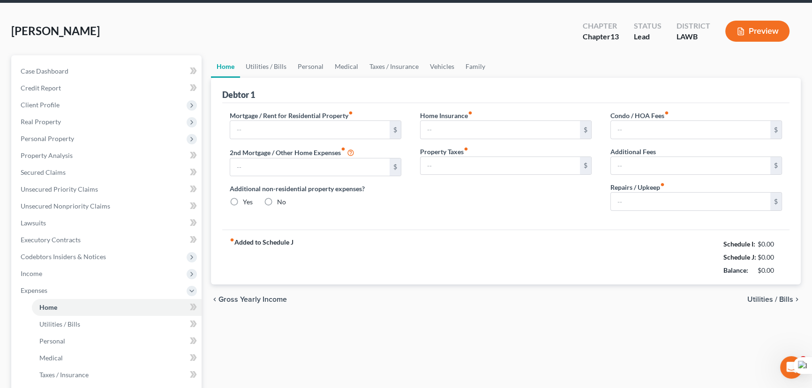
type input "0.00"
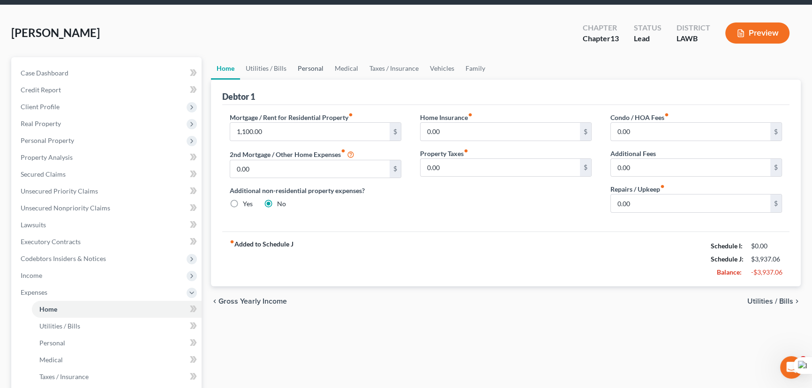
scroll to position [0, 0]
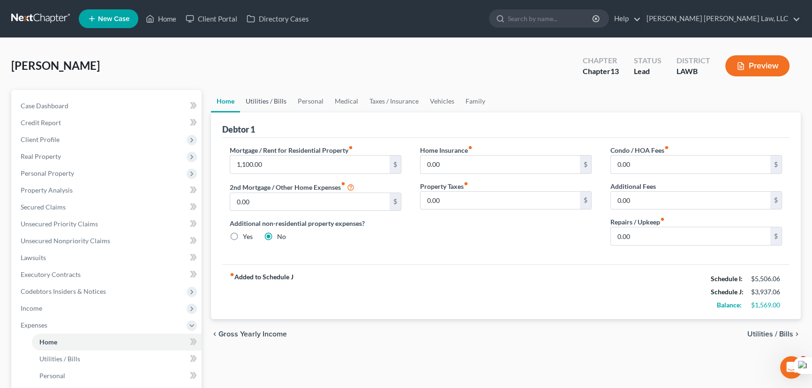
drag, startPoint x: 271, startPoint y: 101, endPoint x: 281, endPoint y: 103, distance: 10.5
click at [271, 101] on link "Utilities / Bills" at bounding box center [266, 101] width 52 height 22
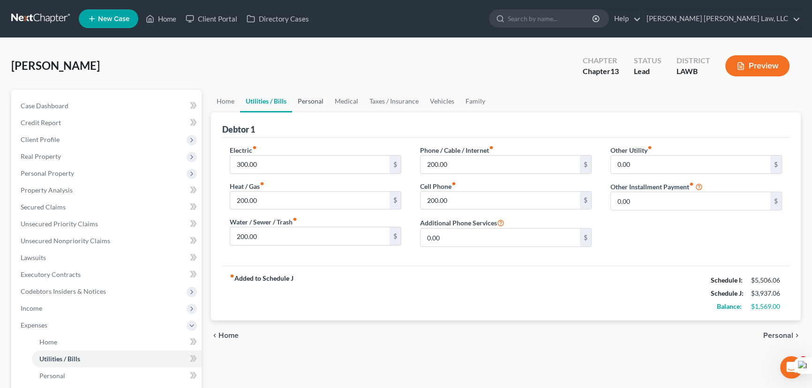
click at [305, 98] on link "Personal" at bounding box center [310, 101] width 37 height 22
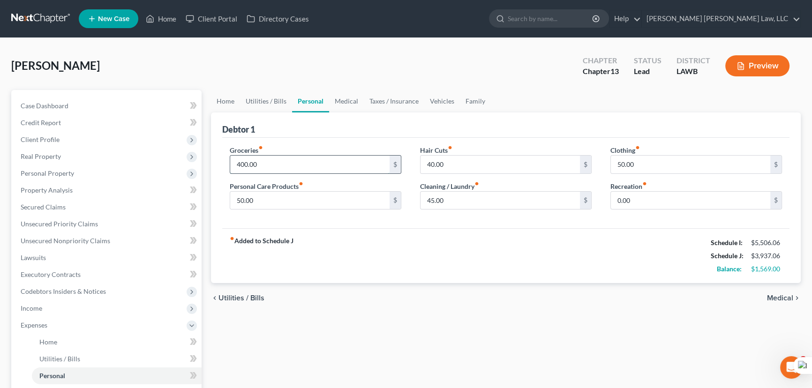
click at [300, 164] on input "400.00" at bounding box center [309, 165] width 159 height 18
type input "497"
drag, startPoint x: 339, startPoint y: 101, endPoint x: 334, endPoint y: 110, distance: 10.5
click at [339, 101] on link "Medical" at bounding box center [346, 101] width 35 height 22
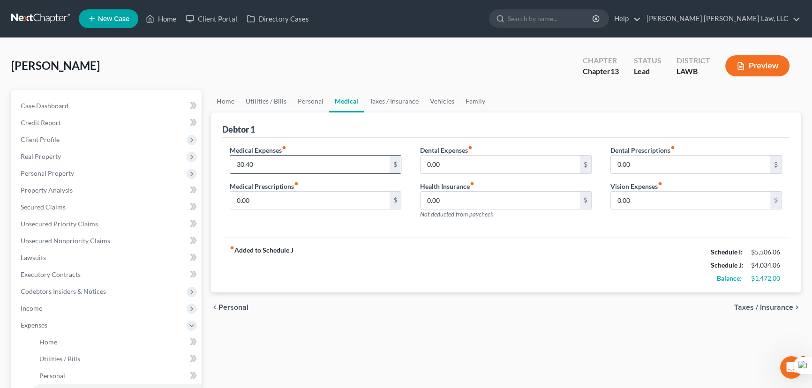
click at [263, 160] on input "30.40" at bounding box center [309, 165] width 159 height 18
type input "200"
click at [392, 93] on link "Taxes / Insurance" at bounding box center [394, 101] width 60 height 22
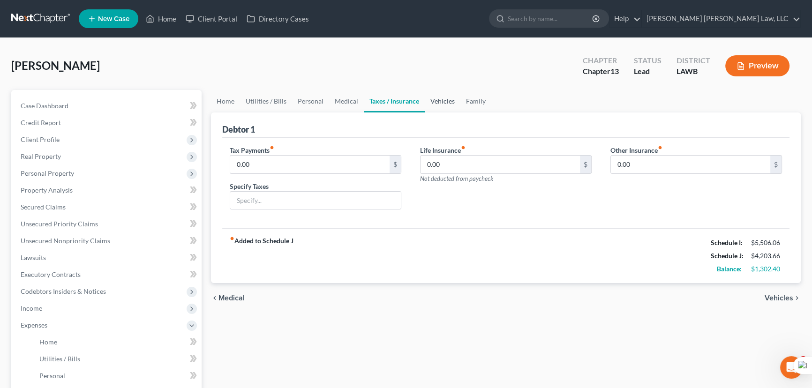
click at [435, 95] on link "Vehicles" at bounding box center [443, 101] width 36 height 22
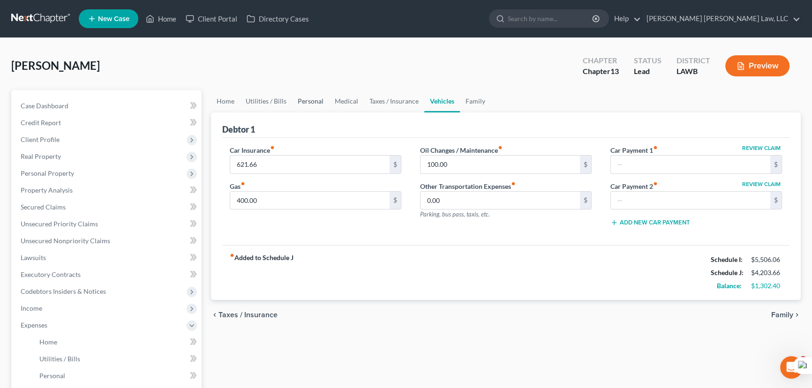
click at [316, 104] on link "Personal" at bounding box center [310, 101] width 37 height 22
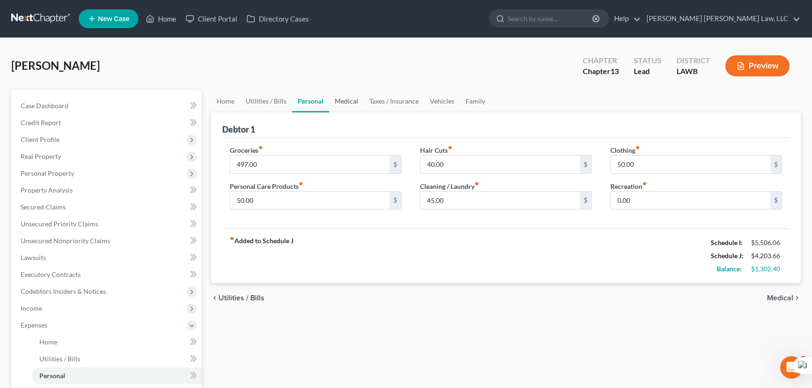
click at [343, 101] on link "Medical" at bounding box center [346, 101] width 35 height 22
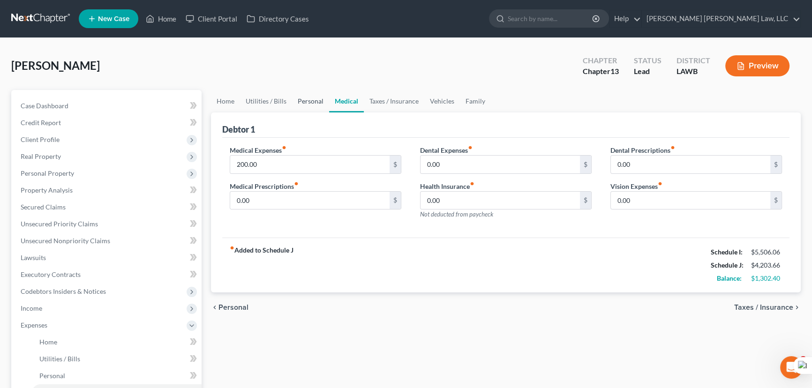
click at [314, 101] on link "Personal" at bounding box center [310, 101] width 37 height 22
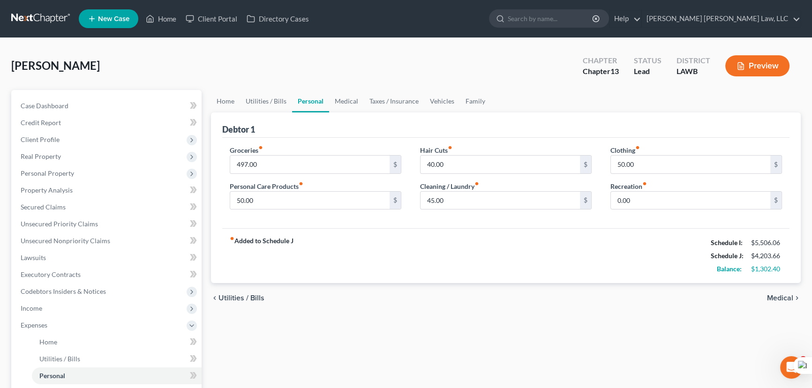
click at [719, 154] on div "Clothing fiber_manual_record 50.00 $" at bounding box center [696, 159] width 172 height 29
click at [721, 159] on input "50.00" at bounding box center [690, 165] width 159 height 18
type input "93"
click at [323, 159] on input "497.00" at bounding box center [309, 165] width 159 height 18
type input "597"
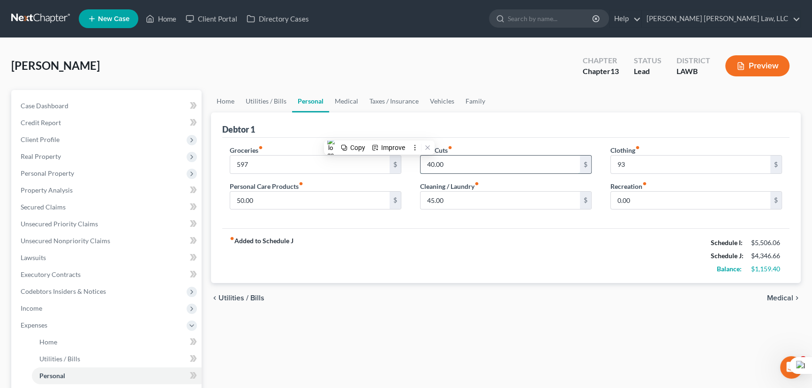
click at [547, 167] on input "40.00" at bounding box center [499, 165] width 159 height 18
type input "93.40"
click at [349, 158] on input "597" at bounding box center [309, 165] width 159 height 18
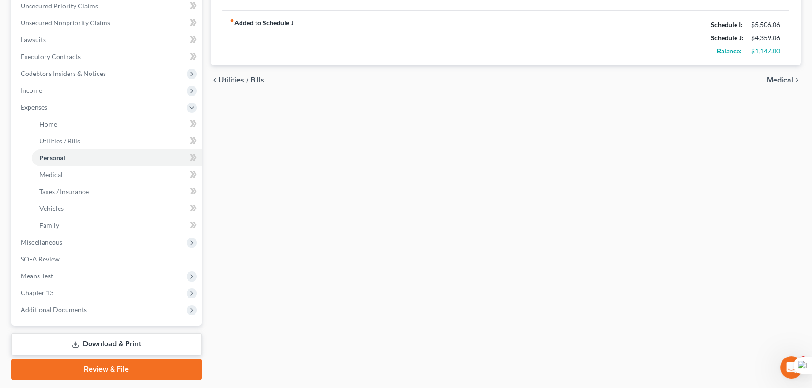
scroll to position [244, 0]
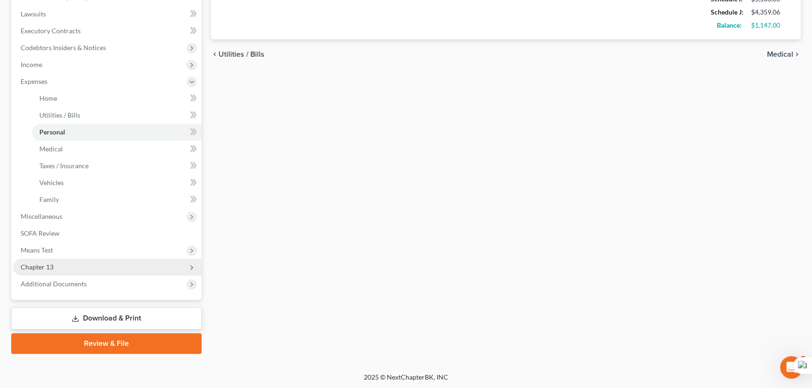
click at [80, 262] on span "Chapter 13" at bounding box center [107, 267] width 188 height 17
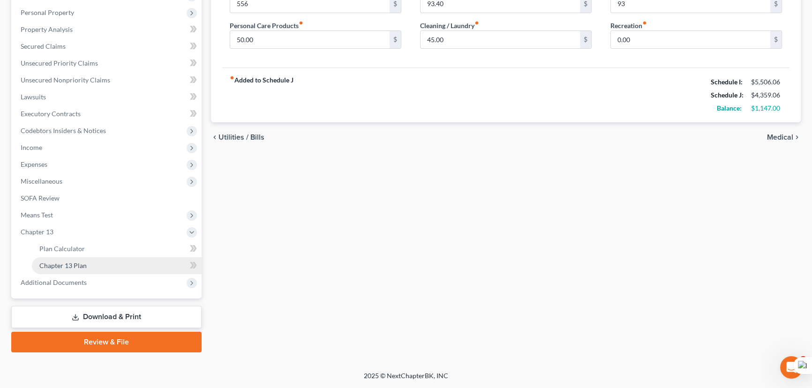
scroll to position [159, 0]
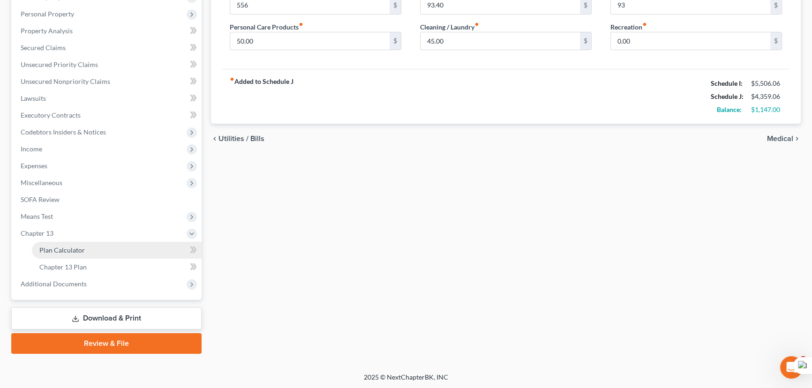
click at [81, 253] on link "Plan Calculator" at bounding box center [117, 250] width 170 height 17
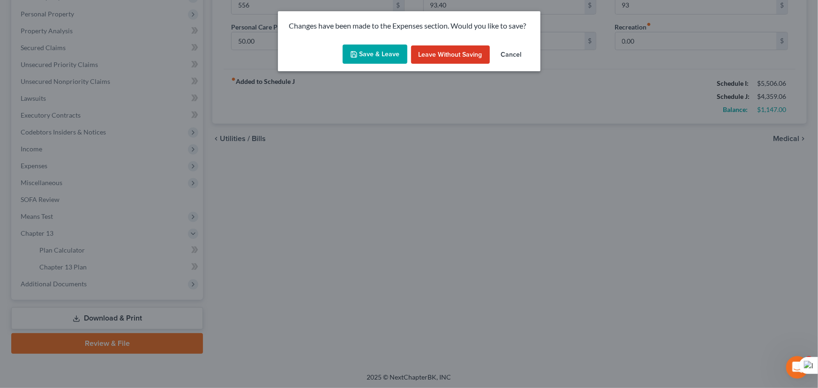
click at [370, 54] on button "Save & Leave" at bounding box center [375, 55] width 65 height 20
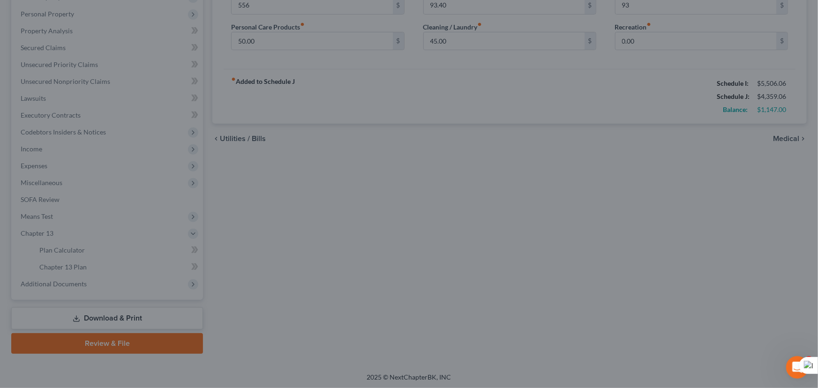
type input "556.00"
type input "93.00"
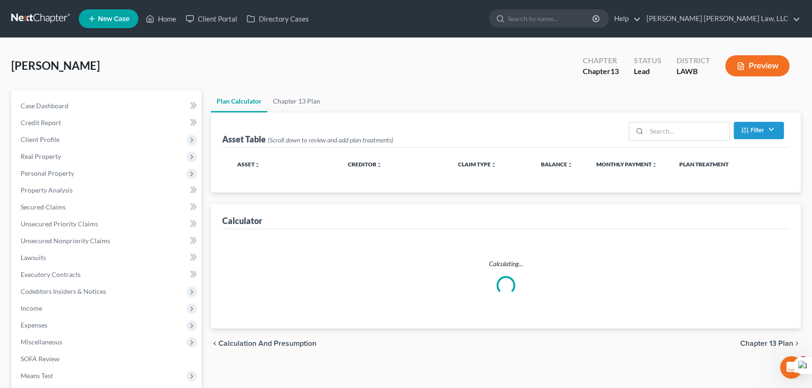
select select "59"
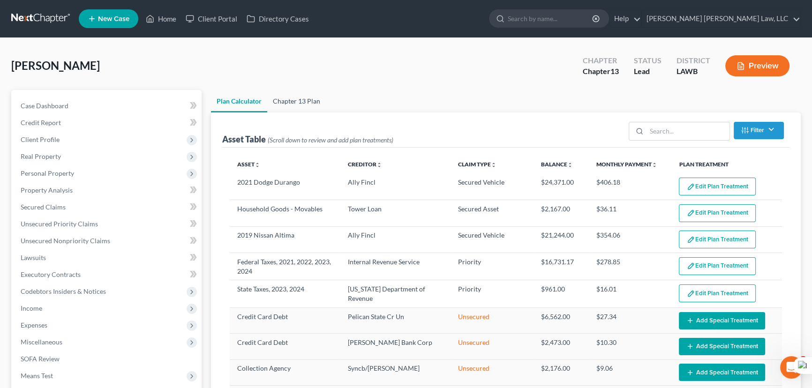
drag, startPoint x: 307, startPoint y: 84, endPoint x: 305, endPoint y: 93, distance: 9.2
click at [307, 84] on div "[PERSON_NAME] Upgraded Chapter Chapter 13 Status Lead District LAWB Preview" at bounding box center [405, 69] width 789 height 41
click at [304, 96] on link "Chapter 13 Plan" at bounding box center [296, 101] width 59 height 22
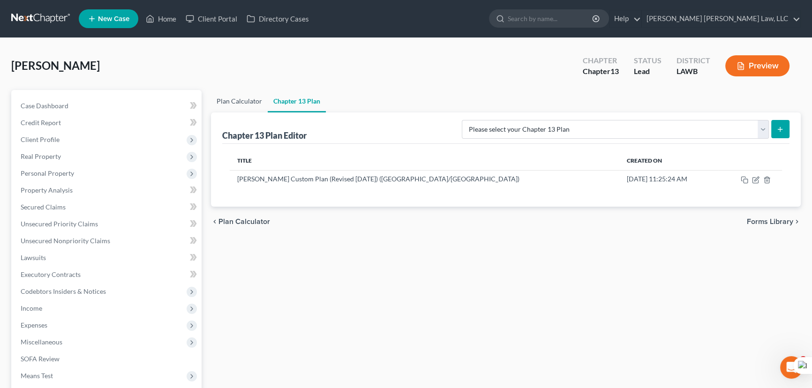
click at [220, 102] on link "Plan Calculator" at bounding box center [239, 101] width 57 height 22
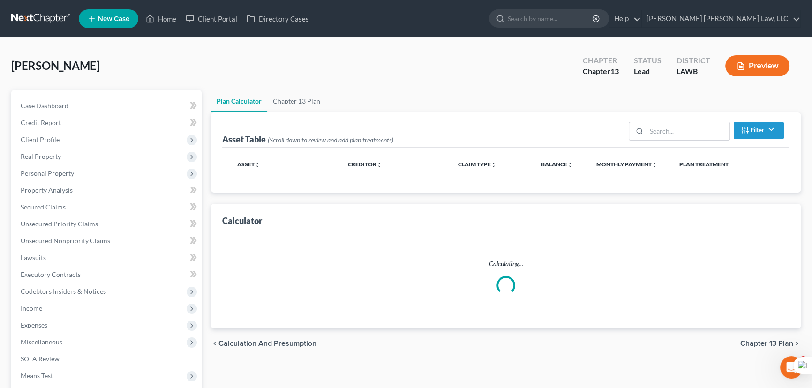
select select "59"
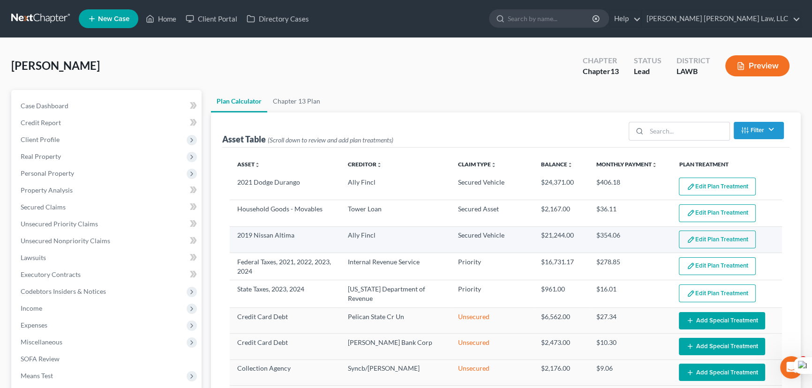
click at [694, 240] on button "Edit Plan Treatment" at bounding box center [717, 240] width 77 height 18
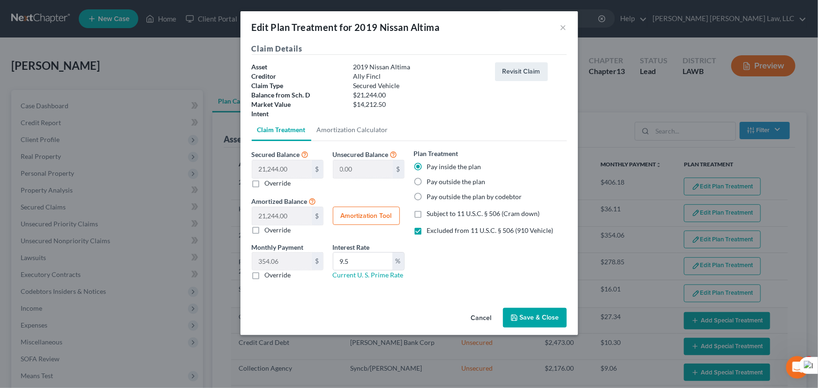
click at [427, 194] on label "Pay outside the plan by codebtor" at bounding box center [474, 196] width 95 height 9
click at [431, 194] on input "Pay outside the plan by codebtor" at bounding box center [434, 195] width 6 height 6
radio input "true"
click at [427, 229] on label "Excluded from 11 U.S.C. § 506 (910 Vehicle)" at bounding box center [490, 230] width 127 height 9
click at [431, 229] on input "Excluded from 11 U.S.C. § 506 (910 Vehicle)" at bounding box center [434, 229] width 6 height 6
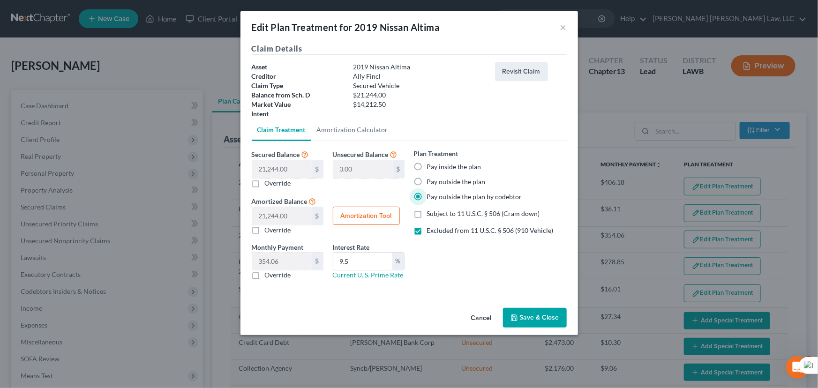
checkbox input "false"
click at [535, 319] on button "Save & Close" at bounding box center [535, 318] width 64 height 20
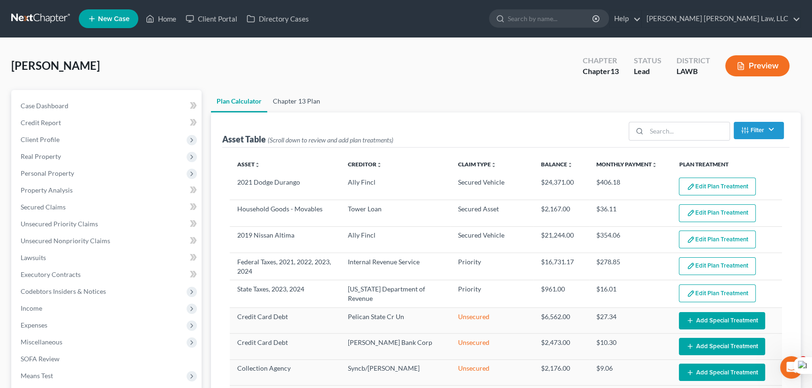
click at [317, 111] on link "Chapter 13 Plan" at bounding box center [296, 101] width 59 height 22
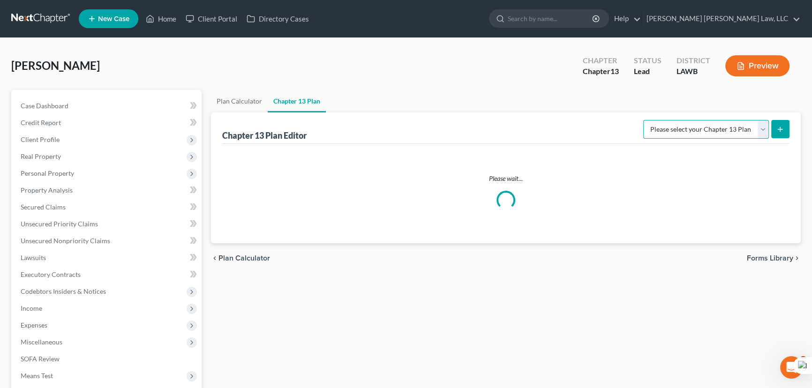
click at [714, 133] on select "Please select your Chapter 13 Plan" at bounding box center [706, 129] width 126 height 19
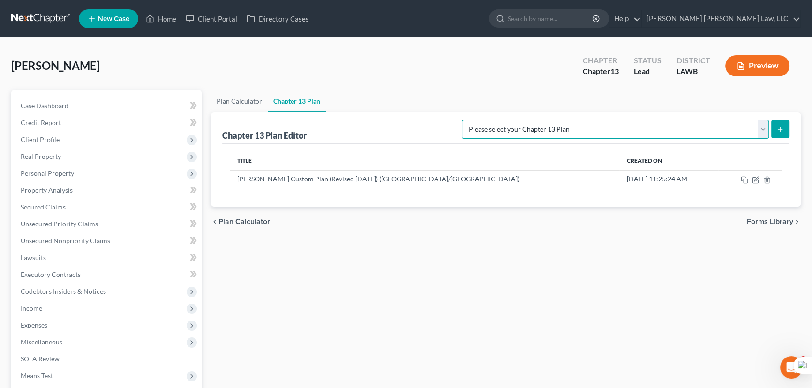
select select "1"
click at [560, 120] on select "Please select your Chapter 13 Plan [PERSON_NAME] Custom Plan (Revised [DATE]) […" at bounding box center [615, 129] width 307 height 19
click at [779, 126] on icon "submit" at bounding box center [779, 129] width 7 height 7
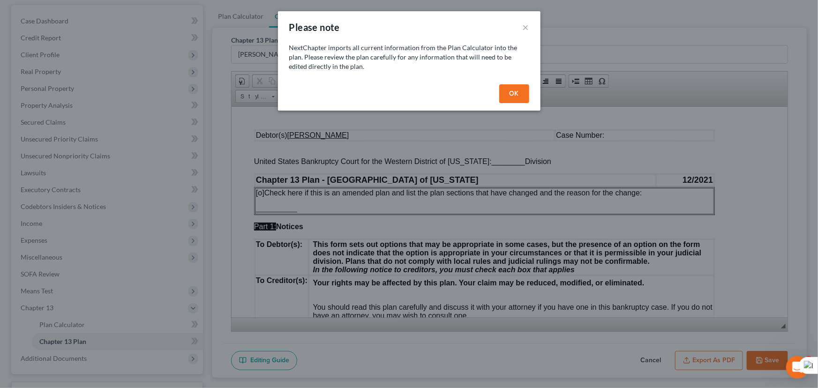
click at [516, 89] on button "OK" at bounding box center [514, 93] width 30 height 19
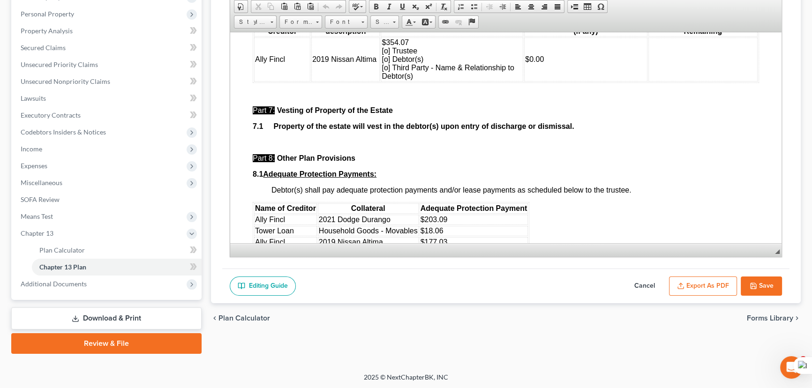
scroll to position [2812, 0]
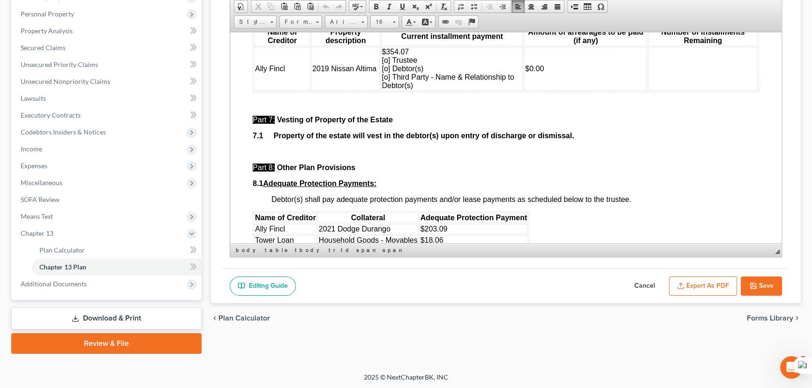
drag, startPoint x: 765, startPoint y: 191, endPoint x: 254, endPoint y: 121, distance: 515.9
click at [302, 149] on span "Copy" at bounding box center [322, 152] width 50 height 12
copy span "[x] Assumed items or Direct Pay Unmodified Secured Debts. Current installment p…"
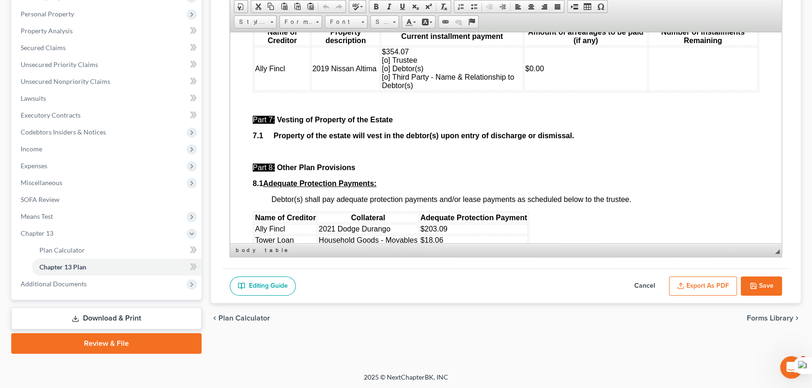
click at [647, 286] on button "Cancel" at bounding box center [644, 286] width 41 height 20
select select "1"
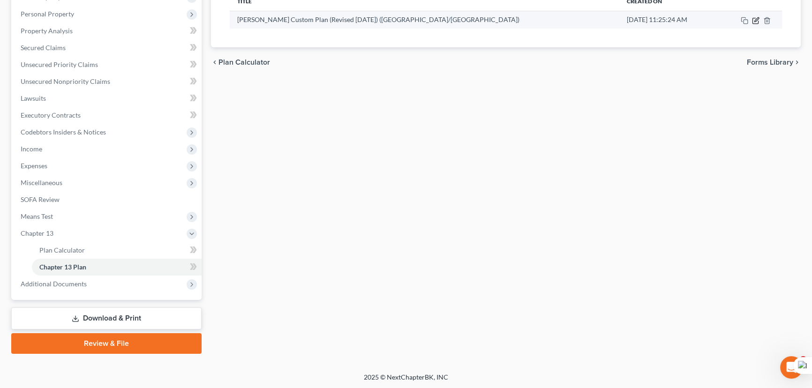
click at [755, 22] on icon "button" at bounding box center [755, 21] width 6 height 6
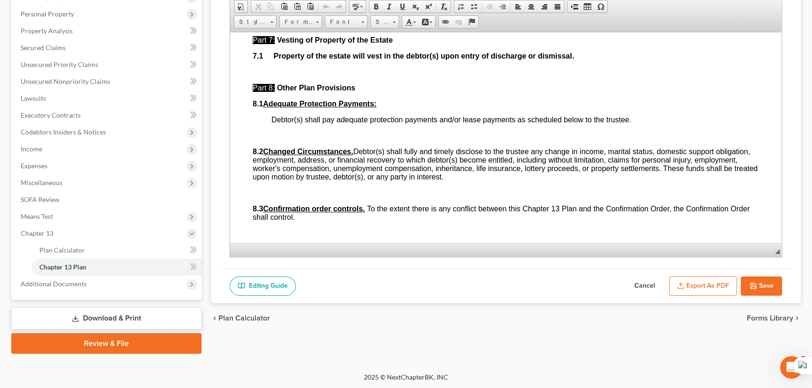
scroll to position [2812, 0]
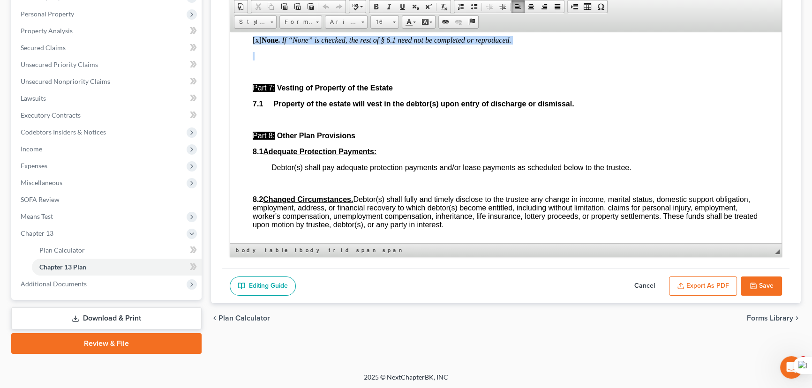
drag, startPoint x: 530, startPoint y: 151, endPoint x: 228, endPoint y: 135, distance: 302.2
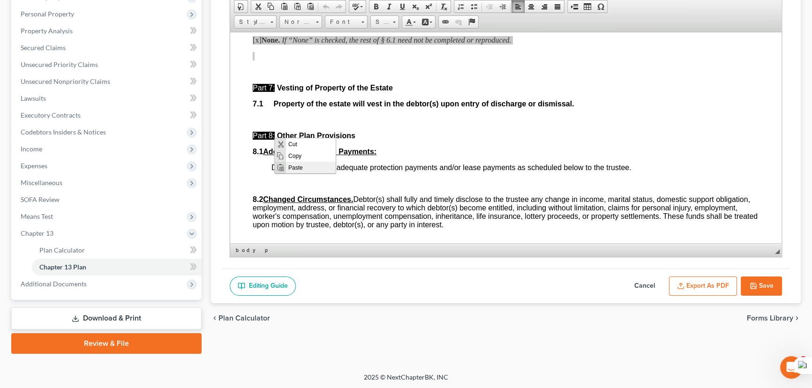
scroll to position [0, 0]
click at [310, 164] on span "Paste" at bounding box center [310, 168] width 50 height 12
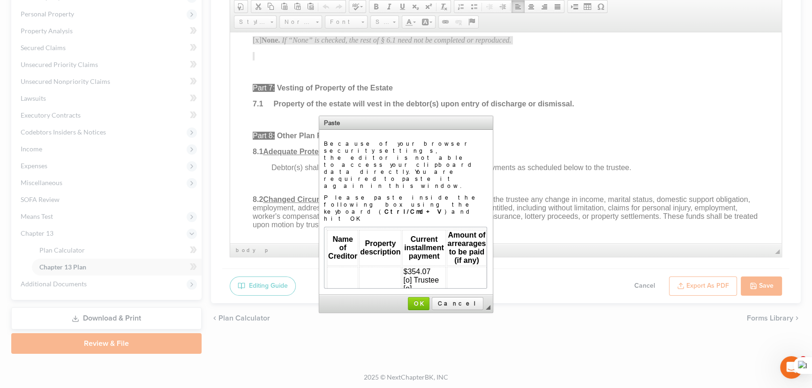
scroll to position [32, 8]
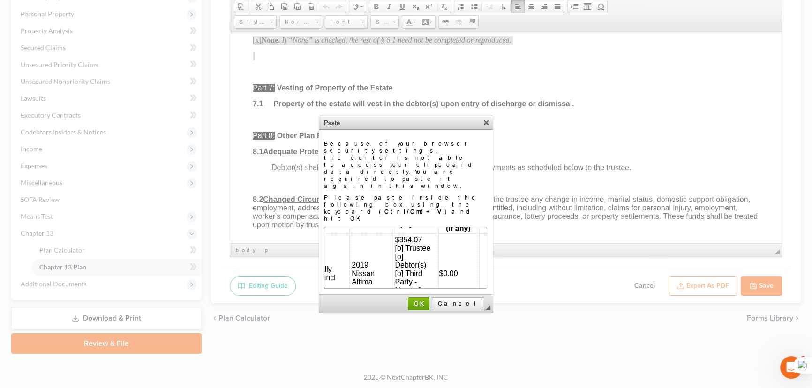
click at [433, 295] on td "◢ OK Cancel" at bounding box center [405, 304] width 173 height 18
click at [428, 300] on span "OK" at bounding box center [419, 303] width 20 height 7
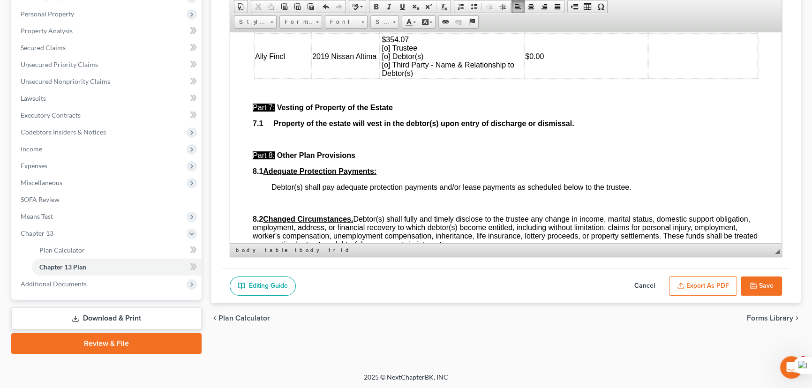
scroll to position [2854, 0]
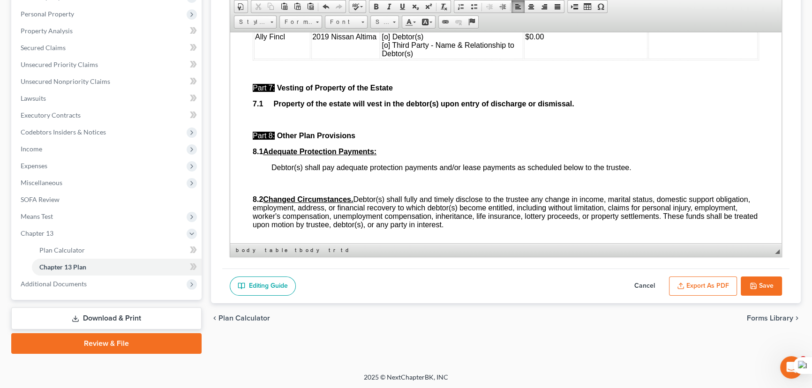
click at [384, 57] on span "$354.07 [o] Trustee [o] Debtor(s) [o] Third Party - Name & Relationship to Debt…" at bounding box center [447, 36] width 133 height 42
click at [388, 57] on span "$354.07 [o] Trustee [o] Debtor(s) [o] Third Party - Name & Relationship to Debt…" at bounding box center [447, 36] width 133 height 42
click at [384, 57] on span "$354.07 [o] Trustee [o] Debtor(s) [o] Third Party - Name & Relationship to Debt…" at bounding box center [447, 36] width 133 height 42
click at [385, 57] on span "$354.07 [o] Trustee [o] Debtor(s) [o] Third Party - Name & Relationship to Debt…" at bounding box center [447, 36] width 133 height 42
drag, startPoint x: 434, startPoint y: 143, endPoint x: 454, endPoint y: 157, distance: 24.6
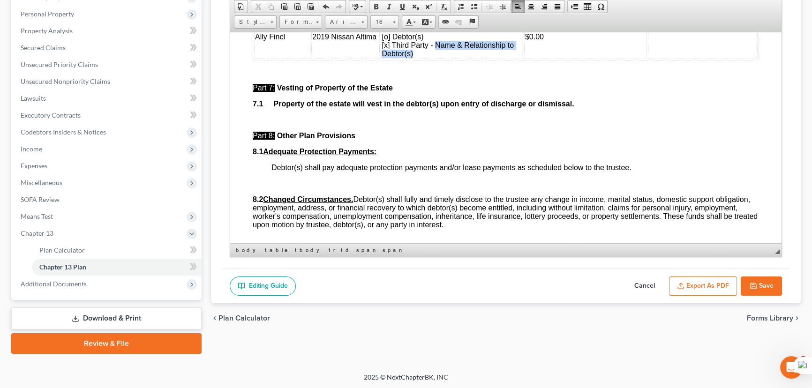
click at [454, 59] on td "$354.07 [o] Trustee [o] Debtor(s) [x] Third Party - Name & Relationship to Debt…" at bounding box center [452, 37] width 142 height 44
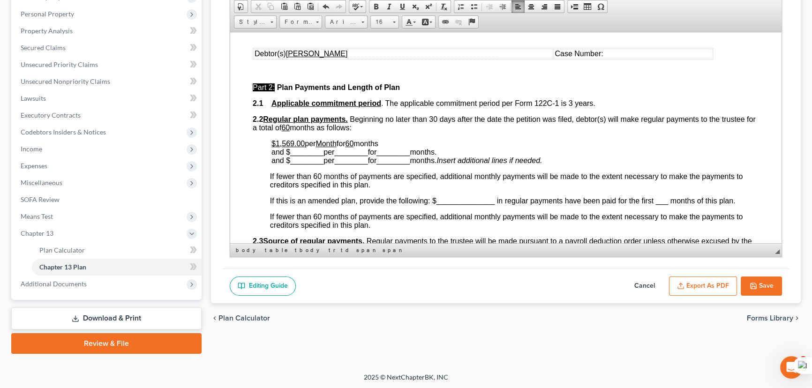
scroll to position [401, 0]
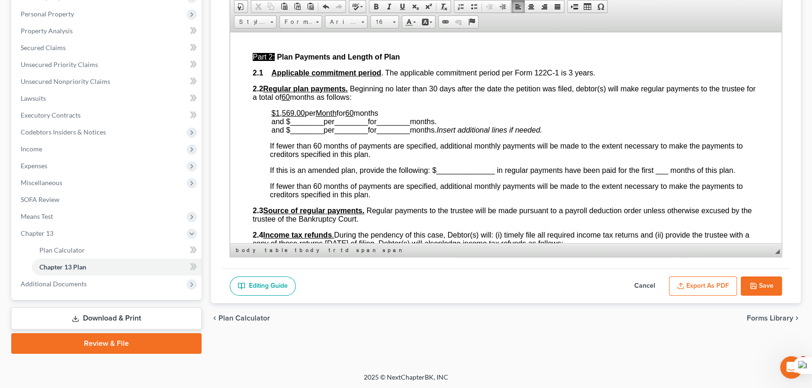
click at [293, 117] on u "$1,569.00" at bounding box center [287, 113] width 33 height 8
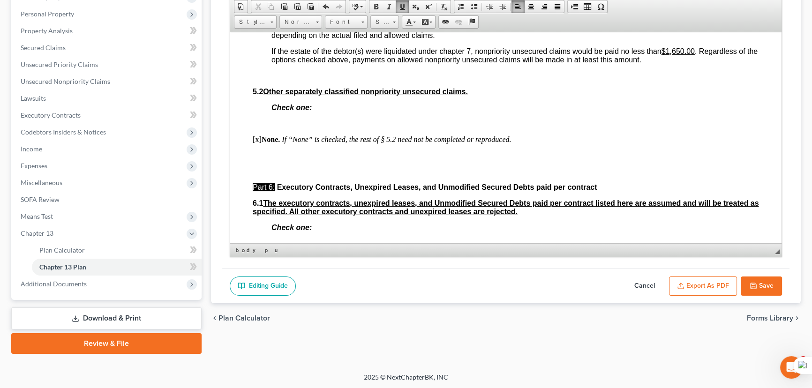
scroll to position [2573, 0]
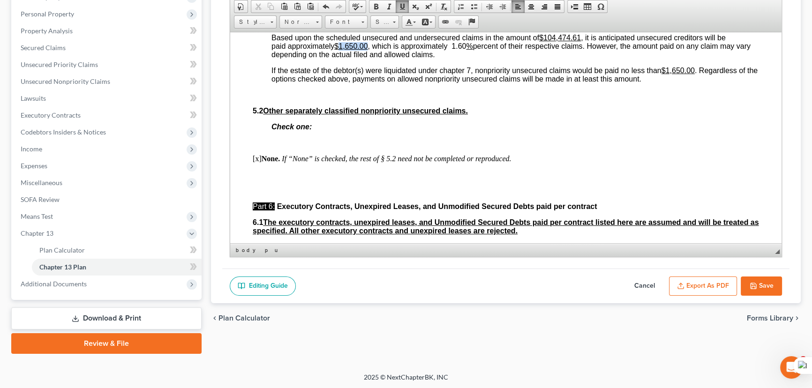
drag, startPoint x: 368, startPoint y: 134, endPoint x: 340, endPoint y: 136, distance: 27.8
click at [340, 50] on u "$1,650.00" at bounding box center [350, 46] width 33 height 8
drag, startPoint x: 469, startPoint y: 134, endPoint x: 455, endPoint y: 134, distance: 14.1
click at [455, 58] on span "Based upon the scheduled unsecured and undersecured claims in the amount of $10…" at bounding box center [510, 45] width 479 height 25
click at [751, 283] on icon "button" at bounding box center [753, 286] width 6 height 6
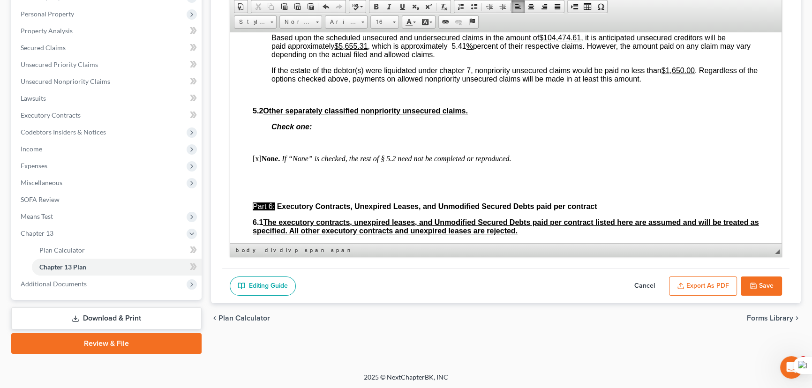
select select "1"
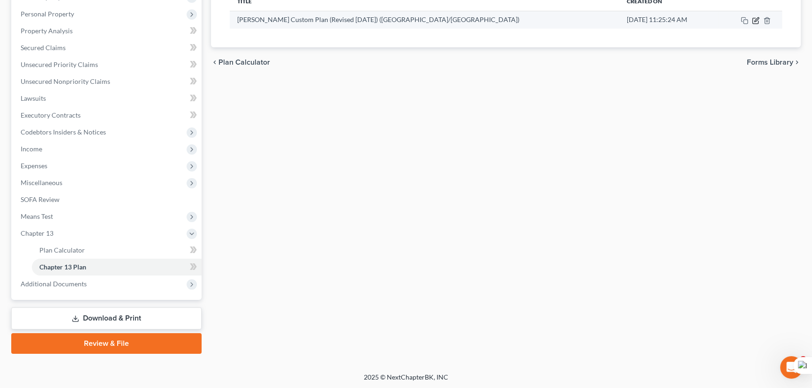
click at [756, 17] on icon "button" at bounding box center [755, 20] width 7 height 7
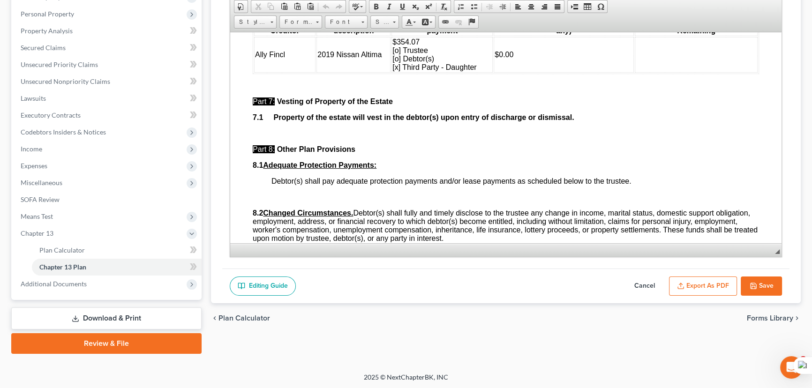
scroll to position [2826, 0]
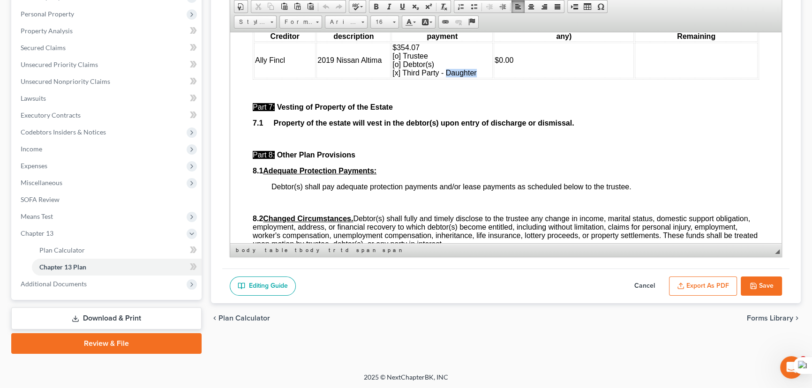
drag, startPoint x: 478, startPoint y: 172, endPoint x: 443, endPoint y: 175, distance: 34.4
click at [443, 78] on td "$354.07 [o] Trustee [o] Debtor(s) [x] Third Party - Daughter" at bounding box center [441, 60] width 101 height 36
click at [470, 76] on span "$354.07 [o] Trustee [o] Debtor(s) [x] Third Party - Daughter" at bounding box center [434, 59] width 84 height 33
click at [480, 78] on td "$354.07 [o] Trustee [o] Debtor(s) [x] Third Party - Daughter" at bounding box center [441, 60] width 101 height 36
drag, startPoint x: 426, startPoint y: 146, endPoint x: 396, endPoint y: 146, distance: 30.5
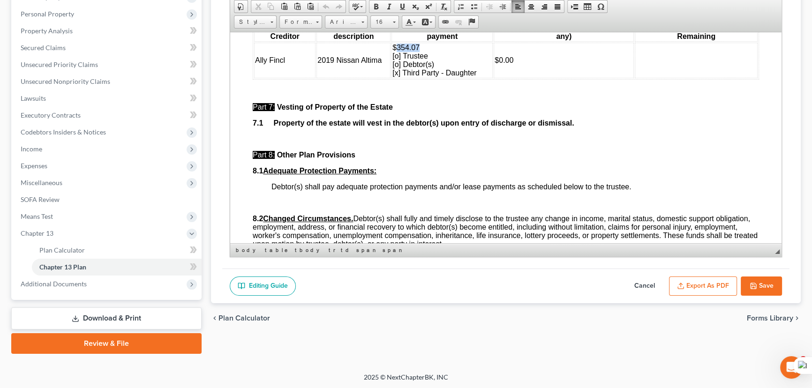
click at [396, 78] on td "$354.07 [o] Trustee [o] Debtor(s) [x] Third Party - Daughter" at bounding box center [441, 60] width 101 height 36
drag, startPoint x: 487, startPoint y: 172, endPoint x: 446, endPoint y: 175, distance: 41.3
click at [446, 78] on td "$354.07 [o] Trustee [o] Debtor(s) [x] Third Party - Daughter" at bounding box center [441, 60] width 101 height 36
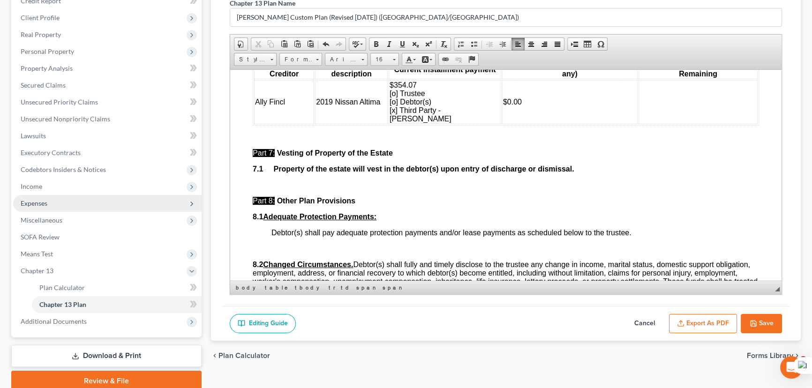
scroll to position [127, 0]
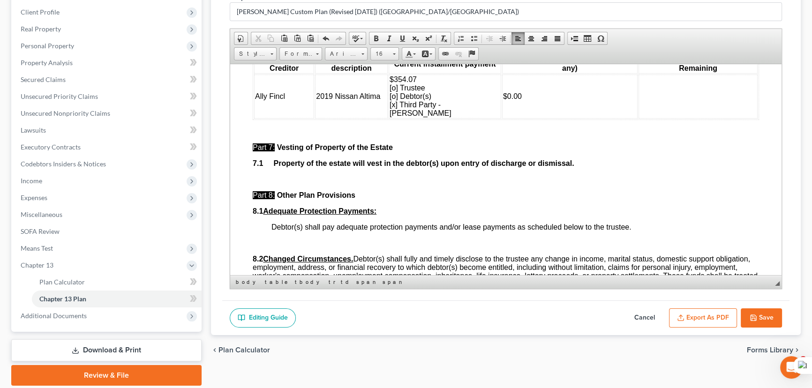
click at [742, 313] on button "Save" at bounding box center [760, 318] width 41 height 20
select select "1"
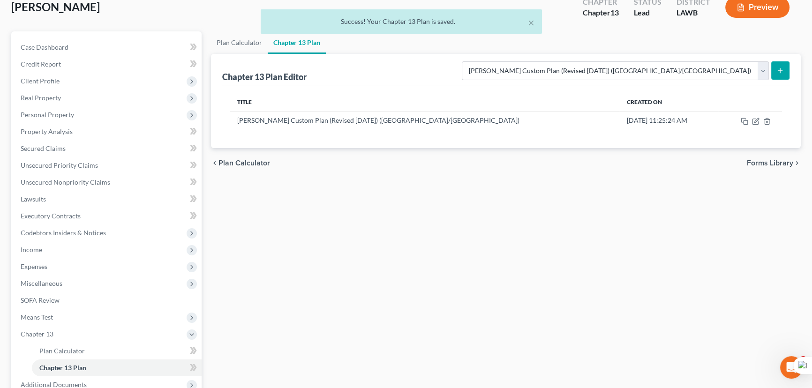
scroll to position [0, 0]
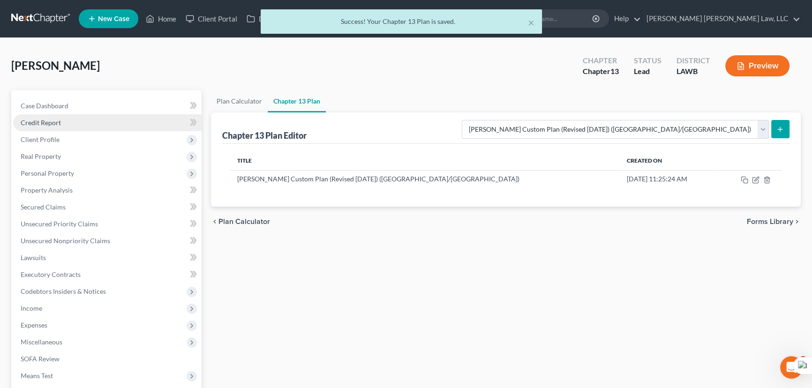
click at [56, 122] on span "Credit Report" at bounding box center [41, 123] width 40 height 8
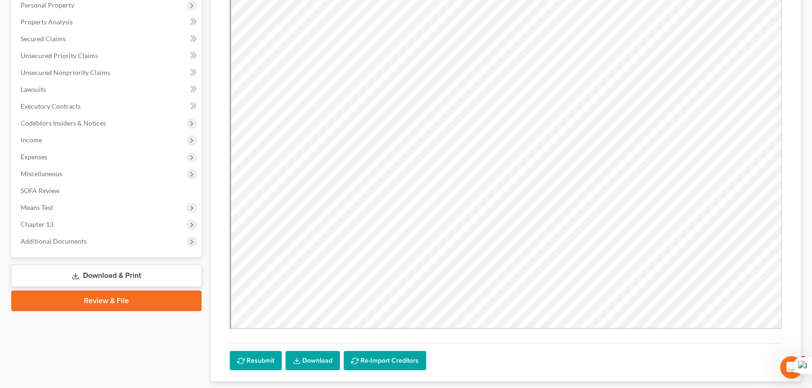
scroll to position [226, 0]
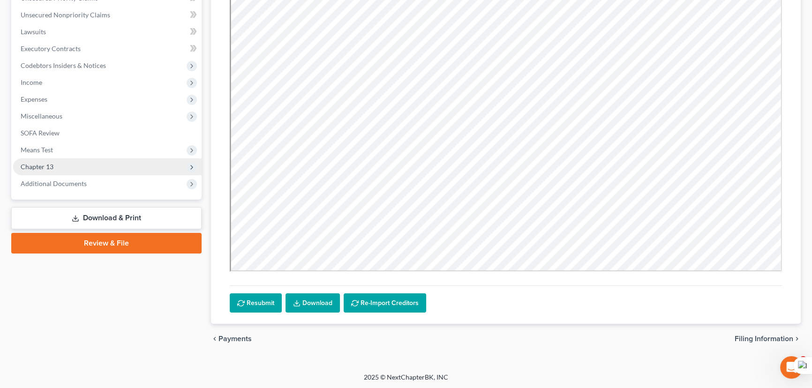
click at [58, 169] on span "Chapter 13" at bounding box center [107, 166] width 188 height 17
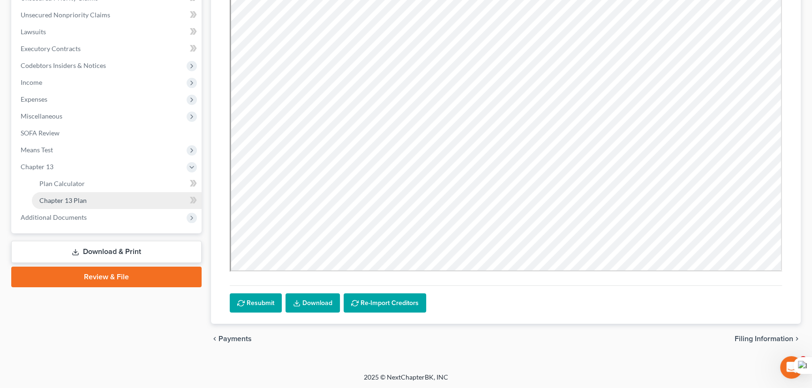
click at [67, 195] on link "Chapter 13 Plan" at bounding box center [117, 200] width 170 height 17
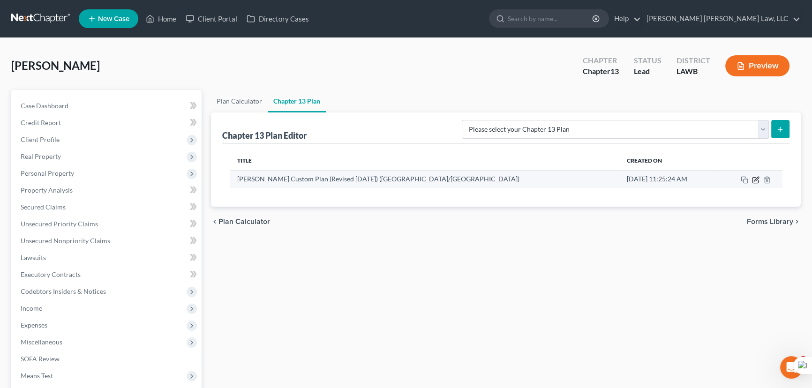
click at [755, 179] on icon "button" at bounding box center [756, 179] width 4 height 4
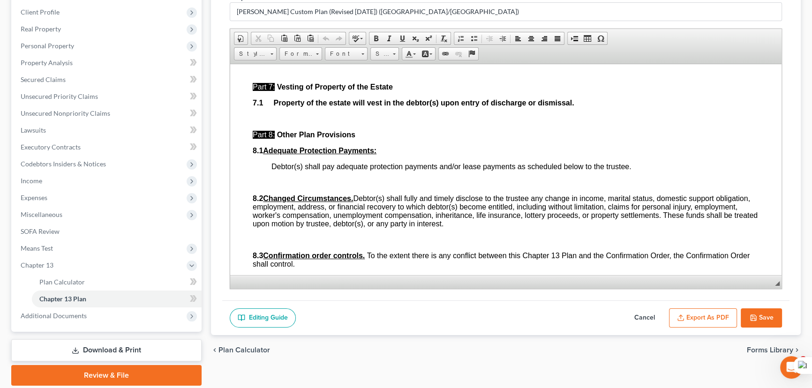
scroll to position [2854, 0]
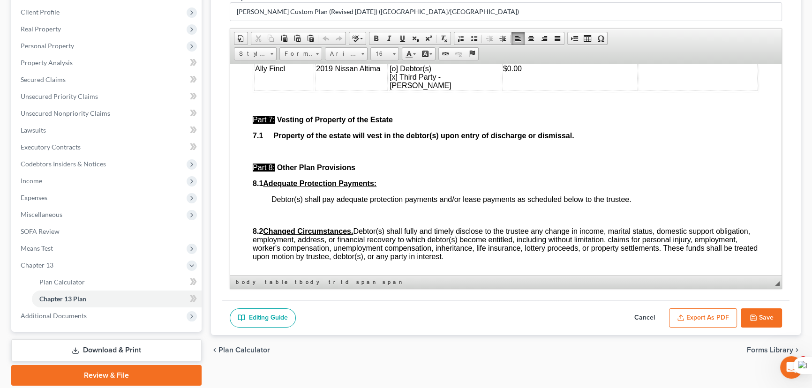
drag, startPoint x: 427, startPoint y: 151, endPoint x: 396, endPoint y: 150, distance: 30.5
click at [396, 90] on td "$354.07 [o] Trustee [o] Debtor(s) [x] Third Party - [PERSON_NAME]" at bounding box center [444, 68] width 112 height 44
click at [774, 314] on button "Save" at bounding box center [760, 318] width 41 height 20
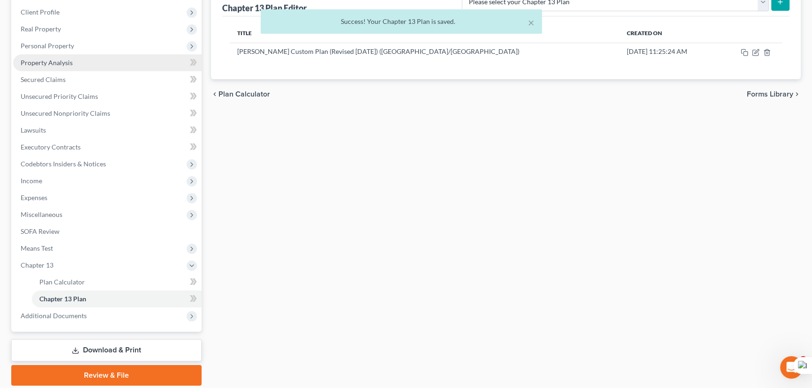
click at [66, 59] on span "Property Analysis" at bounding box center [47, 63] width 52 height 8
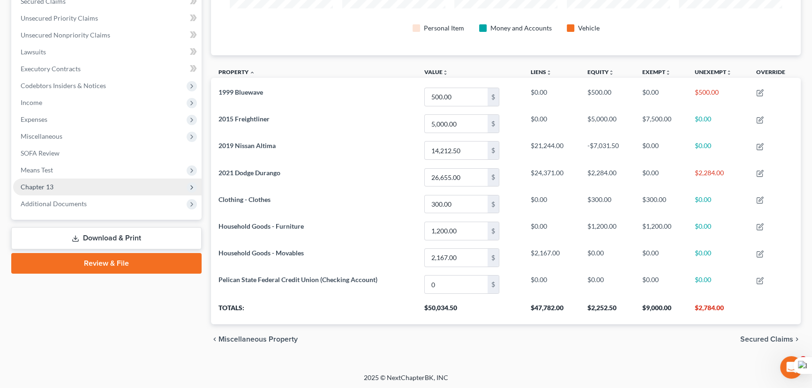
click at [89, 179] on span "Chapter 13" at bounding box center [107, 187] width 188 height 17
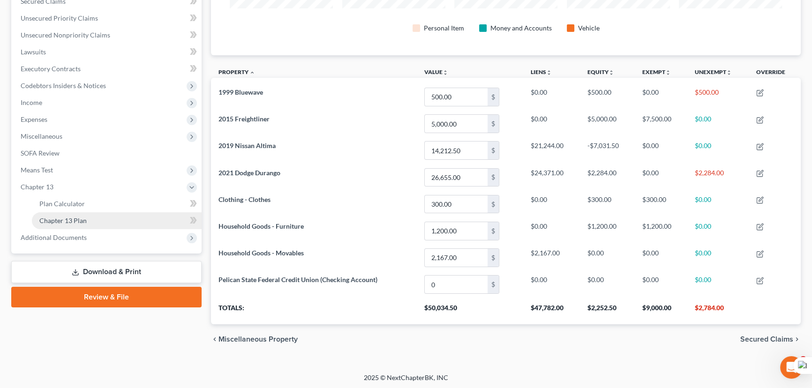
click at [89, 220] on link "Chapter 13 Plan" at bounding box center [117, 220] width 170 height 17
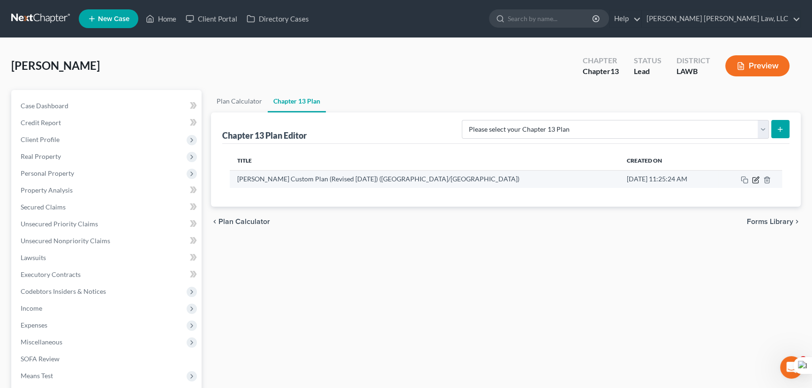
click at [754, 178] on icon "button" at bounding box center [755, 179] width 7 height 7
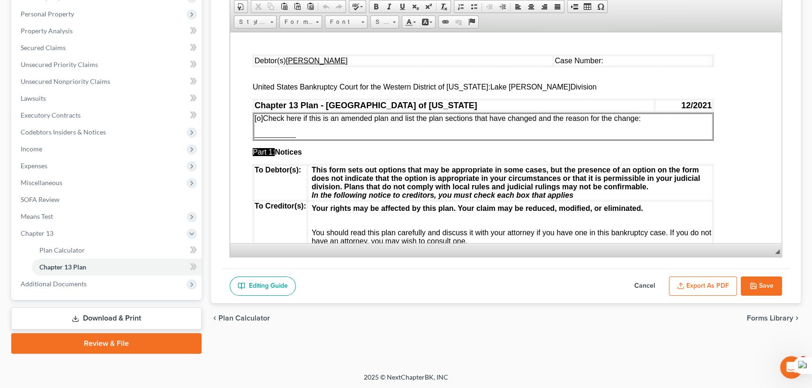
click at [687, 278] on button "Export as PDF" at bounding box center [703, 286] width 68 height 20
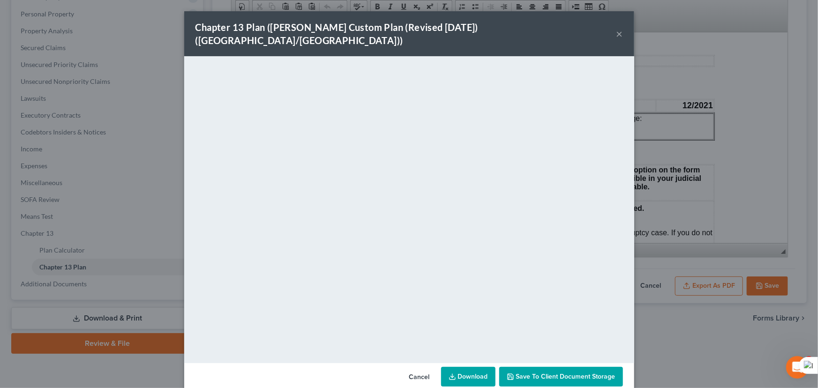
click at [460, 367] on link "Download" at bounding box center [468, 377] width 54 height 20
click at [619, 28] on button "×" at bounding box center [619, 33] width 7 height 11
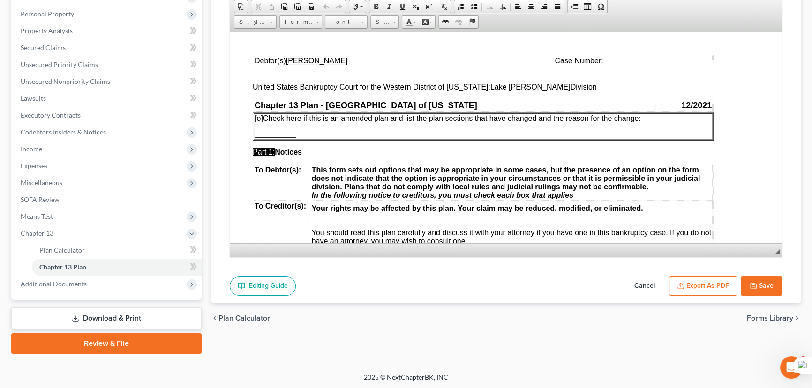
click at [753, 282] on icon "button" at bounding box center [752, 285] width 7 height 7
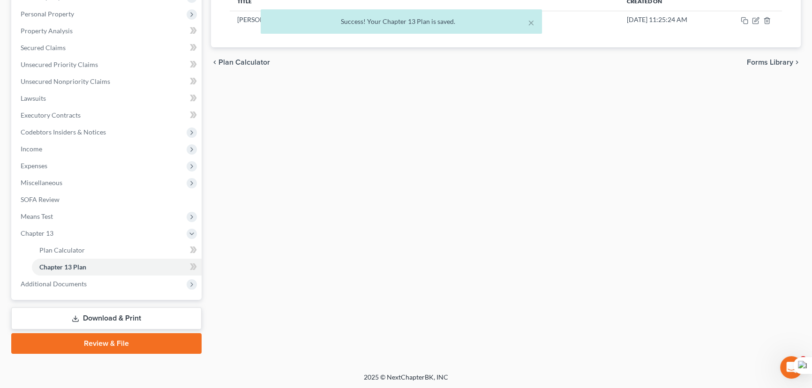
drag, startPoint x: 151, startPoint y: 314, endPoint x: 371, endPoint y: 267, distance: 225.3
click at [151, 314] on link "Download & Print" at bounding box center [106, 318] width 190 height 22
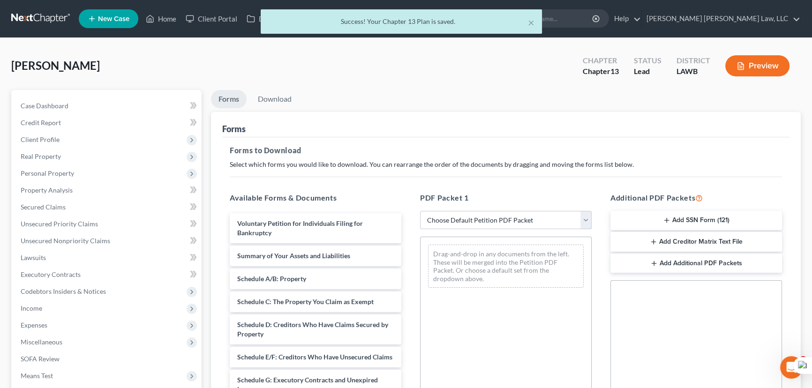
click at [494, 224] on select "Choose Default Petition PDF Packet Complete Bankruptcy Petition (all forms and …" at bounding box center [506, 220] width 172 height 19
select select "0"
click at [420, 211] on select "Choose Default Petition PDF Packet Complete Bankruptcy Petition (all forms and …" at bounding box center [506, 220] width 172 height 19
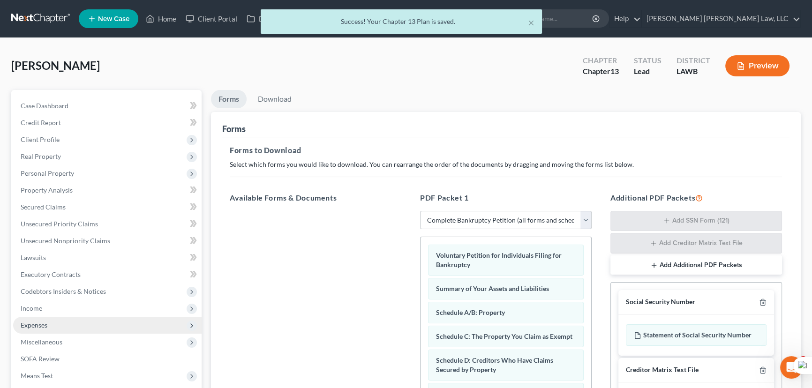
click at [71, 325] on span "Expenses" at bounding box center [107, 325] width 188 height 17
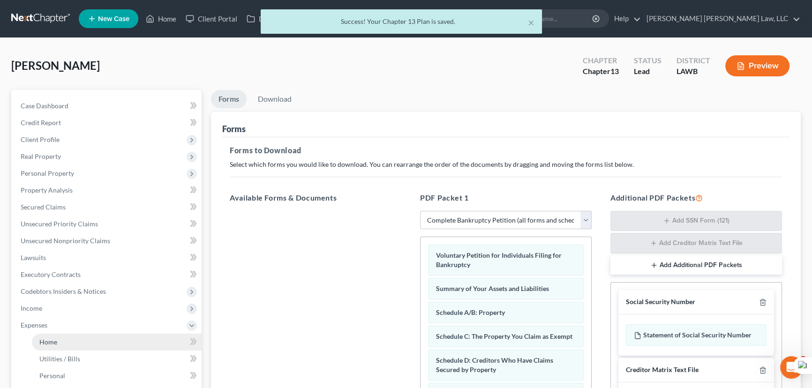
click at [80, 337] on link "Home" at bounding box center [117, 342] width 170 height 17
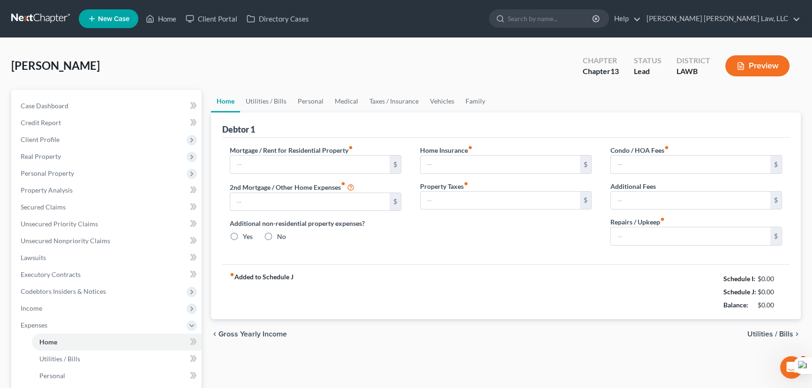
type input "1,100.00"
type input "0.00"
radio input "true"
type input "0.00"
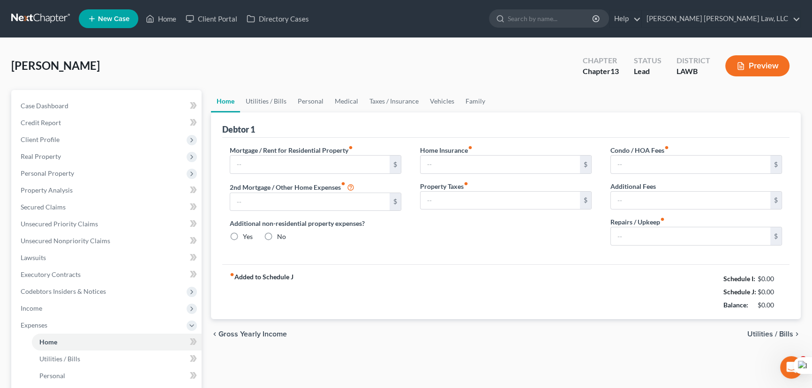
type input "0.00"
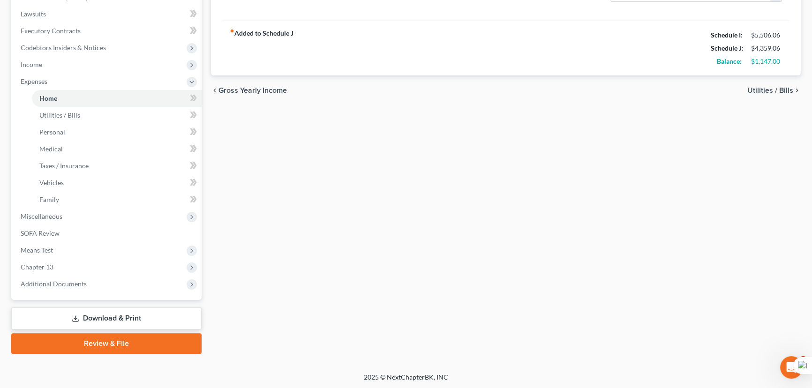
click at [55, 310] on link "Download & Print" at bounding box center [106, 318] width 190 height 22
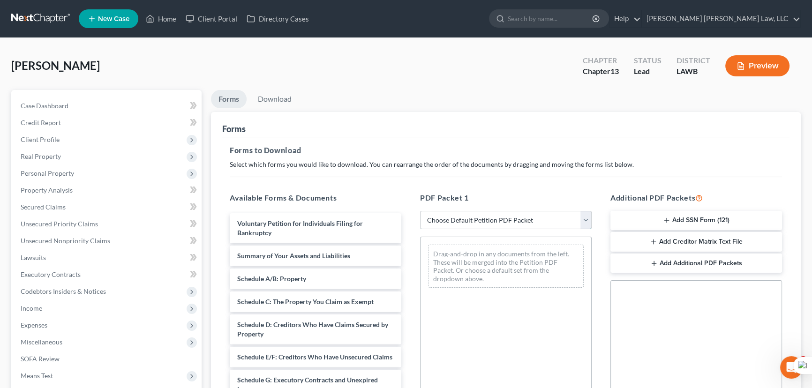
click at [480, 217] on select "Choose Default Petition PDF Packet Complete Bankruptcy Petition (all forms and …" at bounding box center [506, 220] width 172 height 19
select select "0"
click at [420, 211] on select "Choose Default Petition PDF Packet Complete Bankruptcy Petition (all forms and …" at bounding box center [506, 220] width 172 height 19
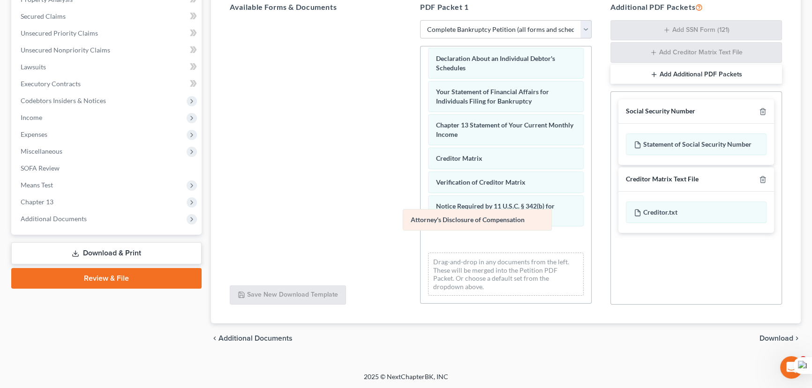
scroll to position [266, 0]
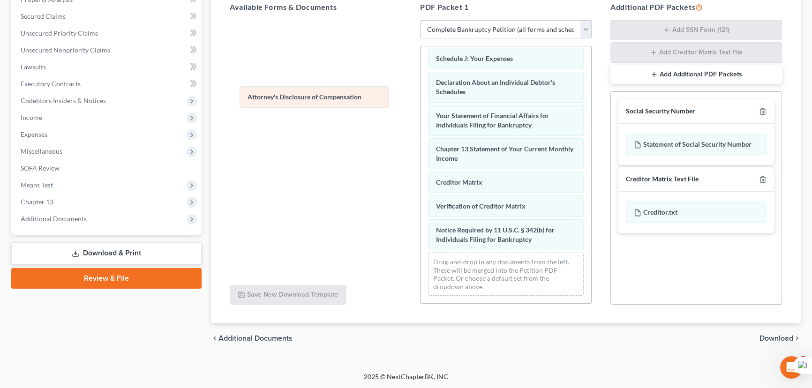
drag, startPoint x: 478, startPoint y: 234, endPoint x: 291, endPoint y: 92, distance: 235.5
click at [420, 92] on div "Attorney's Disclosure of Compensation Voluntary Petition for Individuals Filing…" at bounding box center [505, 45] width 171 height 515
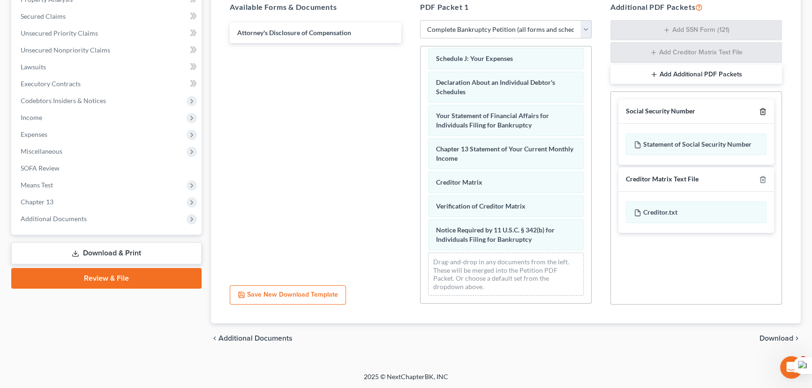
click at [762, 108] on icon "button" at bounding box center [762, 111] width 7 height 7
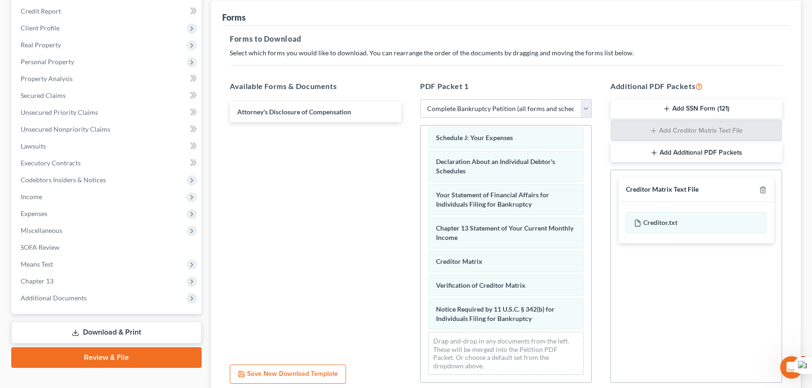
scroll to position [0, 0]
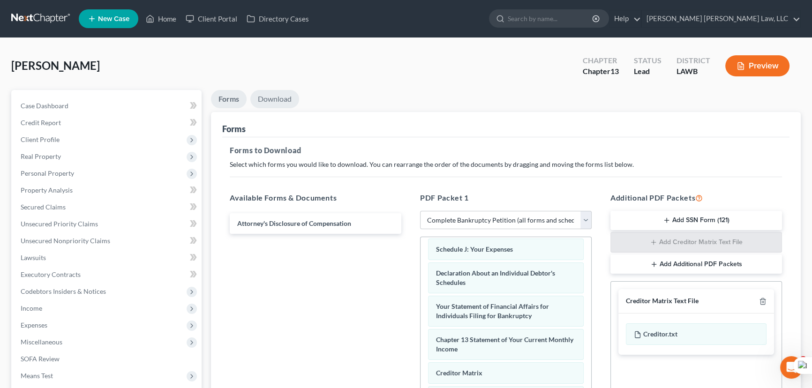
click at [275, 90] on link "Download" at bounding box center [274, 99] width 49 height 18
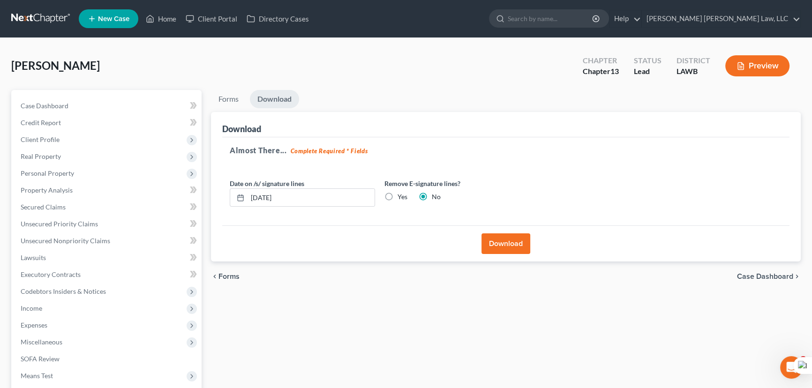
click at [511, 248] on button "Download" at bounding box center [505, 243] width 49 height 21
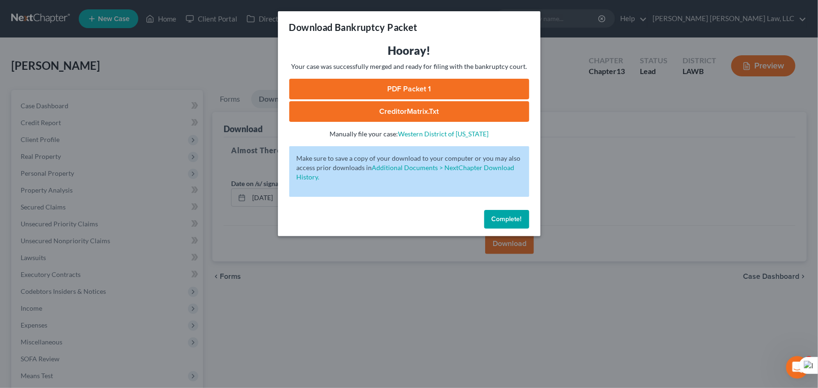
click at [426, 90] on link "PDF Packet 1" at bounding box center [409, 89] width 240 height 21
click at [504, 220] on span "Complete!" at bounding box center [507, 219] width 30 height 8
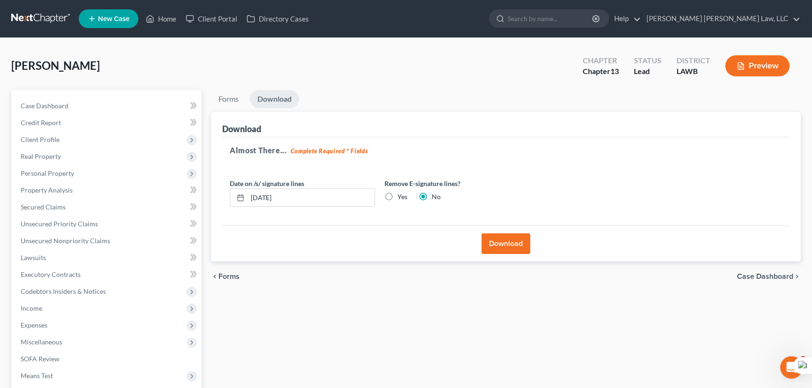
click at [44, 12] on link at bounding box center [41, 18] width 60 height 17
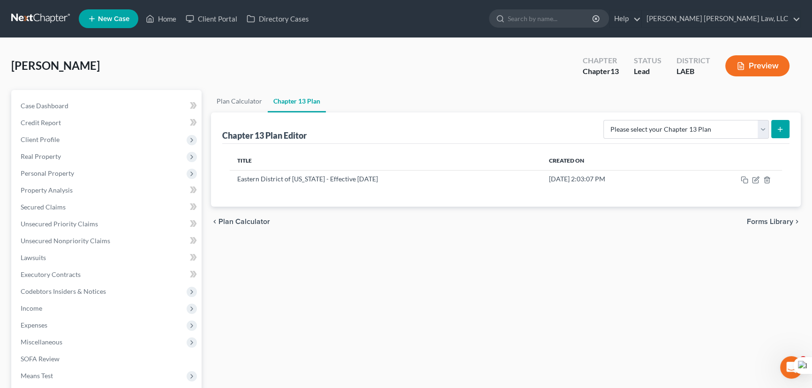
click at [35, 22] on link at bounding box center [41, 18] width 60 height 17
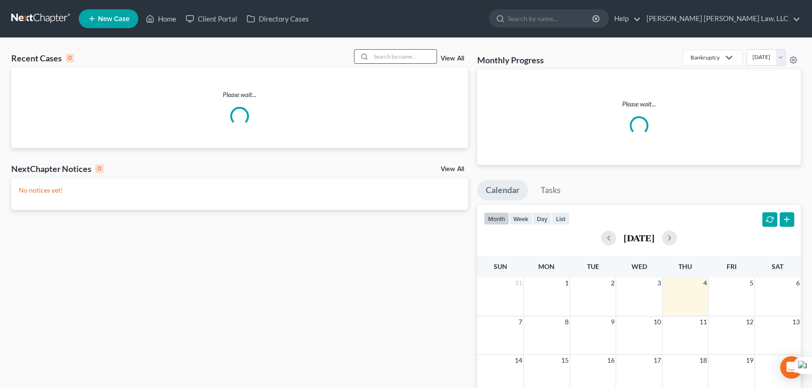
click at [419, 61] on input "search" at bounding box center [404, 57] width 66 height 14
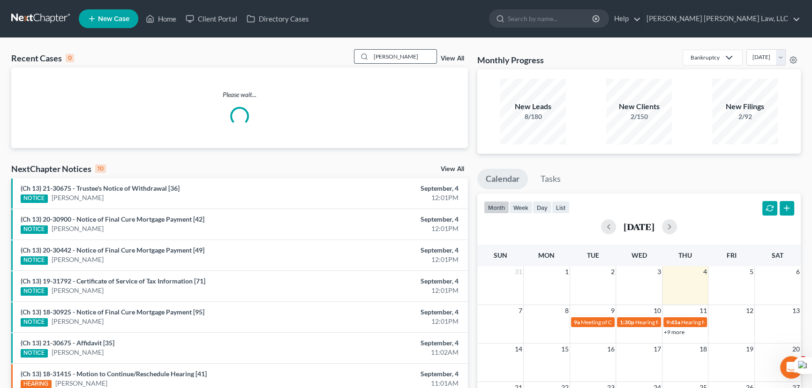
type input "[PERSON_NAME]"
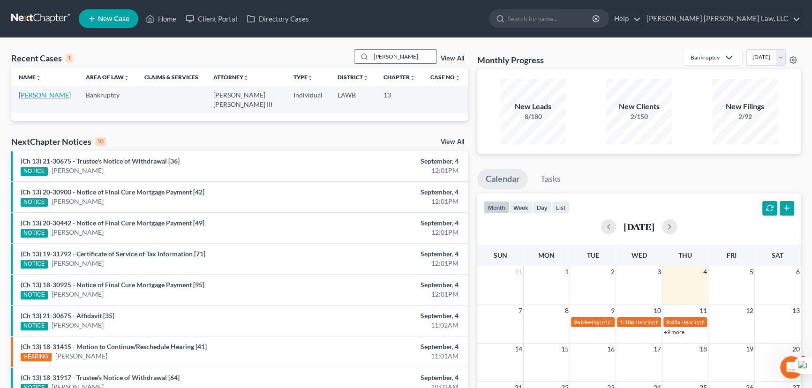
click at [42, 96] on link "[PERSON_NAME]" at bounding box center [45, 95] width 52 height 8
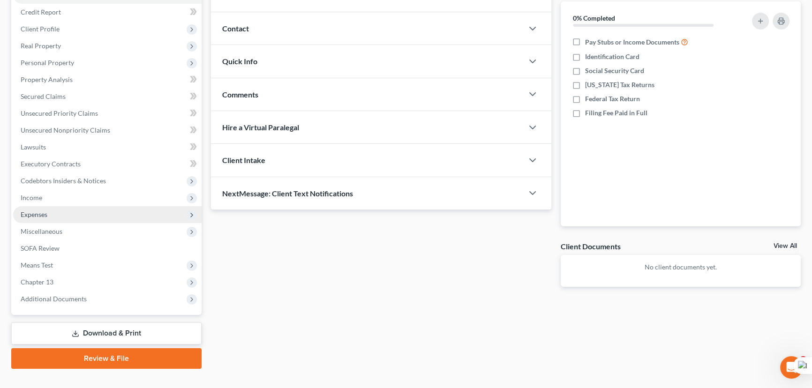
scroll to position [126, 0]
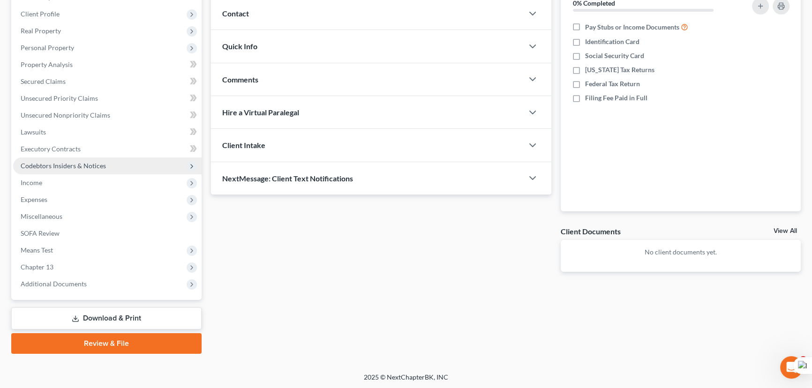
click at [94, 162] on span "Codebtors Insiders & Notices" at bounding box center [63, 166] width 85 height 8
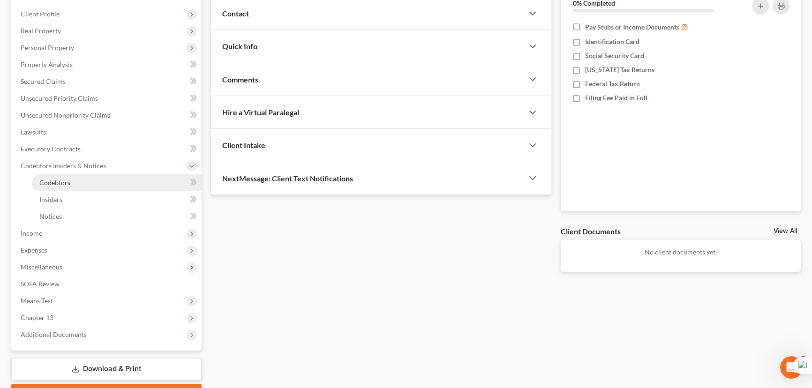
click at [95, 176] on link "Codebtors" at bounding box center [117, 182] width 170 height 17
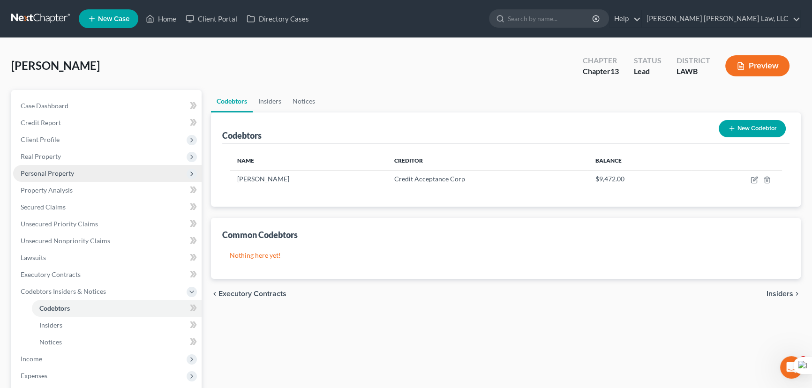
click at [86, 171] on span "Personal Property" at bounding box center [107, 173] width 188 height 17
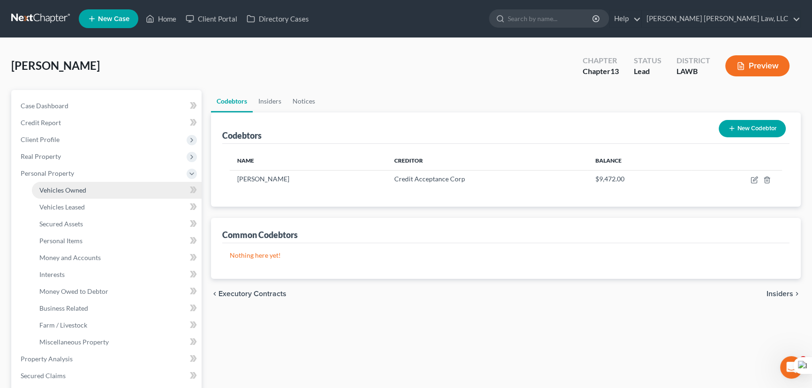
click at [90, 192] on link "Vehicles Owned" at bounding box center [117, 190] width 170 height 17
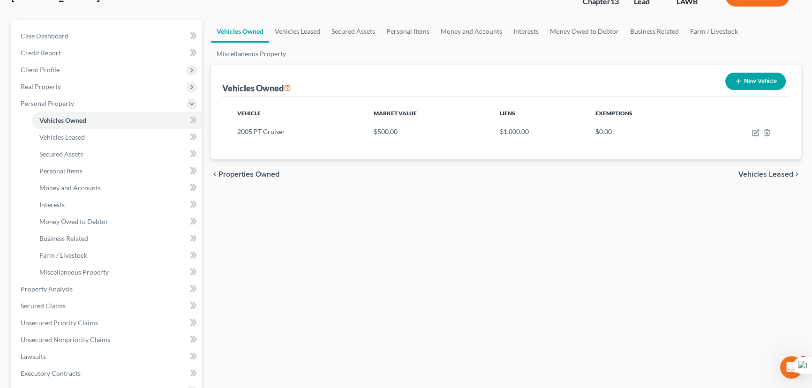
scroll to position [85, 0]
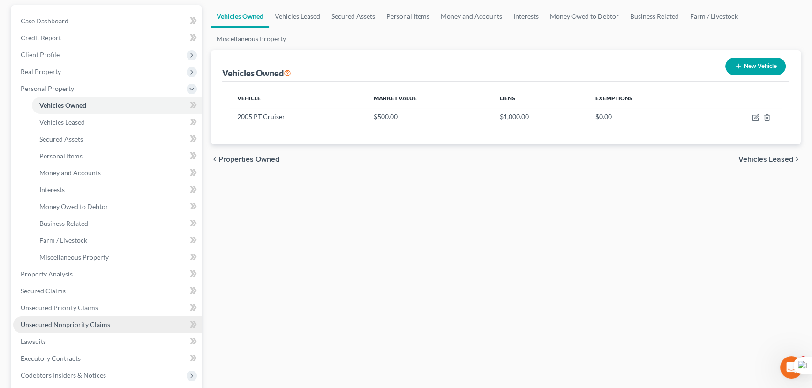
click at [85, 317] on link "Unsecured Nonpriority Claims" at bounding box center [107, 324] width 188 height 17
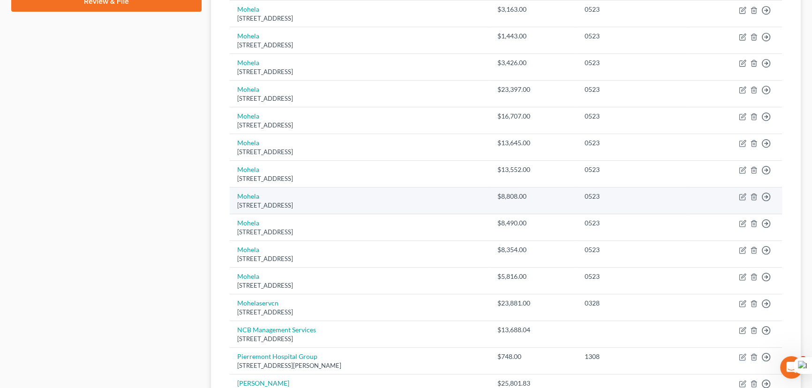
scroll to position [469, 0]
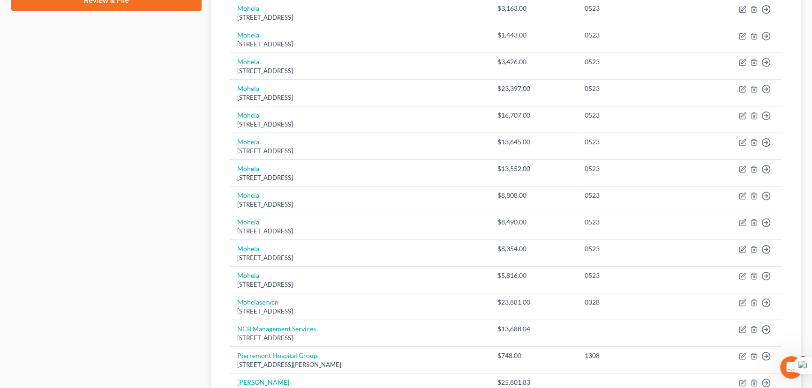
click at [119, 203] on div "Case Dashboard Payments Invoices Payments Payments Credit Report Client Profile" at bounding box center [107, 43] width 200 height 844
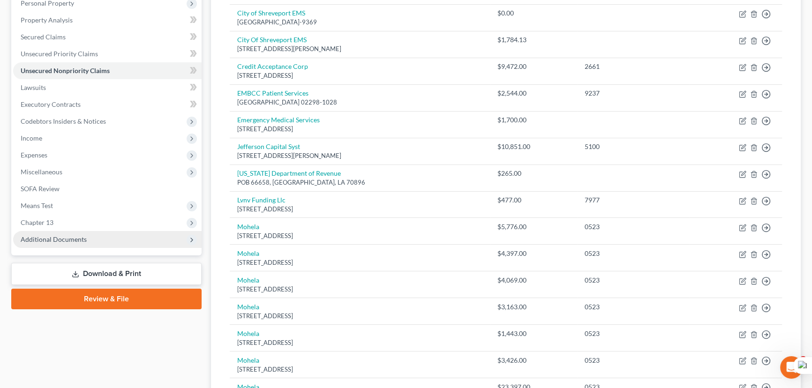
scroll to position [0, 0]
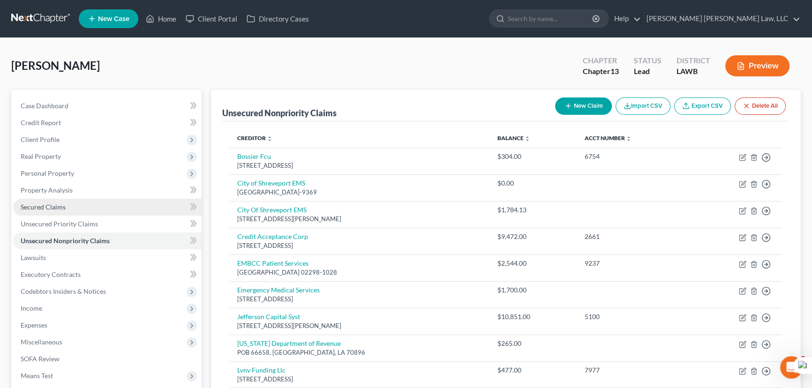
click at [74, 210] on link "Secured Claims" at bounding box center [107, 207] width 188 height 17
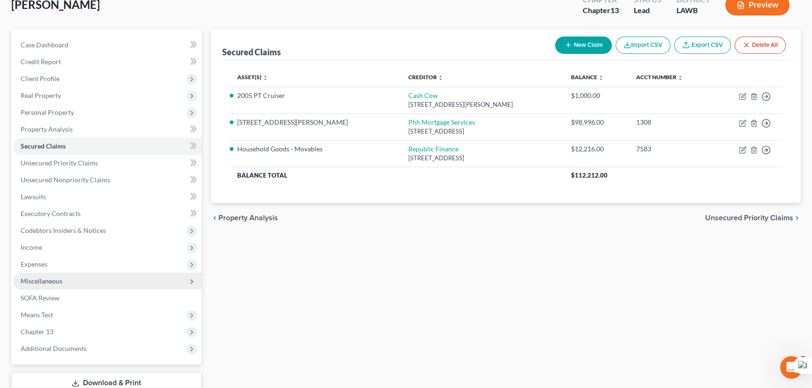
scroll to position [126, 0]
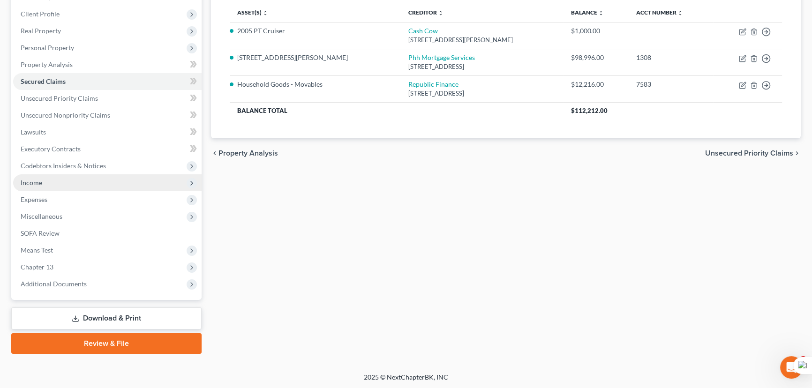
click at [81, 181] on span "Income" at bounding box center [107, 182] width 188 height 17
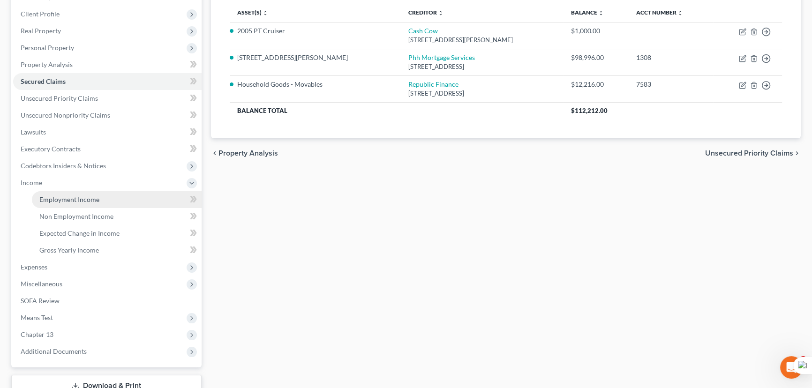
click at [82, 197] on span "Employment Income" at bounding box center [69, 199] width 60 height 8
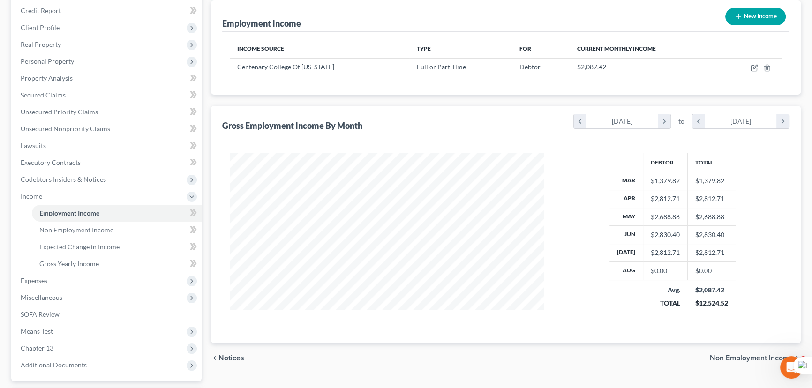
scroll to position [42, 0]
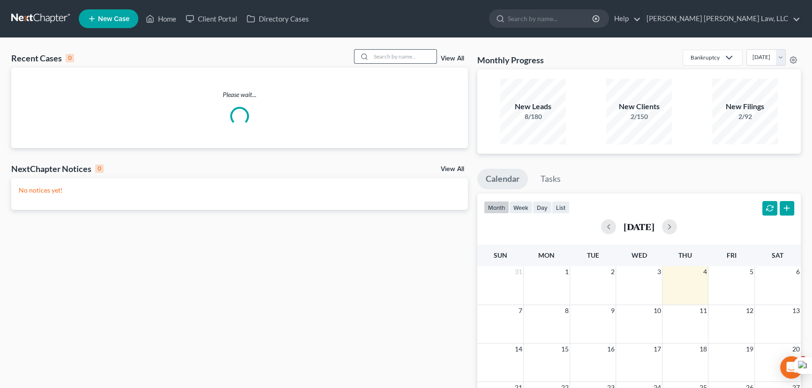
click at [418, 52] on input "search" at bounding box center [404, 57] width 66 height 14
type input "banks, monica"
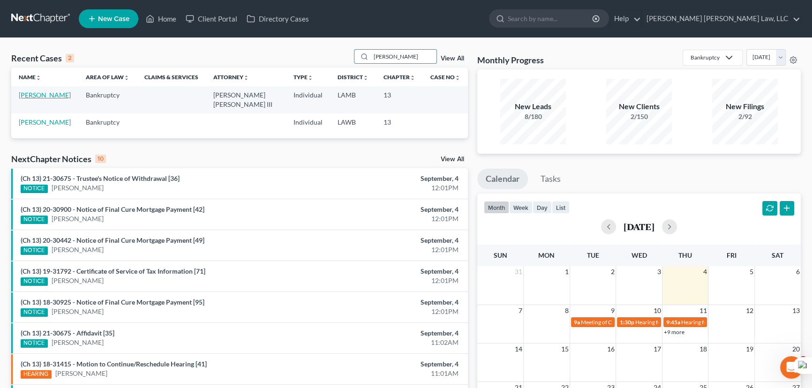
click at [54, 98] on link "[PERSON_NAME]" at bounding box center [45, 95] width 52 height 8
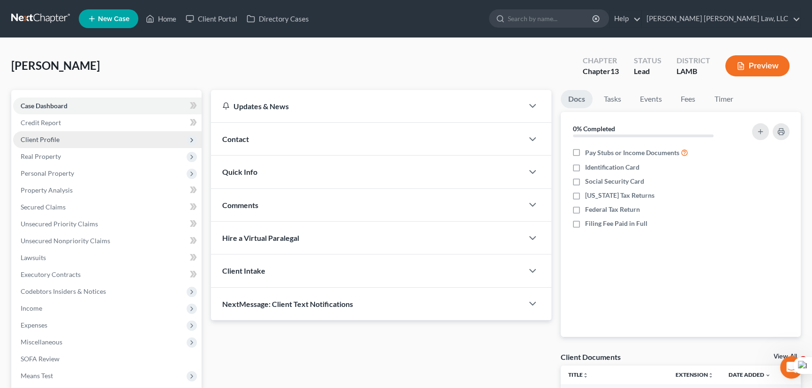
drag, startPoint x: 55, startPoint y: 137, endPoint x: 61, endPoint y: 144, distance: 9.4
click at [55, 137] on span "Client Profile" at bounding box center [40, 139] width 39 height 8
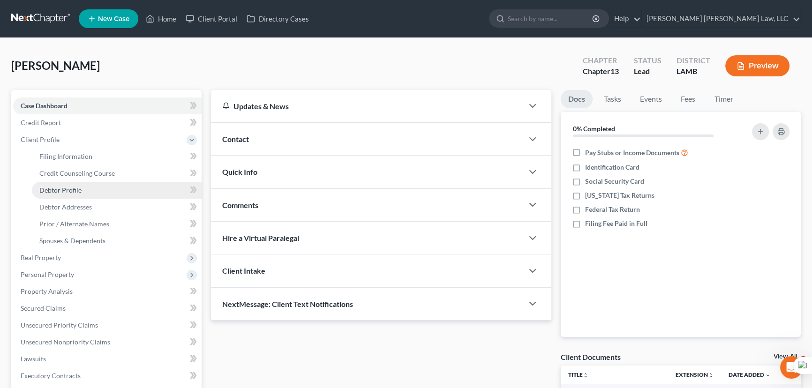
click at [80, 193] on span "Debtor Profile" at bounding box center [60, 190] width 42 height 8
select select "0"
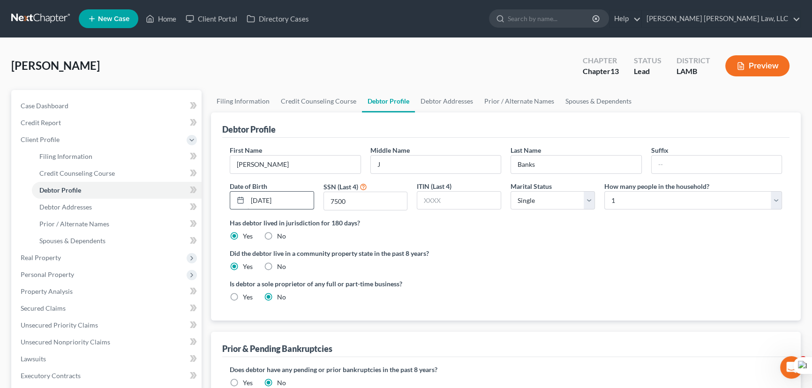
radio input "true"
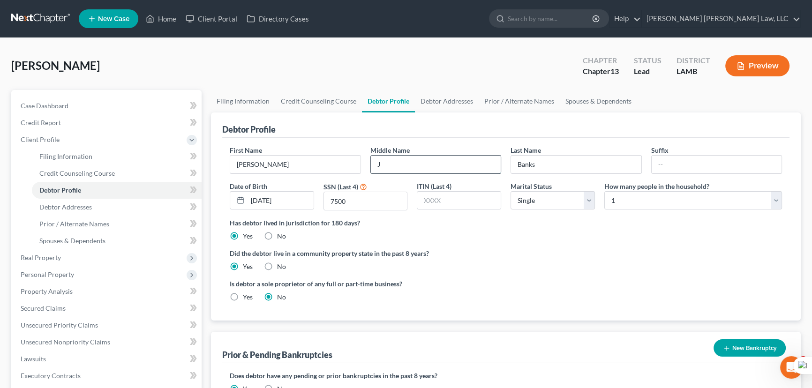
click at [393, 161] on input "J" at bounding box center [436, 165] width 130 height 18
type input "Jenelle"
click at [513, 90] on link "Prior / Alternate Names" at bounding box center [518, 101] width 81 height 22
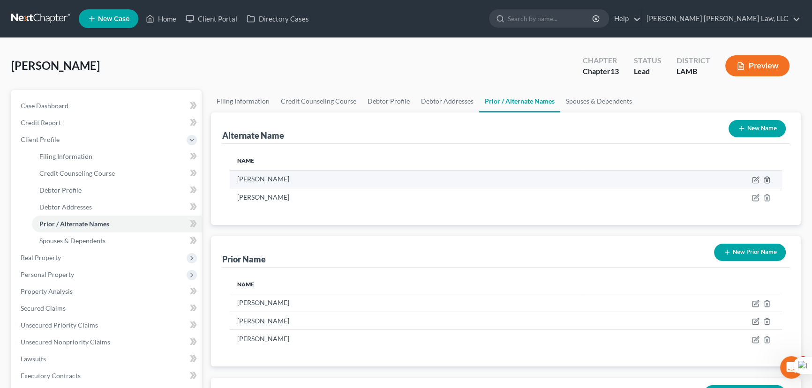
click at [769, 176] on icon at bounding box center [766, 179] width 7 height 7
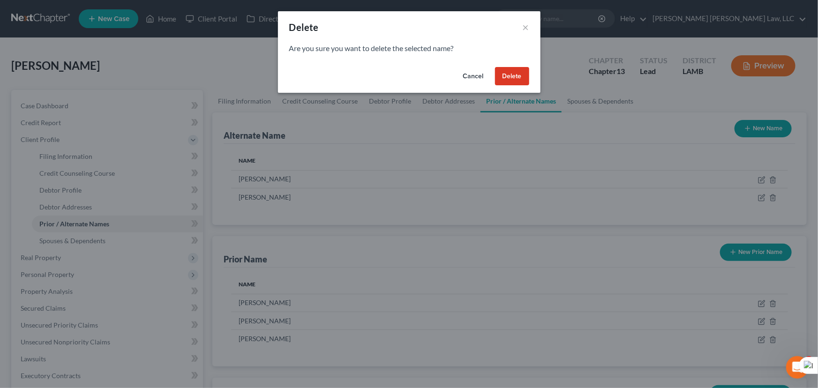
click at [512, 74] on button "Delete" at bounding box center [512, 76] width 34 height 19
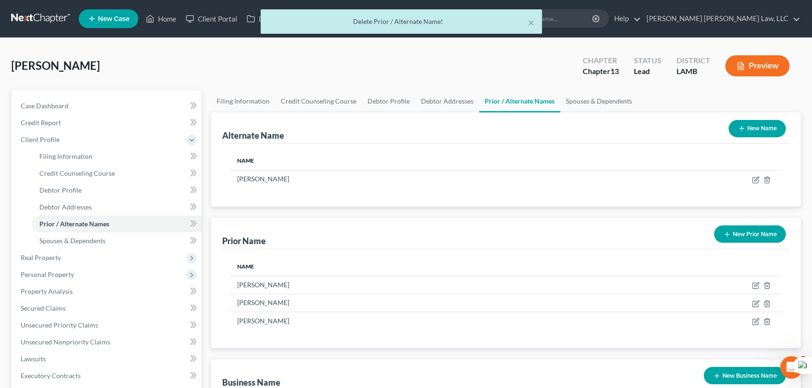
click at [759, 129] on button "New Name" at bounding box center [756, 128] width 57 height 17
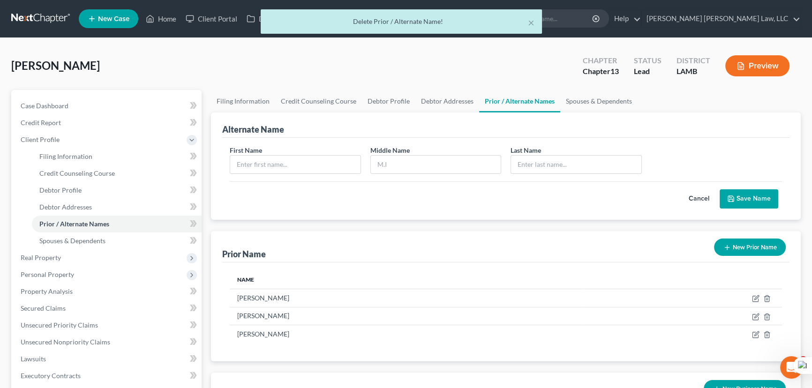
click at [293, 173] on div "First Name Middle Name Last Name *" at bounding box center [505, 163] width 561 height 36
click at [295, 162] on input "text" at bounding box center [295, 165] width 130 height 18
type input "Monica"
type input "J"
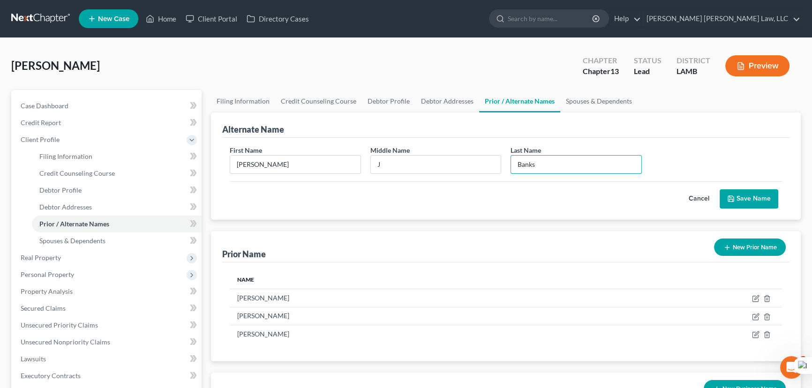
type input "Banks"
click at [723, 198] on button "Save Name" at bounding box center [748, 199] width 59 height 20
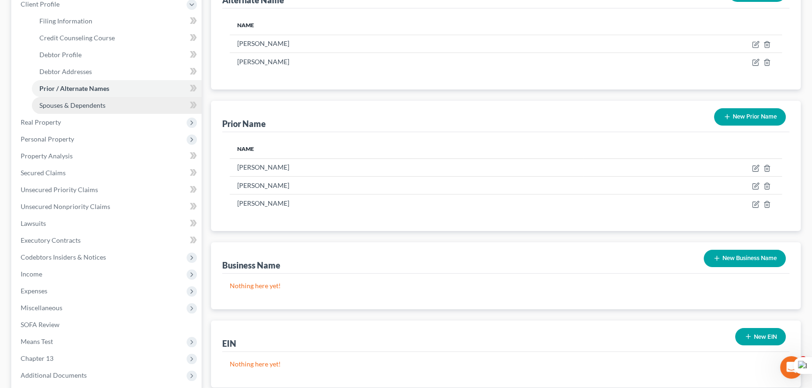
scroll to position [42, 0]
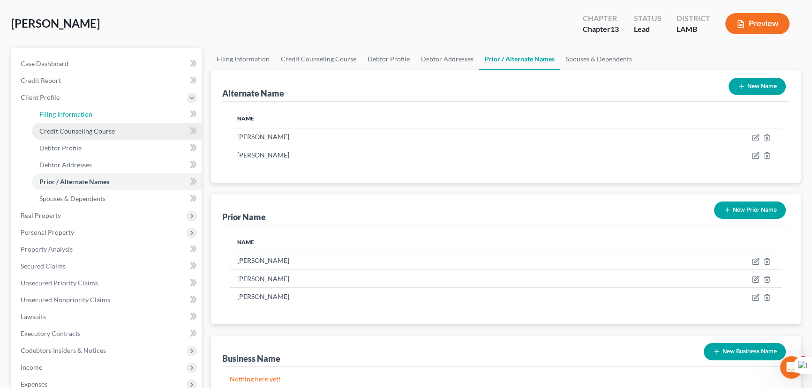
click at [94, 120] on link "Filing Information" at bounding box center [117, 114] width 170 height 17
select select "1"
select select "0"
select select "3"
select select "19"
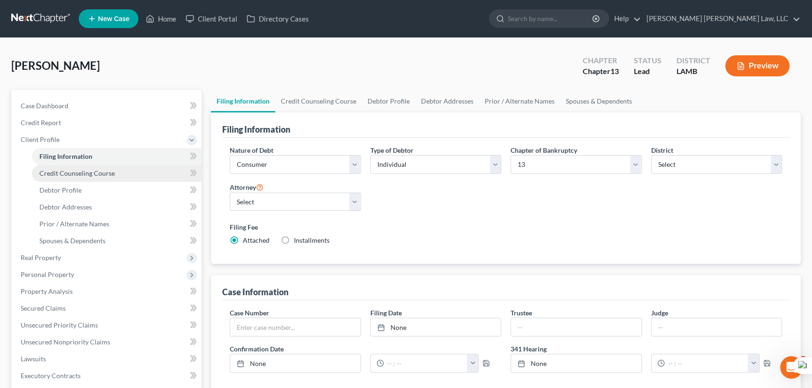
click at [98, 173] on span "Credit Counseling Course" at bounding box center [76, 173] width 75 height 8
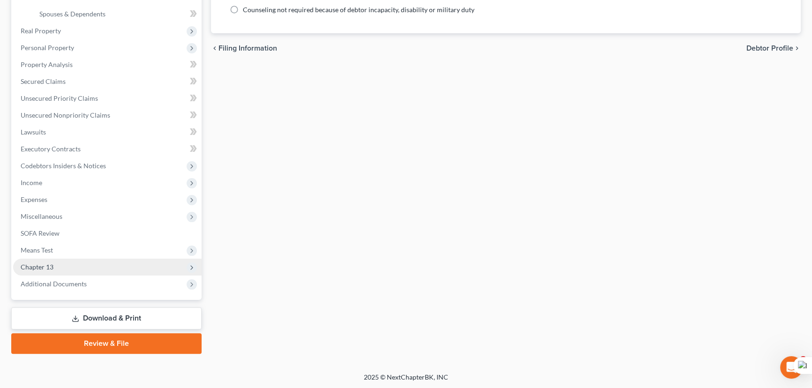
click at [86, 264] on span "Chapter 13" at bounding box center [107, 267] width 188 height 17
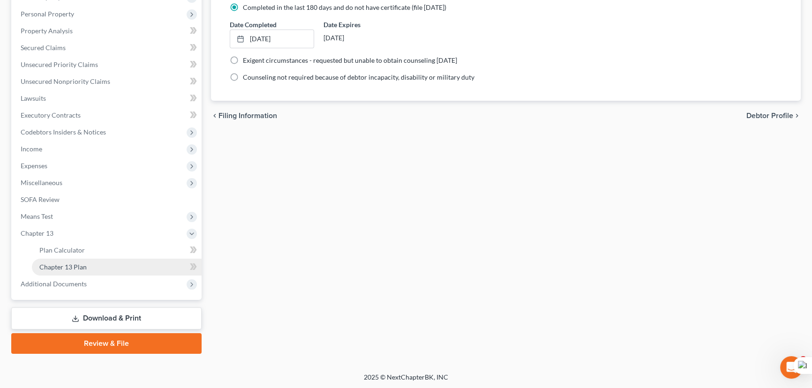
click at [89, 261] on link "Chapter 13 Plan" at bounding box center [117, 267] width 170 height 17
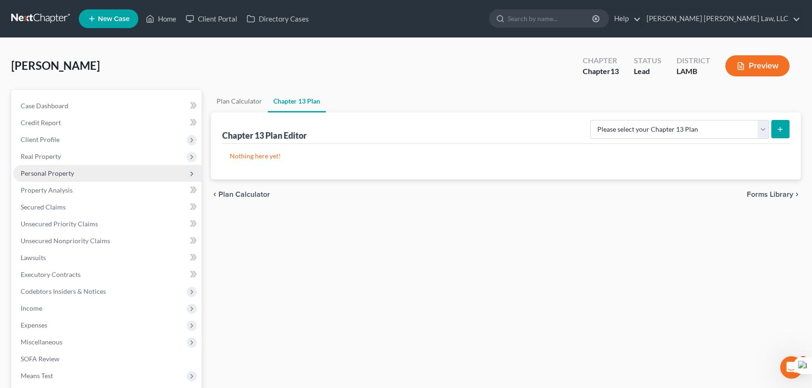
click at [86, 172] on span "Personal Property" at bounding box center [107, 173] width 188 height 17
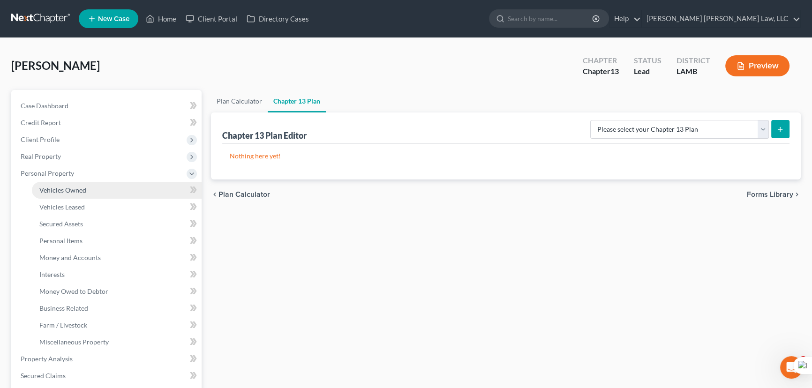
click at [86, 193] on link "Vehicles Owned" at bounding box center [117, 190] width 170 height 17
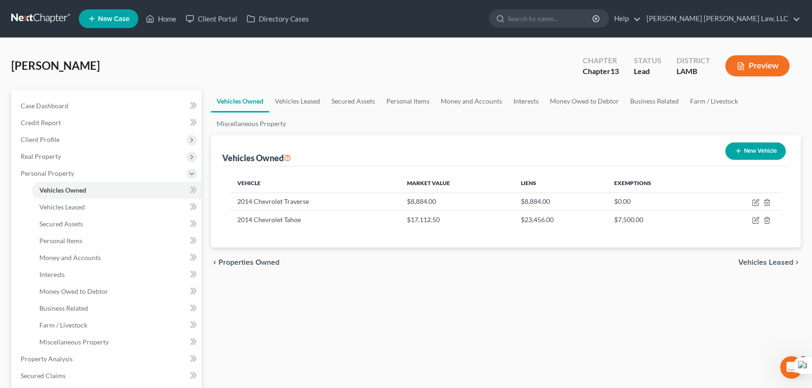
click at [425, 89] on div "Banks, Monica Upgraded Chapter Chapter 13 Status Lead District LAMB Preview" at bounding box center [405, 69] width 789 height 41
click at [421, 98] on link "Personal Items" at bounding box center [408, 101] width 54 height 22
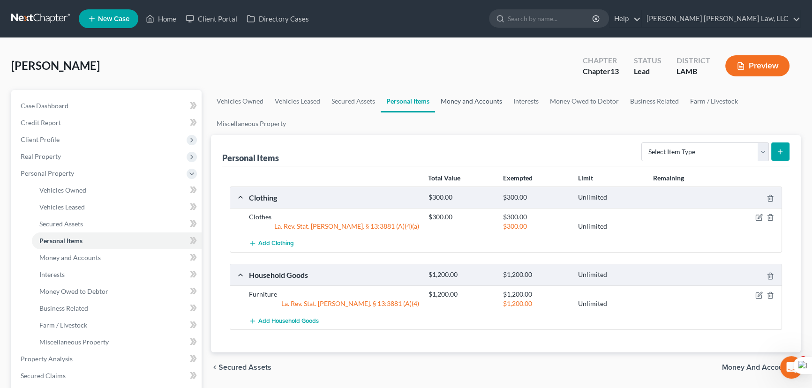
click at [464, 98] on link "Money and Accounts" at bounding box center [471, 101] width 73 height 22
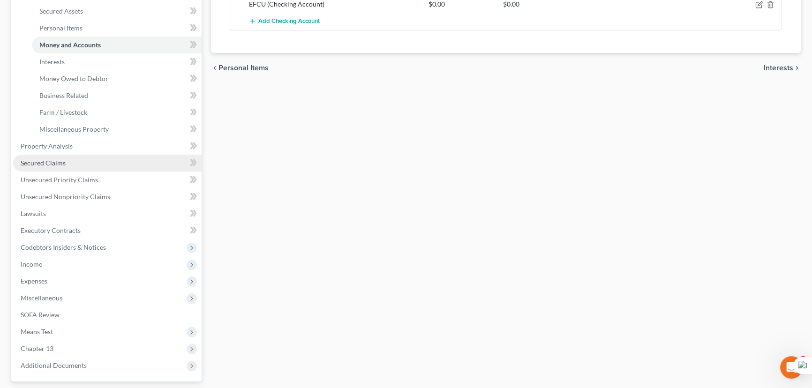
click at [107, 156] on link "Secured Claims" at bounding box center [107, 163] width 188 height 17
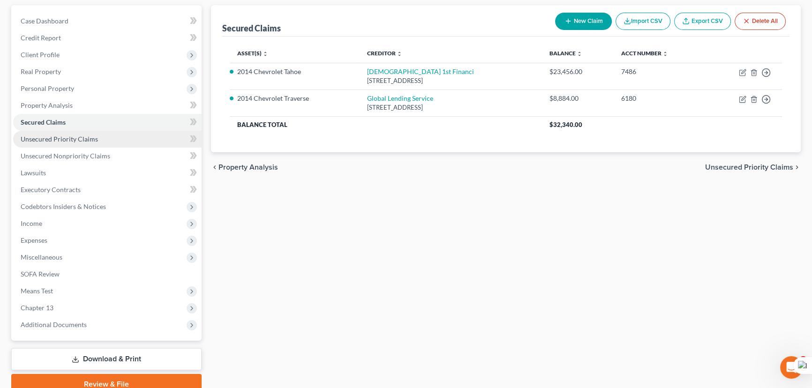
click at [98, 141] on link "Unsecured Priority Claims" at bounding box center [107, 139] width 188 height 17
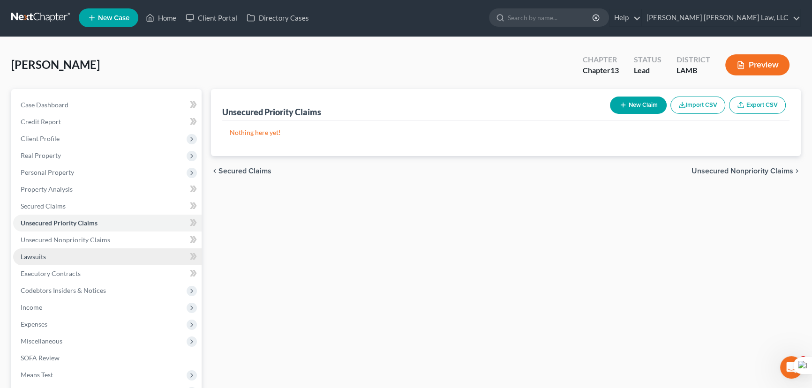
scroll to position [46, 0]
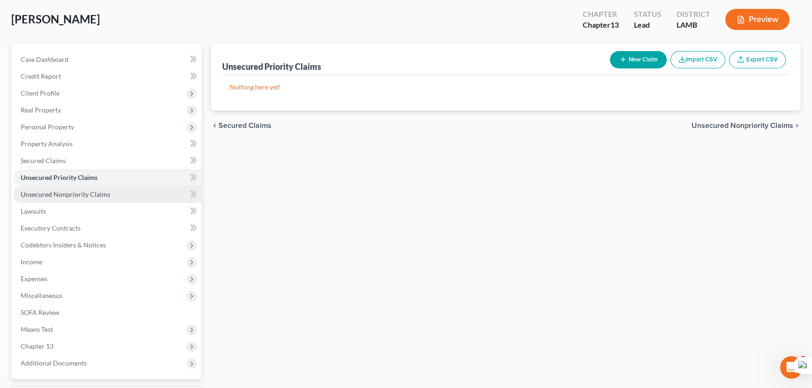
click at [118, 187] on link "Unsecured Nonpriority Claims" at bounding box center [107, 194] width 188 height 17
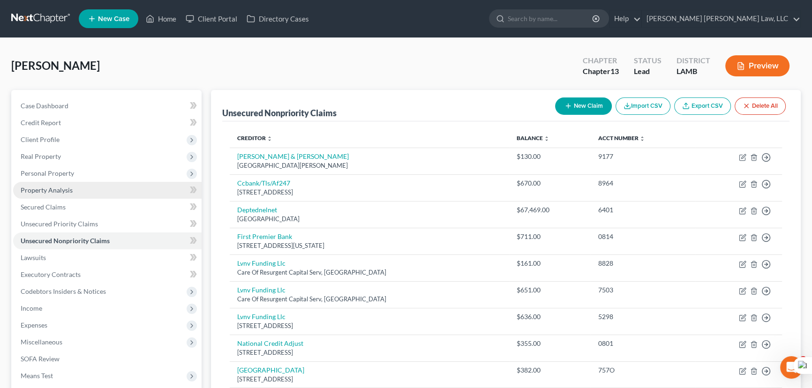
click at [92, 186] on link "Property Analysis" at bounding box center [107, 190] width 188 height 17
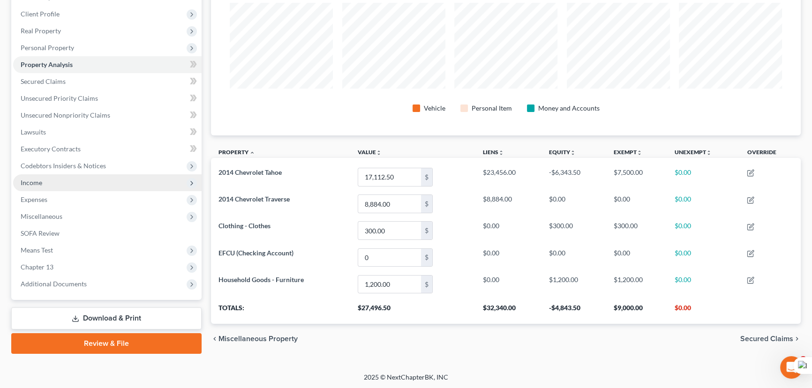
click at [99, 182] on span "Income" at bounding box center [107, 182] width 188 height 17
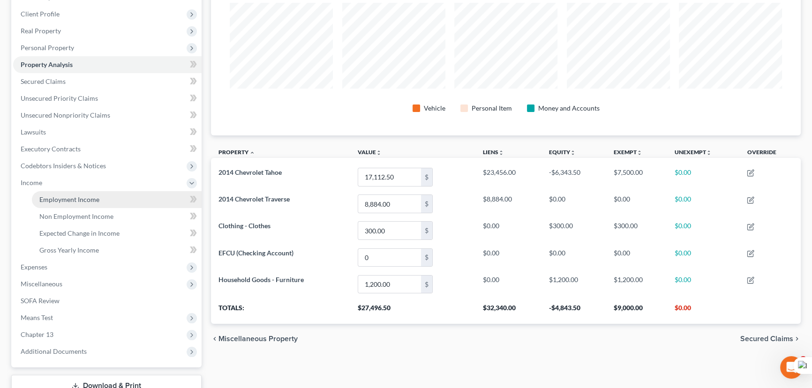
click at [97, 196] on span "Employment Income" at bounding box center [69, 199] width 60 height 8
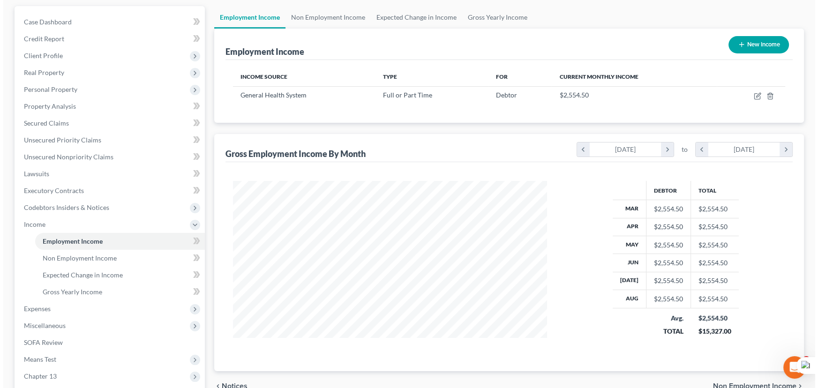
scroll to position [42, 0]
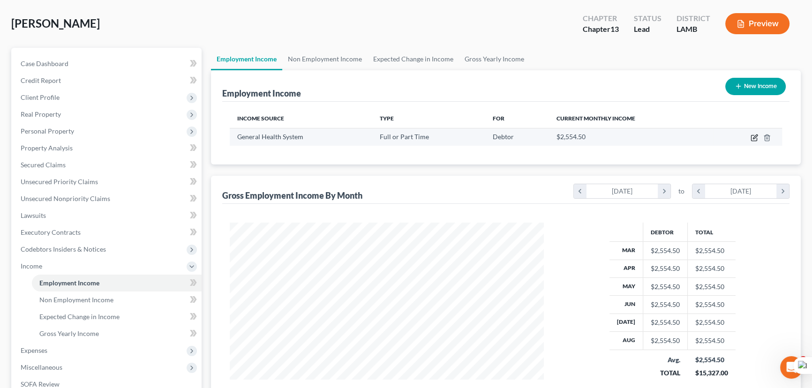
click at [752, 135] on icon "button" at bounding box center [753, 137] width 7 height 7
select select "0"
select select "19"
select select "2"
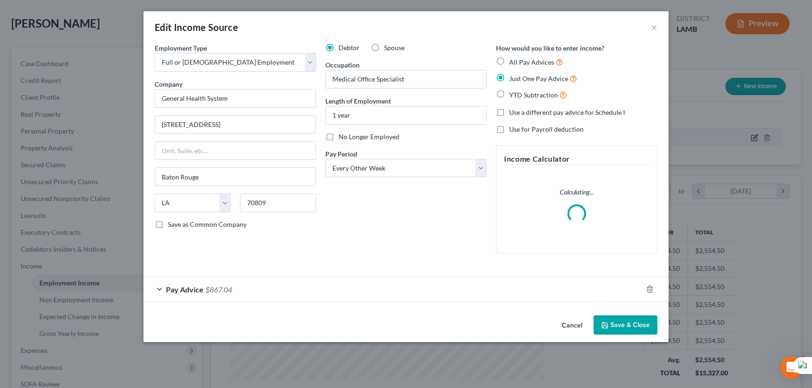
scroll to position [168, 336]
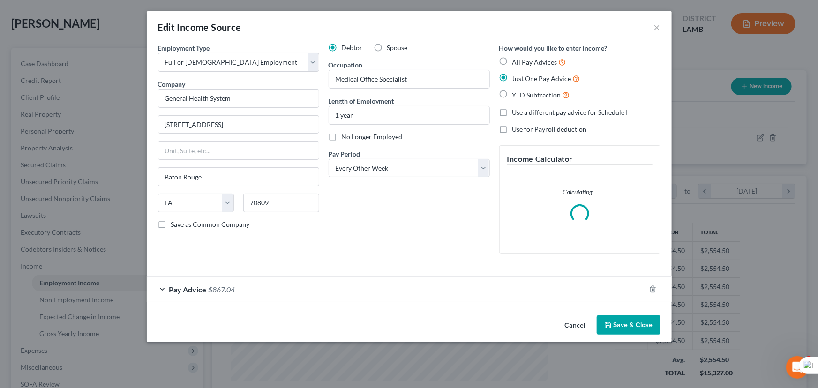
click at [622, 319] on button "Save & Close" at bounding box center [629, 325] width 64 height 20
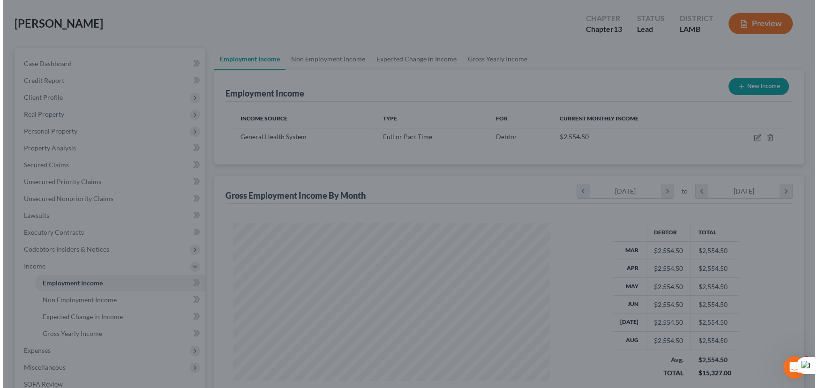
scroll to position [468436, 468271]
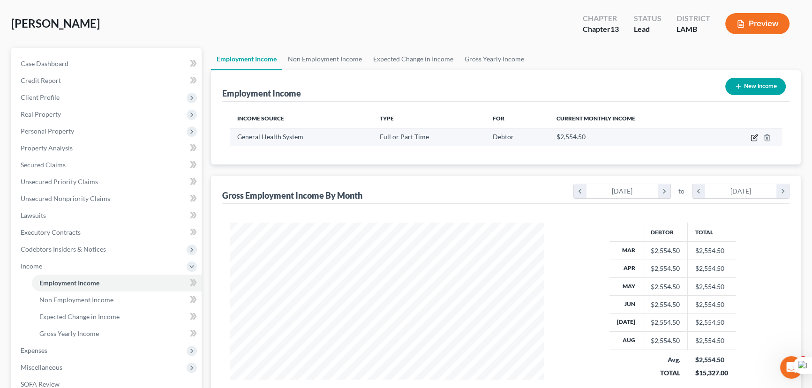
click at [752, 137] on icon "button" at bounding box center [753, 137] width 7 height 7
select select "0"
select select "19"
select select "2"
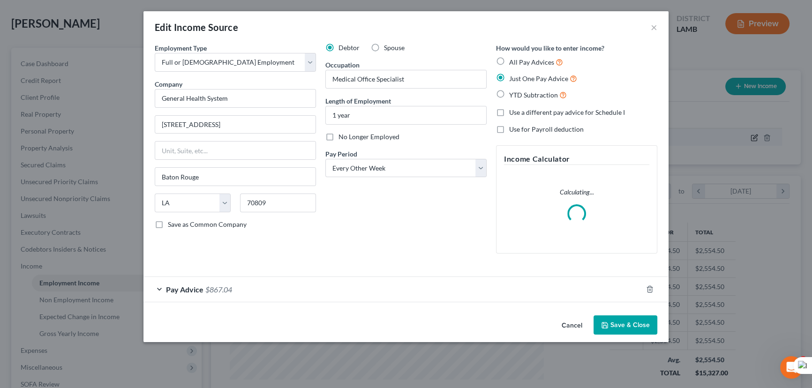
scroll to position [168, 336]
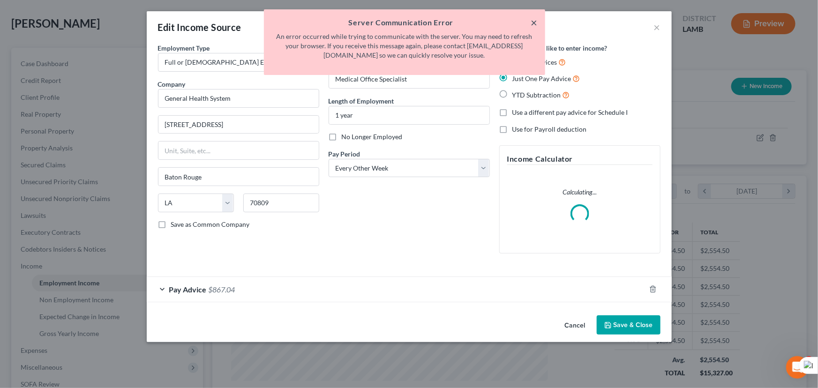
click at [535, 19] on button "×" at bounding box center [534, 22] width 7 height 11
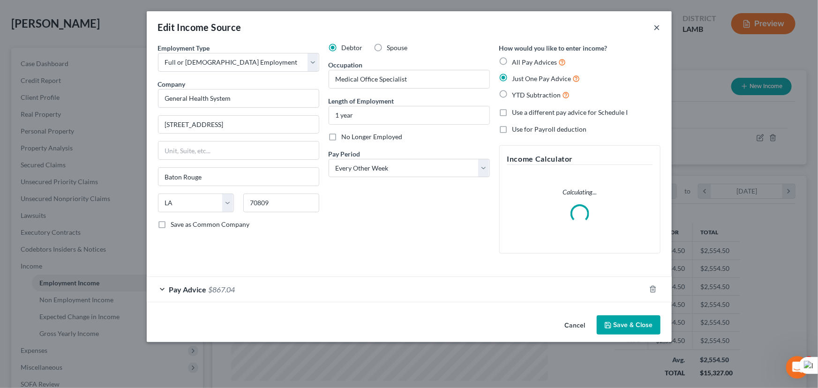
click at [659, 26] on button "×" at bounding box center [657, 27] width 7 height 11
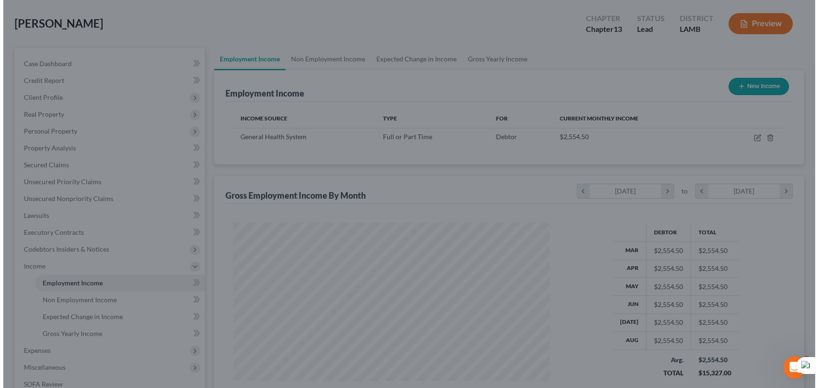
scroll to position [468436, 468271]
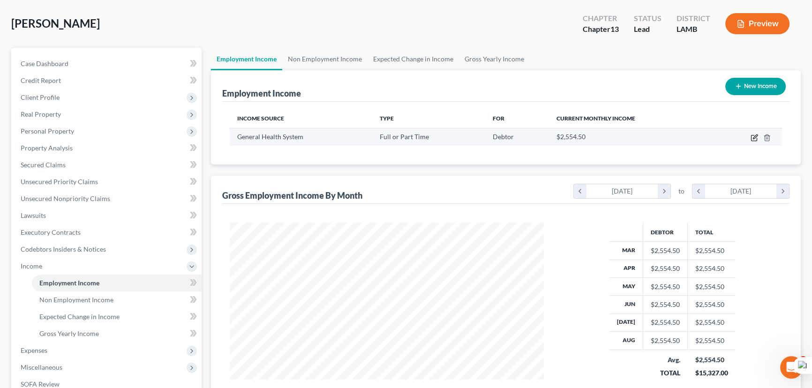
click at [753, 137] on icon "button" at bounding box center [755, 136] width 4 height 4
select select "0"
select select "19"
select select "2"
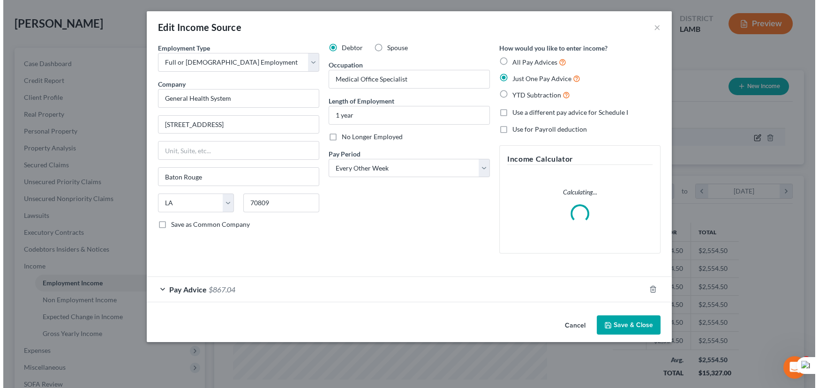
scroll to position [168, 336]
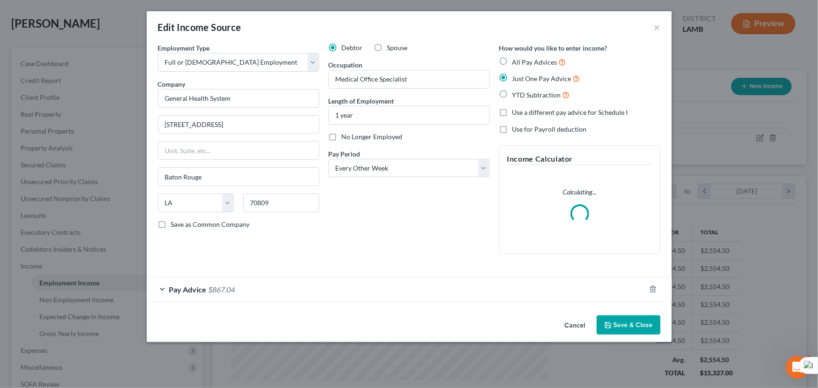
click at [378, 295] on div "Pay Advice $867.04" at bounding box center [396, 289] width 499 height 25
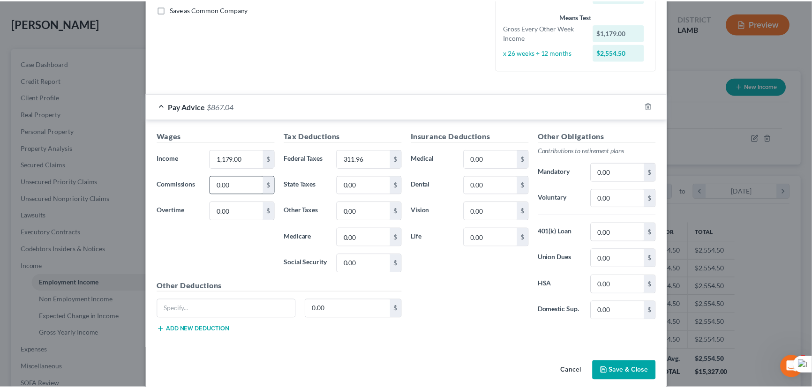
scroll to position [225, 0]
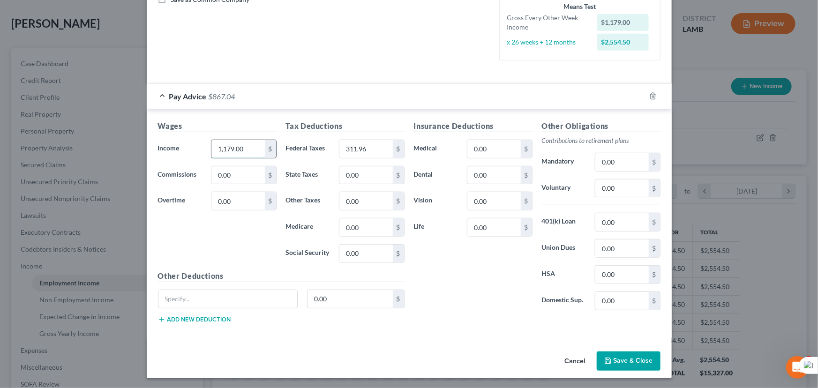
click at [252, 152] on input "1,179.00" at bounding box center [237, 149] width 53 height 18
type input "1,109.18"
click at [369, 148] on input "311.96" at bounding box center [365, 149] width 53 height 18
type input "333.30"
click at [627, 364] on button "Save & Close" at bounding box center [629, 361] width 64 height 20
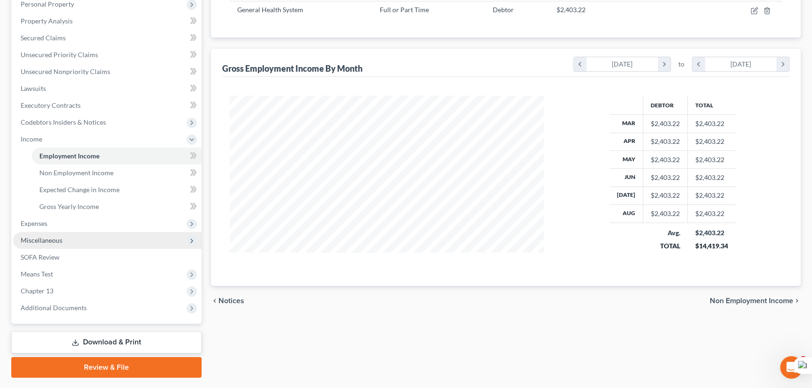
scroll to position [170, 0]
click at [71, 228] on span "Expenses" at bounding box center [107, 222] width 188 height 17
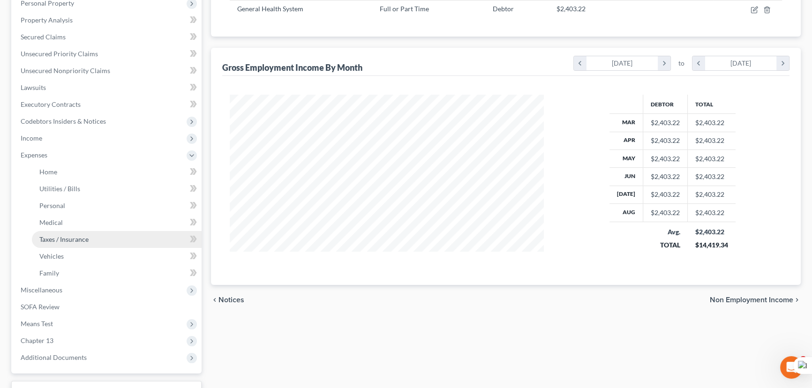
click at [72, 231] on link "Taxes / Insurance" at bounding box center [117, 239] width 170 height 17
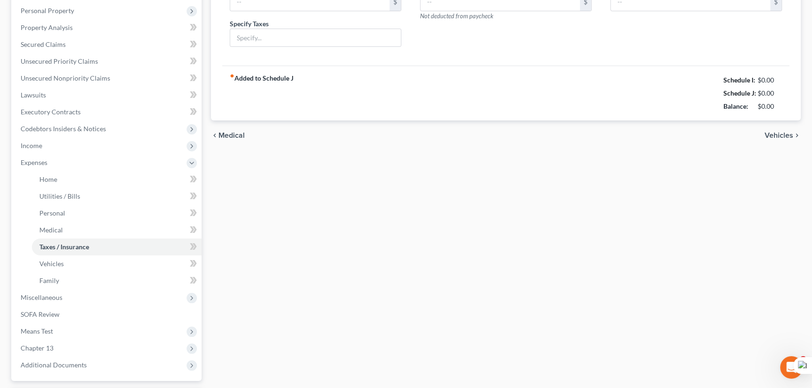
scroll to position [43, 0]
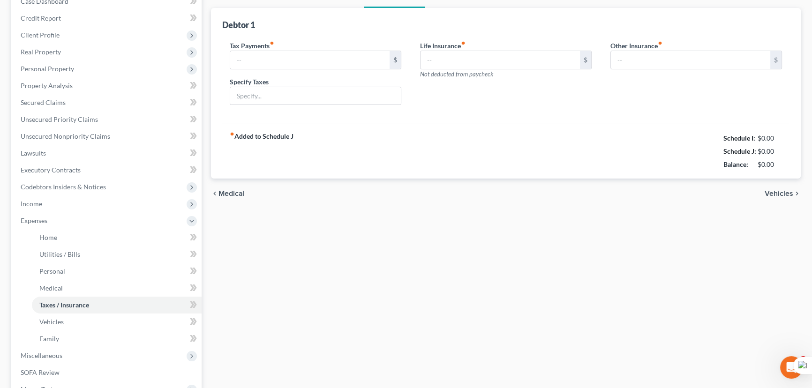
type input "0.00"
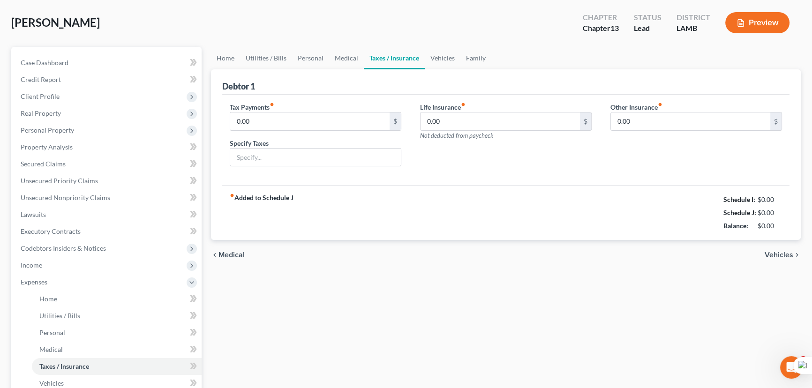
scroll to position [0, 0]
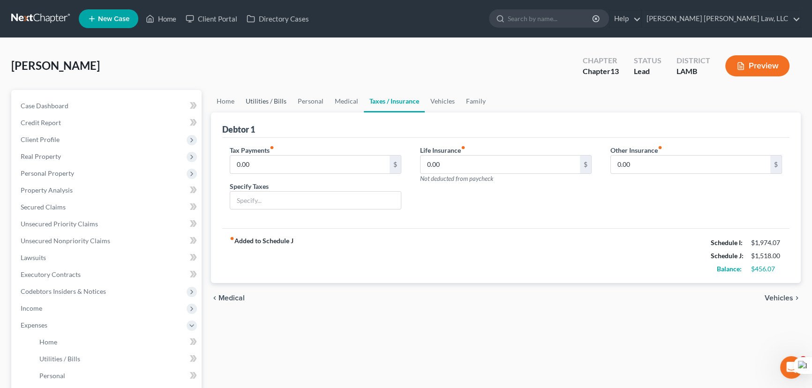
click at [253, 92] on link "Utilities / Bills" at bounding box center [266, 101] width 52 height 22
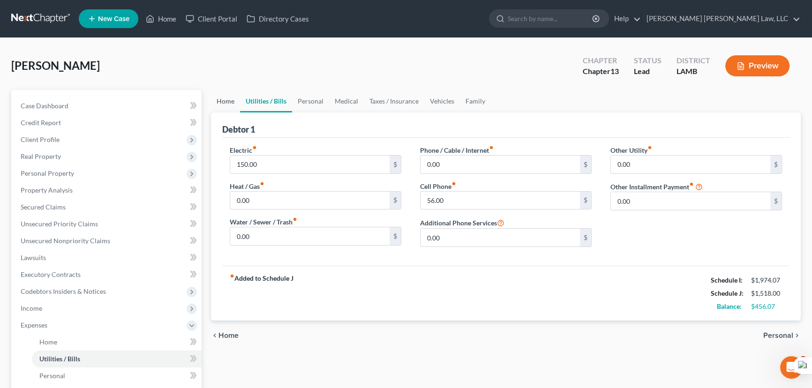
click at [227, 94] on link "Home" at bounding box center [225, 101] width 29 height 22
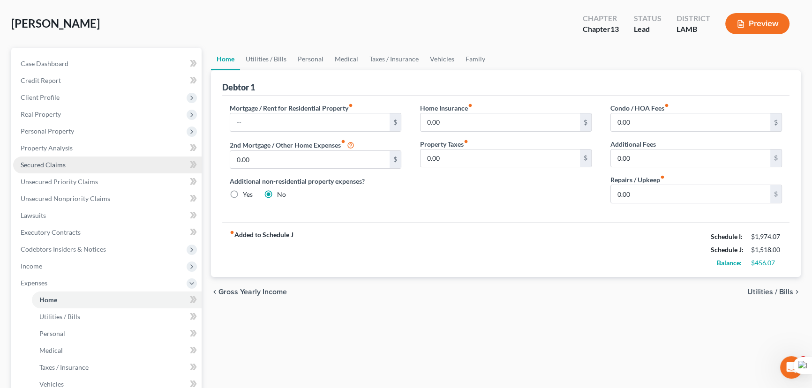
click at [97, 164] on link "Secured Claims" at bounding box center [107, 165] width 188 height 17
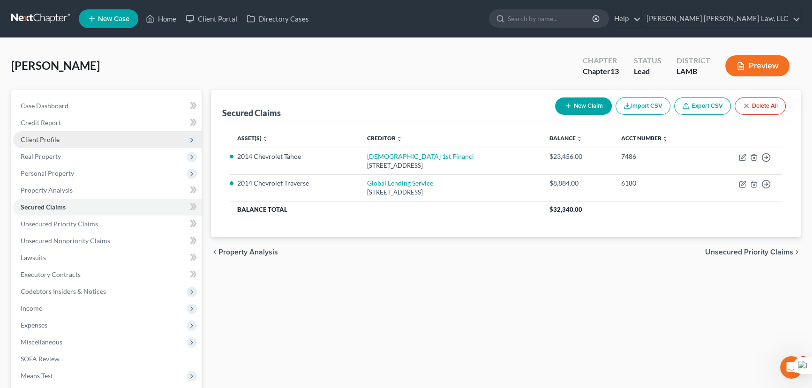
click at [73, 136] on span "Client Profile" at bounding box center [107, 139] width 188 height 17
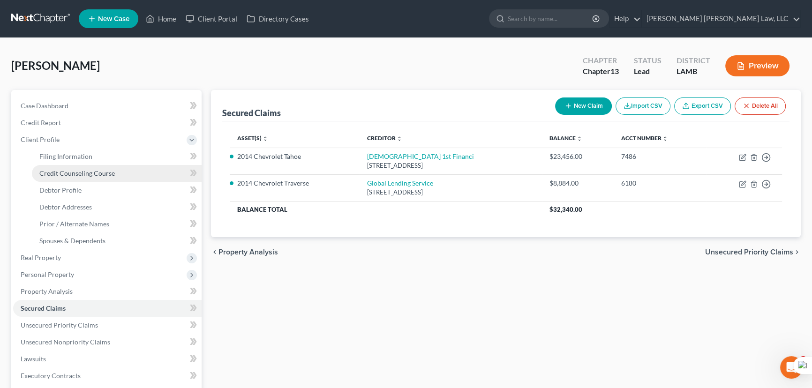
click at [78, 166] on link "Credit Counseling Course" at bounding box center [117, 173] width 170 height 17
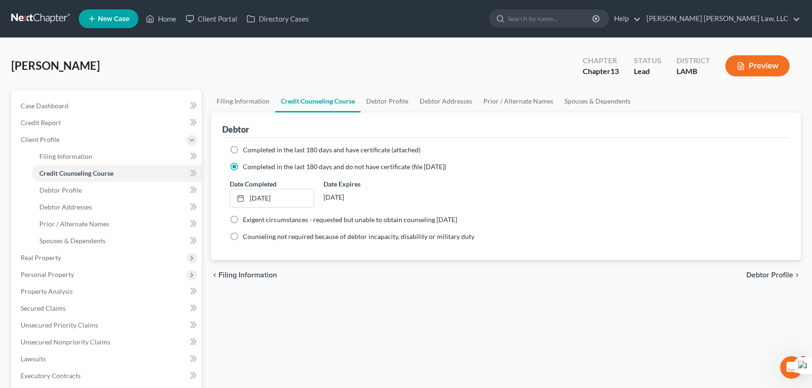
click at [41, 15] on link at bounding box center [41, 18] width 60 height 17
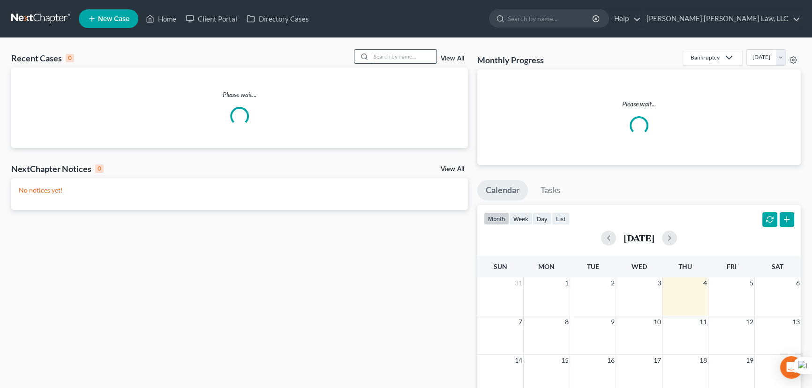
click at [406, 60] on input "search" at bounding box center [404, 57] width 66 height 14
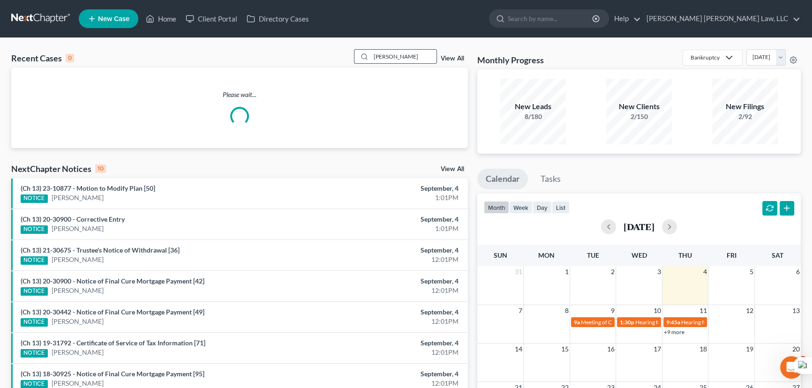
type input "[PERSON_NAME]"
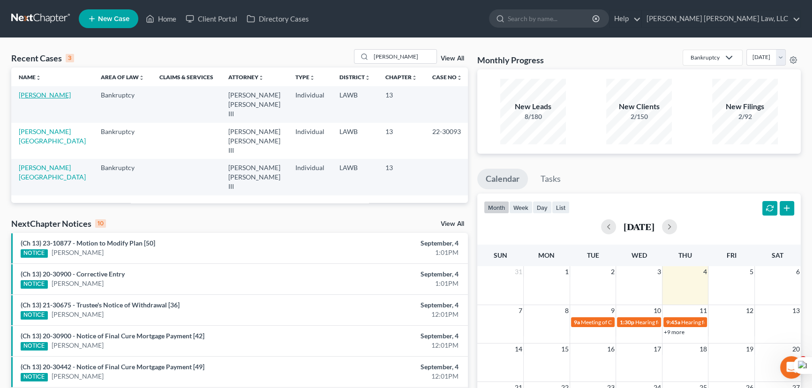
click at [61, 96] on link "[PERSON_NAME]" at bounding box center [45, 95] width 52 height 8
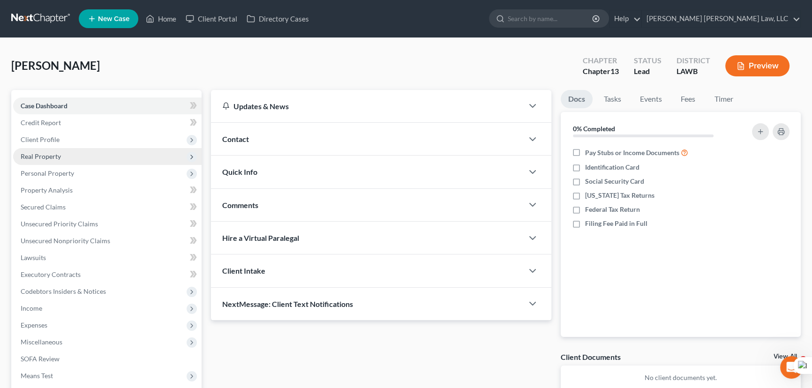
click at [60, 157] on span "Real Property" at bounding box center [107, 156] width 188 height 17
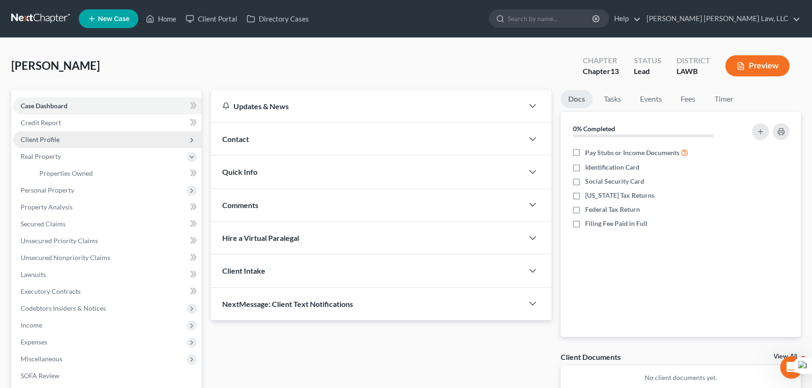
click at [61, 135] on span "Client Profile" at bounding box center [107, 139] width 188 height 17
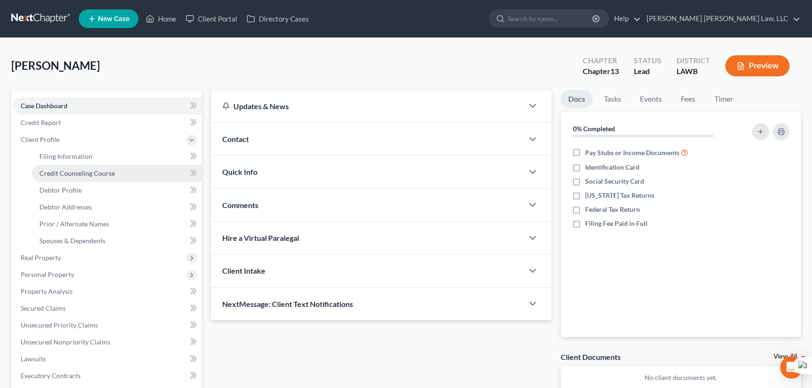
click at [68, 165] on link "Credit Counseling Course" at bounding box center [117, 173] width 170 height 17
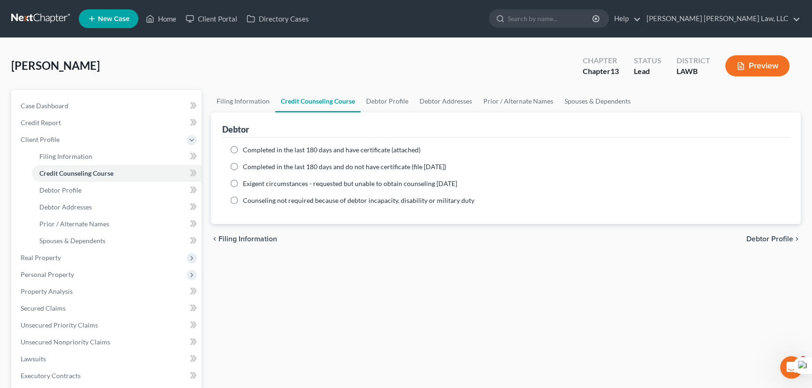
click at [243, 165] on label "Completed in the last 180 days and do not have certificate (file [DATE])" at bounding box center [344, 166] width 203 height 9
click at [246, 165] on input "Completed in the last 180 days and do not have certificate (file [DATE])" at bounding box center [249, 165] width 6 height 6
radio input "true"
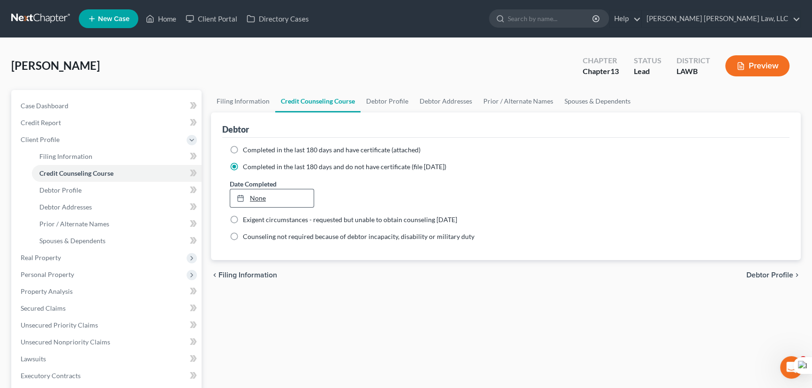
click at [275, 193] on link "None" at bounding box center [271, 198] width 83 height 18
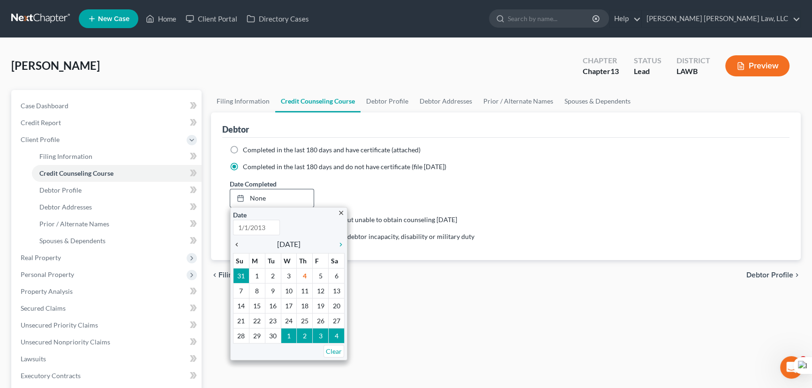
click at [234, 239] on div "chevron_left" at bounding box center [239, 243] width 12 height 9
type input "[DATE]"
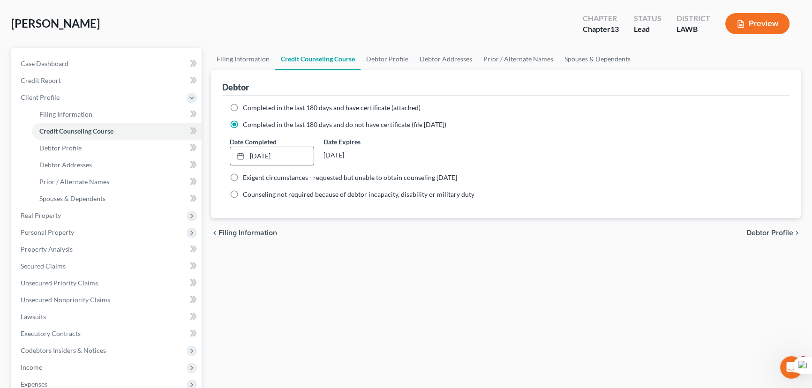
scroll to position [227, 0]
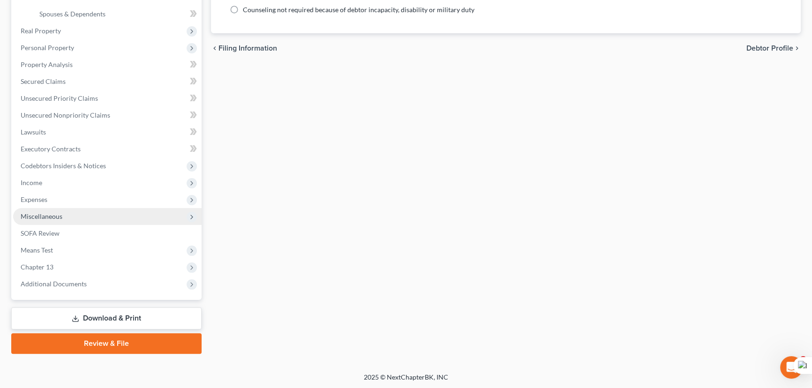
click at [112, 216] on span "Miscellaneous" at bounding box center [107, 216] width 188 height 17
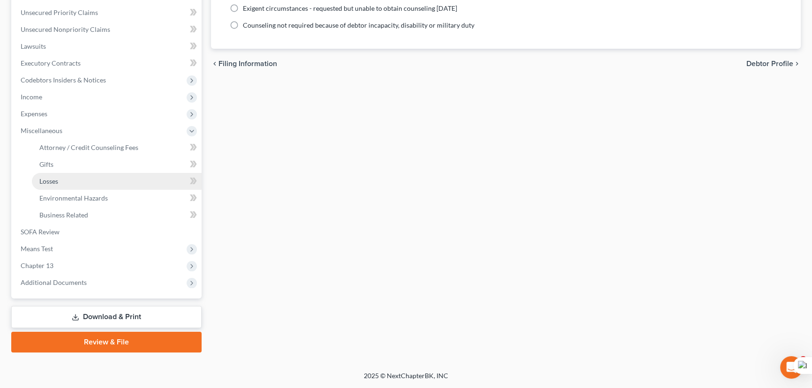
scroll to position [210, 0]
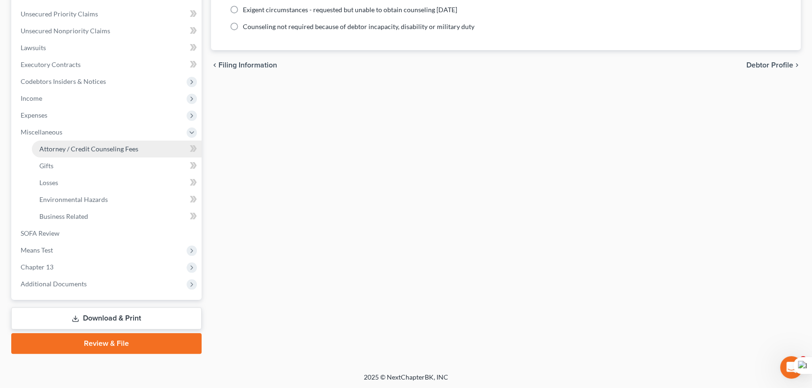
click at [112, 152] on link "Attorney / Credit Counseling Fees" at bounding box center [117, 149] width 170 height 17
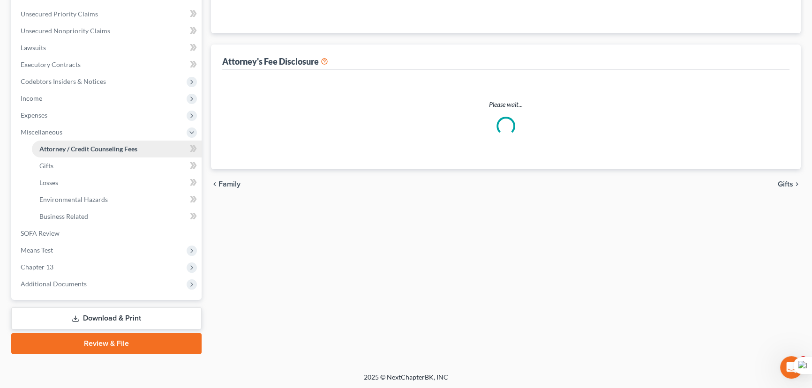
scroll to position [166, 0]
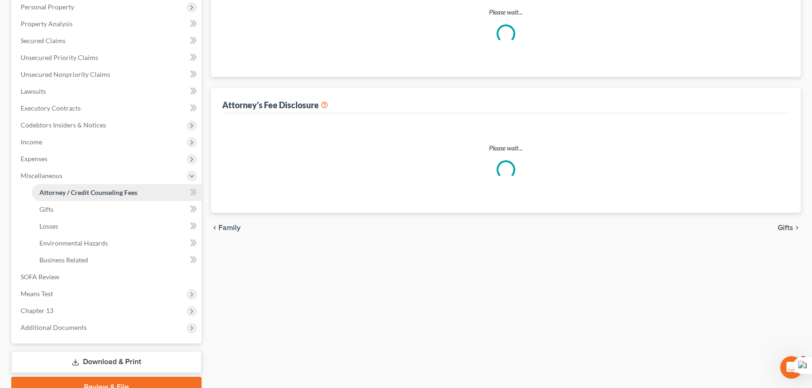
select select "1"
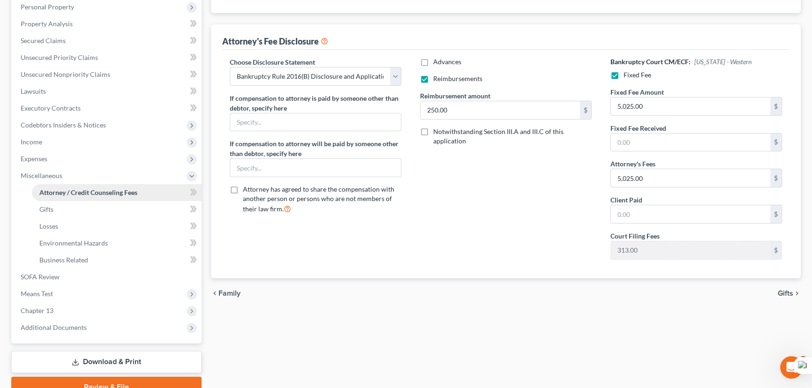
scroll to position [0, 0]
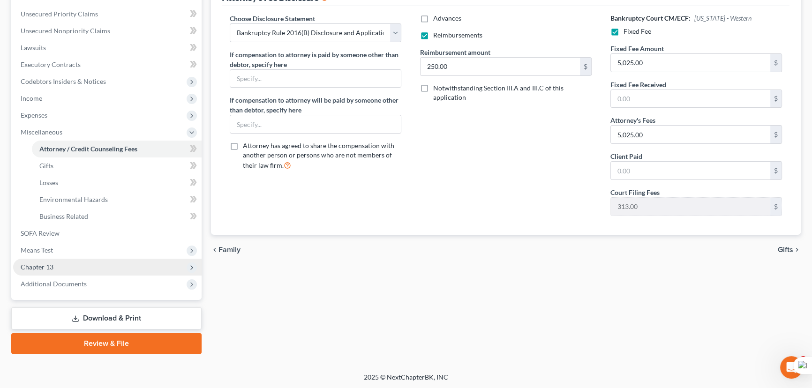
click at [81, 268] on span "Chapter 13" at bounding box center [107, 267] width 188 height 17
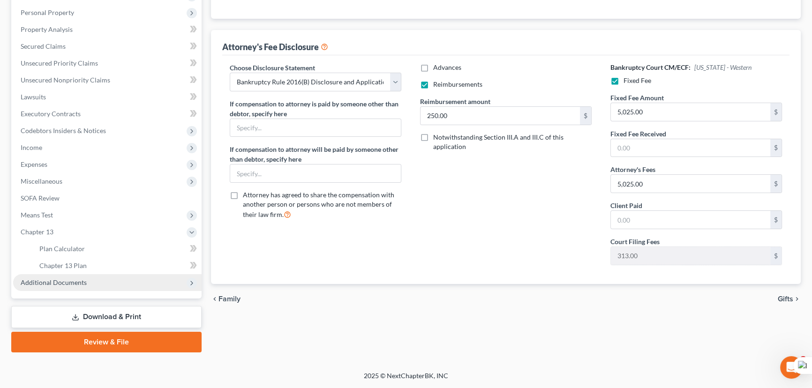
scroll to position [159, 0]
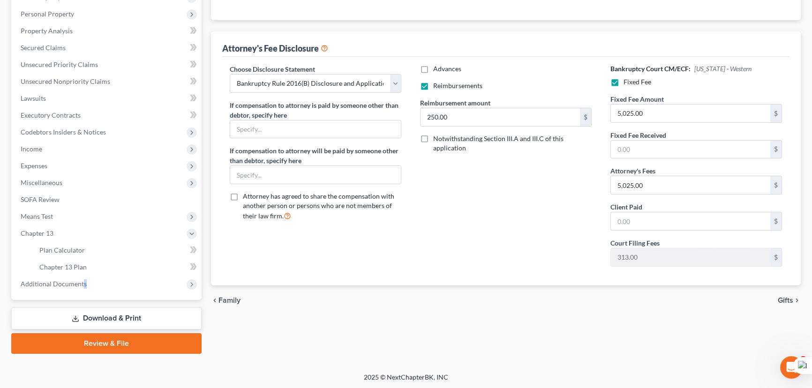
drag, startPoint x: 83, startPoint y: 290, endPoint x: 85, endPoint y: 295, distance: 5.7
click at [83, 290] on span "Additional Documents" at bounding box center [107, 284] width 188 height 17
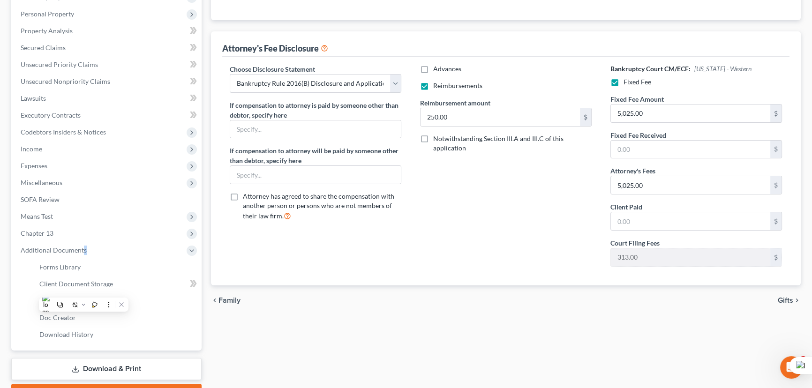
scroll to position [210, 0]
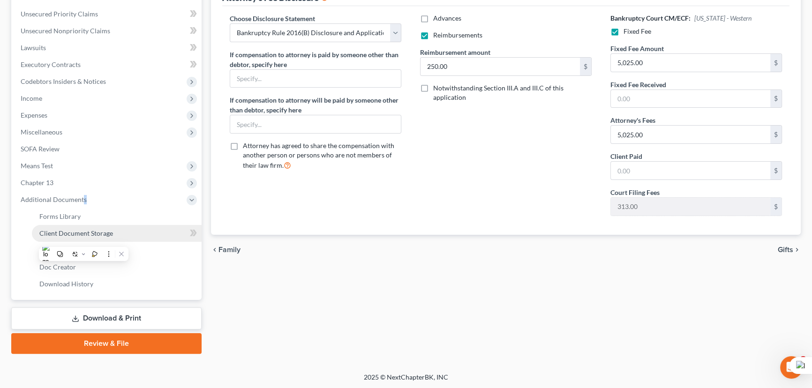
click at [92, 239] on span "Highlight" at bounding box center [94, 239] width 23 height 7
click at [92, 236] on span "Highlight" at bounding box center [94, 239] width 23 height 7
click at [63, 236] on span "Client Document Storage" at bounding box center [76, 233] width 74 height 8
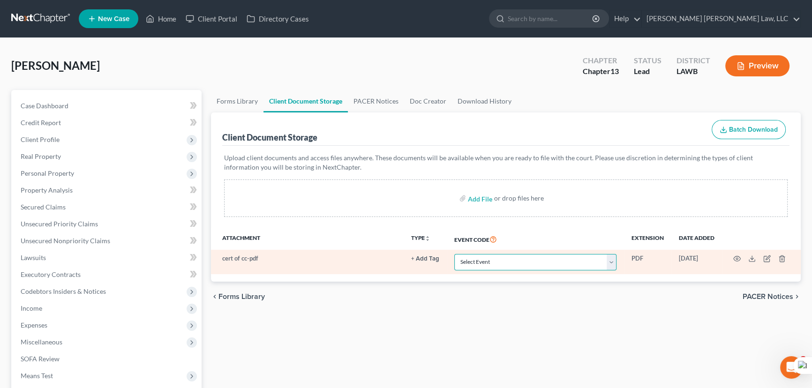
click at [543, 259] on select "Select Event 20 Largest Unsecured Creditors Amended Creditor Matrix (Fee) Amend…" at bounding box center [535, 262] width 162 height 16
select select "9"
click at [454, 254] on select "Select Event 20 Largest Unsecured Creditors Amended Creditor Matrix (Fee) Amend…" at bounding box center [535, 262] width 162 height 16
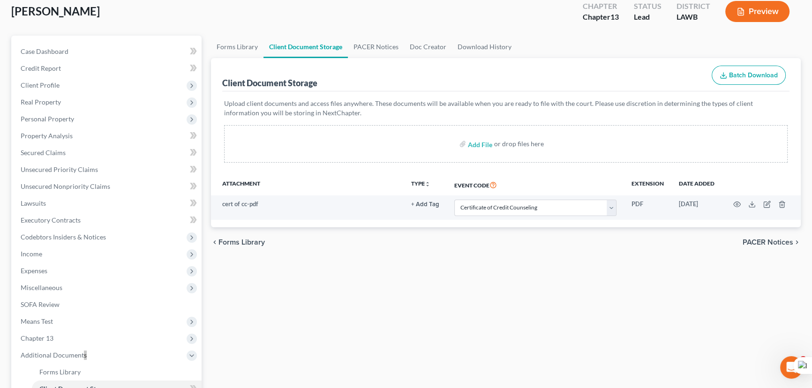
scroll to position [170, 0]
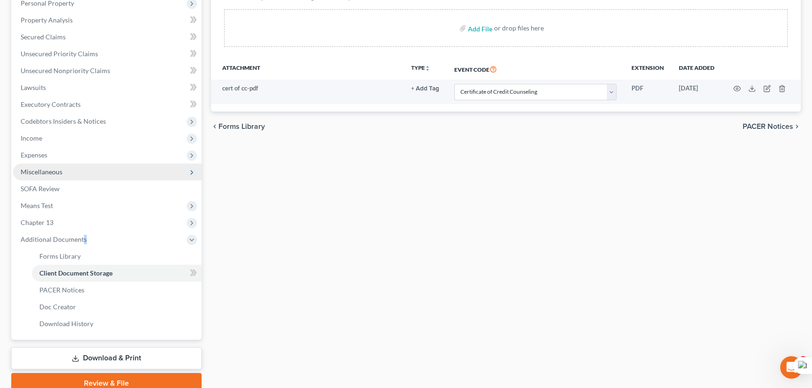
click at [77, 173] on span "Miscellaneous" at bounding box center [107, 172] width 188 height 17
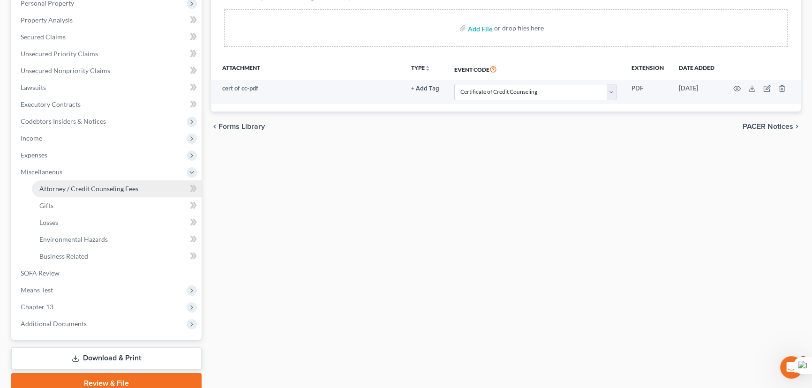
click at [86, 183] on link "Attorney / Credit Counseling Fees" at bounding box center [117, 188] width 170 height 17
select select "1"
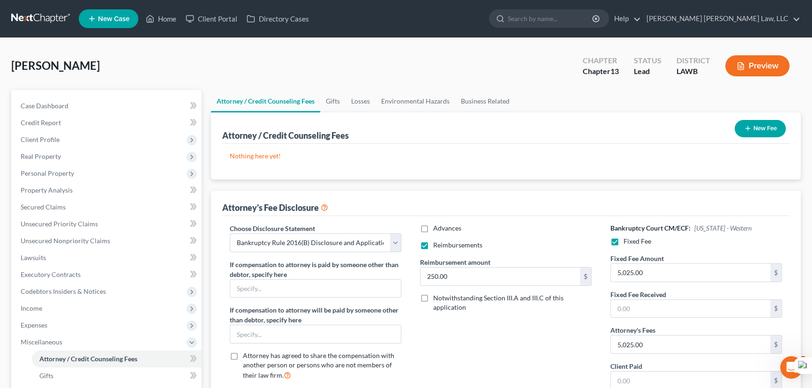
click at [765, 129] on button "New Fee" at bounding box center [759, 128] width 51 height 17
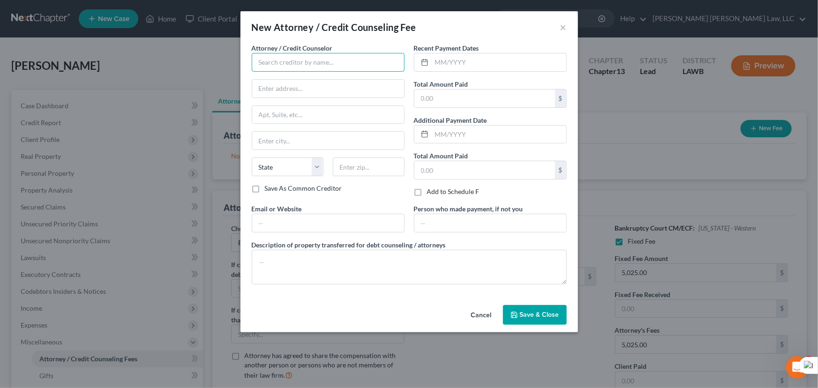
click at [278, 60] on input "text" at bounding box center [328, 62] width 153 height 19
type input "E Orum Young Law Office"
click at [328, 87] on input "text" at bounding box center [328, 89] width 152 height 18
type input "[STREET_ADDRESS][US_STATE]"
type input "Monroe"
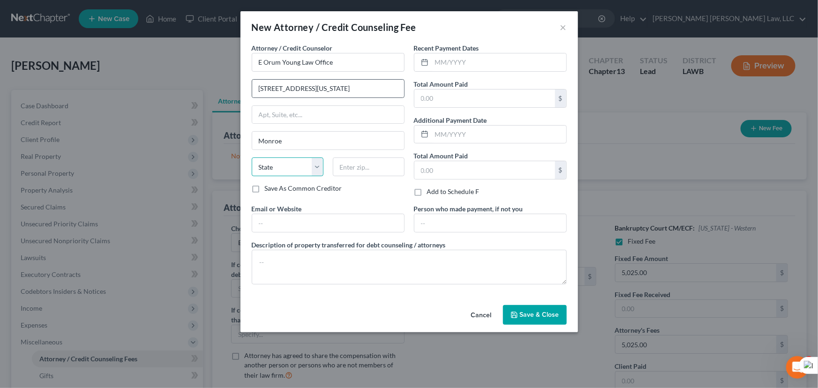
select select "19"
type input "71201"
click at [469, 61] on input "text" at bounding box center [499, 62] width 134 height 18
type input "08/2025"
click at [463, 95] on input "text" at bounding box center [484, 99] width 141 height 18
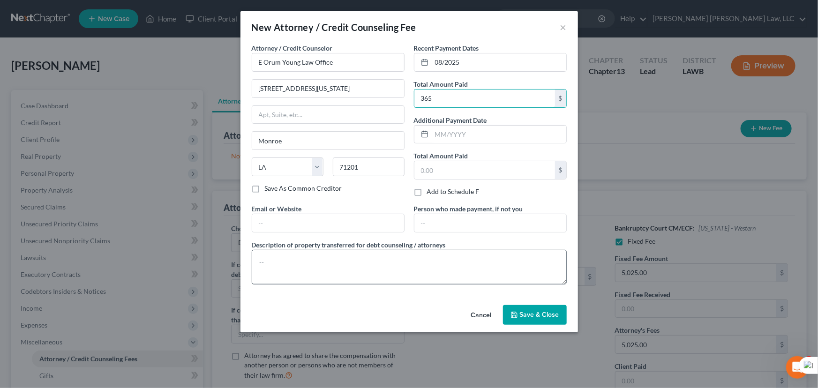
type input "365"
click at [370, 268] on textarea at bounding box center [409, 267] width 315 height 35
type textarea "credit report, credit counseling, filing fee"
click at [555, 315] on span "Save & Close" at bounding box center [539, 315] width 39 height 8
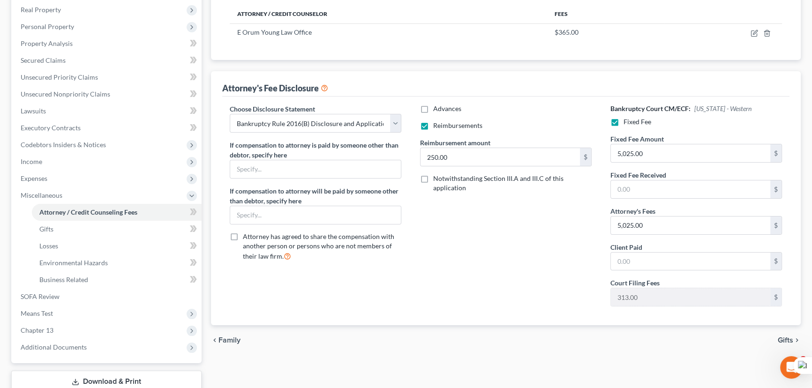
scroll to position [210, 0]
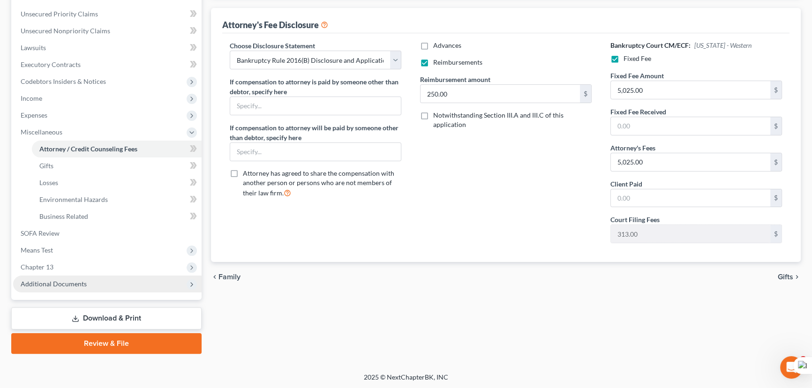
drag, startPoint x: 93, startPoint y: 276, endPoint x: 94, endPoint y: 286, distance: 9.4
click at [93, 276] on span "Additional Documents" at bounding box center [107, 284] width 188 height 17
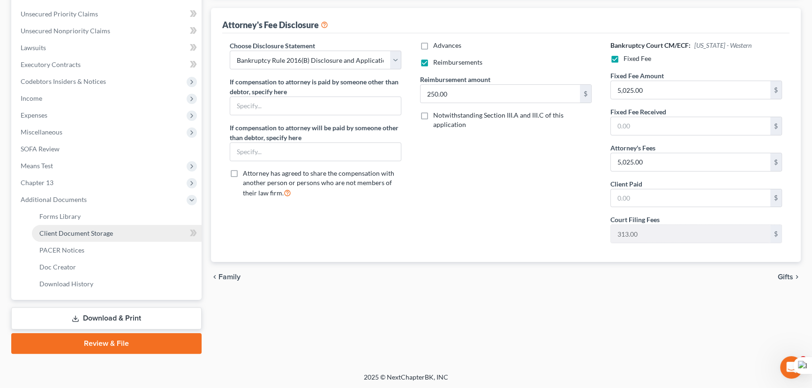
click at [103, 233] on span "Client Document Storage" at bounding box center [76, 233] width 74 height 8
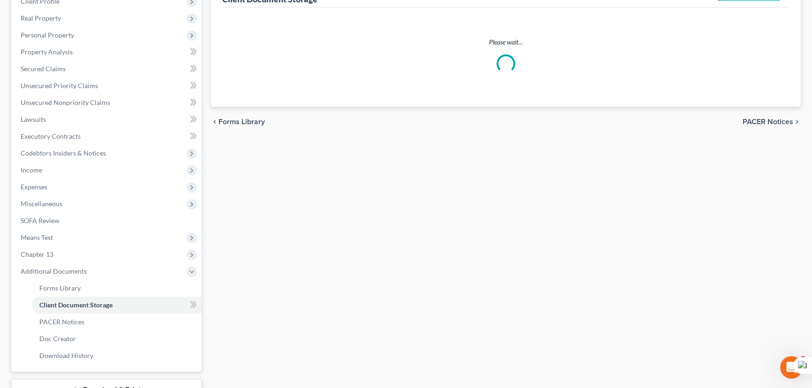
scroll to position [34, 0]
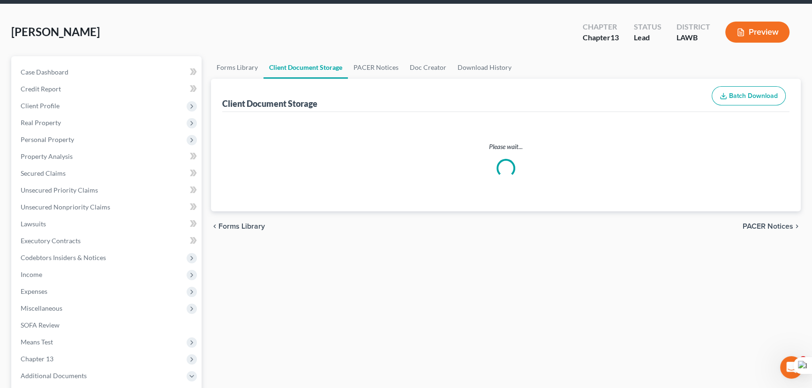
select select "9"
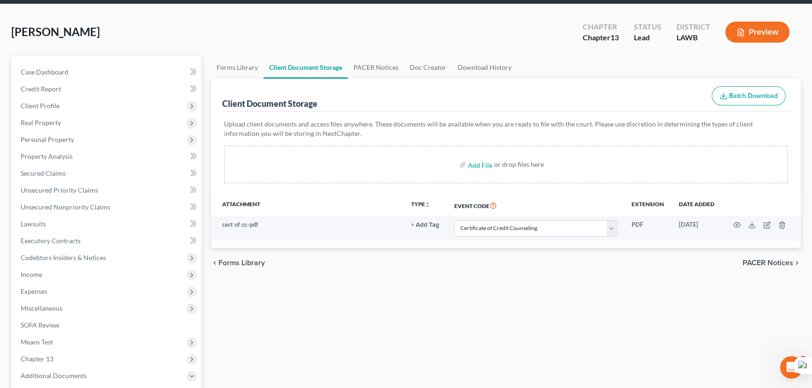
scroll to position [0, 0]
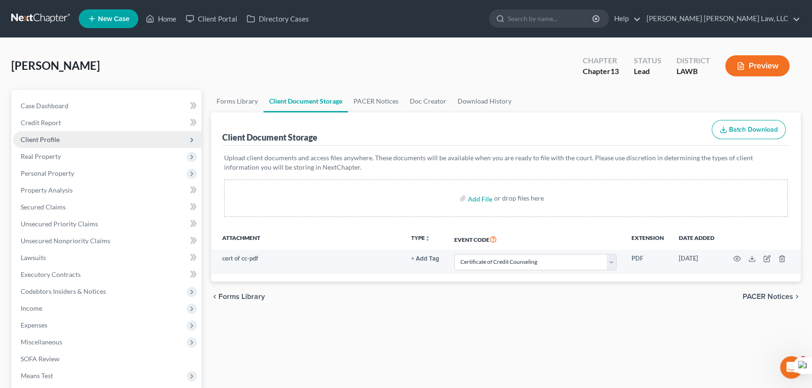
click at [59, 140] on span "Client Profile" at bounding box center [107, 139] width 188 height 17
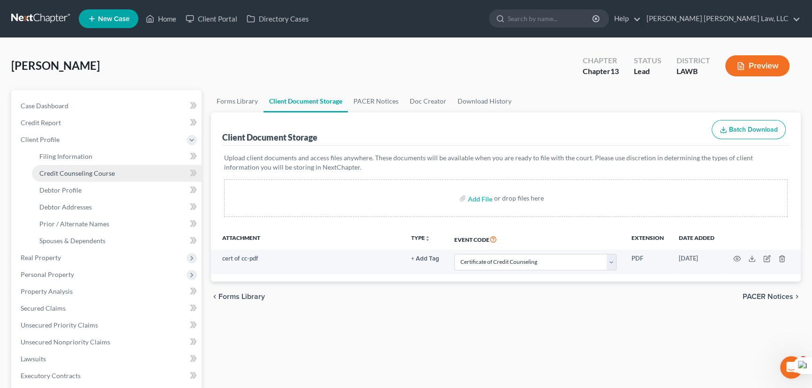
click at [80, 174] on span "Credit Counseling Course" at bounding box center [76, 173] width 75 height 8
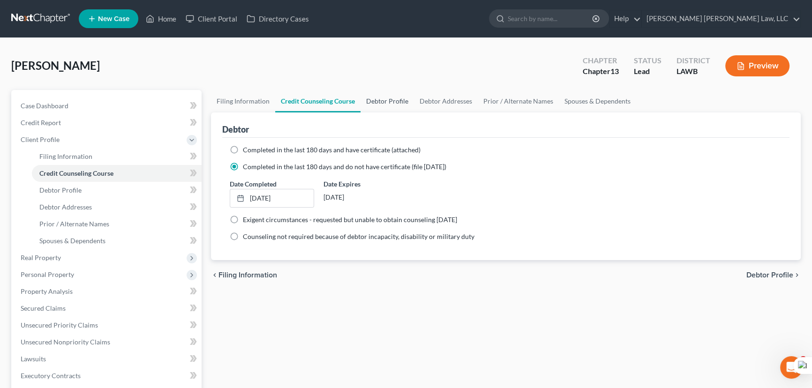
click at [388, 106] on link "Debtor Profile" at bounding box center [386, 101] width 53 height 22
select select "3"
select select "0"
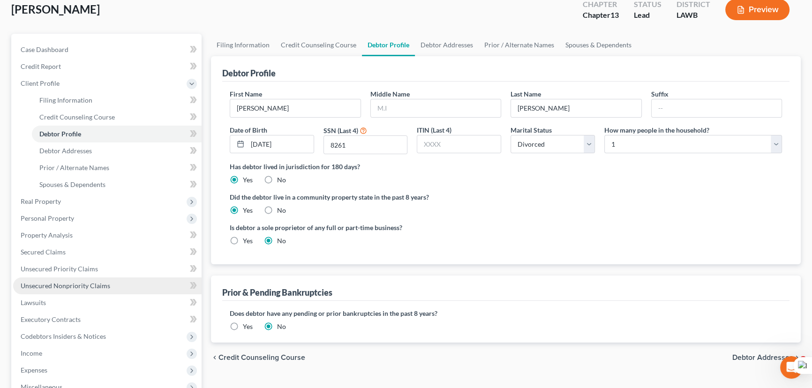
scroll to position [127, 0]
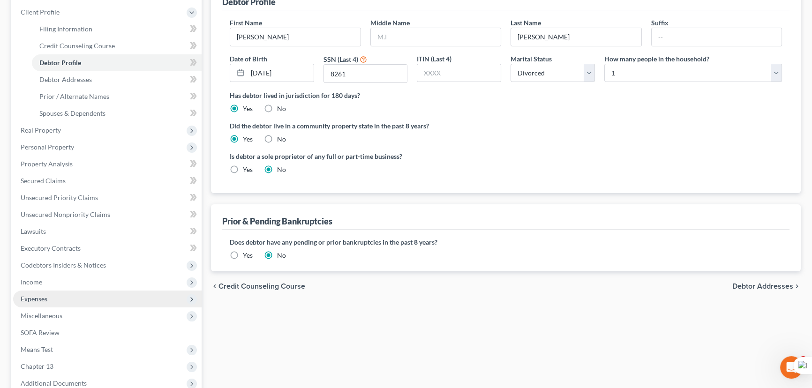
click at [68, 277] on span "Income" at bounding box center [107, 282] width 188 height 17
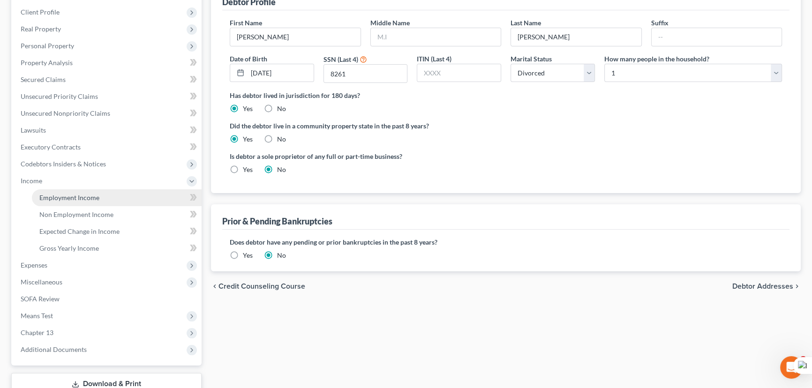
click at [61, 198] on span "Employment Income" at bounding box center [69, 198] width 60 height 8
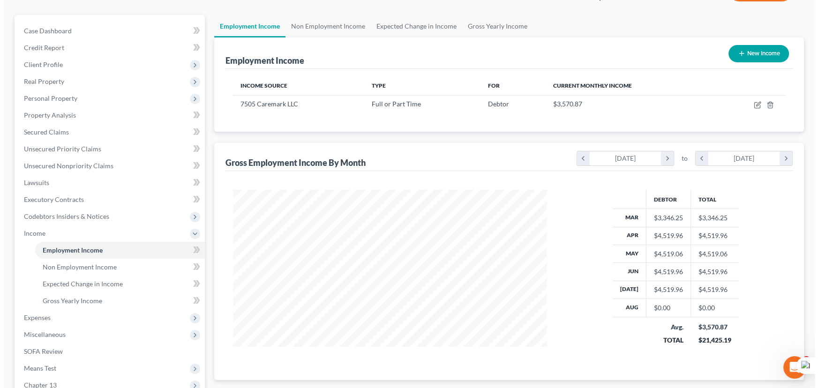
scroll to position [42, 0]
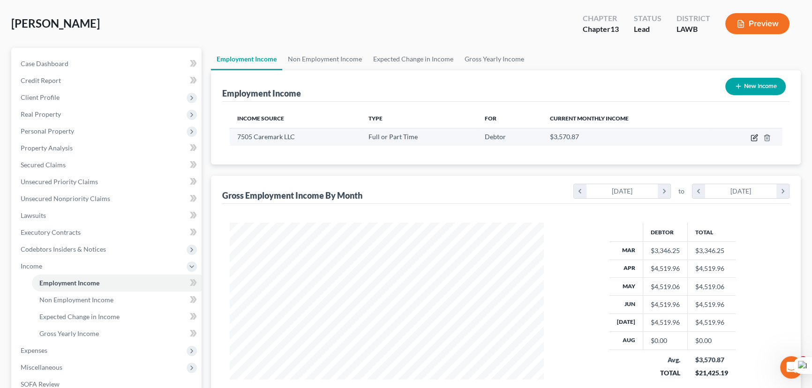
click at [757, 134] on icon "button" at bounding box center [753, 137] width 7 height 7
select select "0"
select select "41"
select select "1"
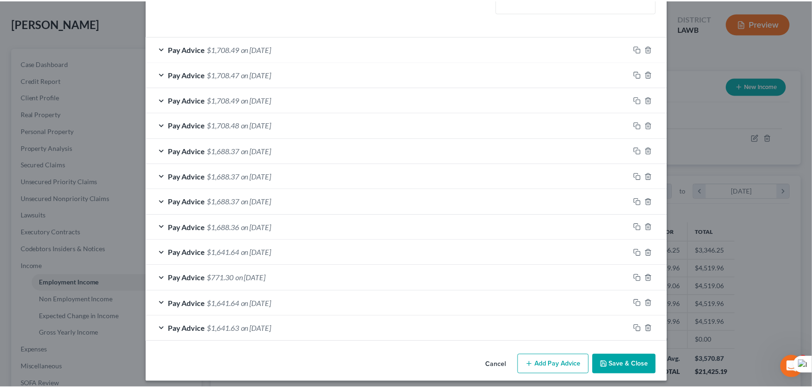
scroll to position [273, 0]
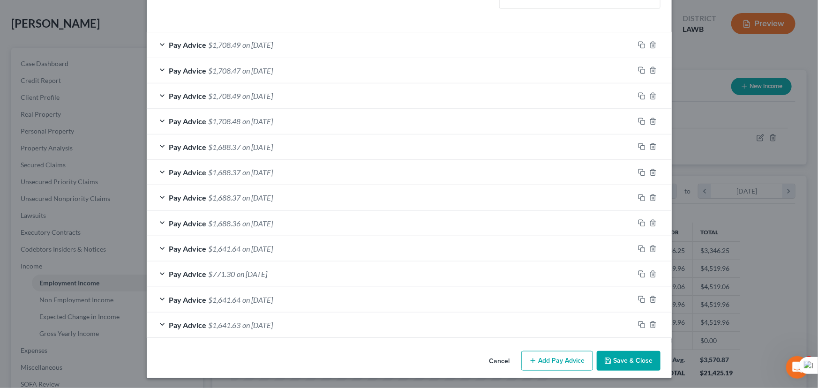
click at [624, 357] on button "Save & Close" at bounding box center [629, 361] width 64 height 20
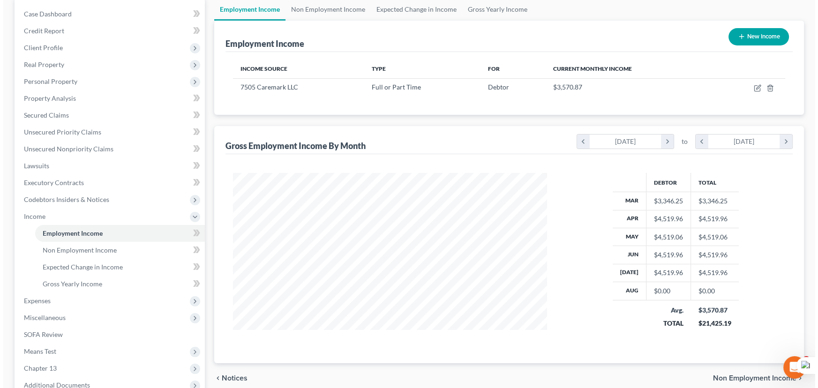
scroll to position [42, 0]
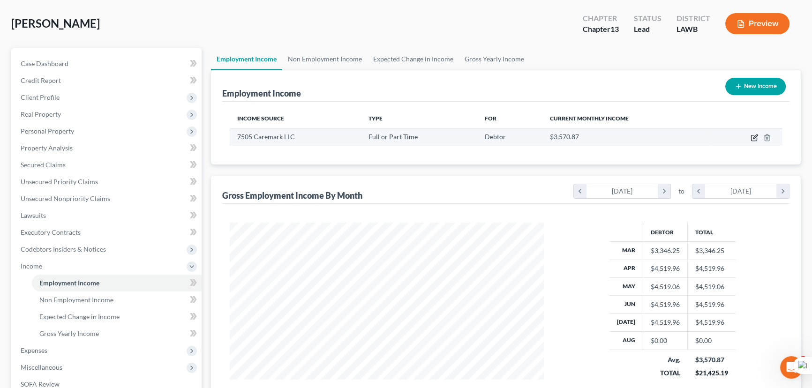
click at [755, 136] on icon "button" at bounding box center [753, 137] width 7 height 7
select select "0"
select select "41"
select select "1"
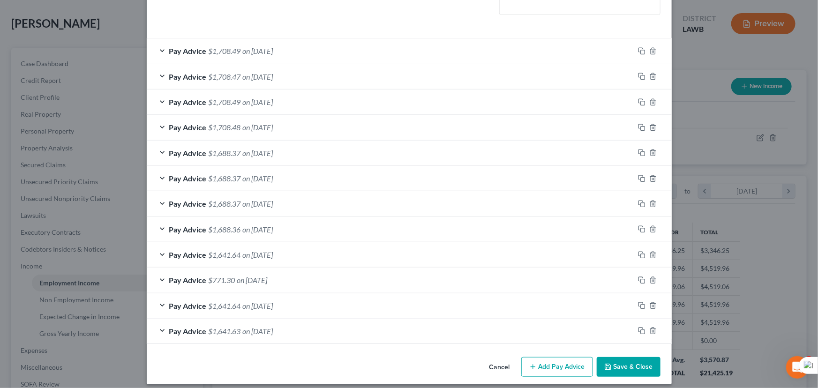
scroll to position [273, 0]
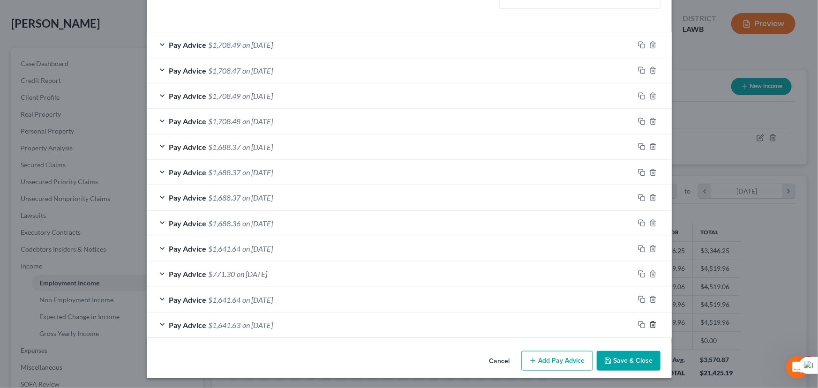
click at [652, 325] on line "button" at bounding box center [652, 326] width 0 height 2
click at [652, 324] on line "button" at bounding box center [652, 325] width 0 height 2
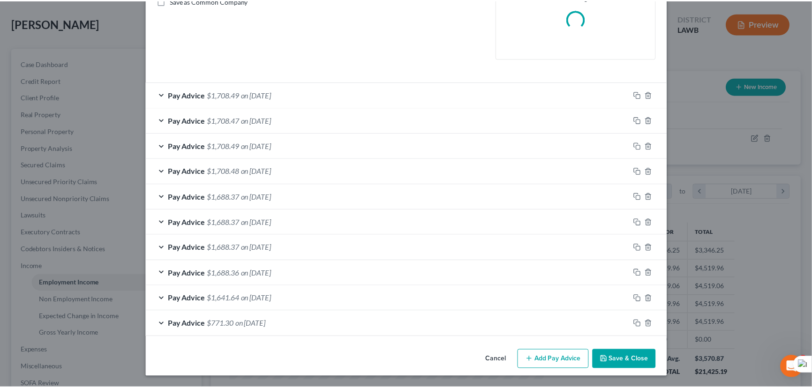
scroll to position [223, 0]
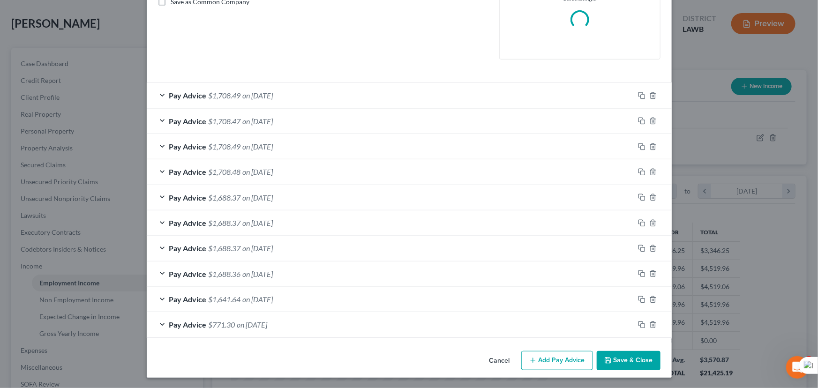
click at [623, 355] on button "Save & Close" at bounding box center [629, 361] width 64 height 20
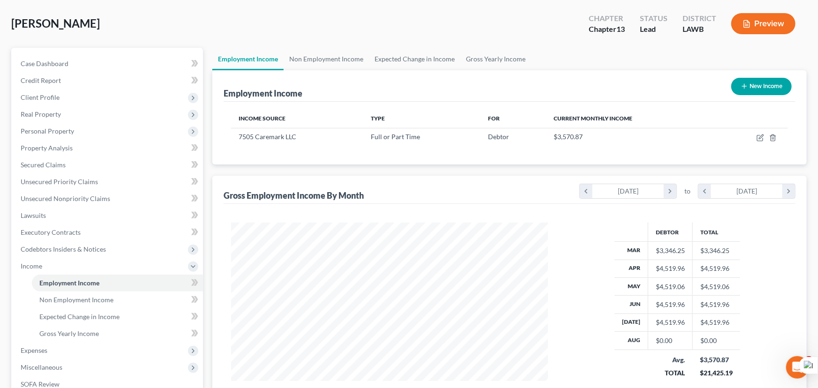
scroll to position [468436, 468271]
click at [753, 139] on icon "button" at bounding box center [753, 137] width 7 height 7
select select "0"
select select "41"
select select "1"
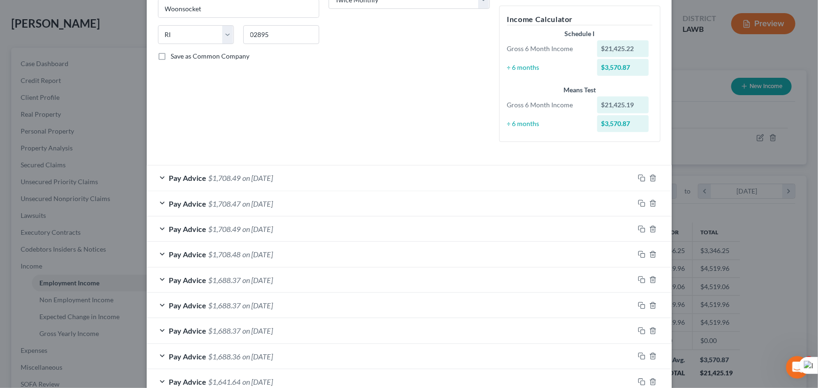
scroll to position [251, 0]
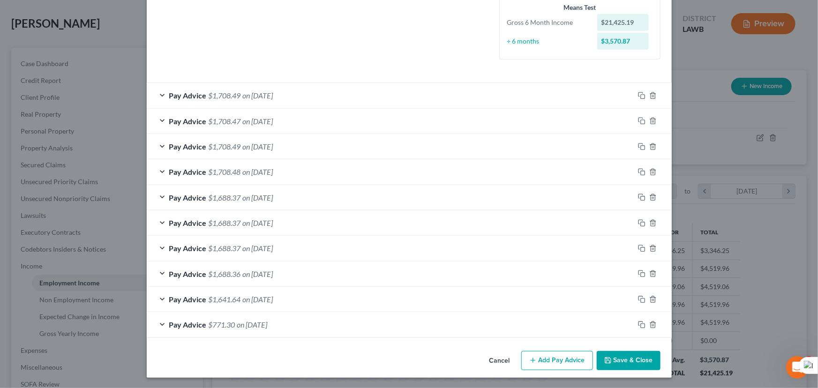
click at [574, 359] on button "Add Pay Advice" at bounding box center [557, 361] width 72 height 20
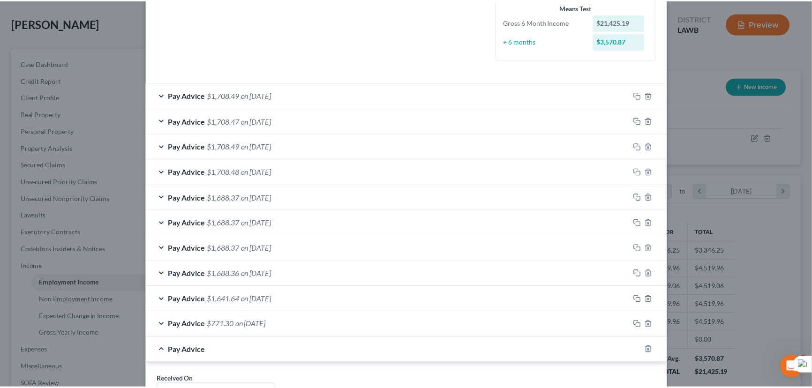
scroll to position [540, 0]
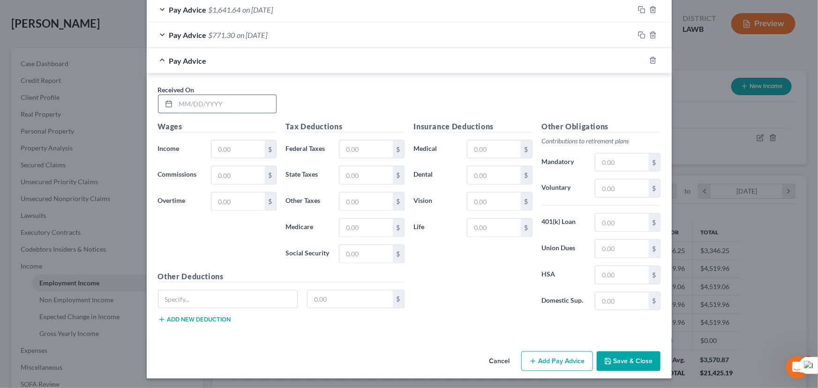
click at [211, 98] on input "text" at bounding box center [226, 104] width 100 height 18
type input "[DATE]"
click at [222, 147] on input "text" at bounding box center [237, 150] width 53 height 18
type input "2,366.35"
click at [352, 249] on input "text" at bounding box center [365, 254] width 53 height 18
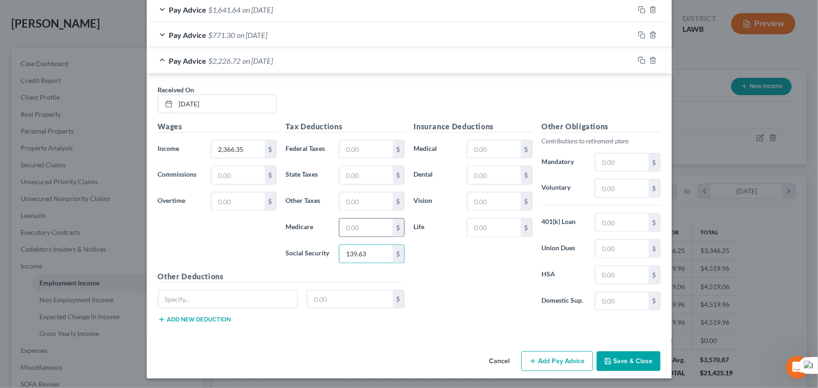
type input "139.63"
click at [367, 223] on input "text" at bounding box center [365, 228] width 53 height 18
type input "32.65"
click at [356, 147] on input "text" at bounding box center [365, 150] width 53 height 18
type input "164.48"
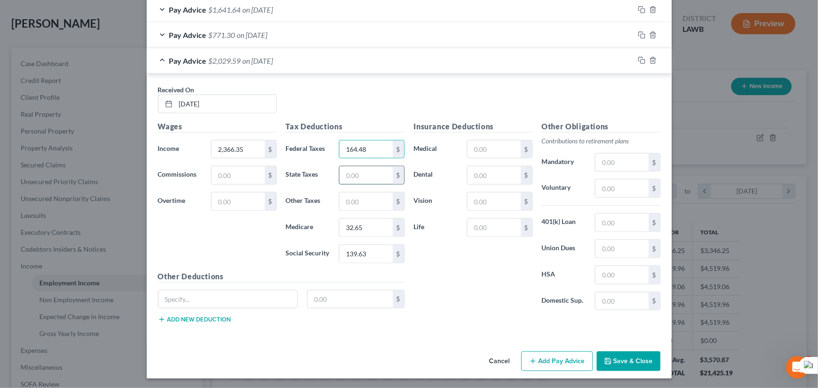
click at [365, 168] on input "text" at bounding box center [365, 175] width 53 height 18
type input "5"
type input "69.59"
click at [502, 174] on input "text" at bounding box center [493, 175] width 53 height 18
type input "21.96"
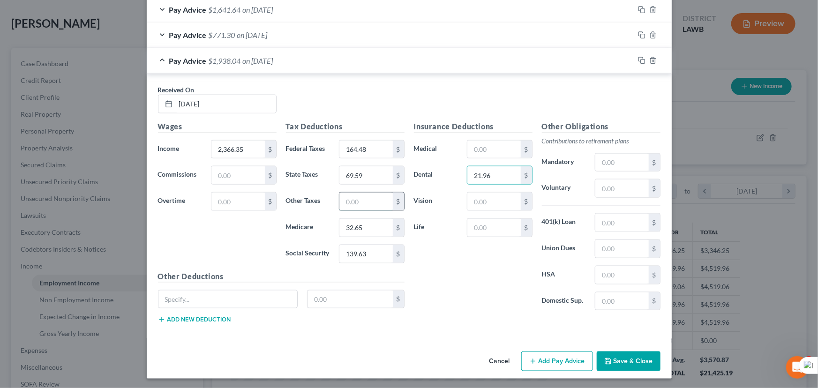
click at [377, 202] on input "text" at bounding box center [365, 202] width 53 height 18
type input "0.21"
click at [483, 145] on input "text" at bounding box center [493, 150] width 53 height 18
type input "62.88"
click at [483, 203] on input "text" at bounding box center [493, 202] width 53 height 18
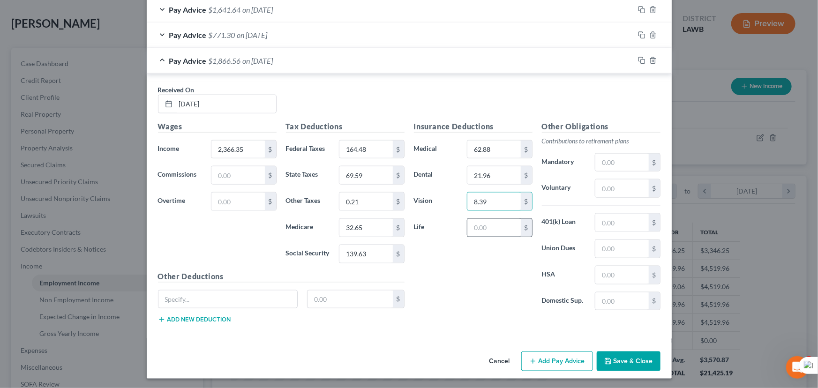
type input "8.39"
click at [476, 228] on input "text" at bounding box center [493, 228] width 53 height 18
type input "20.83"
click at [375, 193] on input "0.21" at bounding box center [365, 202] width 53 height 18
type input "55.28"
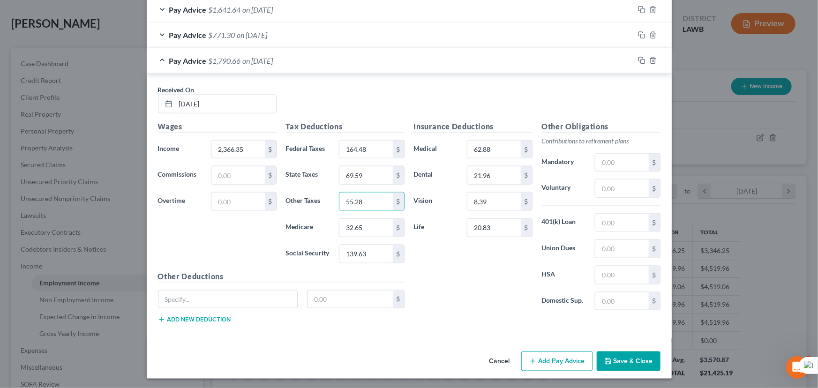
click at [622, 362] on button "Save & Close" at bounding box center [629, 361] width 64 height 20
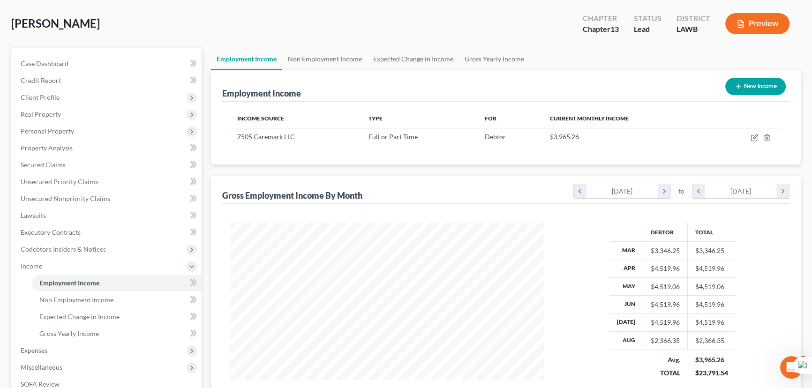
scroll to position [468436, 468271]
click at [491, 56] on link "Gross Yearly Income" at bounding box center [494, 59] width 71 height 22
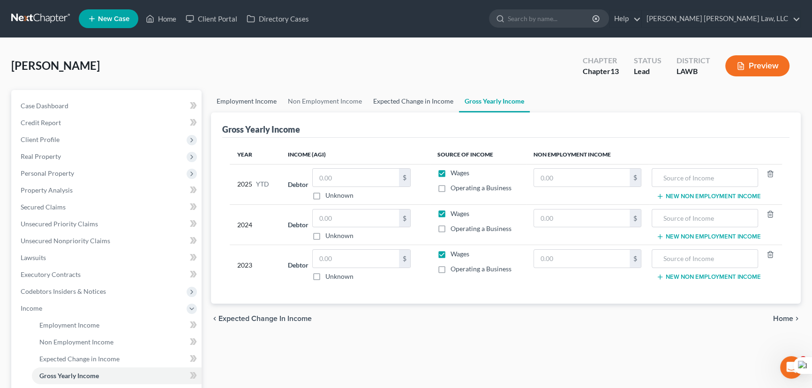
click at [241, 97] on link "Employment Income" at bounding box center [246, 101] width 71 height 22
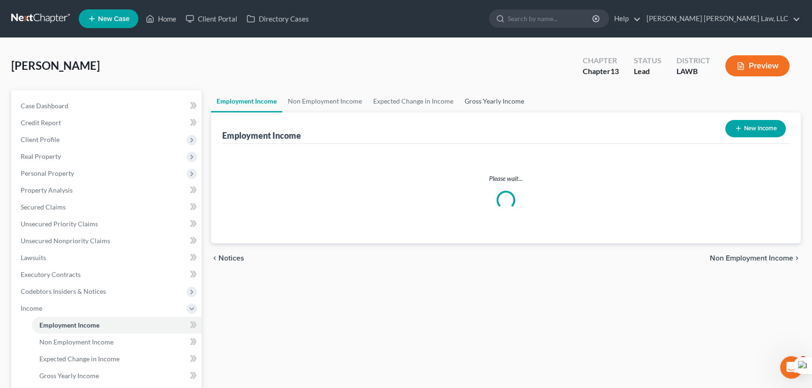
click at [496, 106] on link "Gross Yearly Income" at bounding box center [494, 101] width 71 height 22
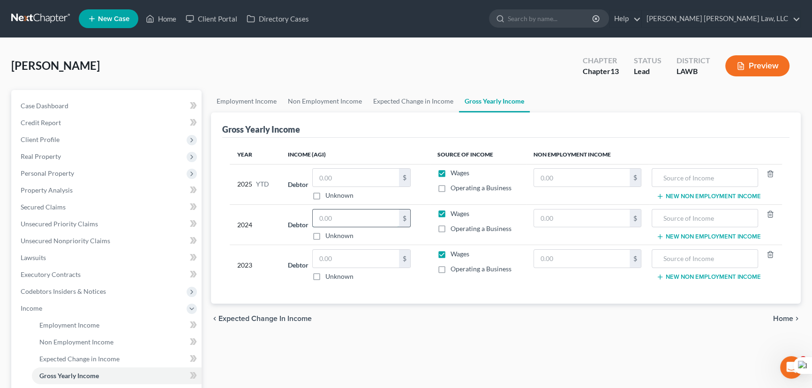
click at [338, 217] on input "text" at bounding box center [356, 218] width 86 height 18
type input "53,216"
click at [348, 265] on input "text" at bounding box center [356, 259] width 86 height 18
type input "50,010"
drag, startPoint x: 215, startPoint y: 82, endPoint x: 240, endPoint y: 92, distance: 27.3
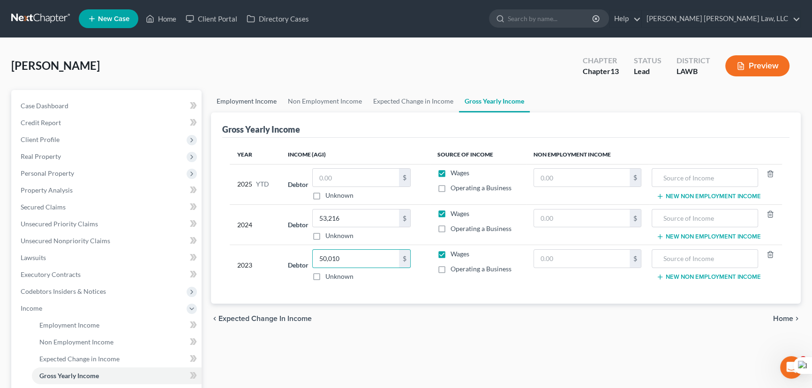
click at [215, 82] on div "[PERSON_NAME] Upgraded Chapter Chapter 13 Status Lead District LAWB Preview" at bounding box center [405, 69] width 789 height 41
click at [244, 96] on link "Employment Income" at bounding box center [246, 101] width 71 height 22
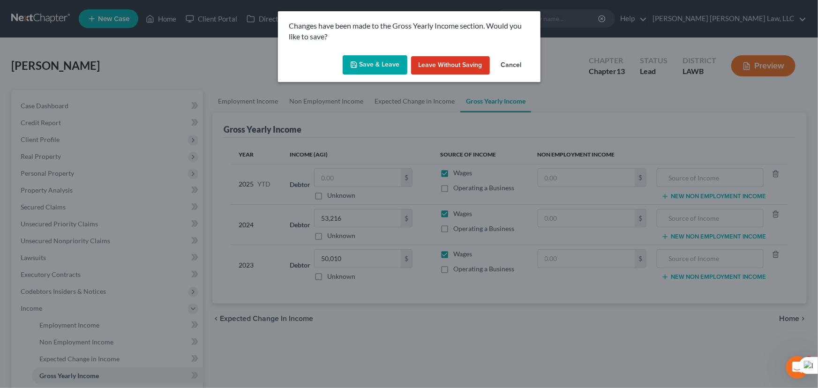
click at [370, 57] on button "Save & Leave" at bounding box center [375, 65] width 65 height 20
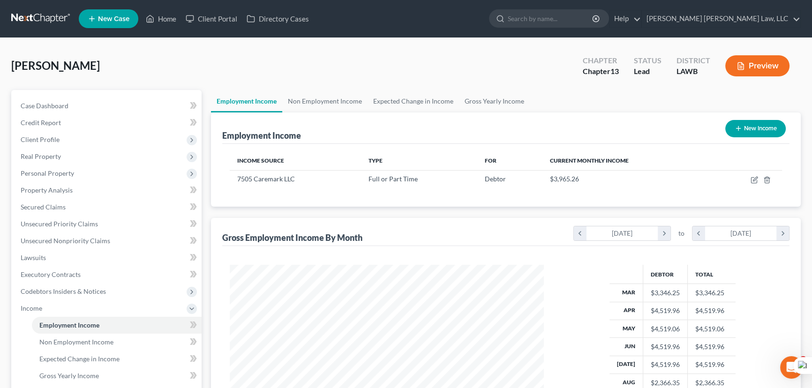
scroll to position [168, 333]
